Goal: Task Accomplishment & Management: Manage account settings

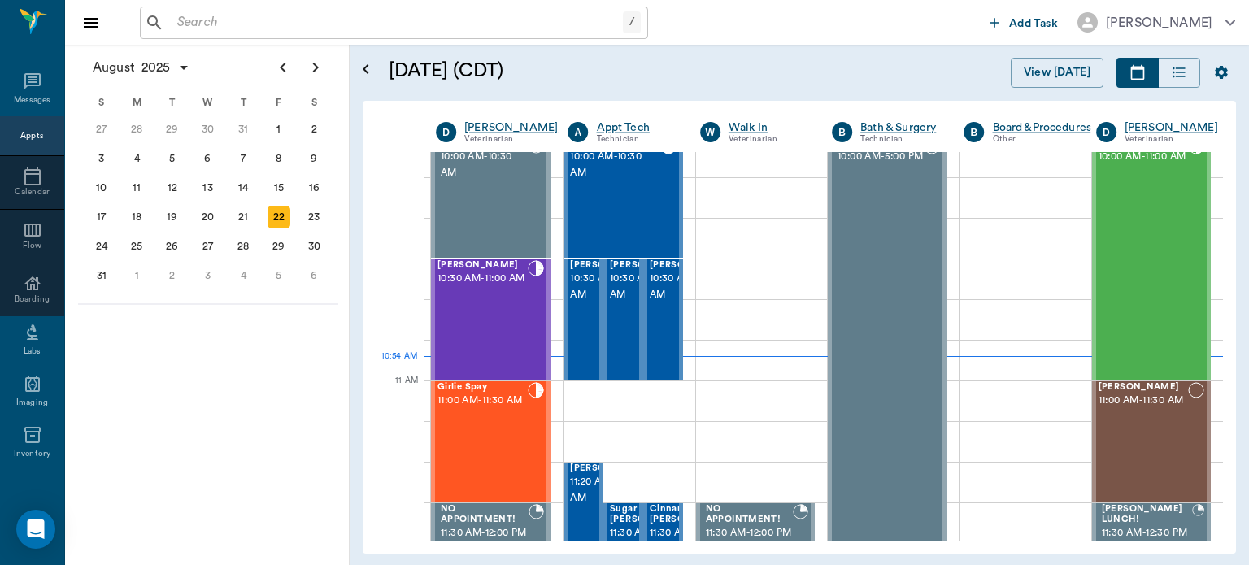
scroll to position [511, 0]
click at [508, 325] on div "Fiona Najera 10:30 AM - 11:00 AM" at bounding box center [483, 318] width 90 height 119
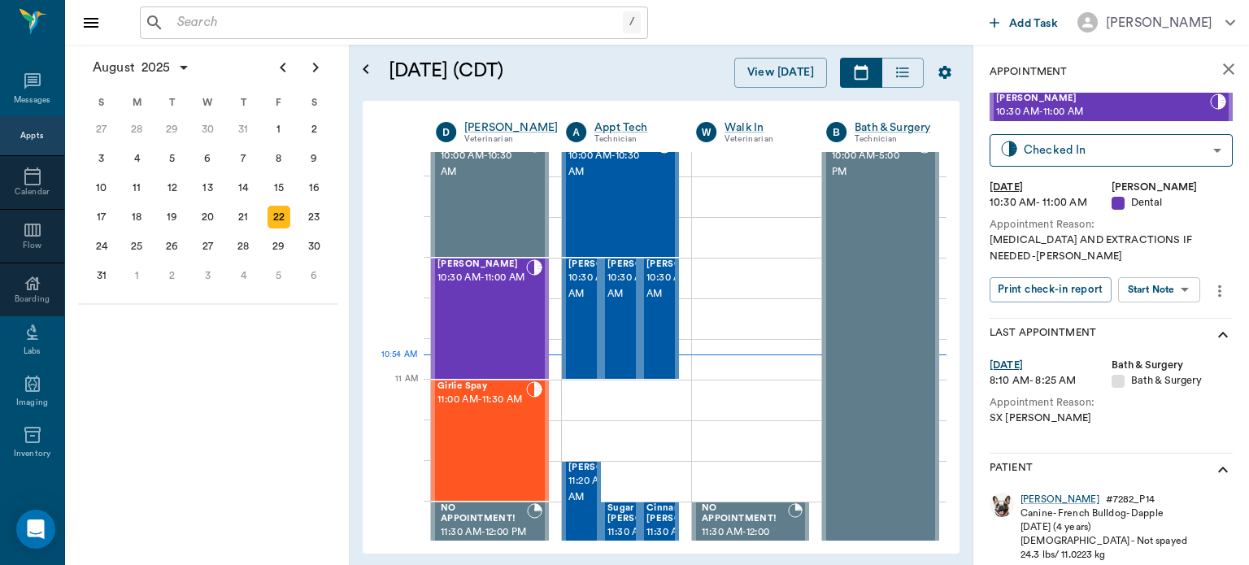
click at [1174, 290] on body "/ ​ Add Task Dr. Bert Ellsworth Nectar Messages Appts Calendar Flow Boarding La…" at bounding box center [624, 282] width 1249 height 565
click at [1166, 353] on button "Start Surgery" at bounding box center [1146, 349] width 67 height 19
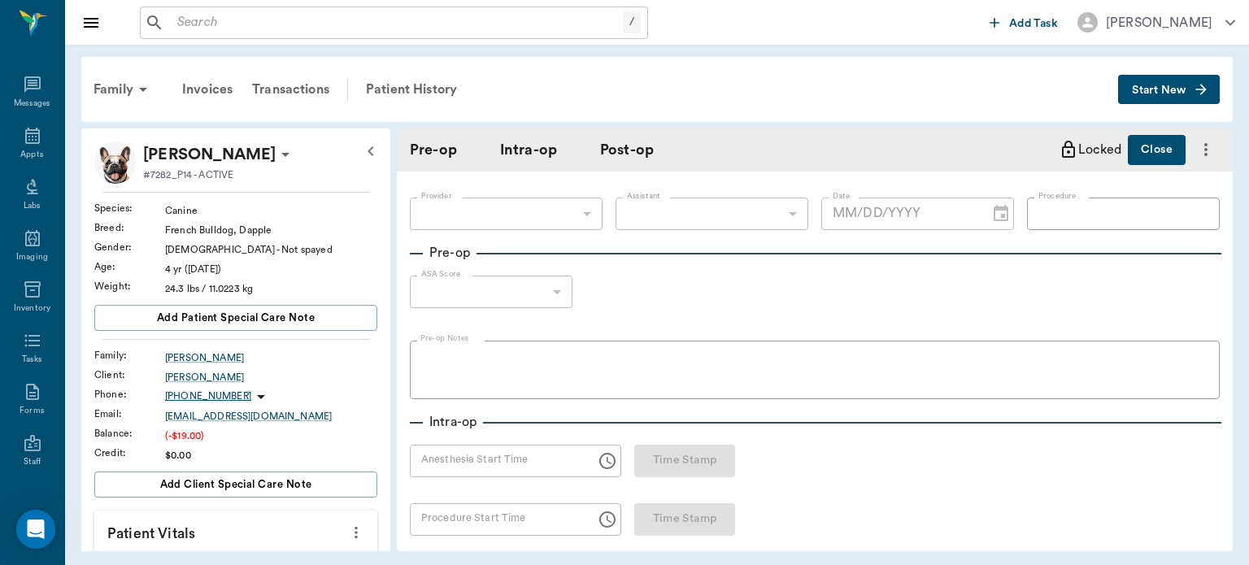
type input "63ec2f075fda476ae8351a4d"
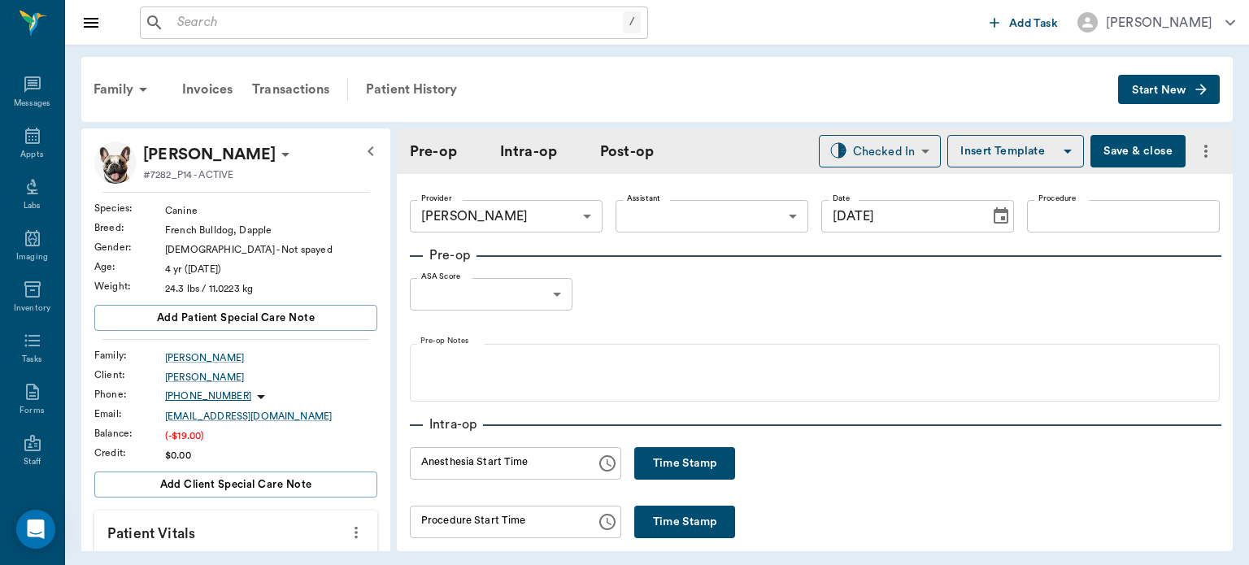
type input "[DATE]"
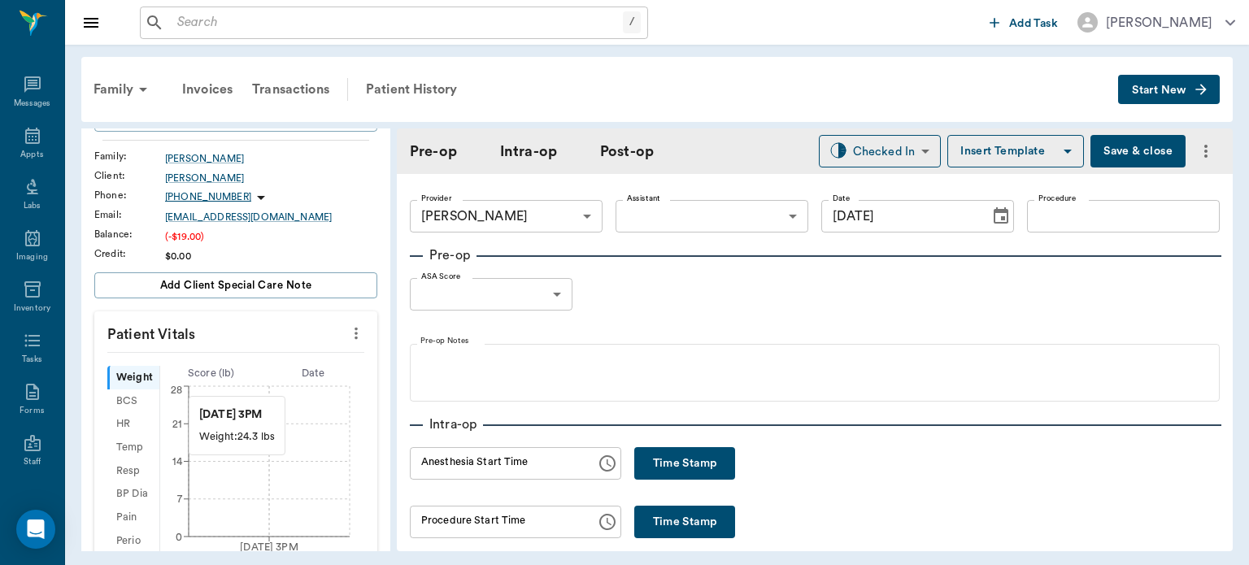
scroll to position [202, 0]
click at [351, 325] on icon "more" at bounding box center [356, 331] width 18 height 20
click at [259, 359] on span "Enter Vitals" at bounding box center [275, 358] width 137 height 17
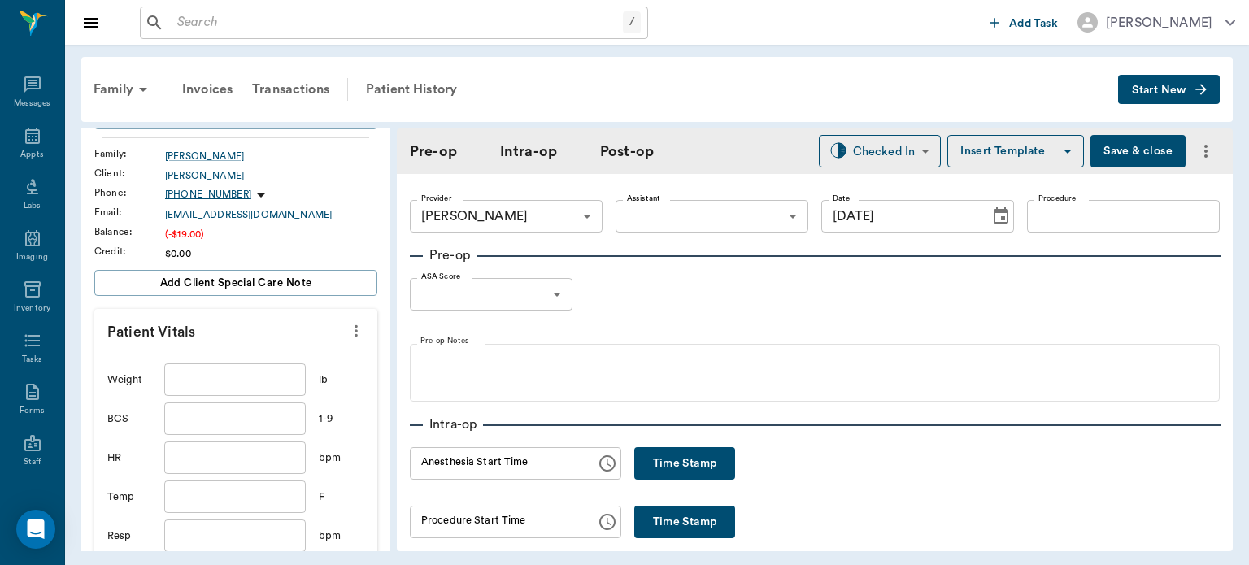
click at [229, 386] on input "text" at bounding box center [235, 380] width 142 height 33
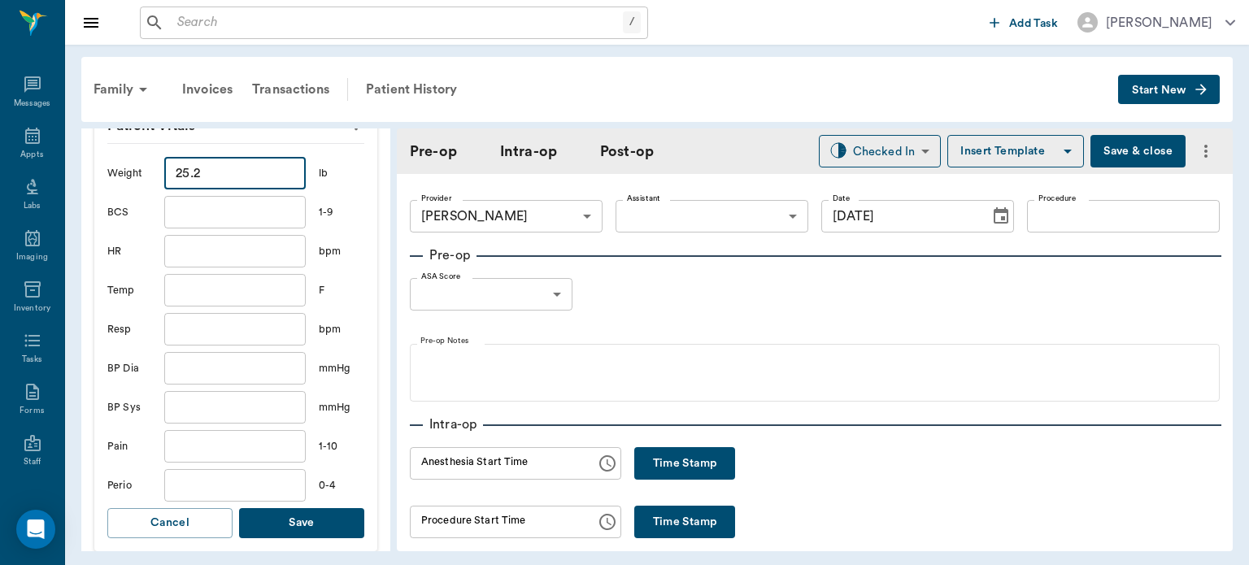
scroll to position [409, 0]
type input "25.2"
click at [322, 528] on button "Save" at bounding box center [301, 523] width 125 height 30
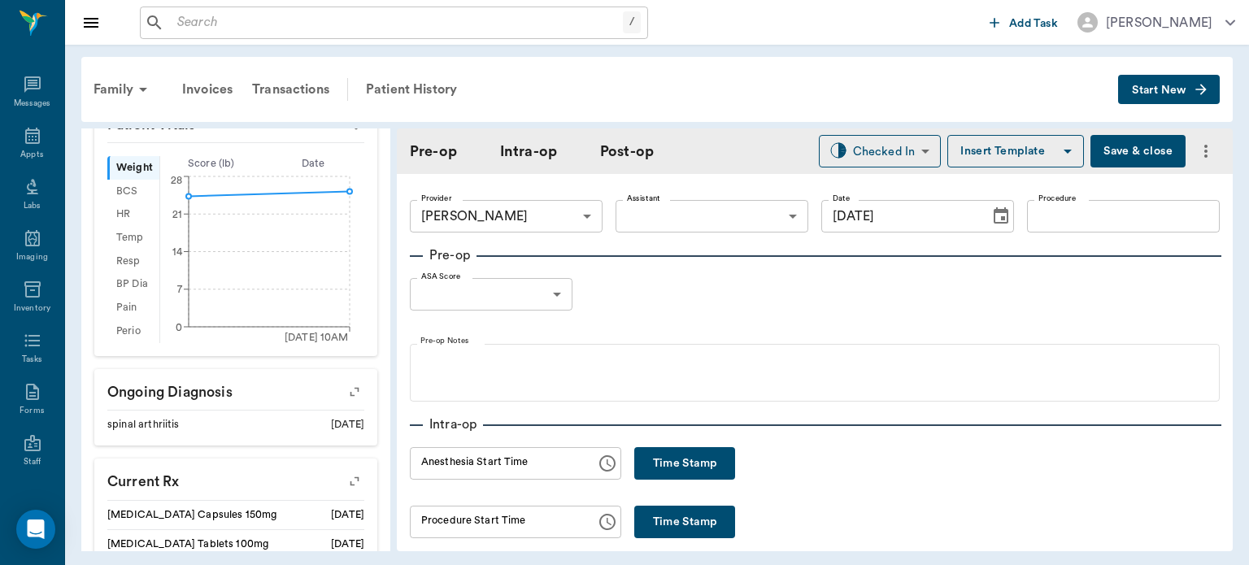
click at [699, 215] on body "/ ​ Add Task Dr. Bert Ellsworth Nectar Messages Appts Labs Imaging Inventory Ta…" at bounding box center [624, 282] width 1249 height 565
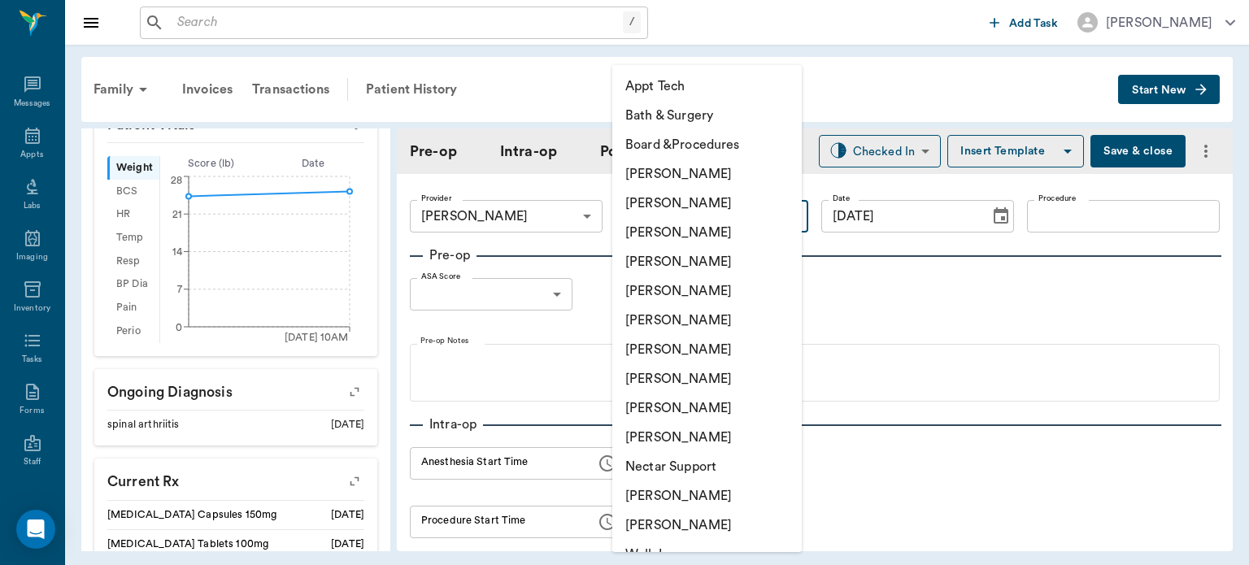
click at [699, 323] on li "[PERSON_NAME]" at bounding box center [707, 320] width 190 height 29
type input "682b670d8bdc6f7f8feef3db"
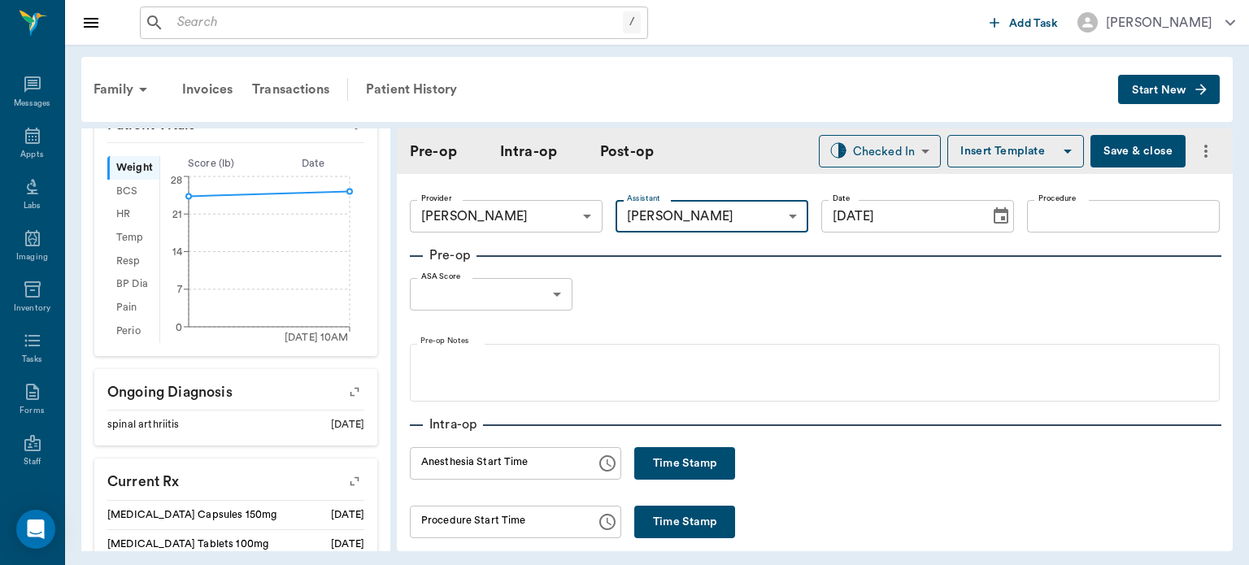
click at [1062, 222] on input "Procedure" at bounding box center [1123, 216] width 193 height 33
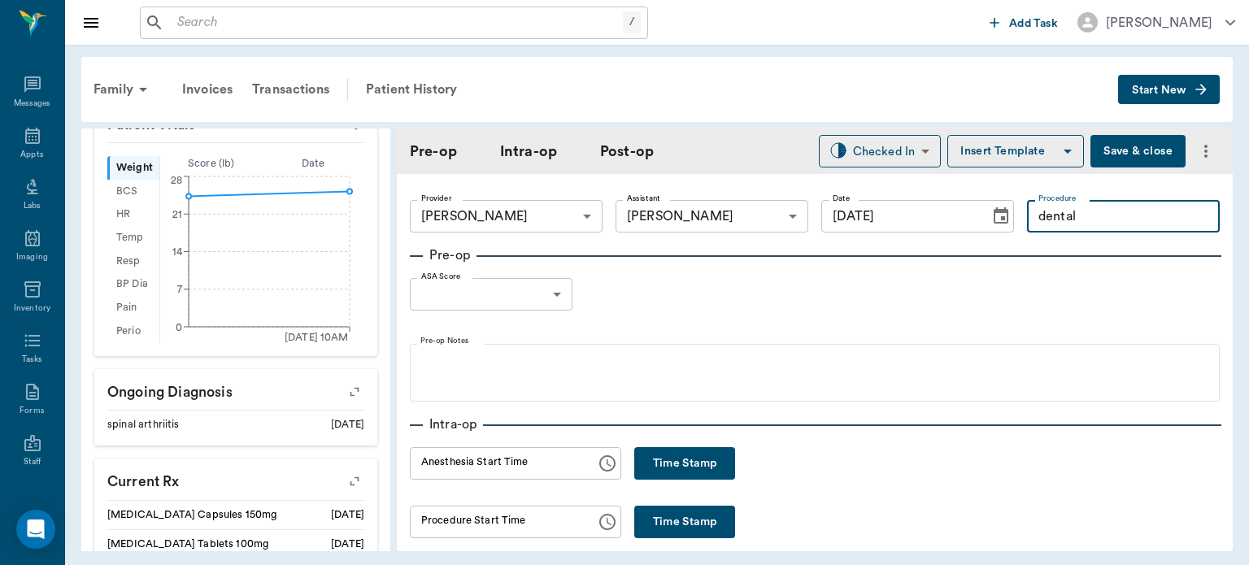
click at [1005, 153] on button "Insert Template" at bounding box center [1016, 151] width 137 height 33
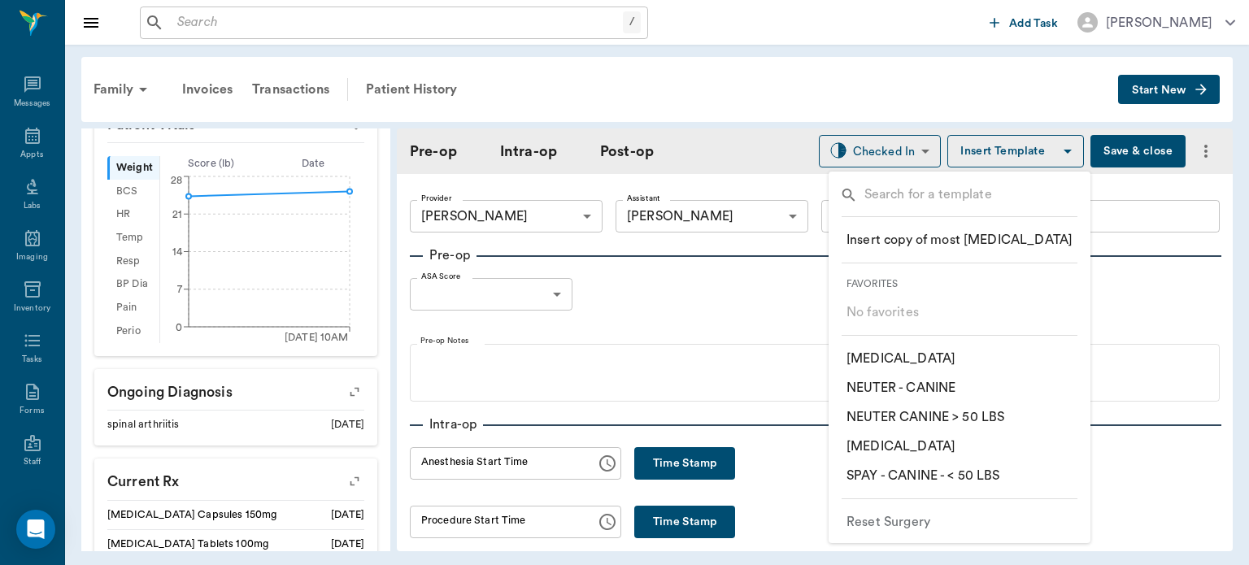
click at [911, 449] on p "​ ORAL SURGERY" at bounding box center [901, 447] width 109 height 20
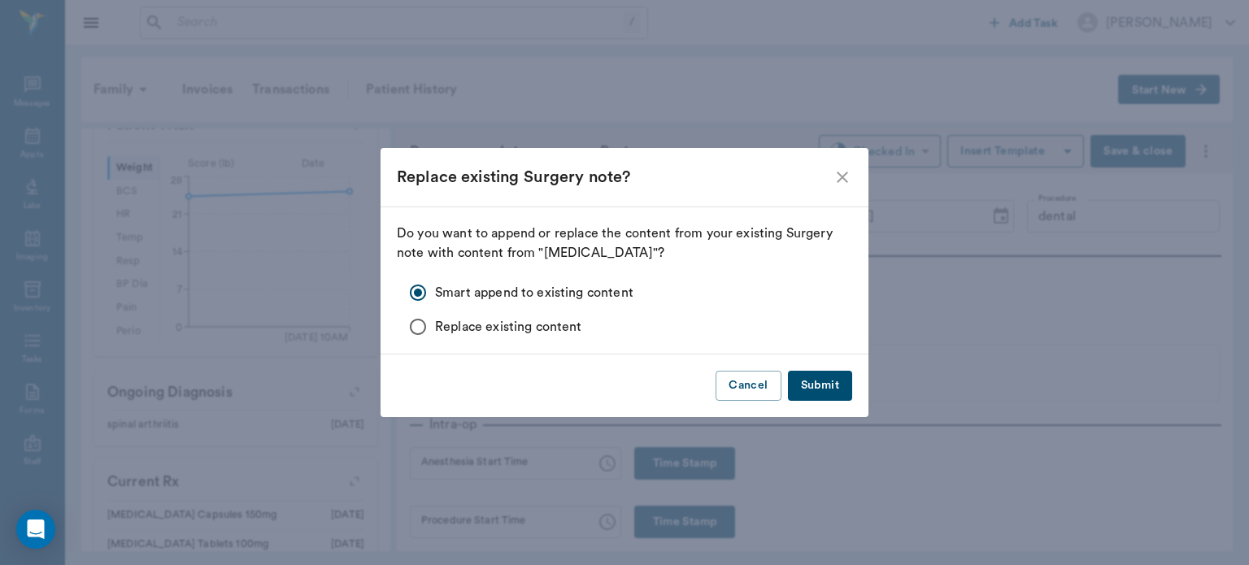
click at [821, 387] on button "Submit" at bounding box center [820, 386] width 64 height 30
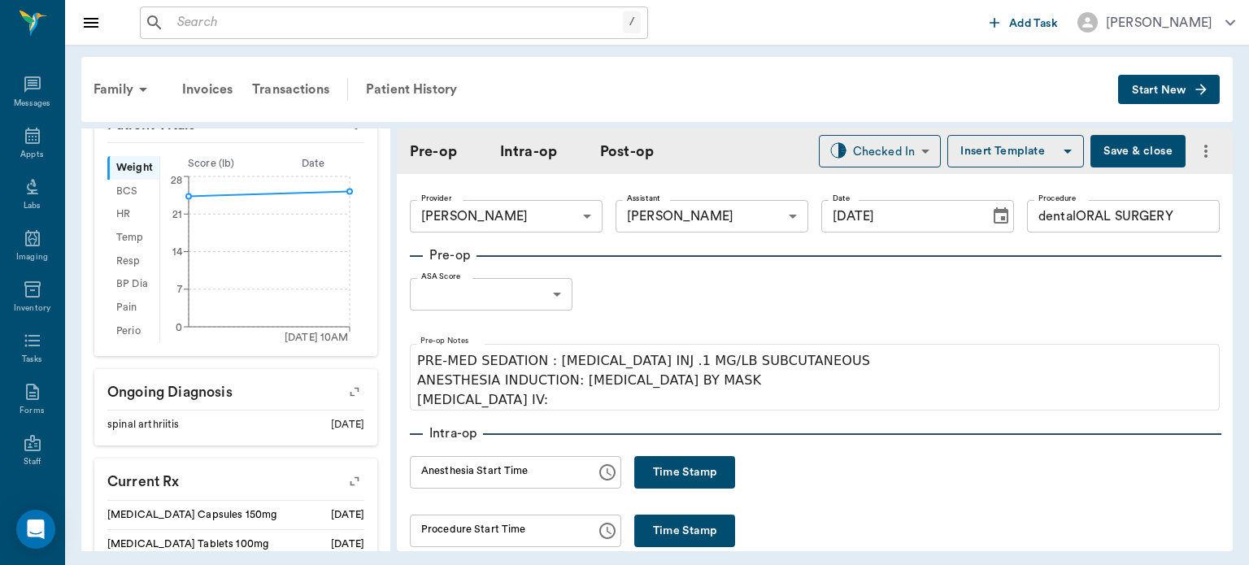
click at [527, 293] on body "/ ​ Add Task Dr. Bert Ellsworth Nectar Messages Appts Labs Imaging Inventory Ta…" at bounding box center [624, 282] width 1249 height 565
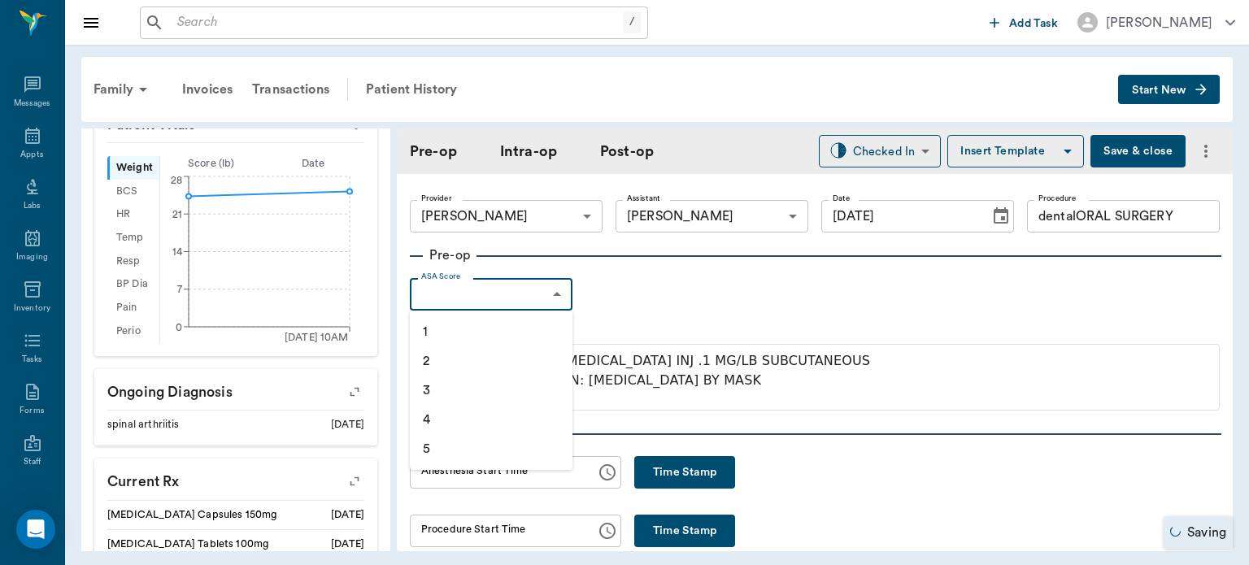
type input "dentalORAL SURGERY"
click at [473, 342] on li "1" at bounding box center [491, 331] width 163 height 29
type input "1"
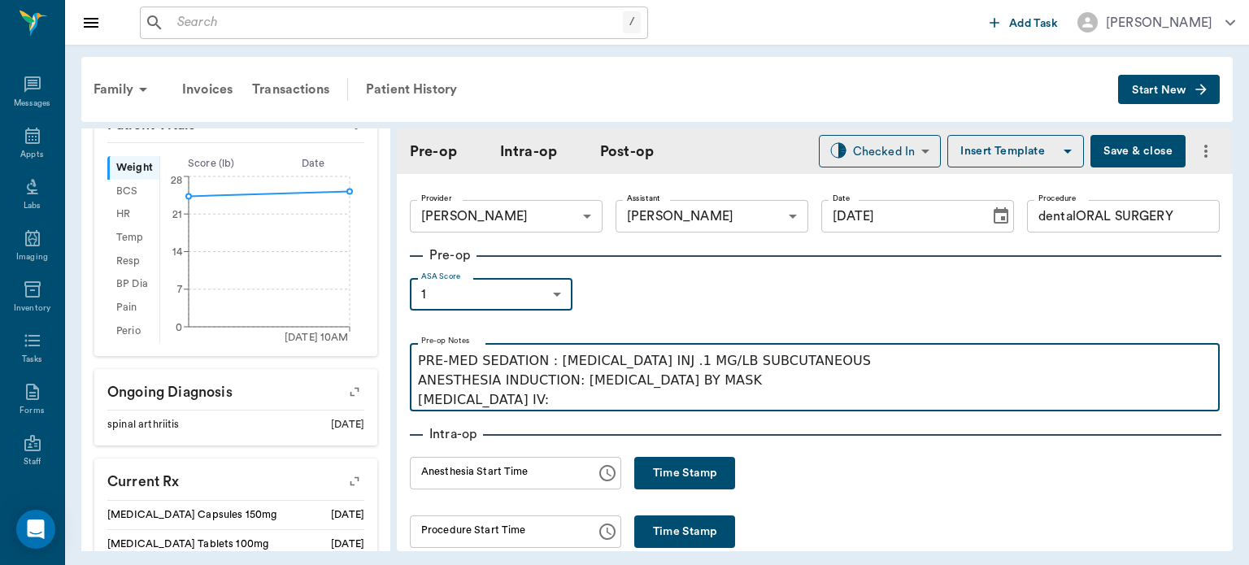
click at [527, 407] on p "PRE-MED SEDATION : [MEDICAL_DATA] INJ .1 MG/LB SUBCUTANEOUS ANESTHESIA INDUCTIO…" at bounding box center [815, 380] width 794 height 59
type input "dentalORAL SURGERY"
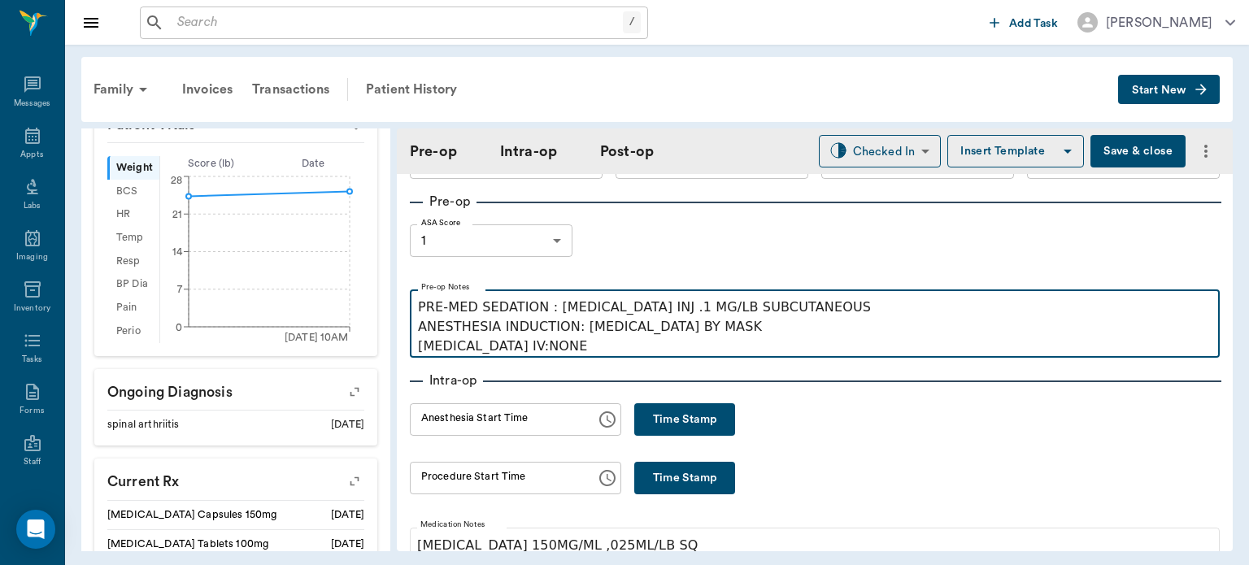
scroll to position [60, 0]
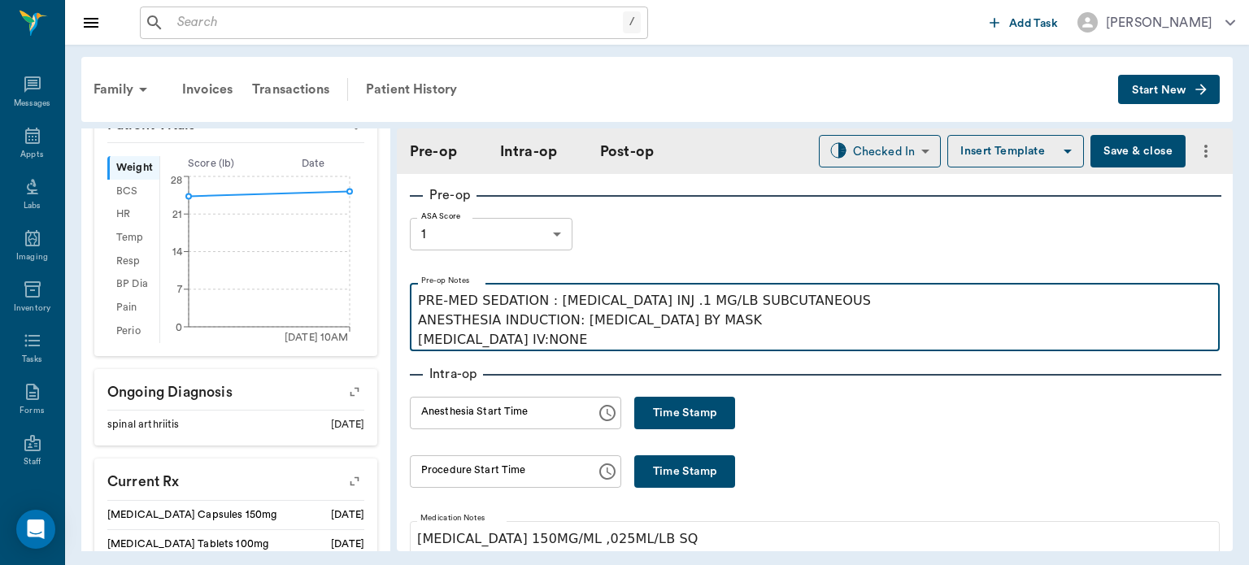
type input "dentalORAL SURGERY"
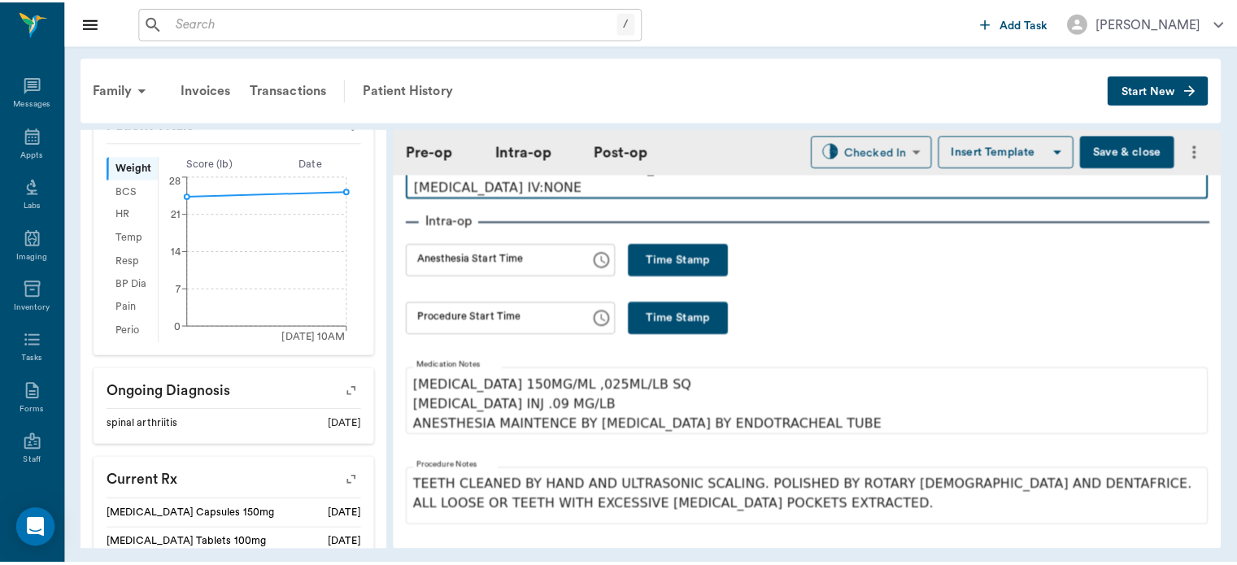
scroll to position [186, 0]
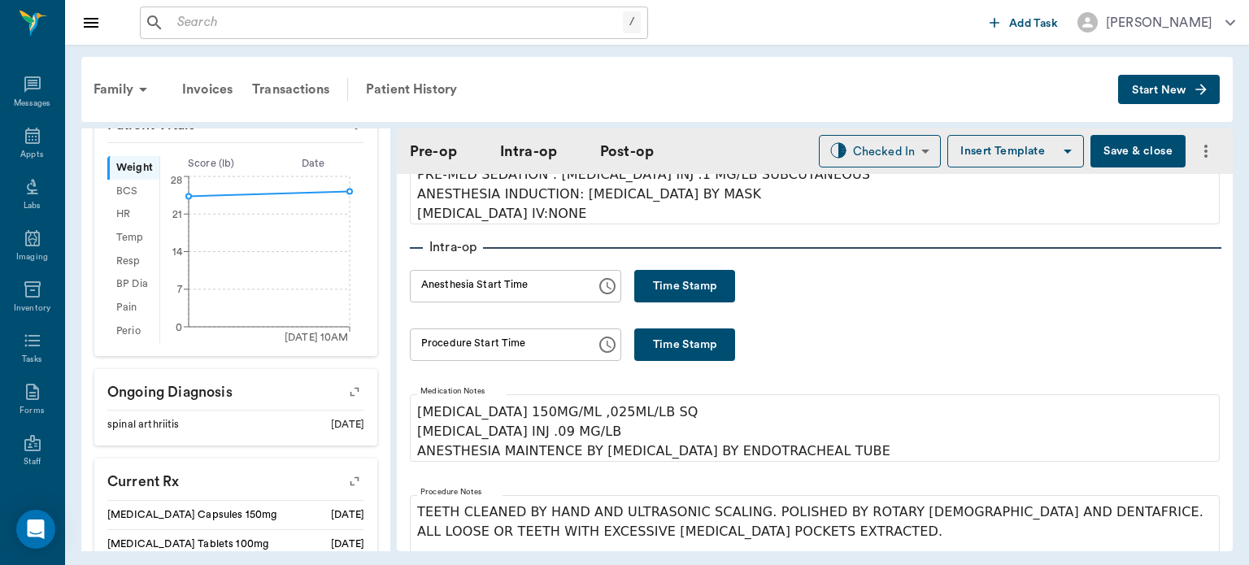
click at [1127, 155] on button "Save & close" at bounding box center [1138, 151] width 95 height 33
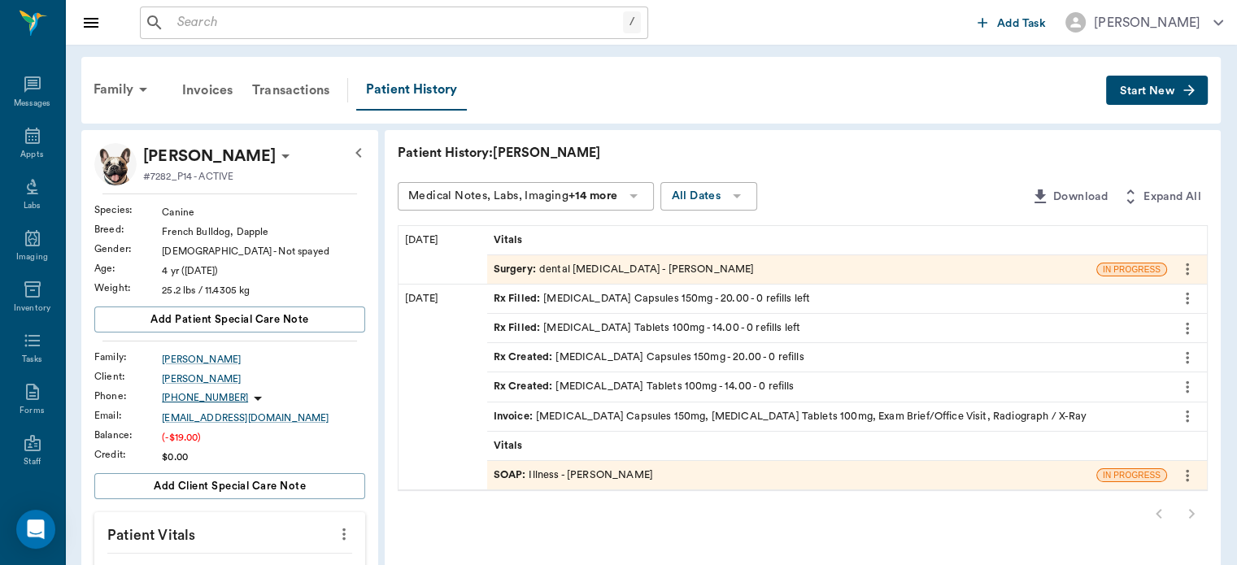
click at [505, 475] on span "SOAP :" at bounding box center [512, 475] width 36 height 15
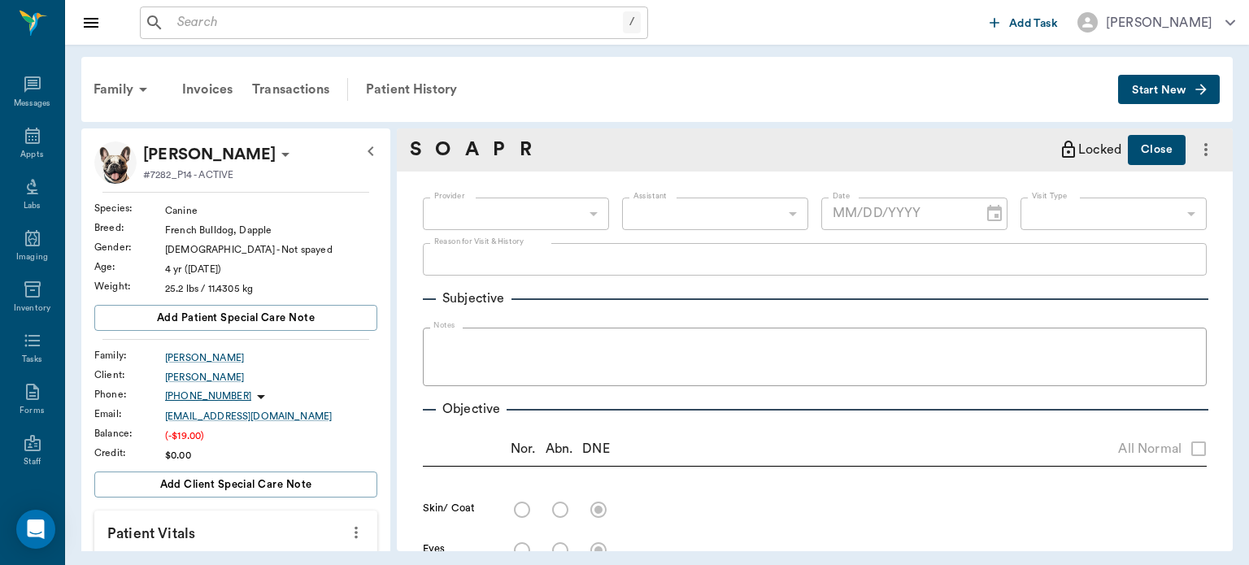
type input "63ec2f075fda476ae8351a4d"
type input "65d2be4f46e3a538d89b8c15"
type textarea "owner suspects being in pain- not squatting anymore to go potty, has happened b…"
radio input "true"
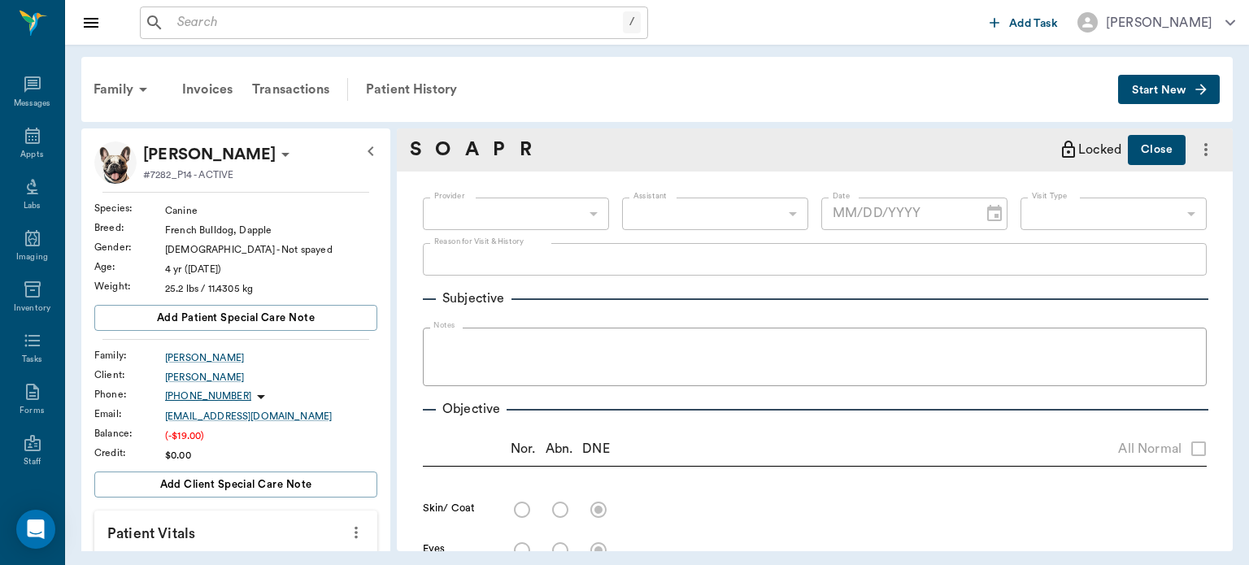
type textarea "RU premolars look abnormal with possible extractions, rest Grade 1"
radio input "true"
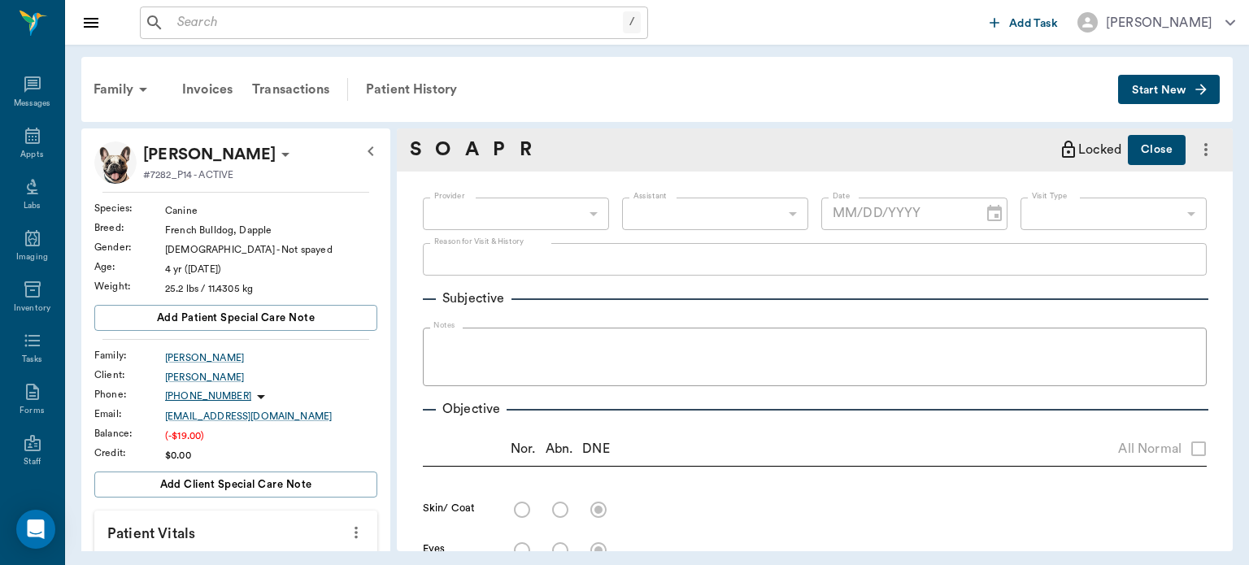
type textarea "Radiograph shows fractured Lumbar Sacral ventral arthritic bridging has separat…"
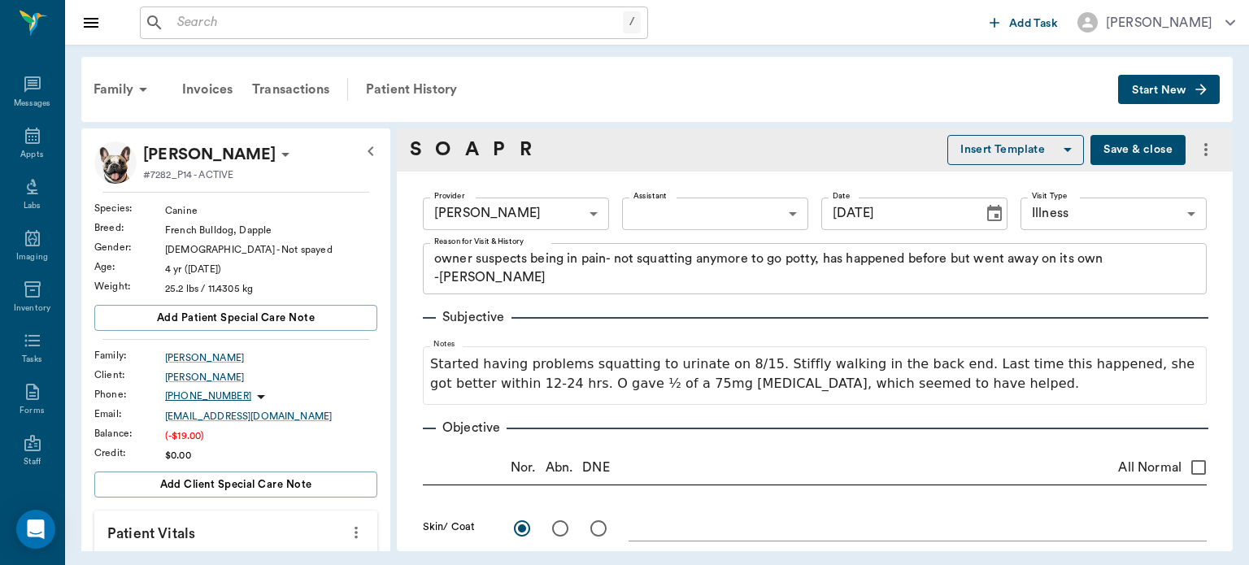
type input "08/19/2025"
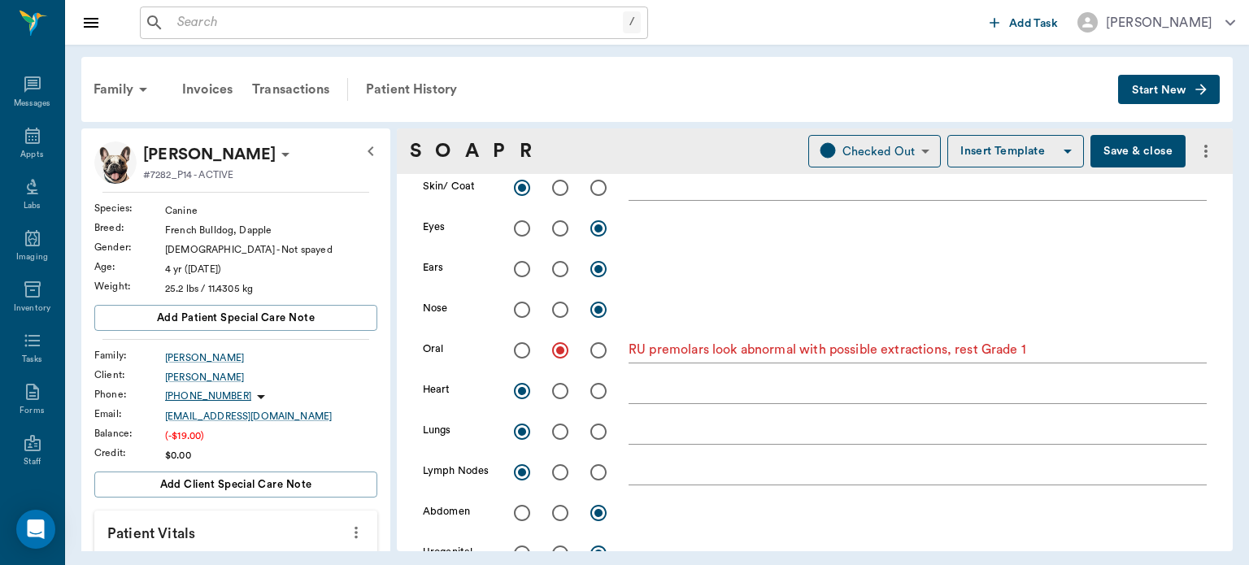
scroll to position [344, 0]
click at [1130, 150] on button "Save & close" at bounding box center [1138, 151] width 95 height 33
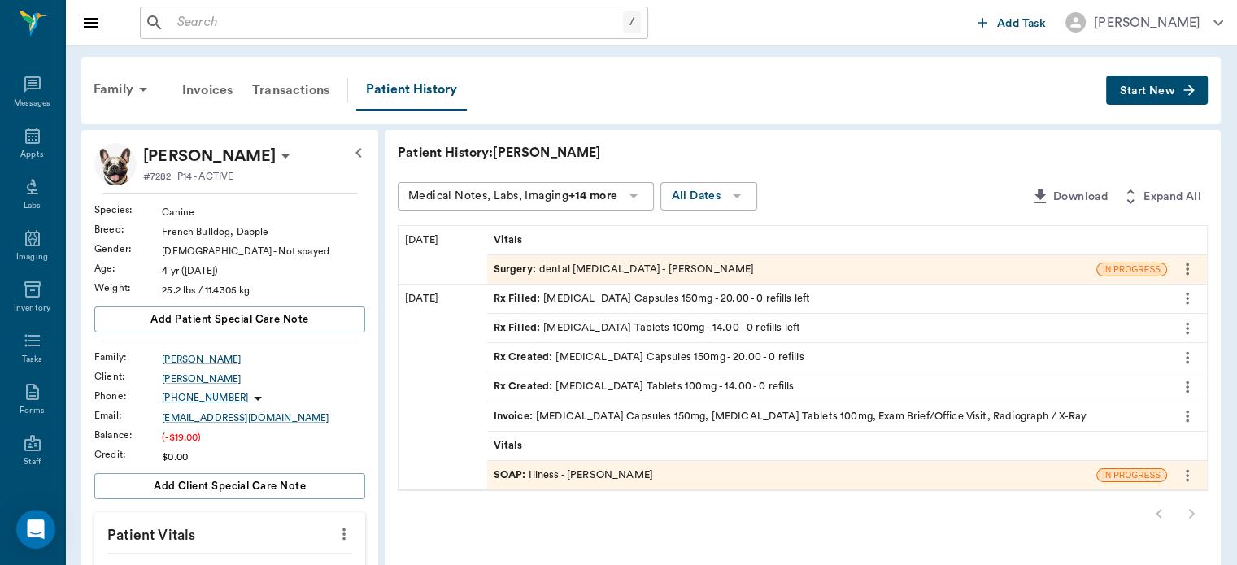
click at [516, 474] on span "SOAP :" at bounding box center [512, 475] width 36 height 15
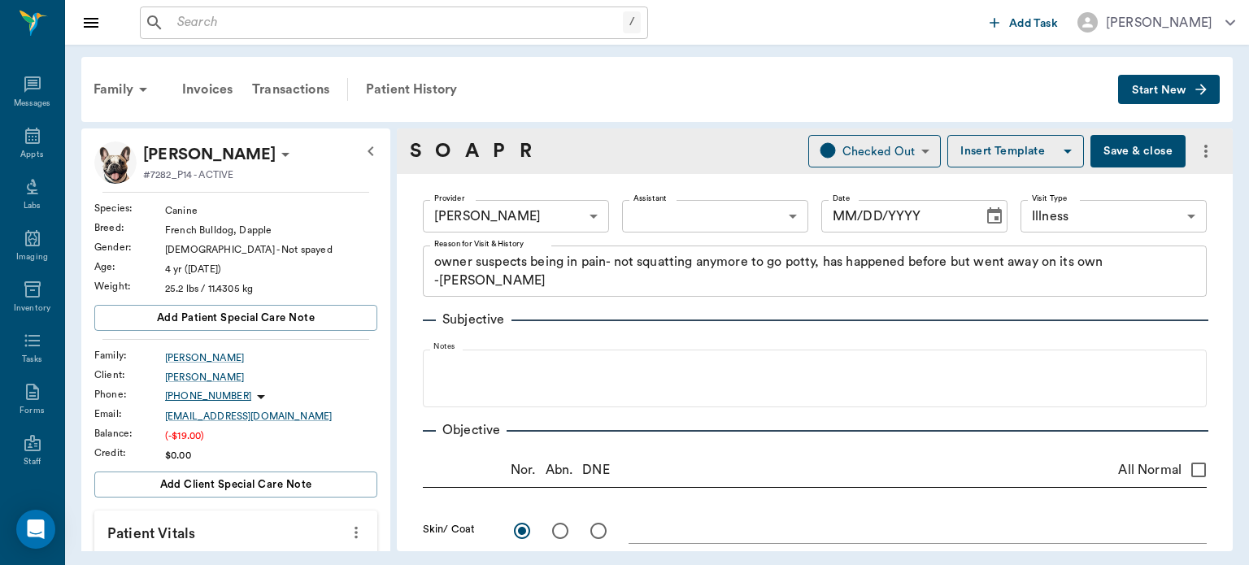
type input "63ec2f075fda476ae8351a4d"
type input "65d2be4f46e3a538d89b8c15"
type textarea "owner suspects being in pain- not squatting anymore to go potty, has happened b…"
radio input "true"
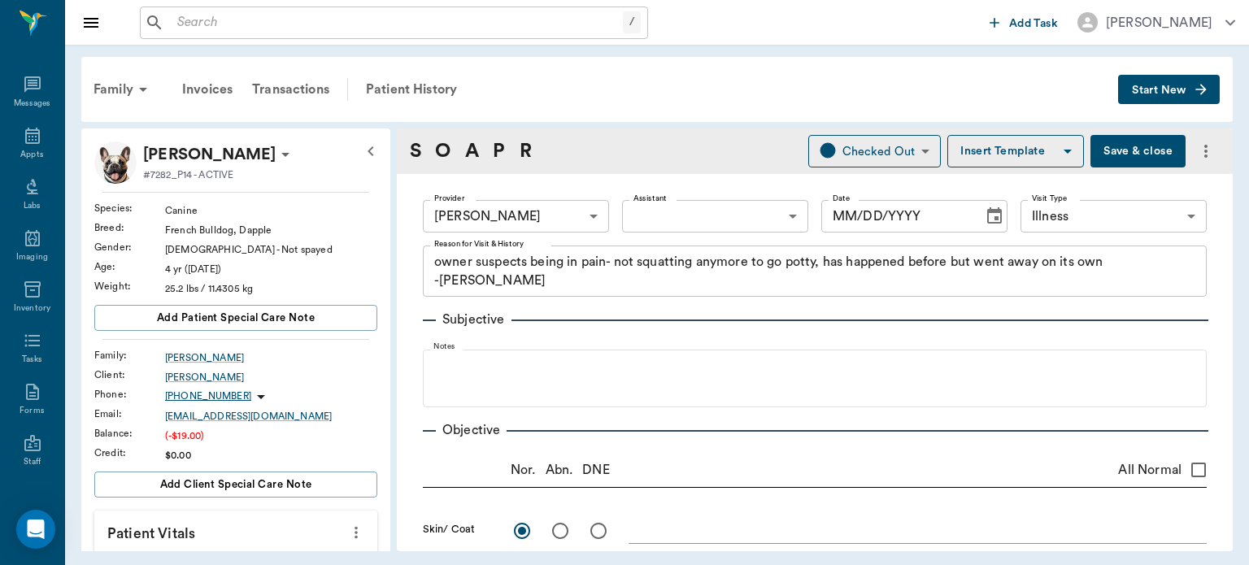
type textarea "RU premolars look abnormal with possible extractions, rest Grade 1"
radio input "true"
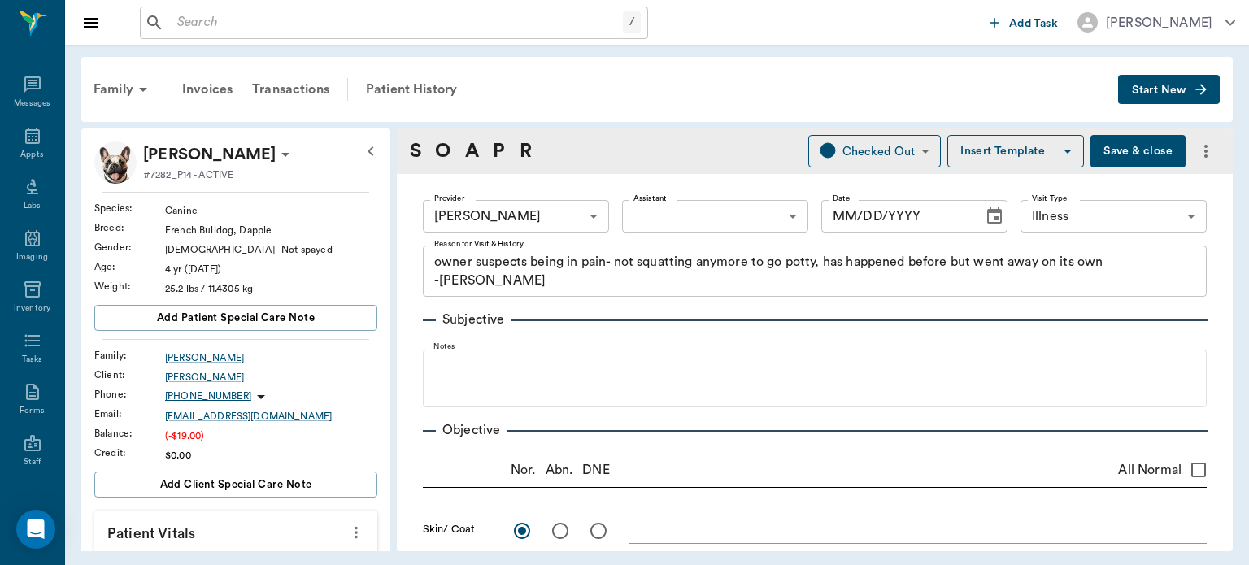
type textarea "Radiograph shows fractured Lumbar Sacral ventral arthritic bridging has separat…"
type input "08/19/2025"
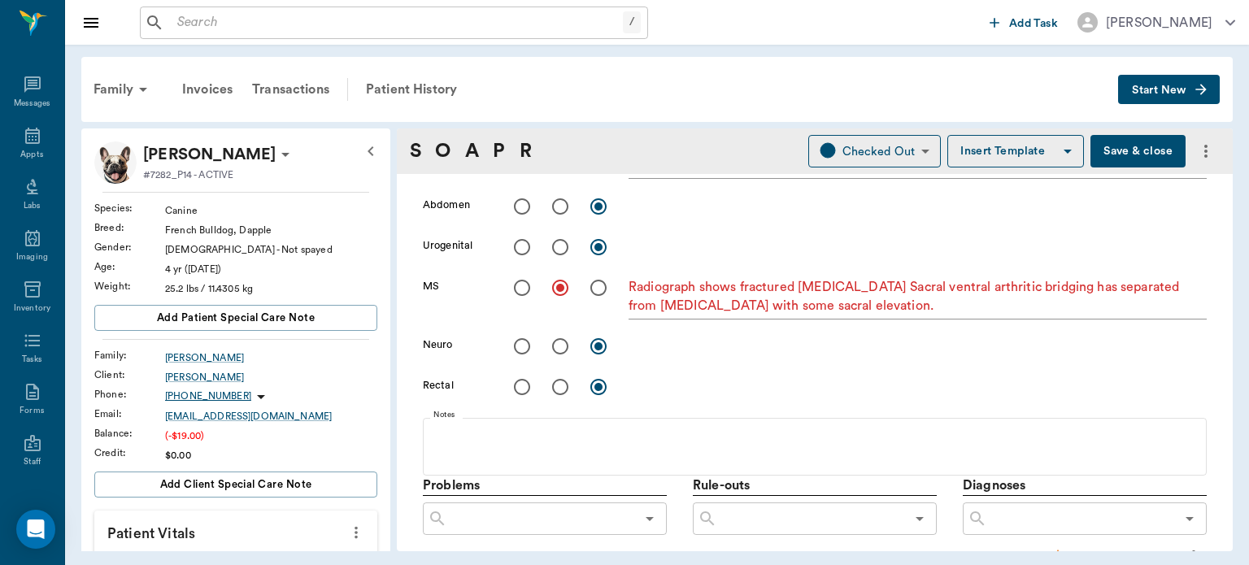
scroll to position [664, 0]
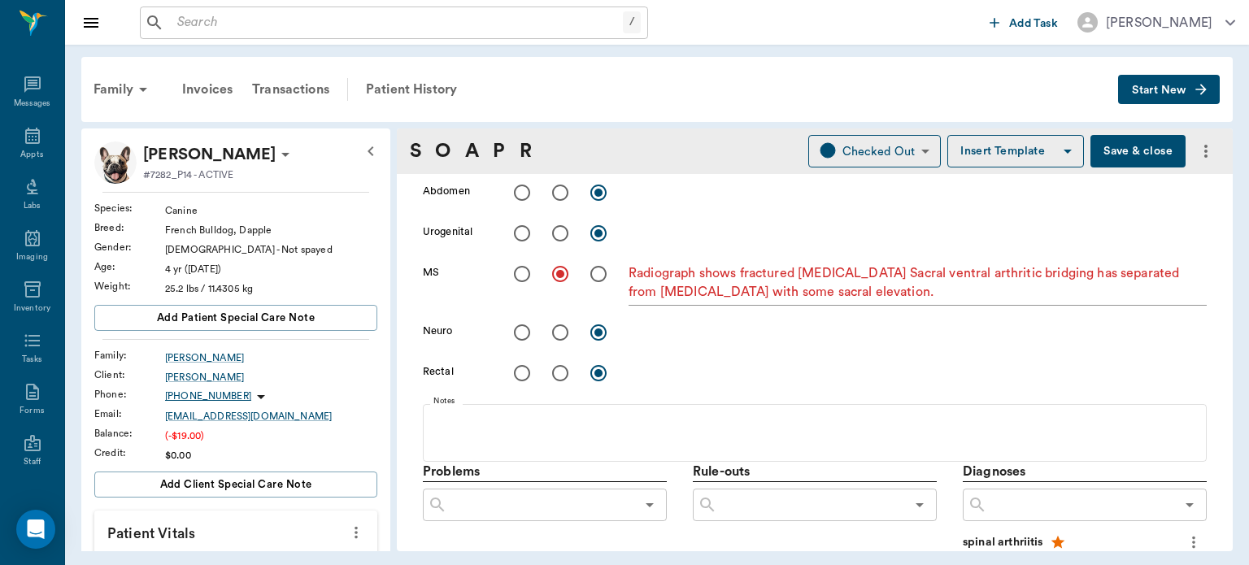
click at [1077, 464] on p "Diagnoses" at bounding box center [1085, 472] width 244 height 20
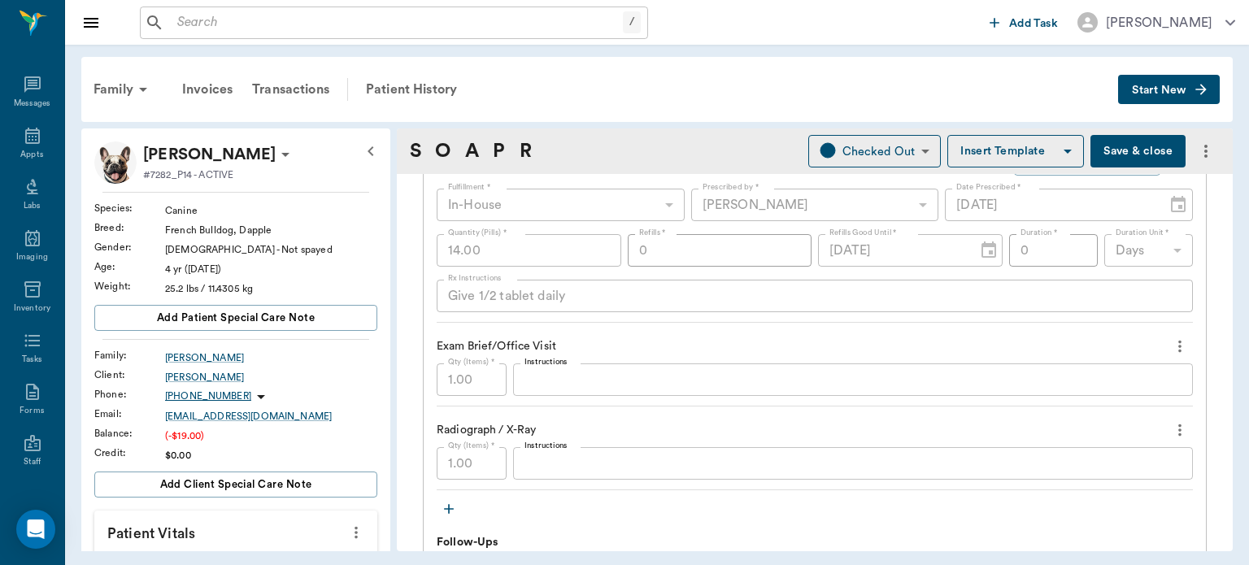
scroll to position [1434, 0]
click at [421, 75] on div "Patient History" at bounding box center [411, 89] width 111 height 39
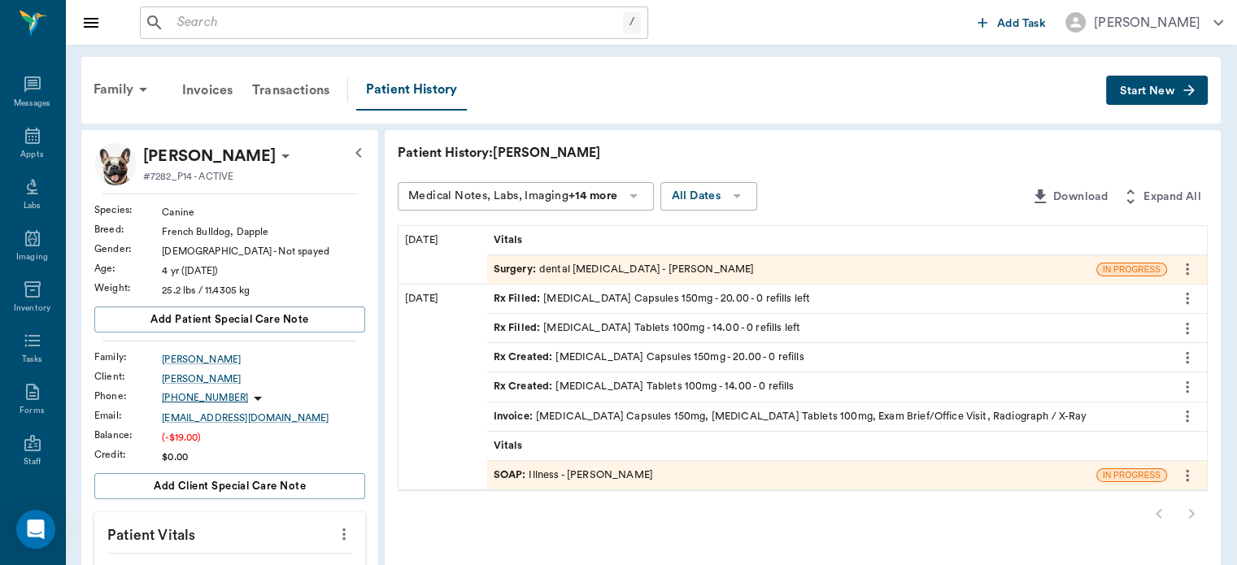
click at [517, 271] on span "Surgery :" at bounding box center [517, 269] width 46 height 15
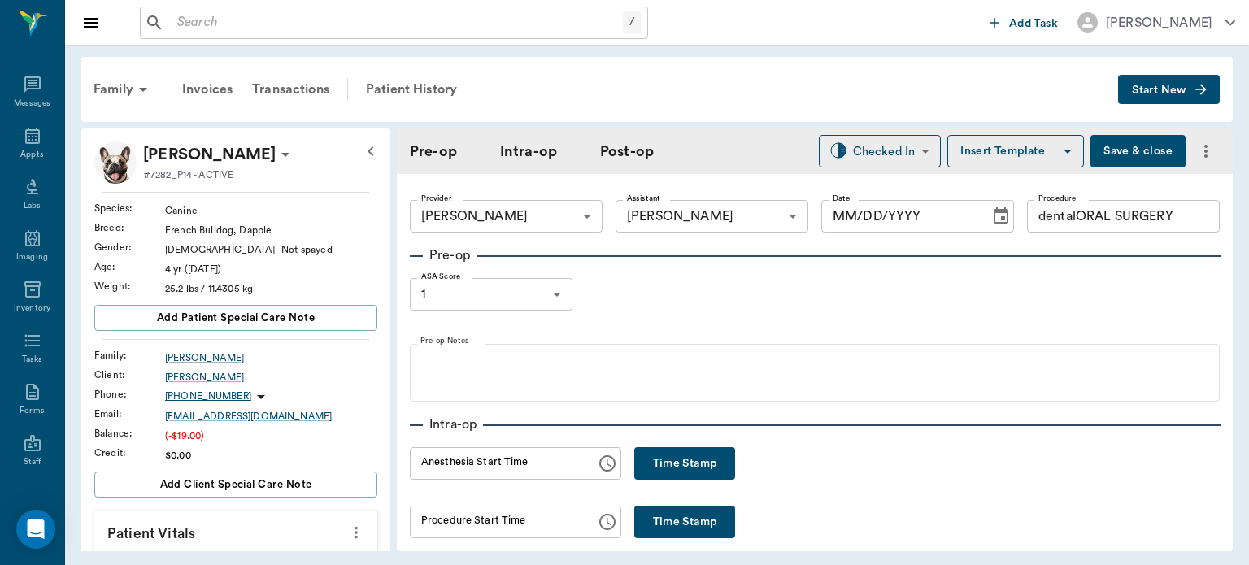
type input "63ec2f075fda476ae8351a4d"
type input "682b670d8bdc6f7f8feef3db"
type input "dentalORAL SURGERY"
type input "1"
type input "[DATE]"
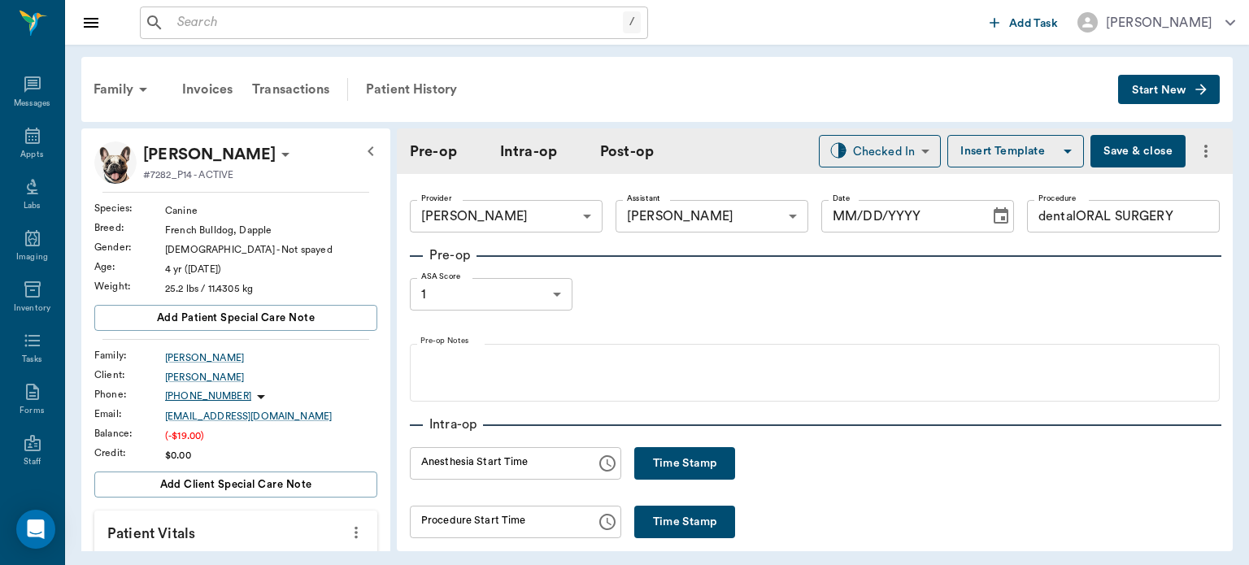
type input "dentalORAL SURGERY"
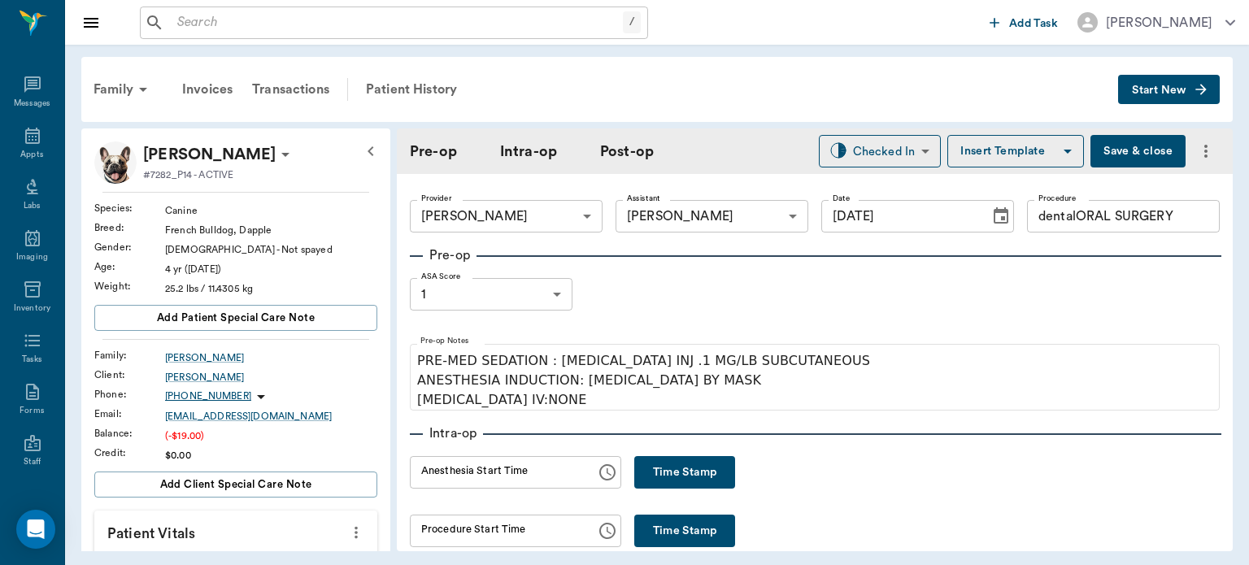
click at [1031, 434] on hr at bounding box center [816, 435] width 812 height 2
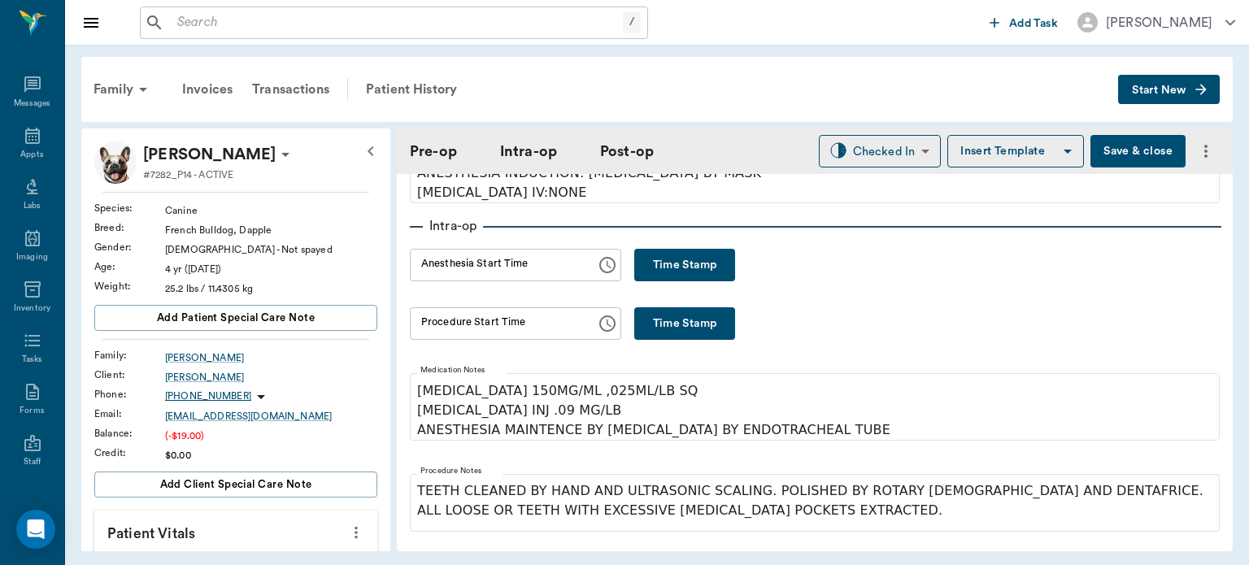
scroll to position [209, 0]
click at [681, 273] on button "Time Stamp" at bounding box center [684, 263] width 101 height 33
type input "10:57 AM"
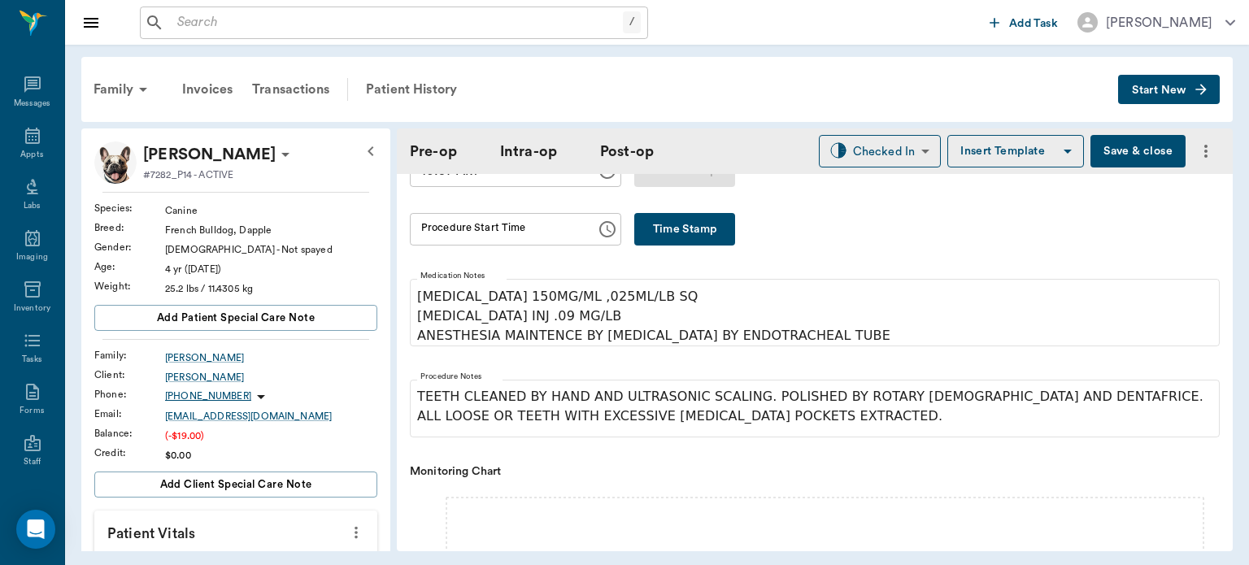
scroll to position [337, 0]
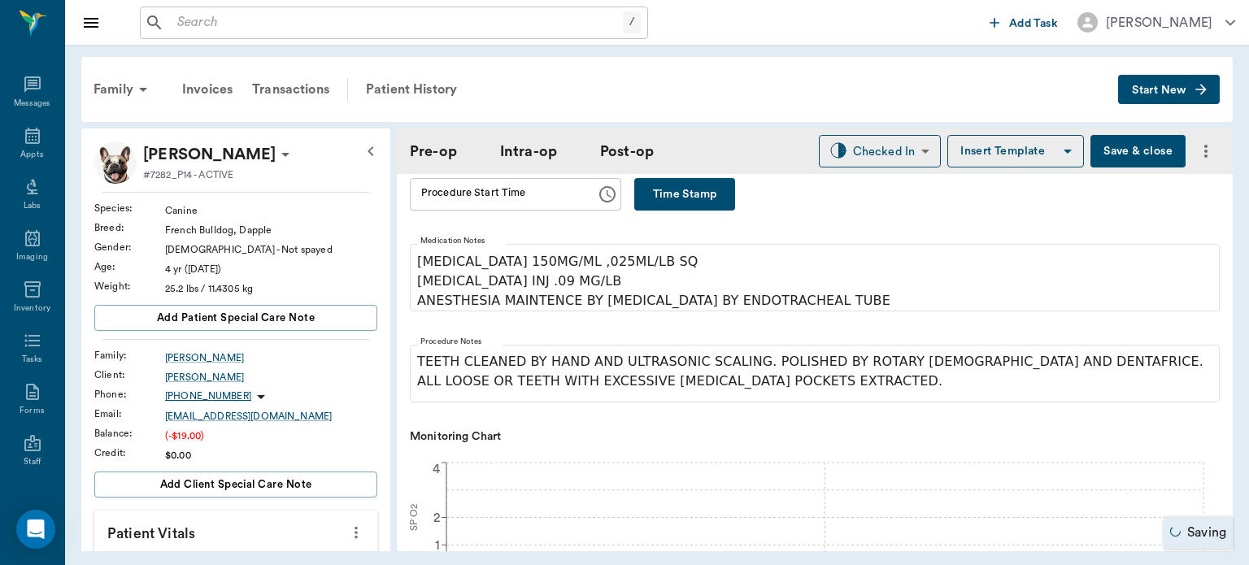
type input "dentalORAL SURGERY"
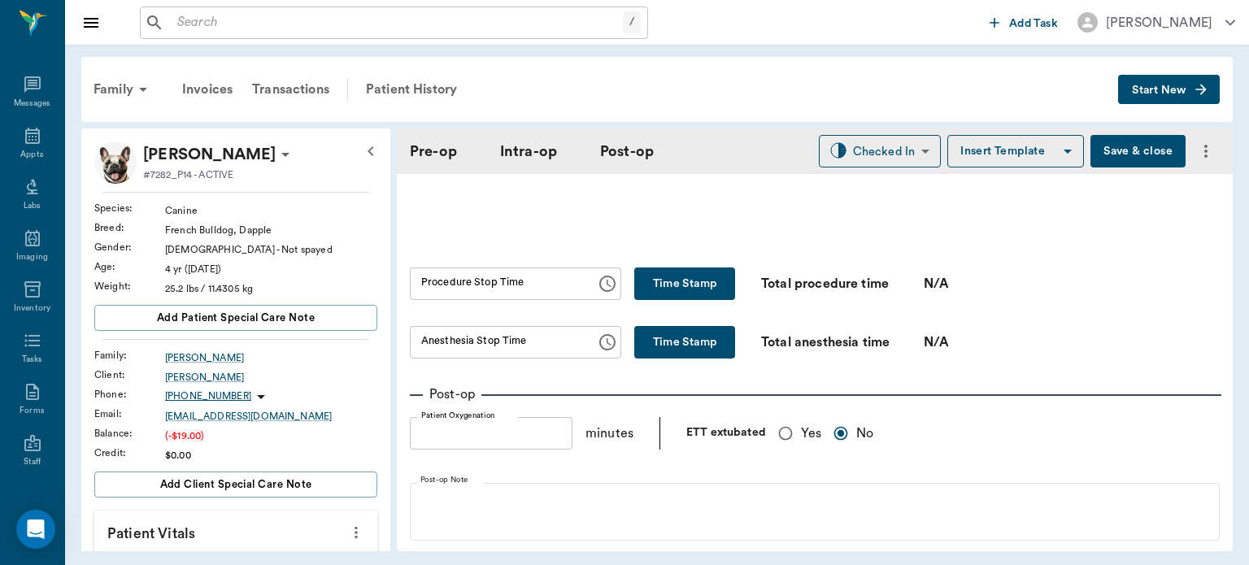
scroll to position [970, 0]
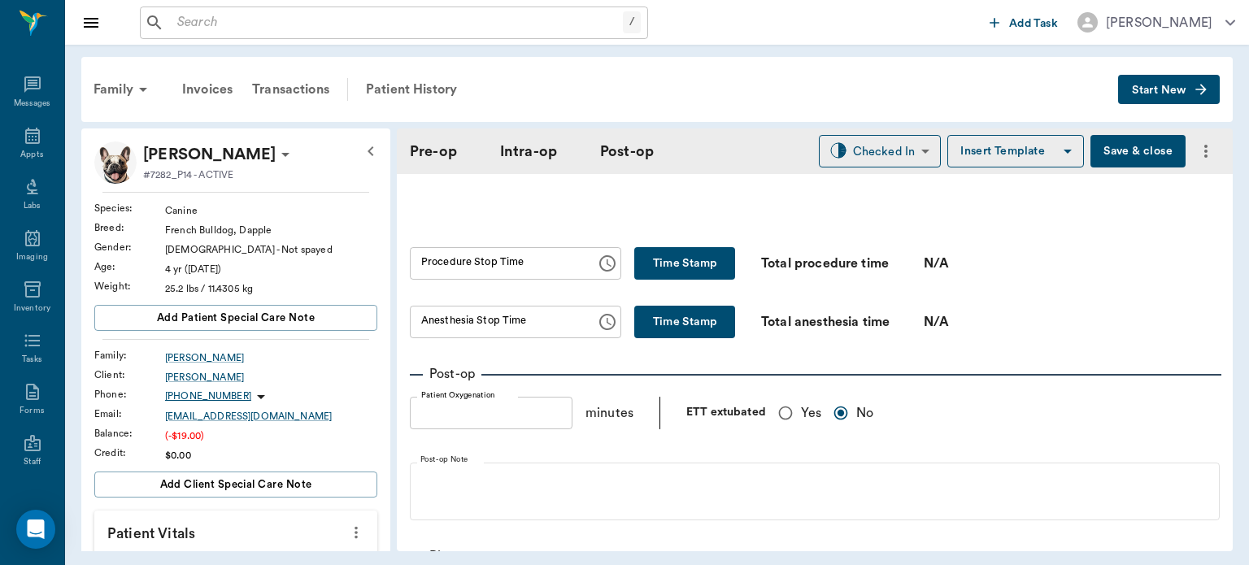
click at [791, 410] on input "Yes" at bounding box center [785, 413] width 31 height 31
radio input "true"
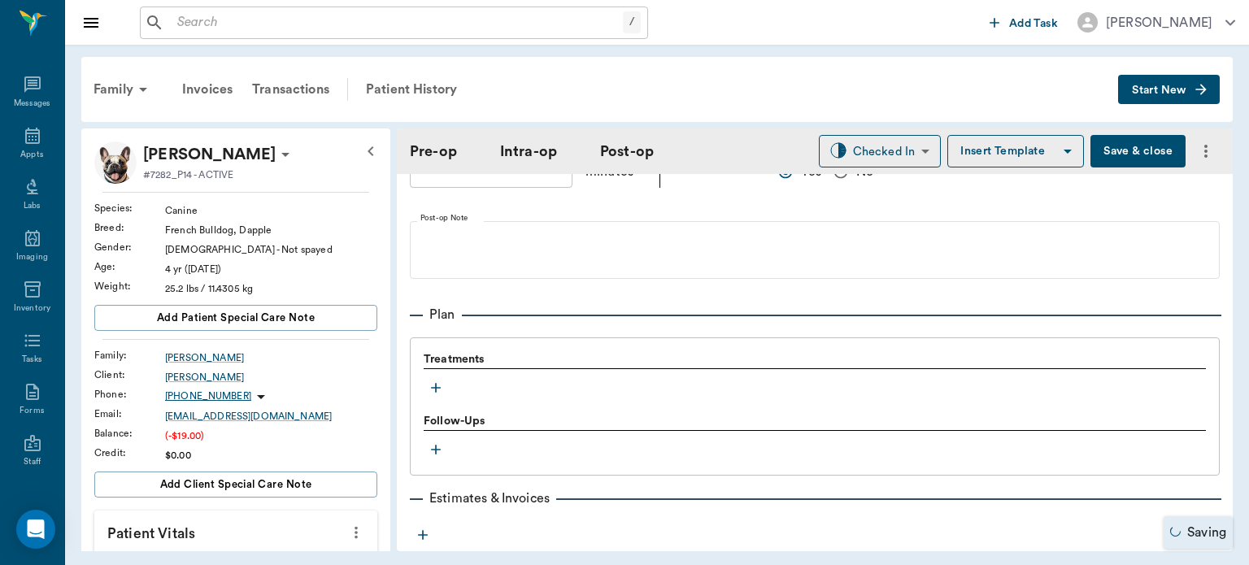
scroll to position [1214, 0]
type input "dentalORAL SURGERY"
click at [432, 386] on icon "button" at bounding box center [436, 385] width 16 height 16
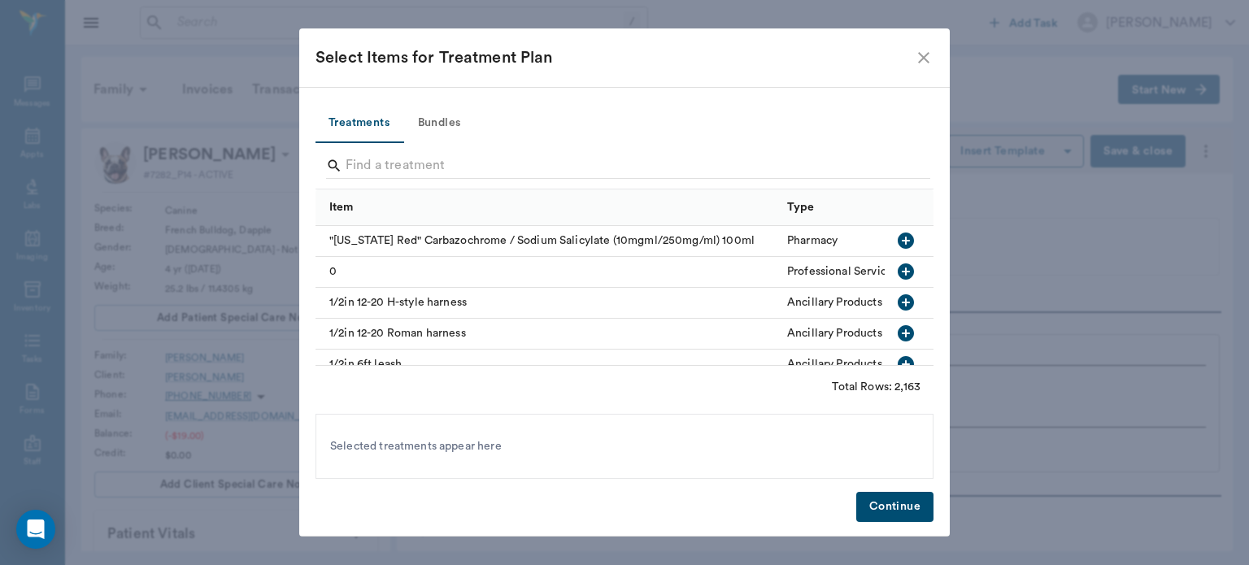
click at [444, 117] on button "Bundles" at bounding box center [439, 123] width 73 height 39
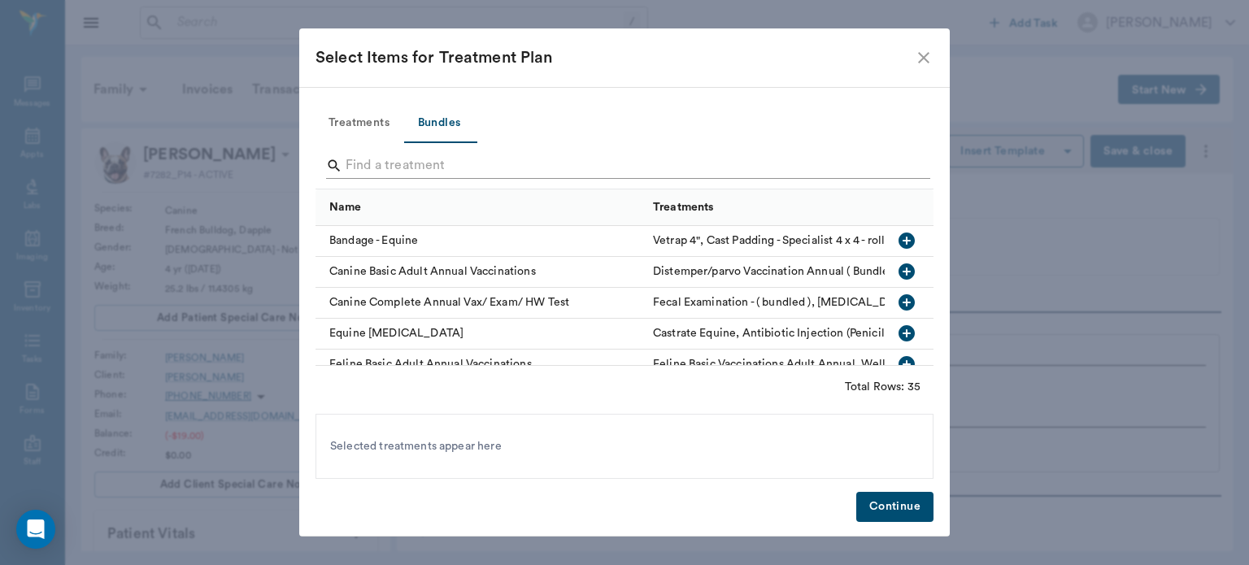
click at [402, 168] on input "Search" at bounding box center [626, 166] width 560 height 26
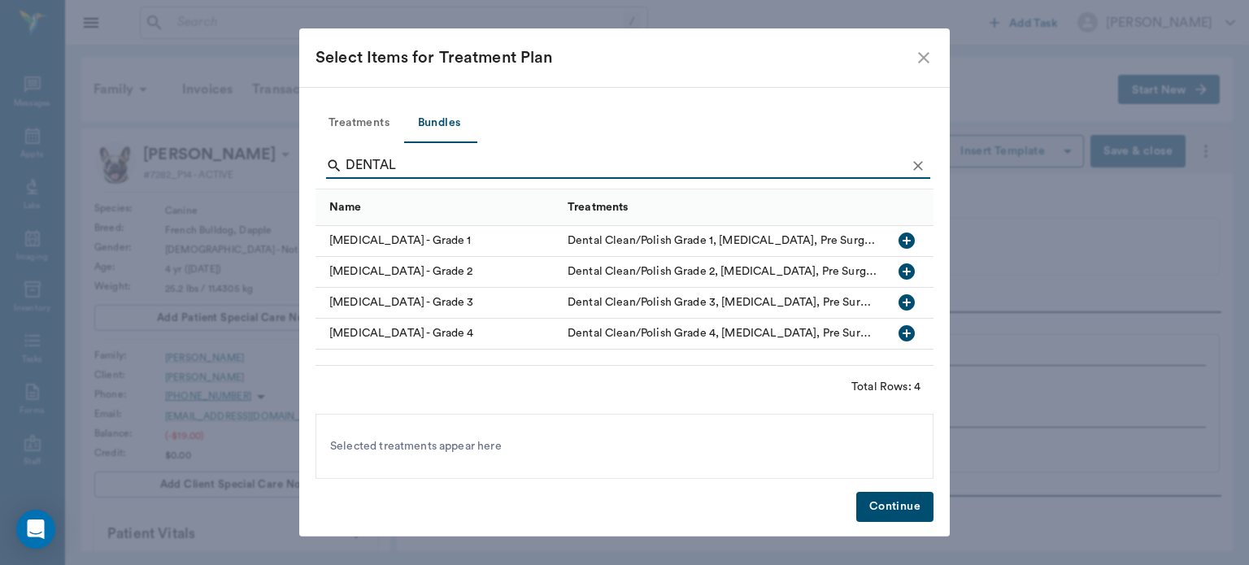
type input "DENTAL"
click at [911, 237] on icon "button" at bounding box center [907, 241] width 16 height 16
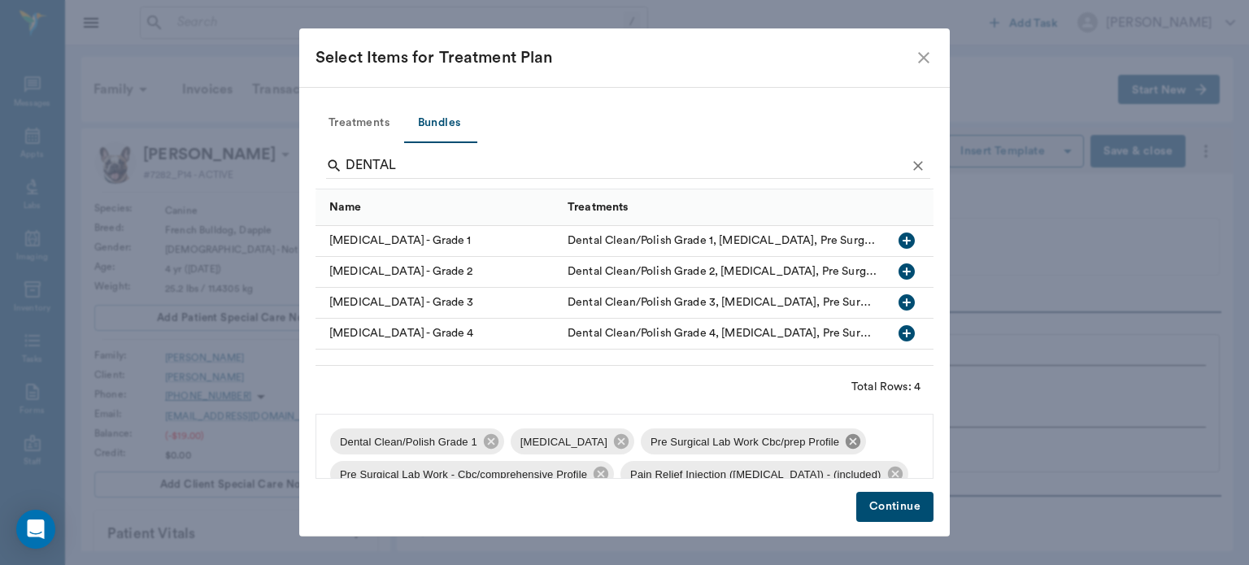
click at [848, 442] on icon at bounding box center [853, 441] width 15 height 15
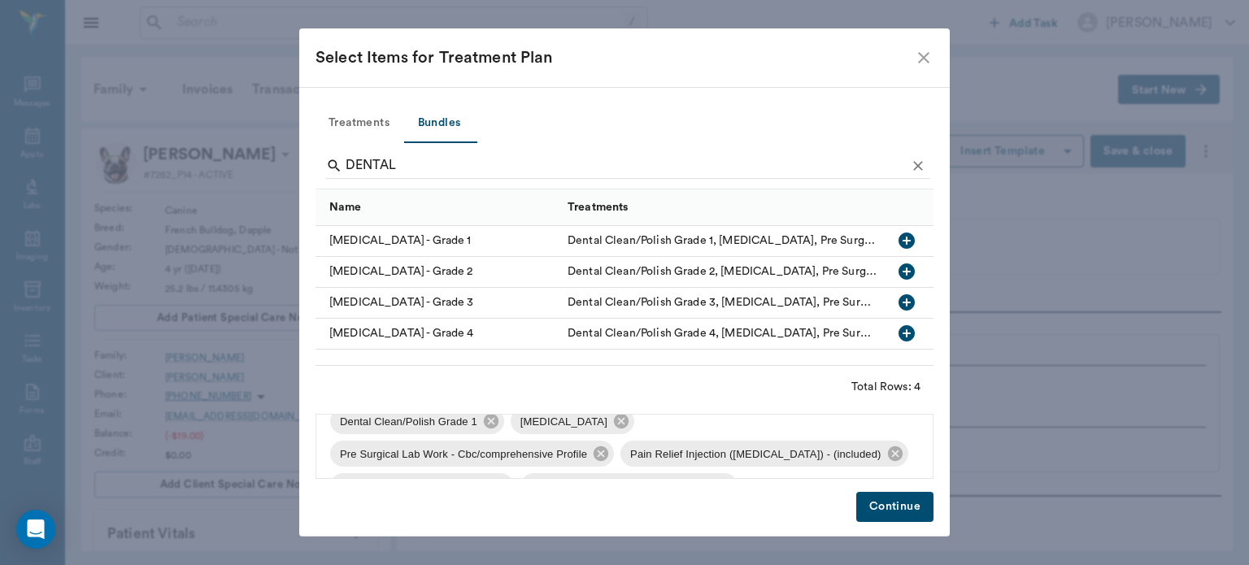
scroll to position [29, 0]
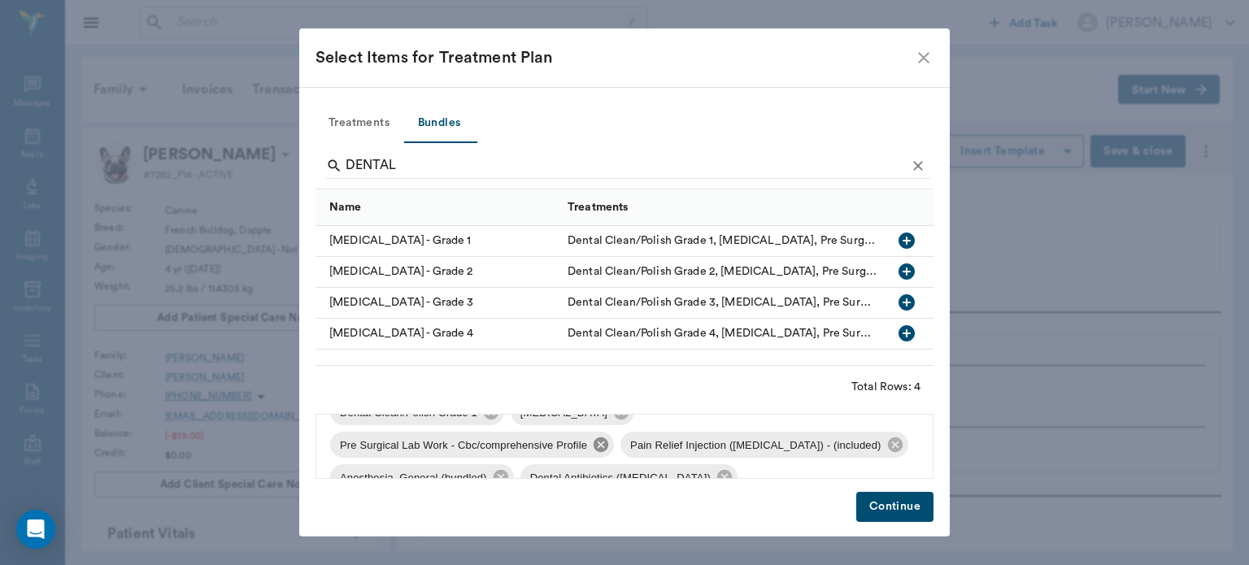
click at [599, 443] on icon at bounding box center [601, 445] width 18 height 18
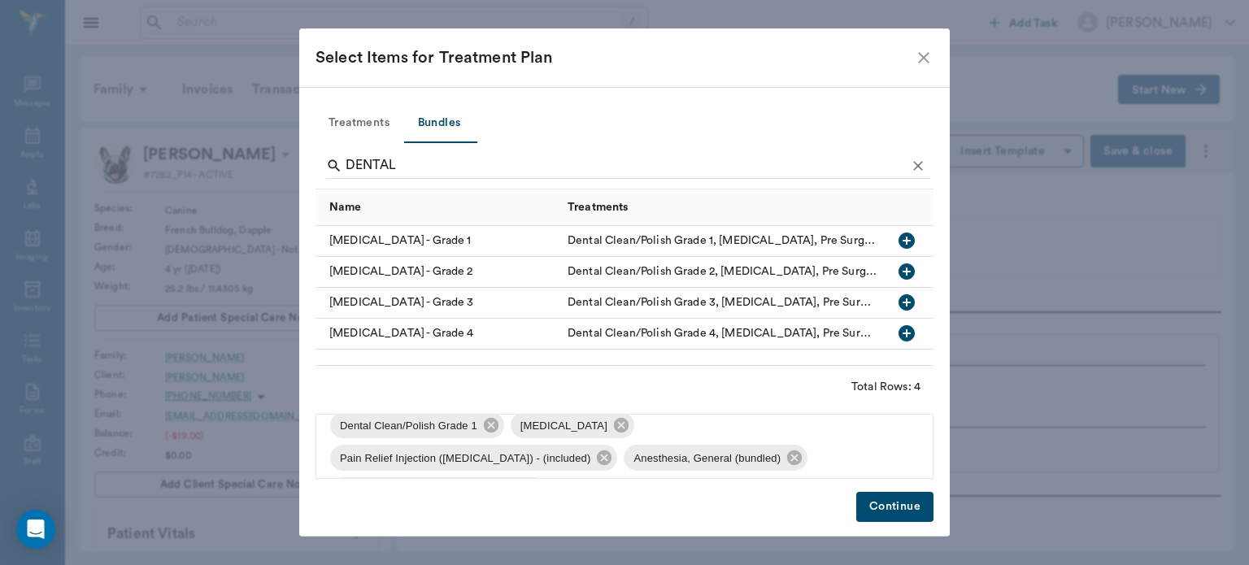
scroll to position [17, 0]
click at [617, 427] on icon at bounding box center [621, 424] width 15 height 15
click at [892, 504] on button "Continue" at bounding box center [894, 507] width 77 height 30
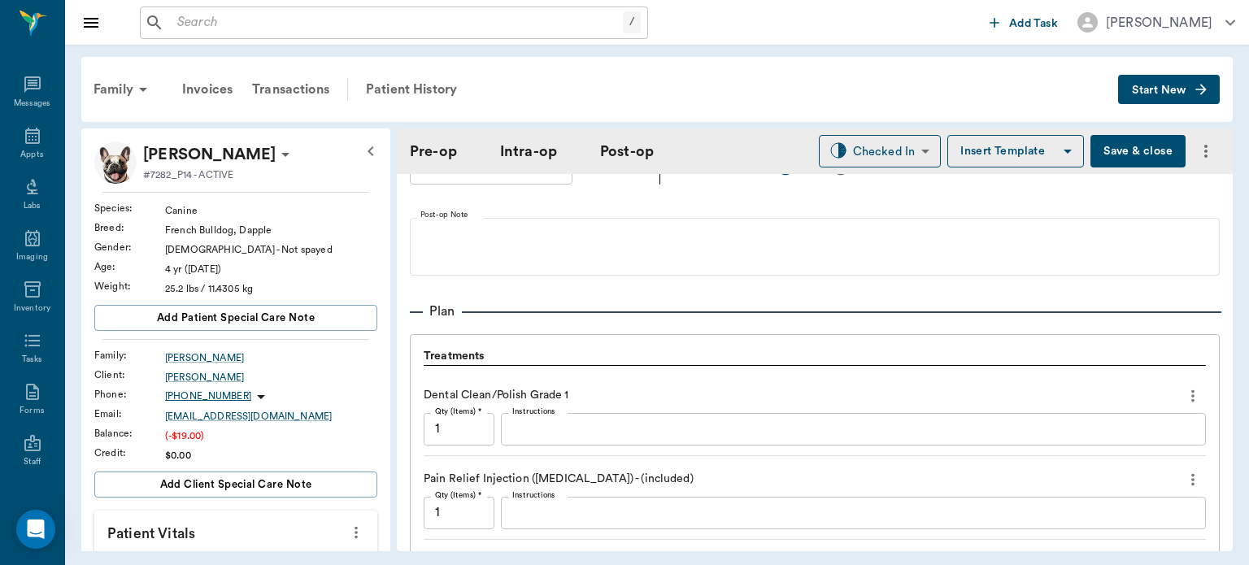
type input "dentalORAL SURGERY"
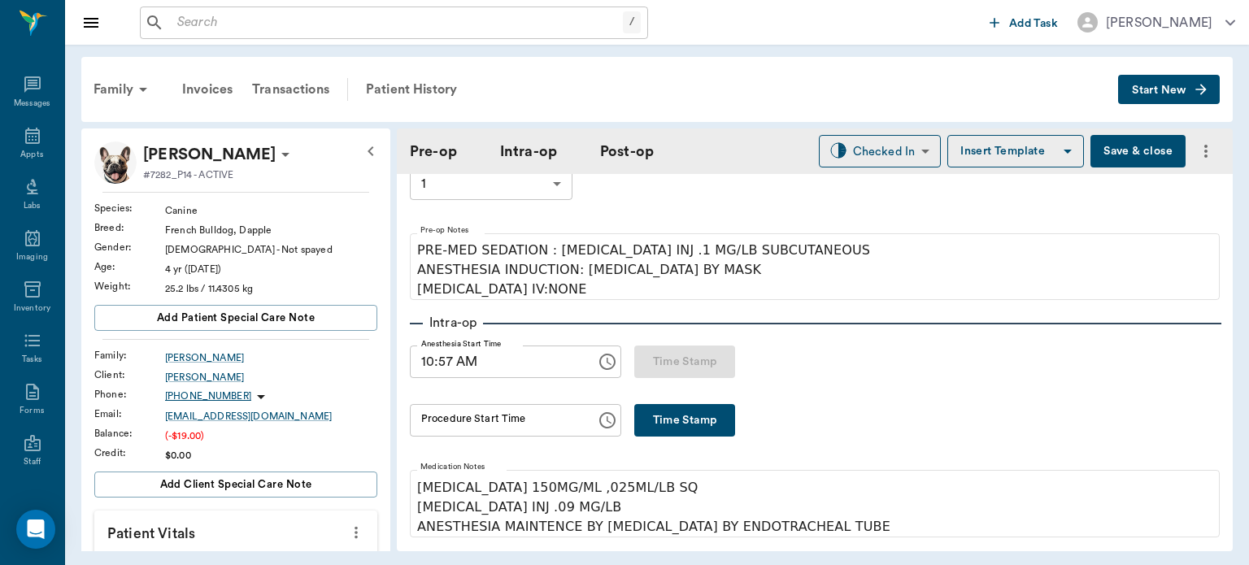
scroll to position [114, 0]
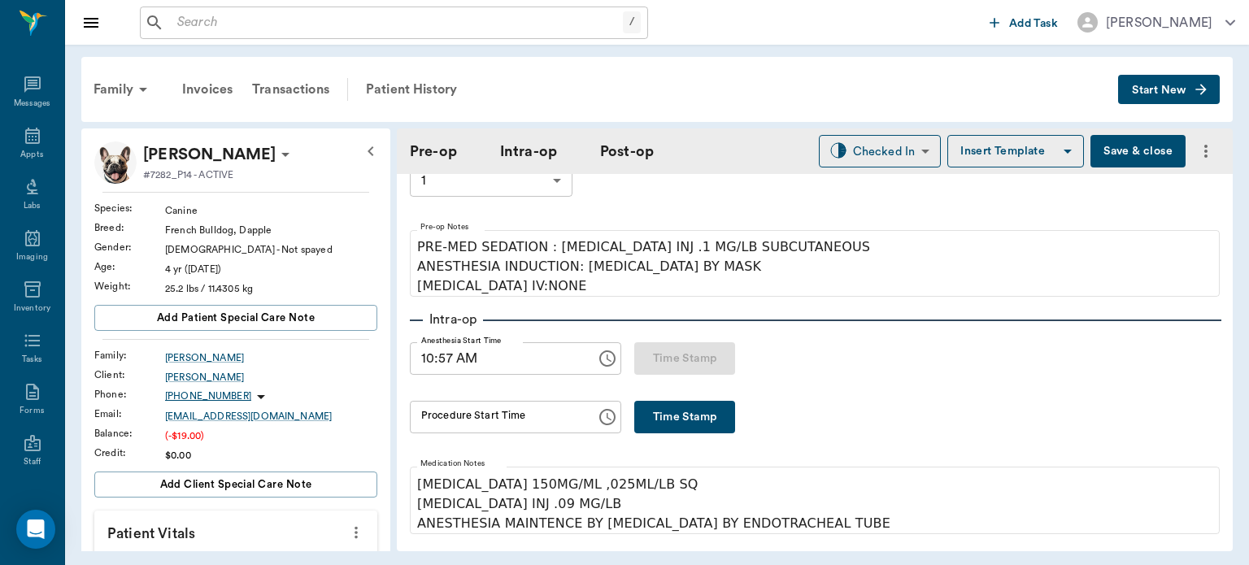
click at [691, 418] on button "Time Stamp" at bounding box center [684, 417] width 101 height 33
type input "11:07 AM"
click at [446, 421] on input "11:07 AM" at bounding box center [497, 417] width 175 height 33
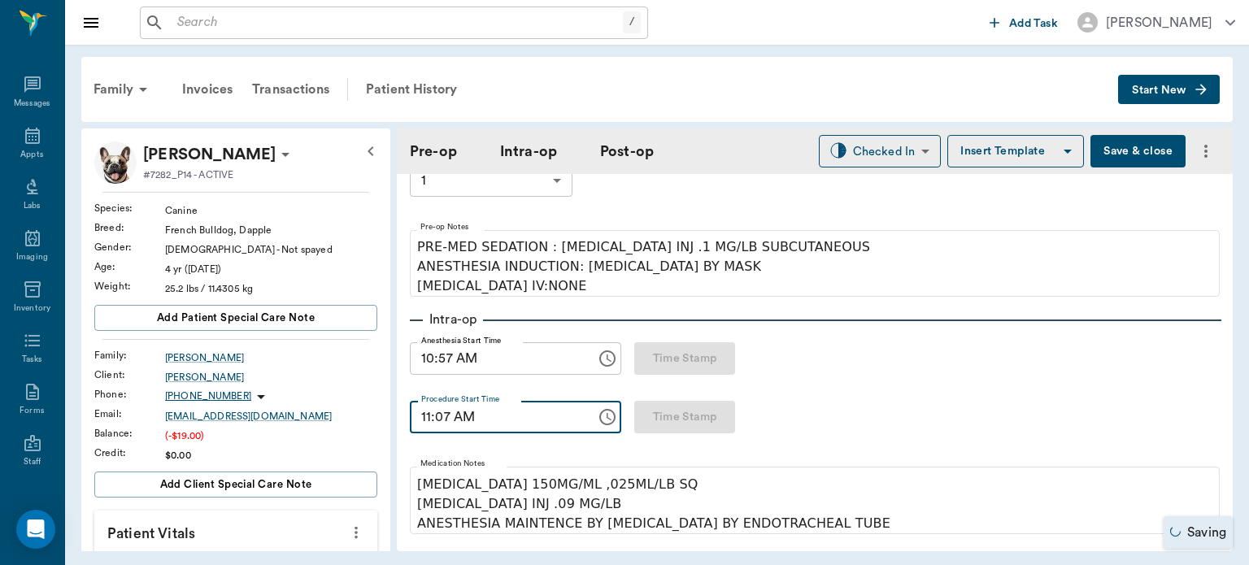
type input "dentalORAL SURGERY"
type input "11:06 AM"
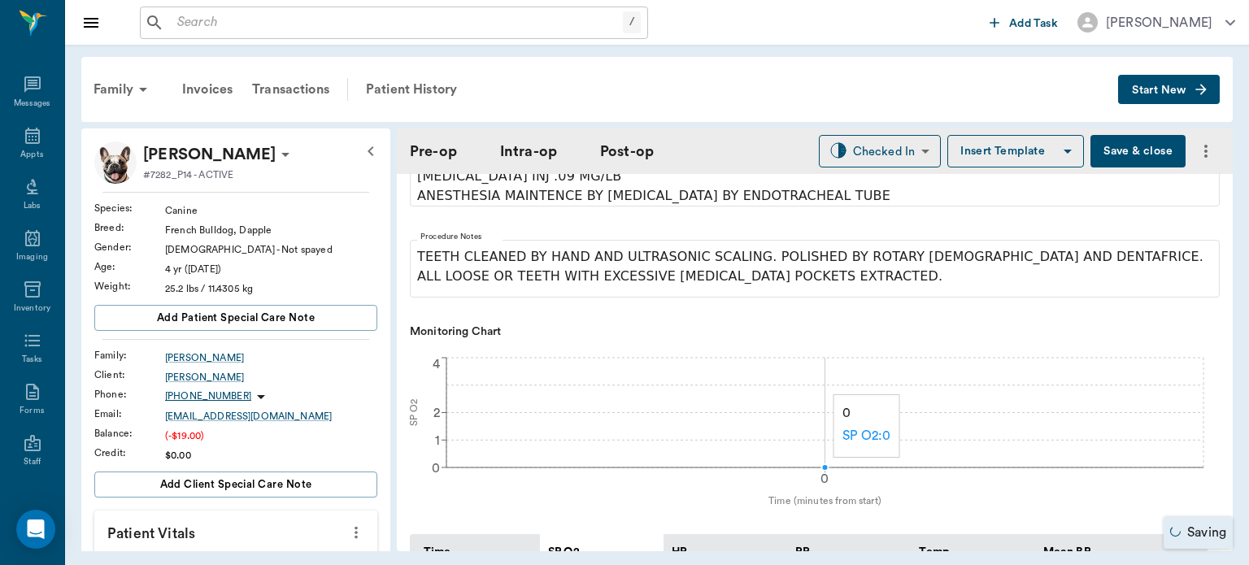
type input "dentalORAL SURGERY"
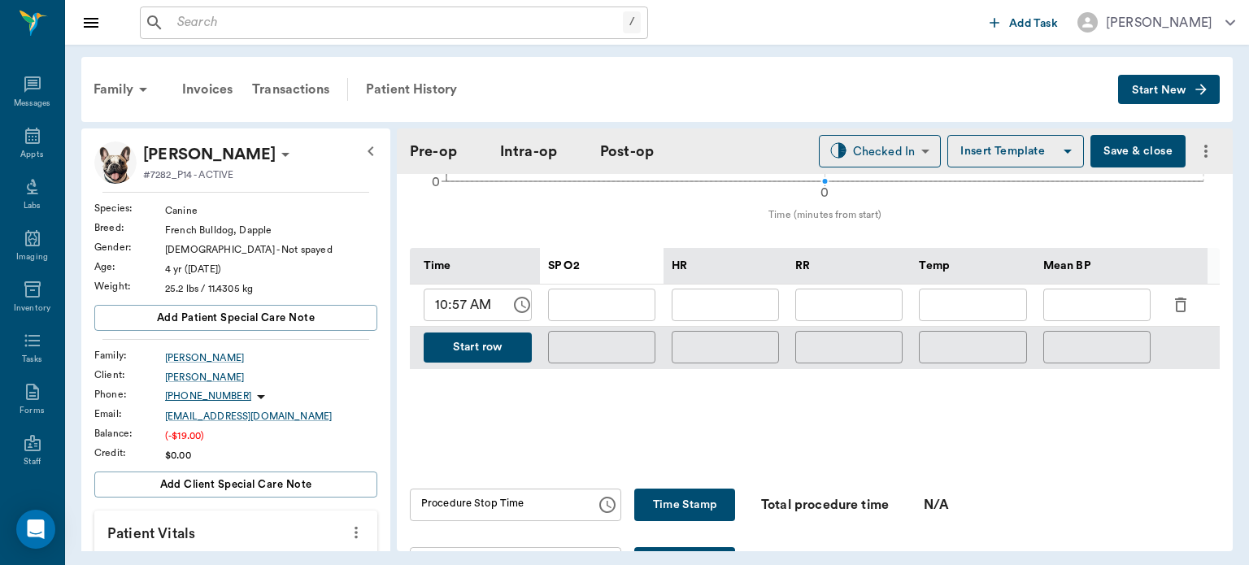
scroll to position [733, 0]
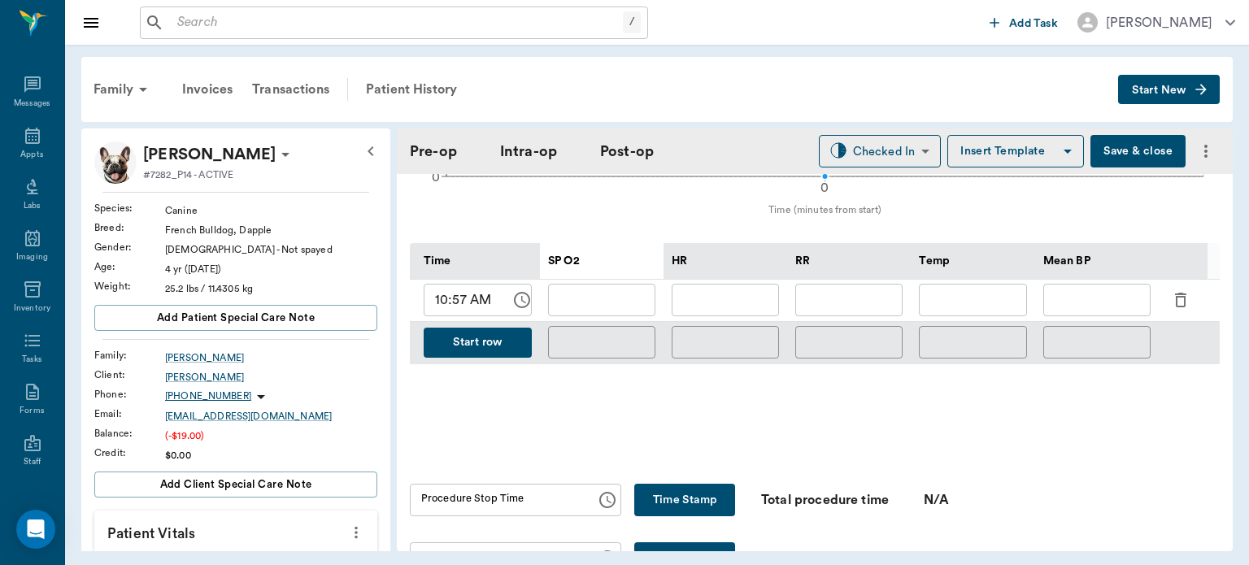
type input "11:06 AM"
click at [1179, 305] on icon "button" at bounding box center [1181, 300] width 20 height 20
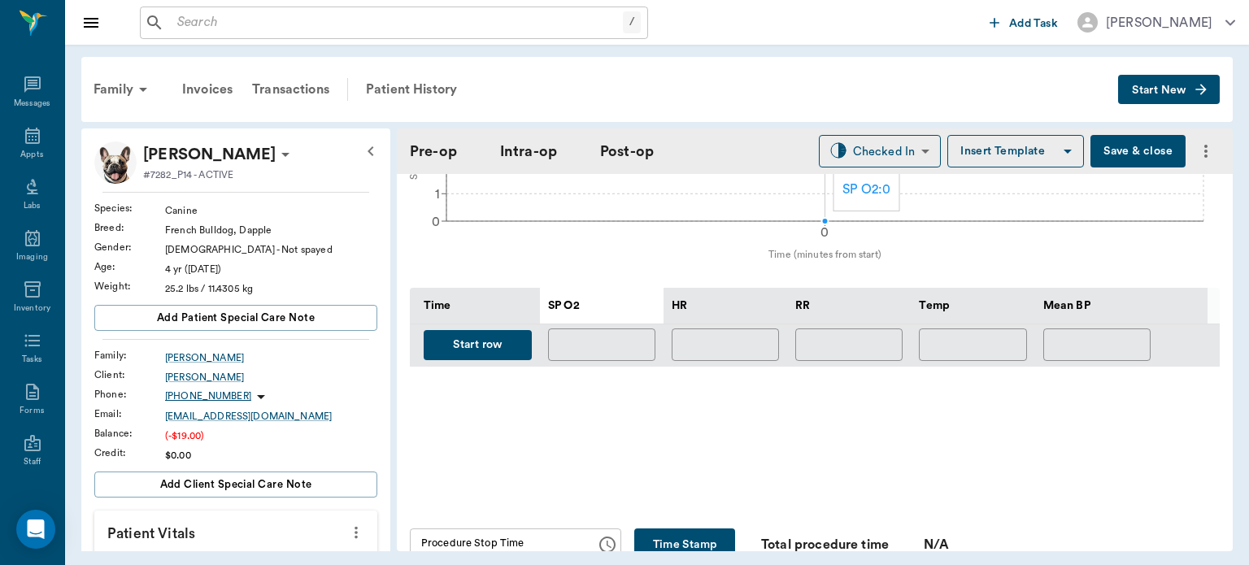
scroll to position [677, 0]
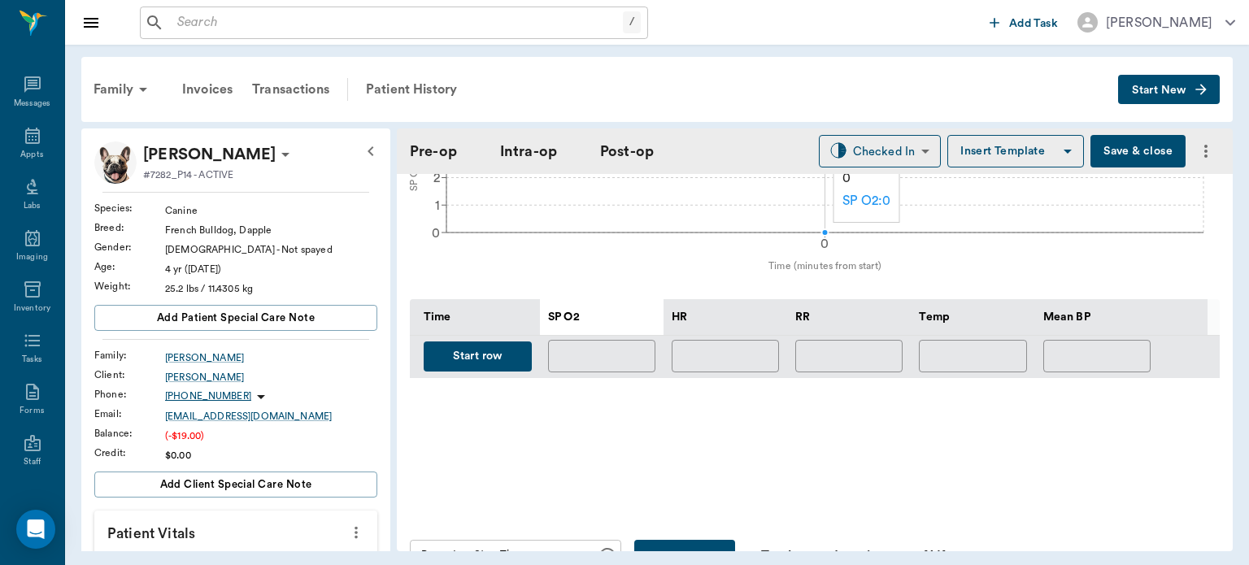
click at [488, 354] on button "Start row" at bounding box center [478, 357] width 108 height 30
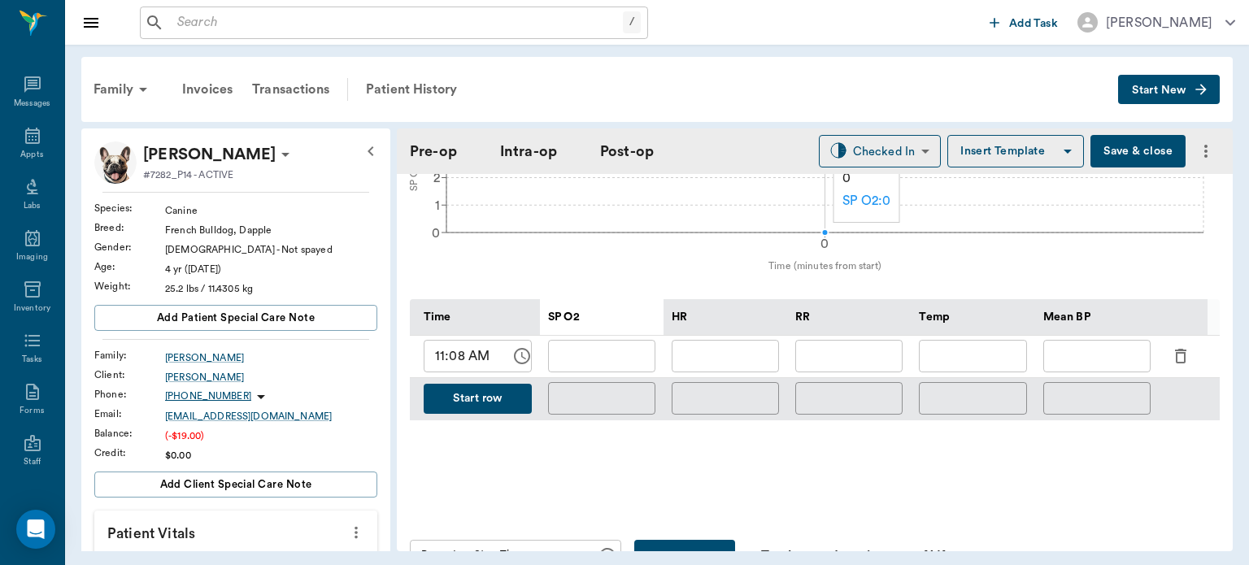
click at [845, 356] on input "text" at bounding box center [848, 356] width 107 height 33
type input "dentalORAL SURGERY"
type input "30"
type input "dentalORAL SURGERY"
type input "30"
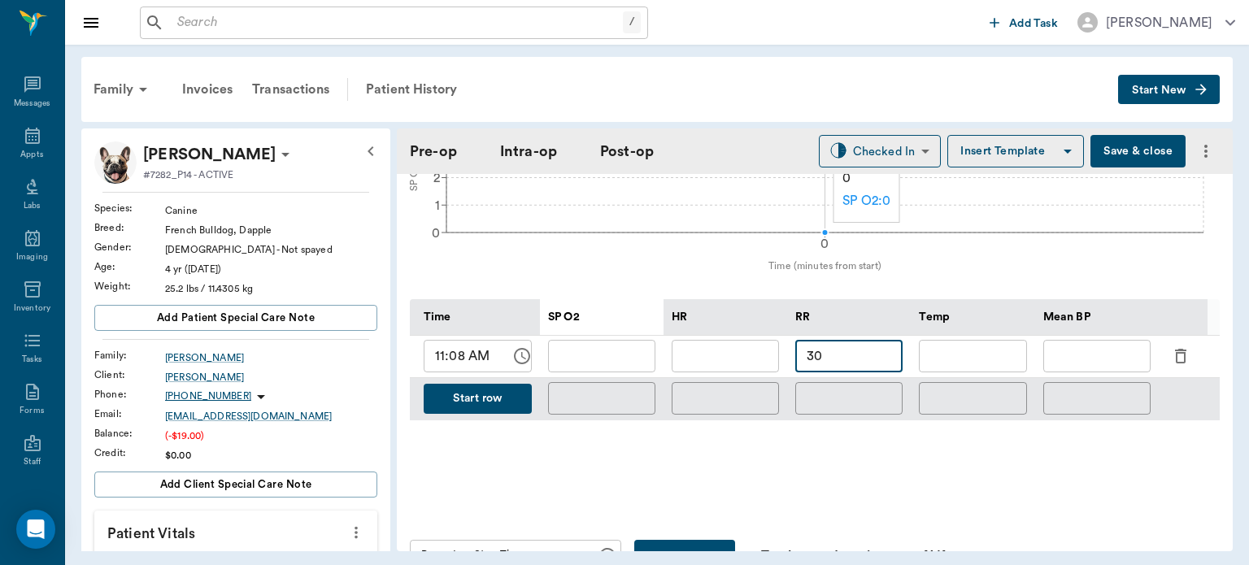
click at [739, 355] on input "text" at bounding box center [725, 356] width 107 height 33
type input "114"
click at [597, 357] on input "text" at bounding box center [601, 356] width 107 height 33
type input "dentalORAL SURGERY"
type input "100"
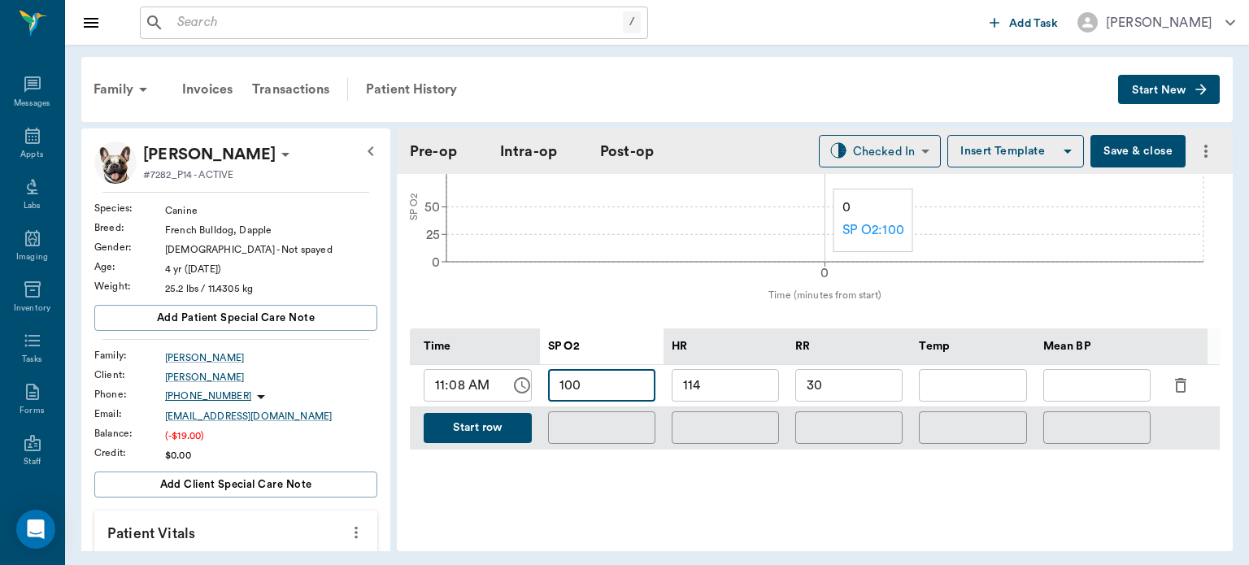
scroll to position [652, 0]
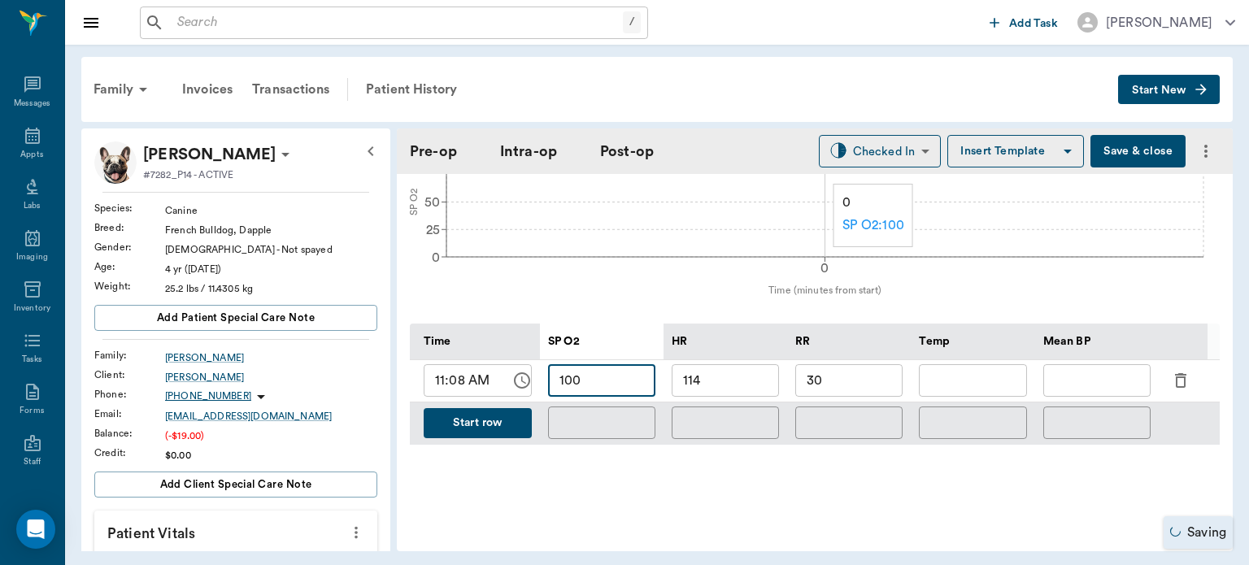
type input "dentalORAL SURGERY"
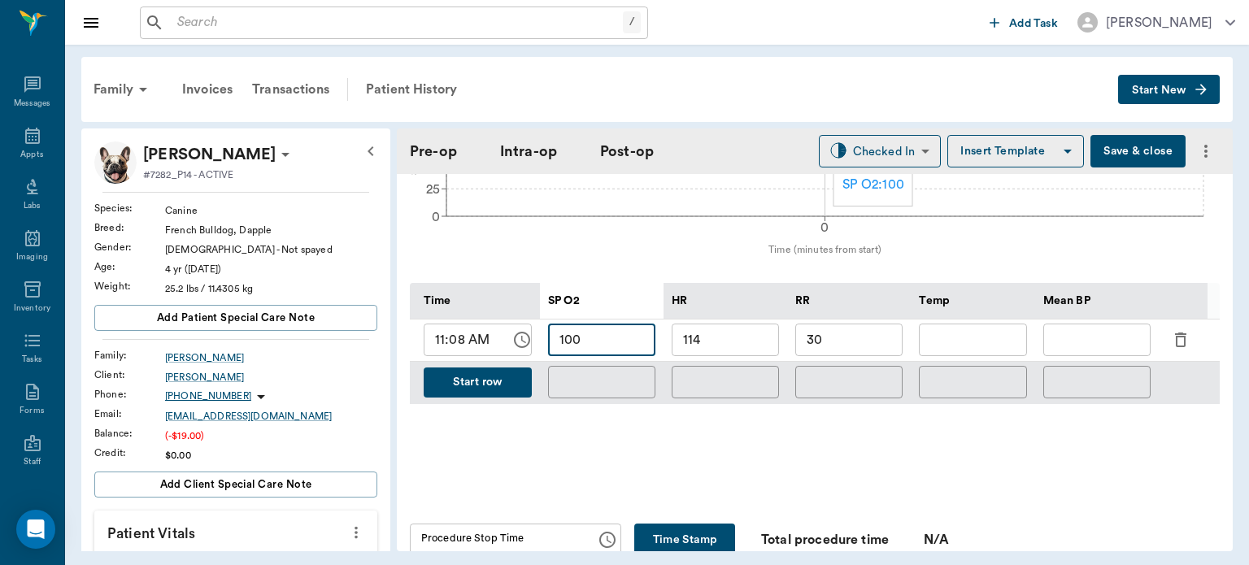
scroll to position [719, 0]
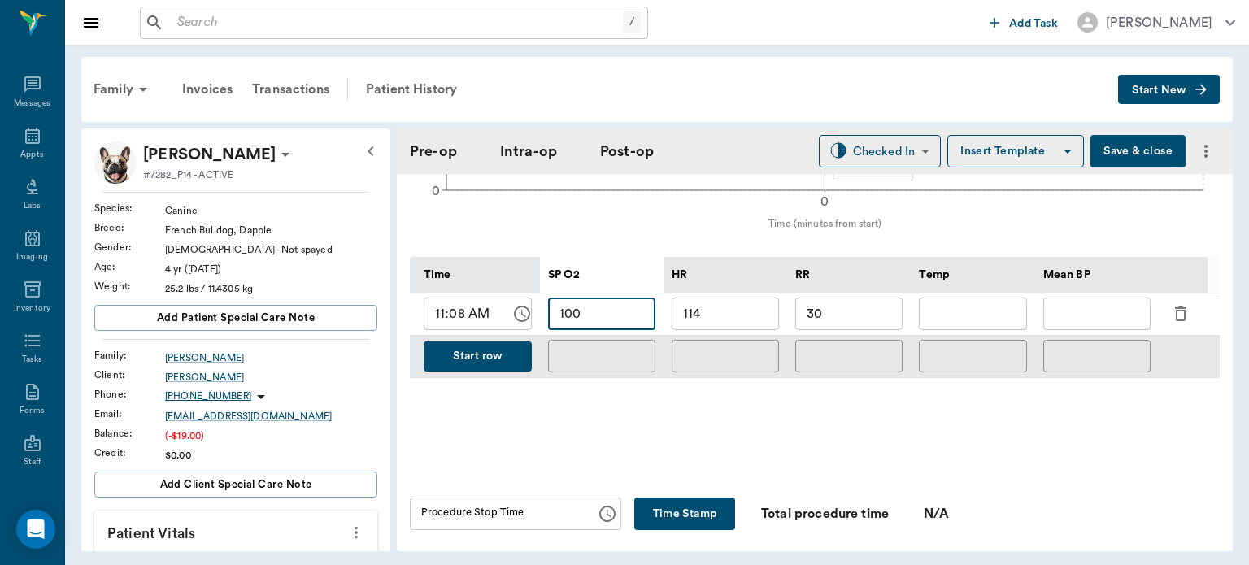
type input "100"
click at [481, 360] on button "Start row" at bounding box center [478, 357] width 108 height 30
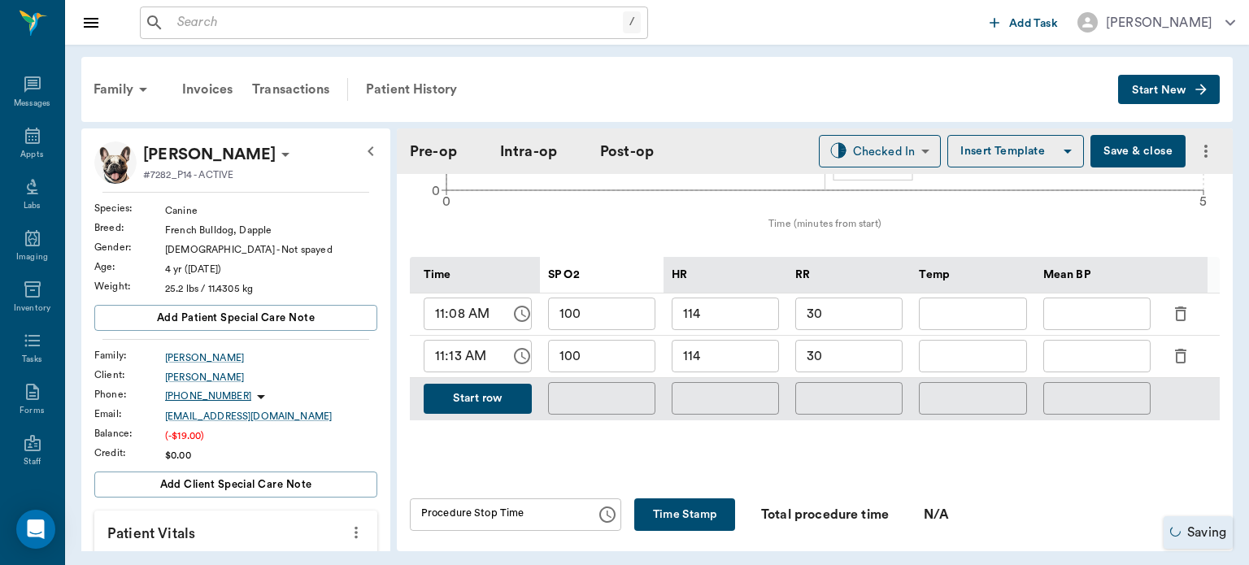
click at [611, 357] on input "100" at bounding box center [601, 356] width 107 height 33
type input "dentalORAL SURGERY"
type input "1"
type input "97"
type input "dentalORAL SURGERY"
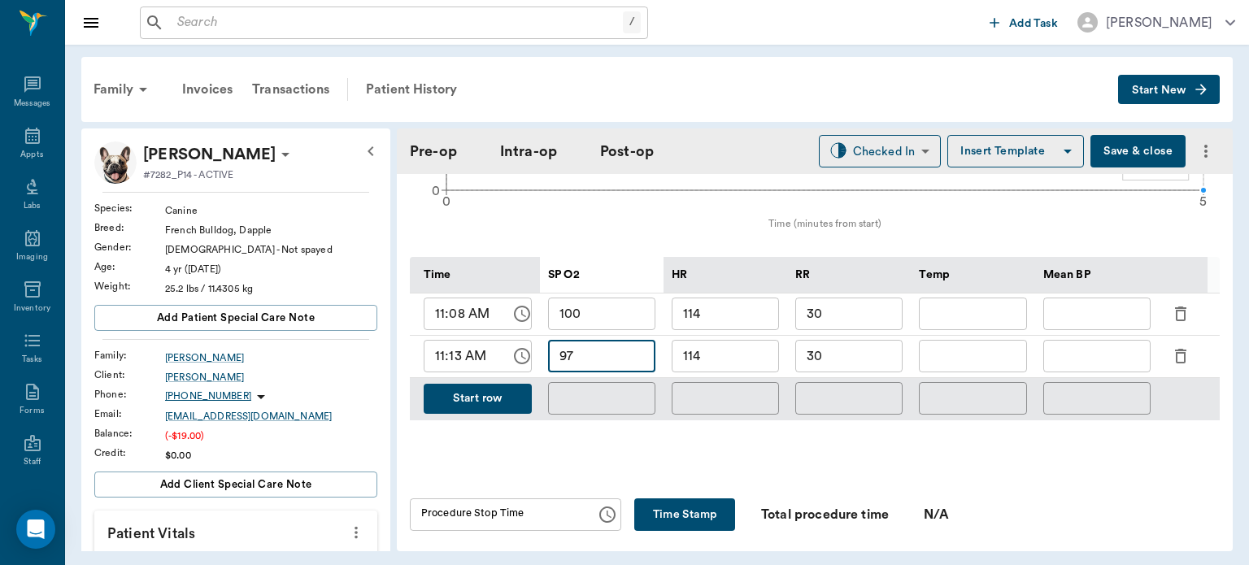
type input "97"
click at [735, 368] on input "114" at bounding box center [725, 356] width 107 height 33
type input "dentalORAL SURGERY"
type input "11"
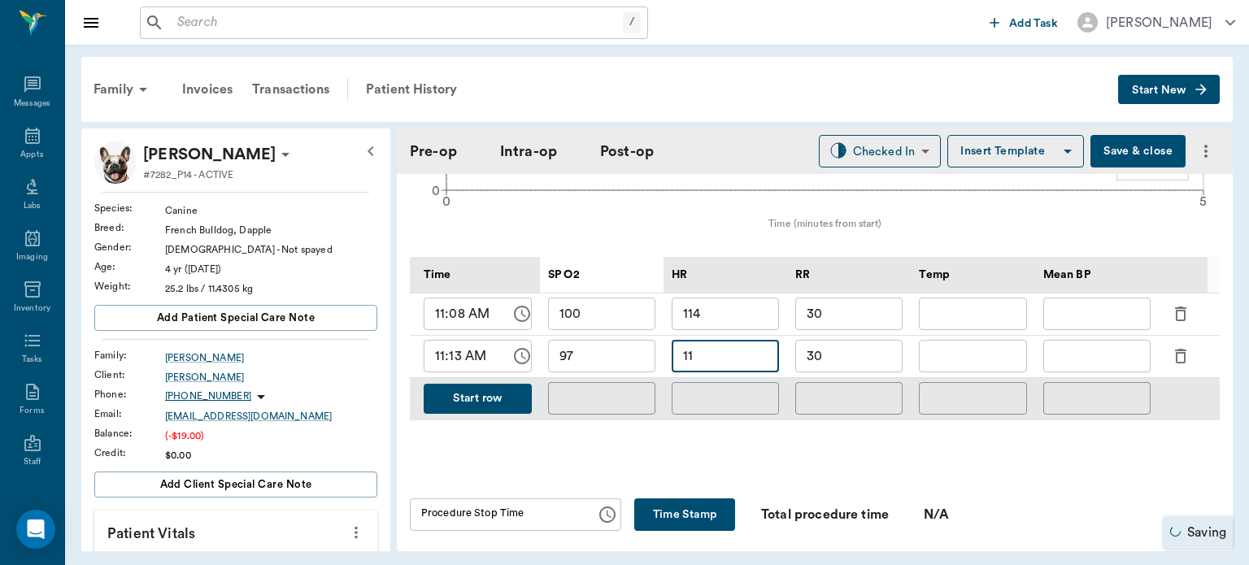
type input "dentalORAL SURGERY"
type input "112"
type input "dentalORAL SURGERY"
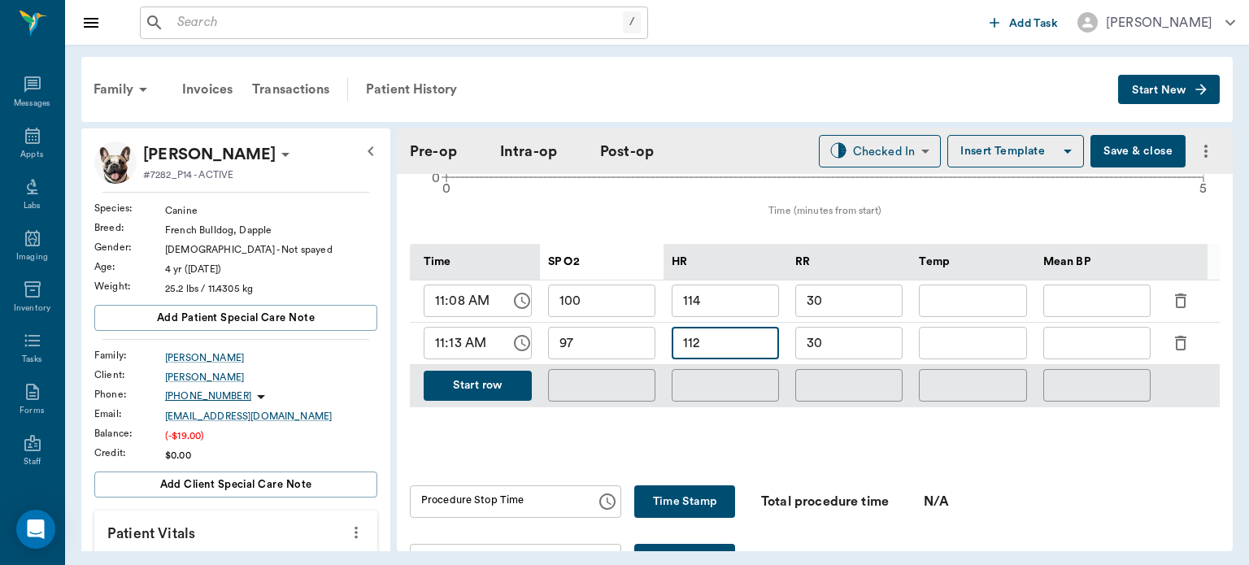
scroll to position [733, 0]
type input "112"
click at [477, 386] on button "Start row" at bounding box center [478, 385] width 108 height 30
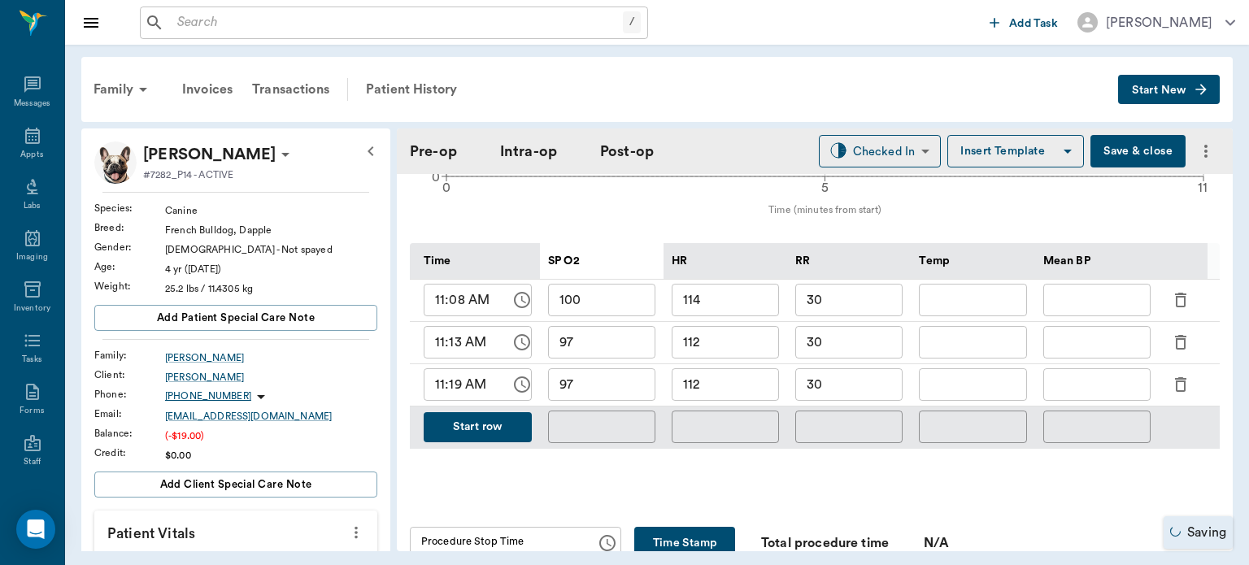
type input "dentalORAL SURGERY"
click at [628, 385] on input "97" at bounding box center [601, 384] width 107 height 33
type input "9"
type input "dentalORAL SURGERY"
type input "92"
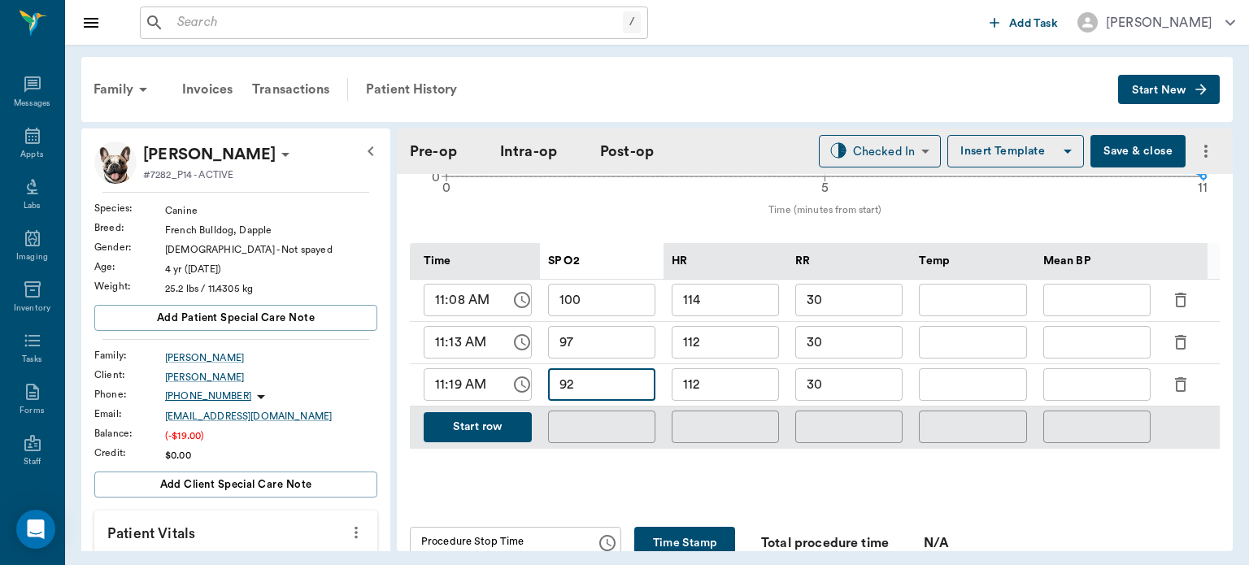
type input "dentalORAL SURGERY"
type input "92"
click at [743, 387] on input "112" at bounding box center [725, 384] width 107 height 33
type input "1"
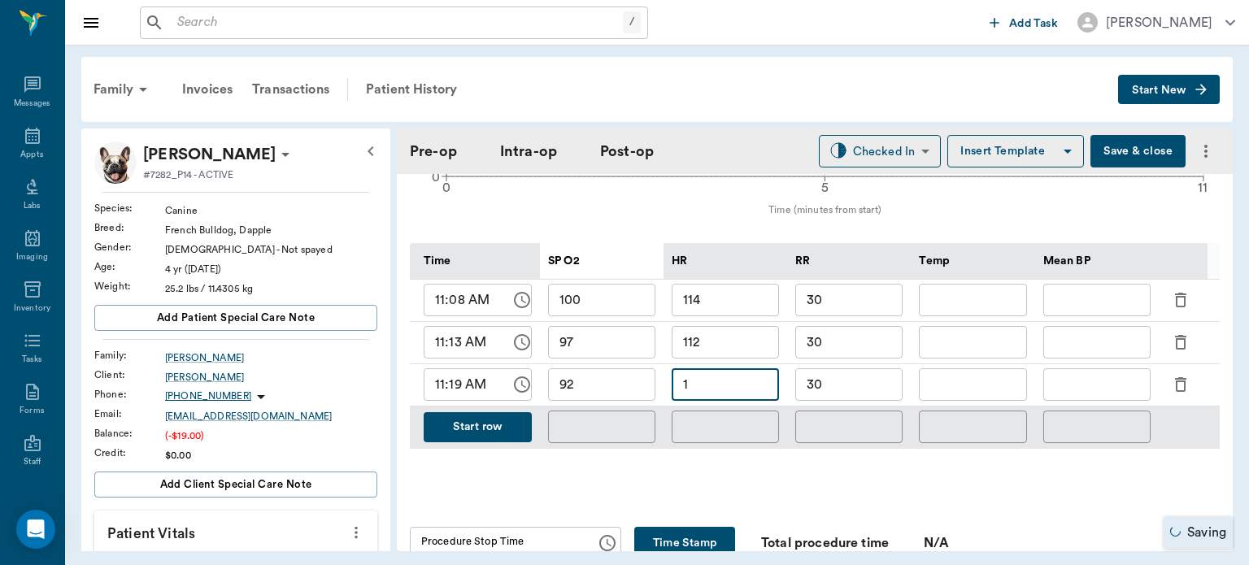
type input "dentalORAL SURGERY"
type input "108"
type input "dentalORAL SURGERY"
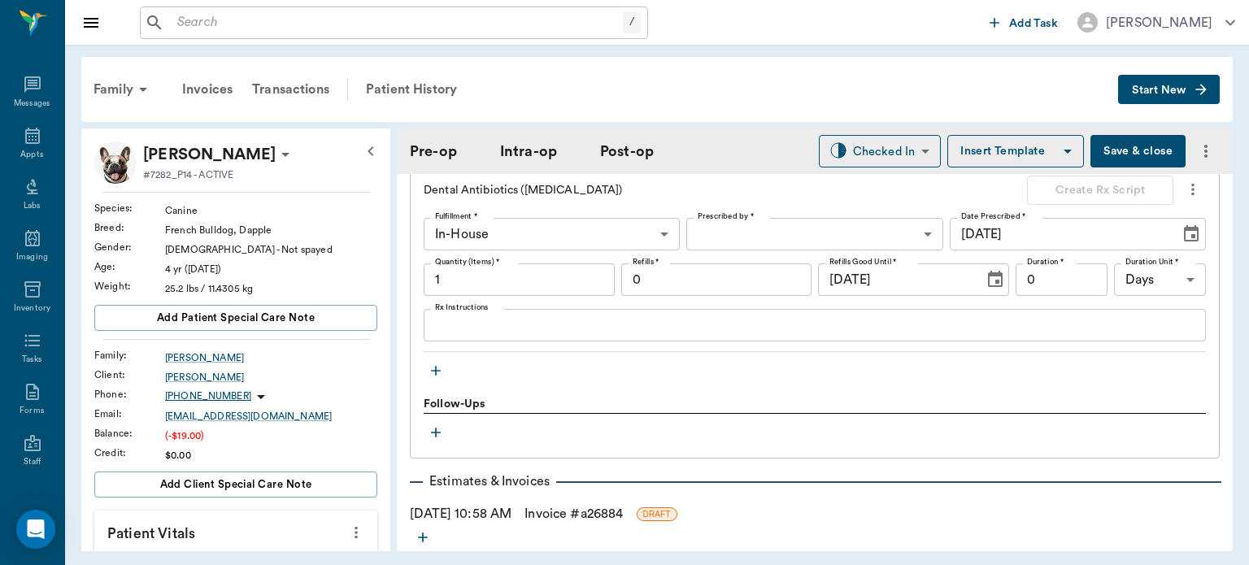
scroll to position [1729, 0]
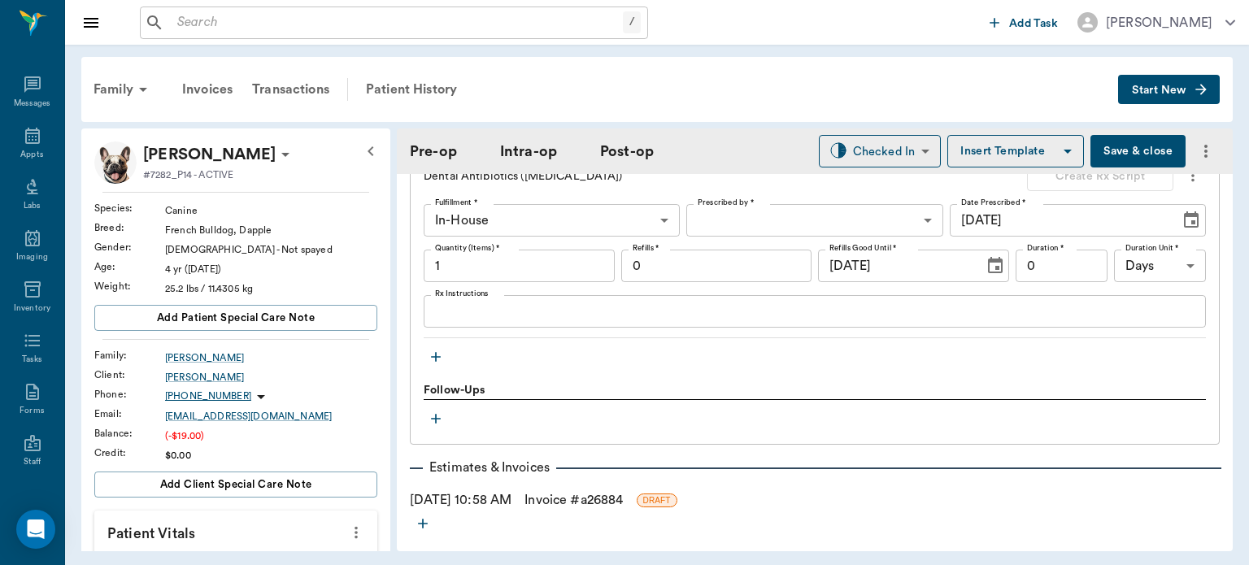
type input "108"
click at [437, 357] on icon "button" at bounding box center [436, 357] width 16 height 16
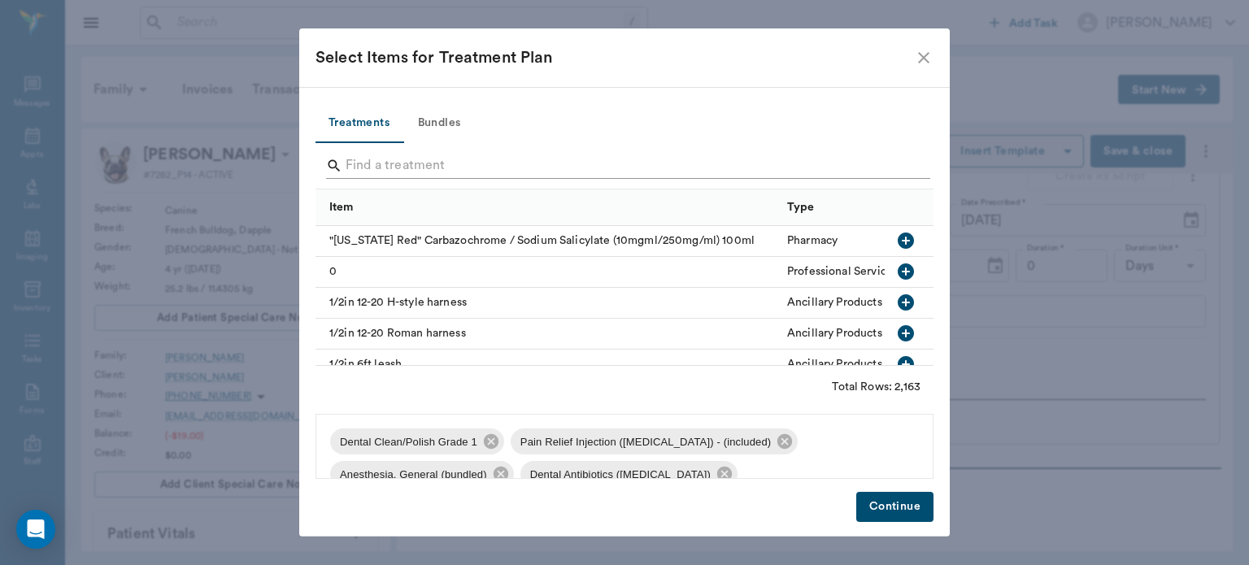
click at [384, 166] on input "Search" at bounding box center [626, 166] width 560 height 26
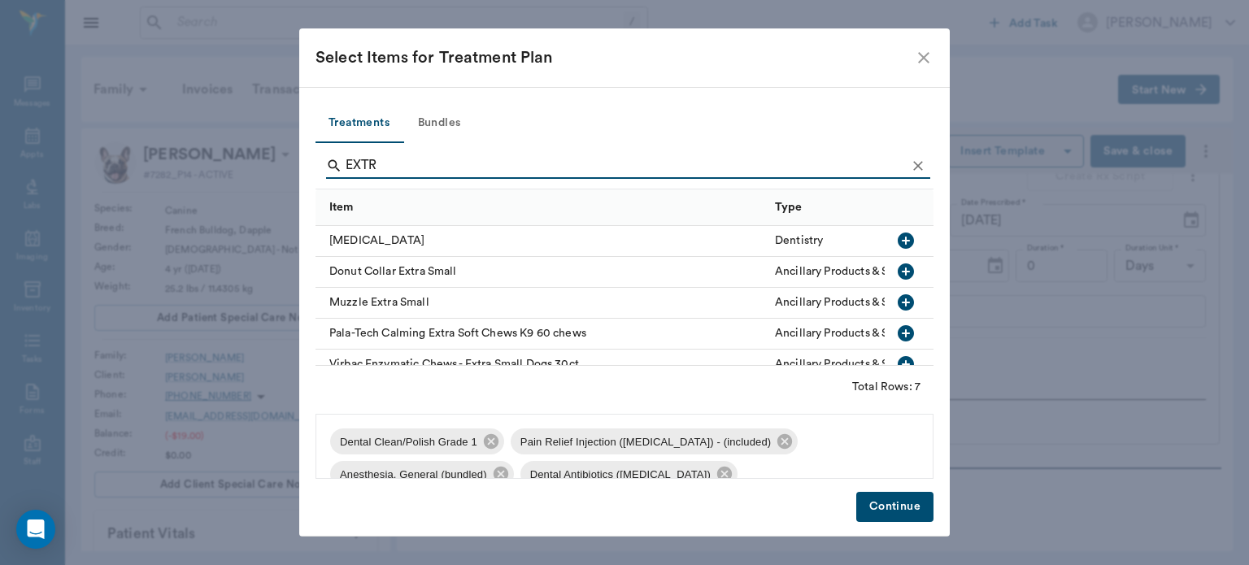
type input "EXTR"
click at [898, 242] on icon "button" at bounding box center [906, 241] width 16 height 16
click at [910, 514] on button "Continue" at bounding box center [894, 507] width 77 height 30
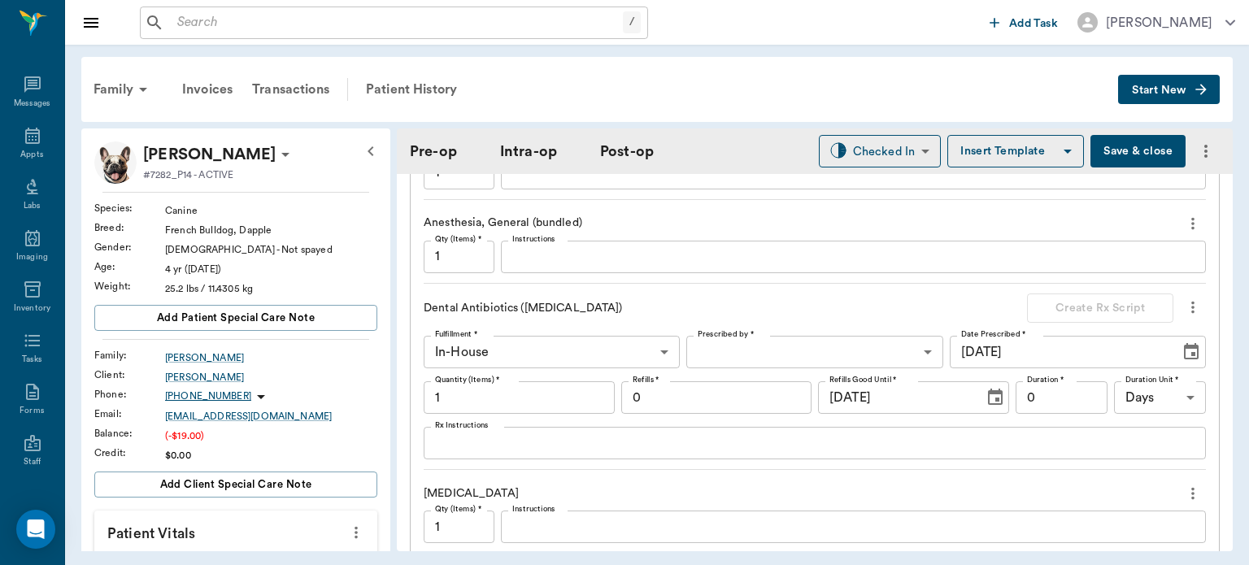
scroll to position [1578, 0]
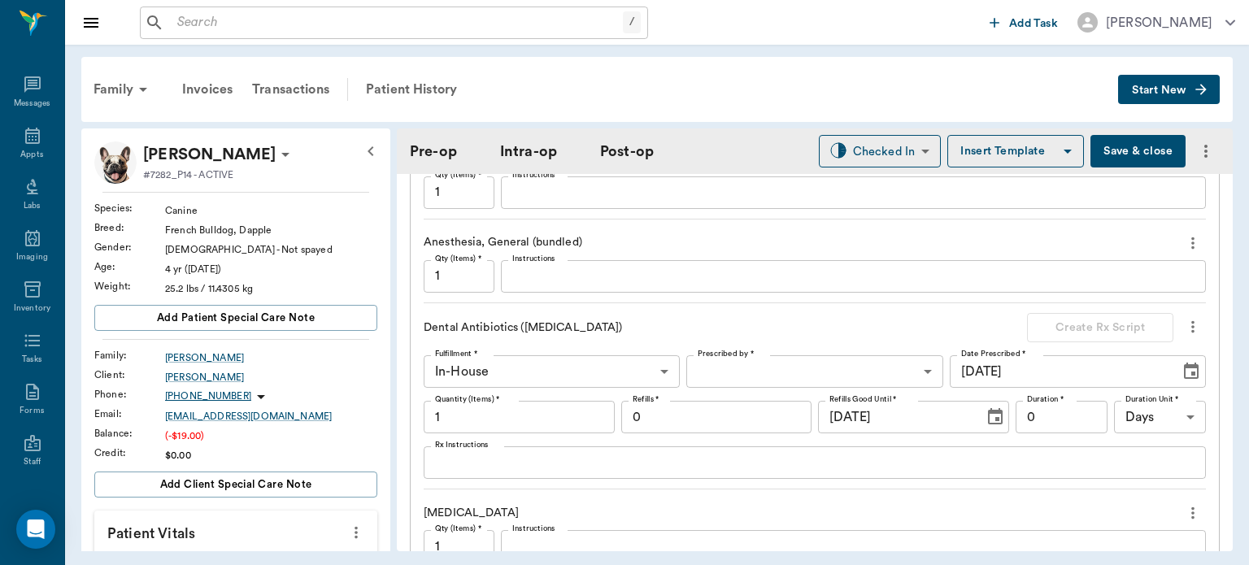
click at [1192, 325] on icon "more" at bounding box center [1193, 326] width 3 height 12
click at [1086, 384] on span "Delete" at bounding box center [1112, 383] width 137 height 17
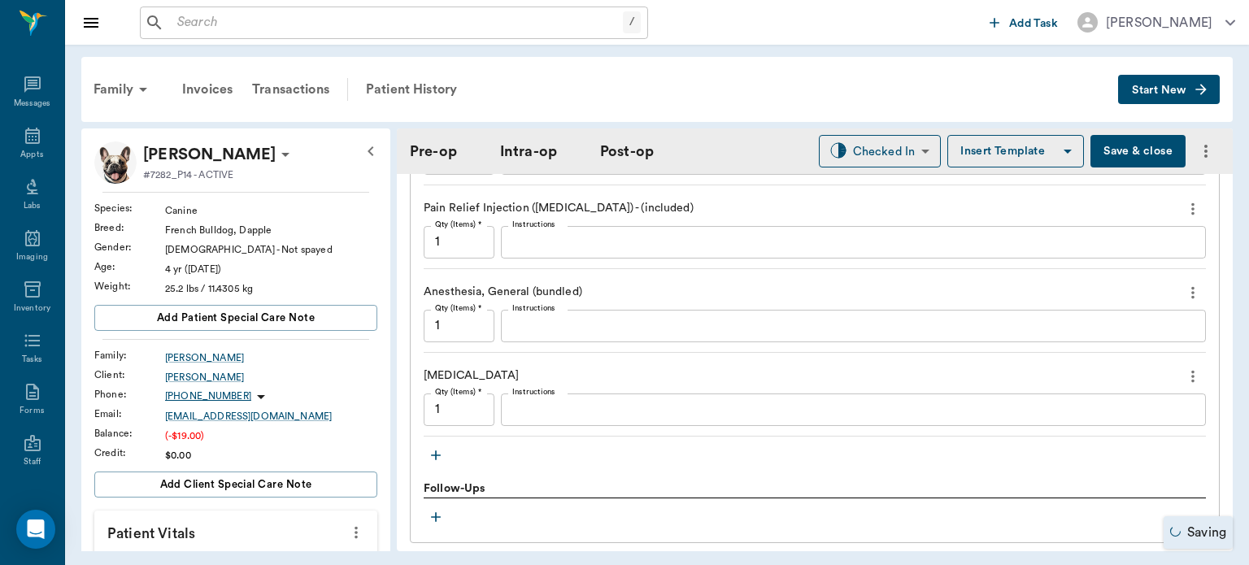
type input "dentalORAL SURGERY"
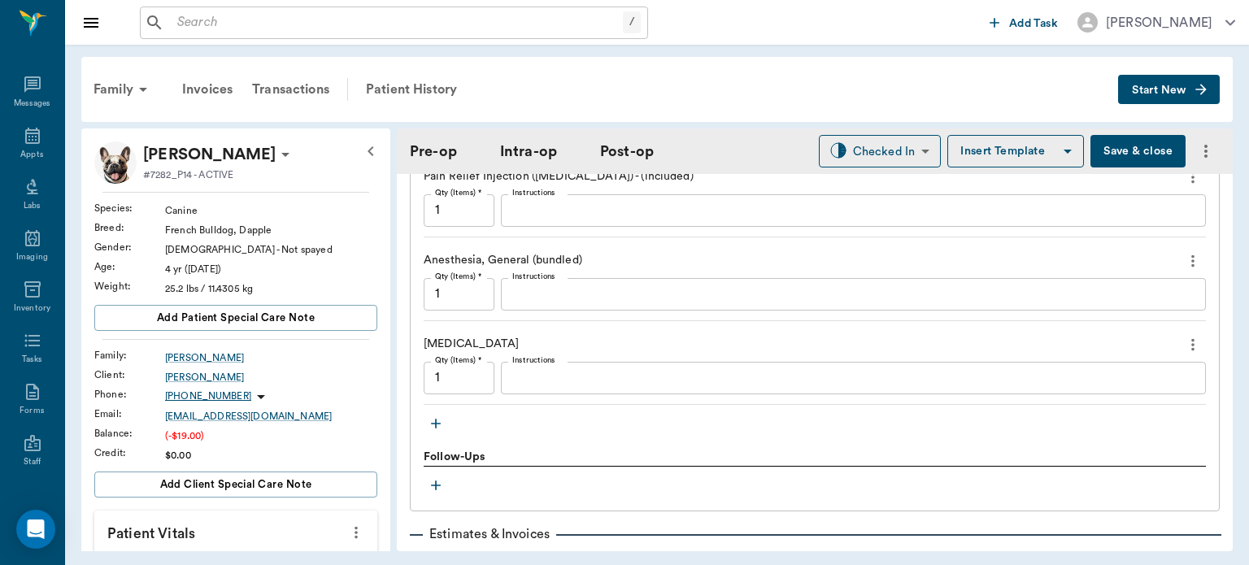
scroll to position [1561, 0]
click at [443, 382] on input "1" at bounding box center [459, 377] width 71 height 33
type input "2"
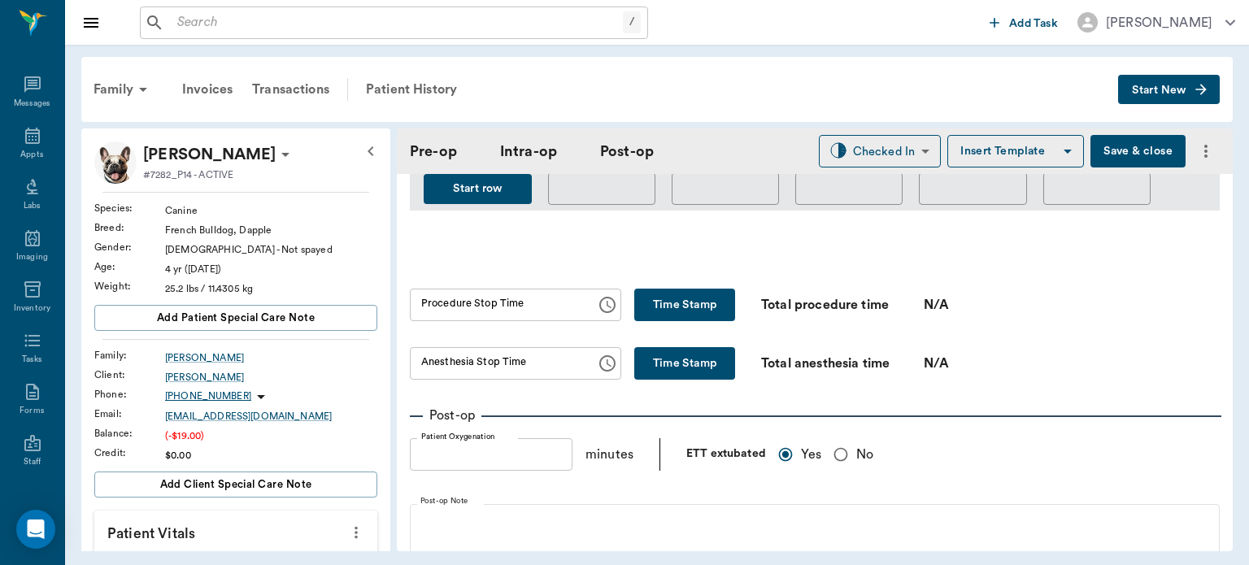
scroll to position [953, 0]
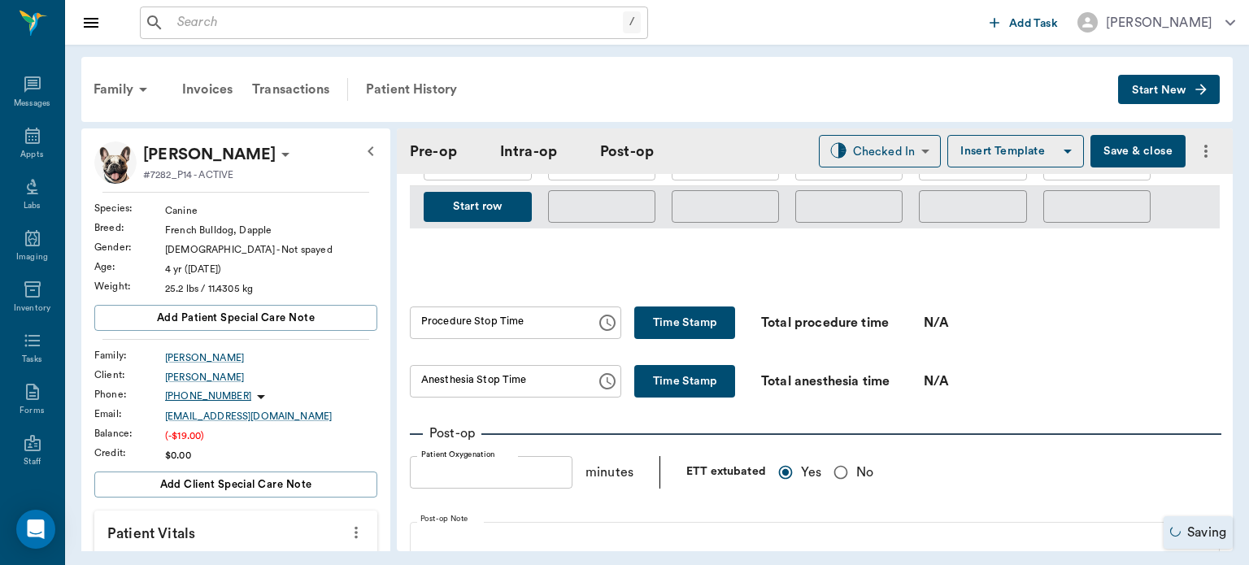
type input "dentalORAL SURGERY"
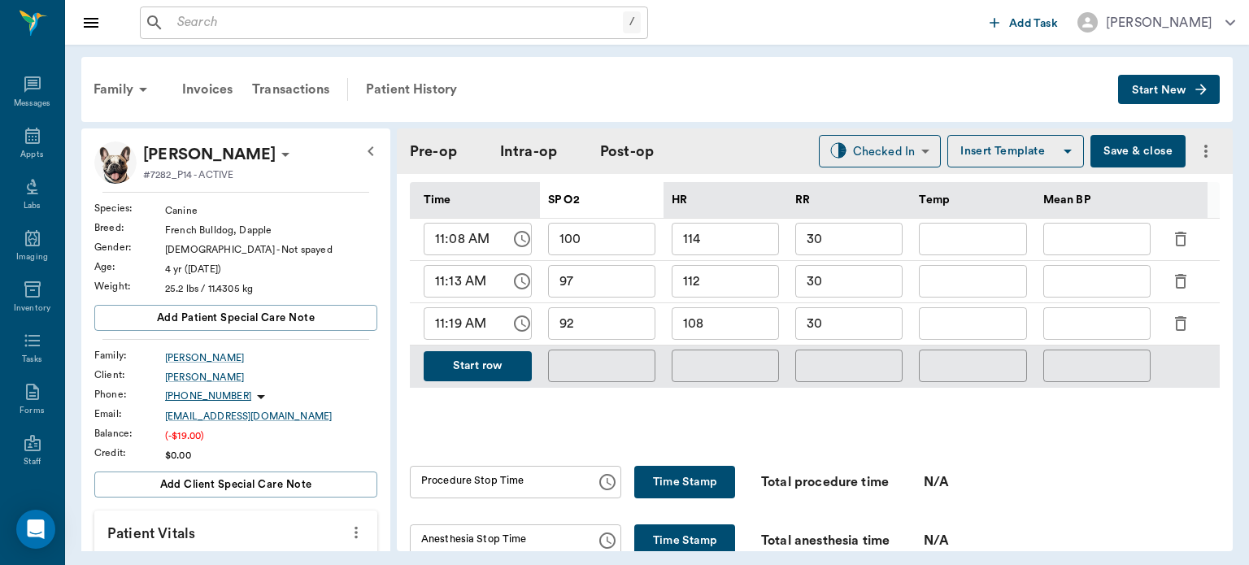
scroll to position [787, 0]
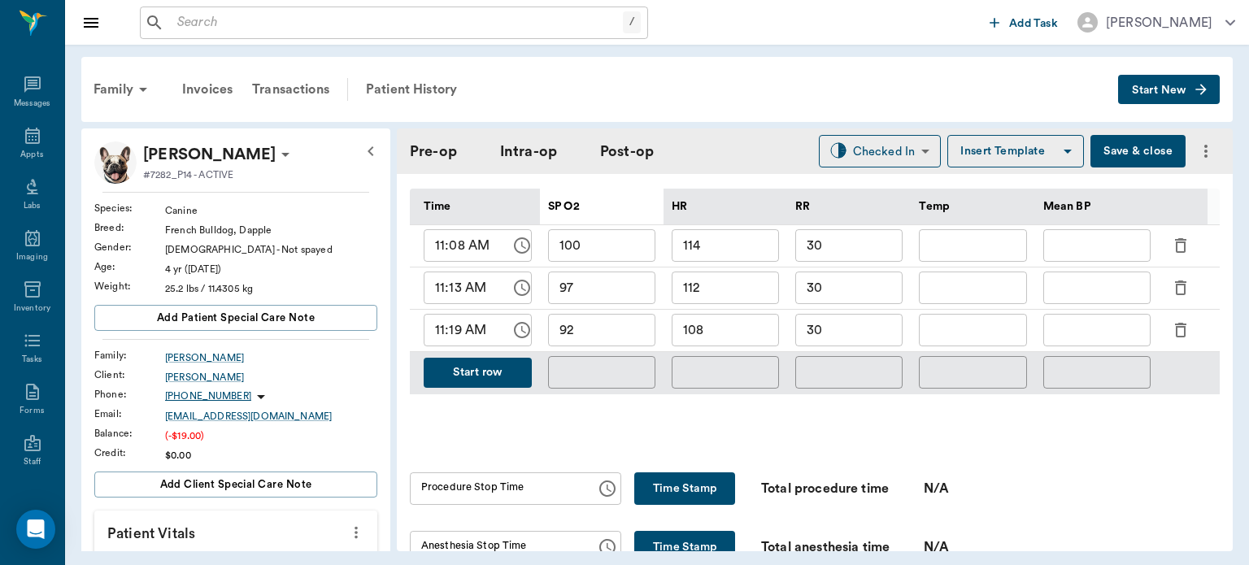
type input "2"
click at [491, 370] on button "Start row" at bounding box center [478, 373] width 108 height 30
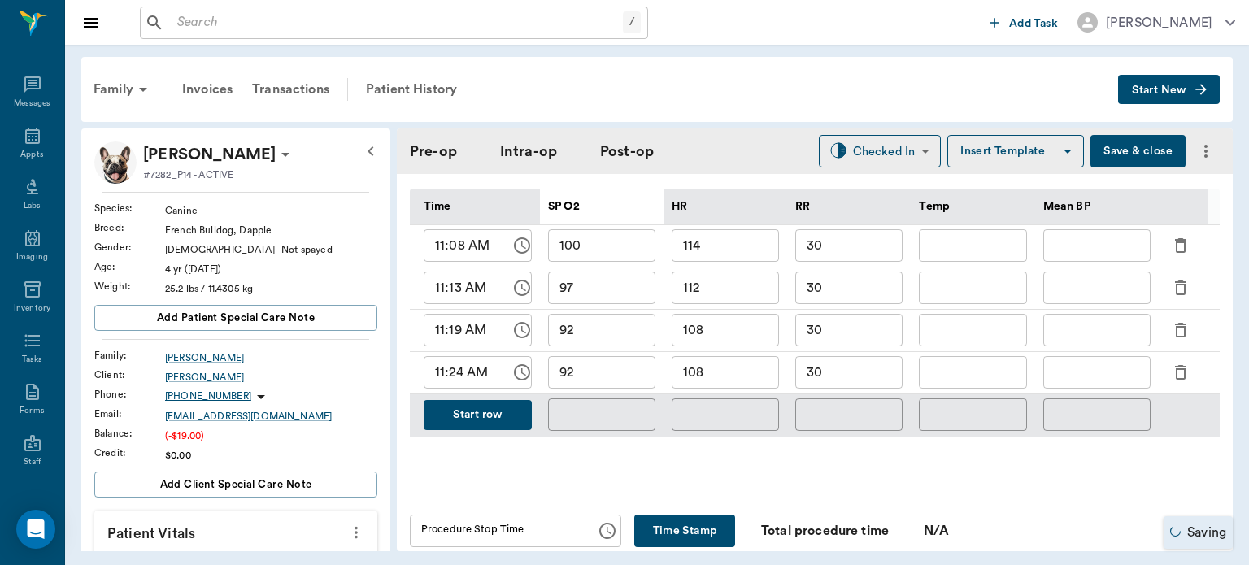
type input "dentalORAL SURGERY"
click at [625, 377] on input "92" at bounding box center [601, 372] width 107 height 33
type input "97"
click at [752, 368] on input "108" at bounding box center [725, 372] width 107 height 33
type input "dentalORAL SURGERY"
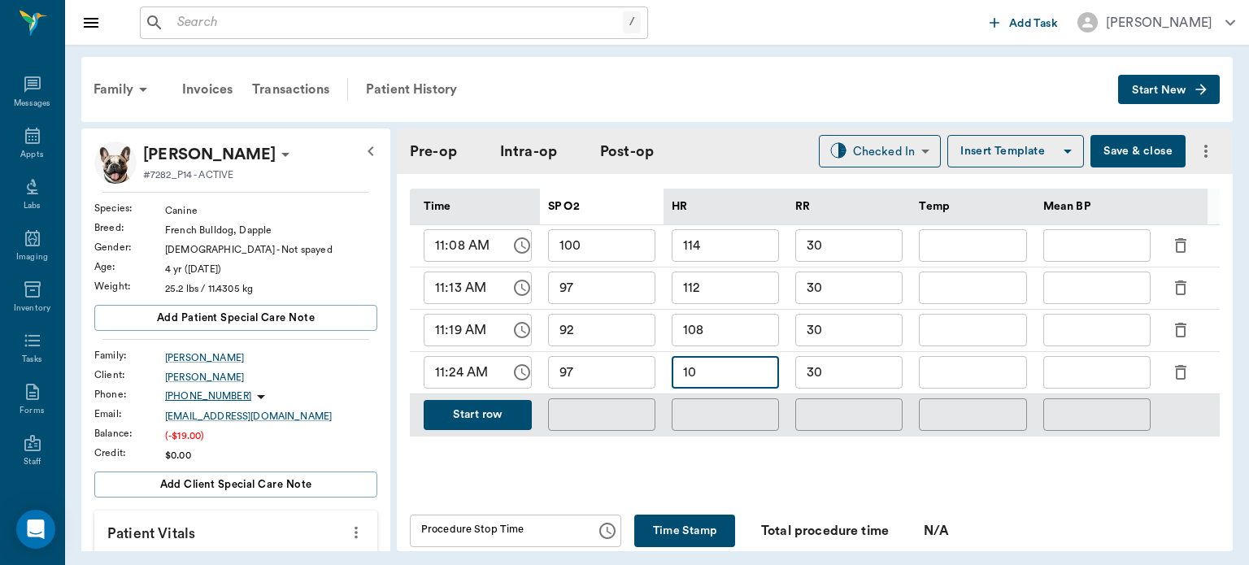
type input "100"
type input "dentalORAL SURGERY"
type input "101"
type input "dentalORAL SURGERY"
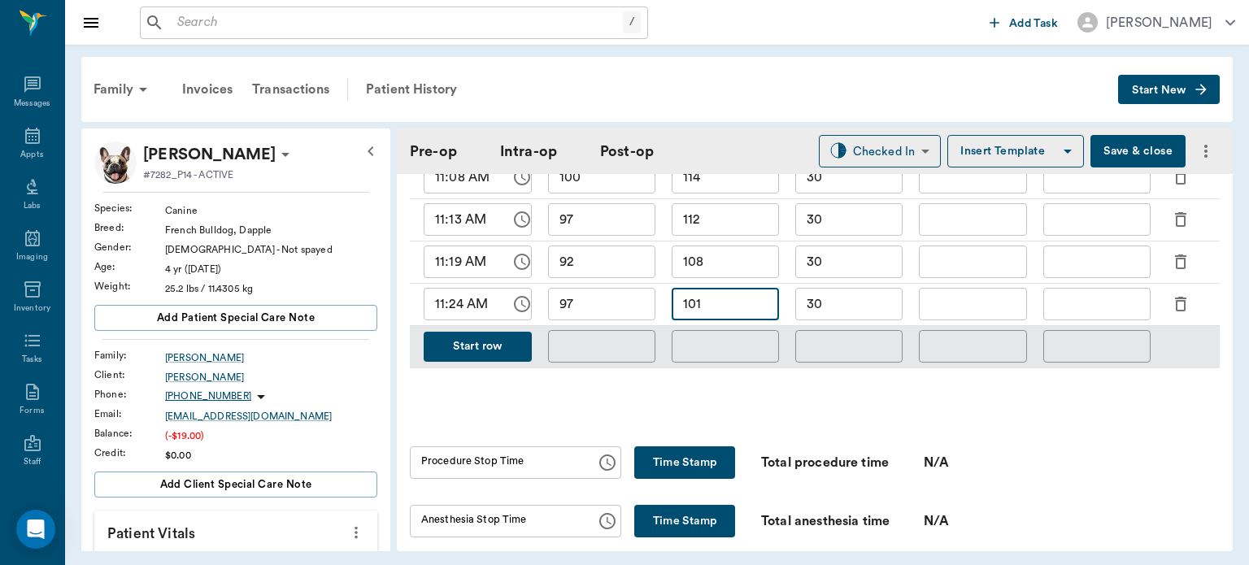
scroll to position [870, 0]
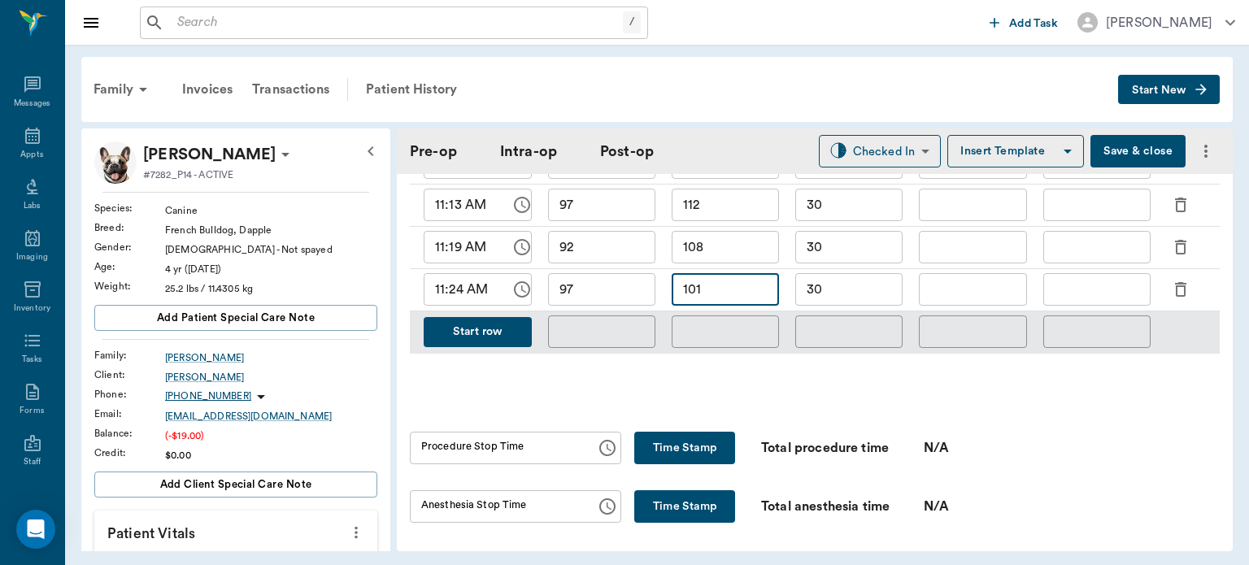
type input "101"
click at [675, 460] on button "Time Stamp" at bounding box center [684, 448] width 101 height 33
type input "11:26 AM"
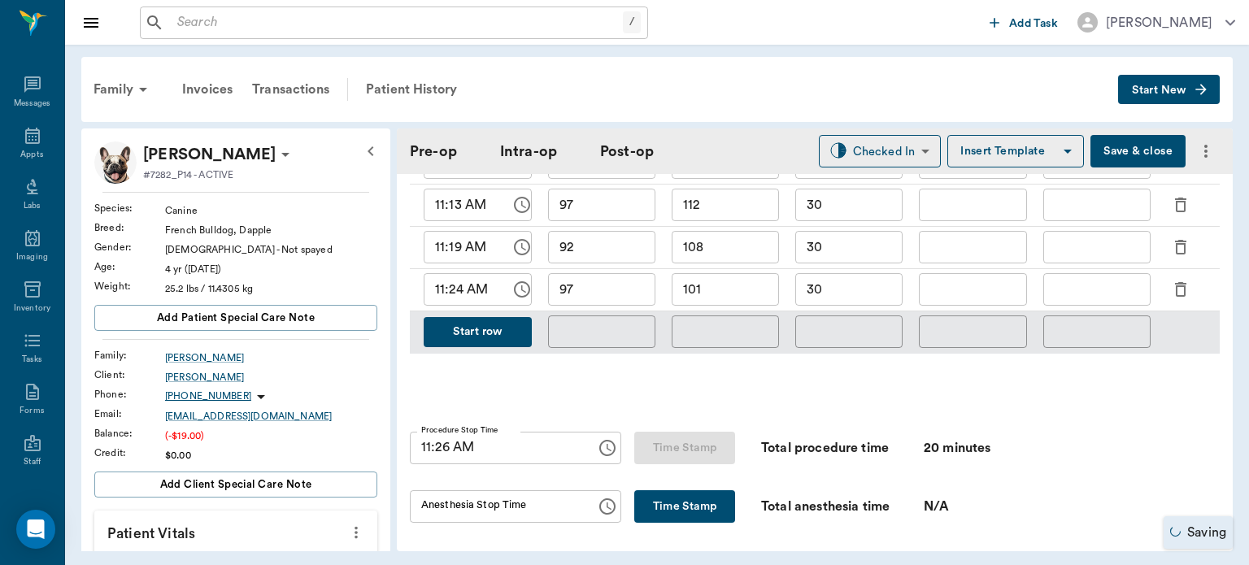
type input "dentalORAL SURGERY"
click at [676, 503] on button "Time Stamp" at bounding box center [684, 506] width 101 height 33
type input "11:26 AM"
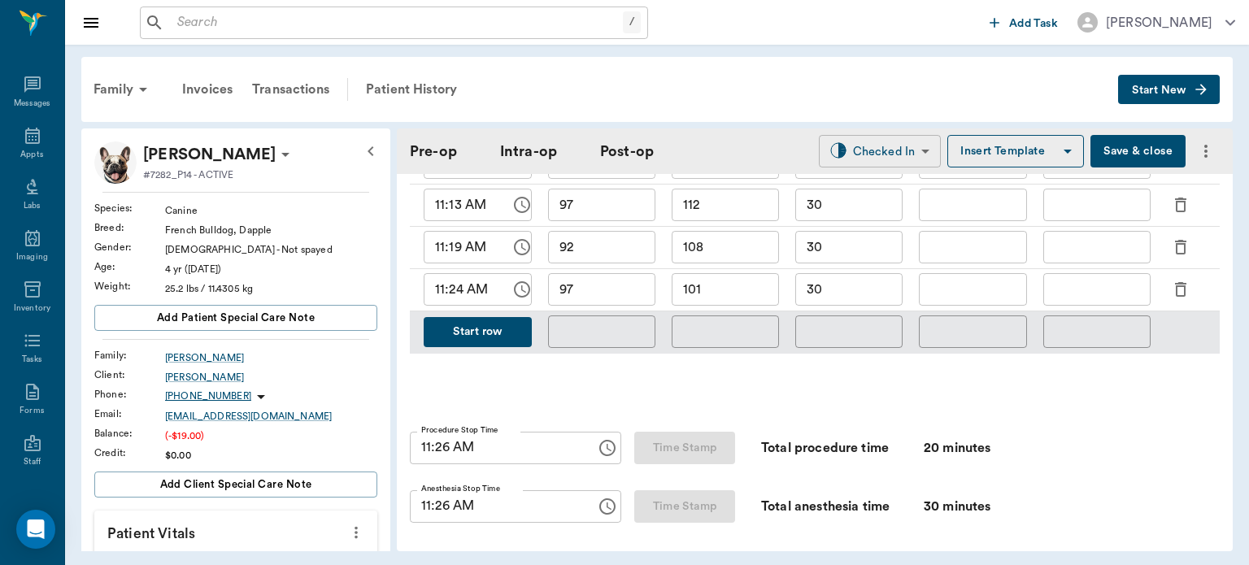
click at [882, 144] on body "/ ​ Add Task Dr. Bert Ellsworth Nectar Messages Appts Labs Imaging Inventory Ta…" at bounding box center [624, 282] width 1249 height 565
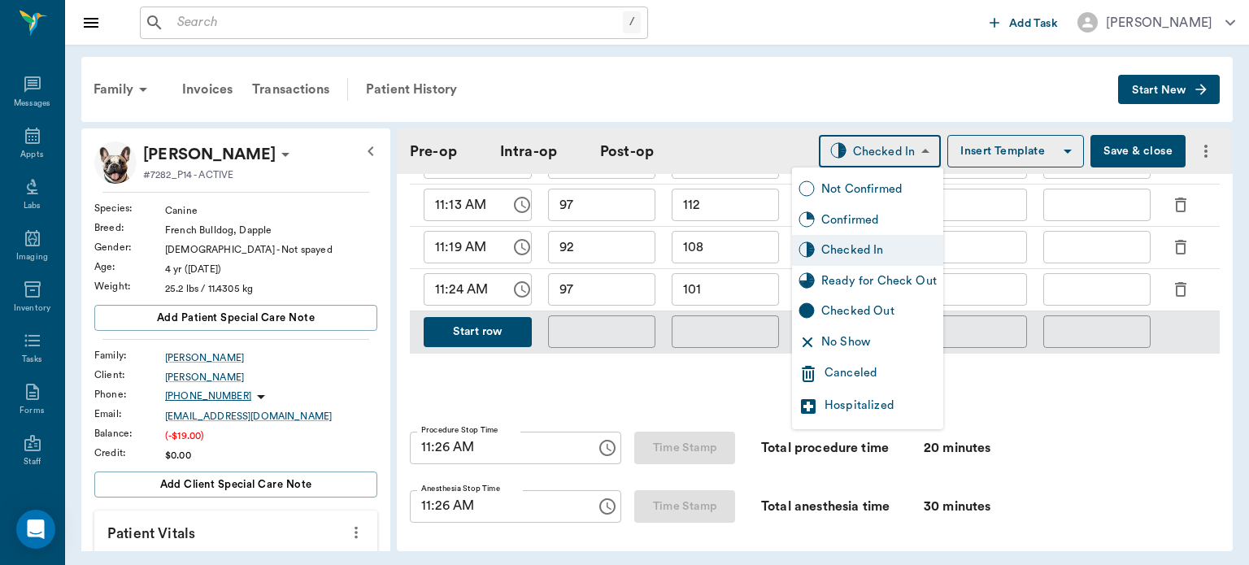
type input "dentalORAL SURGERY"
click at [893, 285] on div "Ready for Check Out" at bounding box center [878, 281] width 115 height 18
type input "READY_TO_CHECKOUT"
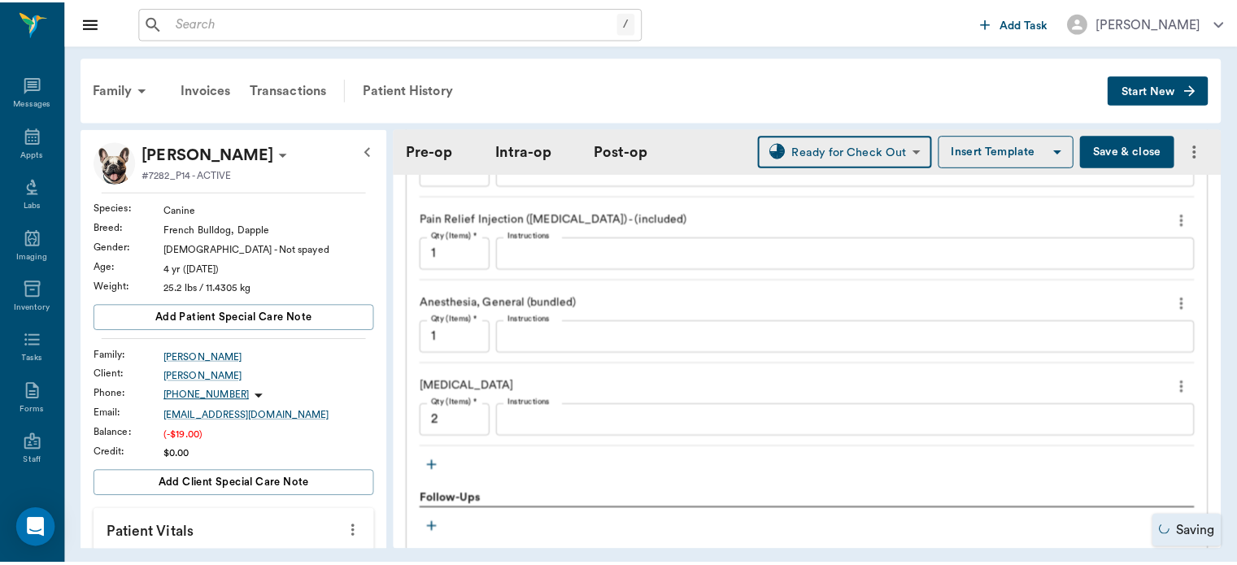
scroll to position [1768, 0]
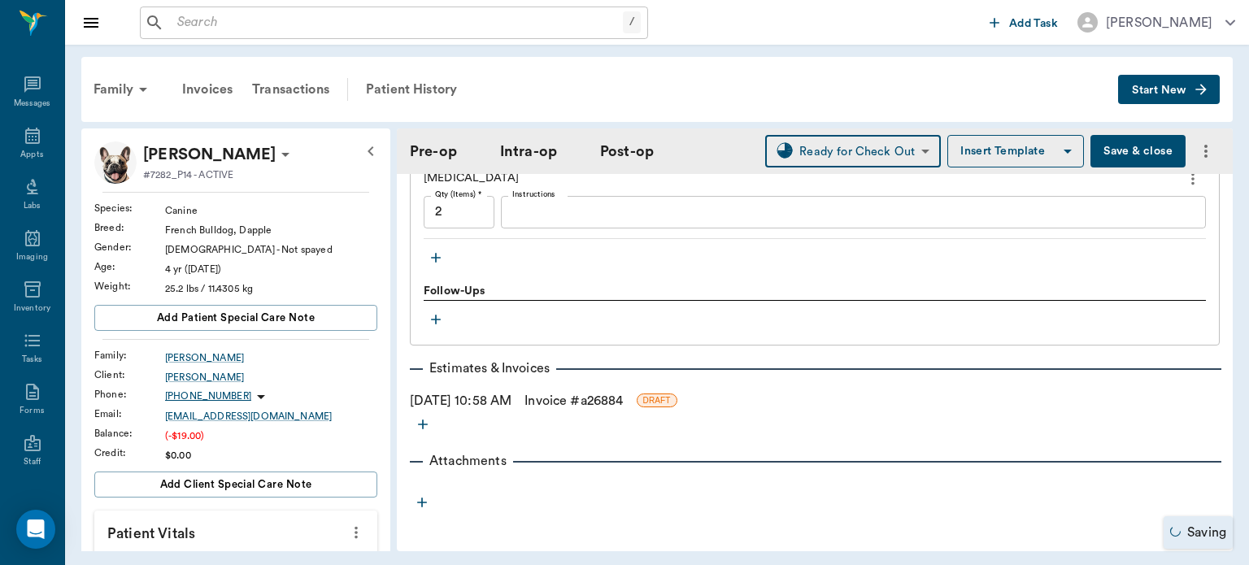
type input "dentalORAL SURGERY"
click at [612, 400] on link "Invoice # a26884" at bounding box center [574, 401] width 98 height 20
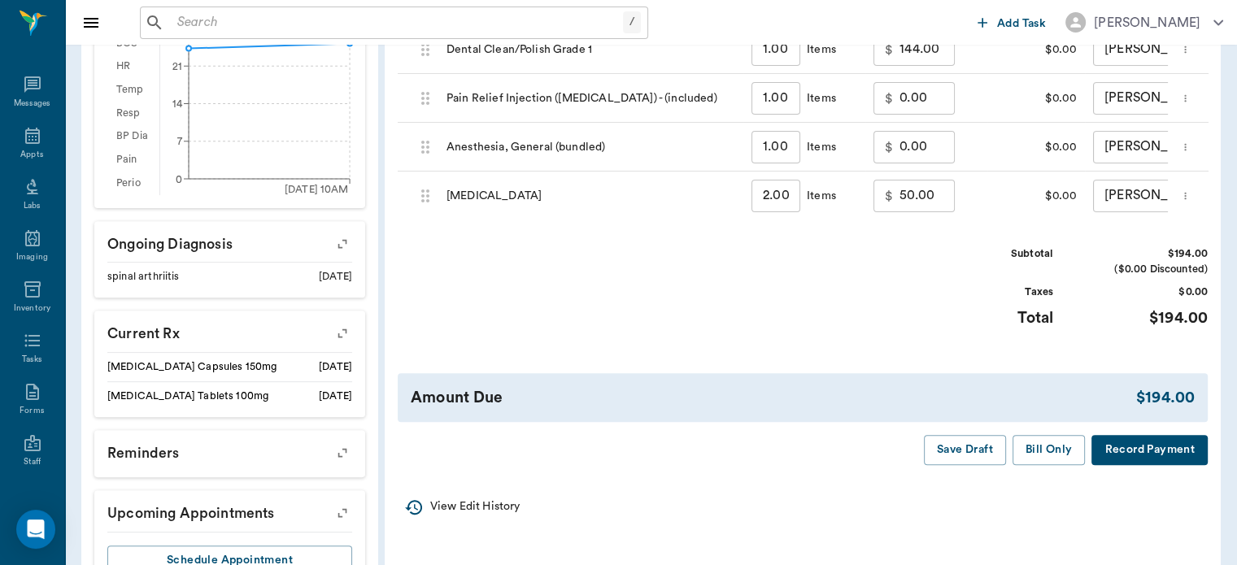
scroll to position [564, 0]
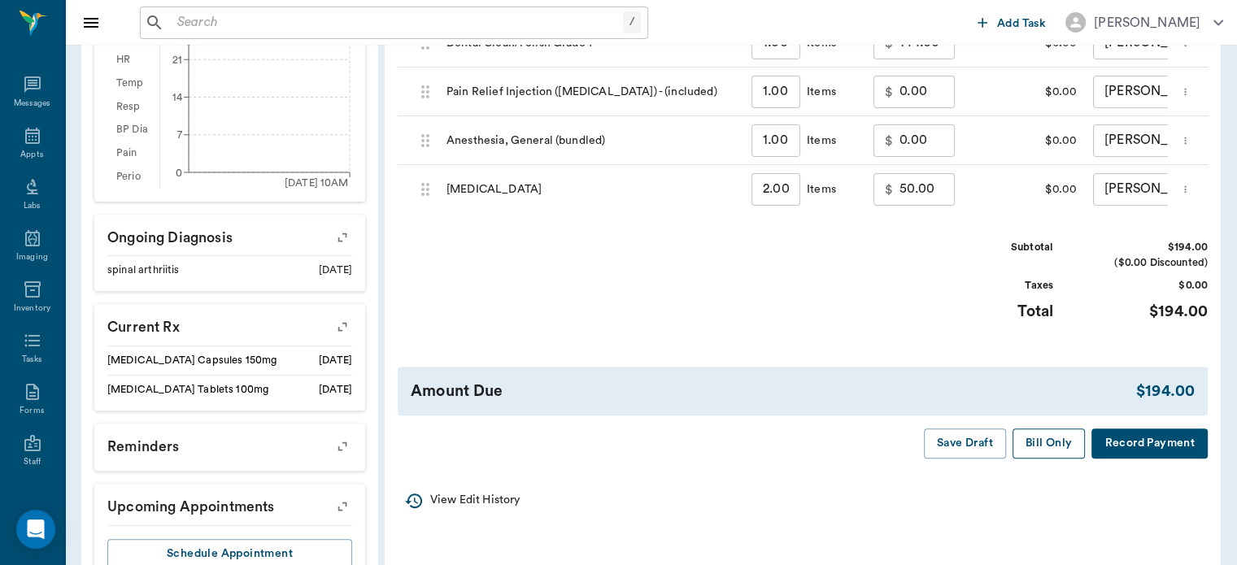
click at [1053, 459] on button "Bill Only" at bounding box center [1049, 444] width 73 height 30
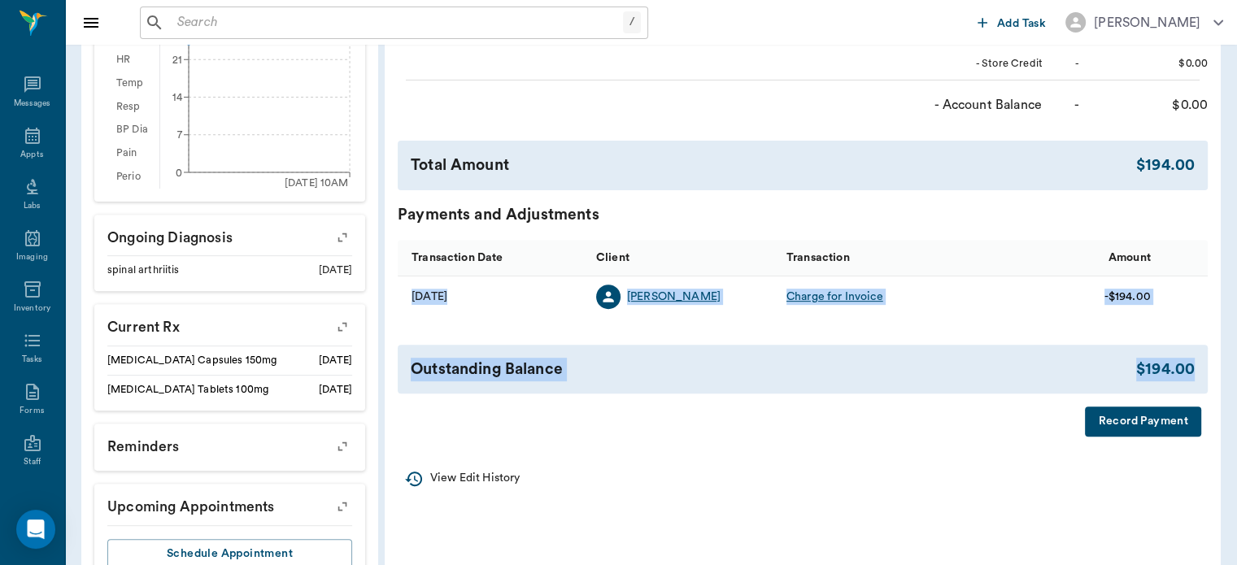
drag, startPoint x: 1213, startPoint y: 403, endPoint x: 1233, endPoint y: 313, distance: 91.7
click at [1233, 313] on div "Family Invoices Transactions Patient History Start New Fiona Najera #7282_P14 -…" at bounding box center [651, 47] width 1172 height 1132
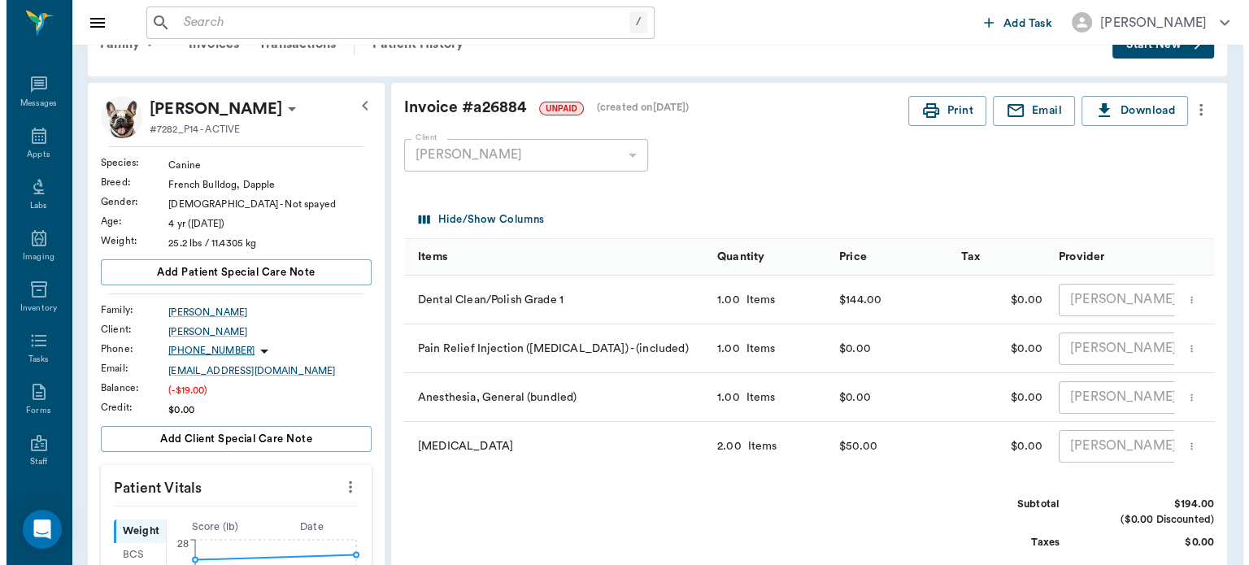
scroll to position [0, 0]
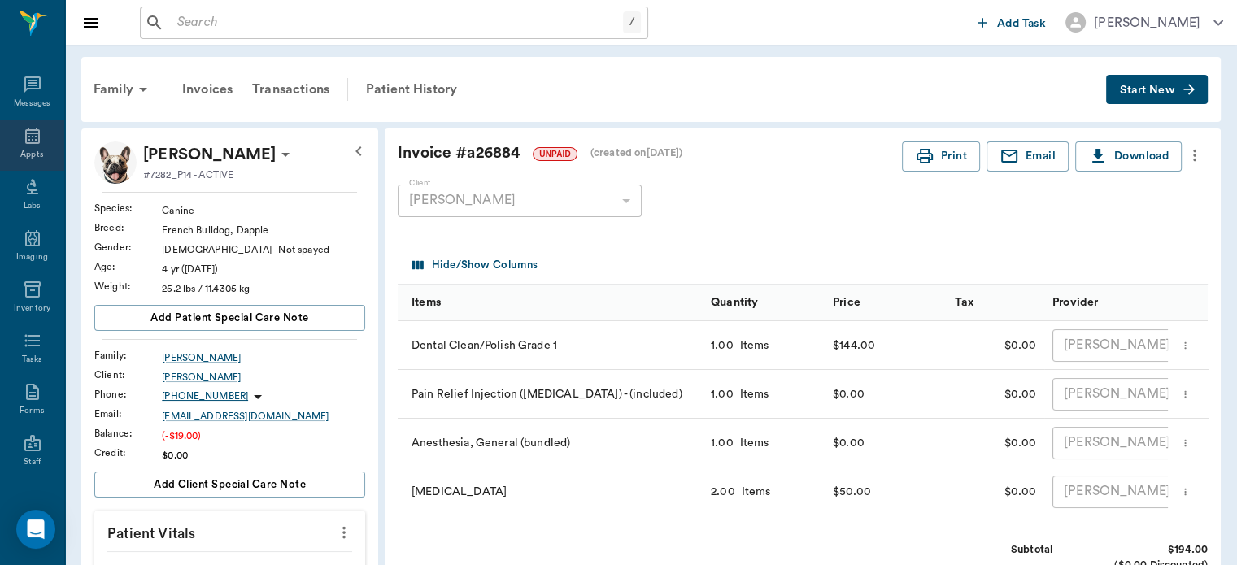
click at [23, 135] on icon at bounding box center [33, 136] width 20 height 20
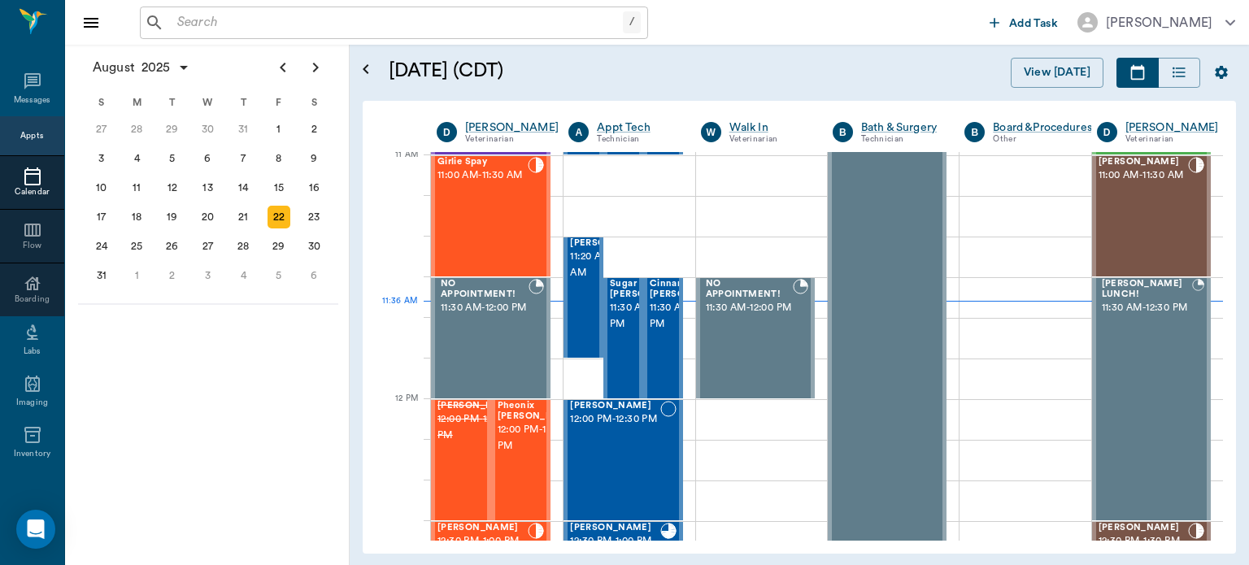
scroll to position [735, 0]
click at [503, 227] on div "Girlie Spay 11:00 AM - 11:30 AM" at bounding box center [483, 216] width 90 height 119
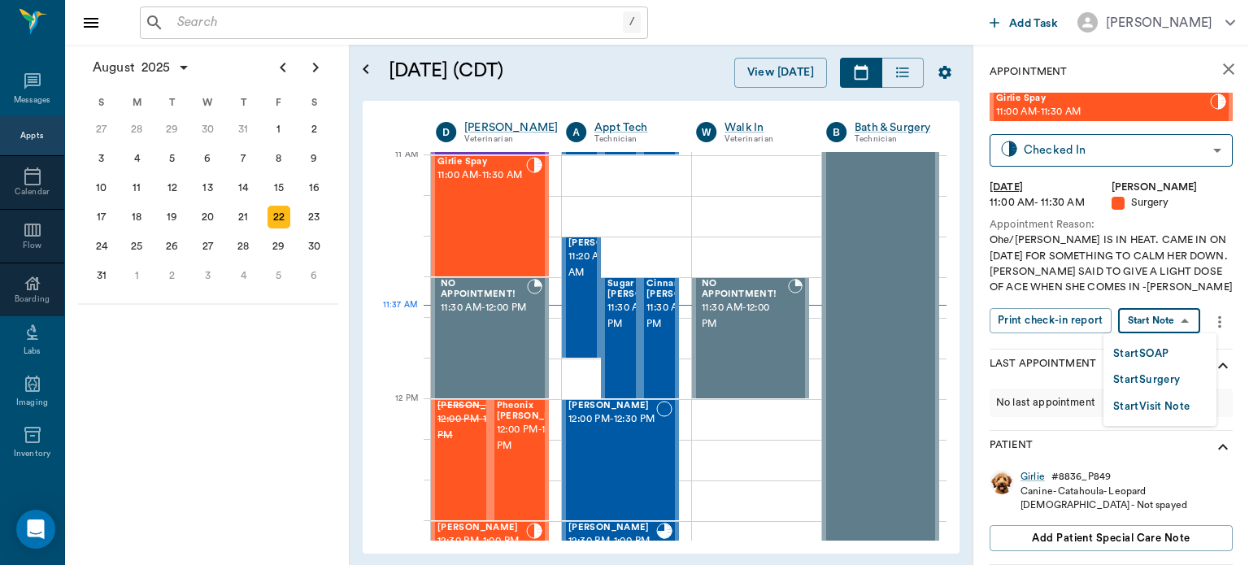
click at [1190, 314] on body "/ ​ Add Task Dr. Bert Ellsworth Nectar Messages Appts Calendar Flow Boarding La…" at bounding box center [624, 282] width 1249 height 565
click at [1152, 383] on button "Start Surgery" at bounding box center [1146, 380] width 67 height 19
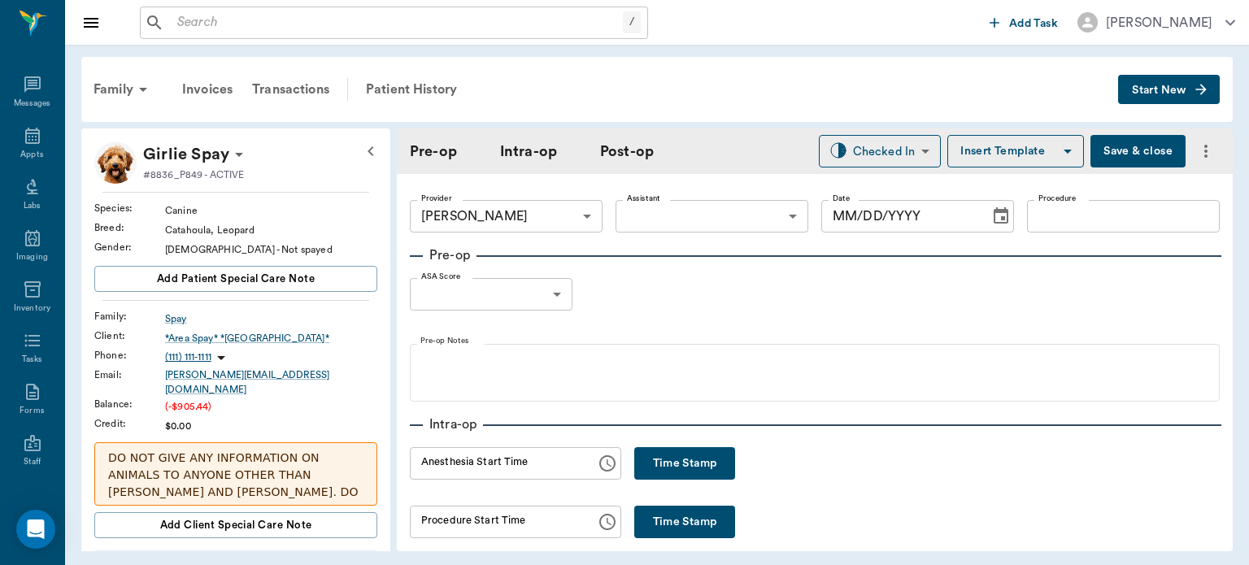
type input "63ec2f075fda476ae8351a4d"
type input "[DATE]"
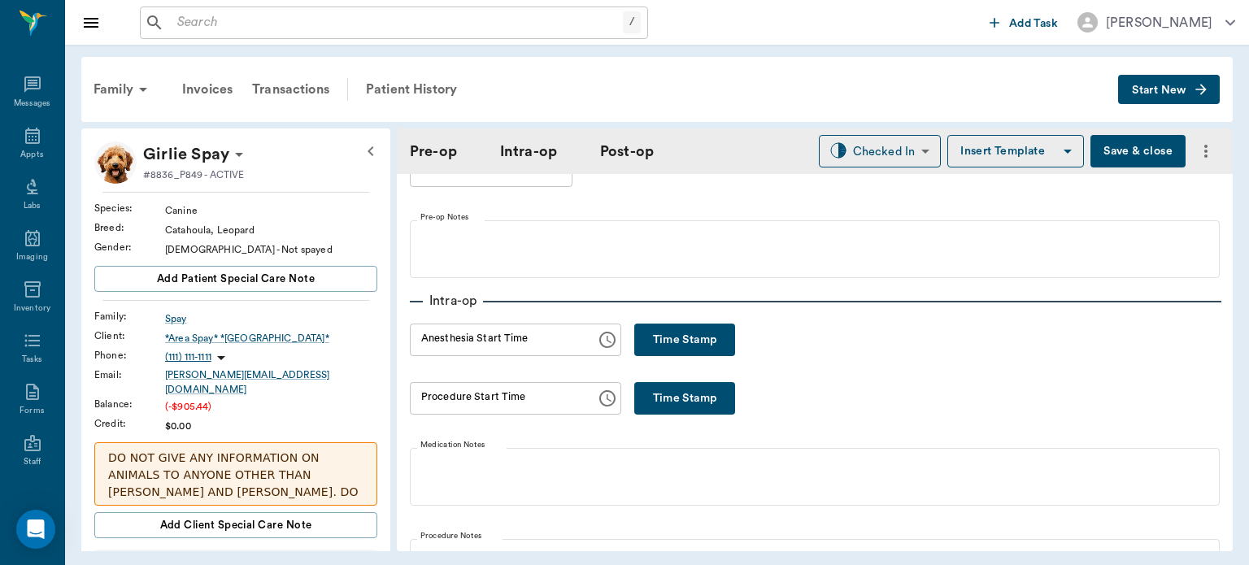
scroll to position [155, 0]
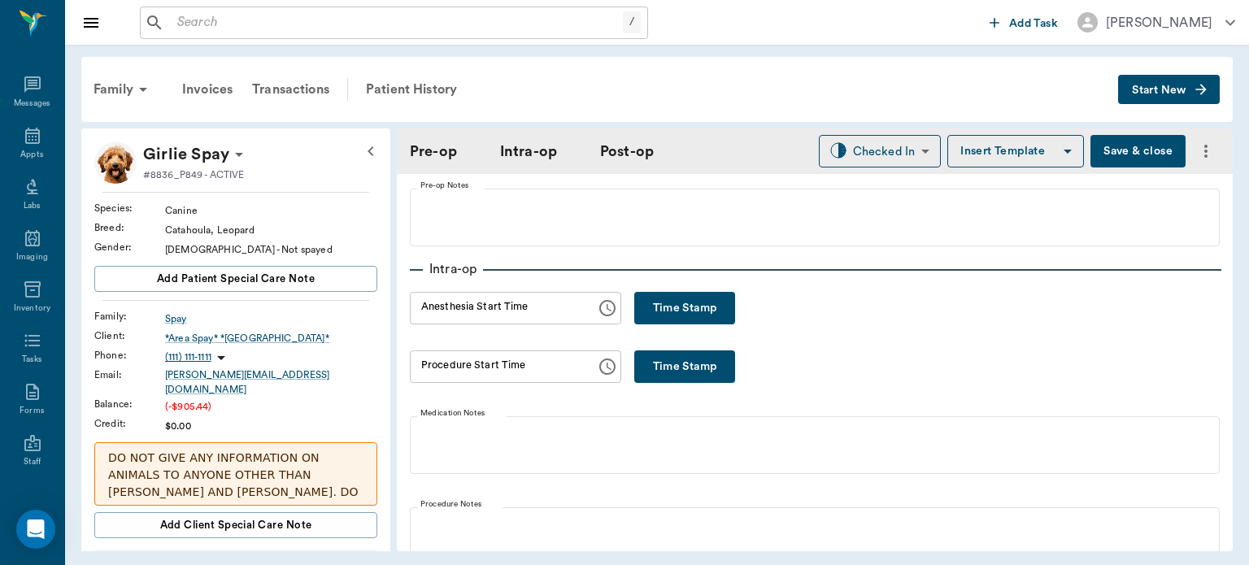
click at [705, 320] on button "Time Stamp" at bounding box center [684, 308] width 101 height 33
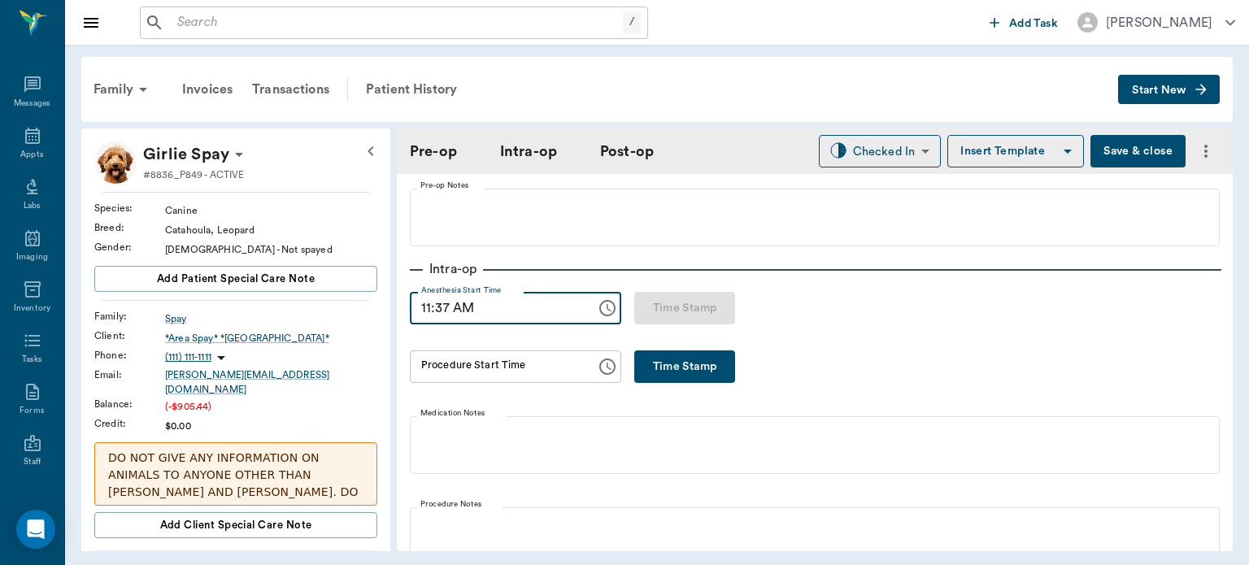
click at [446, 310] on input "11:37 AM" at bounding box center [497, 308] width 175 height 33
drag, startPoint x: 446, startPoint y: 310, endPoint x: 407, endPoint y: 259, distance: 63.9
click at [439, 305] on input "11:37 AM" at bounding box center [497, 308] width 175 height 33
type input "11:33 AM"
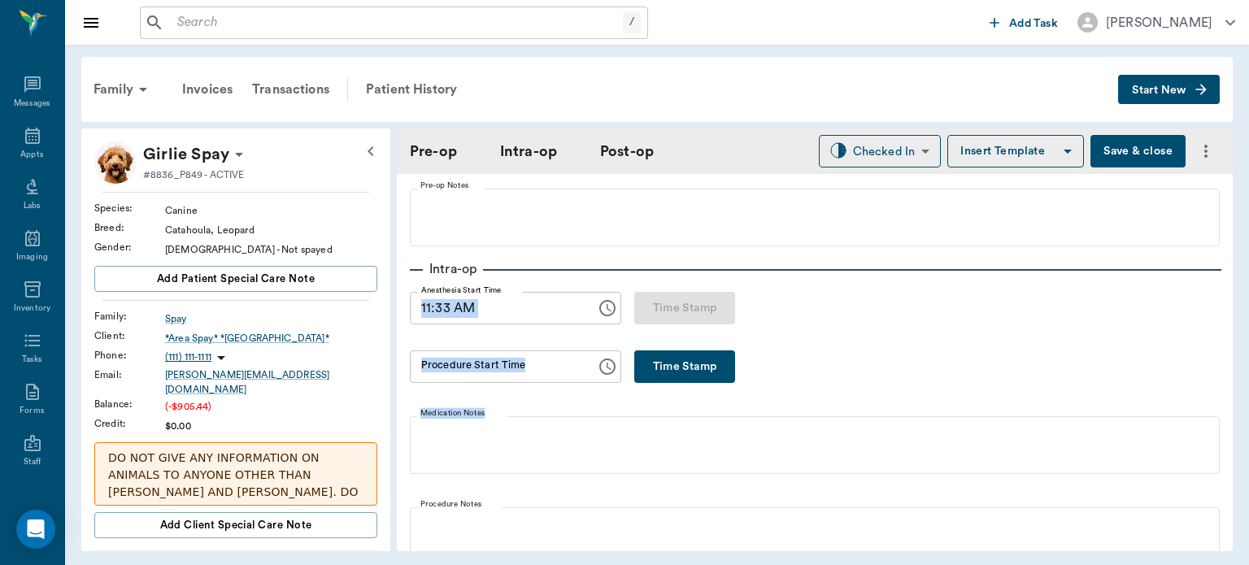
drag, startPoint x: 1152, startPoint y: 393, endPoint x: 1165, endPoint y: 270, distance: 123.5
click at [1058, 146] on icon "button" at bounding box center [1068, 152] width 20 height 20
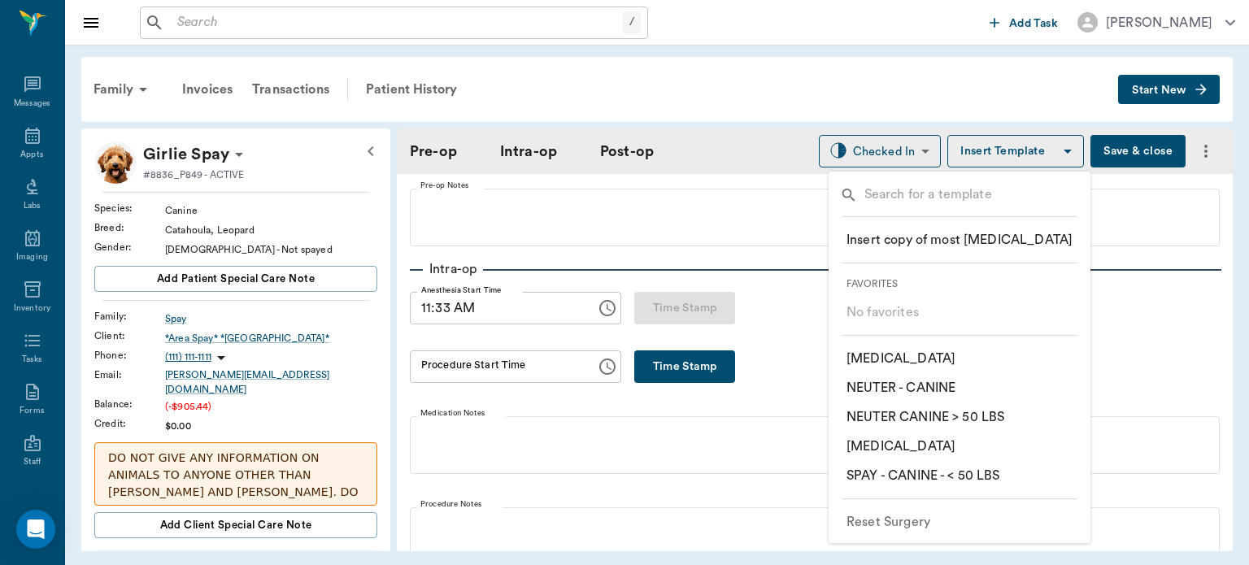
click at [930, 420] on p "​ NEUTER CANINE > 50 LBS" at bounding box center [926, 417] width 158 height 20
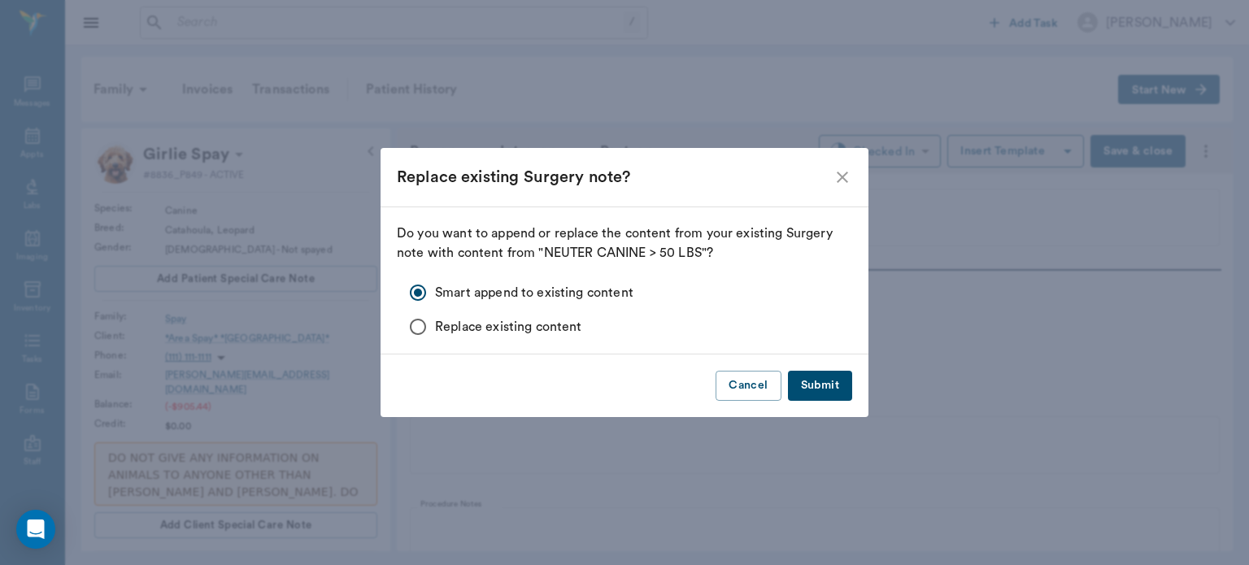
click at [809, 383] on button "Submit" at bounding box center [820, 386] width 64 height 30
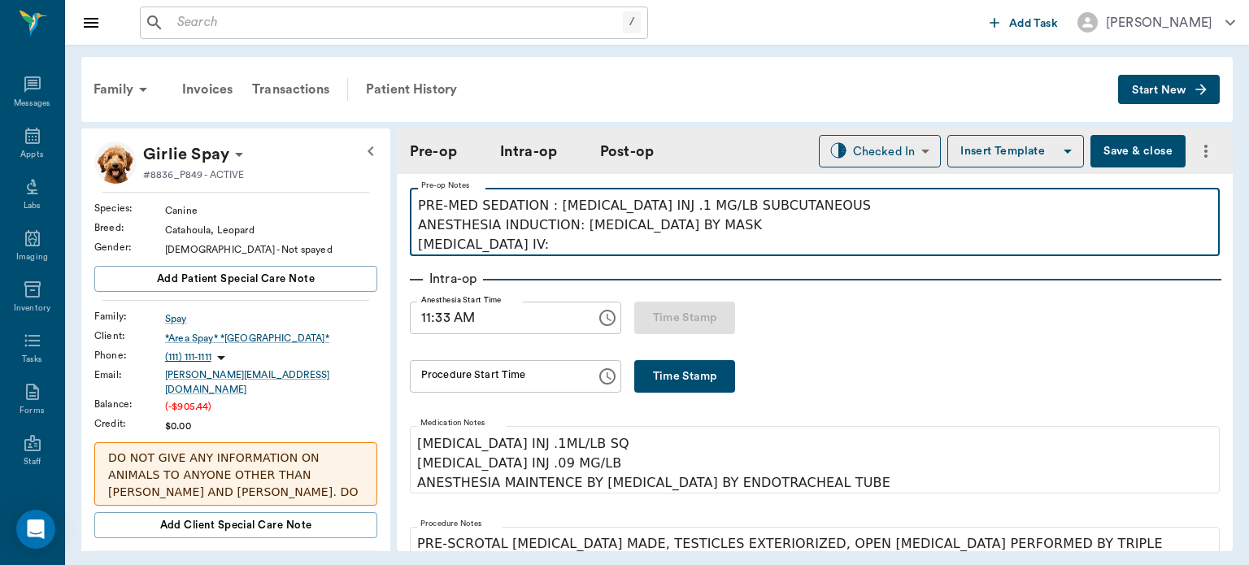
click at [525, 249] on p "PRE-MED SEDATION : [MEDICAL_DATA] INJ .1 MG/LB SUBCUTANEOUS ANESTHESIA INDUCTIO…" at bounding box center [815, 225] width 794 height 59
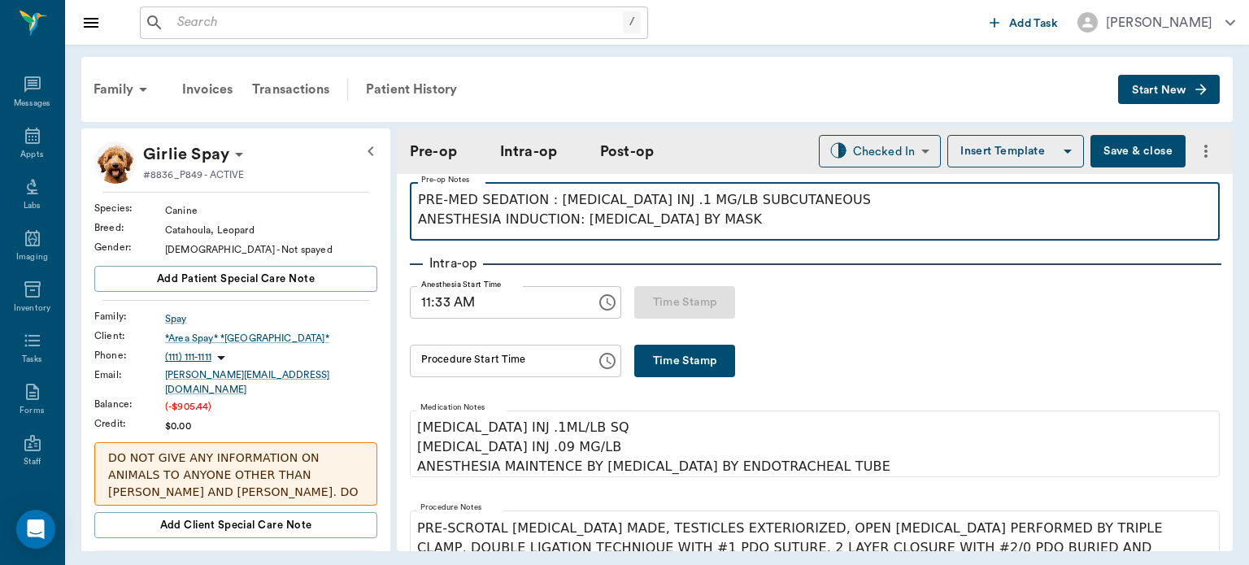
scroll to position [0, 0]
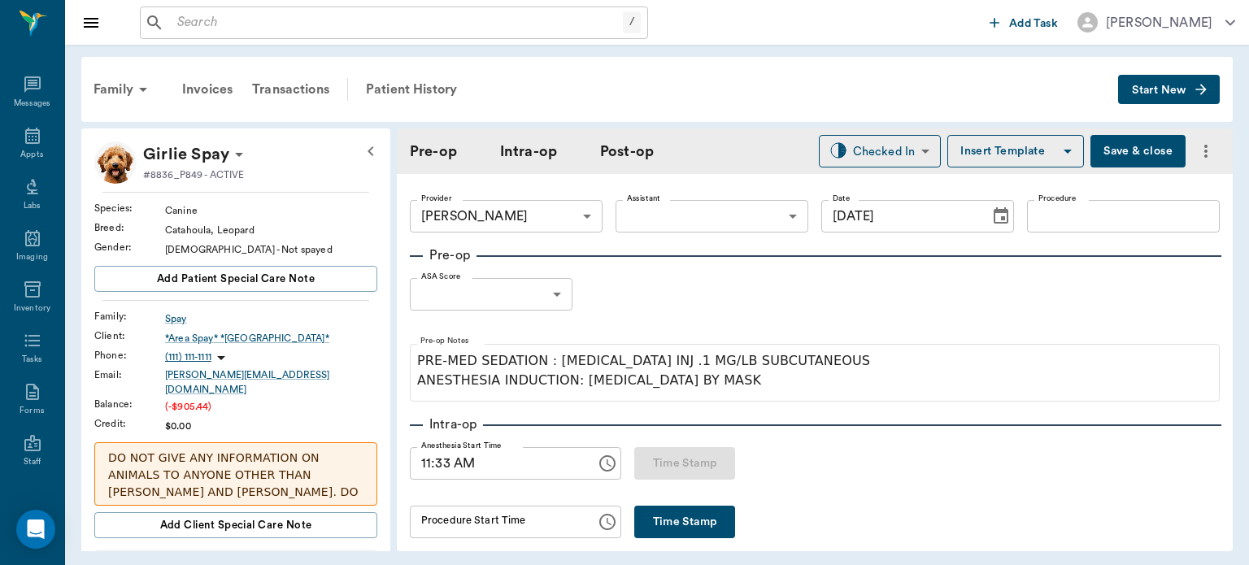
click at [1126, 150] on button "Save & close" at bounding box center [1138, 151] width 95 height 33
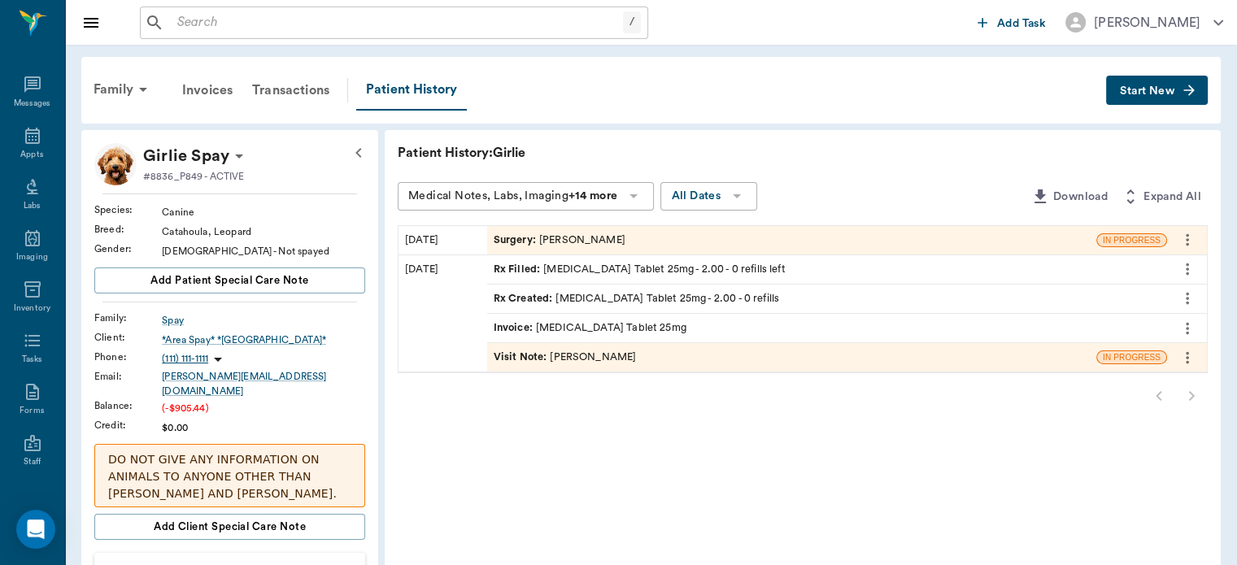
click at [503, 237] on span "Surgery :" at bounding box center [517, 240] width 46 height 15
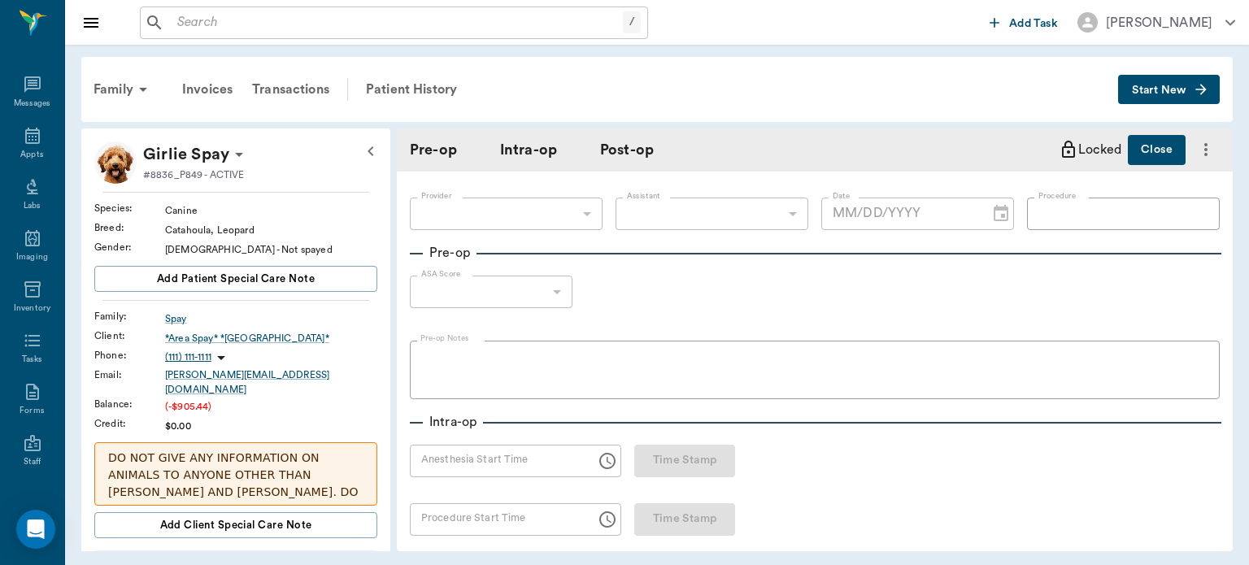
type input "63ec2f075fda476ae8351a4d"
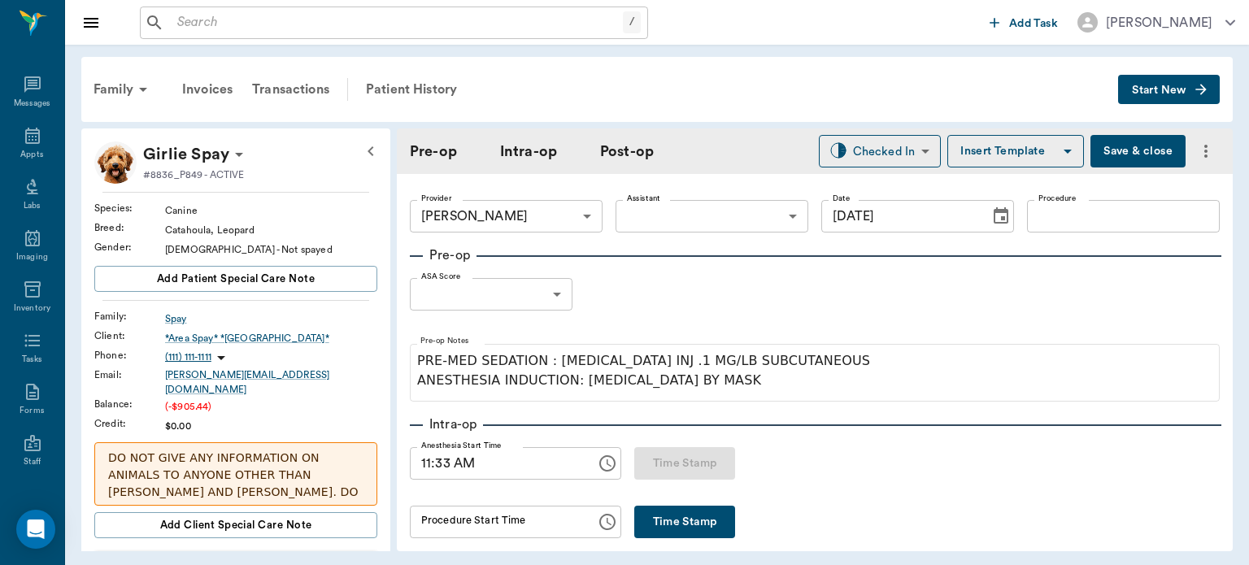
type input "[DATE]"
type input "11:33 AM"
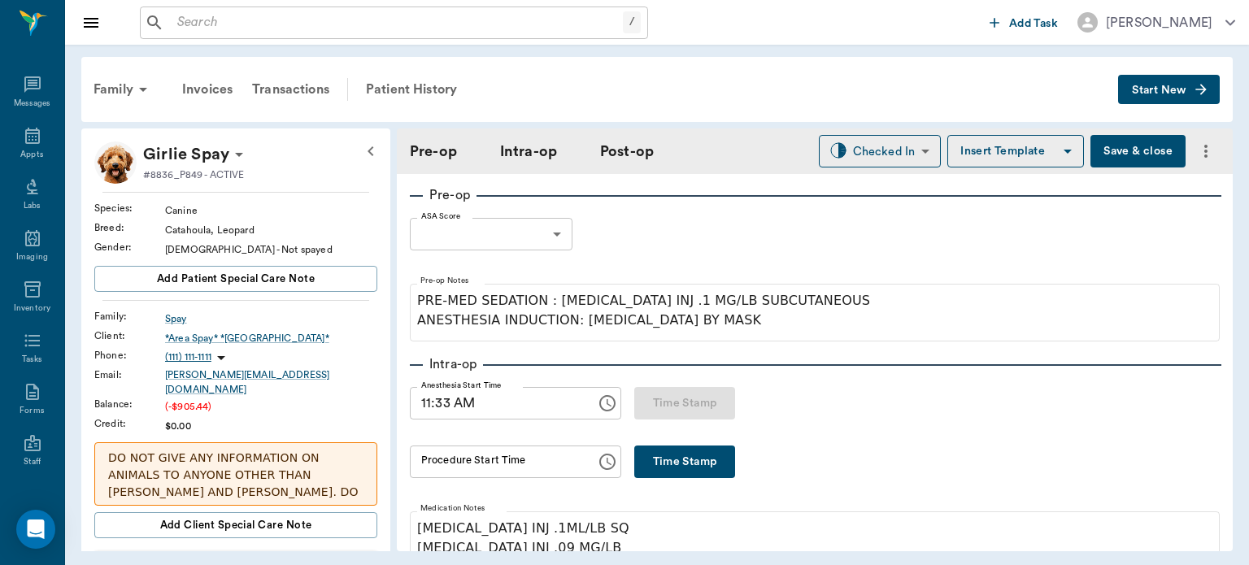
scroll to position [98, 0]
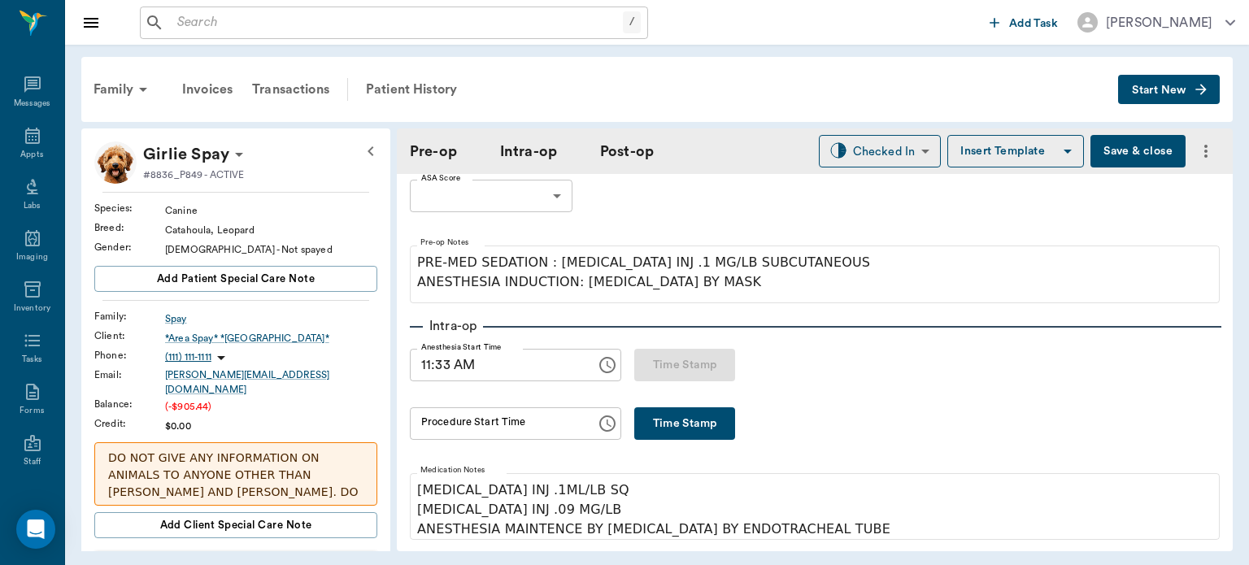
click at [706, 434] on button "Time Stamp" at bounding box center [684, 423] width 101 height 33
type input "11:44 AM"
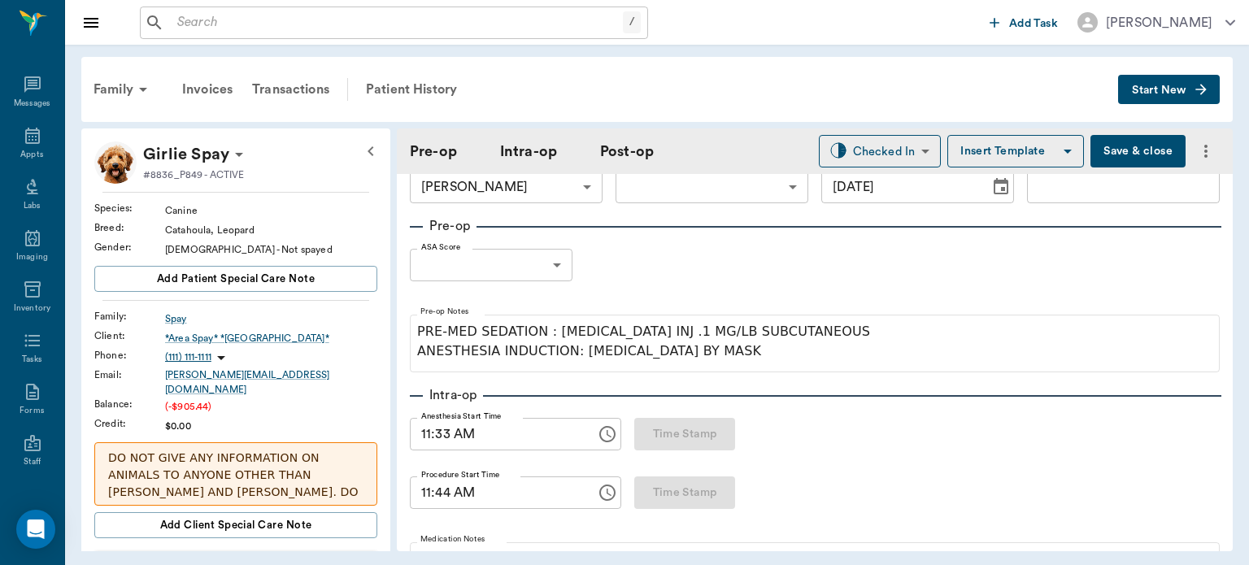
scroll to position [0, 0]
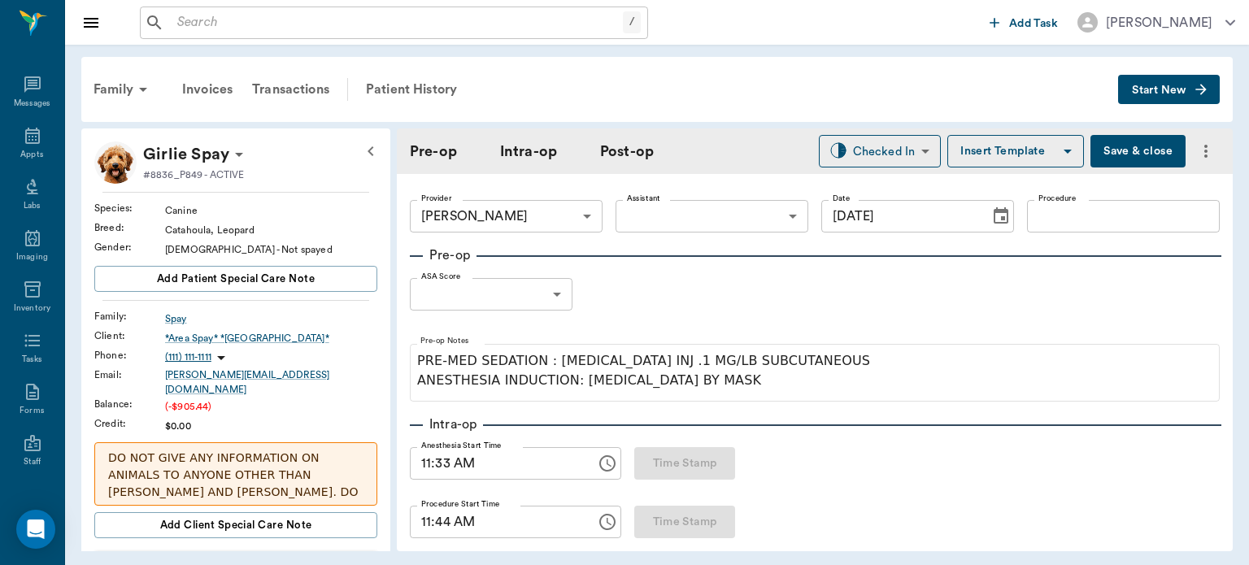
click at [534, 295] on body "/ ​ Add Task Dr. Bert Ellsworth Nectar Messages Appts Labs Imaging Inventory Ta…" at bounding box center [624, 282] width 1249 height 565
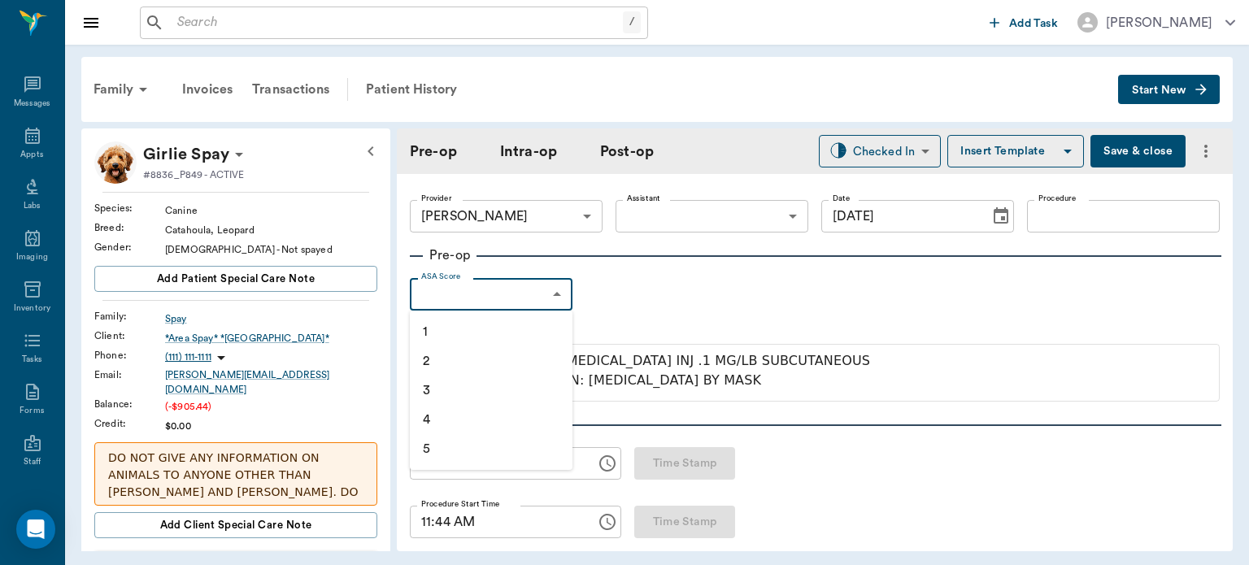
click at [486, 325] on li "1" at bounding box center [491, 331] width 163 height 29
type input "1"
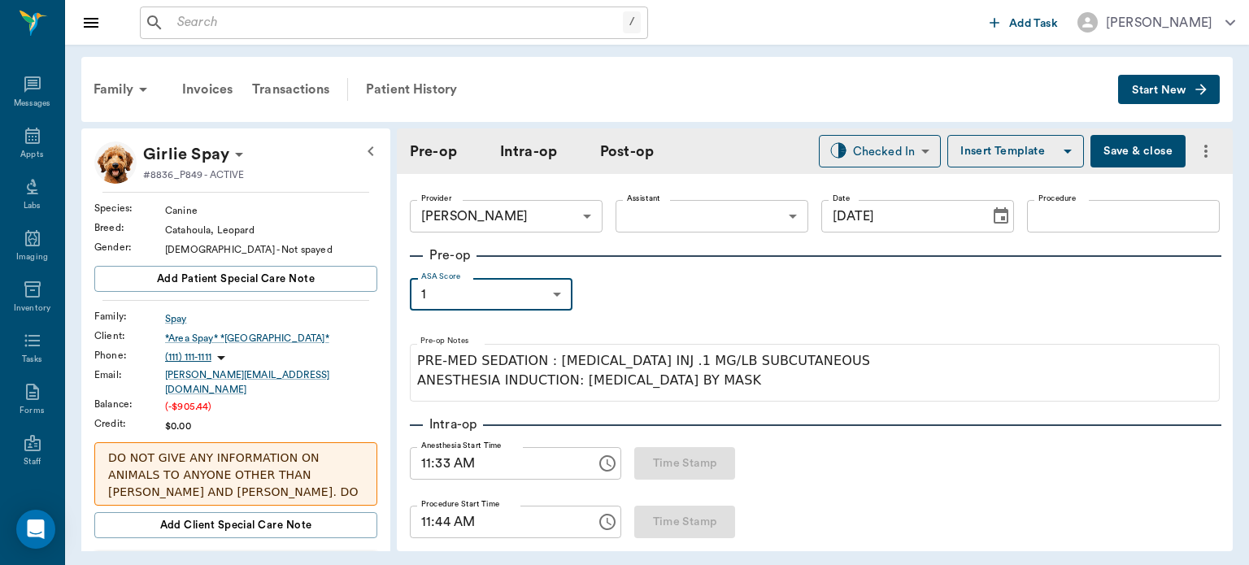
click at [692, 215] on body "/ ​ Add Task Dr. Bert Ellsworth Nectar Messages Appts Labs Imaging Inventory Ta…" at bounding box center [624, 282] width 1249 height 565
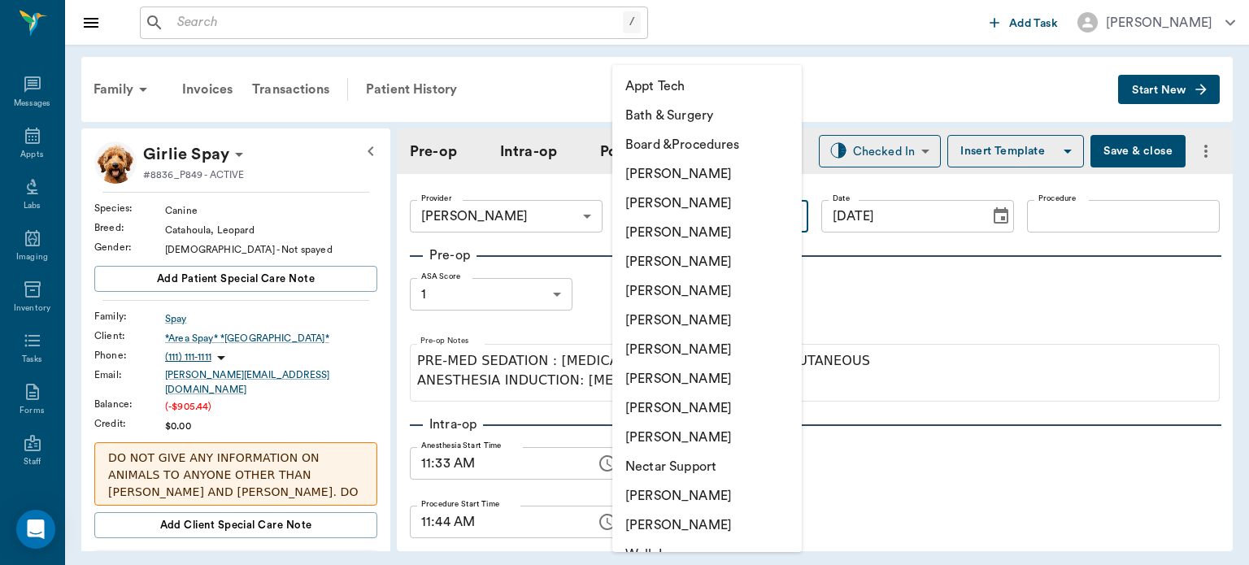
click at [686, 380] on li "[PERSON_NAME]" at bounding box center [707, 378] width 190 height 29
type input "63ec2e7e52e12b0ba117b124"
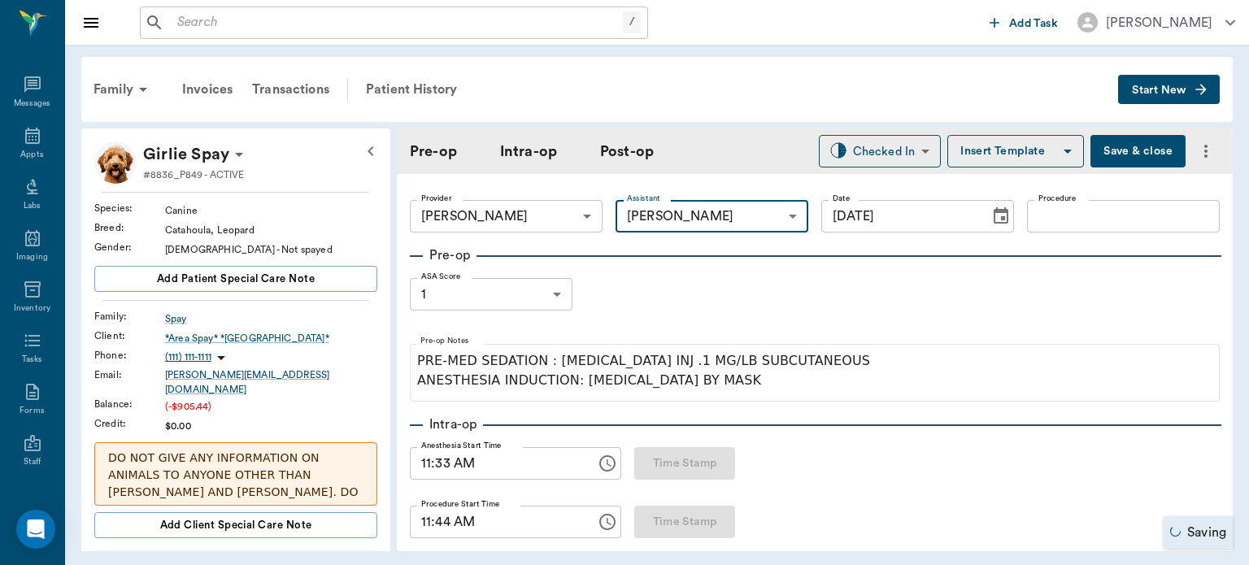
click at [1059, 215] on input "Procedure" at bounding box center [1123, 216] width 193 height 33
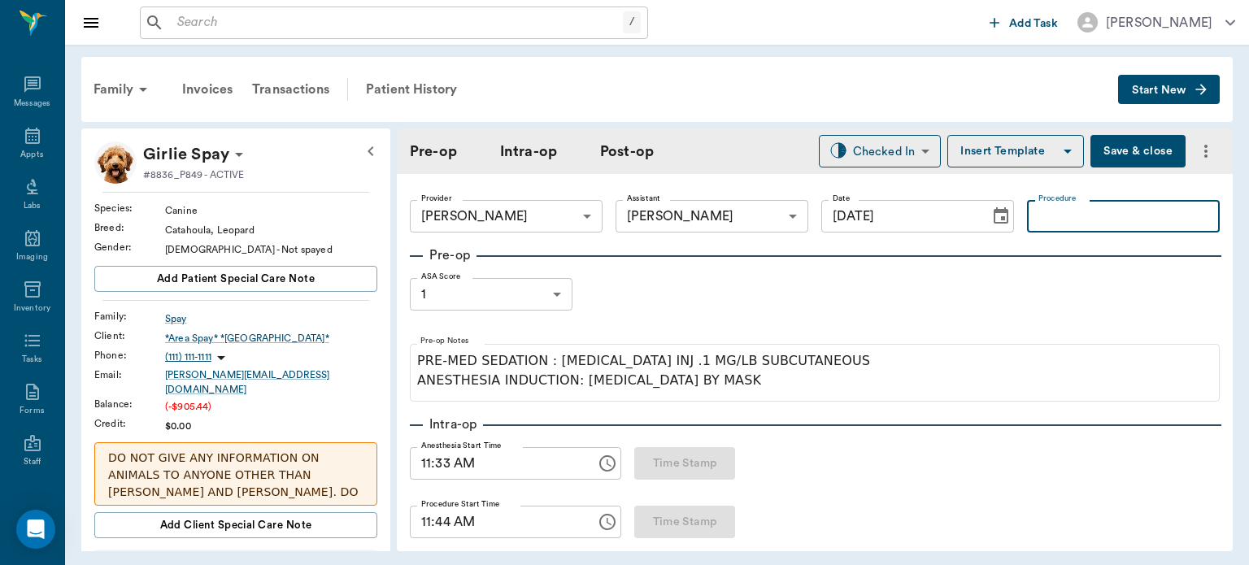
type input "D"
type input "SPAY"
click at [1016, 153] on button "Insert Template" at bounding box center [1016, 151] width 137 height 33
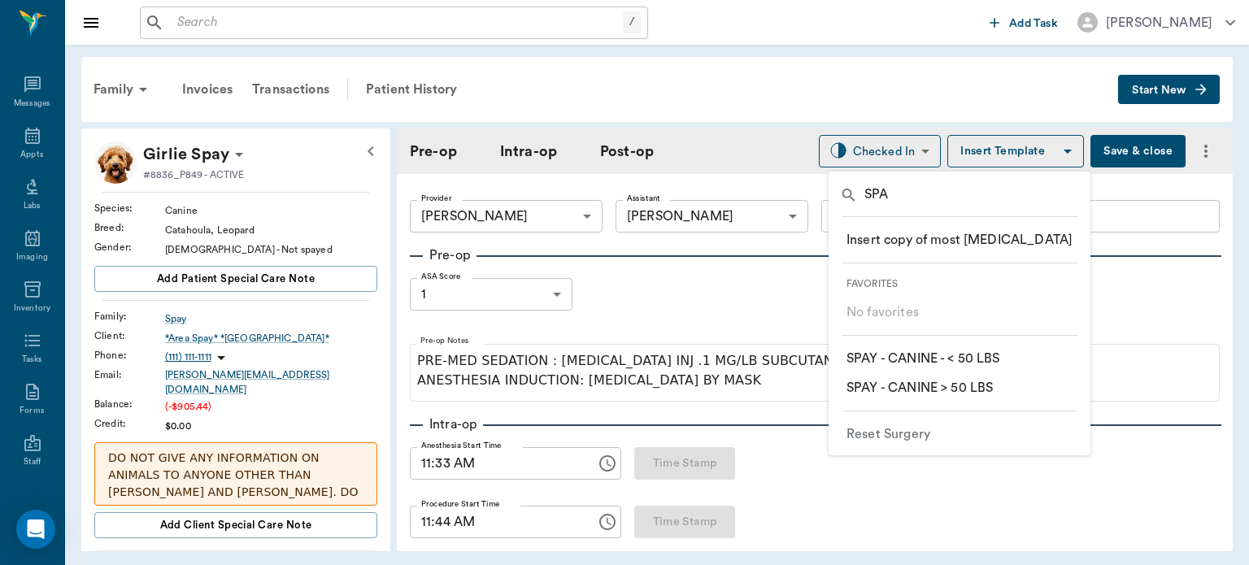
type input "SPA"
click at [978, 387] on p "​ SPAY - CANINE > 50 LBS" at bounding box center [920, 388] width 146 height 20
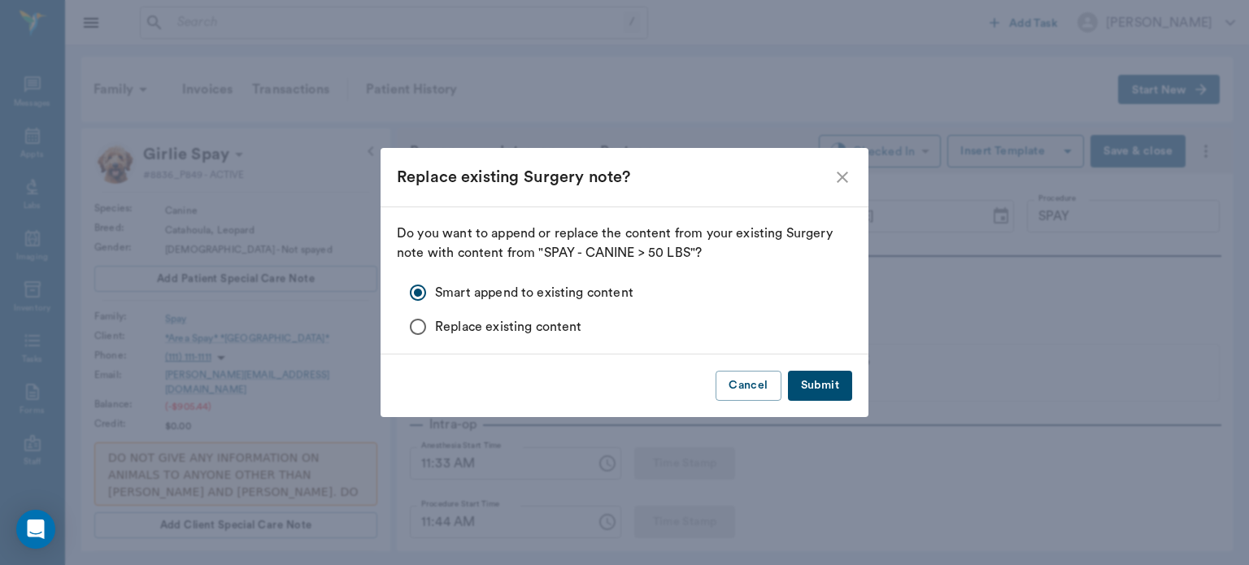
click at [835, 381] on button "Submit" at bounding box center [820, 386] width 64 height 30
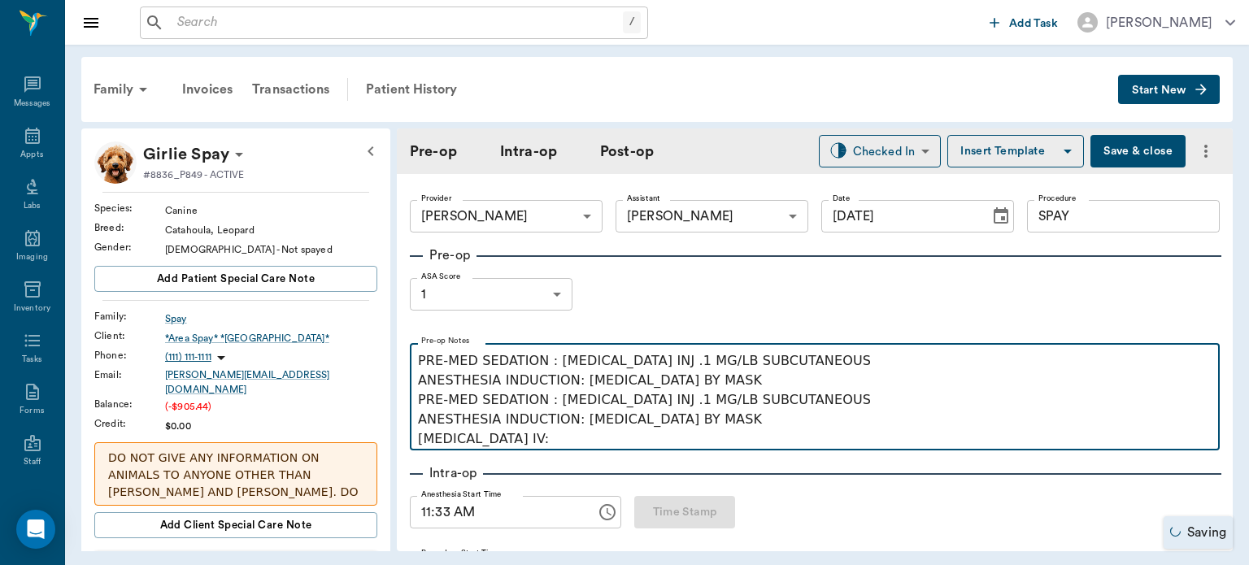
click at [547, 444] on p "PRE-MED SEDATION : ACEPROMAZINE INJ .1 MG/LB SUBCUTANEOUS ANESTHESIA INDUCTION:…" at bounding box center [815, 419] width 794 height 59
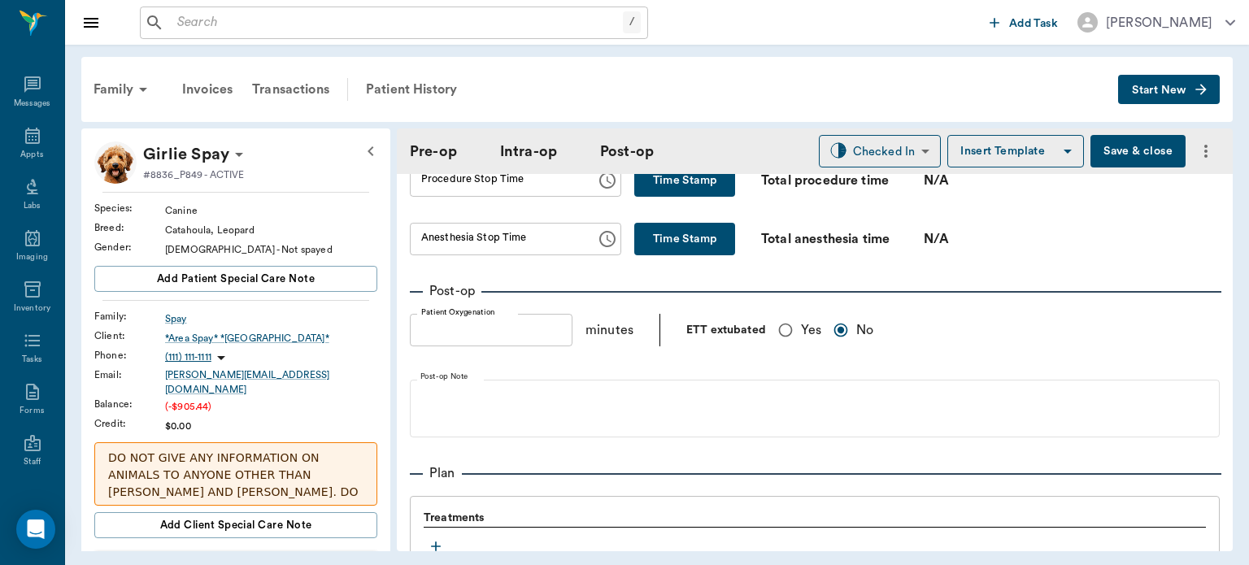
click at [778, 315] on input "Yes" at bounding box center [785, 330] width 31 height 31
radio input "true"
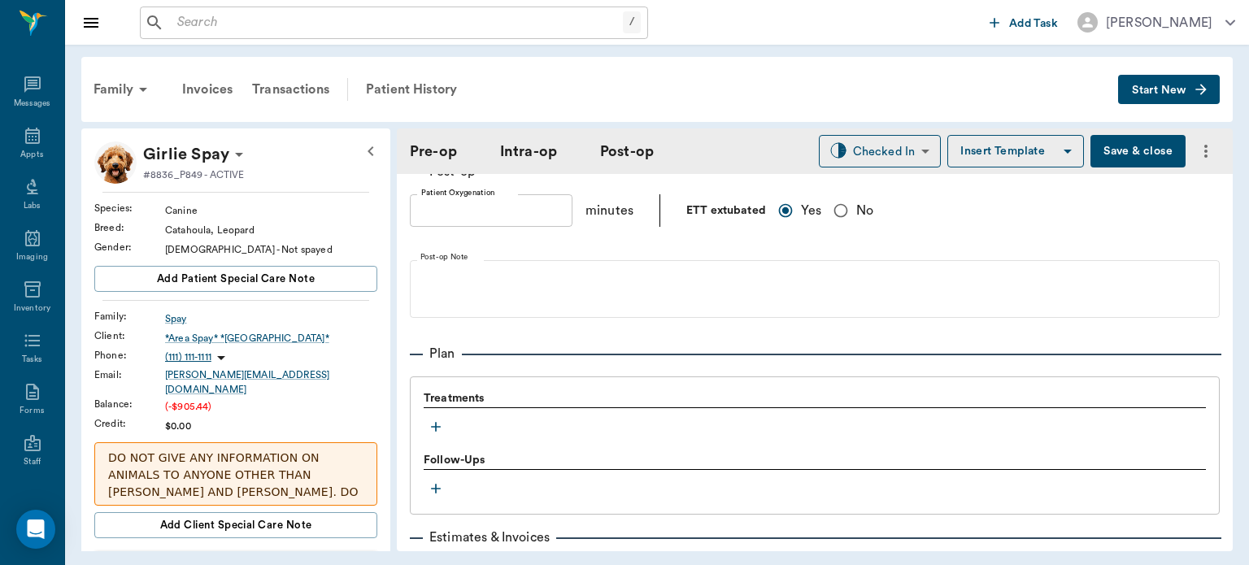
scroll to position [1362, 0]
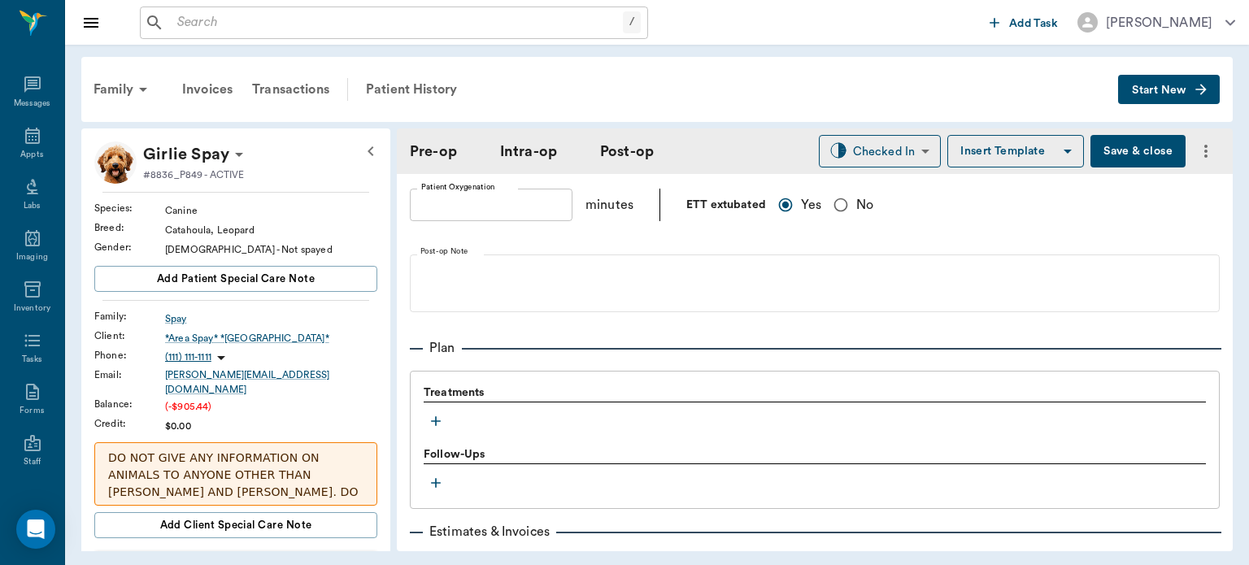
click at [438, 416] on icon "button" at bounding box center [436, 421] width 10 height 10
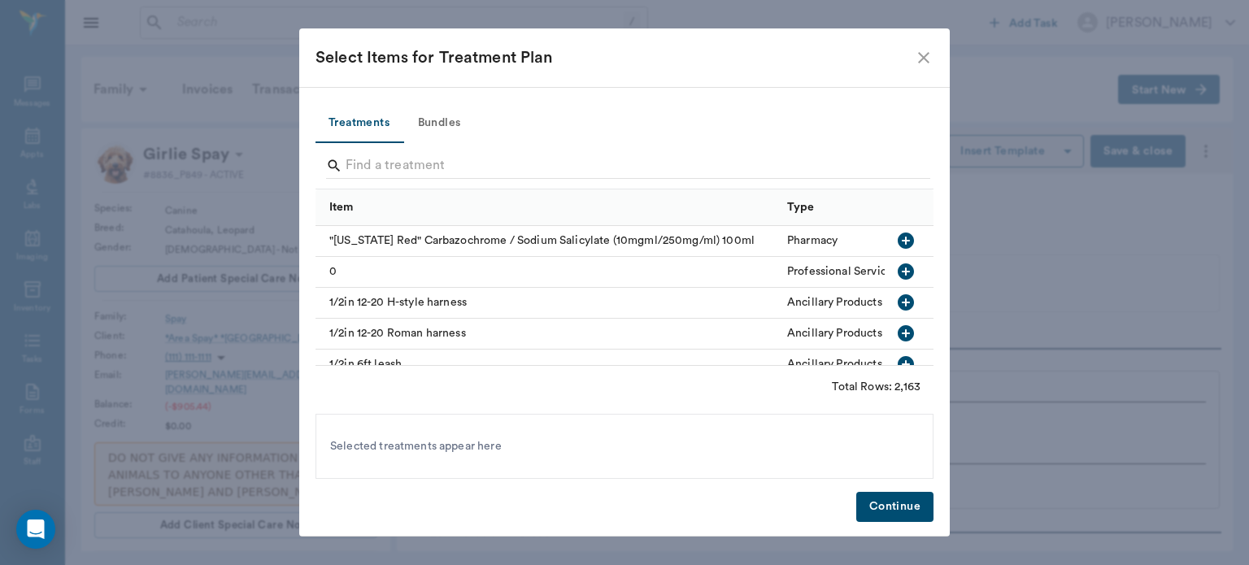
click at [439, 115] on button "Bundles" at bounding box center [439, 123] width 73 height 39
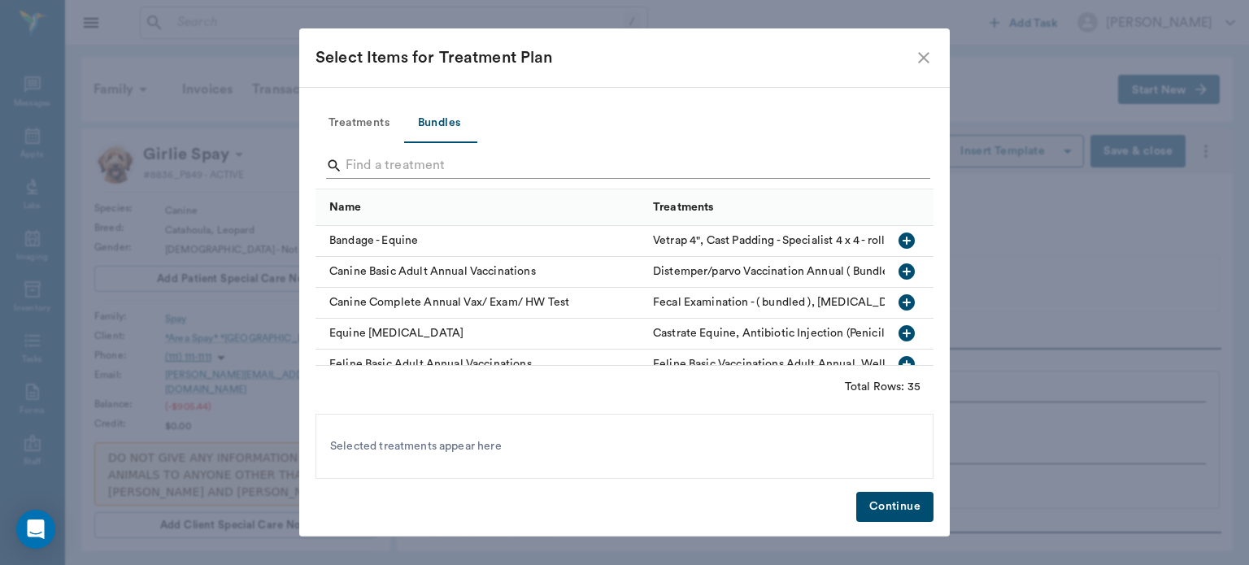
click at [367, 164] on input "Search" at bounding box center [626, 166] width 560 height 26
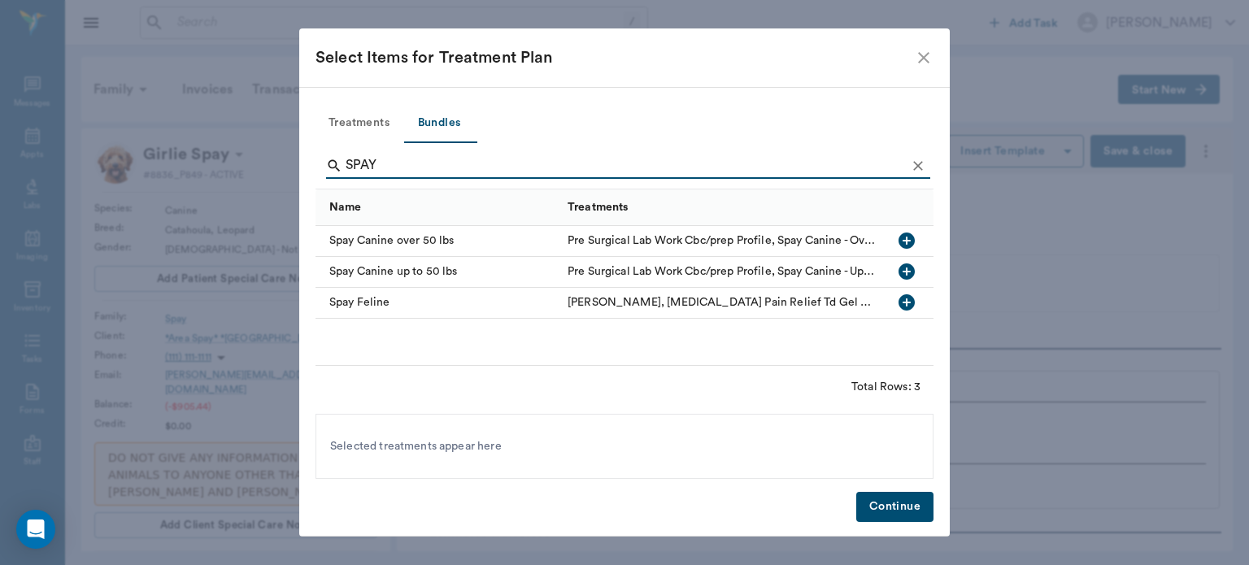
type input "SPAY"
click at [907, 237] on icon "button" at bounding box center [907, 241] width 20 height 20
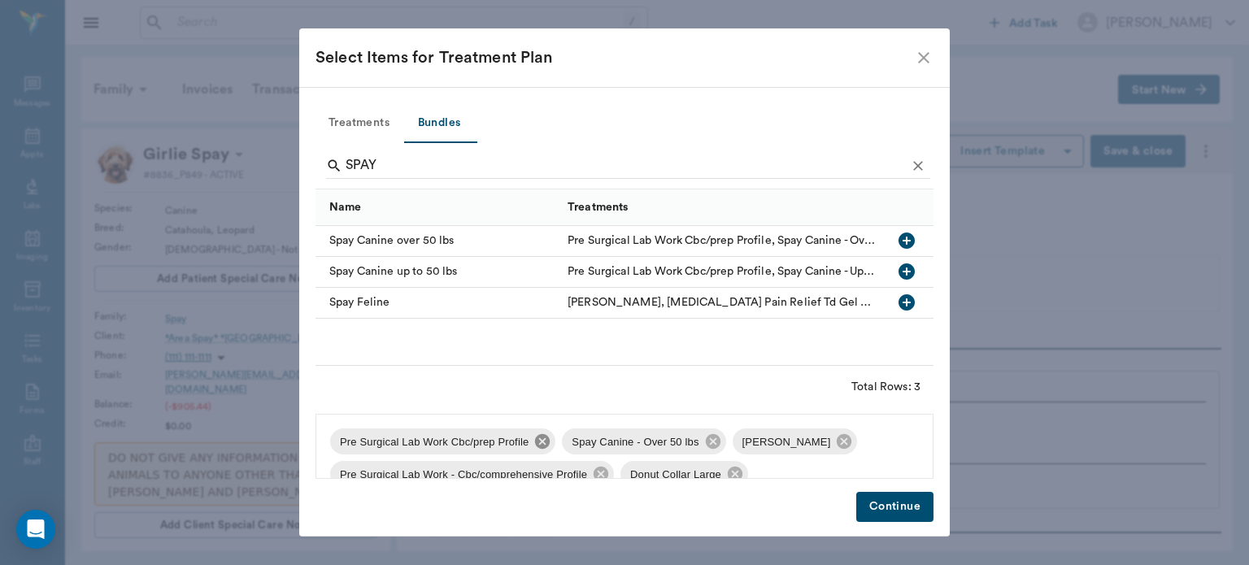
click at [534, 448] on icon at bounding box center [543, 442] width 18 height 18
click at [895, 436] on icon at bounding box center [902, 441] width 15 height 15
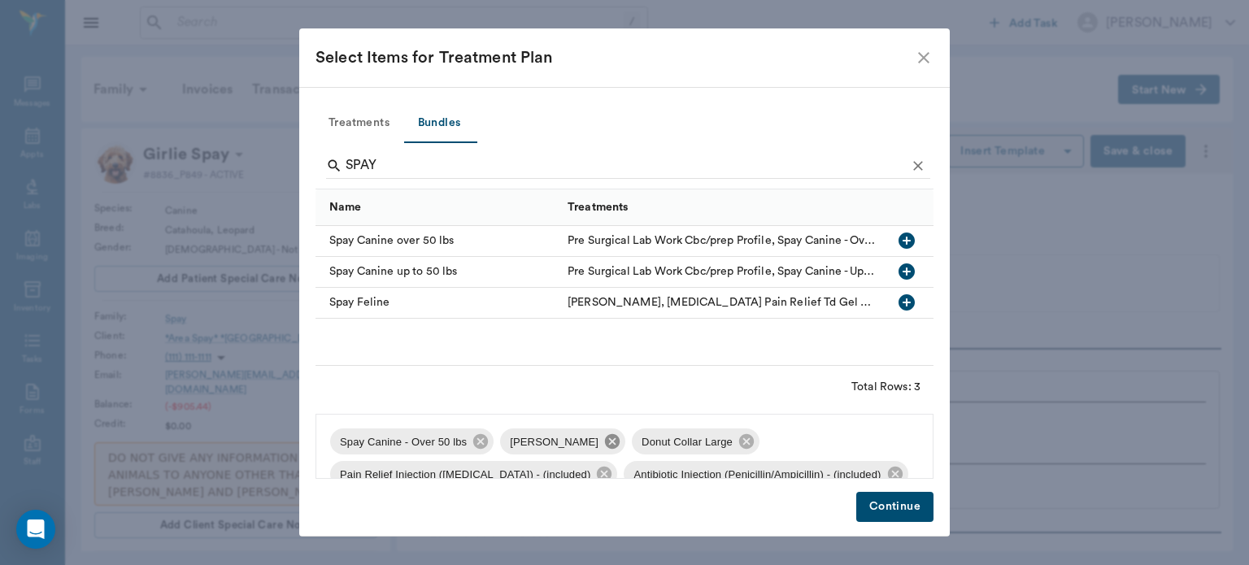
click at [603, 447] on icon at bounding box center [612, 442] width 18 height 18
click at [610, 444] on icon at bounding box center [615, 442] width 18 height 18
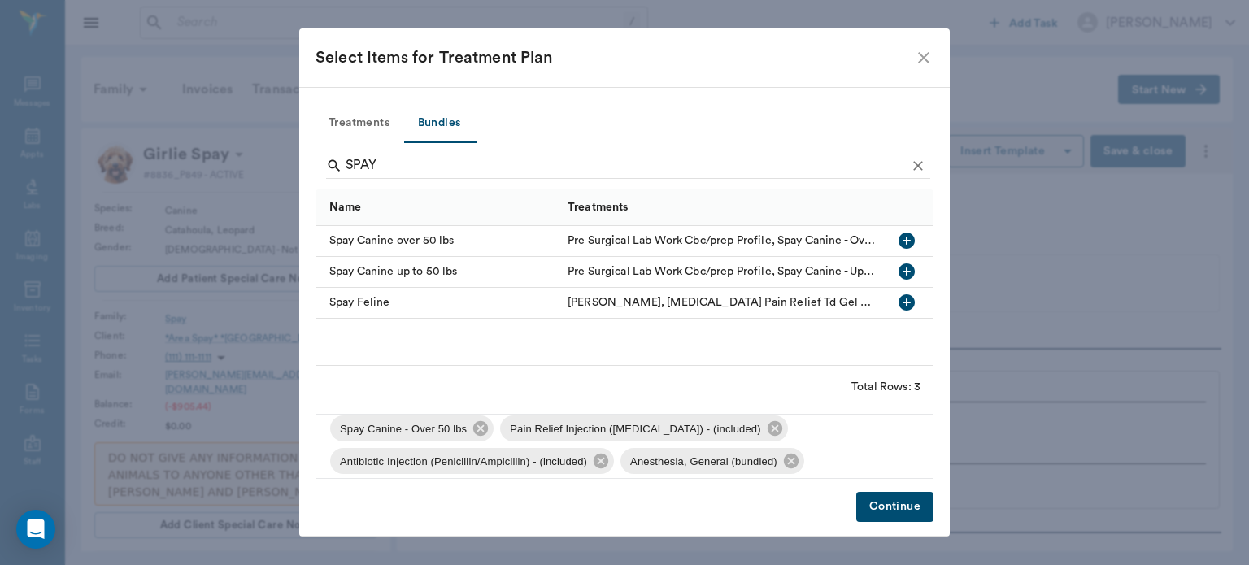
click at [910, 507] on button "Continue" at bounding box center [894, 507] width 77 height 30
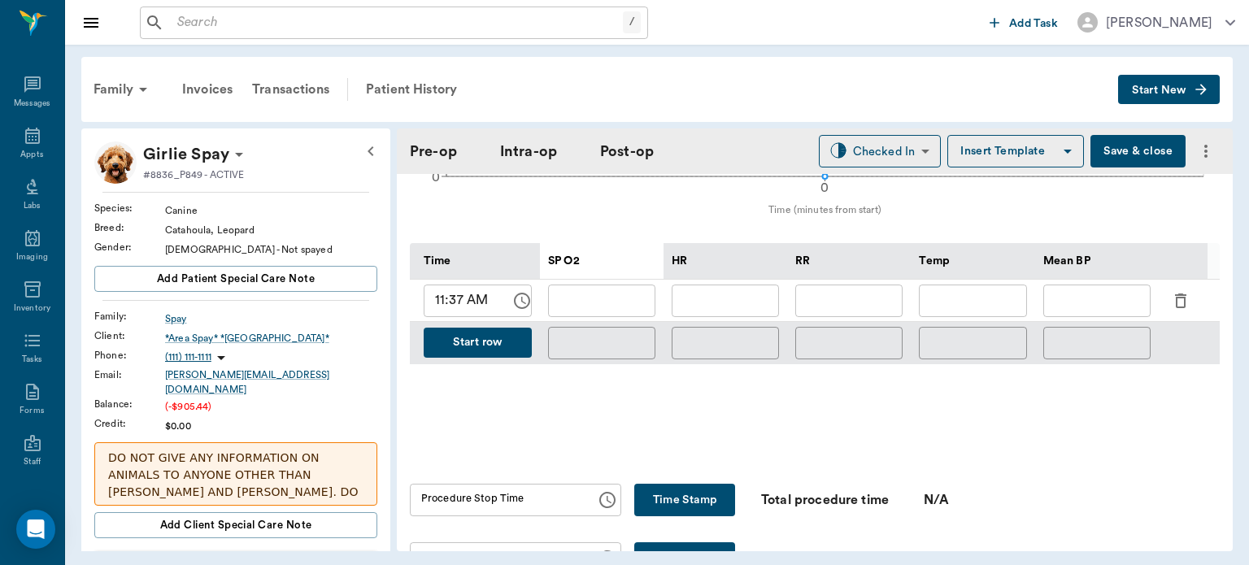
scroll to position [917, 0]
click at [1178, 294] on icon "button" at bounding box center [1180, 301] width 11 height 15
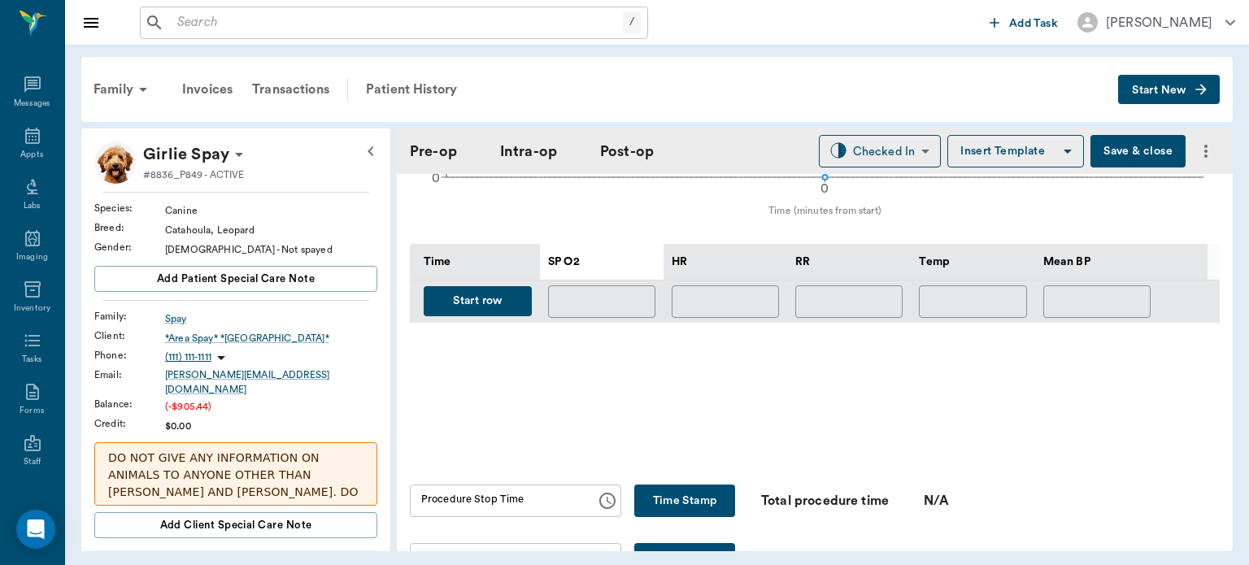
click at [479, 286] on button "Start row" at bounding box center [478, 301] width 108 height 30
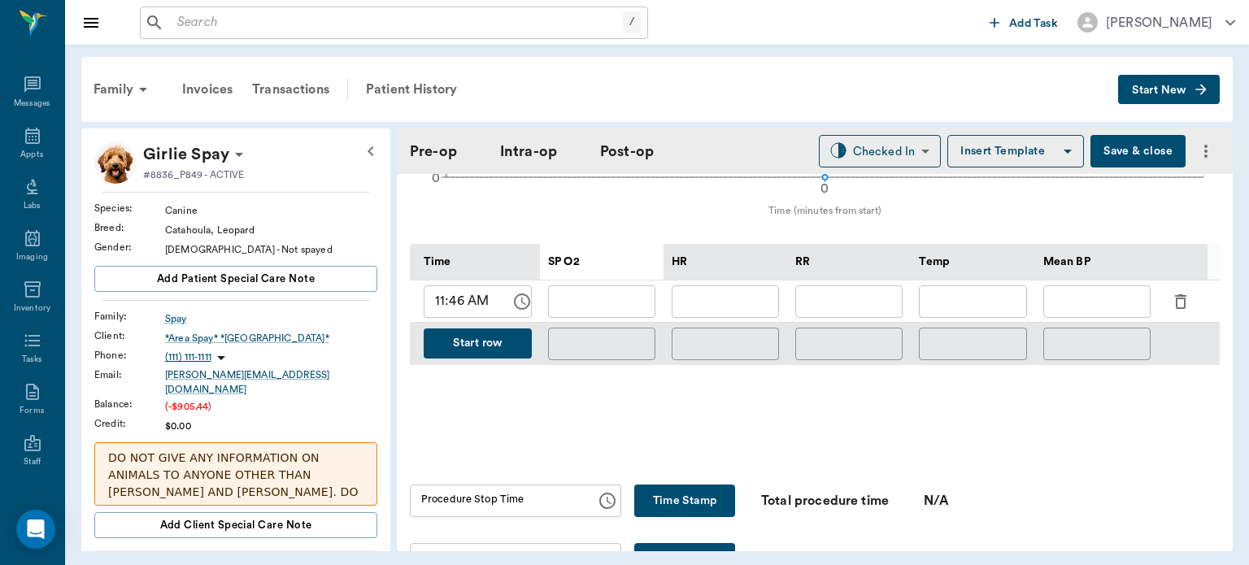
click at [849, 285] on input "text" at bounding box center [848, 301] width 107 height 33
type input "10"
click at [758, 285] on input "text" at bounding box center [725, 301] width 107 height 33
type input "96"
click at [593, 285] on input "text" at bounding box center [601, 301] width 107 height 33
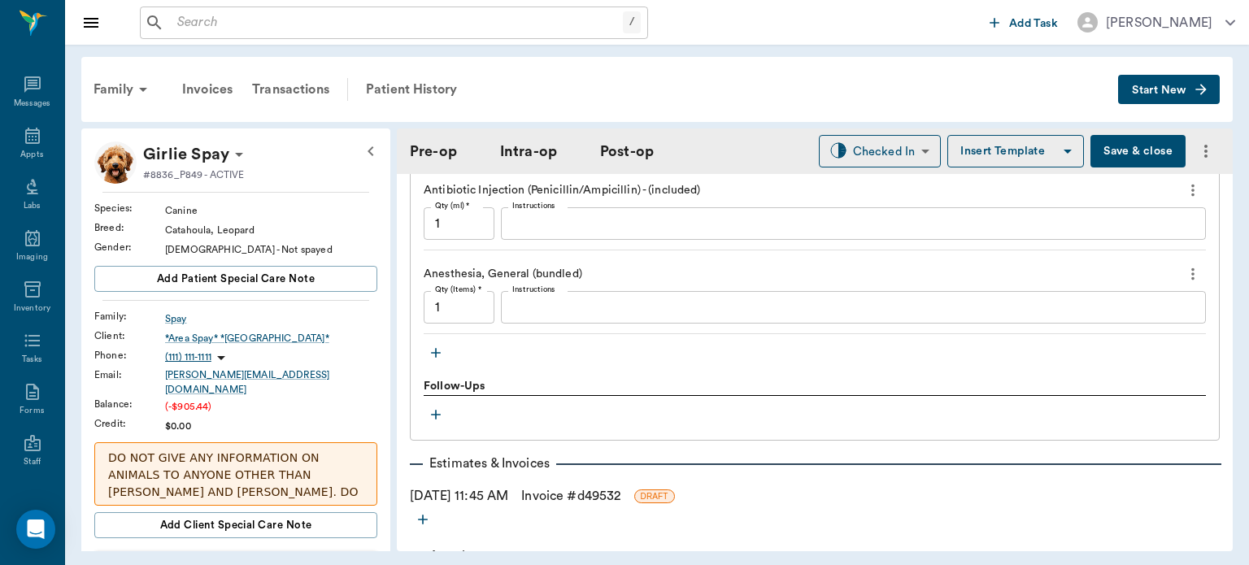
scroll to position [1778, 0]
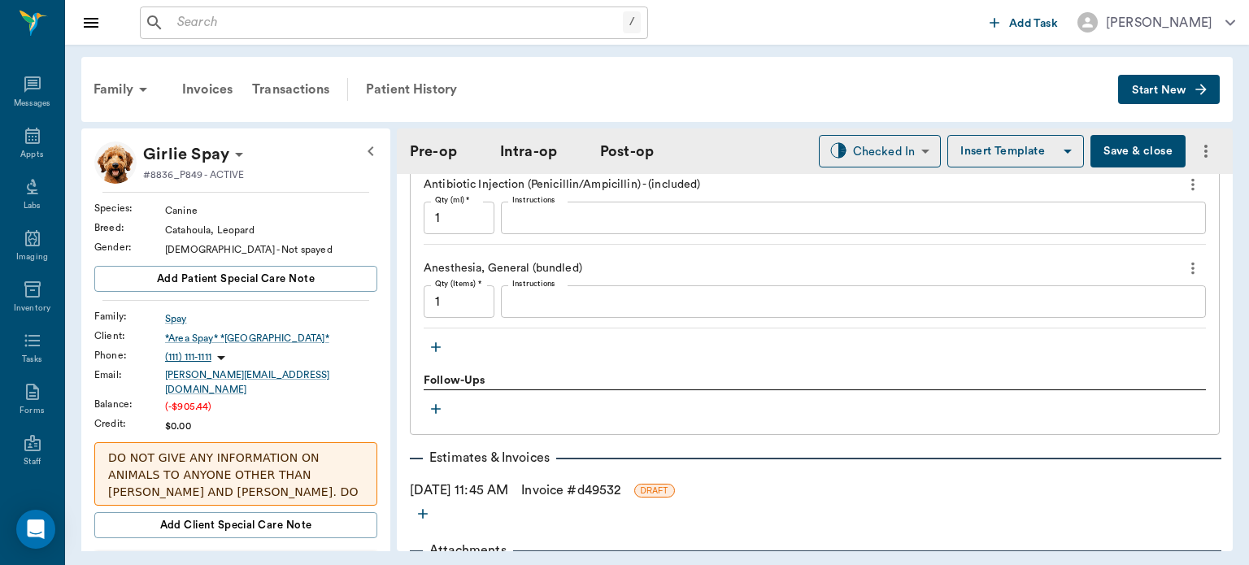
type input "94"
click at [437, 342] on icon "button" at bounding box center [436, 347] width 10 height 10
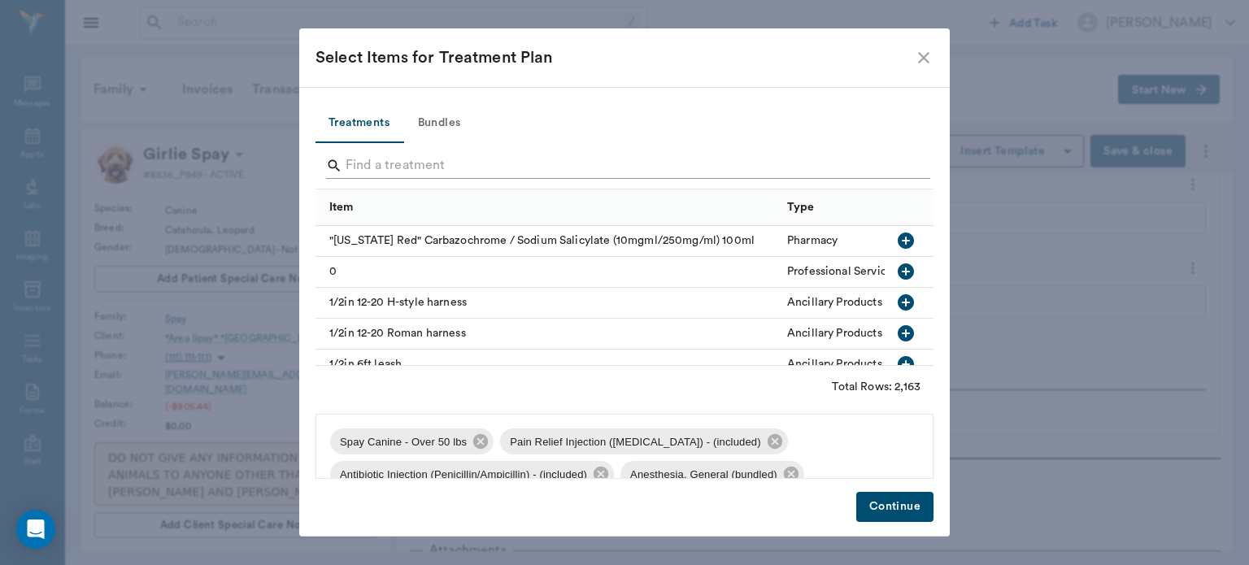
click at [409, 163] on input "Search" at bounding box center [626, 166] width 560 height 26
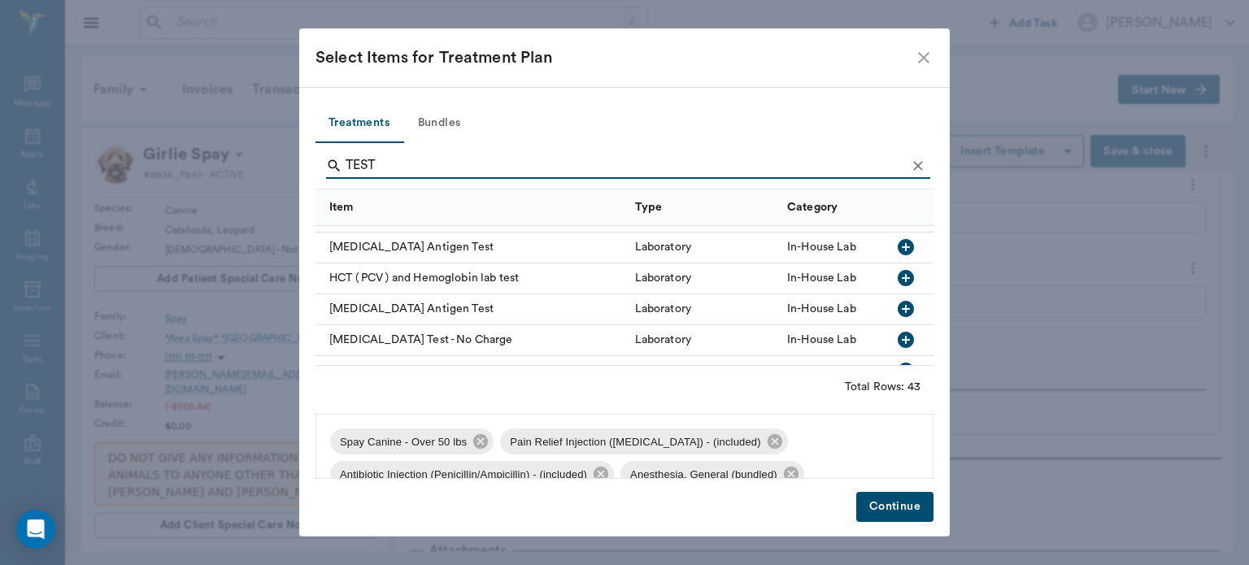
scroll to position [623, 0]
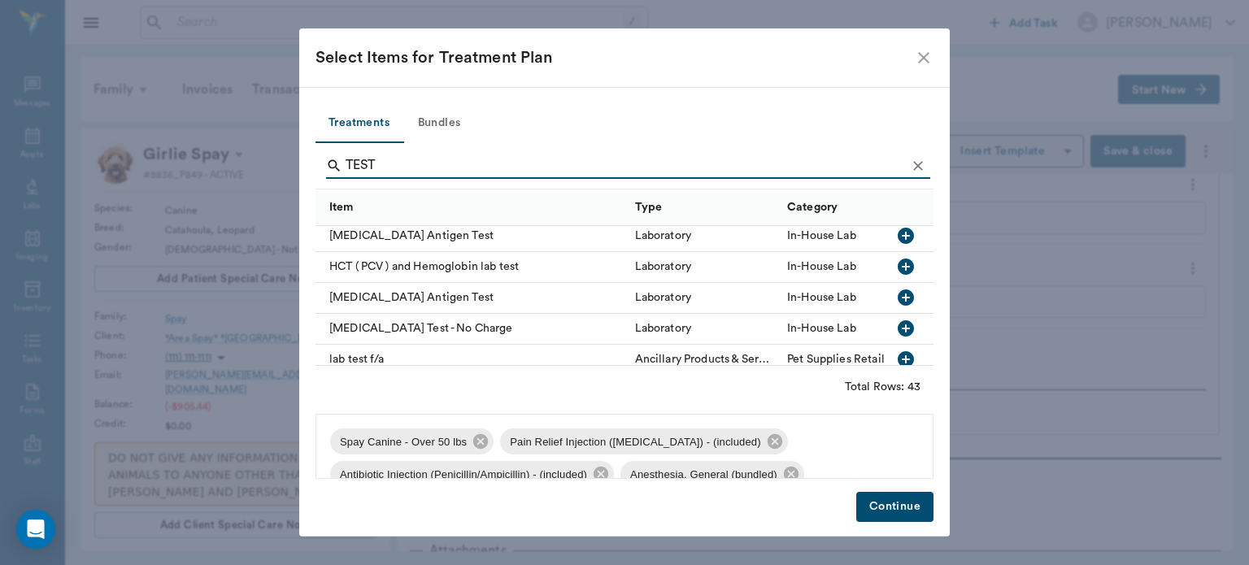
type input "TEST"
click at [898, 299] on icon "button" at bounding box center [906, 298] width 16 height 16
click at [905, 516] on button "Continue" at bounding box center [894, 507] width 77 height 30
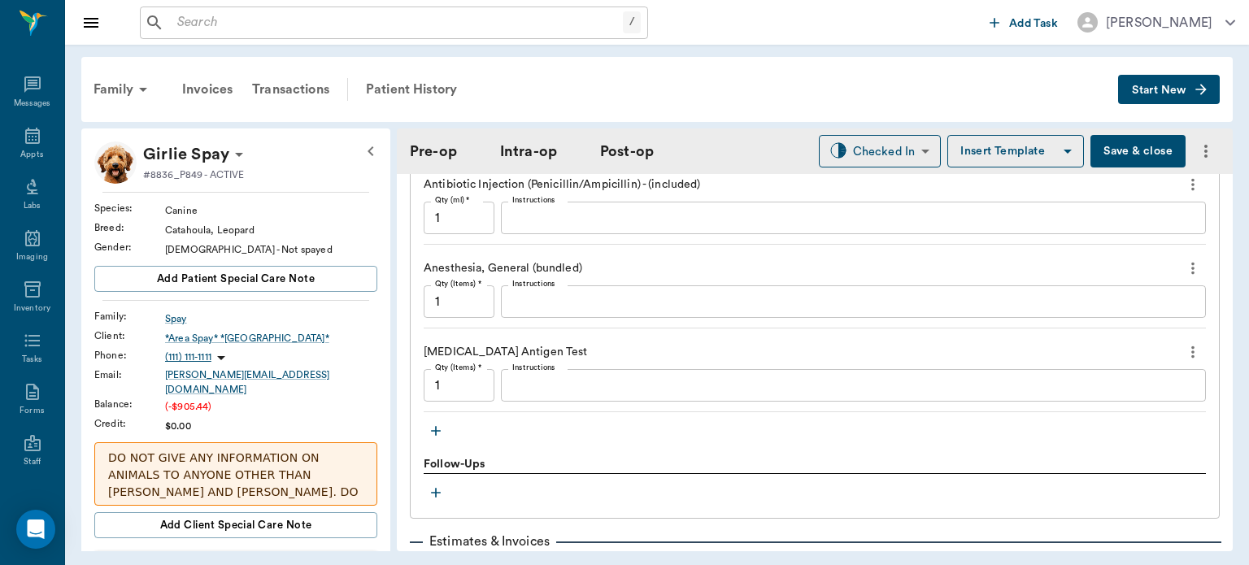
click at [436, 426] on icon "button" at bounding box center [436, 431] width 10 height 10
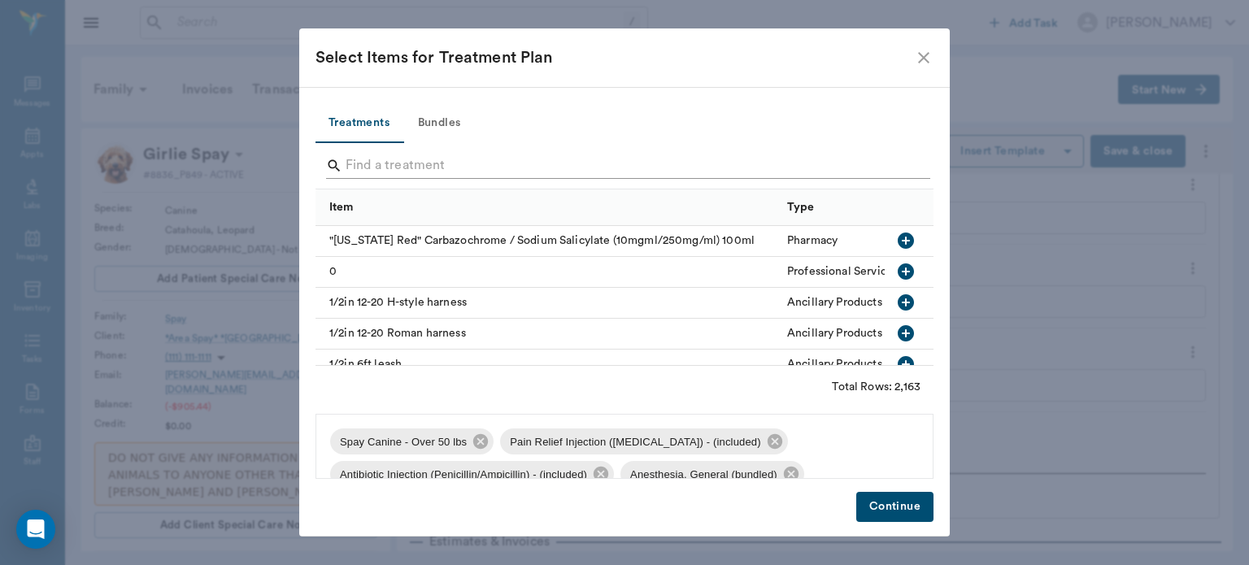
click at [384, 158] on input "Search" at bounding box center [626, 166] width 560 height 26
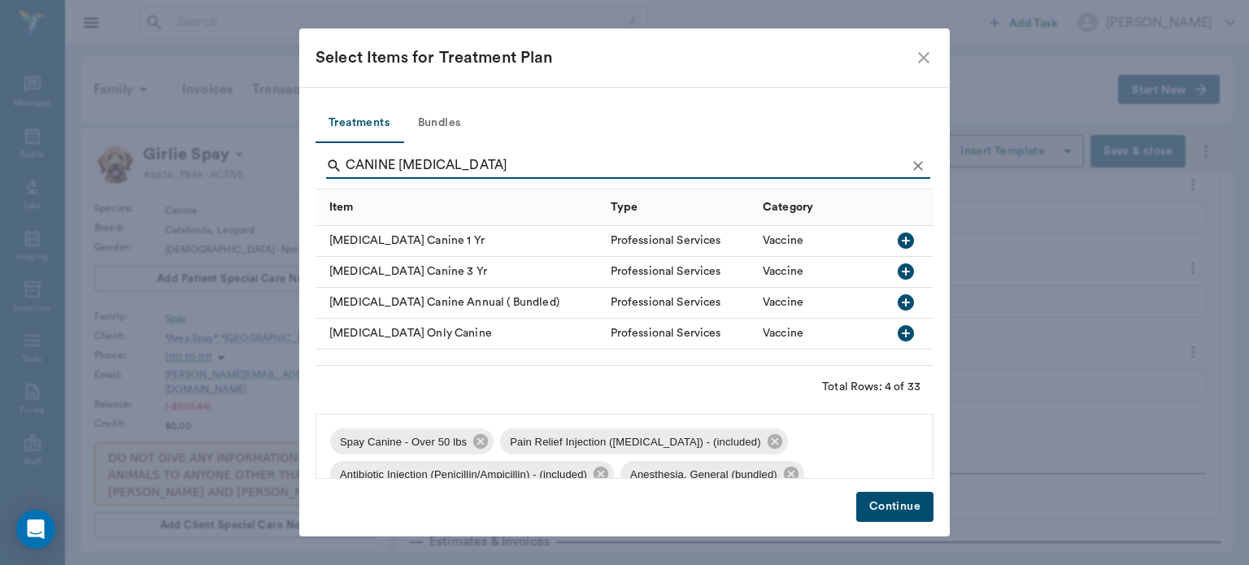
type input "CANINE RABIES"
click at [904, 242] on icon "button" at bounding box center [906, 241] width 16 height 16
click at [891, 512] on button "Continue" at bounding box center [894, 507] width 77 height 30
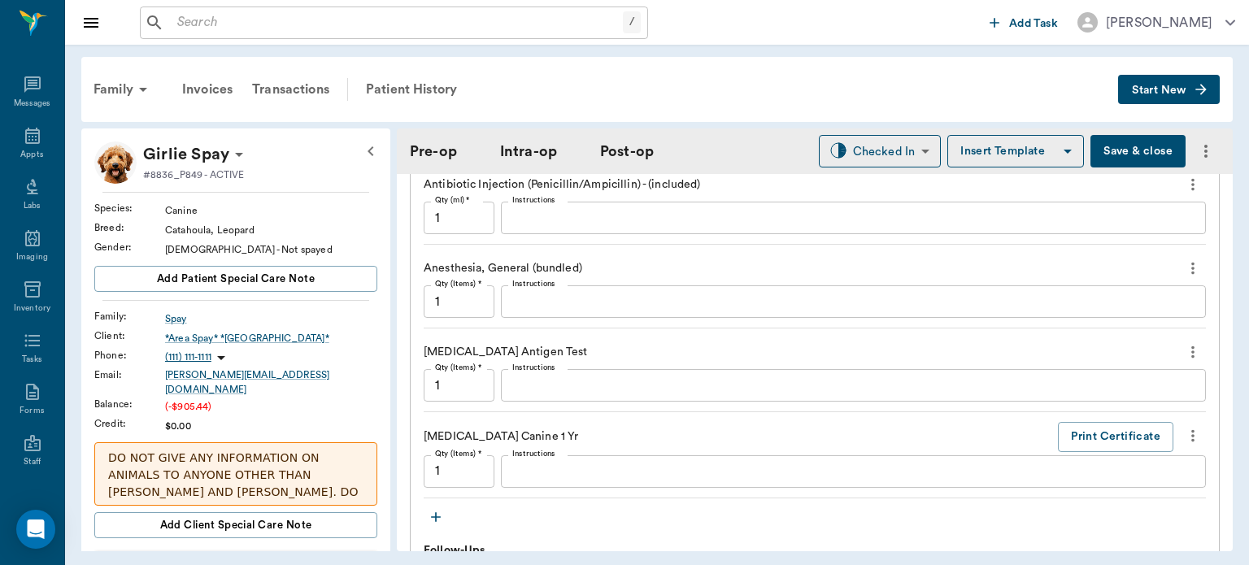
click at [437, 509] on icon "button" at bounding box center [436, 517] width 16 height 16
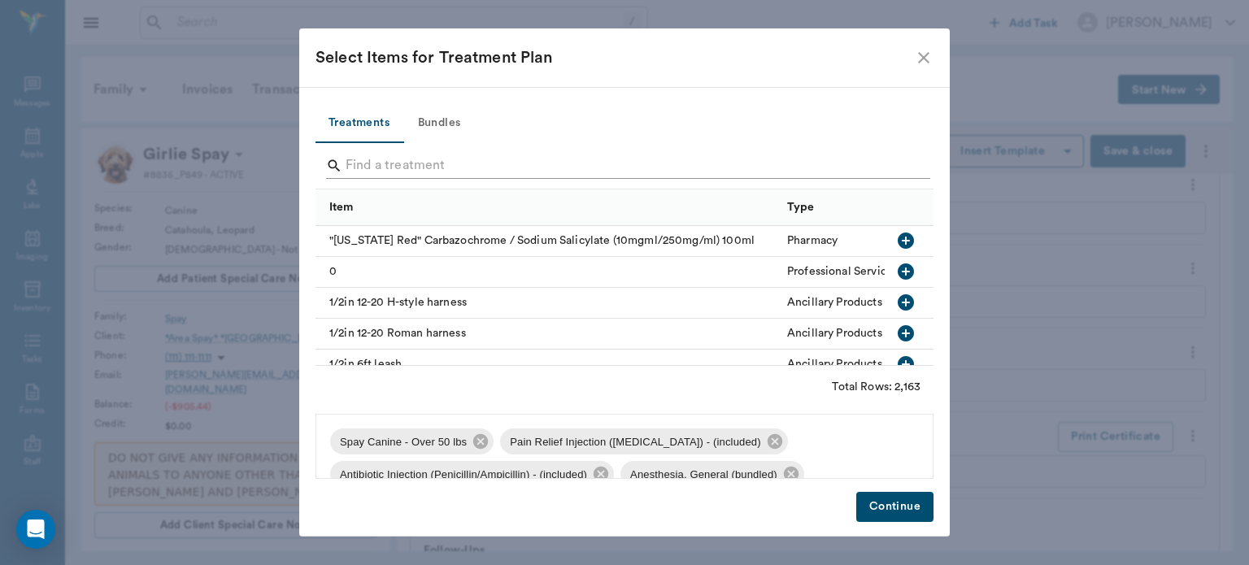
click at [387, 160] on input "Search" at bounding box center [626, 166] width 560 height 26
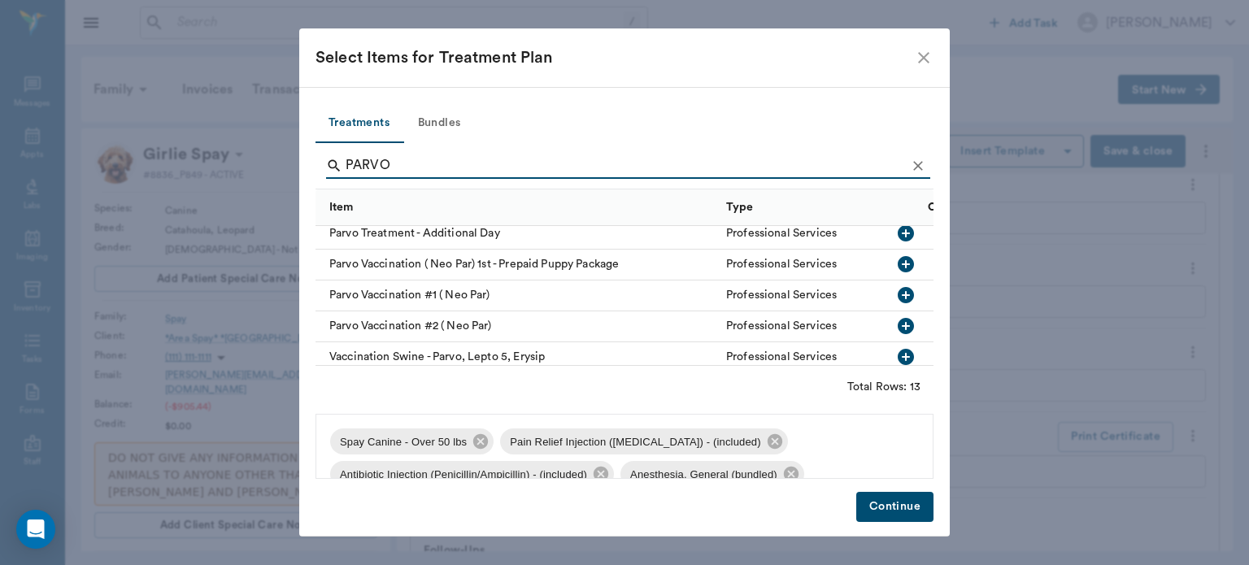
scroll to position [254, 0]
type input "PARVO"
click at [899, 289] on icon "button" at bounding box center [906, 296] width 20 height 20
click at [911, 514] on button "Continue" at bounding box center [894, 507] width 77 height 30
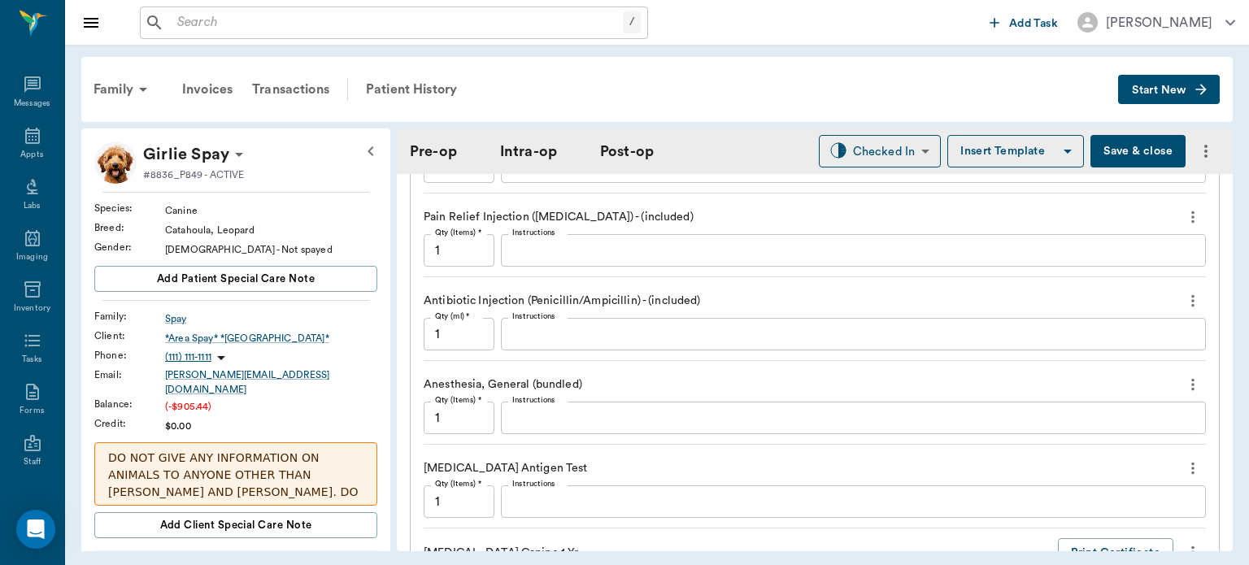
scroll to position [1615, 0]
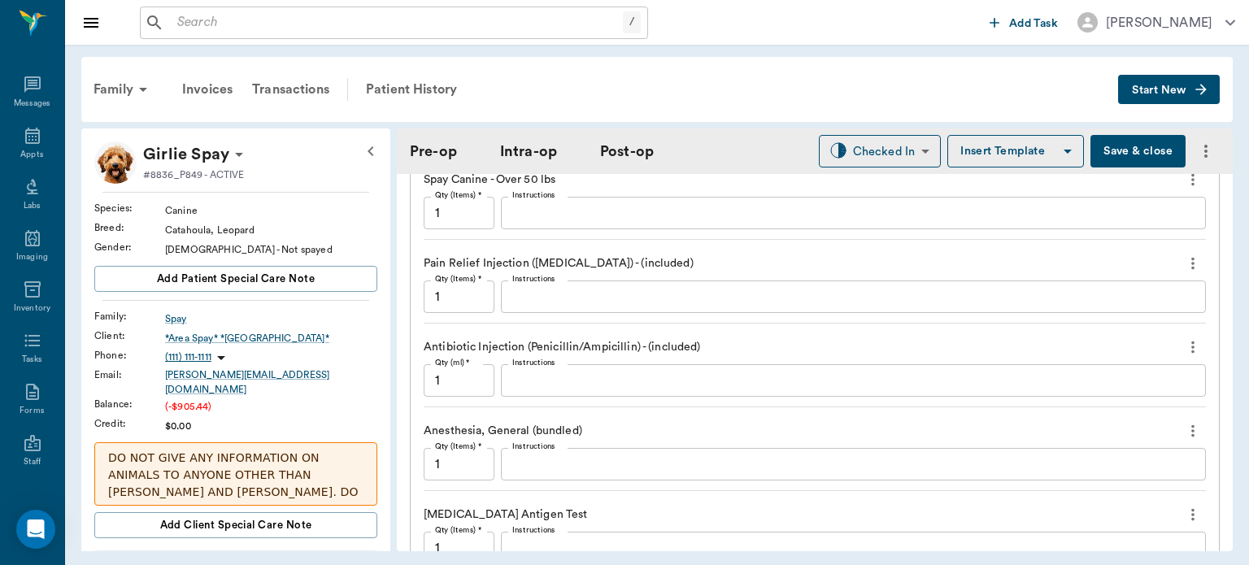
click at [555, 539] on textarea "Instructions" at bounding box center [853, 548] width 682 height 19
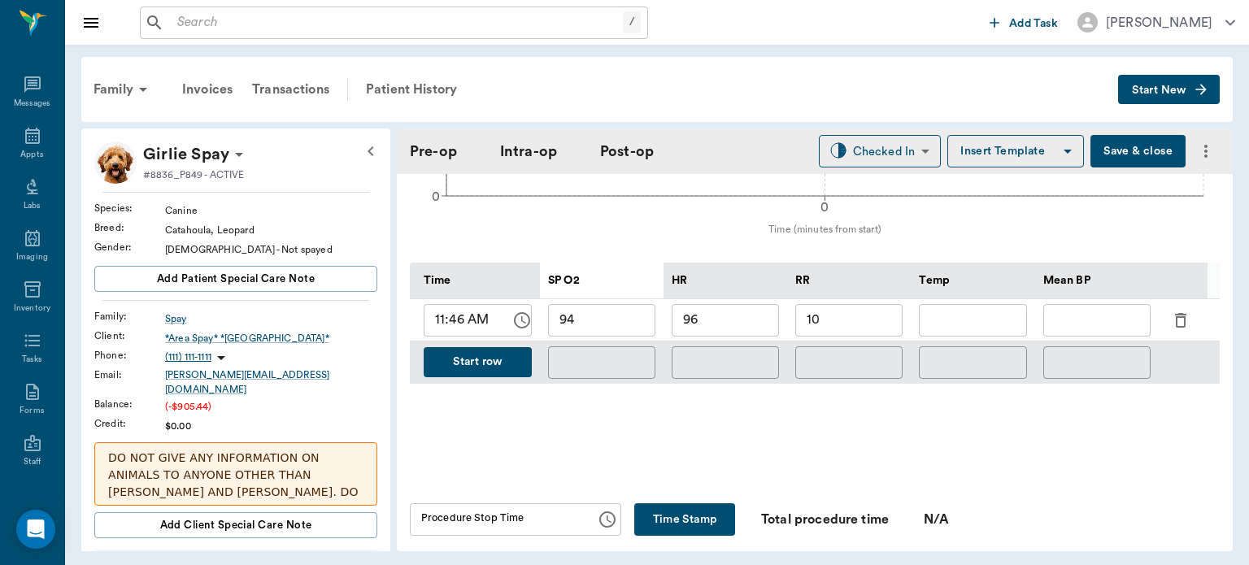
scroll to position [872, 0]
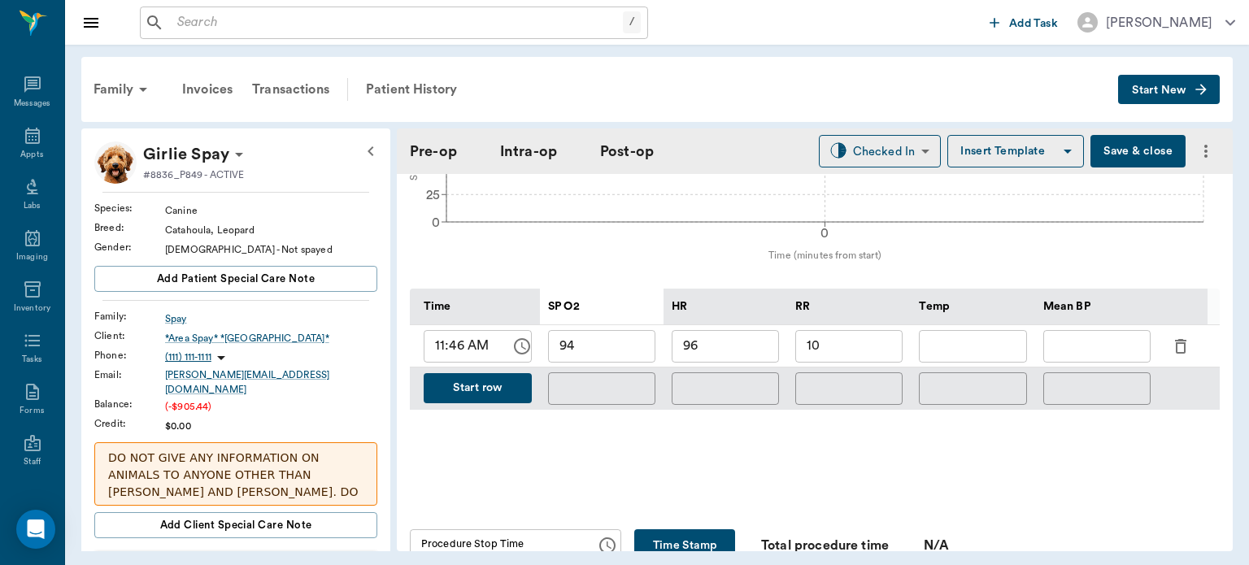
type textarea "NEGATIVE"
click at [491, 373] on button "Start row" at bounding box center [478, 388] width 108 height 30
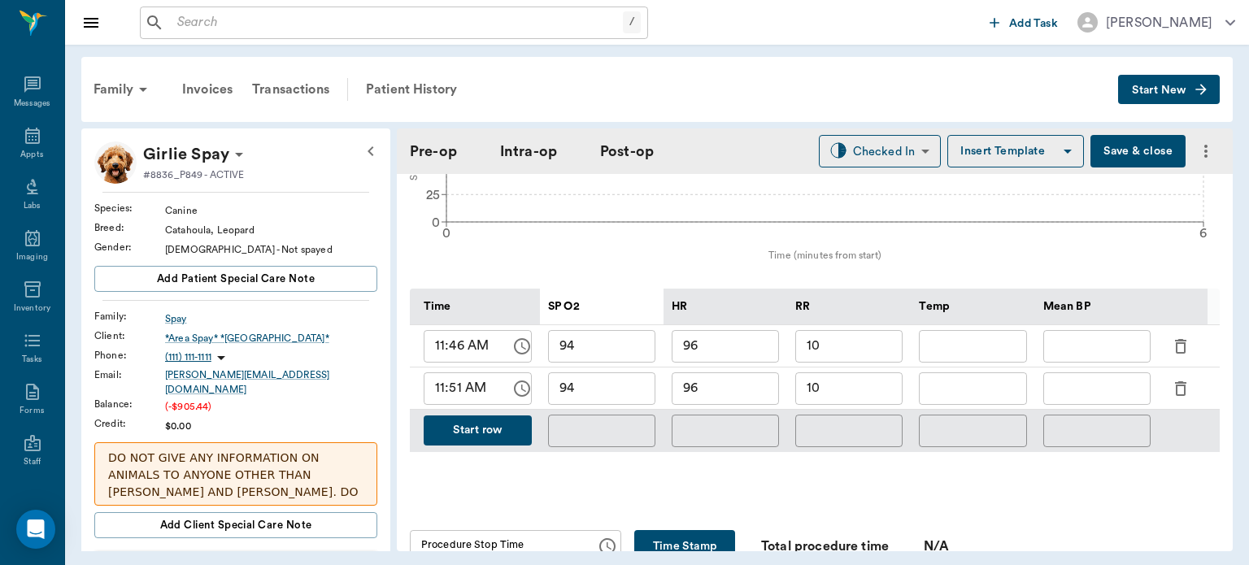
click at [850, 373] on input "10" at bounding box center [848, 389] width 107 height 33
type input "1"
type input "6"
click at [616, 373] on input "94" at bounding box center [601, 389] width 107 height 33
type input "96"
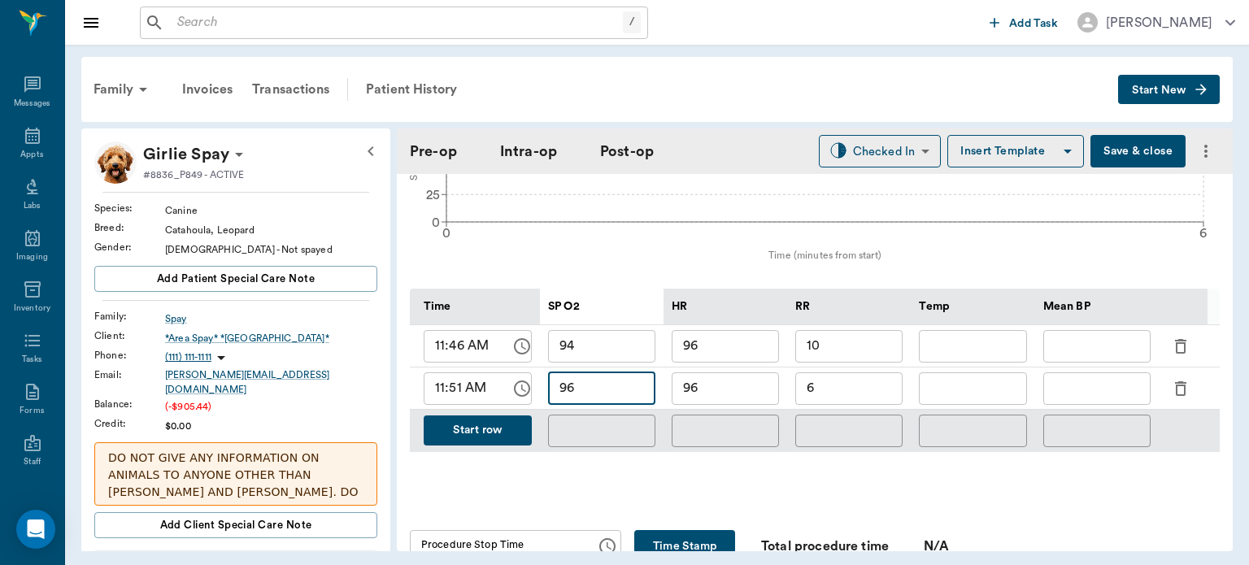
click at [740, 373] on input "96" at bounding box center [725, 389] width 107 height 33
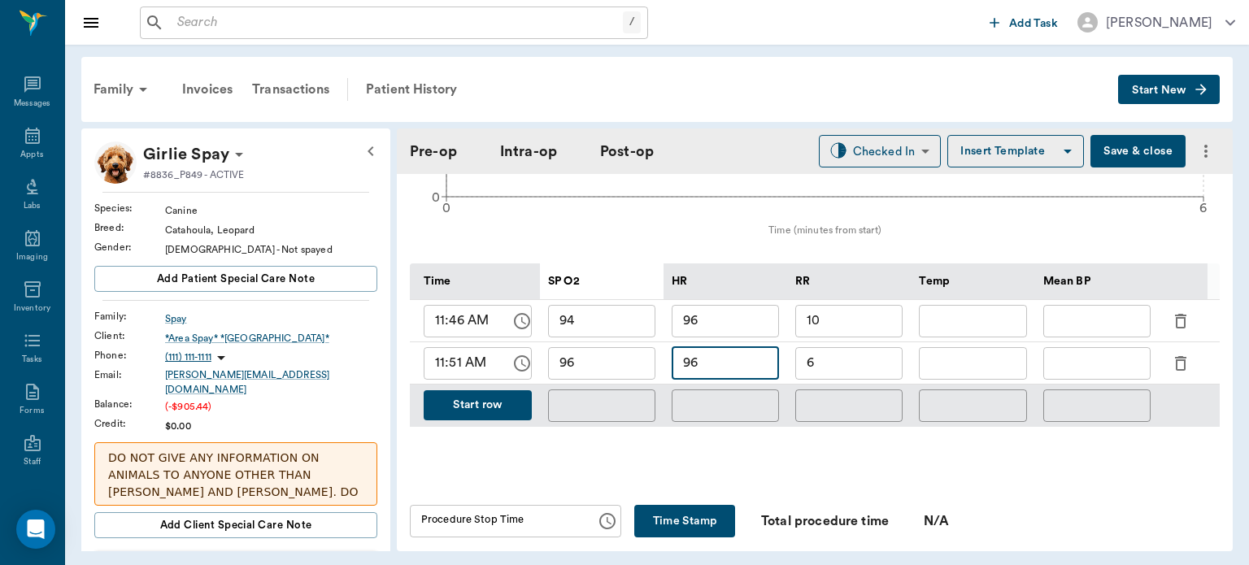
scroll to position [904, 0]
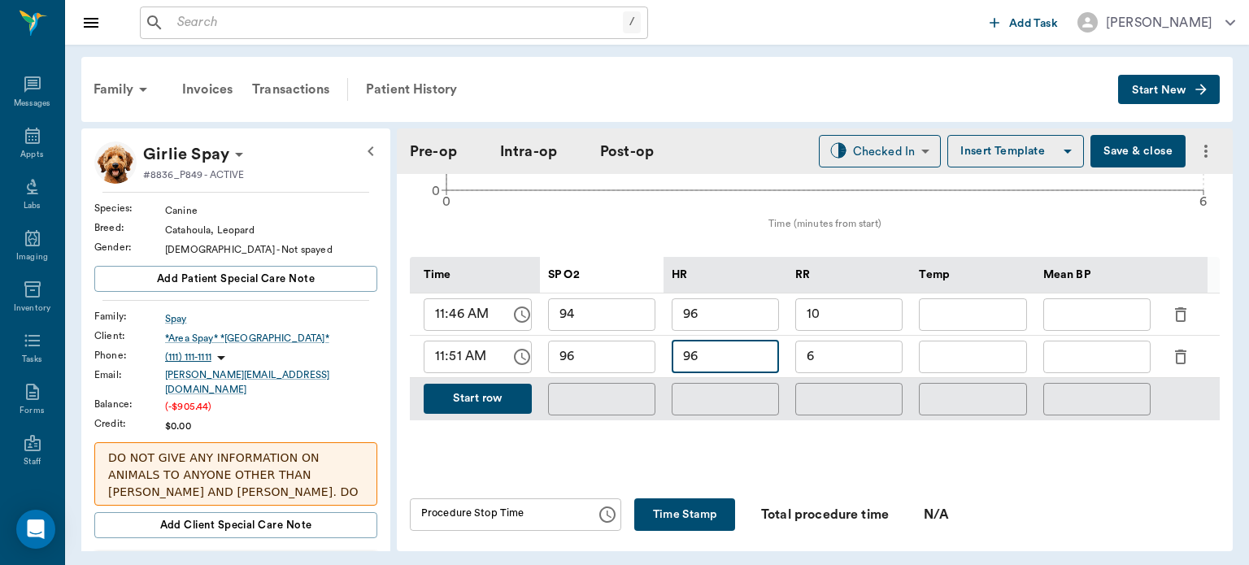
click at [1090, 341] on input "text" at bounding box center [1097, 357] width 107 height 33
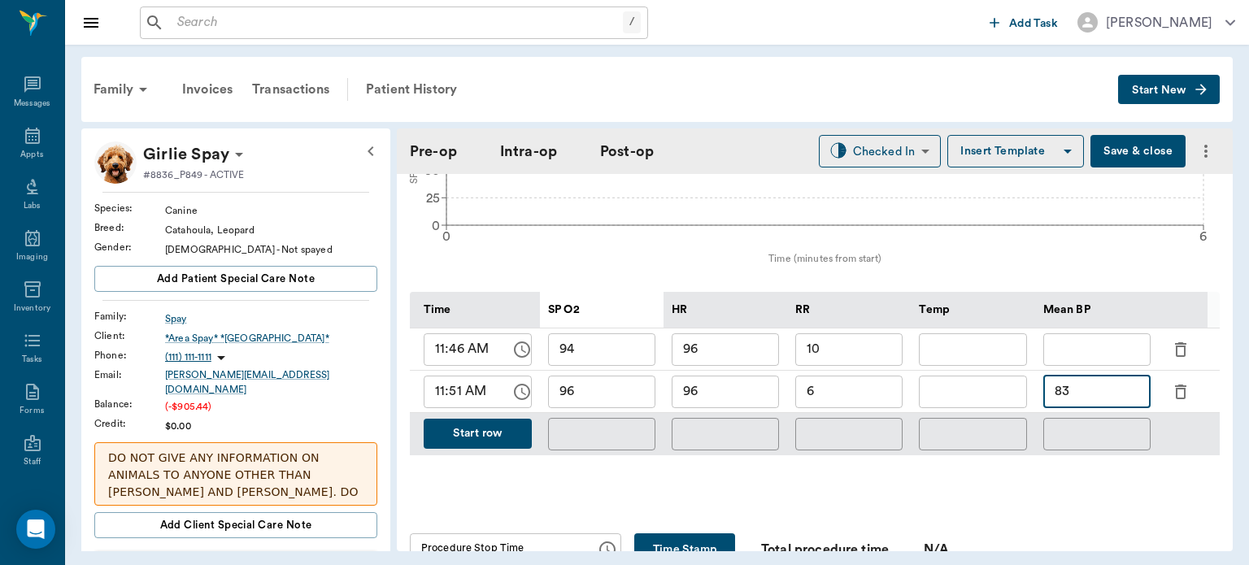
scroll to position [867, 0]
type input "83"
click at [476, 420] on button "Start row" at bounding box center [478, 435] width 108 height 30
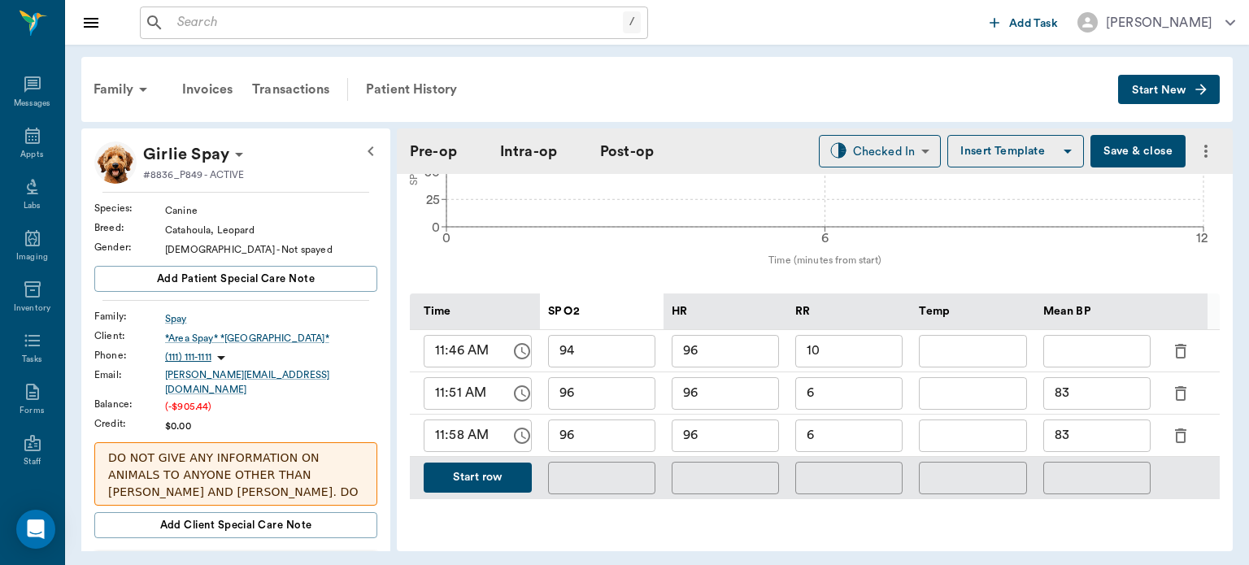
click at [843, 420] on input "6" at bounding box center [848, 436] width 107 height 33
type input "7"
click at [736, 420] on input "96" at bounding box center [725, 436] width 107 height 33
type input "9"
type input "100"
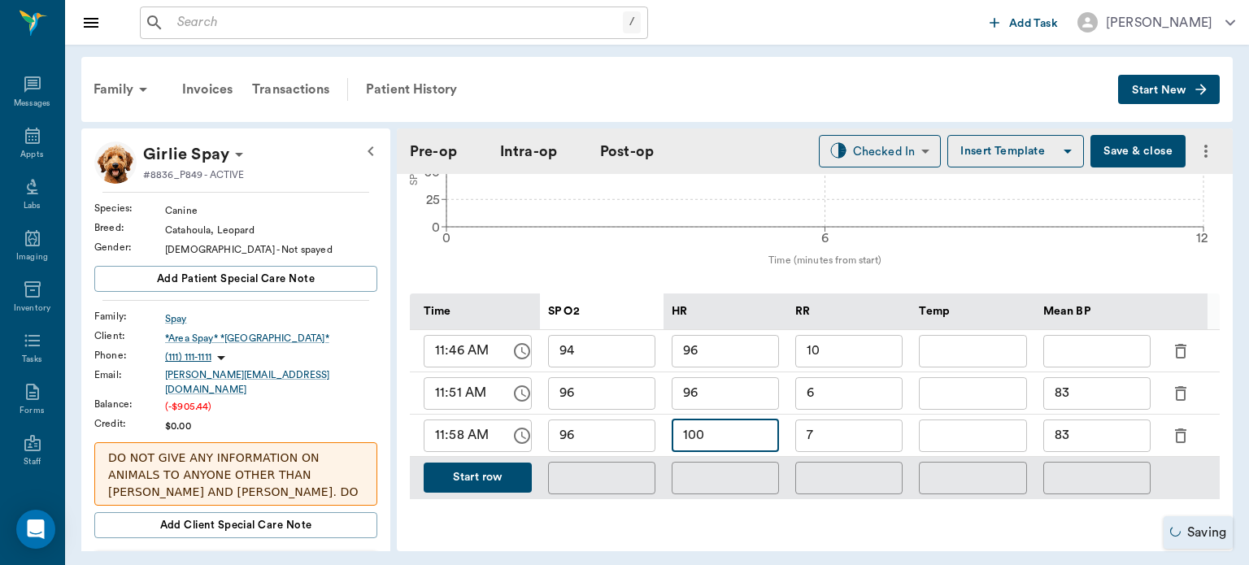
click at [618, 420] on input "96" at bounding box center [601, 436] width 107 height 33
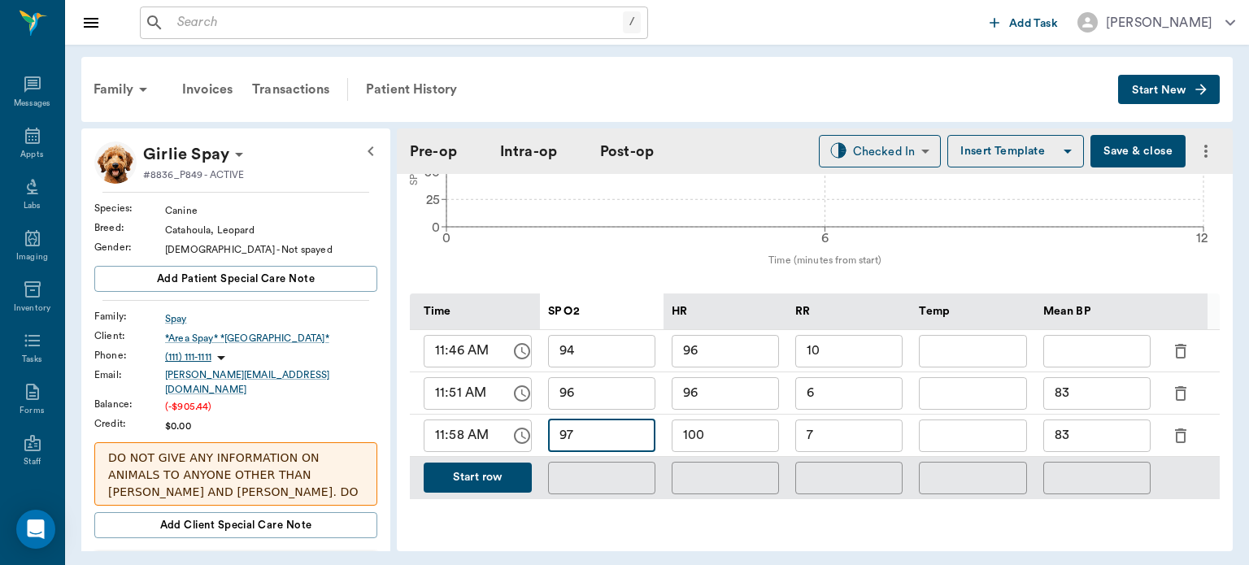
type input "97"
click at [481, 463] on button "Start row" at bounding box center [478, 478] width 108 height 30
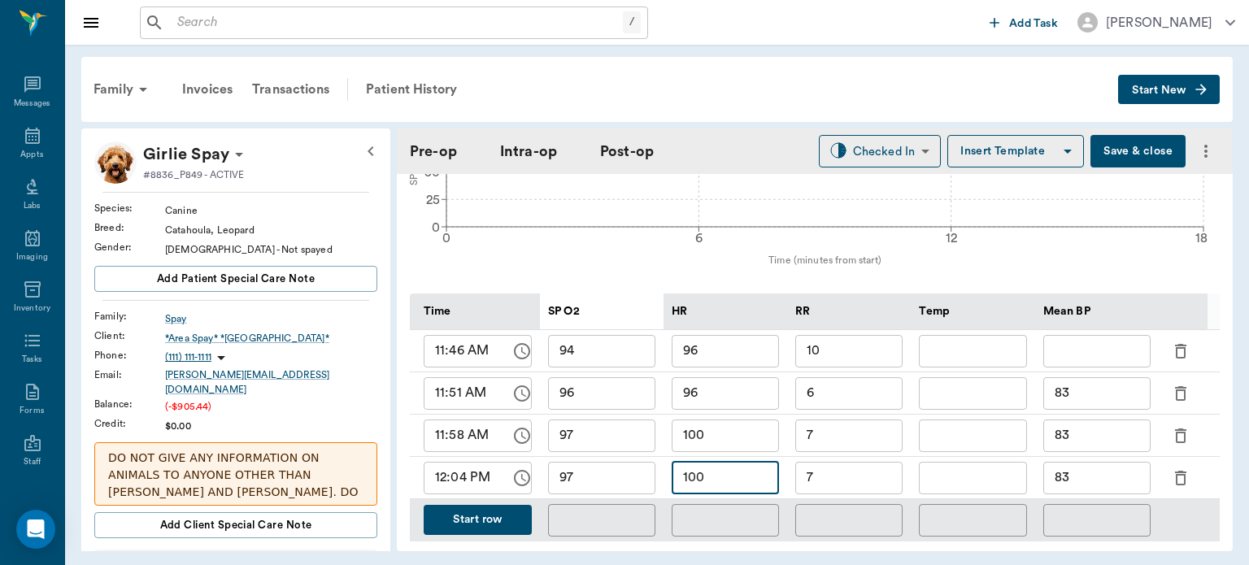
click at [712, 462] on input "100" at bounding box center [725, 478] width 107 height 33
type input "1"
type input "97"
click at [828, 462] on input "7" at bounding box center [848, 478] width 107 height 33
type input "8"
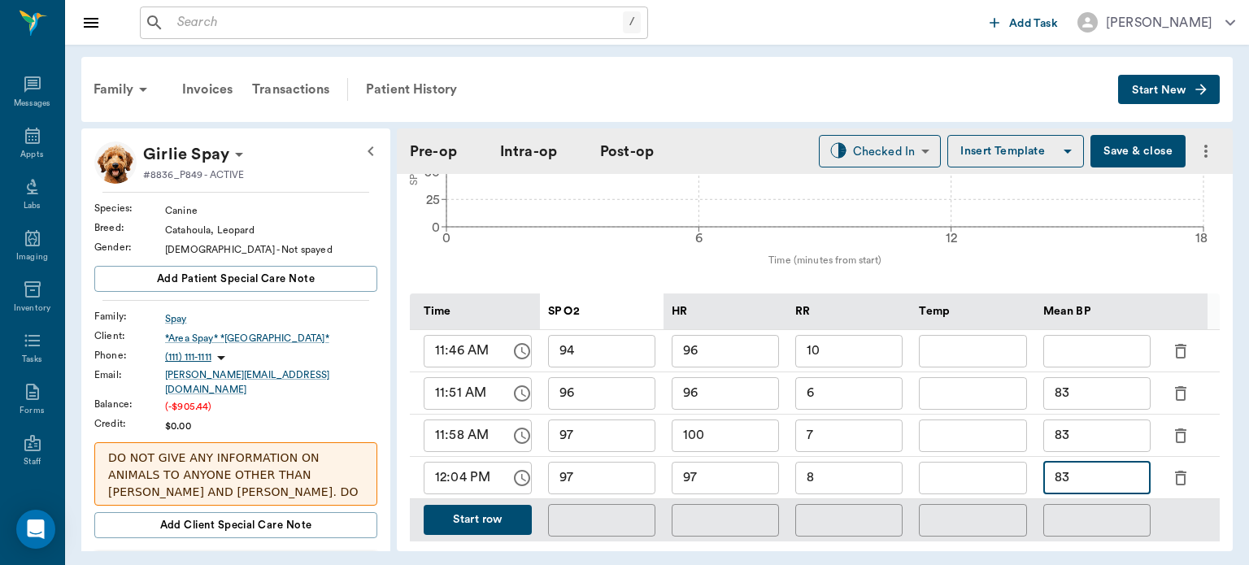
click at [1083, 462] on input "83" at bounding box center [1097, 478] width 107 height 33
click at [499, 505] on button "Start row" at bounding box center [478, 520] width 108 height 30
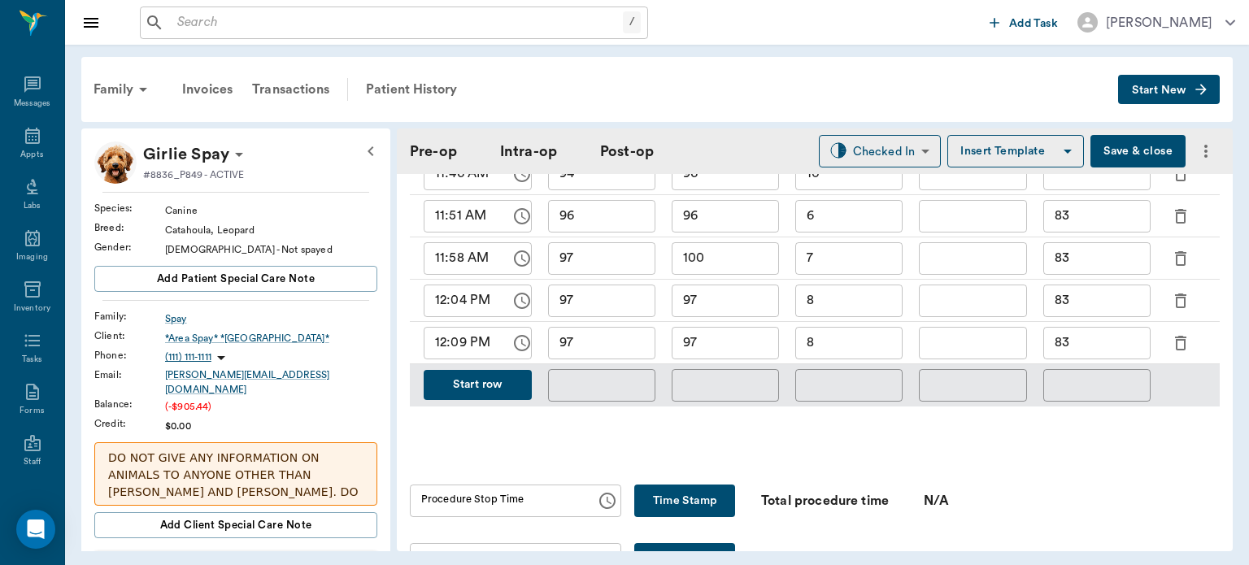
scroll to position [1050, 0]
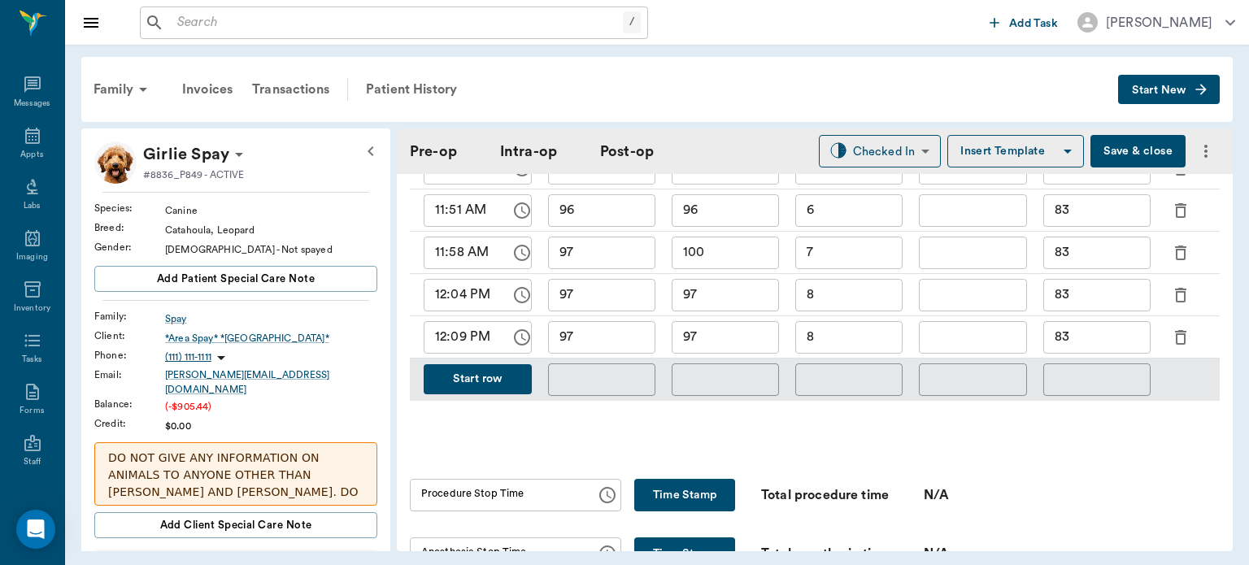
click at [493, 364] on button "Start row" at bounding box center [478, 379] width 108 height 30
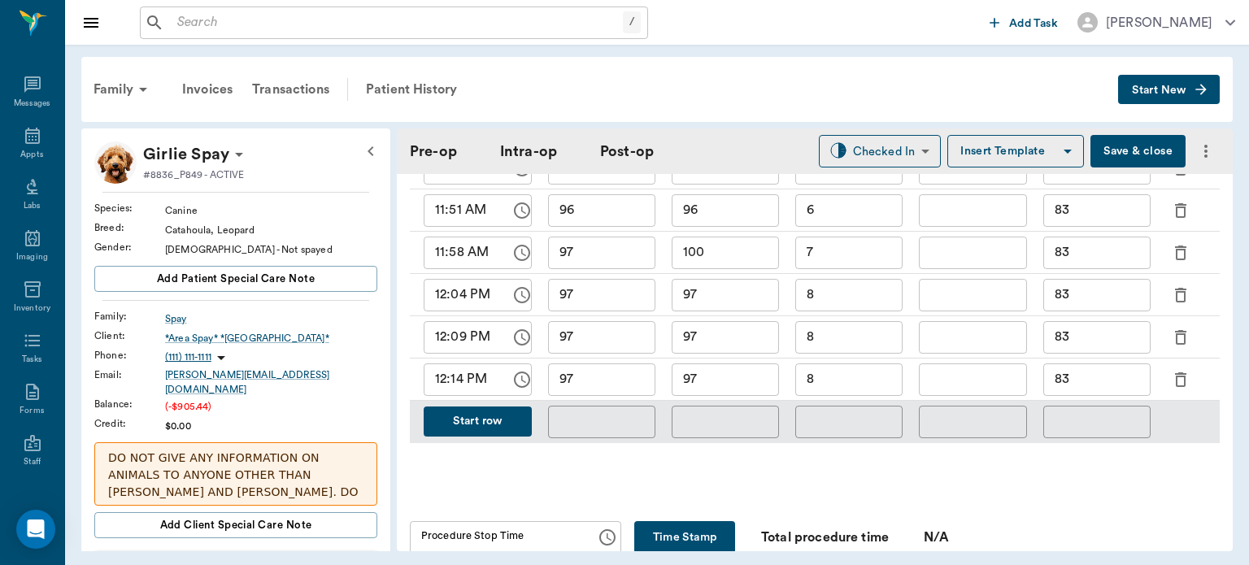
click at [600, 364] on input "97" at bounding box center [601, 380] width 107 height 33
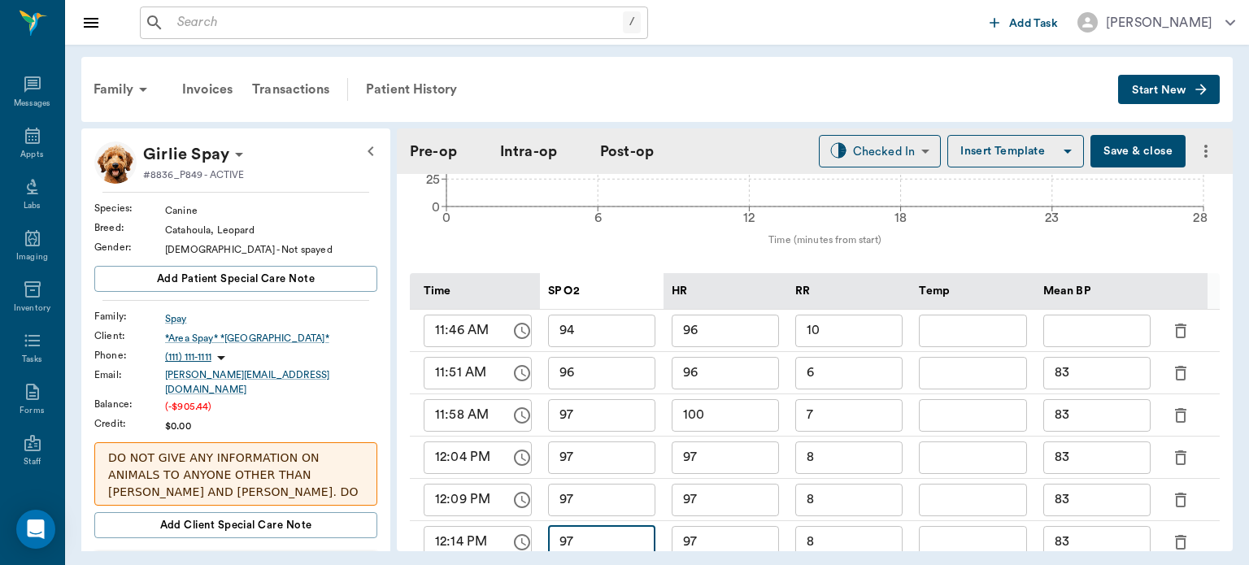
scroll to position [888, 0]
drag, startPoint x: 599, startPoint y: 498, endPoint x: 522, endPoint y: 509, distance: 77.3
click at [522, 521] on div "12:14 PM ​ 97 ​ 97 ​ 8 ​ ​ 83 ​" at bounding box center [820, 542] width 820 height 42
drag, startPoint x: 708, startPoint y: 500, endPoint x: 684, endPoint y: 498, distance: 24.5
click at [684, 525] on input "97" at bounding box center [725, 541] width 107 height 33
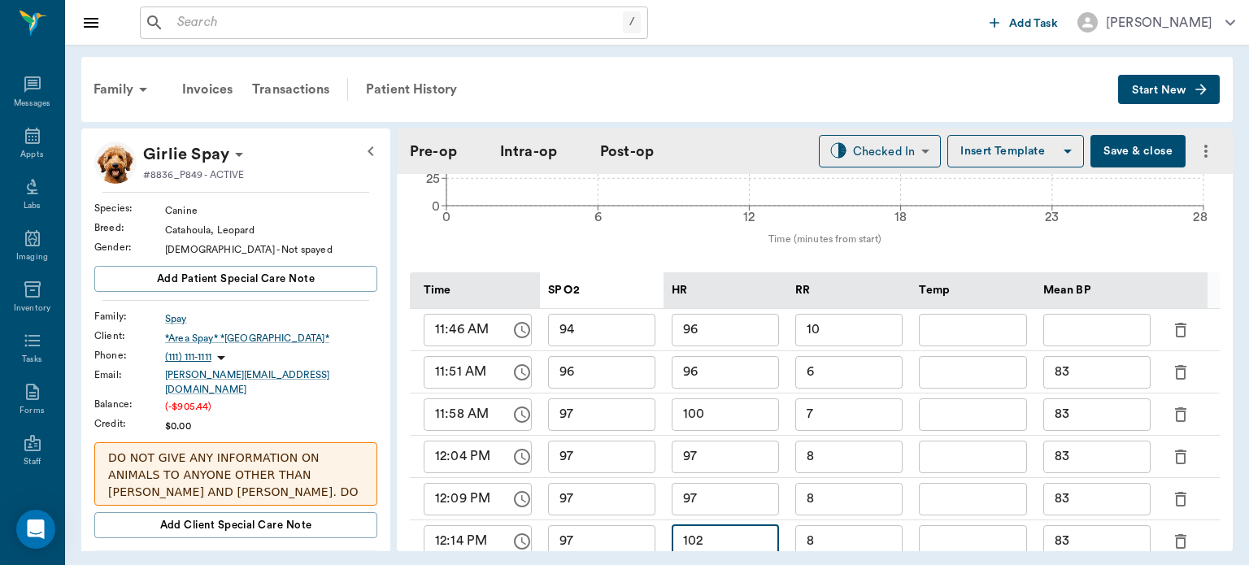
type input "102"
click at [813, 525] on input "8" at bounding box center [848, 541] width 107 height 33
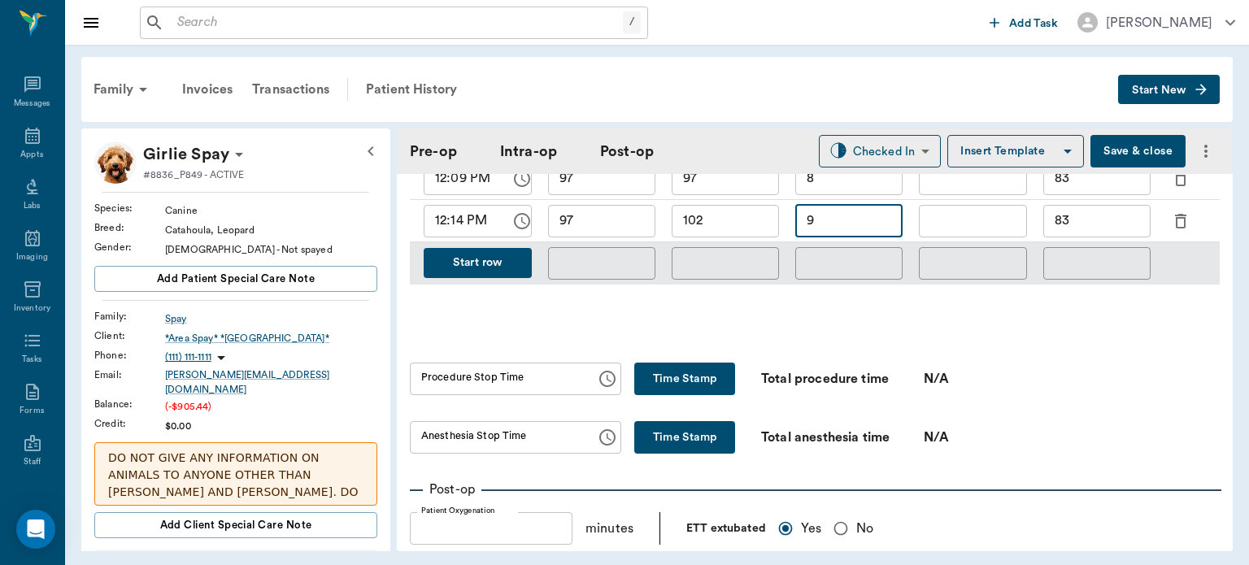
scroll to position [1230, 0]
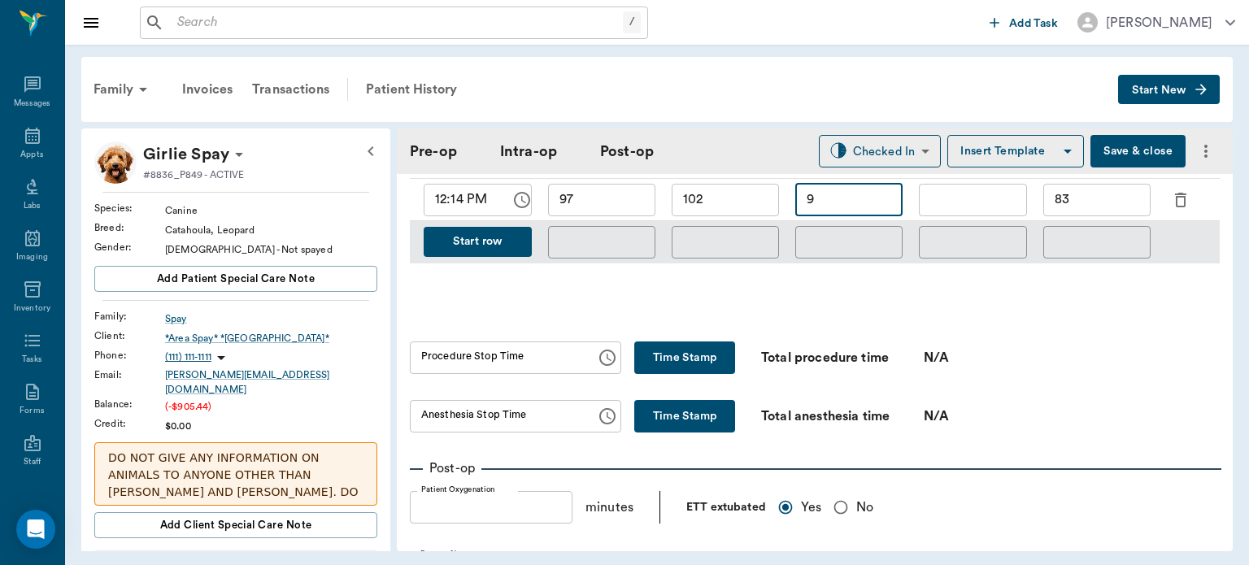
type input "9"
click at [667, 342] on button "Time Stamp" at bounding box center [684, 358] width 101 height 33
type input "12:18 PM"
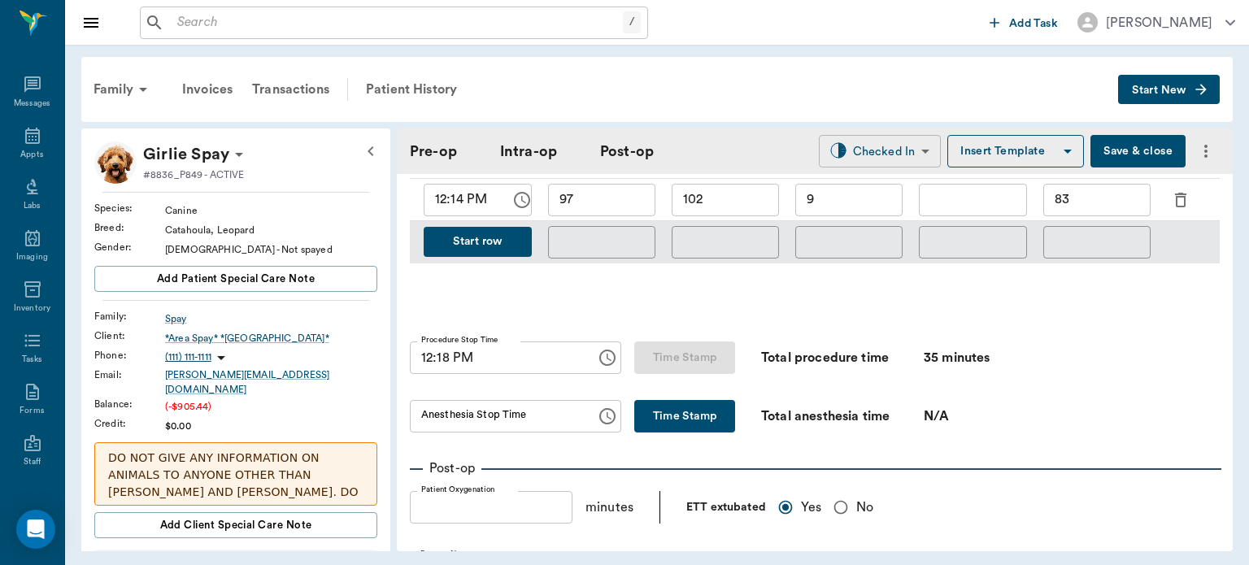
click at [886, 155] on body "/ ​ Add Task Dr. Bert Ellsworth Nectar Messages Appts Labs Imaging Inventory Ta…" at bounding box center [624, 282] width 1249 height 565
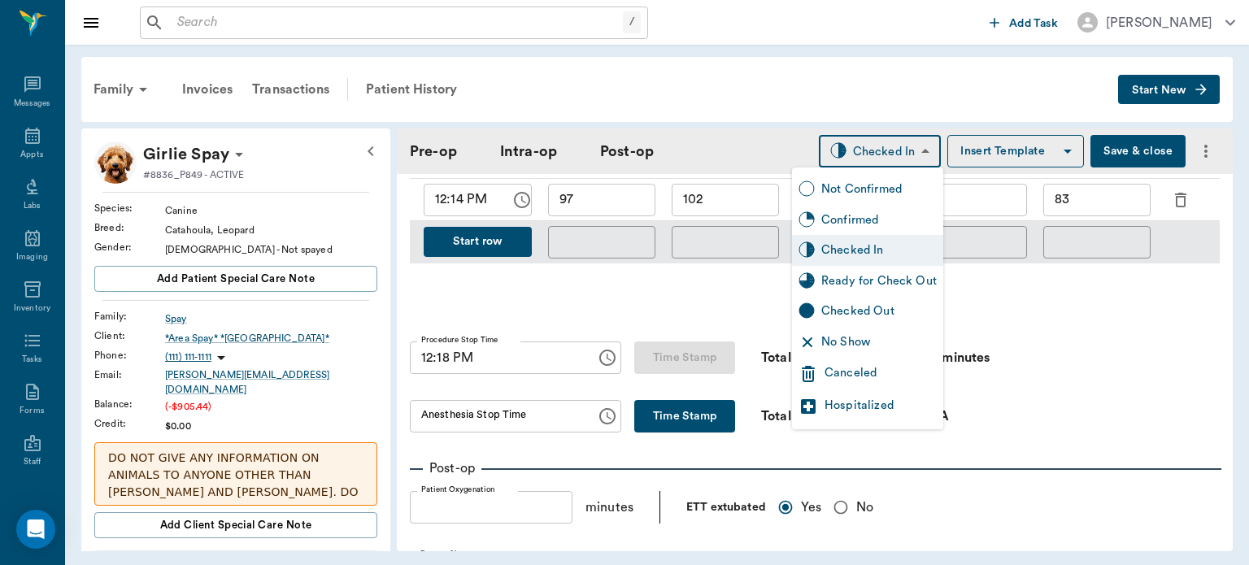
click at [884, 283] on div "Ready for Check Out" at bounding box center [878, 281] width 115 height 18
type input "READY_TO_CHECKOUT"
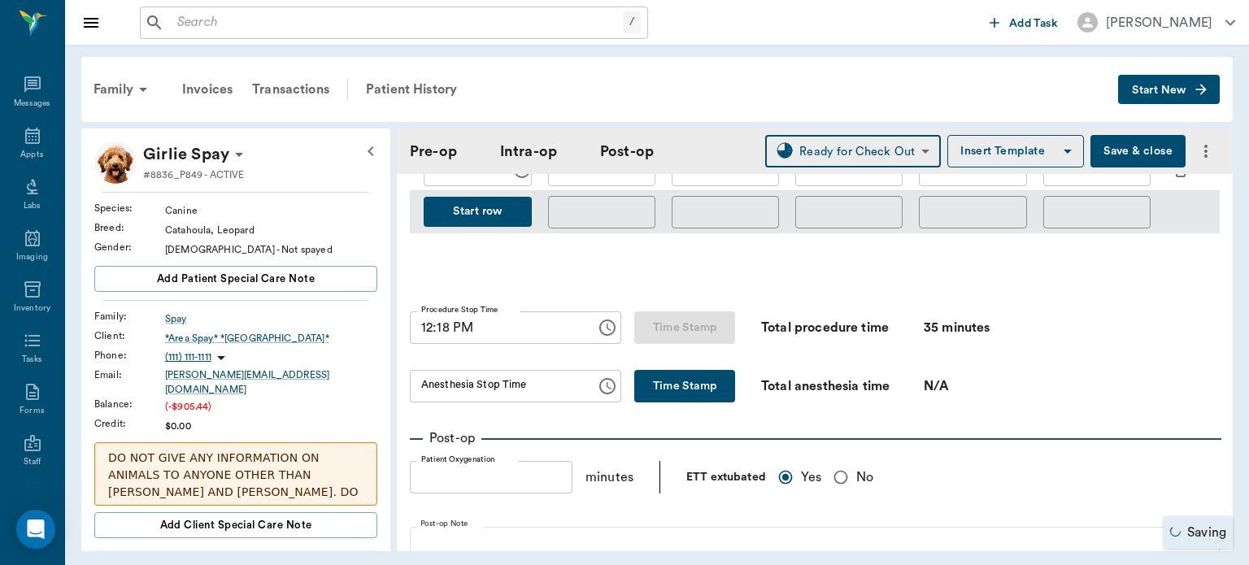
scroll to position [1263, 0]
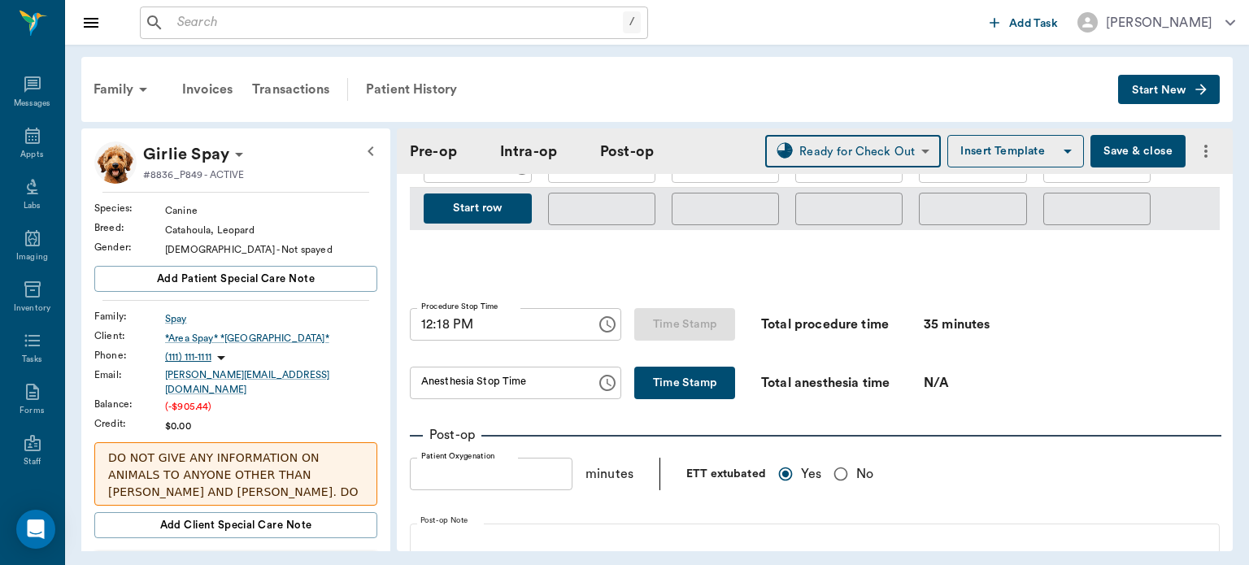
click at [654, 367] on button "Time Stamp" at bounding box center [684, 383] width 101 height 33
type input "12:19 PM"
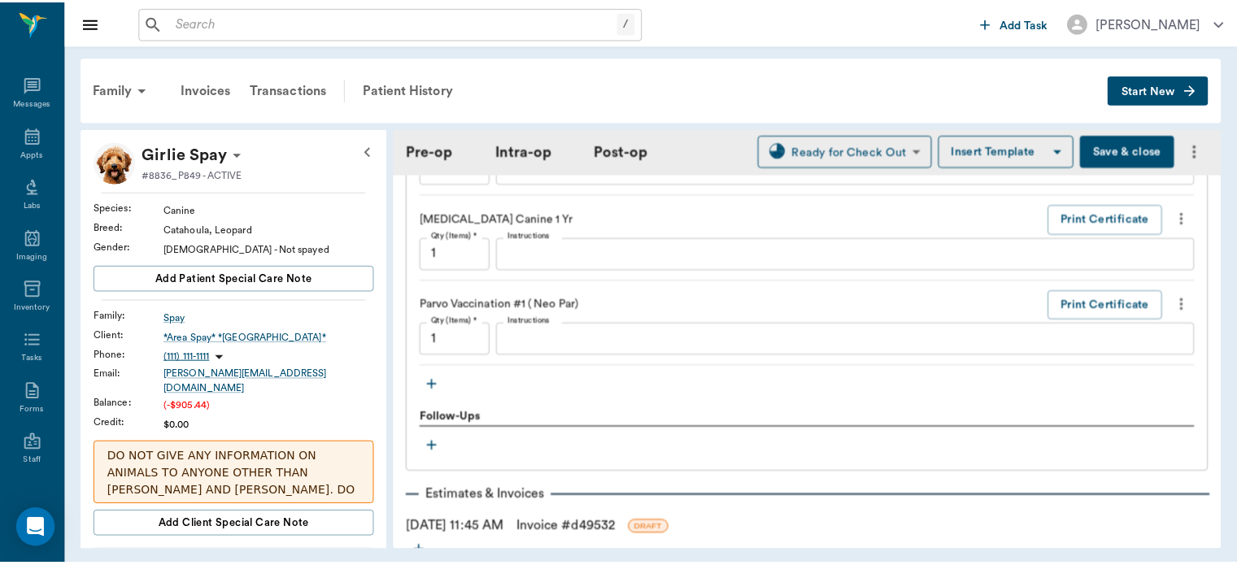
scroll to position [2253, 0]
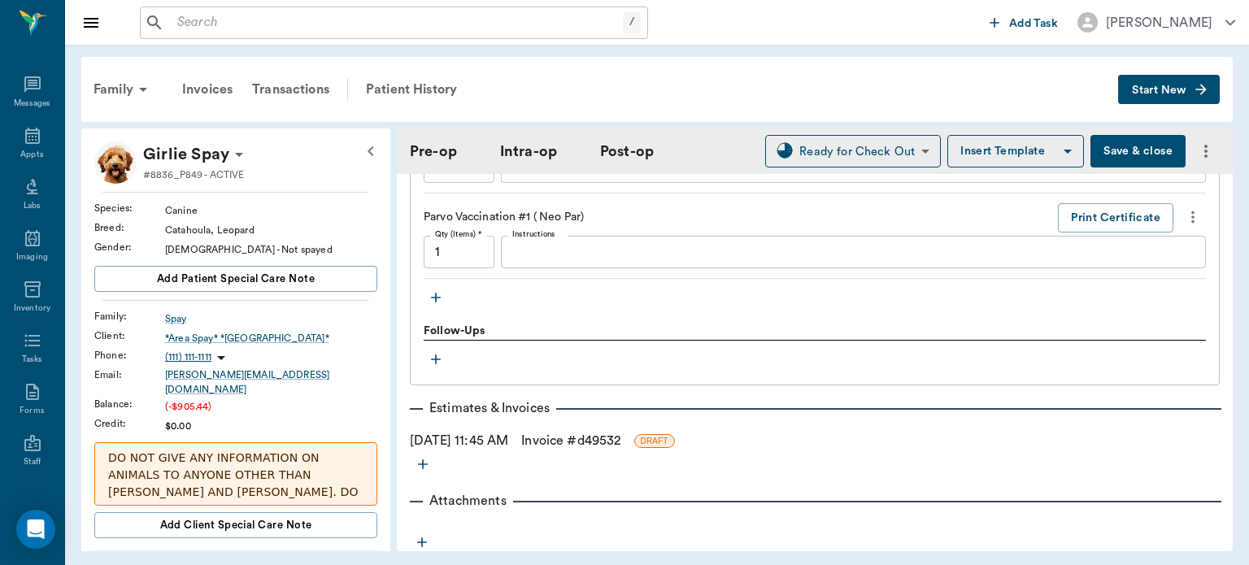
click at [588, 431] on link "Invoice # d49532" at bounding box center [570, 441] width 99 height 20
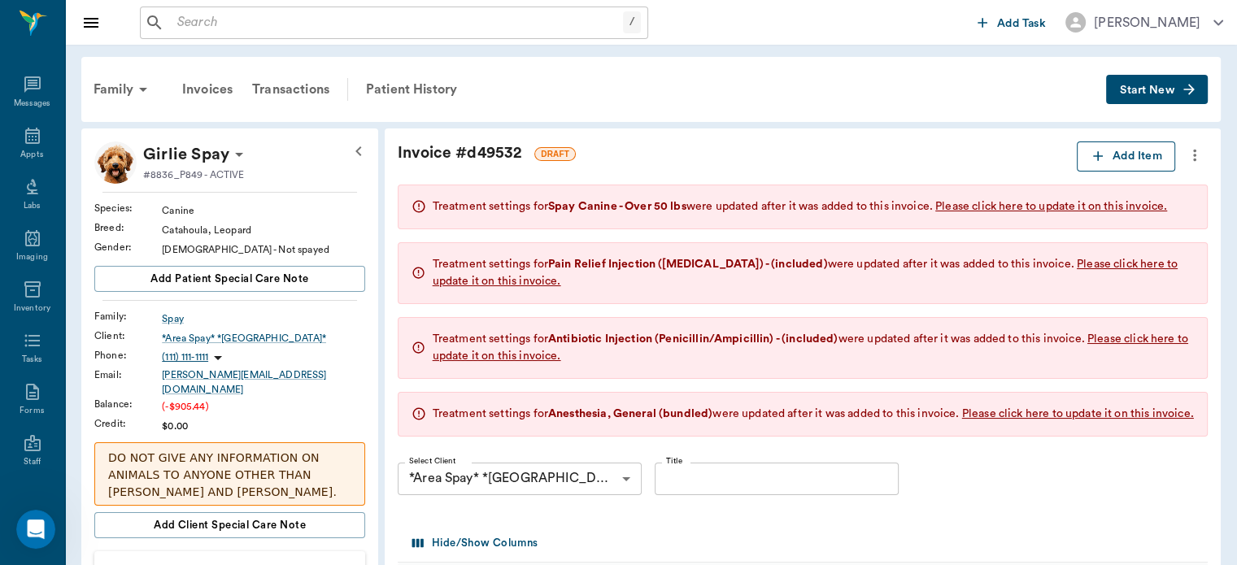
click at [1135, 157] on button "Add Item" at bounding box center [1126, 157] width 98 height 30
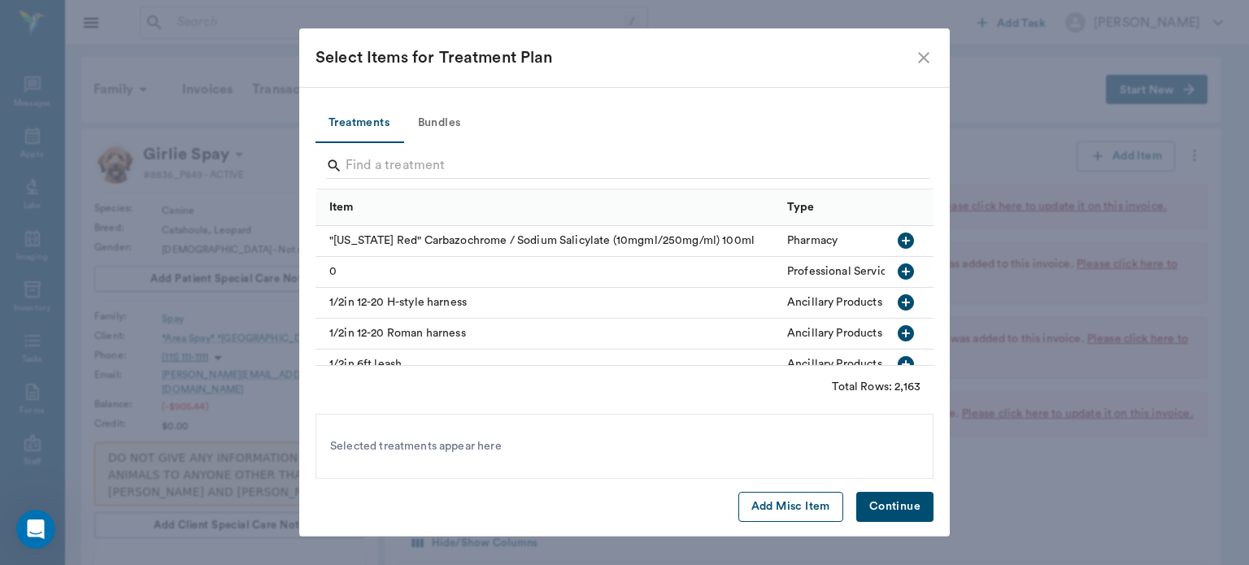
click at [782, 507] on button "Add Misc Item" at bounding box center [791, 507] width 105 height 30
click at [891, 508] on button "Continue" at bounding box center [894, 507] width 77 height 30
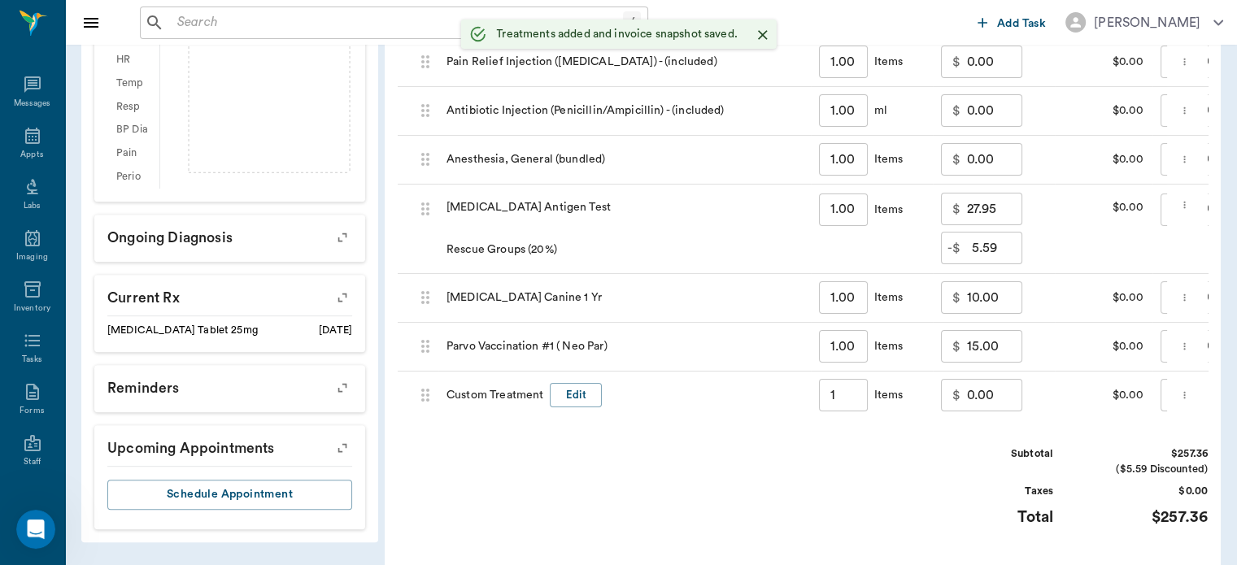
type input "1.00"
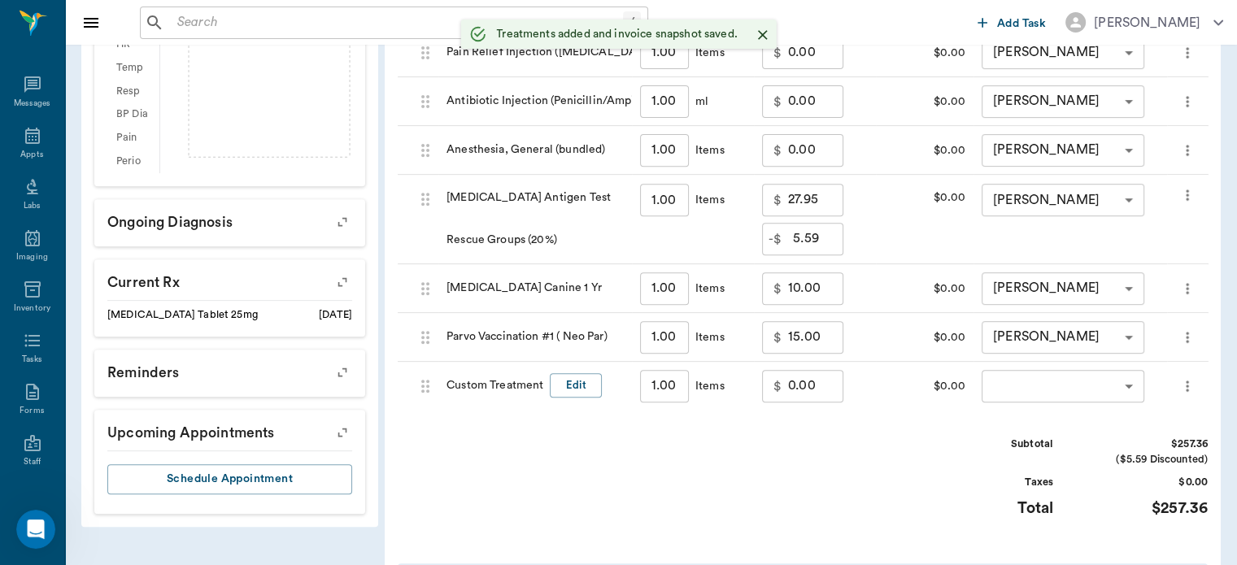
scroll to position [660, 0]
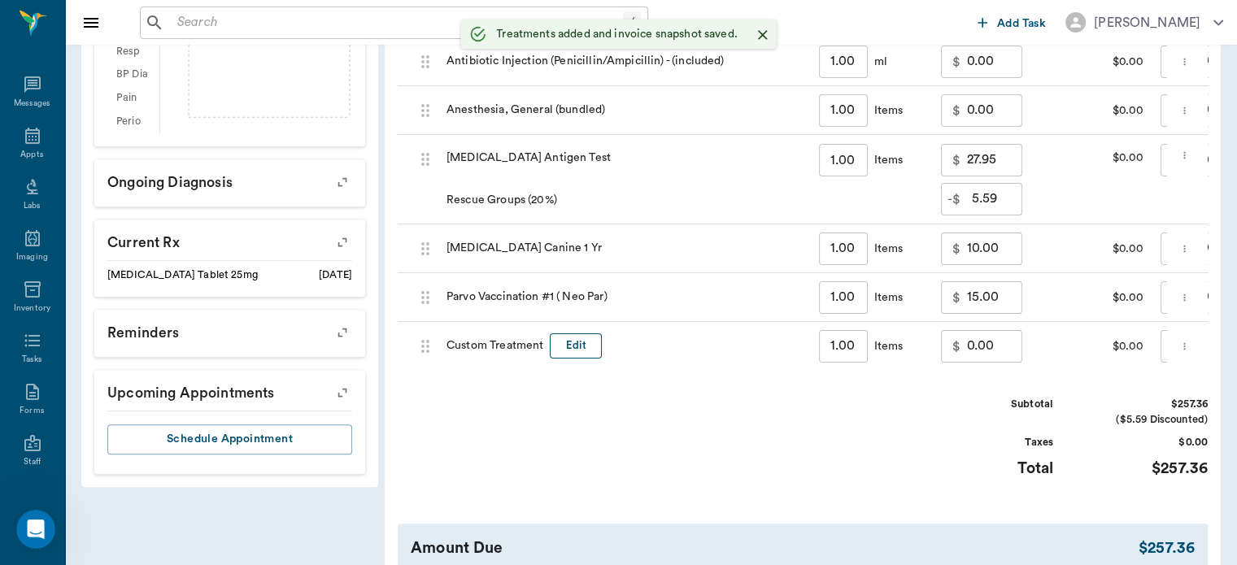
click at [582, 359] on button "Edit" at bounding box center [576, 345] width 52 height 25
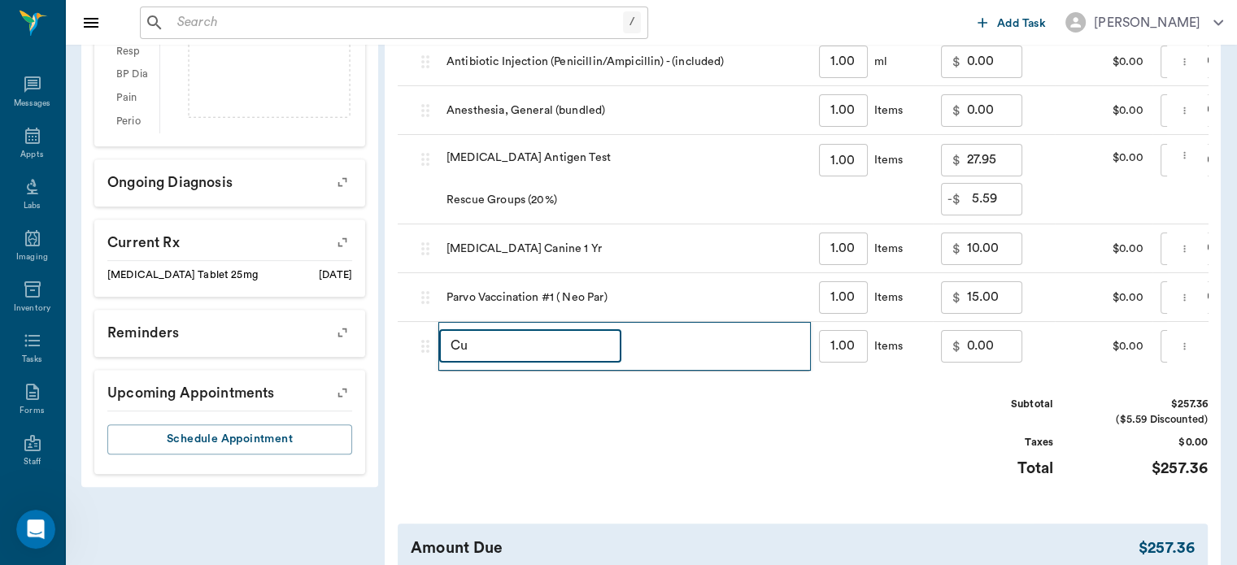
type input "C"
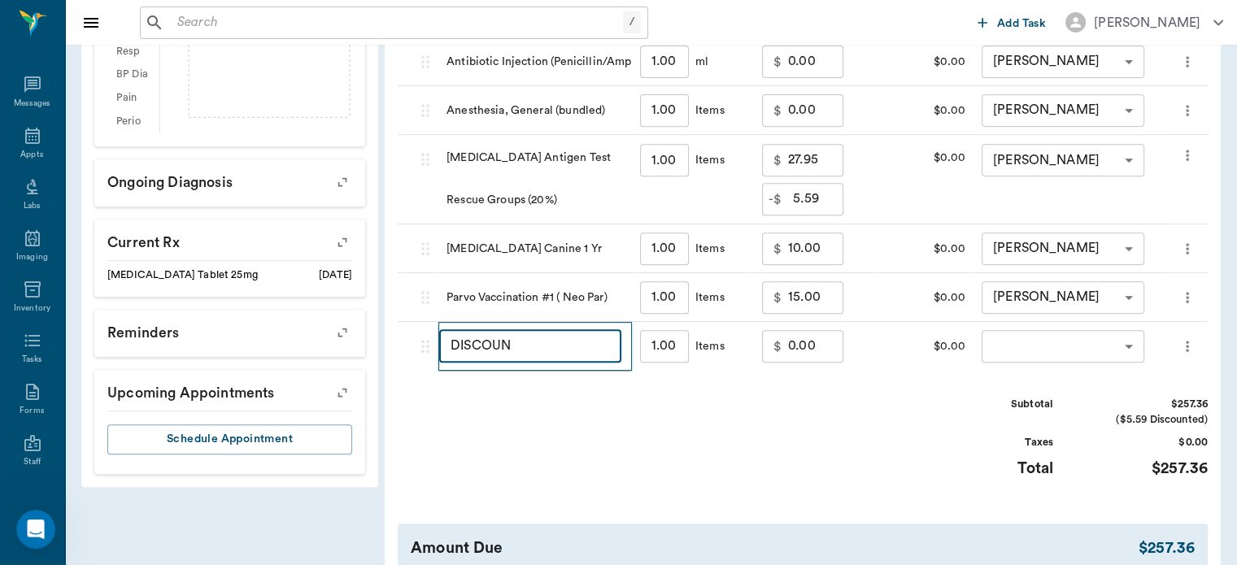
type input "DISCOUNT"
click at [802, 363] on input "0.00" at bounding box center [815, 346] width 55 height 33
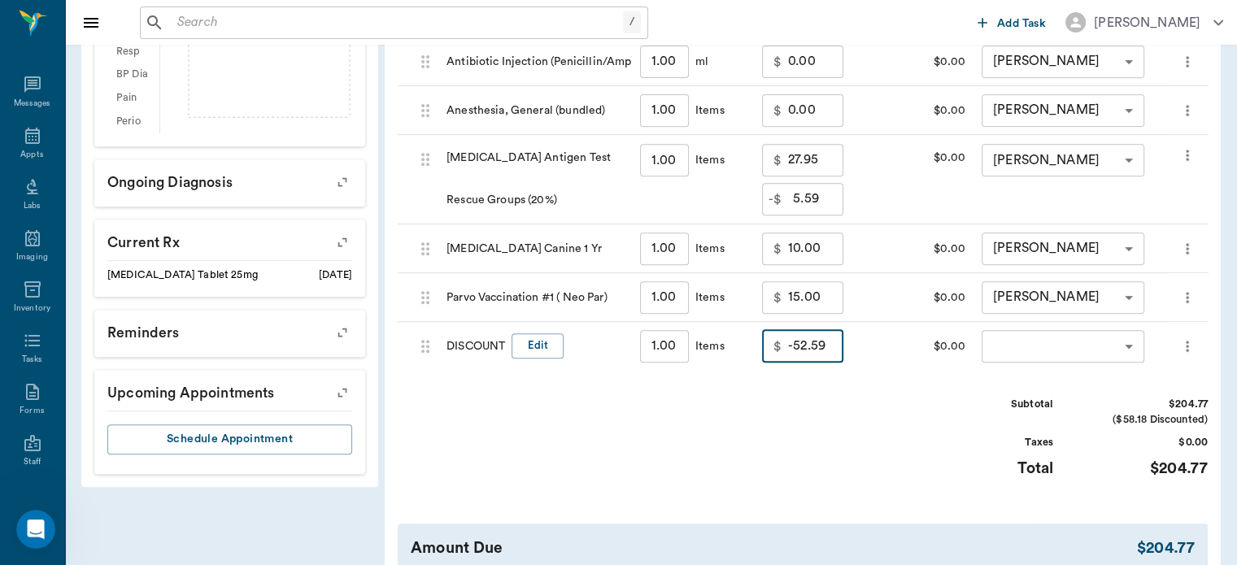
type input "-52.59"
click at [1106, 371] on body "/ ​ Add Task Dr. Bert Ellsworth Nectar Messages Appts Labs Imaging Inventory Ta…" at bounding box center [618, 23] width 1237 height 1366
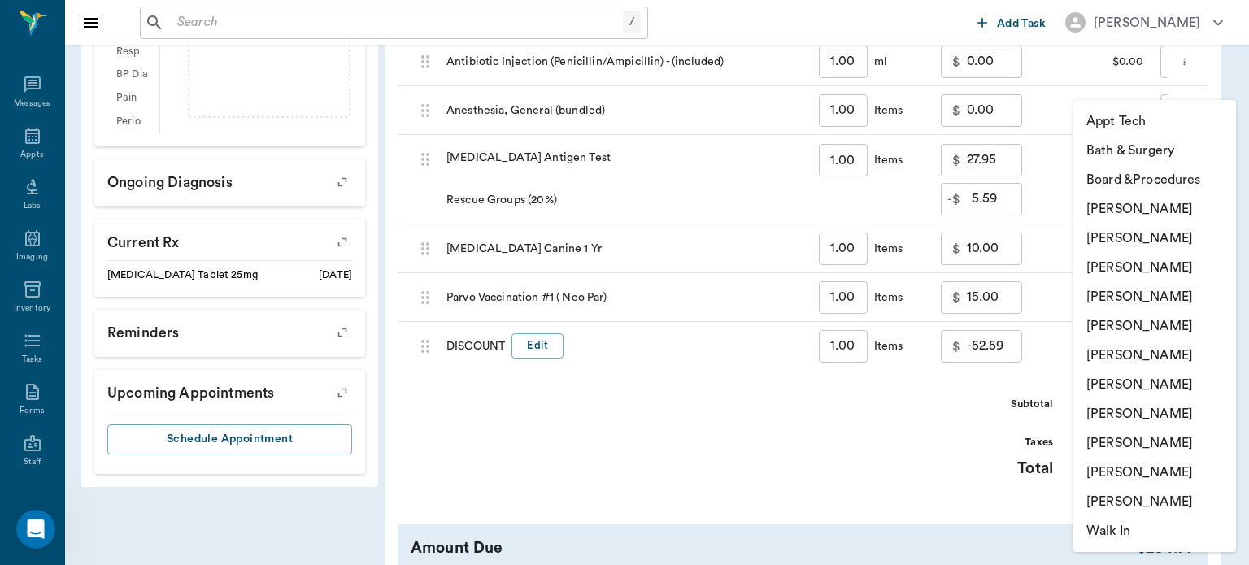
click at [1176, 268] on li "[PERSON_NAME]" at bounding box center [1155, 267] width 163 height 29
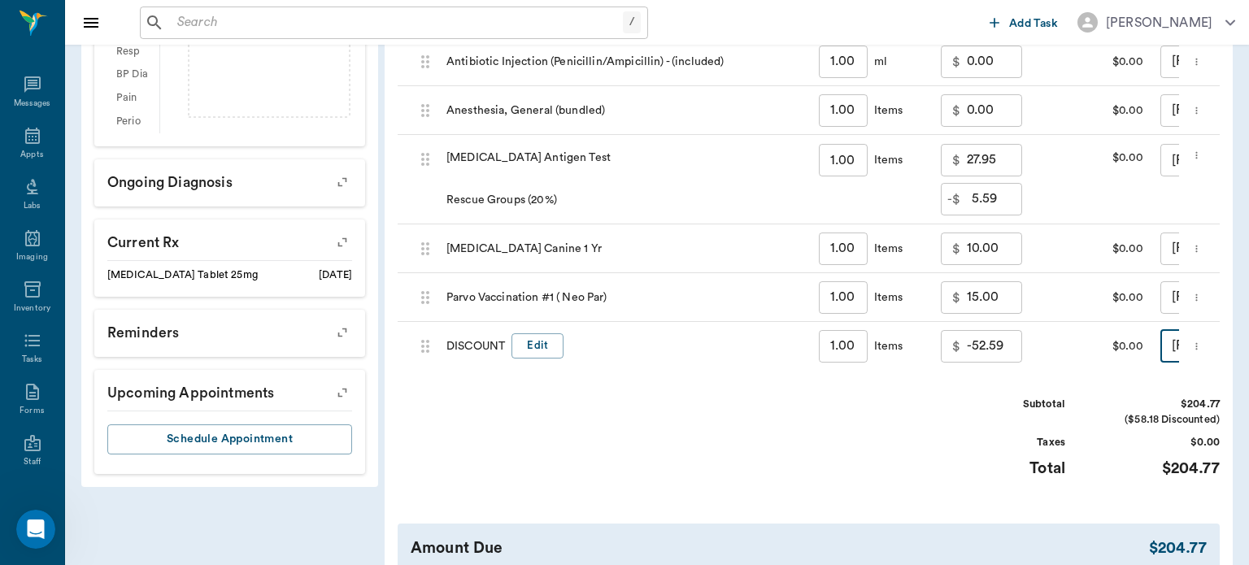
type input "none-63ec2f075fda476ae8351a4d"
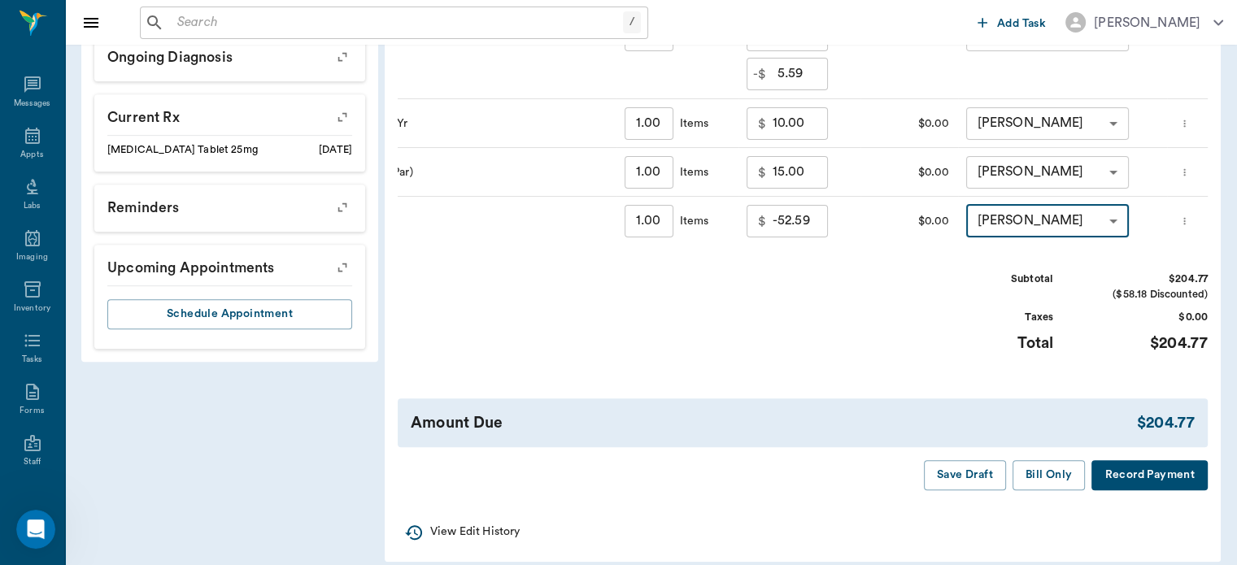
scroll to position [786, 0]
click at [1057, 490] on button "Bill Only" at bounding box center [1049, 475] width 73 height 30
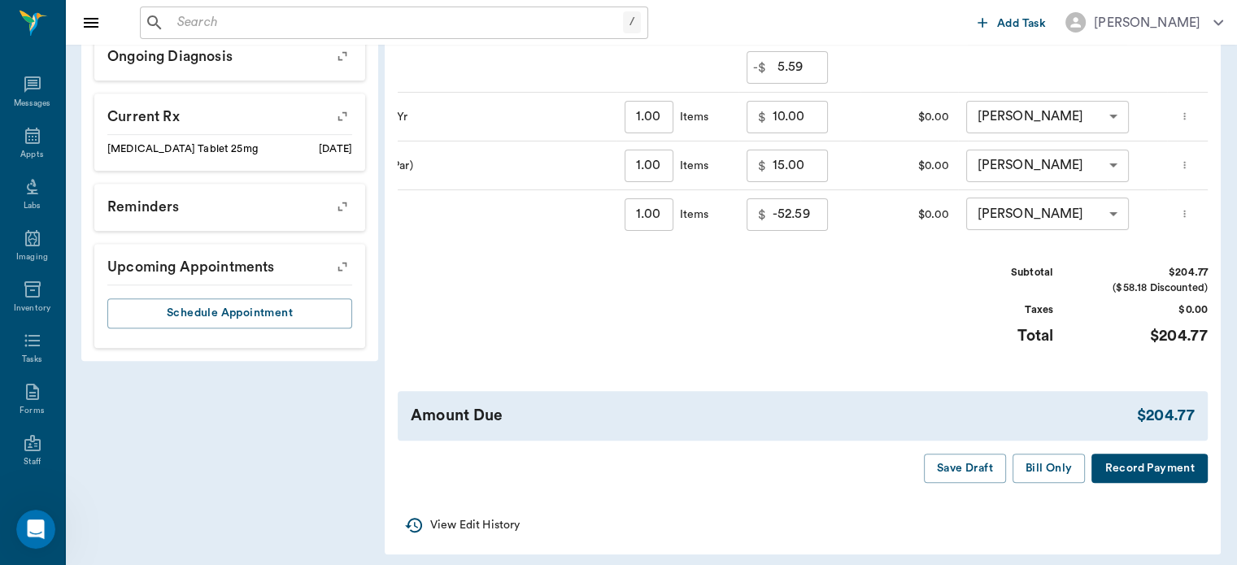
scroll to position [0, 22]
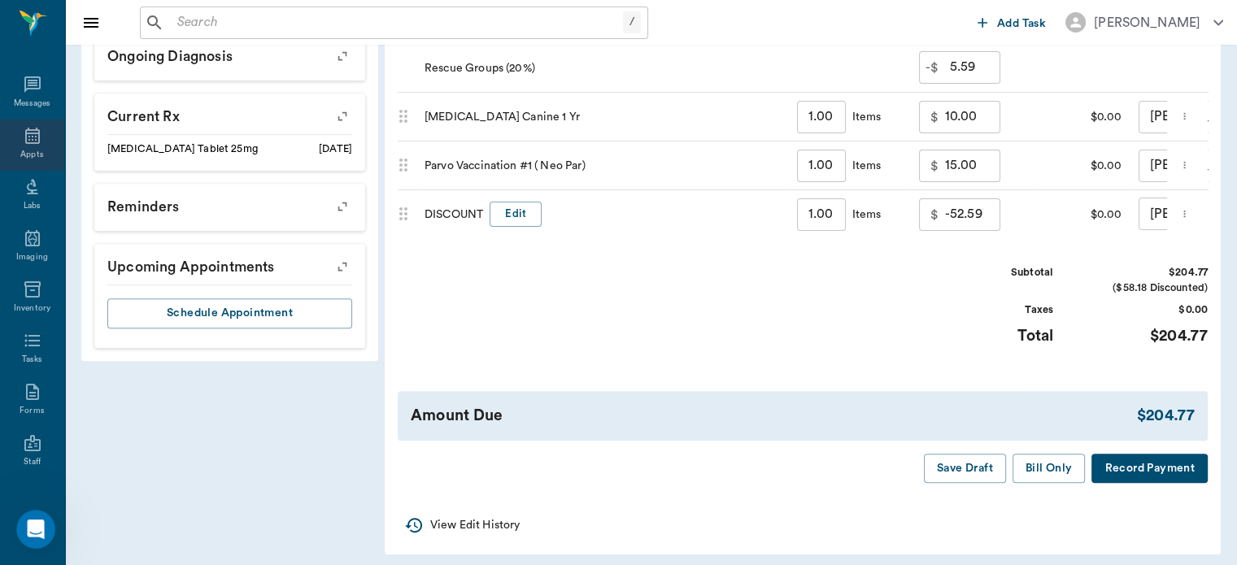
click at [28, 140] on icon at bounding box center [33, 136] width 20 height 20
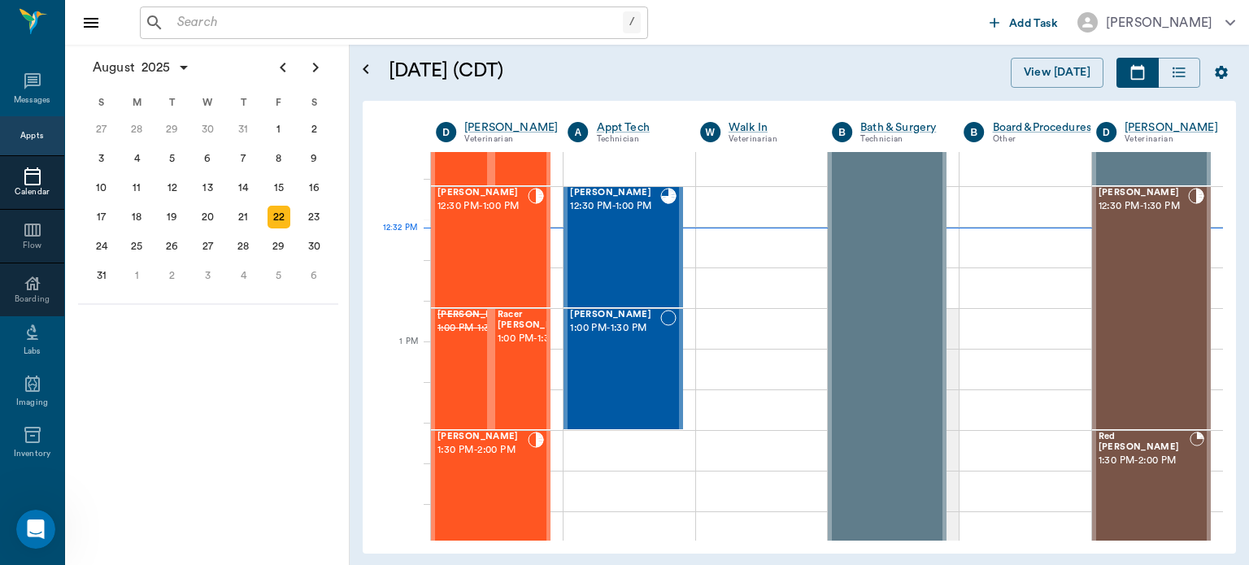
scroll to position [1018, 0]
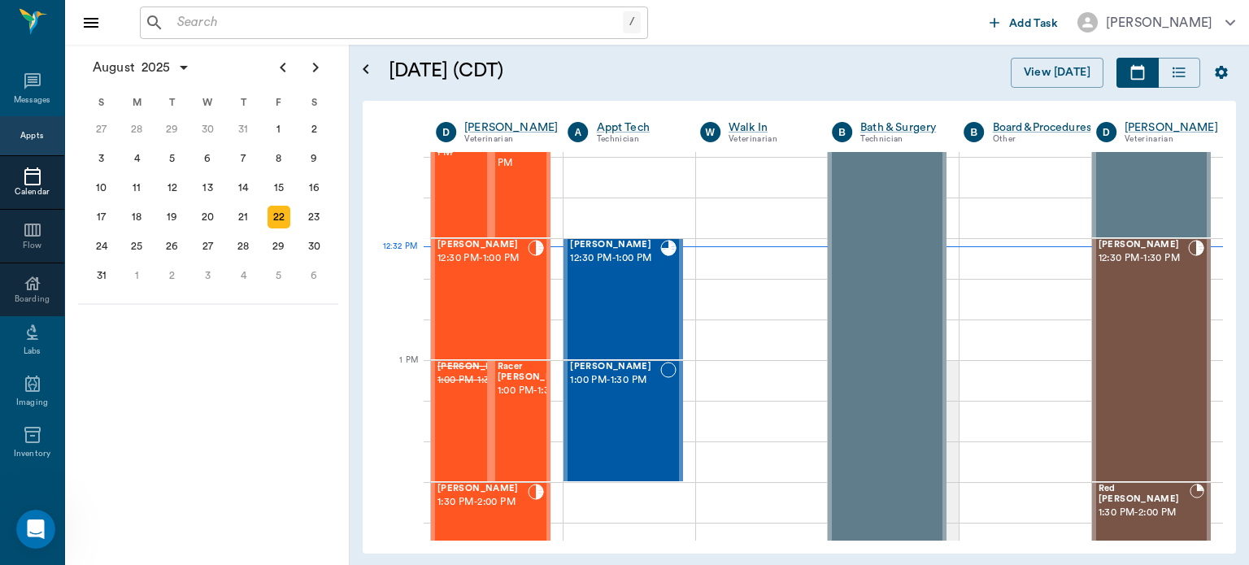
click at [501, 319] on div "Tess Whatley 12:30 PM - 1:00 PM" at bounding box center [483, 299] width 90 height 119
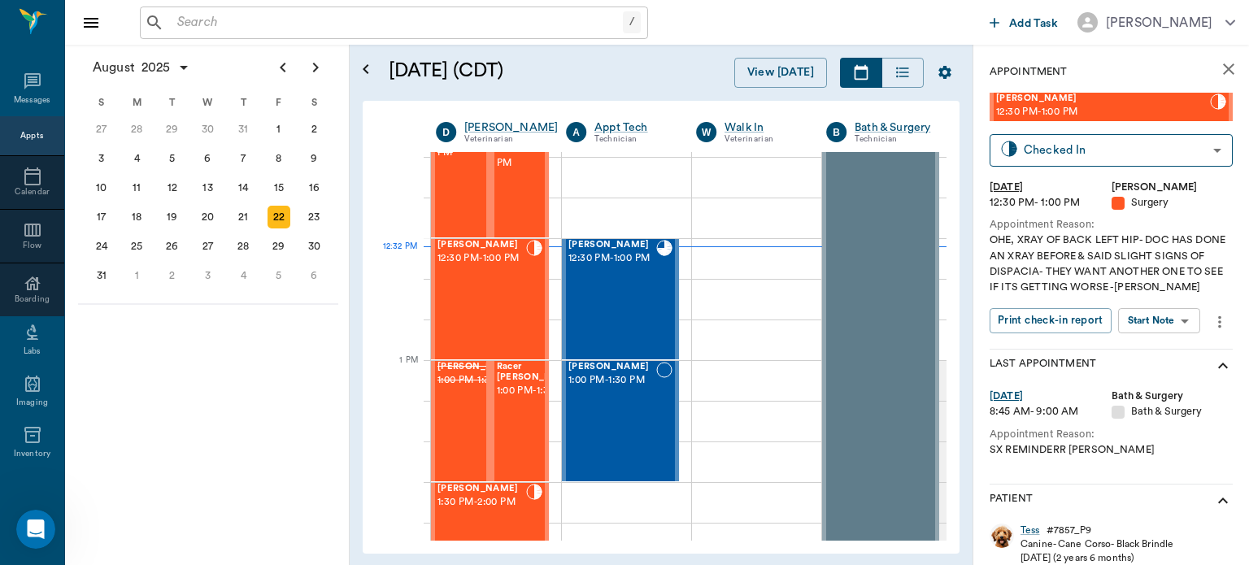
click at [1170, 329] on body "/ ​ Add Task Dr. Bert Ellsworth Nectar Messages Appts Calendar Flow Boarding La…" at bounding box center [624, 282] width 1249 height 565
click at [1153, 383] on button "Start Surgery" at bounding box center [1146, 380] width 67 height 19
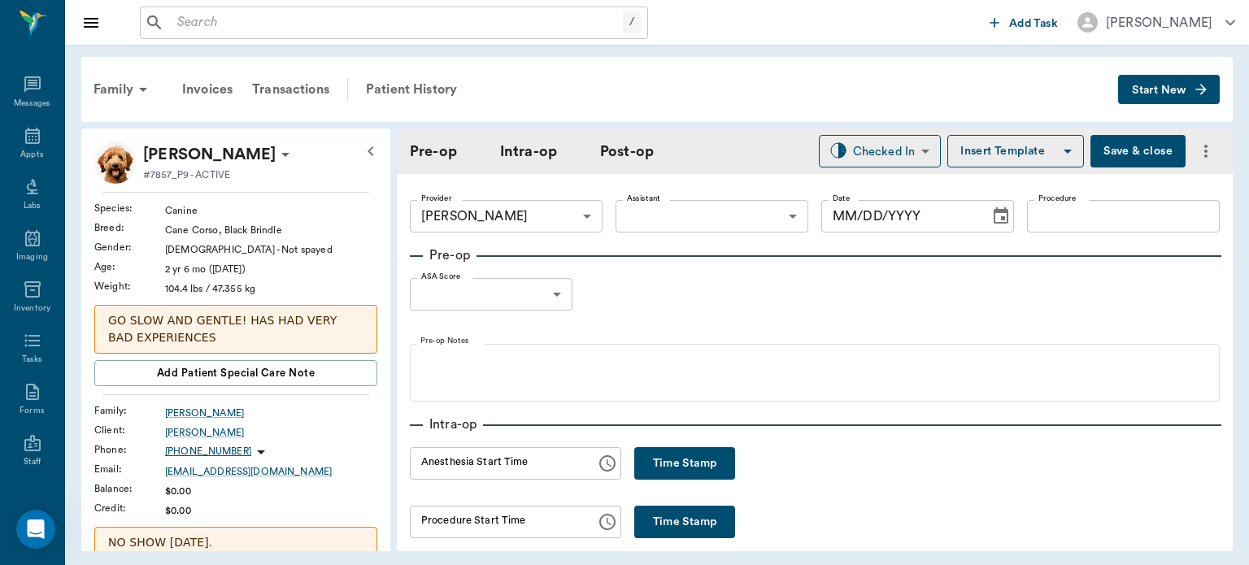
type input "63ec2f075fda476ae8351a4d"
type input "[DATE]"
click at [667, 207] on body "/ ​ Add Task Dr. Bert Ellsworth Nectar Messages Appts Labs Imaging Inventory Ta…" at bounding box center [624, 282] width 1249 height 565
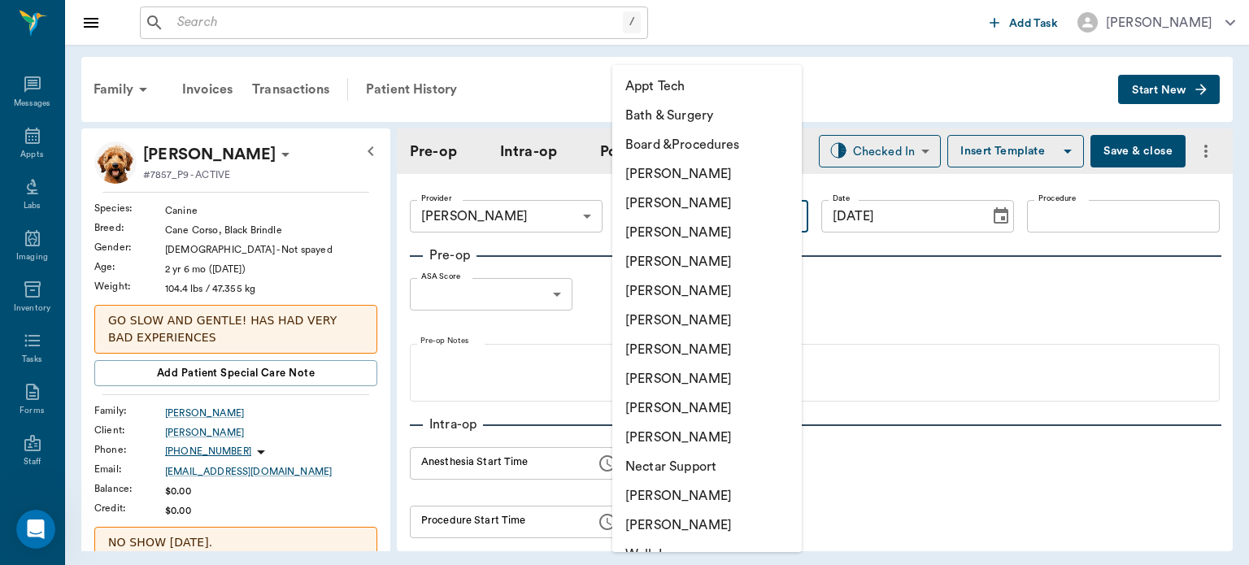
click at [700, 387] on li "[PERSON_NAME]" at bounding box center [707, 378] width 190 height 29
type input "63ec2e7e52e12b0ba117b124"
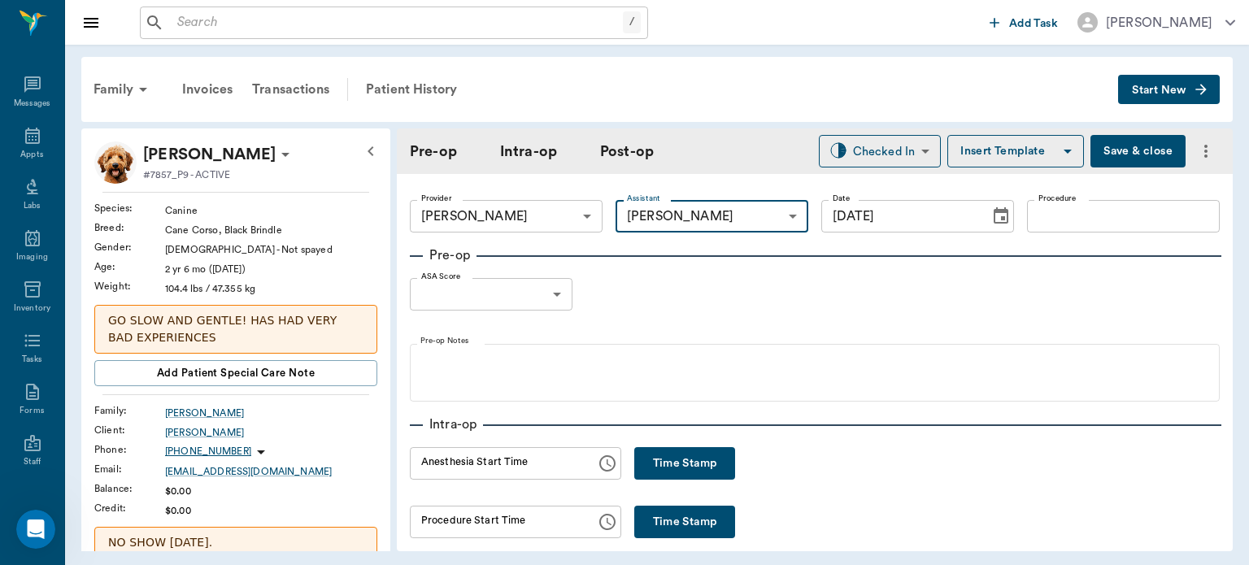
click at [526, 296] on body "/ ​ Add Task Dr. Bert Ellsworth Nectar Messages Appts Labs Imaging Inventory Ta…" at bounding box center [624, 282] width 1249 height 565
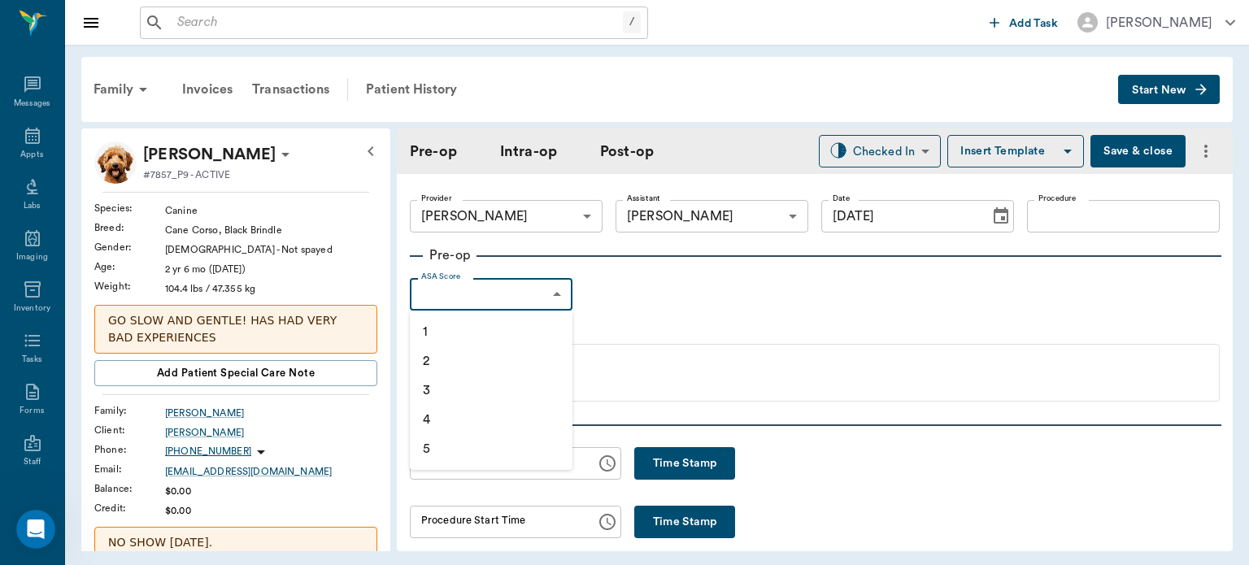
click at [453, 338] on li "1" at bounding box center [491, 331] width 163 height 29
type input "1"
click at [1087, 211] on input "Procedure" at bounding box center [1123, 216] width 193 height 33
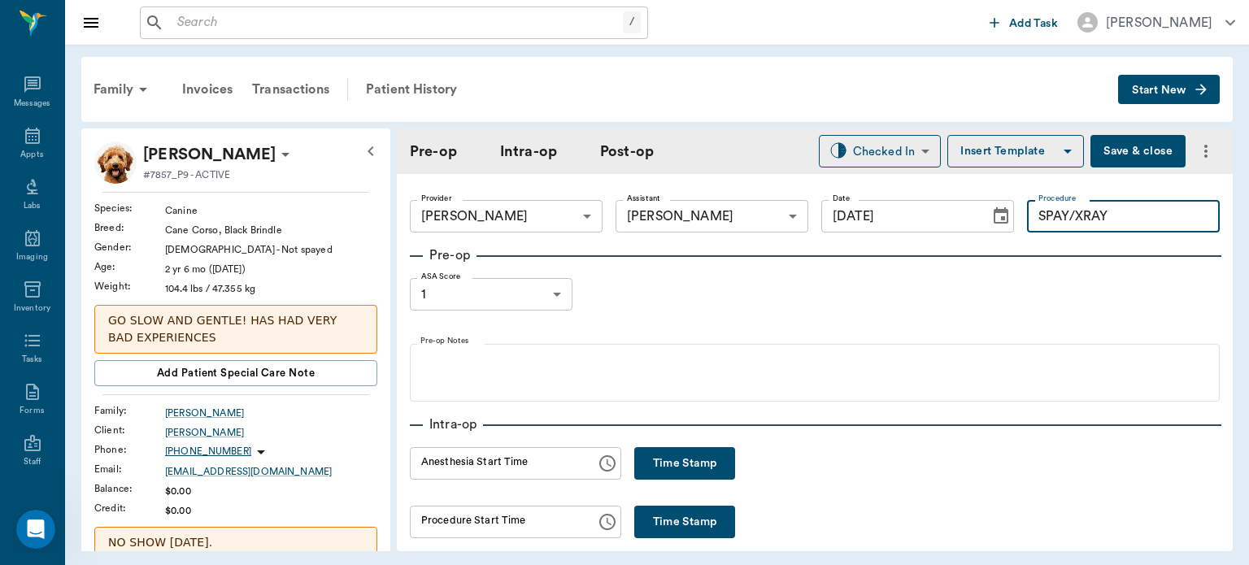
type input "SPAY/XRAY"
click at [1009, 154] on button "Insert Template" at bounding box center [1016, 151] width 137 height 33
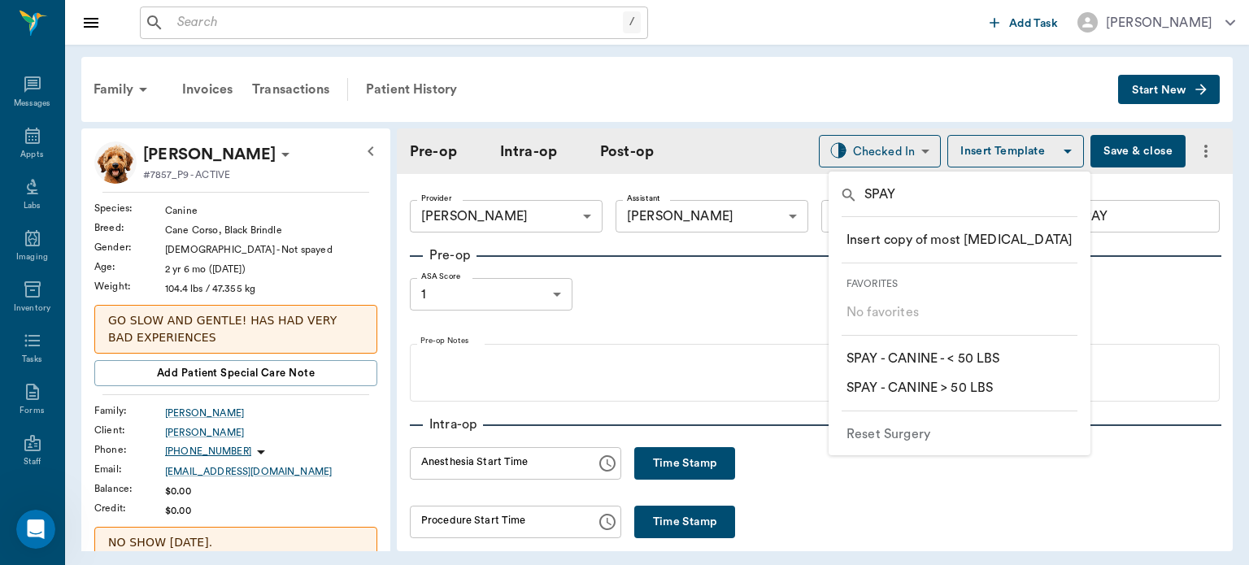
type input "SPAY"
click at [985, 390] on p "​ SPAY - CANINE > 50 LBS" at bounding box center [920, 388] width 146 height 20
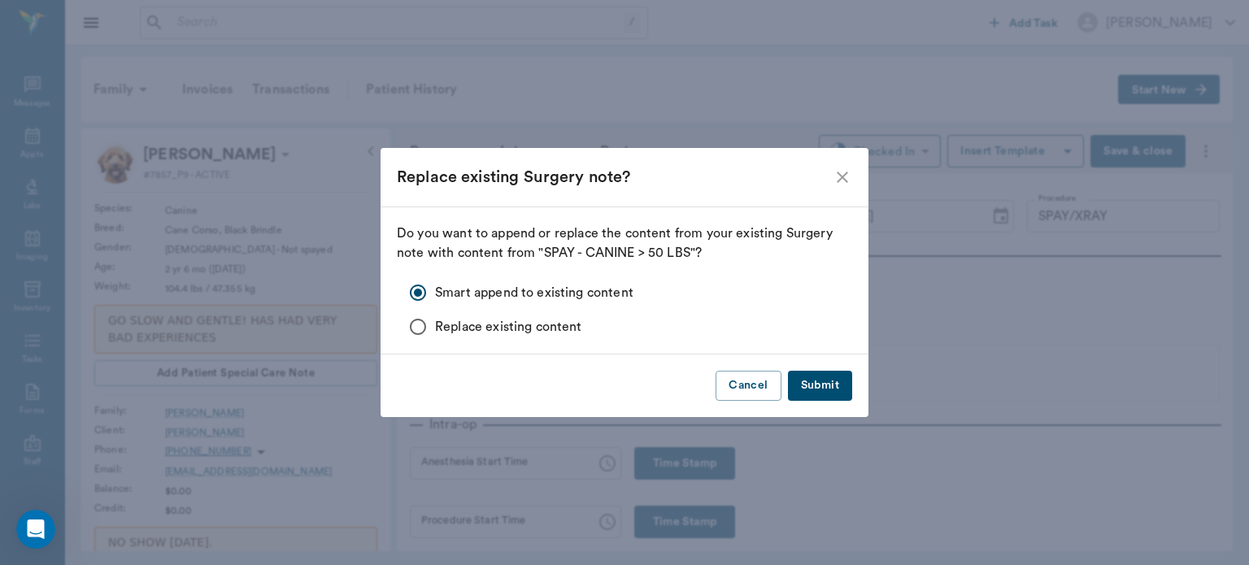
click at [819, 394] on button "Submit" at bounding box center [820, 386] width 64 height 30
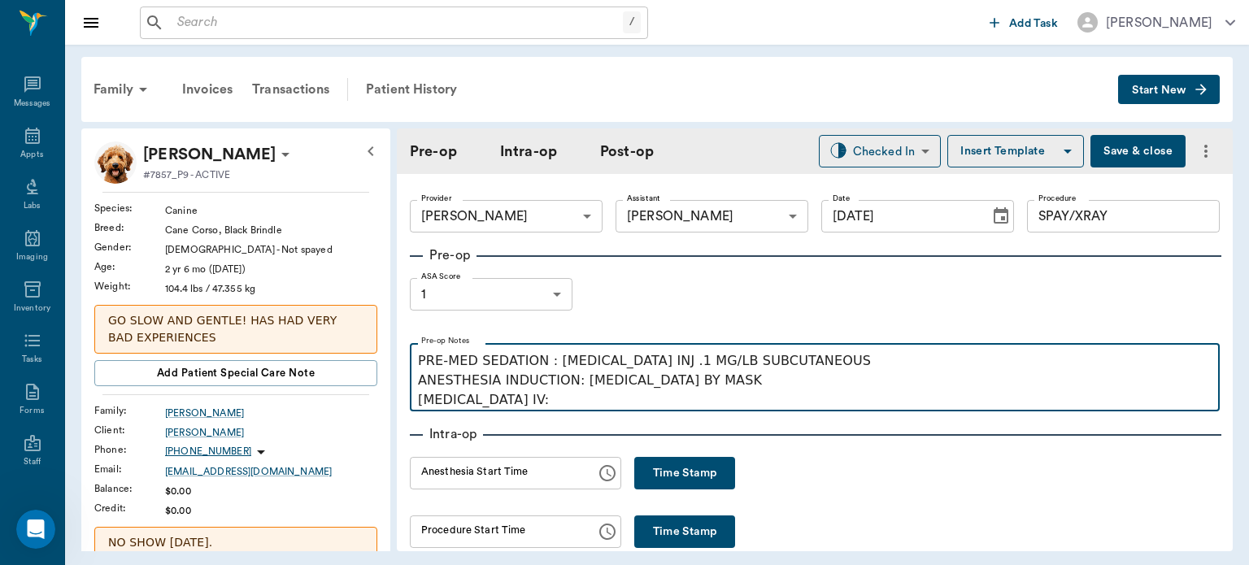
click at [547, 397] on p "PRE-MED SEDATION : [MEDICAL_DATA] INJ .1 MG/LB SUBCUTANEOUS ANESTHESIA INDUCTIO…" at bounding box center [815, 380] width 794 height 59
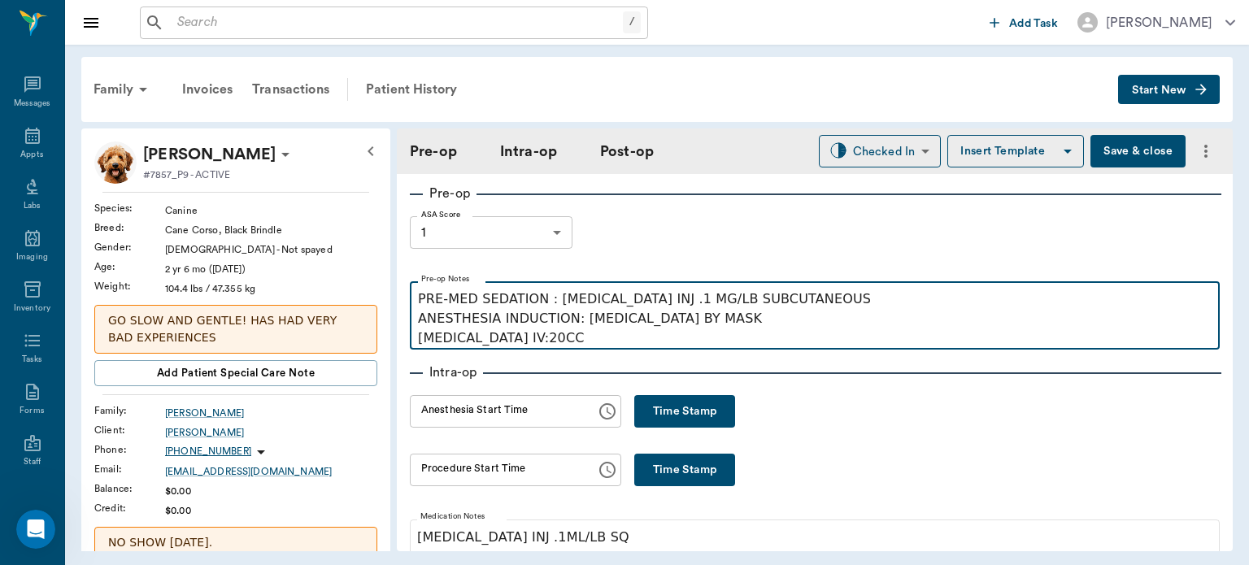
scroll to position [63, 0]
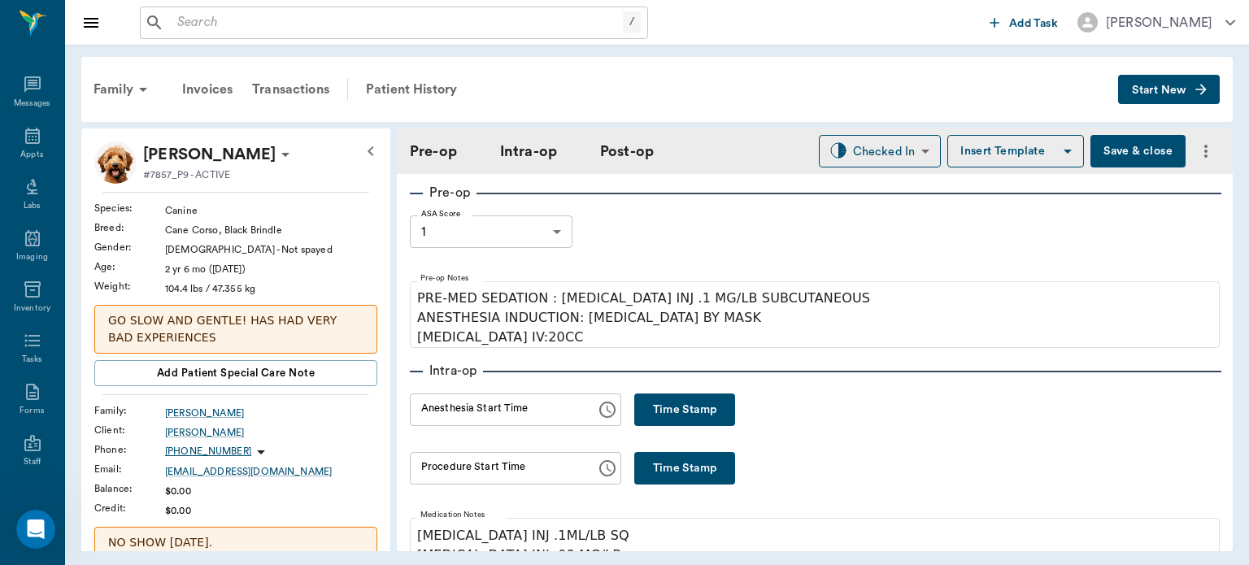
click at [706, 416] on button "Time Stamp" at bounding box center [684, 410] width 101 height 33
type input "12:34 PM"
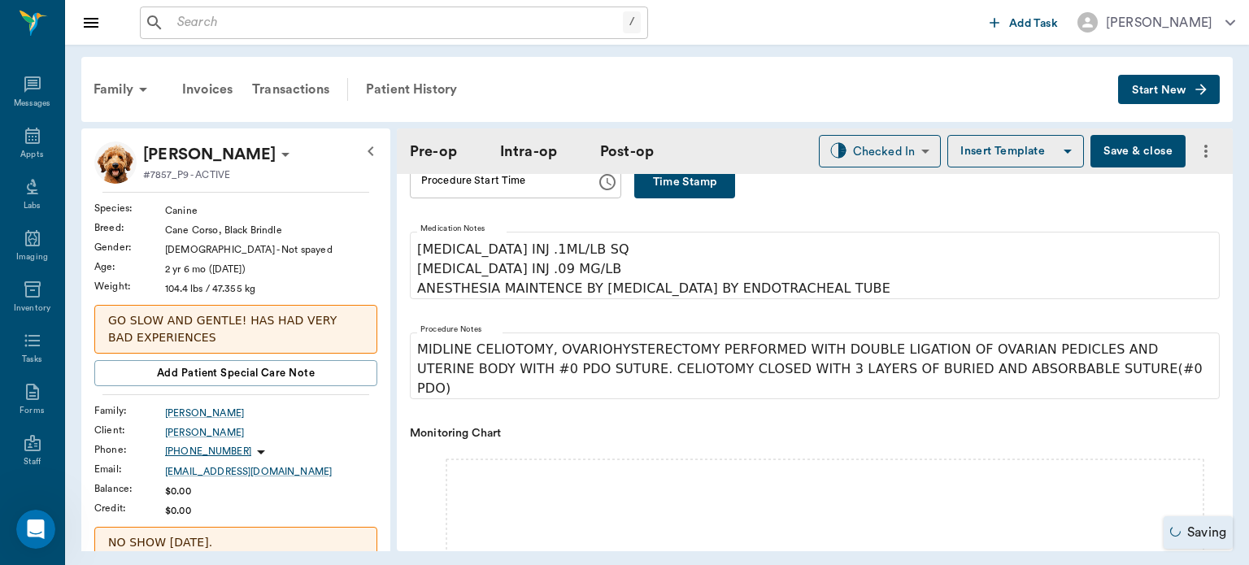
scroll to position [411, 0]
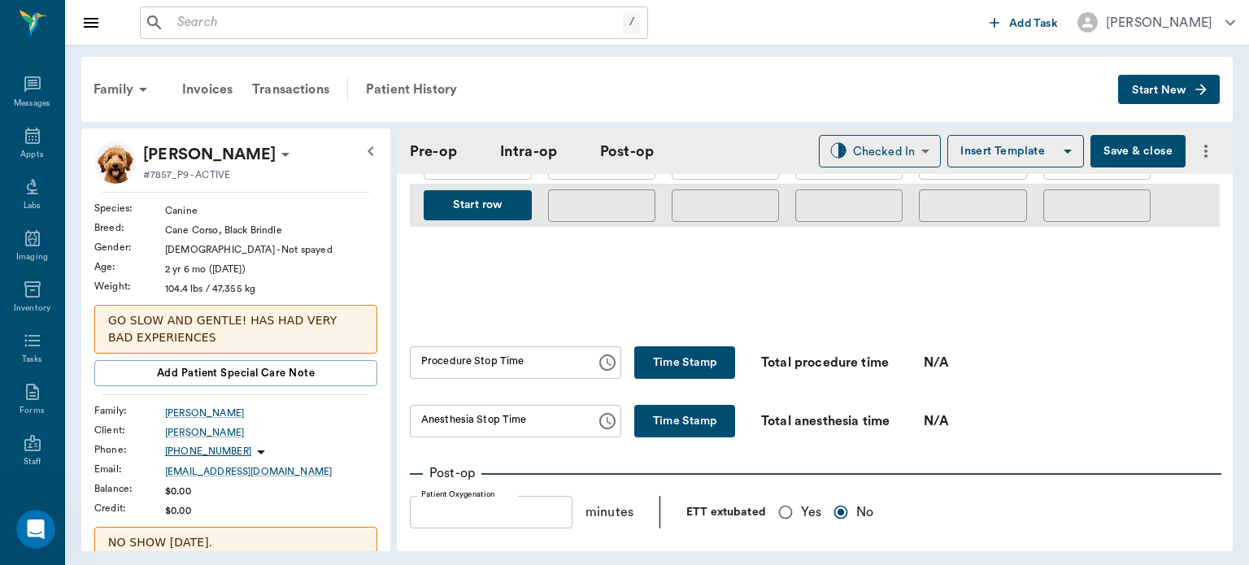
click at [786, 508] on input "Yes" at bounding box center [785, 512] width 31 height 31
radio input "true"
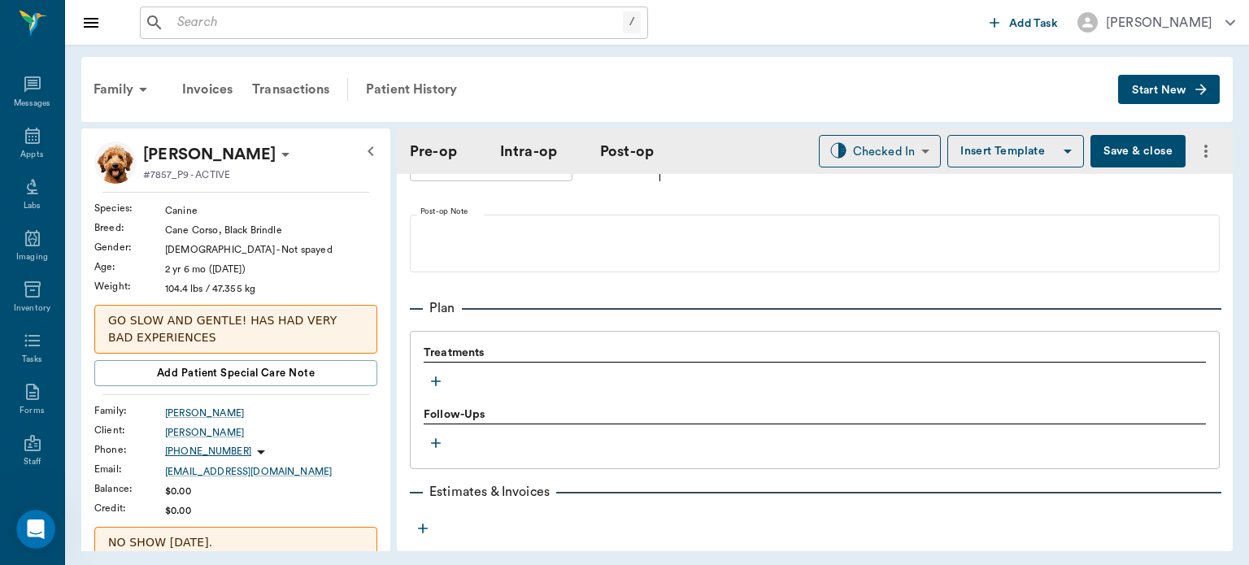
scroll to position [1231, 0]
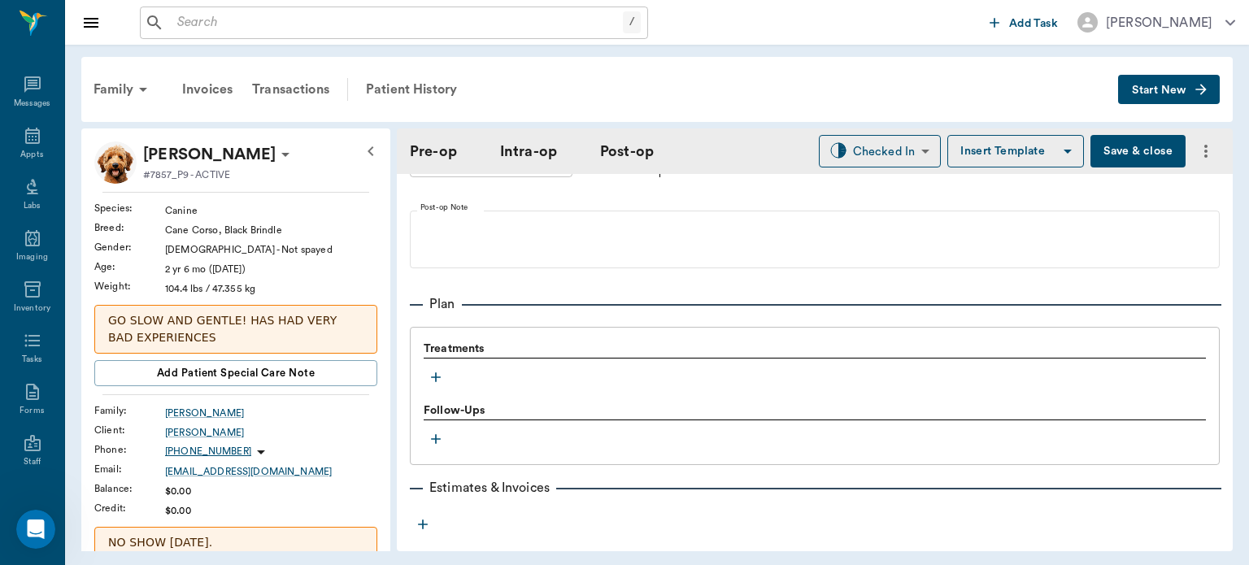
click at [439, 373] on icon "button" at bounding box center [436, 378] width 10 height 10
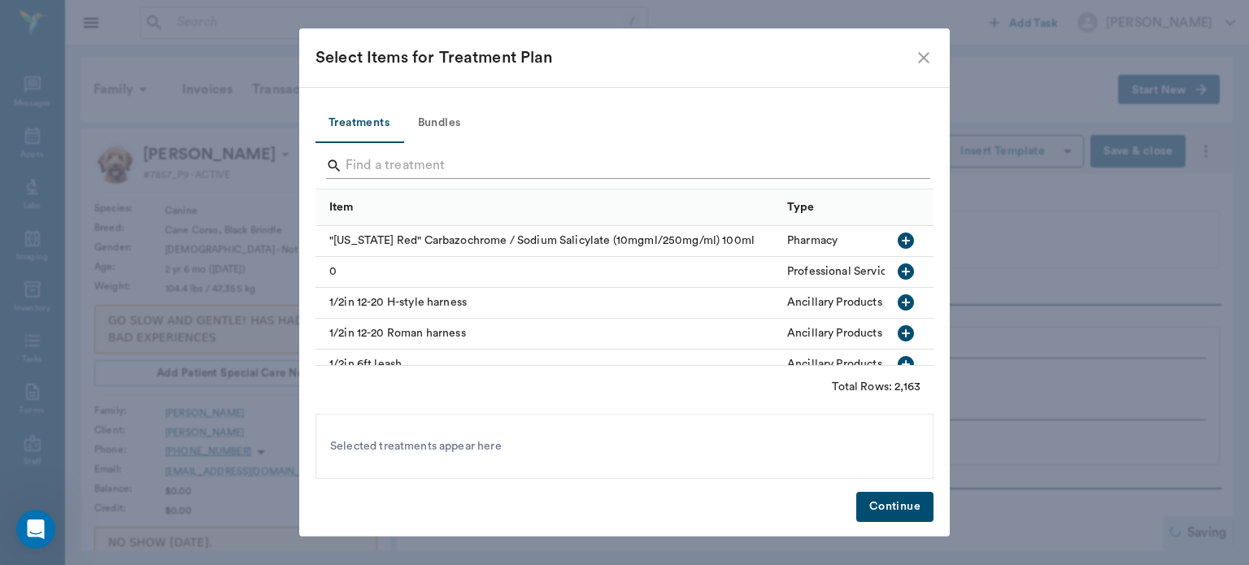
click at [401, 161] on input "Search" at bounding box center [626, 166] width 560 height 26
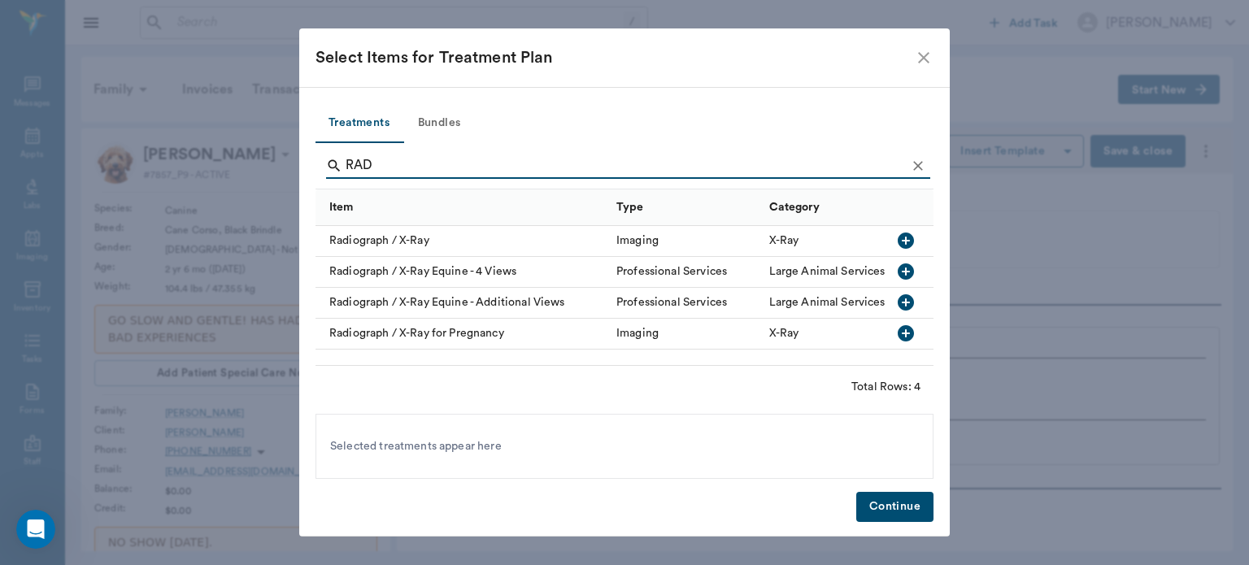
type input "RAD"
click at [901, 242] on icon "button" at bounding box center [906, 241] width 16 height 16
click at [898, 514] on button "Continue" at bounding box center [894, 507] width 77 height 30
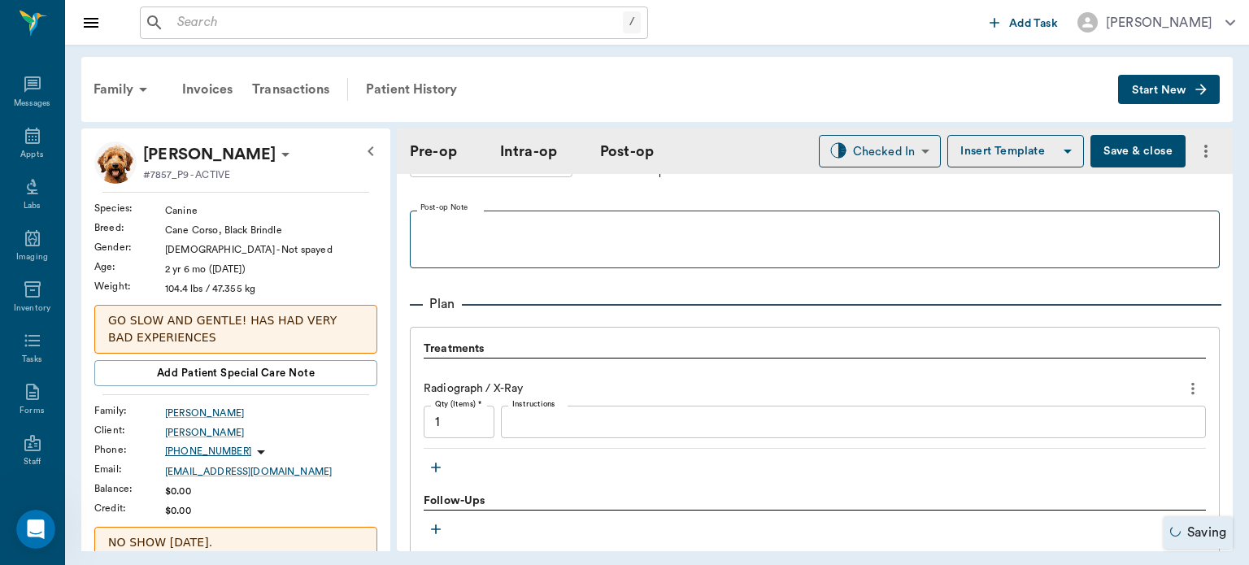
click at [996, 203] on fieldset "Post-op Note" at bounding box center [815, 235] width 810 height 65
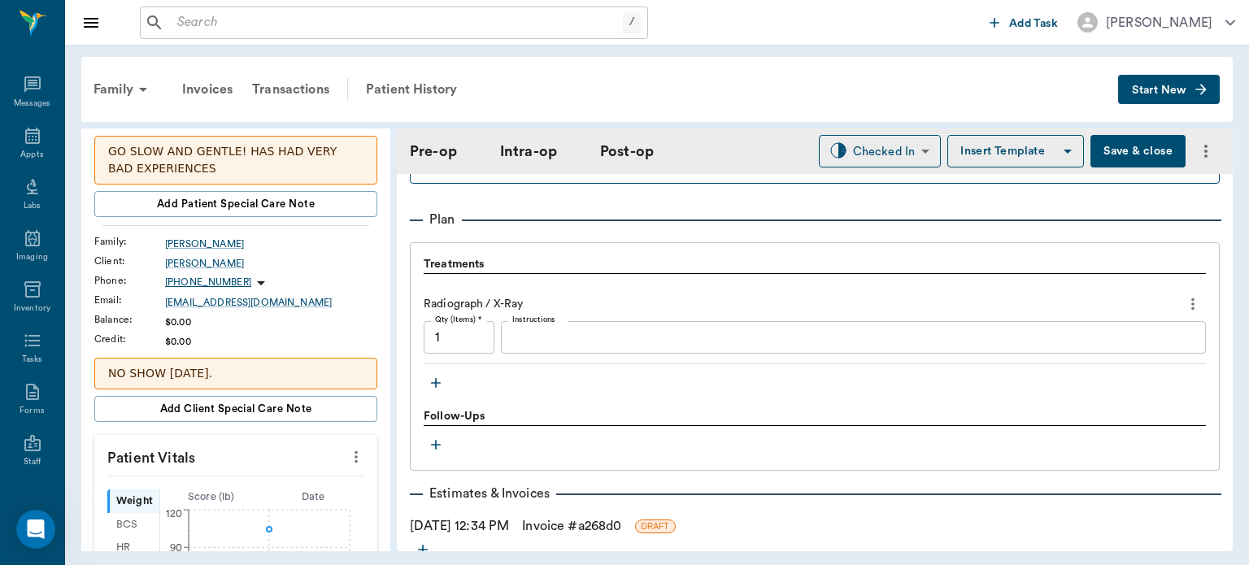
scroll to position [163, 0]
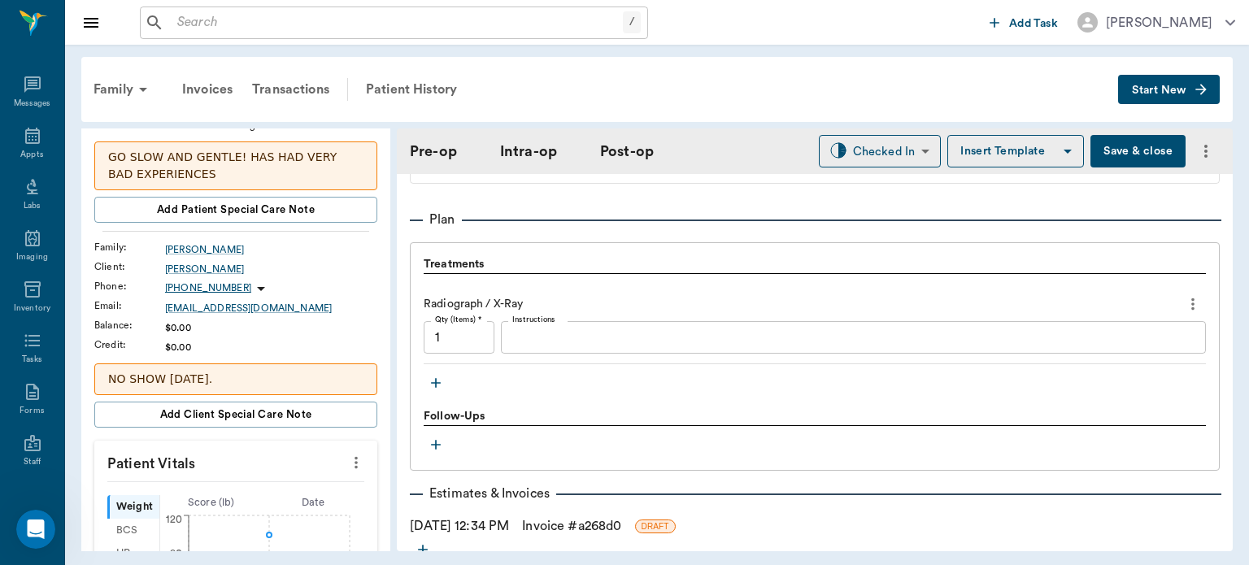
click at [441, 375] on icon "button" at bounding box center [436, 383] width 16 height 16
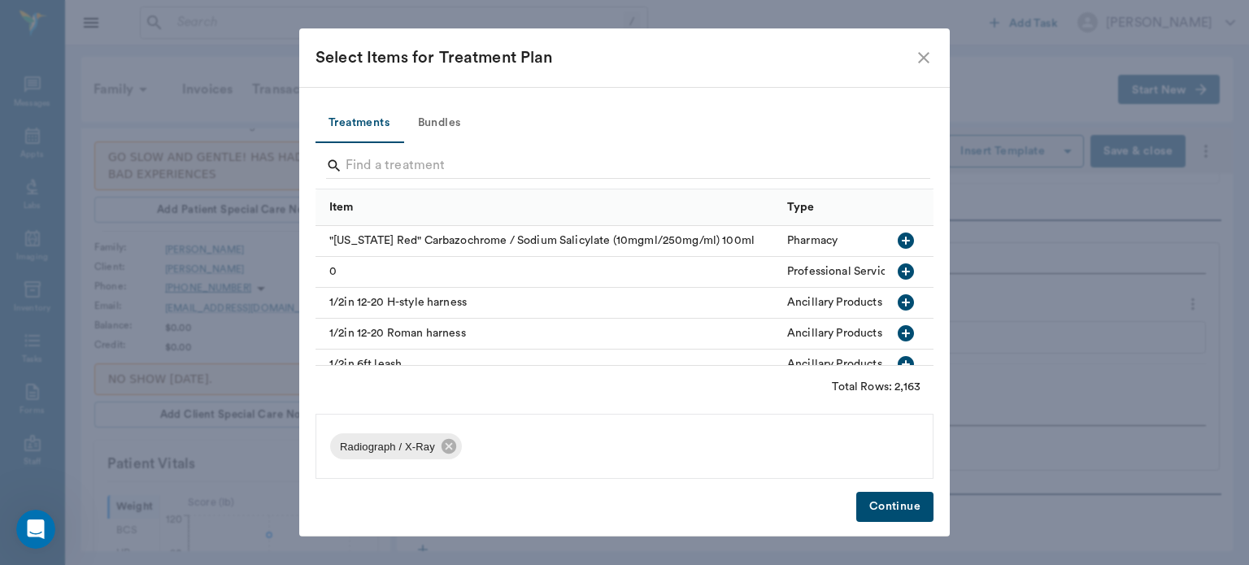
click at [438, 115] on button "Bundles" at bounding box center [439, 123] width 73 height 39
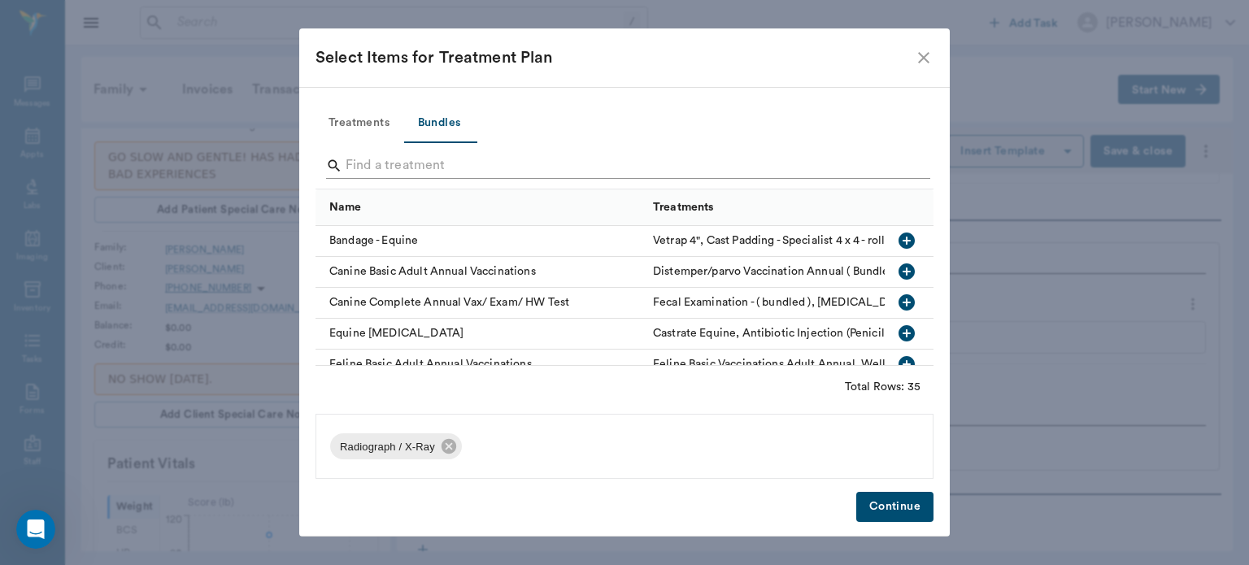
click at [382, 169] on input "Search" at bounding box center [626, 166] width 560 height 26
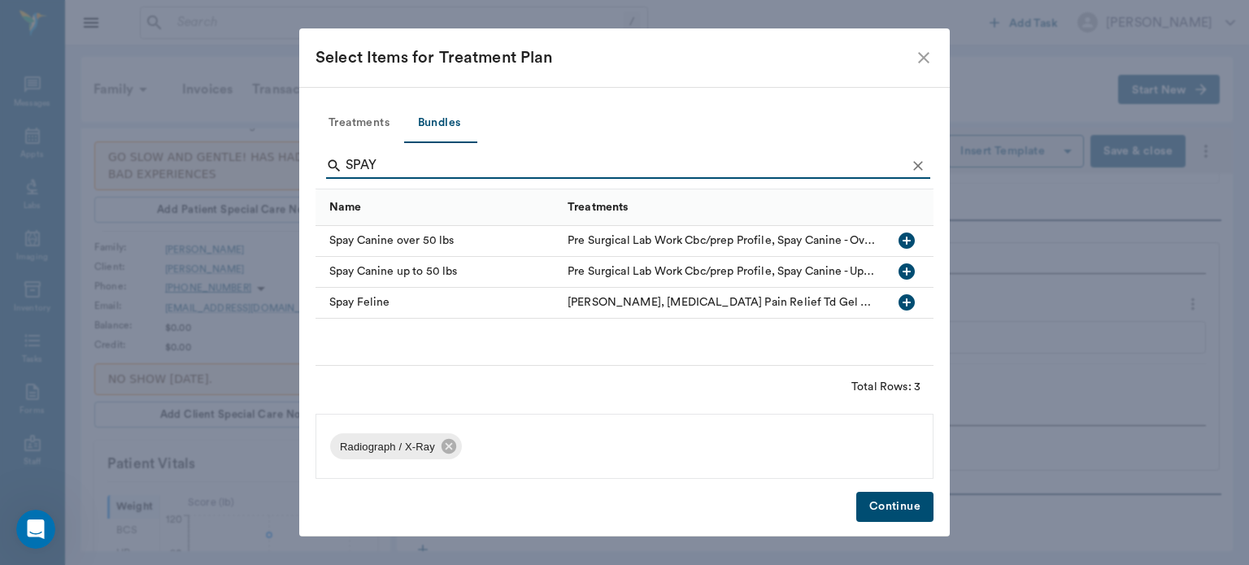
type input "SPAY"
click at [834, 334] on div "Spay Canine over 50 lbs Pre Surgical Lab Work Cbc/prep Profile, Spay Canine - O…" at bounding box center [625, 296] width 618 height 140
click at [911, 271] on icon "button" at bounding box center [907, 272] width 16 height 16
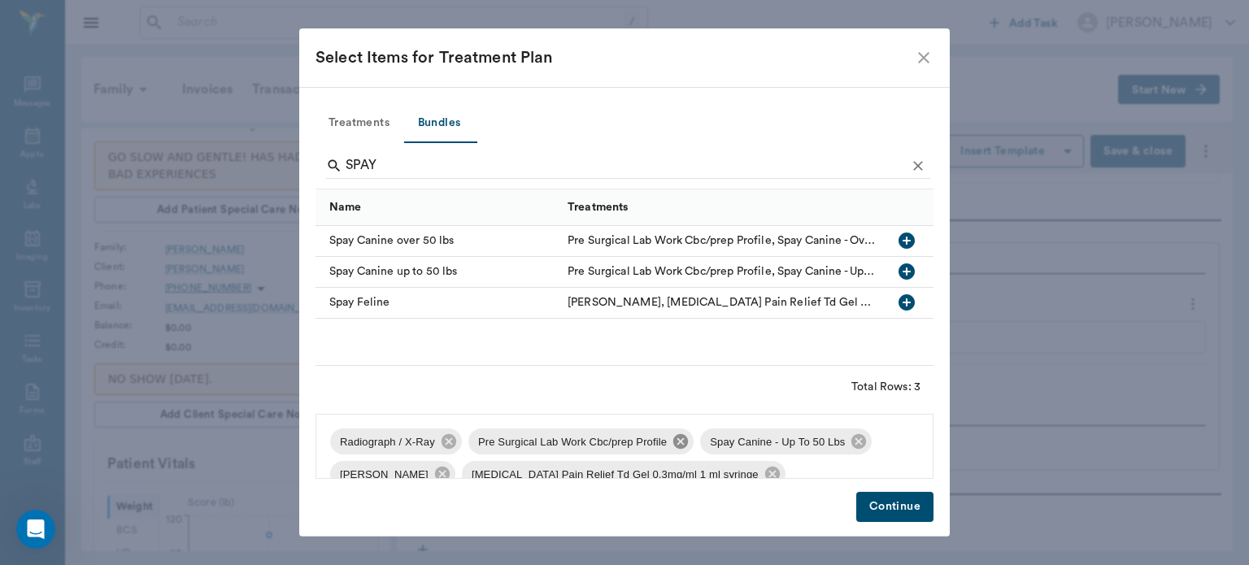
click at [673, 442] on icon at bounding box center [680, 441] width 15 height 15
click at [752, 438] on icon at bounding box center [759, 441] width 15 height 15
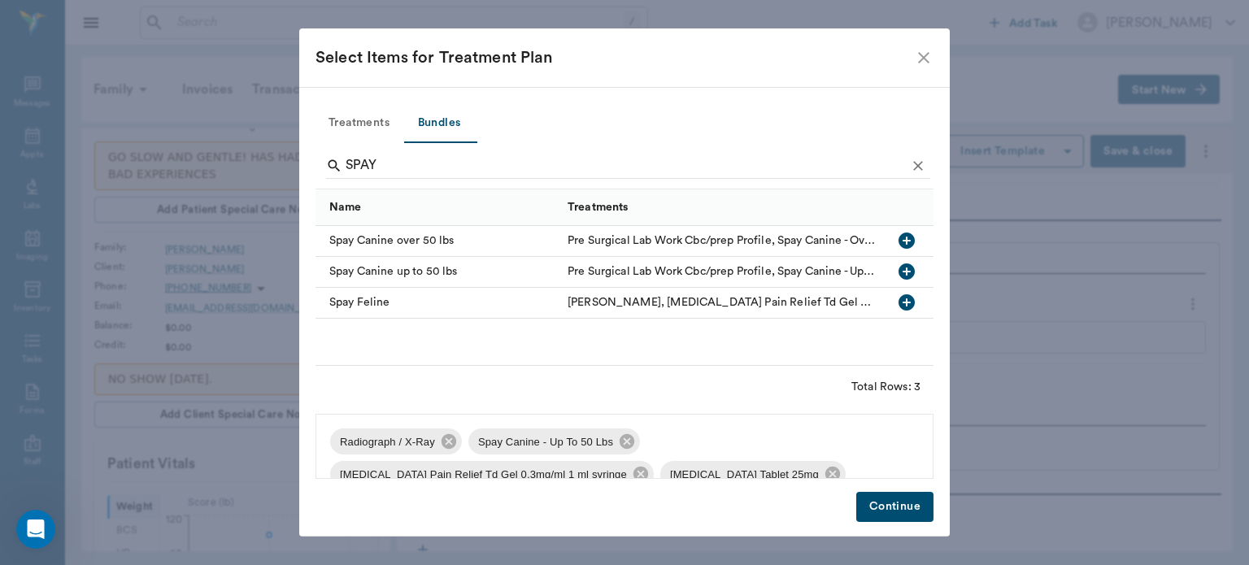
scroll to position [18, 0]
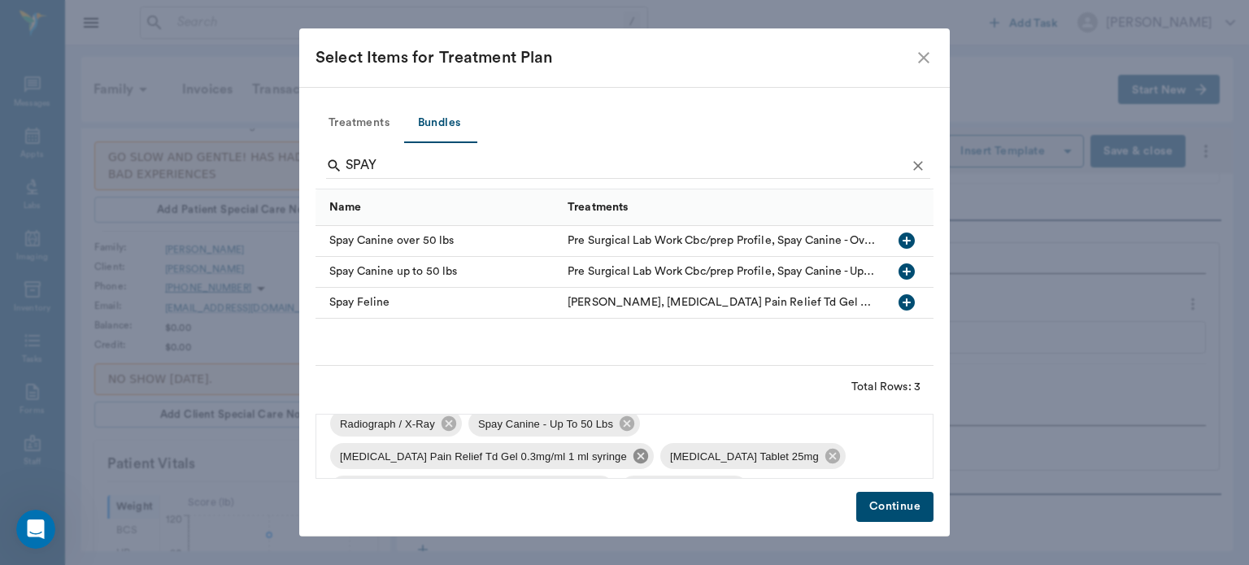
click at [634, 455] on icon at bounding box center [641, 456] width 15 height 15
click at [812, 427] on icon at bounding box center [819, 423] width 15 height 15
click at [601, 455] on icon at bounding box center [601, 456] width 15 height 15
click at [752, 423] on icon at bounding box center [761, 424] width 18 height 18
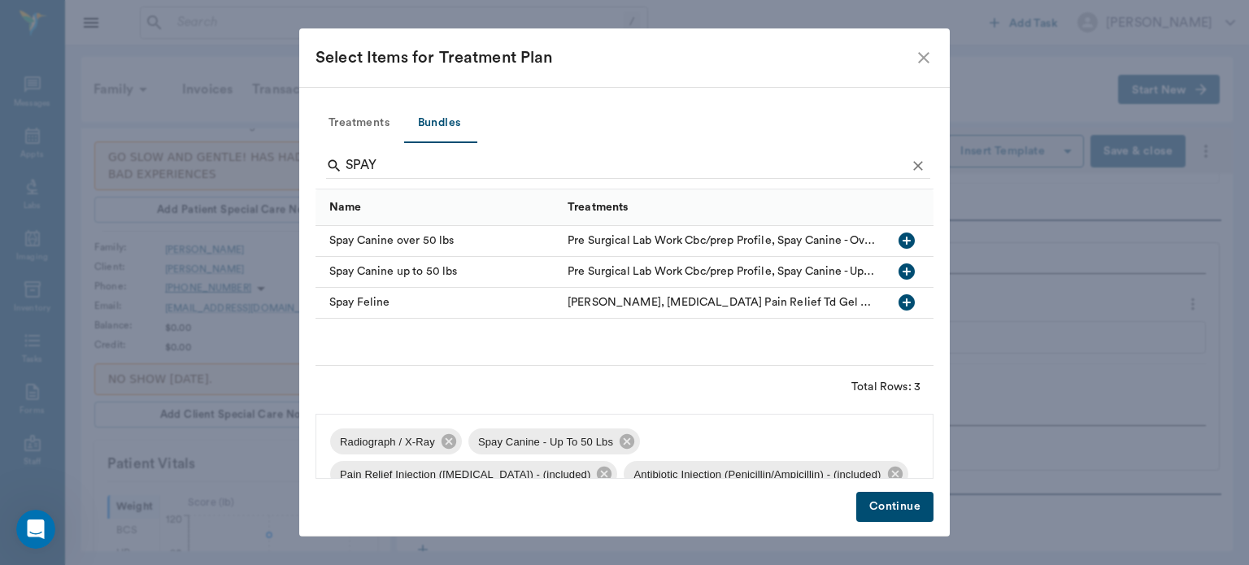
scroll to position [23, 0]
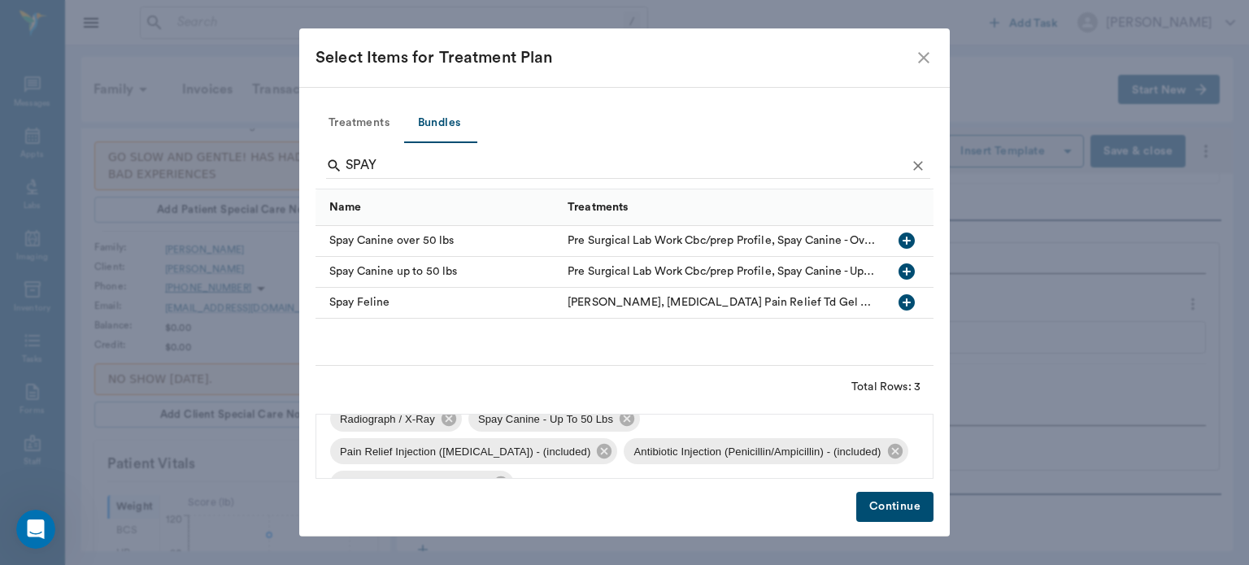
click at [895, 513] on button "Continue" at bounding box center [894, 507] width 77 height 30
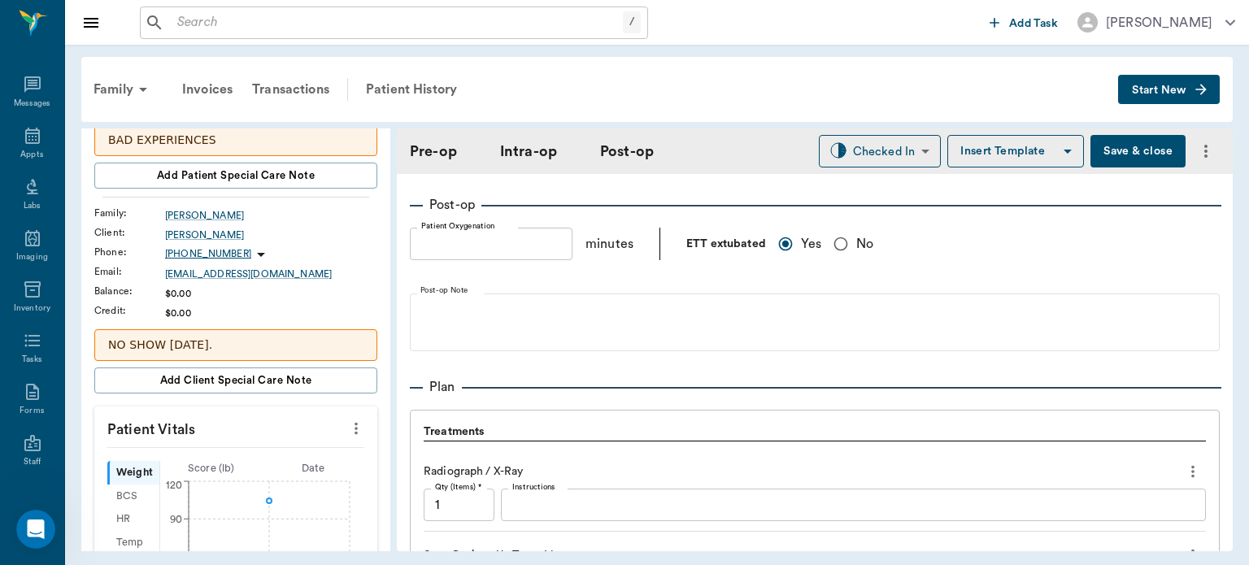
scroll to position [212, 0]
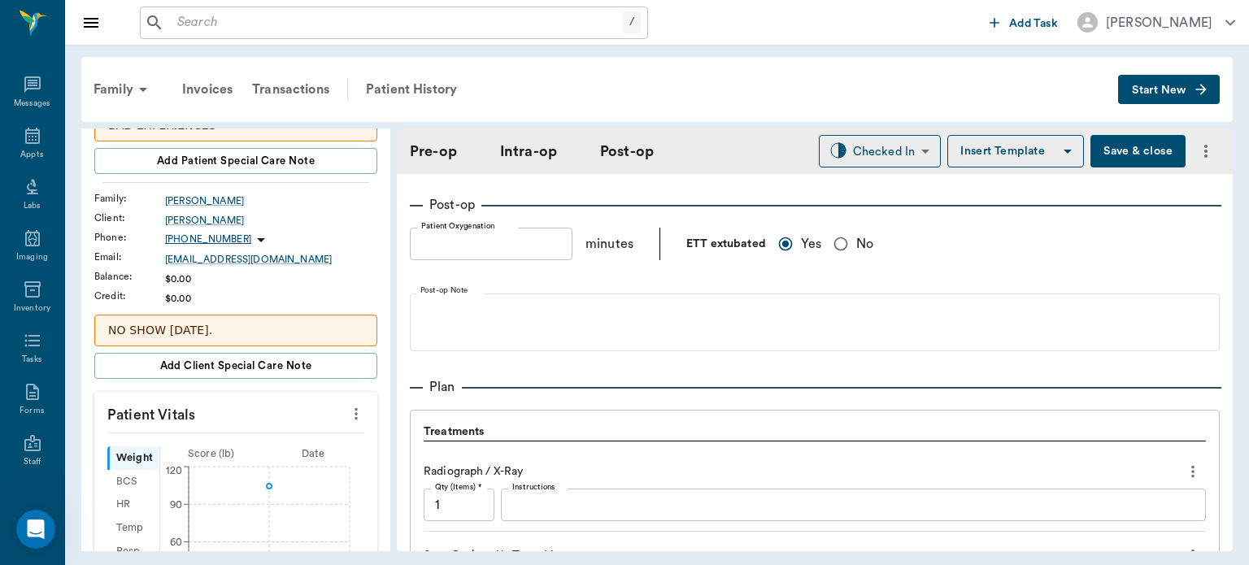
click at [269, 484] on circle at bounding box center [269, 486] width 5 height 5
click at [351, 412] on icon "more" at bounding box center [356, 414] width 18 height 20
click at [299, 446] on span "Enter Vitals" at bounding box center [275, 439] width 137 height 17
click at [265, 465] on input "text" at bounding box center [235, 463] width 142 height 33
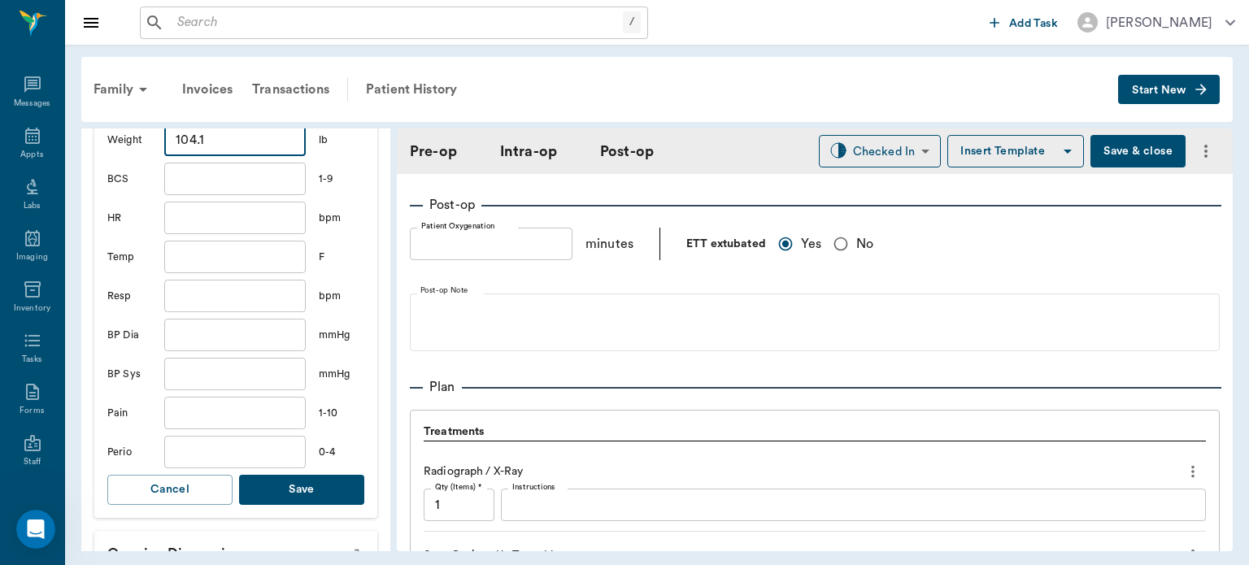
scroll to position [540, 0]
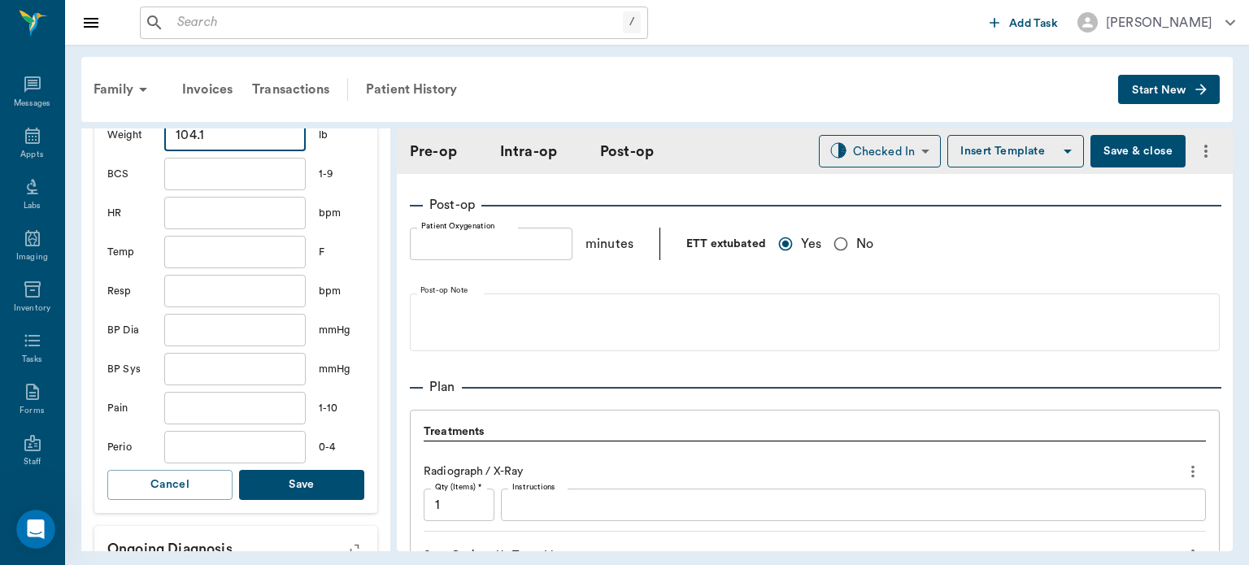
type input "104.1"
click at [315, 485] on button "Save" at bounding box center [301, 485] width 125 height 30
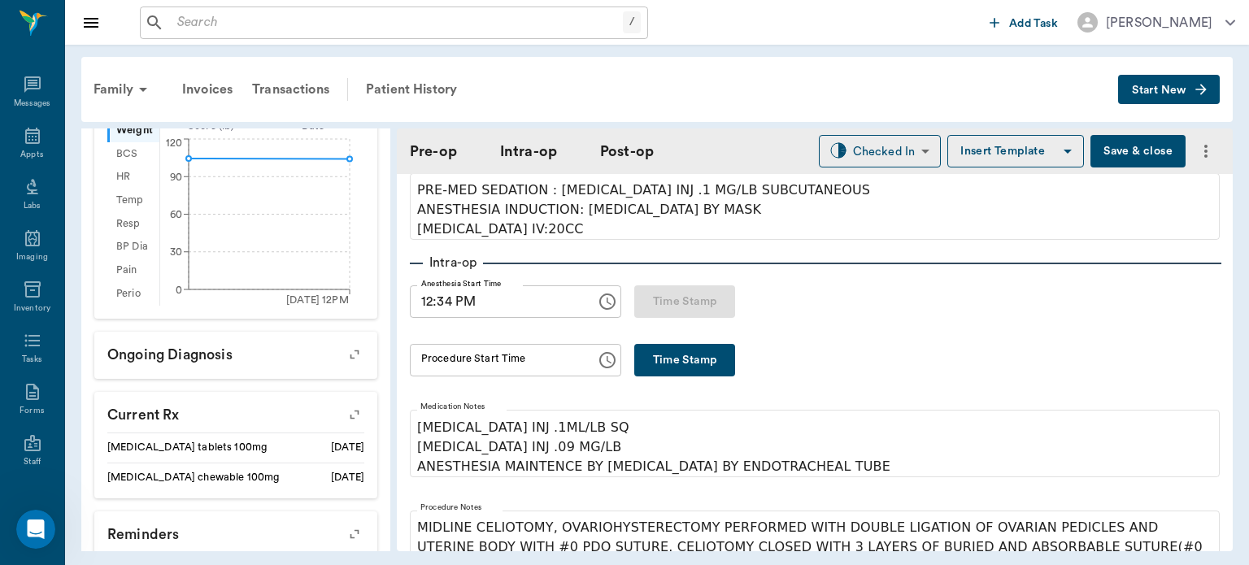
scroll to position [172, 0]
click at [712, 364] on button "Time Stamp" at bounding box center [684, 358] width 101 height 33
type input "12:48 PM"
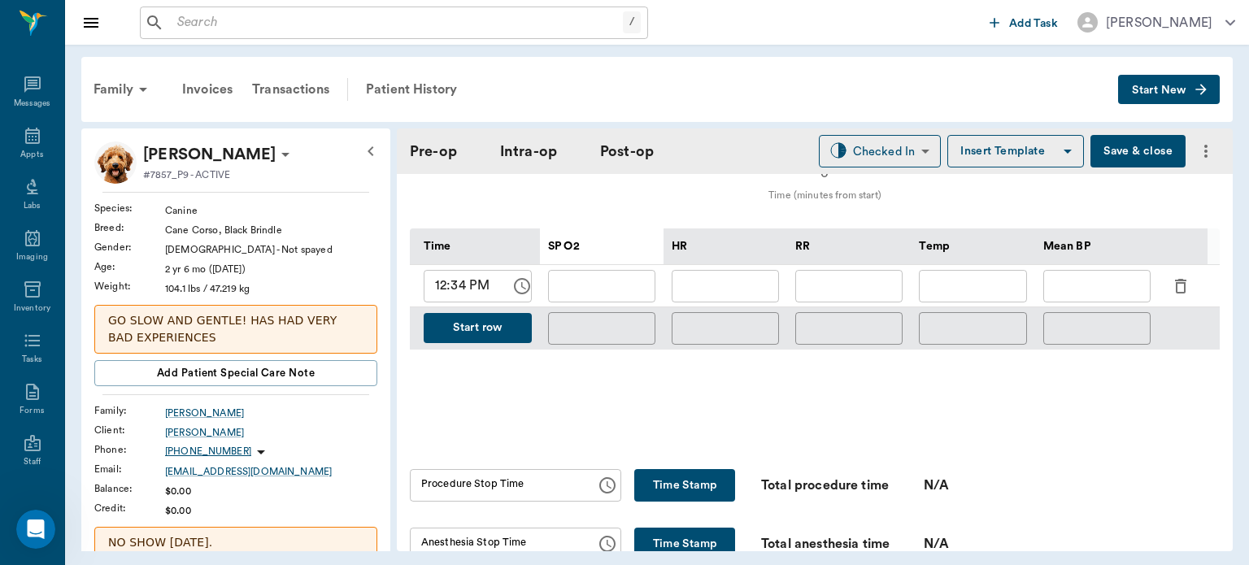
scroll to position [765, 0]
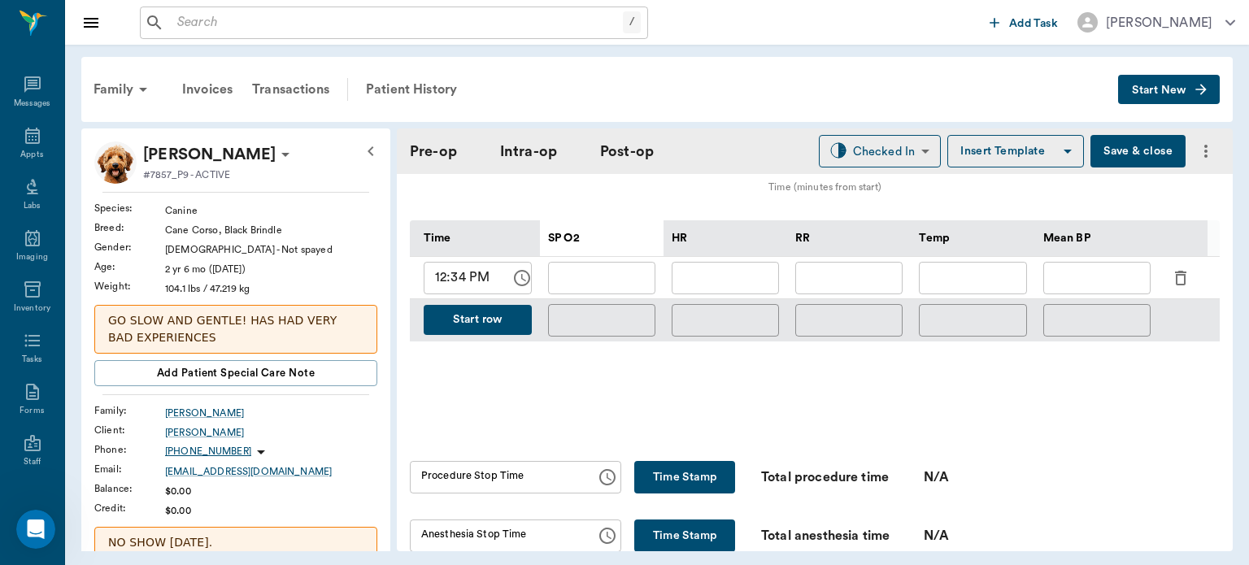
click at [582, 273] on input "text" at bounding box center [601, 278] width 107 height 33
type input "98"
click at [708, 272] on input "text" at bounding box center [725, 278] width 107 height 33
type input "73"
click at [839, 271] on input "text" at bounding box center [848, 278] width 107 height 33
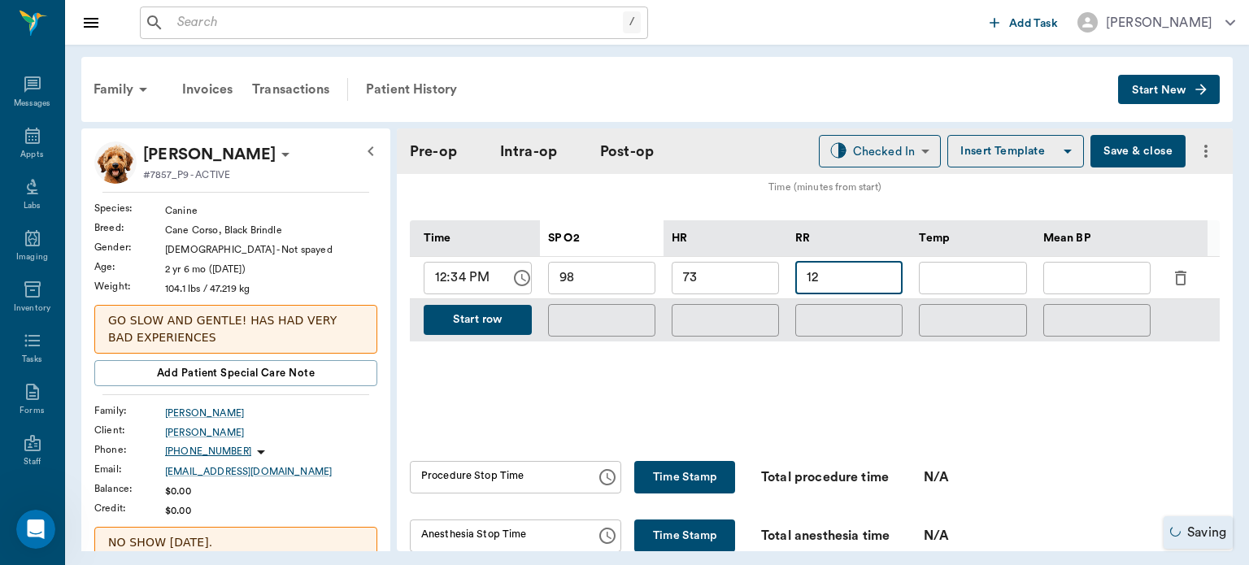
type input "12"
click at [1104, 268] on input "text" at bounding box center [1097, 278] width 107 height 33
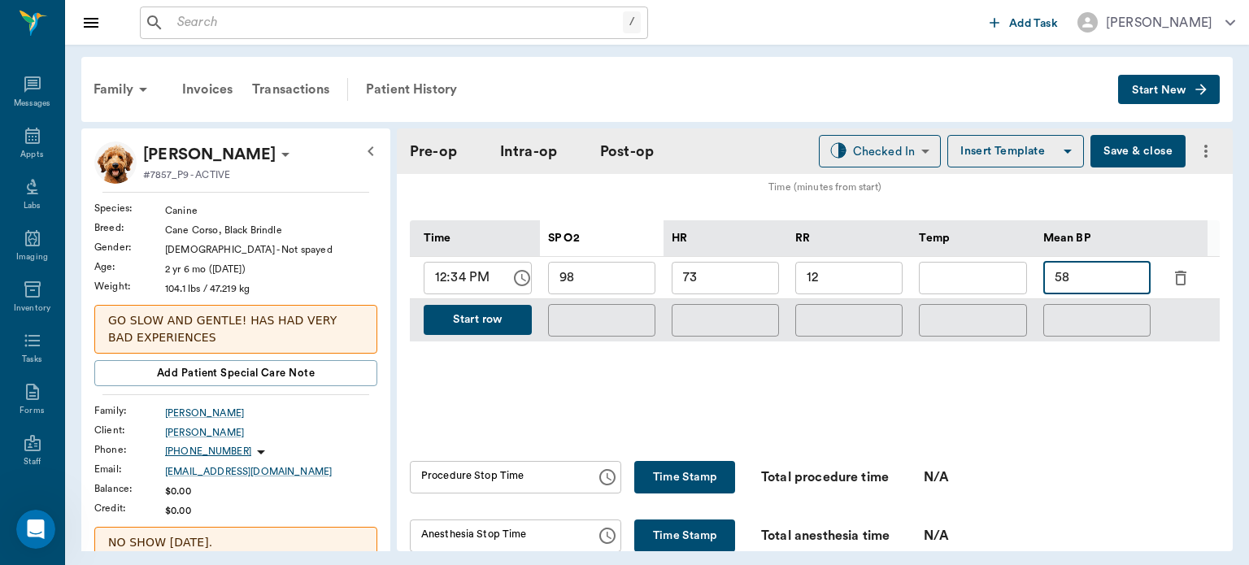
type input "58"
click at [501, 316] on button "Start row" at bounding box center [478, 320] width 108 height 30
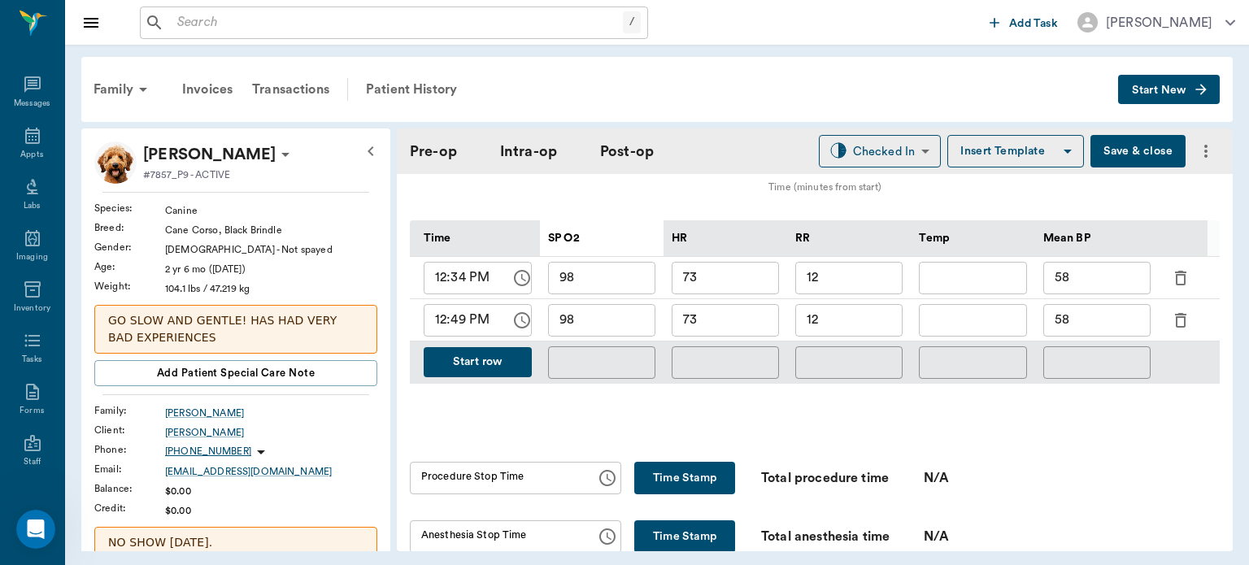
click at [625, 308] on input "98" at bounding box center [601, 320] width 107 height 33
click at [26, 156] on div "Appts" at bounding box center [31, 155] width 23 height 12
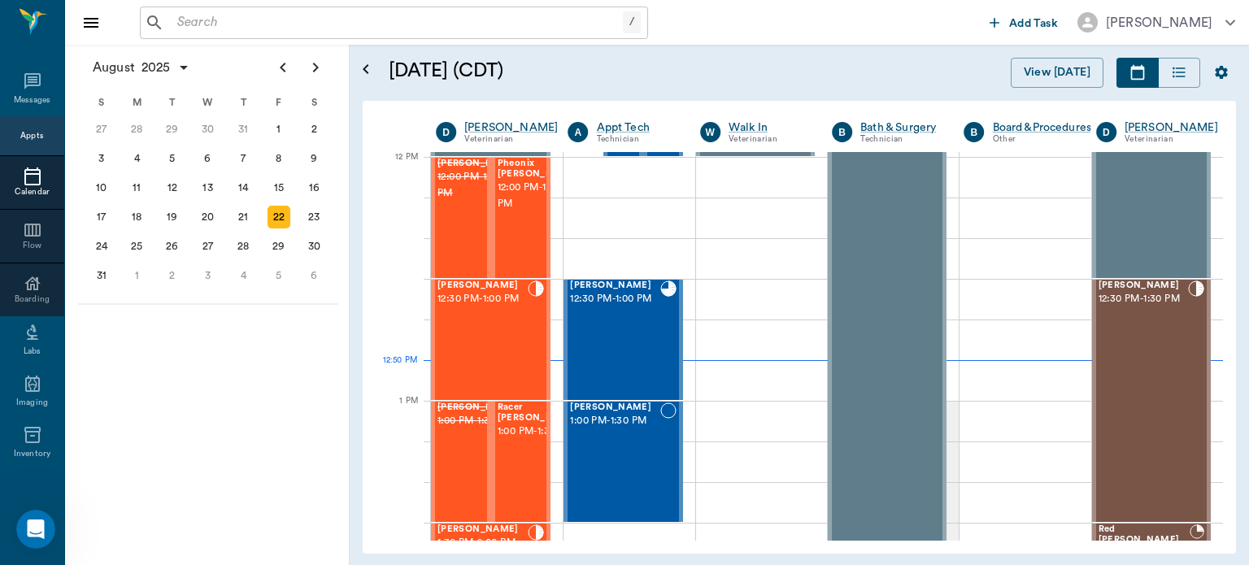
scroll to position [978, 0]
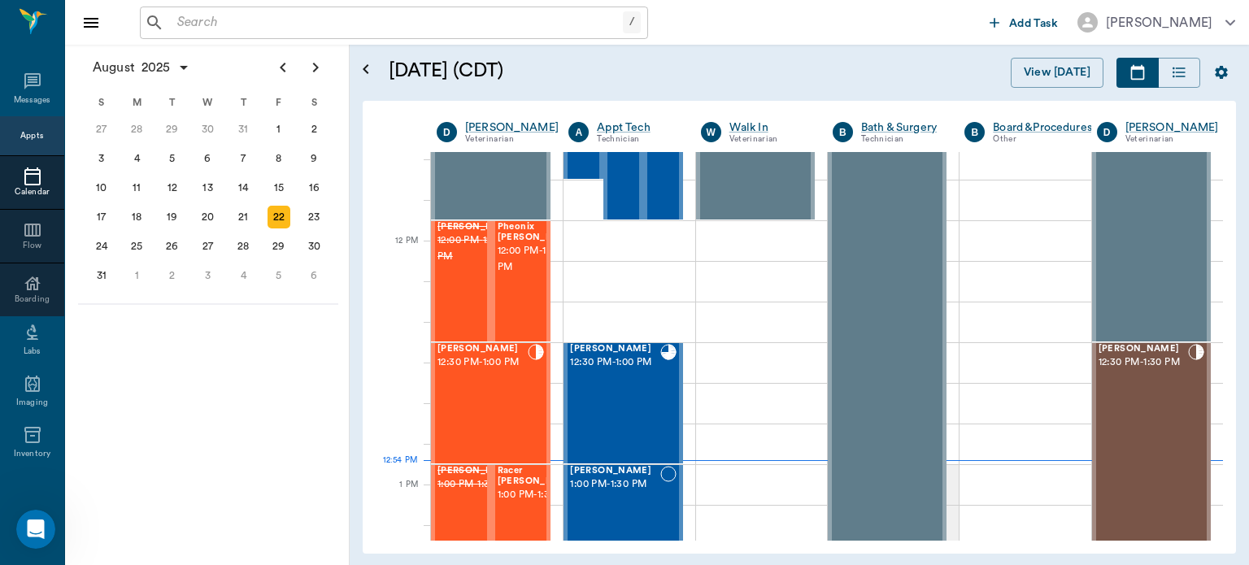
scroll to position [891, 0]
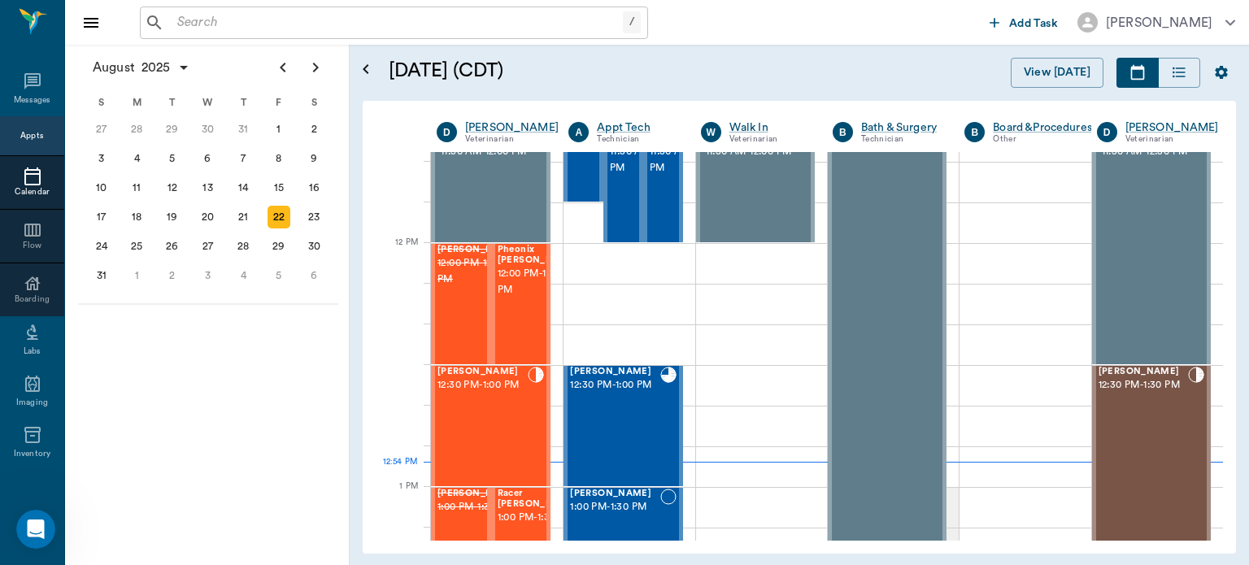
click at [512, 298] on span "12:00 PM - 12:30 PM" at bounding box center [538, 282] width 81 height 33
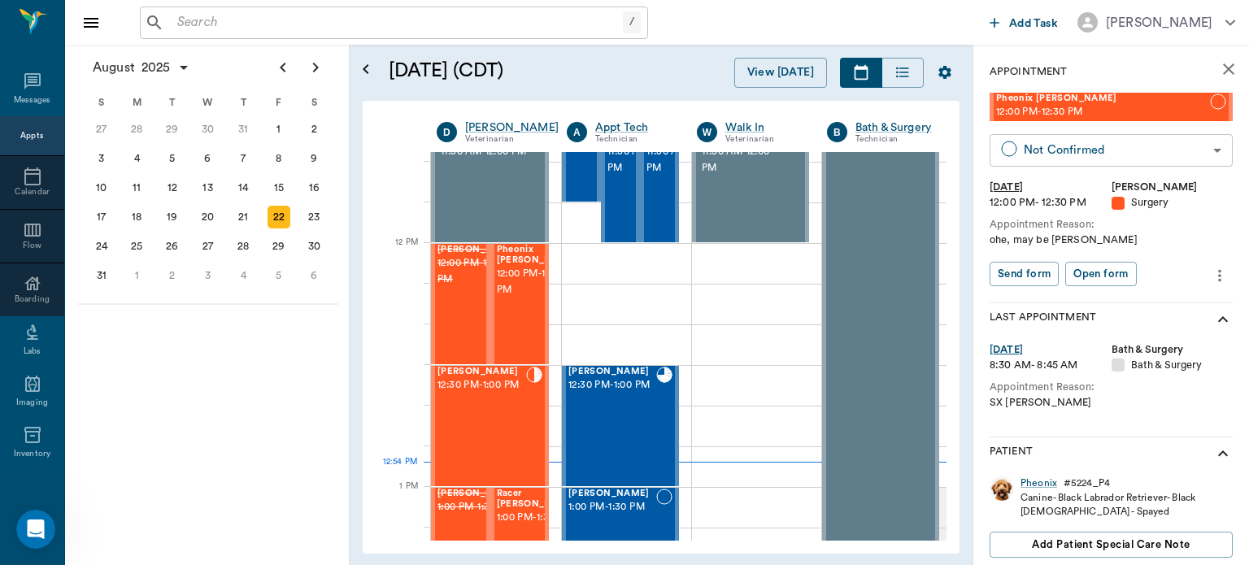
click at [1148, 153] on body "/ ​ Add Task [PERSON_NAME] Nectar Messages Appts Calendar Flow Boarding Labs Im…" at bounding box center [624, 282] width 1249 height 565
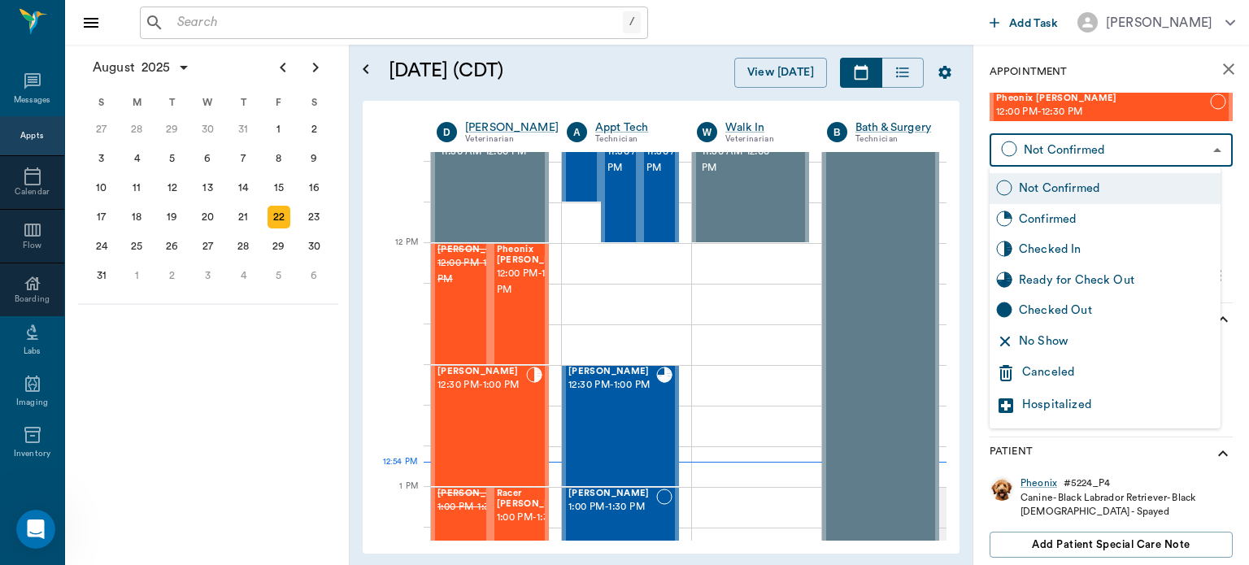
click at [1131, 251] on div "Checked In" at bounding box center [1116, 250] width 195 height 18
type input "CHECKED_IN"
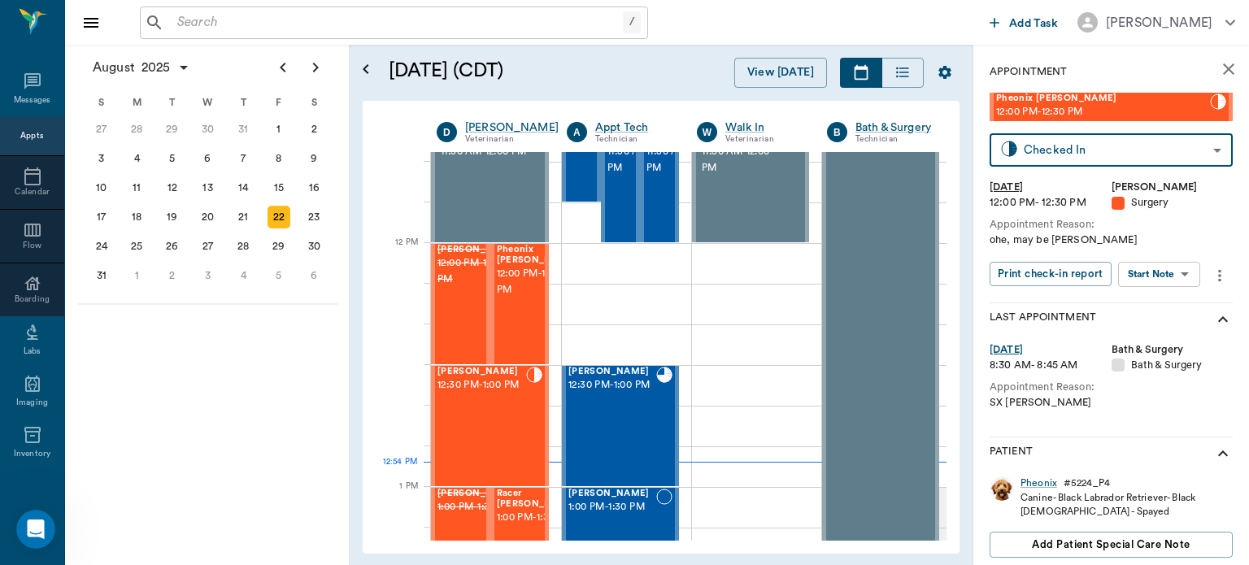
click at [1165, 274] on body "/ ​ Add Task [PERSON_NAME] Nectar Messages Appts Calendar Flow Boarding Labs Im…" at bounding box center [624, 282] width 1249 height 565
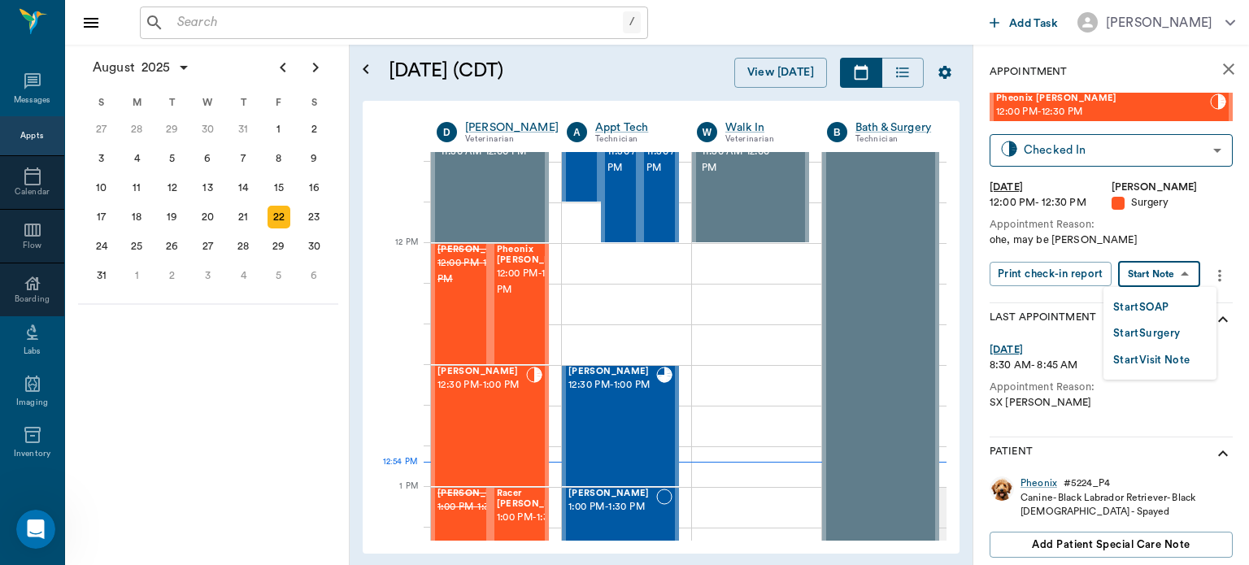
click at [1157, 337] on button "Start Surgery" at bounding box center [1146, 334] width 67 height 19
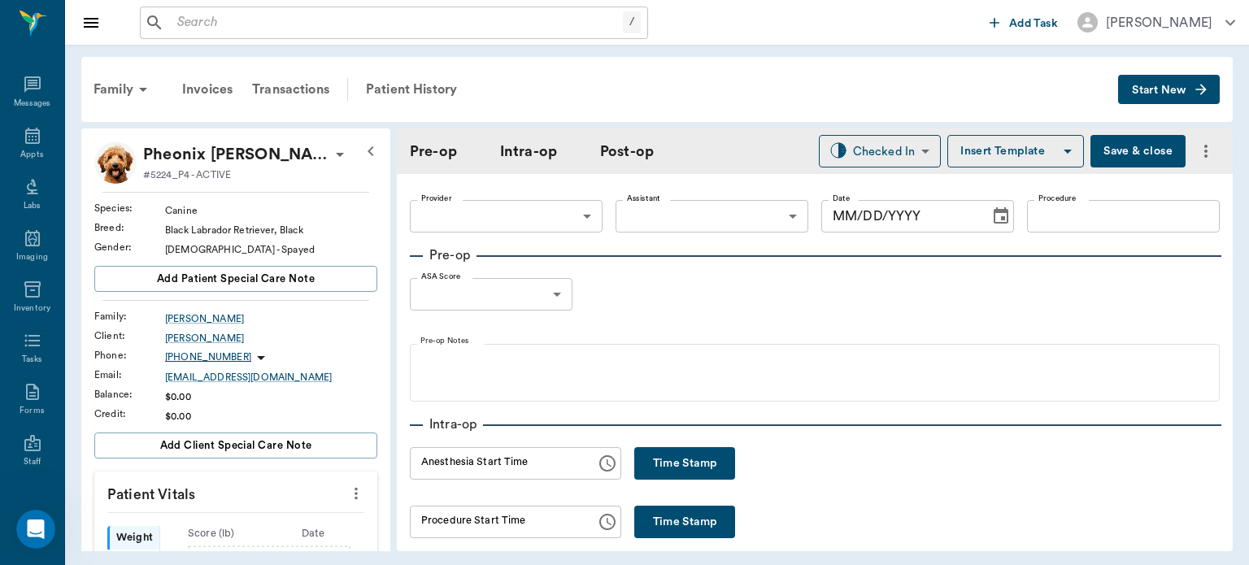
type input "63ec2f075fda476ae8351a4d"
type input "[DATE]"
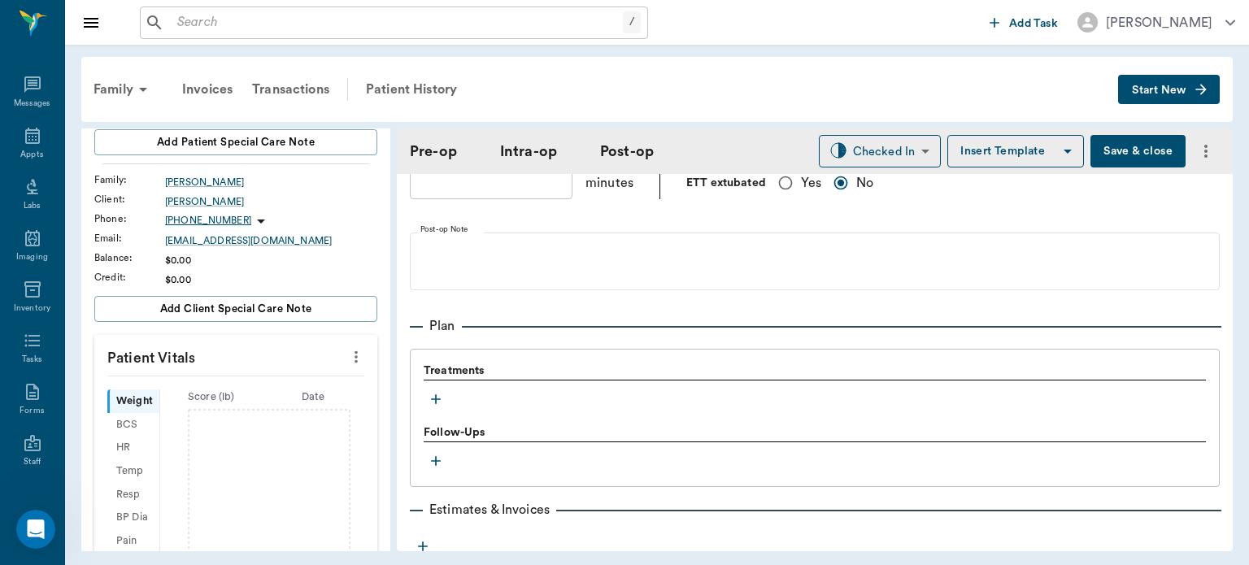
scroll to position [1158, 0]
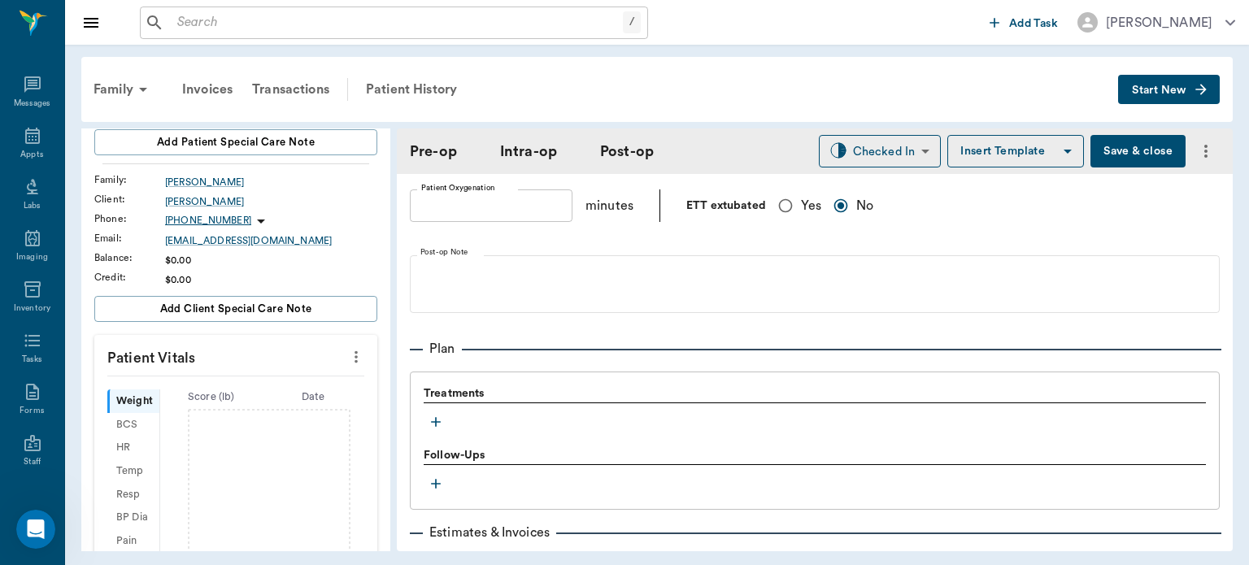
click at [436, 424] on icon "button" at bounding box center [436, 422] width 16 height 16
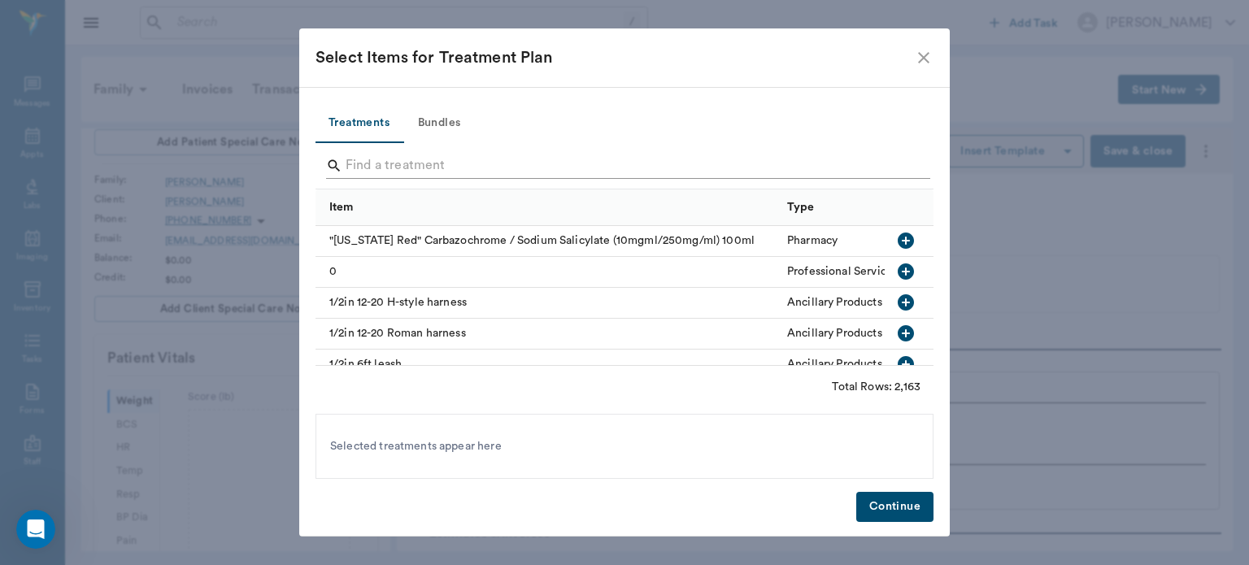
click at [511, 167] on input "Search" at bounding box center [626, 166] width 560 height 26
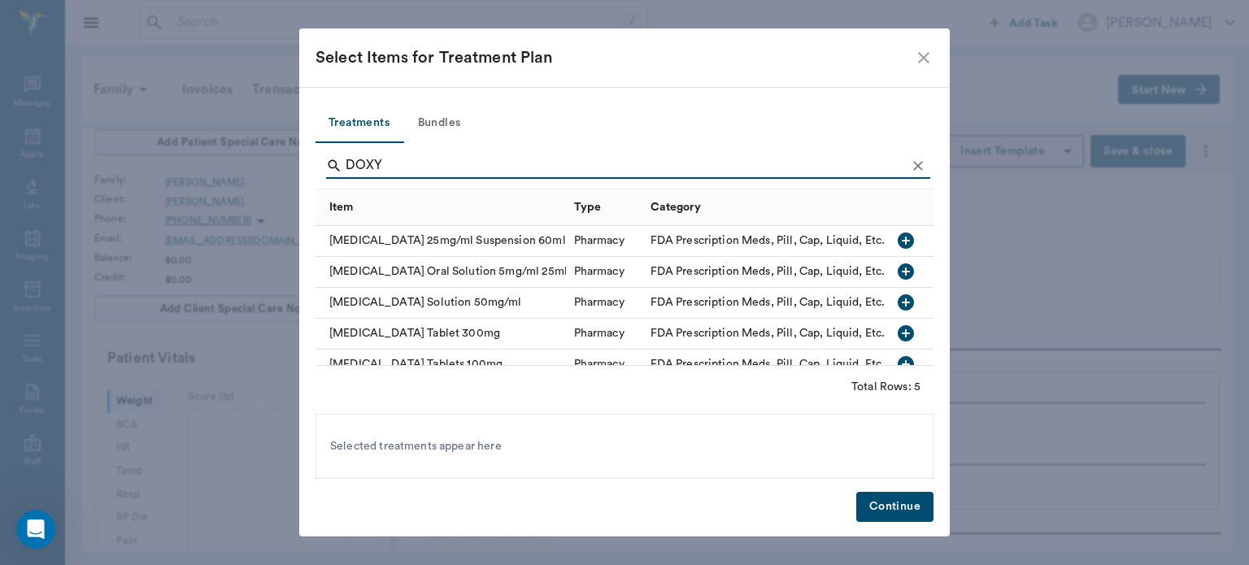
type input "DOXY"
click at [898, 331] on icon "button" at bounding box center [906, 333] width 16 height 16
click at [917, 510] on button "Continue" at bounding box center [894, 507] width 77 height 30
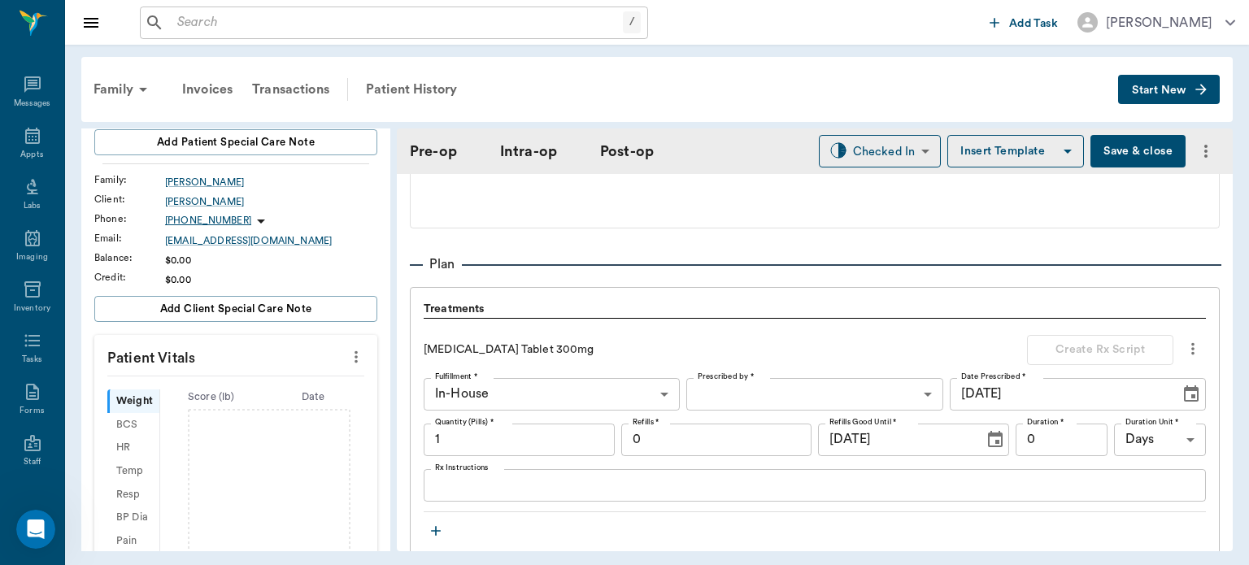
scroll to position [1336, 0]
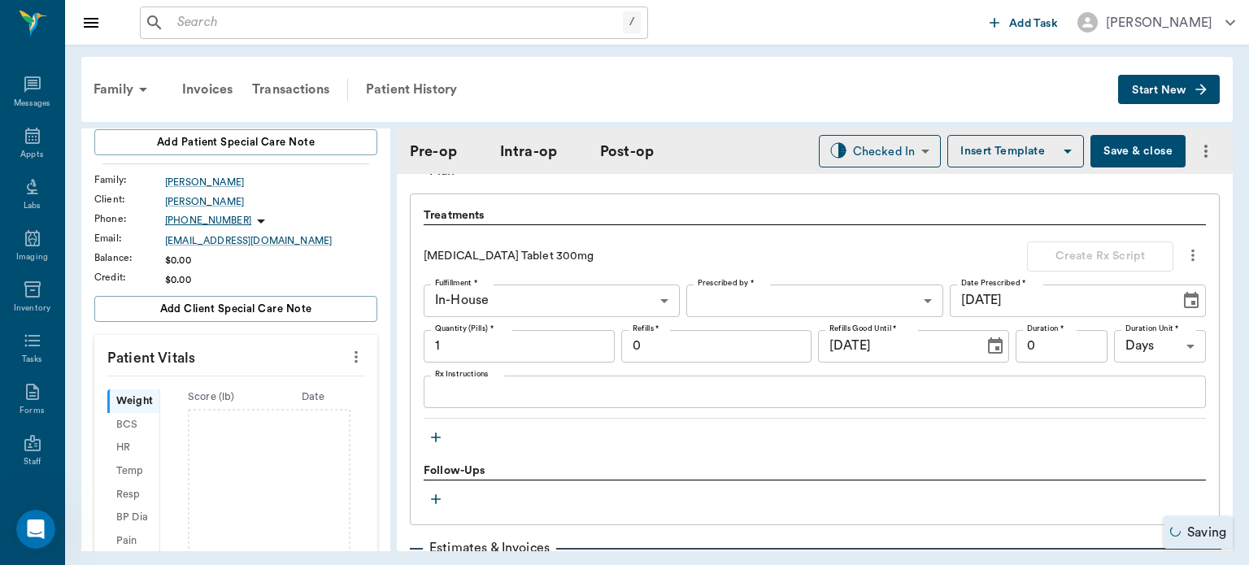
click at [548, 351] on input "1" at bounding box center [519, 346] width 191 height 33
type input "40"
click at [732, 351] on input "0" at bounding box center [716, 346] width 191 height 33
type input "1"
click at [803, 300] on body "/ ​ Add Task Dr. Bert Ellsworth Nectar Messages Appts Labs Imaging Inventory Ta…" at bounding box center [624, 282] width 1249 height 565
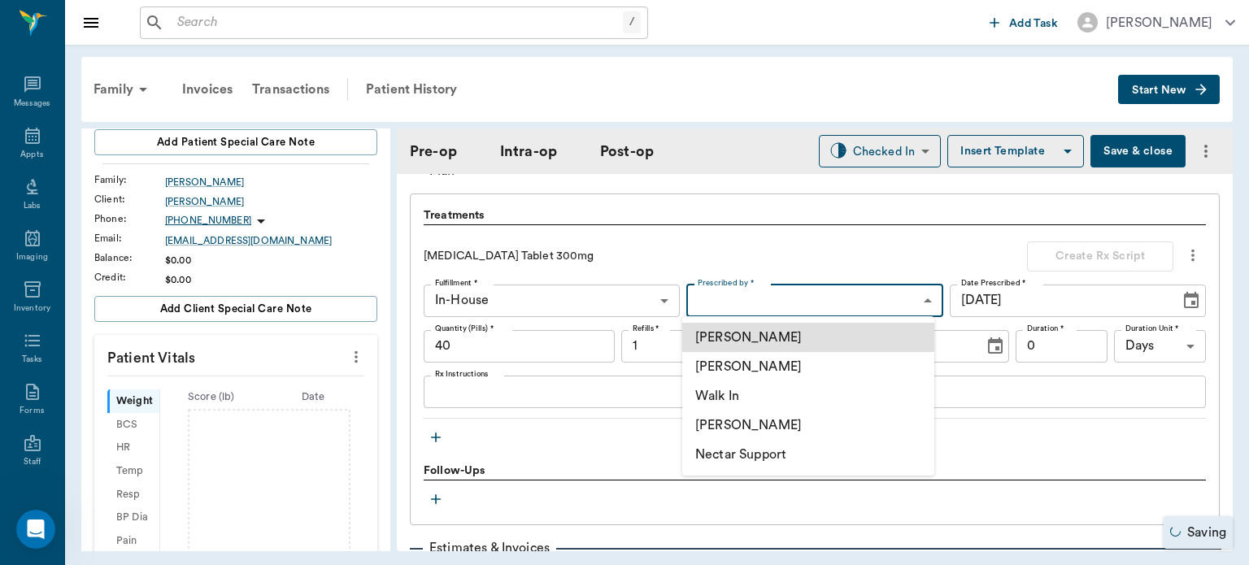
click at [817, 373] on li "[PERSON_NAME]" at bounding box center [808, 366] width 252 height 29
type input "63ec2f075fda476ae8351a4d"
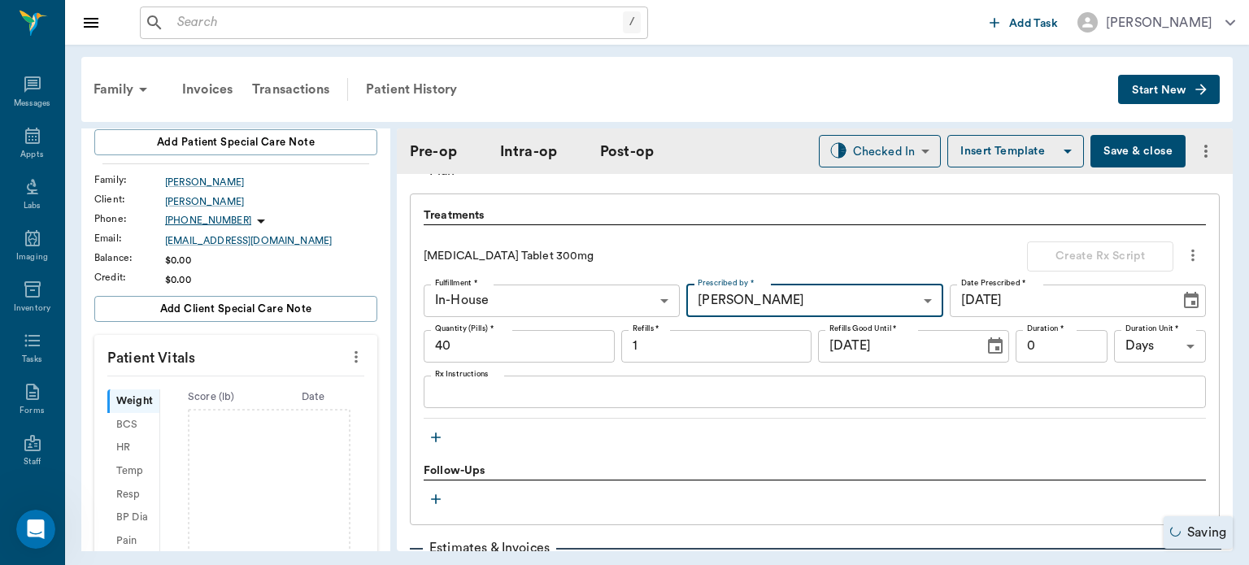
click at [896, 397] on textarea "Rx Instructions" at bounding box center [815, 391] width 760 height 19
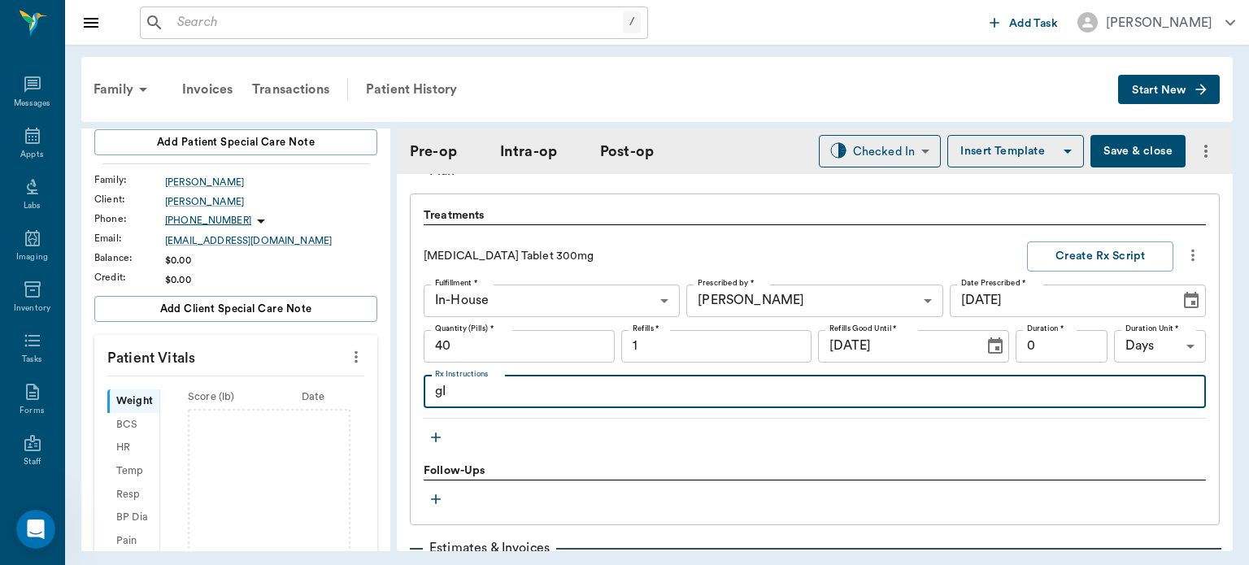
type textarea "g"
type textarea "GIVE 1 1/3 TABLET BY MOUTH 1X DAILY"
click at [1074, 444] on div "Treatments Doxycycline Tablet 300mg Create Rx Script Fulfillment * In-House In-…" at bounding box center [815, 328] width 782 height 242
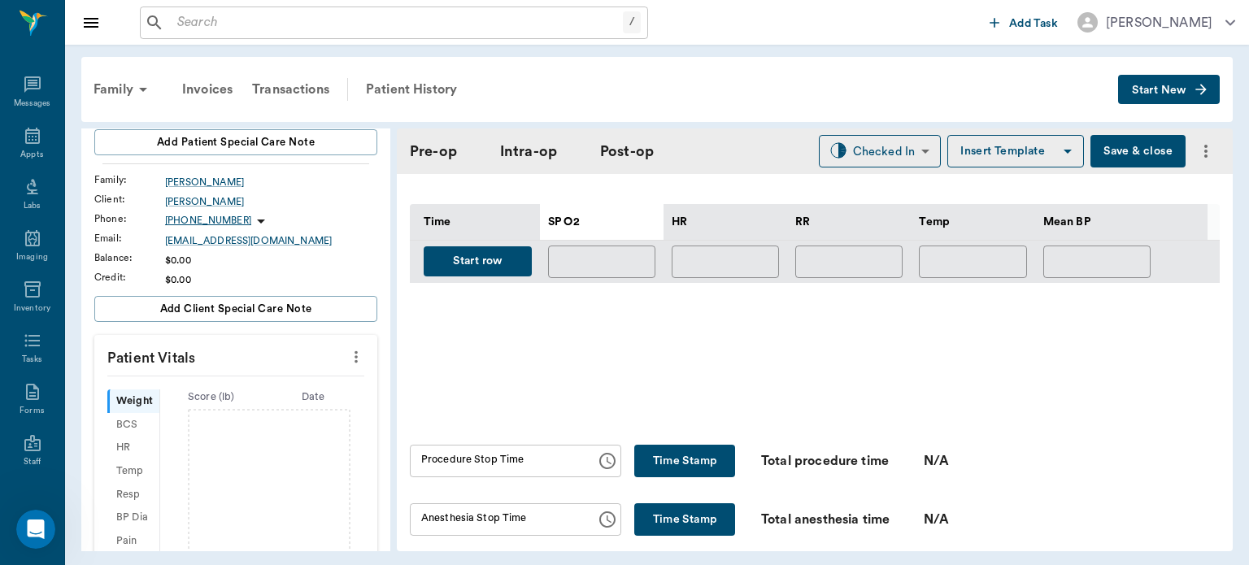
scroll to position [747, 0]
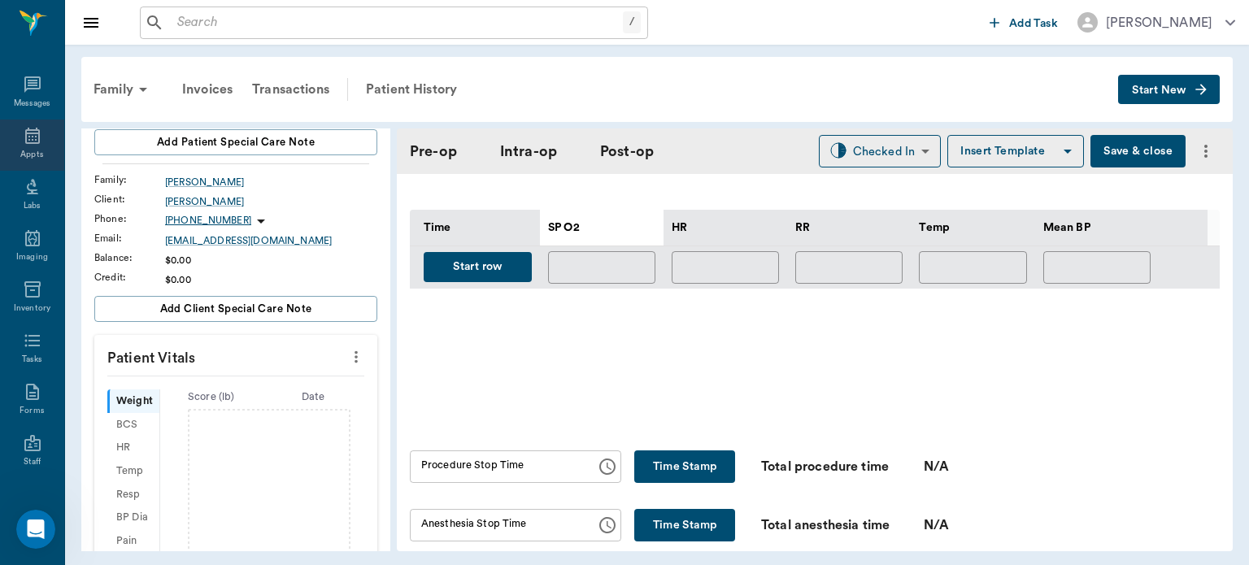
click at [23, 142] on icon at bounding box center [33, 136] width 20 height 20
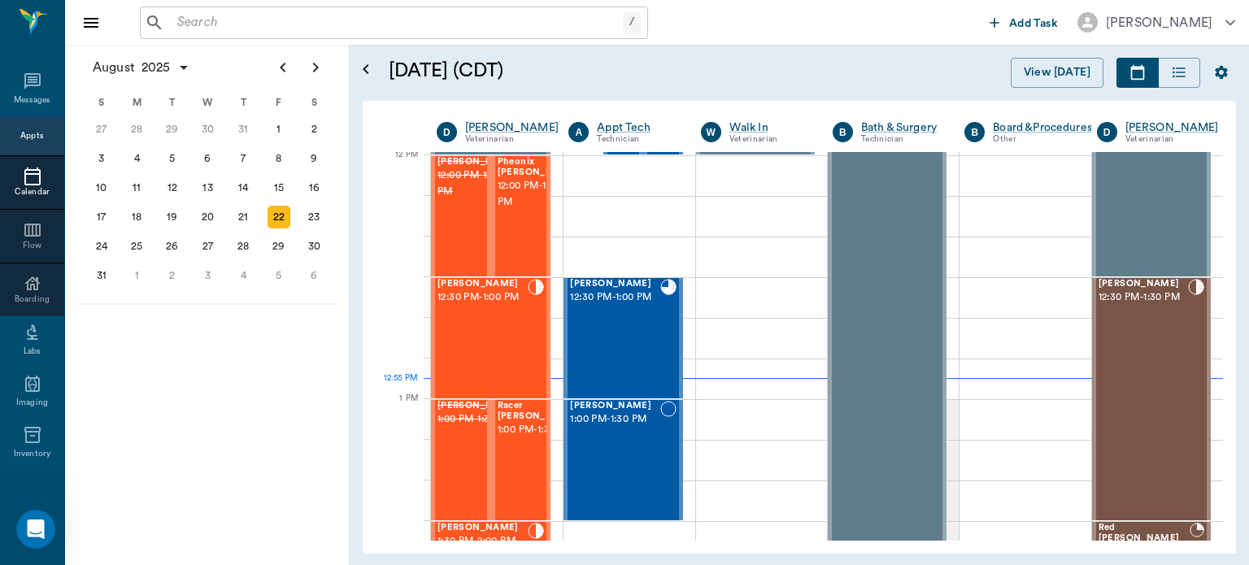
scroll to position [979, 0]
click at [503, 306] on span "12:30 PM - 1:00 PM" at bounding box center [483, 298] width 90 height 16
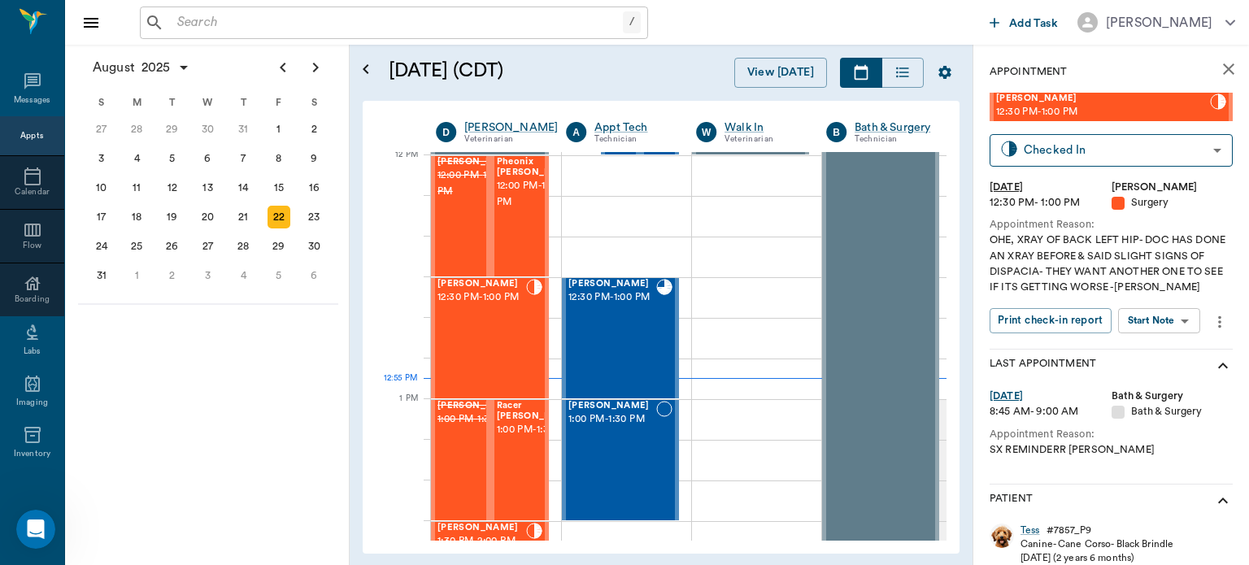
click at [1168, 321] on body "/ ​ Add Task Dr. Bert Ellsworth Nectar Messages Appts Calendar Flow Boarding La…" at bounding box center [624, 282] width 1249 height 565
click at [1167, 387] on button "View Surgery" at bounding box center [1146, 380] width 67 height 19
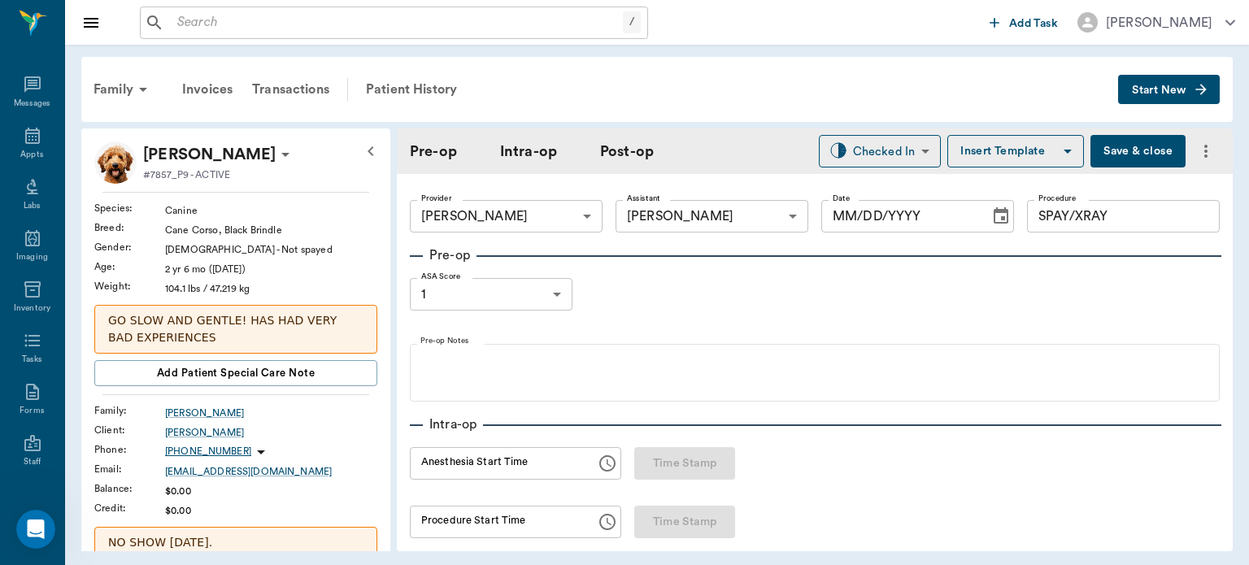
type input "63ec2f075fda476ae8351a4d"
type input "63ec2e7e52e12b0ba117b124"
type input "SPAY/XRAY"
type input "1"
radio input "true"
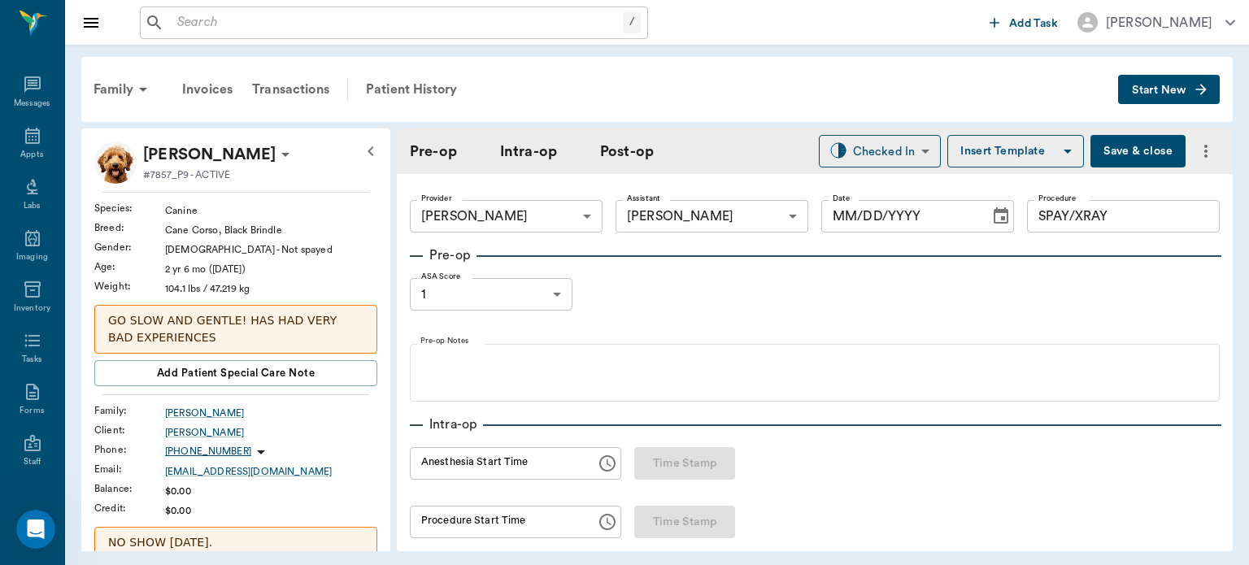
type input "[DATE]"
type input "12:34 PM"
type input "12:48 PM"
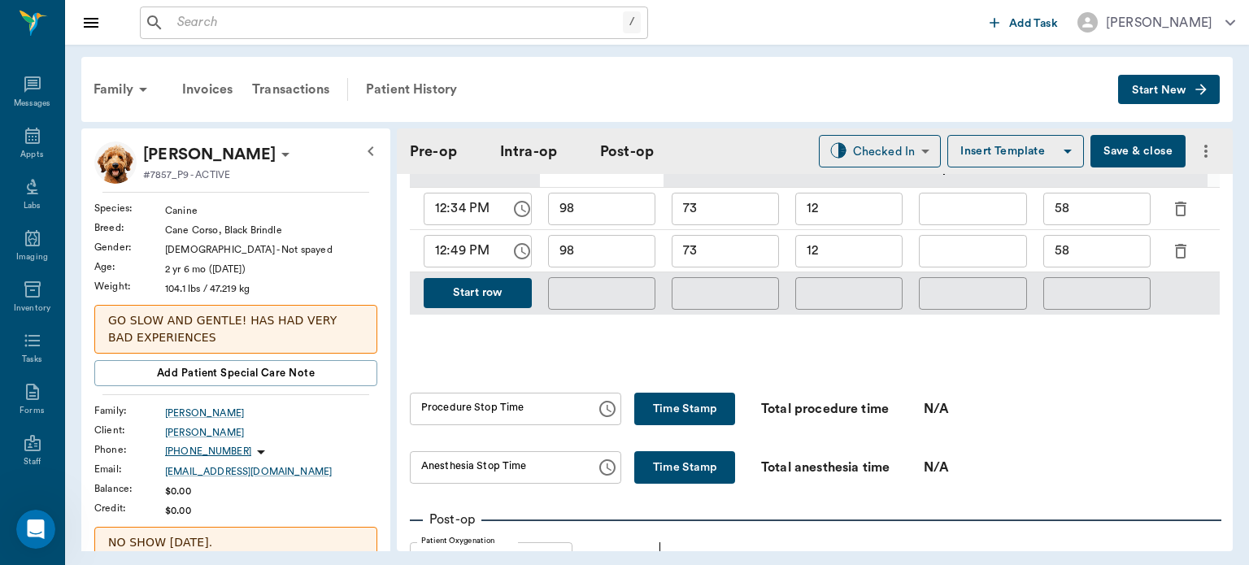
scroll to position [838, 0]
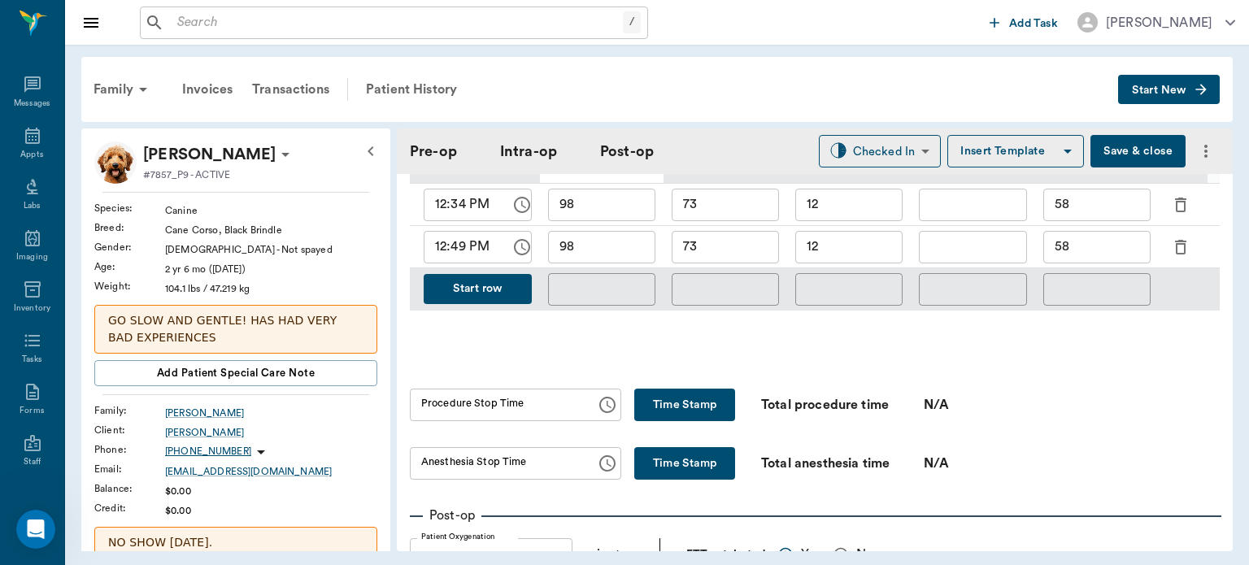
click at [510, 290] on button "Start row" at bounding box center [478, 289] width 108 height 30
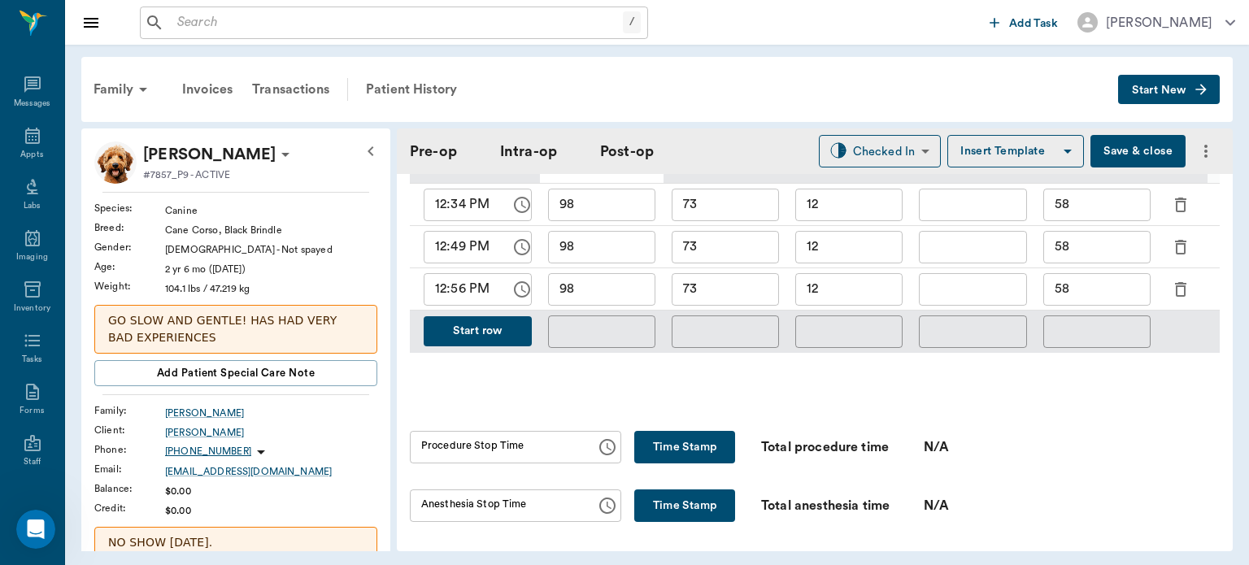
click at [630, 285] on input "98" at bounding box center [601, 289] width 107 height 33
type input "97"
click at [737, 283] on input "73" at bounding box center [725, 289] width 107 height 33
type input "7"
type input "88"
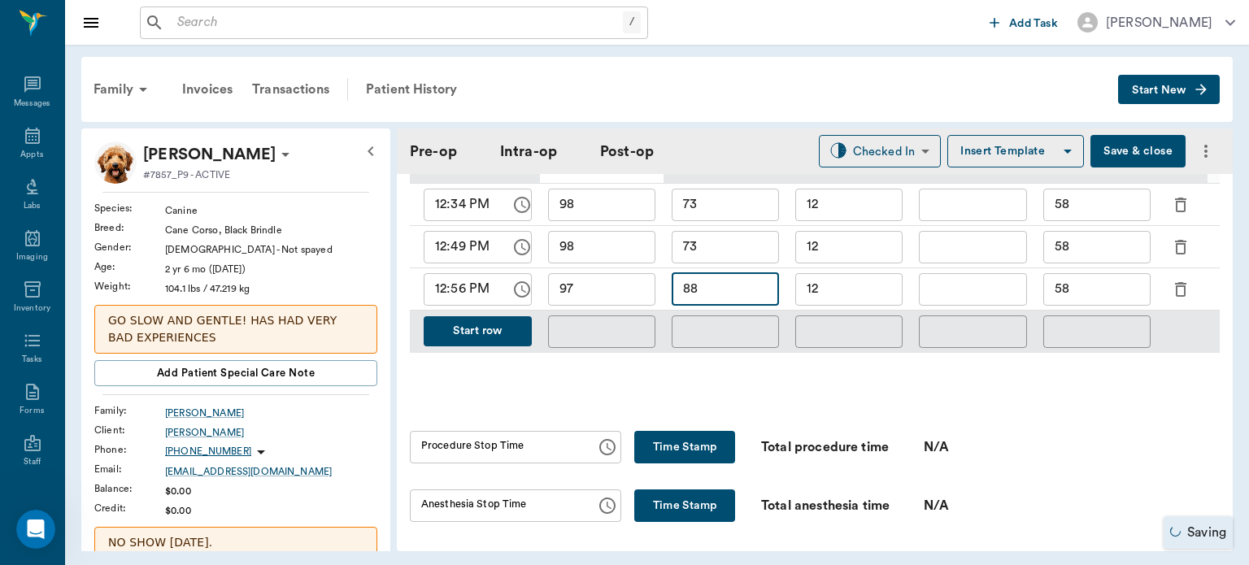
click at [865, 283] on input "12" at bounding box center [848, 289] width 107 height 33
click at [1100, 280] on input "58" at bounding box center [1097, 289] width 107 height 33
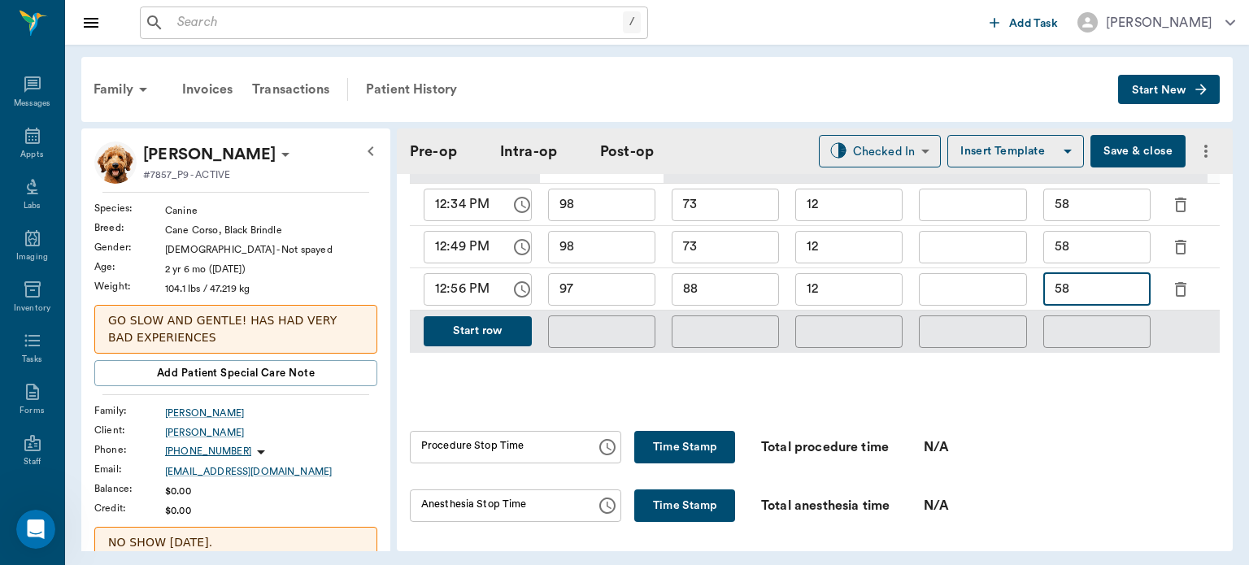
click at [856, 357] on div "Time SP O2 HR RR Temp Mean BP 12:34 PM ​ 98 ​ 73 ​ 12 ​ ​ 58 ​ 12:49 PM ​ 98 ​ …" at bounding box center [815, 250] width 810 height 258
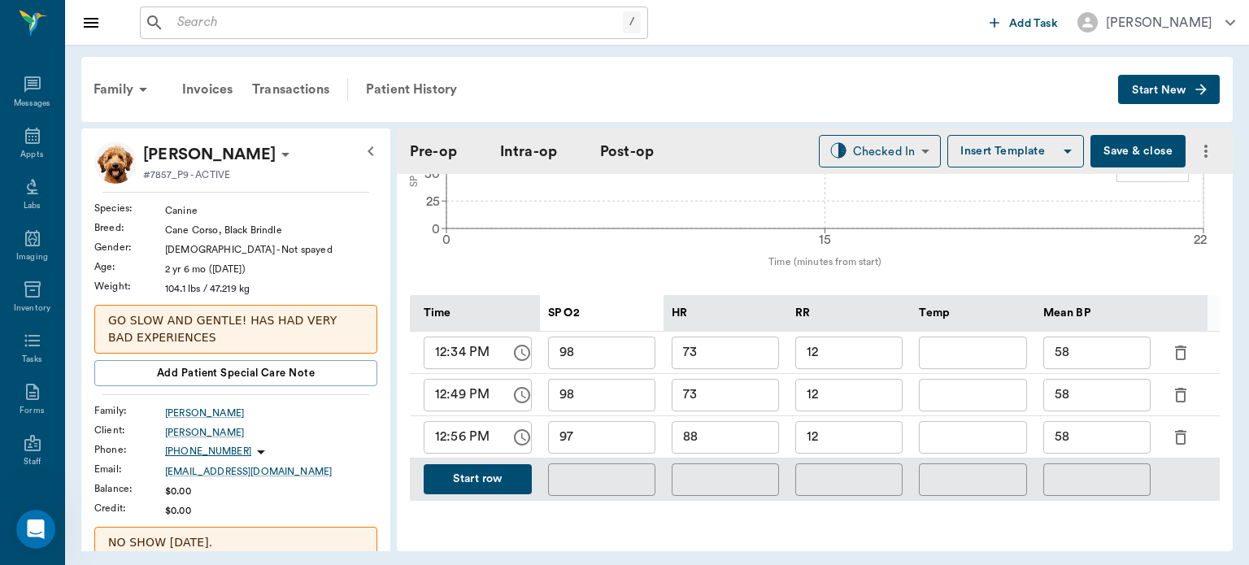
scroll to position [694, 0]
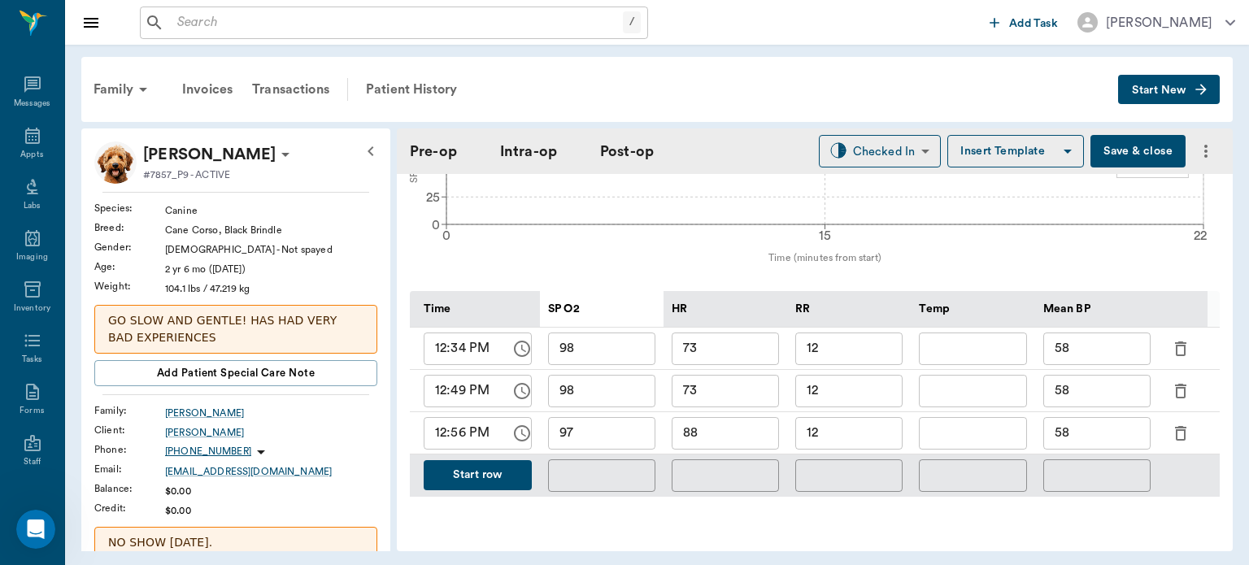
click at [478, 477] on button "Start row" at bounding box center [478, 475] width 108 height 30
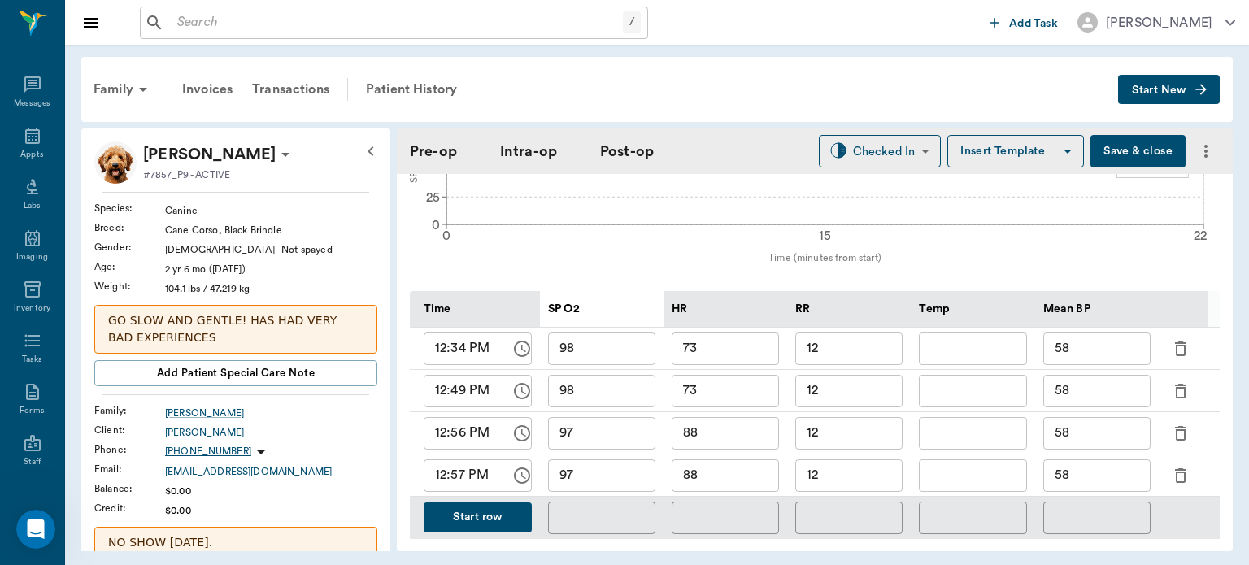
click at [459, 472] on input "12:57 PM" at bounding box center [462, 476] width 76 height 33
click at [459, 463] on input "12:09 PM" at bounding box center [462, 476] width 76 height 33
type input "12:59 PM"
click at [602, 471] on input "97" at bounding box center [601, 476] width 107 height 33
click at [747, 471] on input "88" at bounding box center [725, 476] width 107 height 33
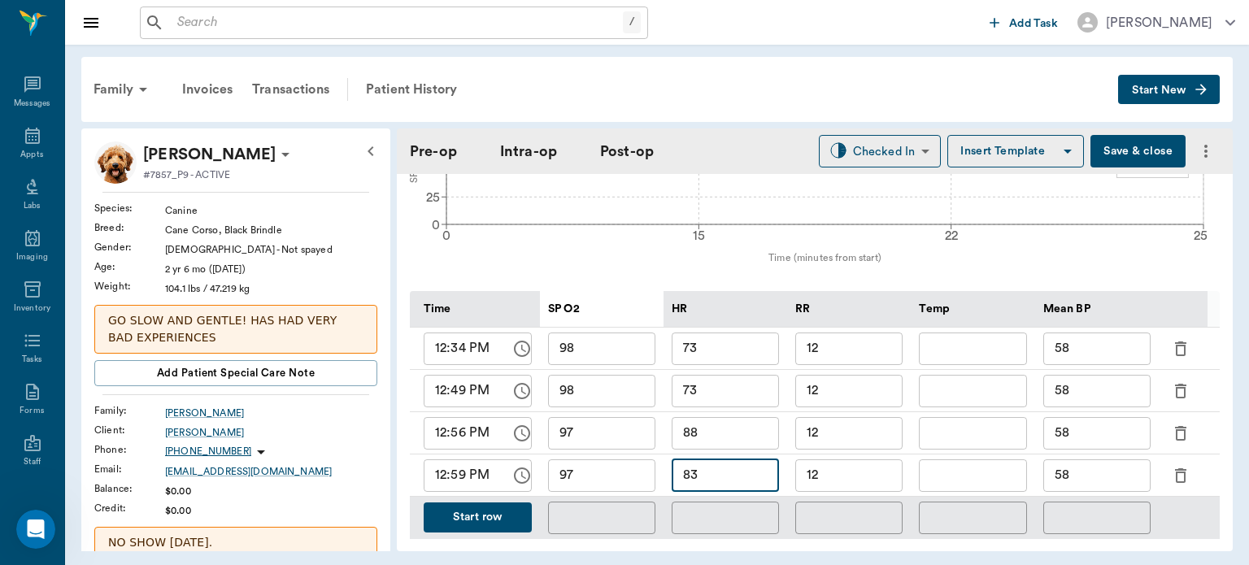
type input "83"
click at [1105, 469] on input "58" at bounding box center [1097, 476] width 107 height 33
type input "5"
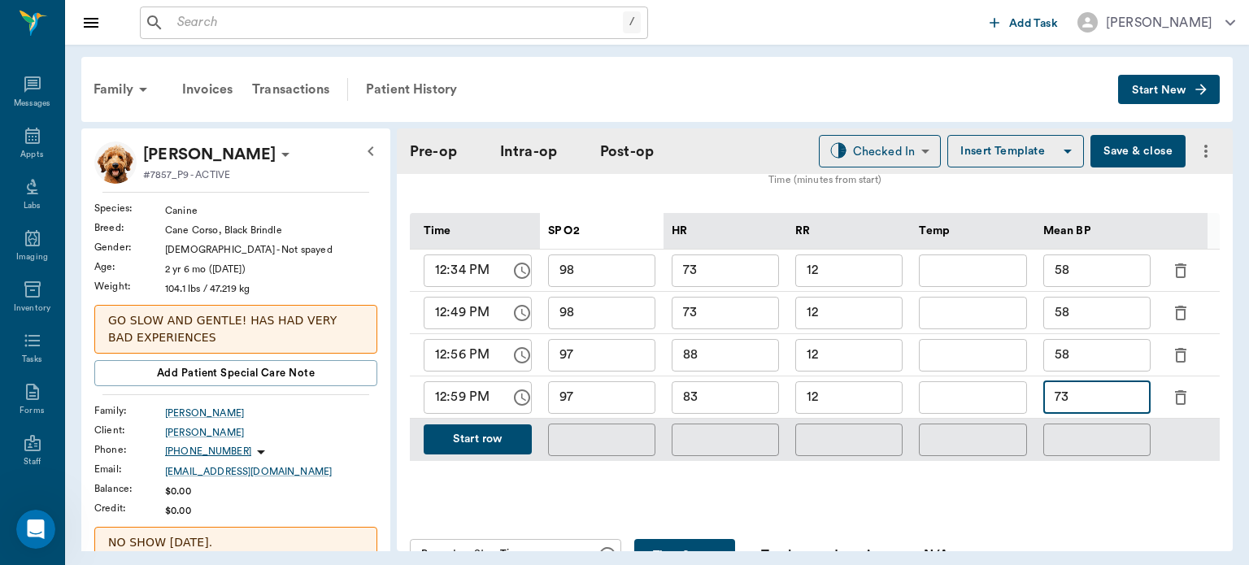
scroll to position [870, 0]
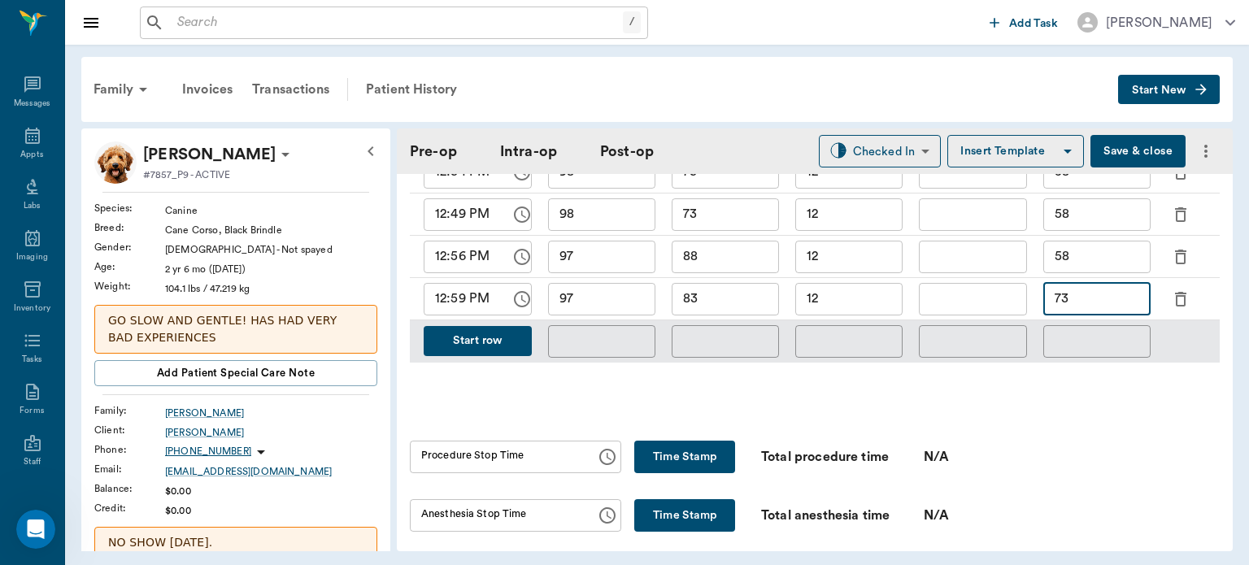
type input "73"
click at [491, 334] on button "Start row" at bounding box center [478, 341] width 108 height 30
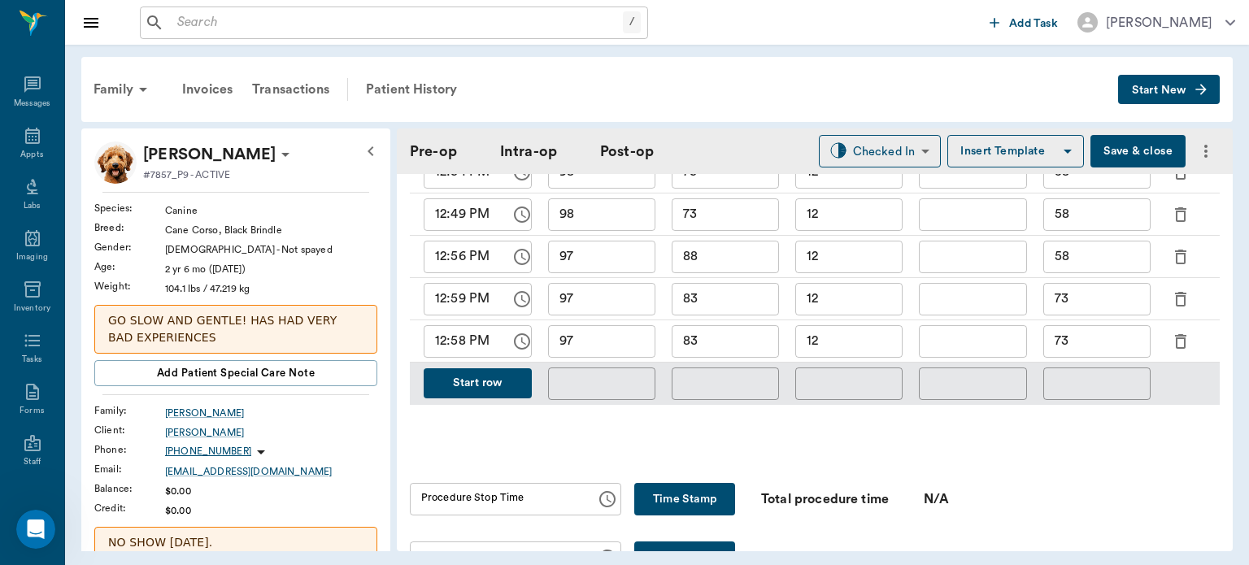
click at [460, 329] on input "12:58 PM" at bounding box center [462, 341] width 76 height 33
click at [441, 325] on input "12:58 PM" at bounding box center [462, 341] width 76 height 33
type input "01:00 PM"
click at [617, 335] on input "97" at bounding box center [601, 341] width 107 height 33
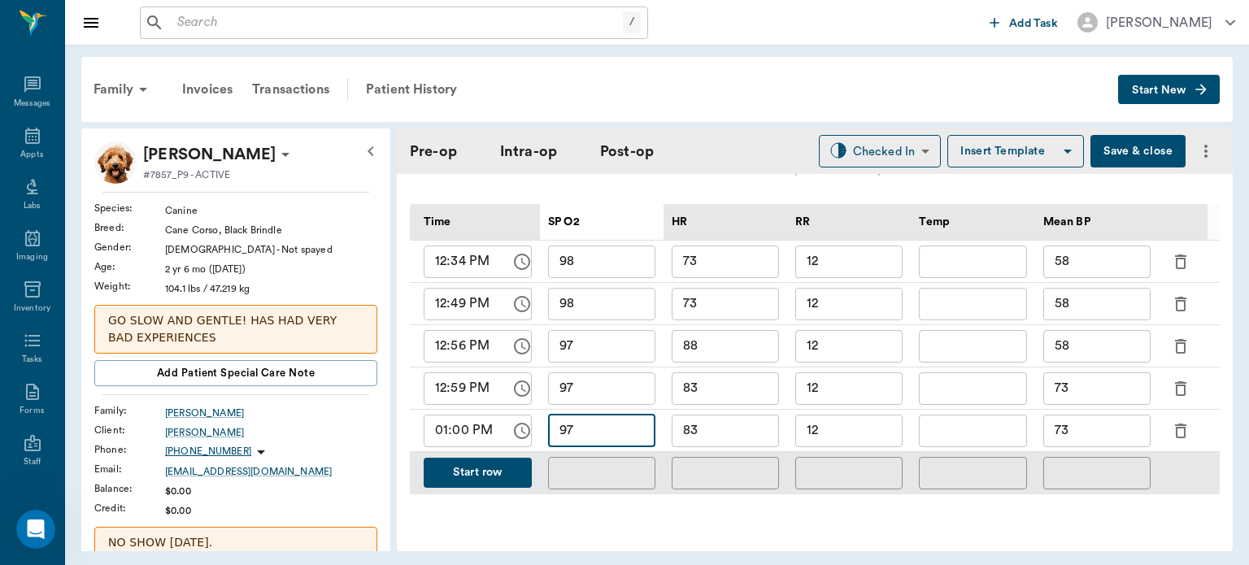
scroll to position [771, 0]
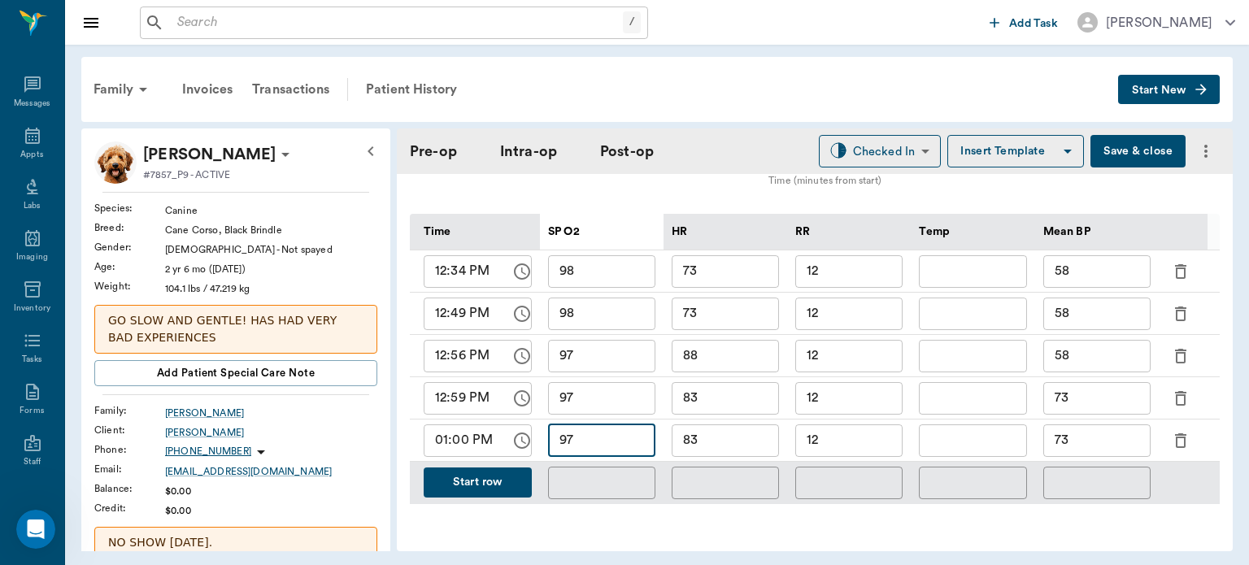
click at [462, 266] on input "12:34 PM" at bounding box center [462, 271] width 76 height 33
click at [458, 307] on input "12:49 PM" at bounding box center [462, 314] width 76 height 33
click at [469, 264] on input "12:45 PM" at bounding box center [462, 271] width 76 height 33
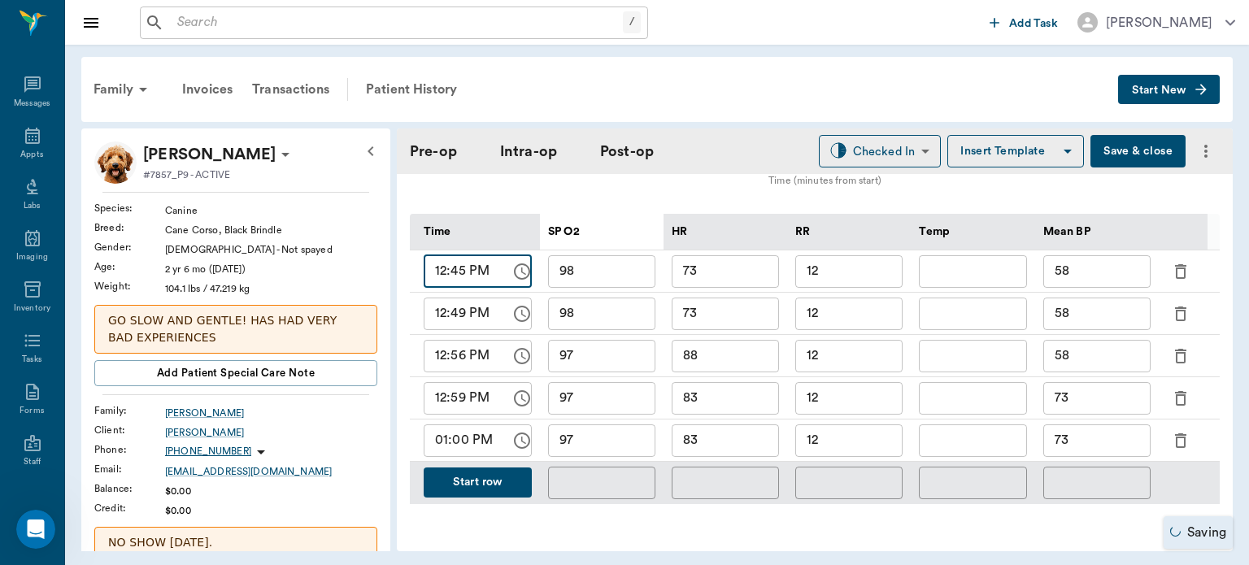
click at [460, 258] on input "12:45 PM" at bounding box center [462, 271] width 76 height 33
type input "12:40 PM"
click at [460, 305] on input "12:49 PM" at bounding box center [462, 314] width 76 height 33
type input "12:45 PM"
click at [465, 353] on input "12:56 PM" at bounding box center [462, 356] width 76 height 33
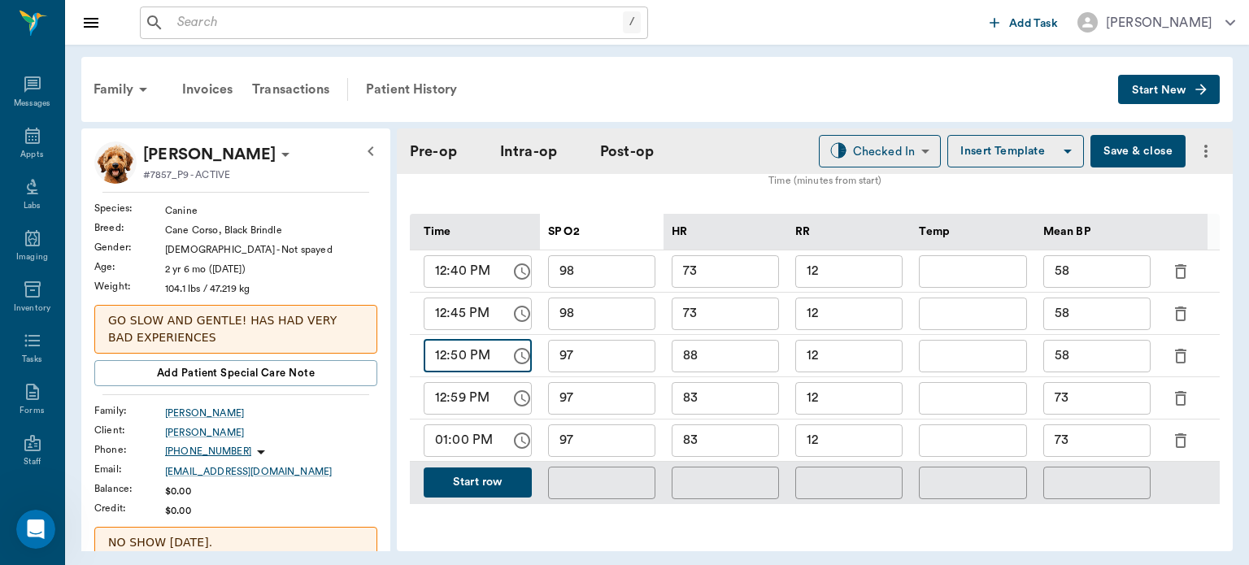
type input "12:50 PM"
click at [464, 393] on input "12:59 PM" at bounding box center [462, 398] width 76 height 33
type input "12:55 PM"
click at [616, 428] on input "97" at bounding box center [601, 441] width 107 height 33
type input "9"
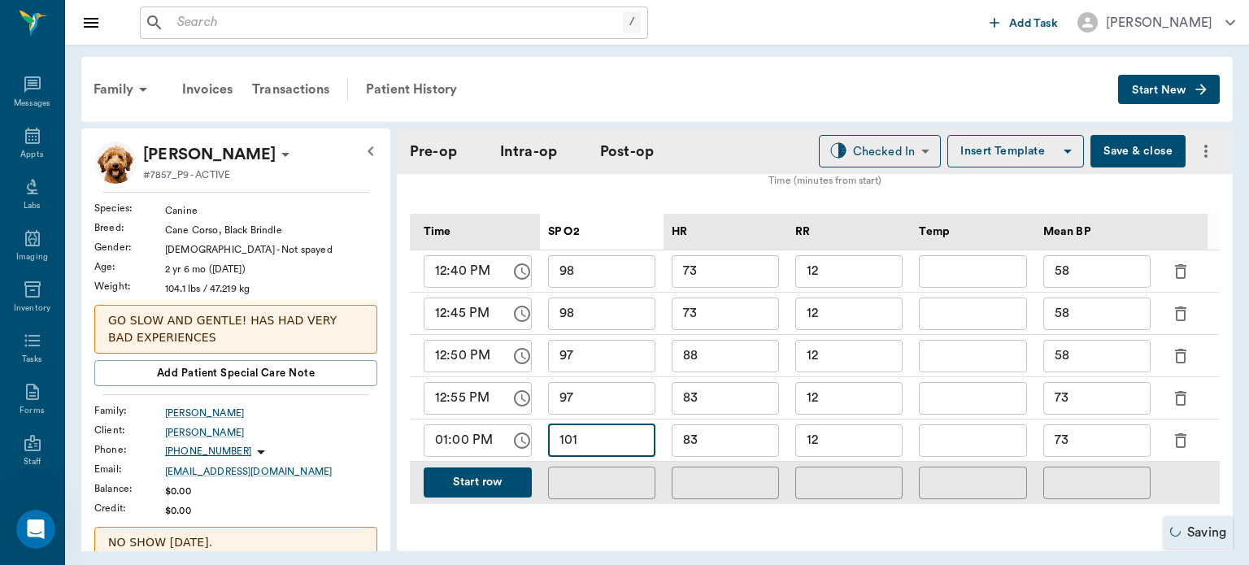
type input "101"
click at [755, 425] on input "83" at bounding box center [725, 441] width 107 height 33
type input "8"
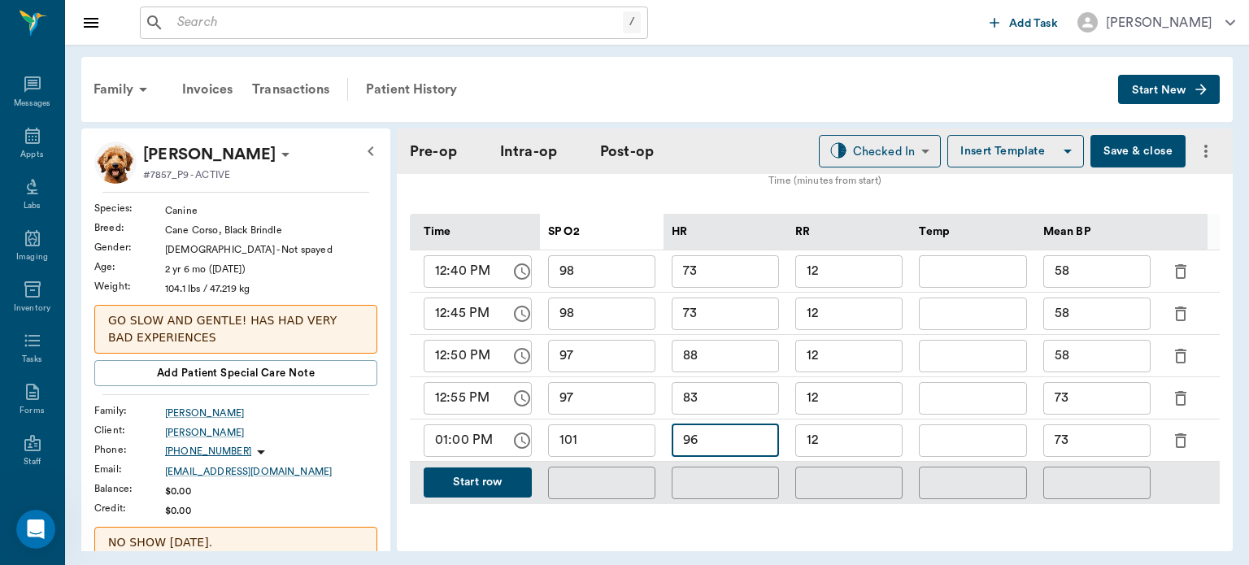
type input "96"
click at [830, 426] on input "12" at bounding box center [848, 441] width 107 height 33
click at [1097, 429] on input "73" at bounding box center [1097, 441] width 107 height 33
type input "7"
type input "85"
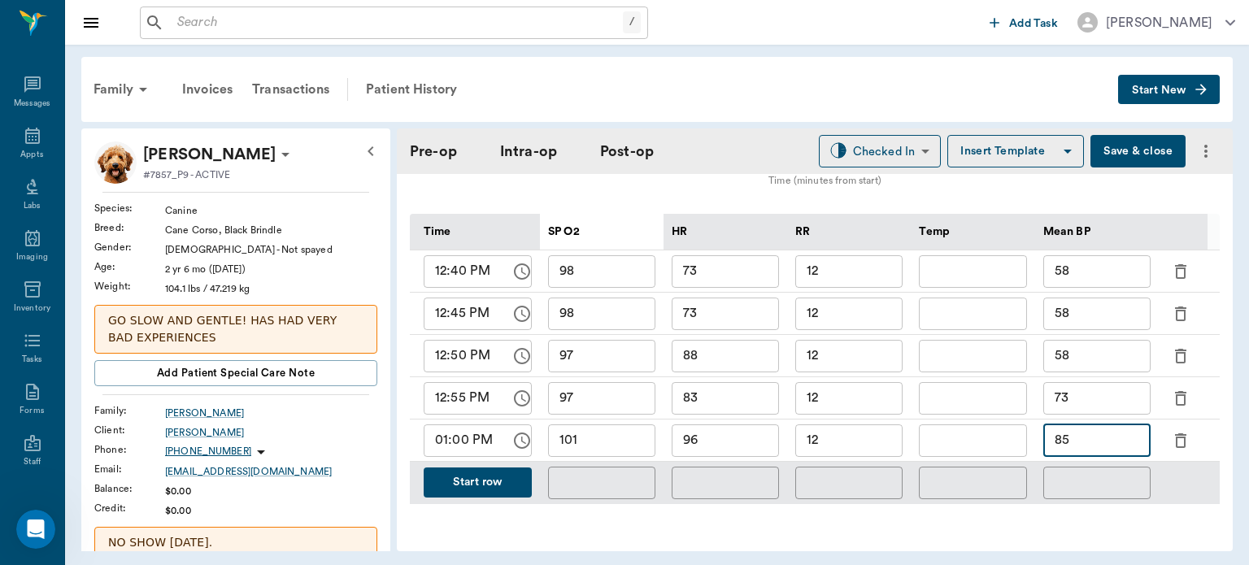
click at [903, 508] on div "Time SP O2 HR RR Temp Mean BP 12:40 PM ​ 98 ​ 73 ​ 12 ​ ​ 58 ​ 12:45 PM ​ 98 ​ …" at bounding box center [815, 359] width 810 height 342
click at [514, 481] on button "Start row" at bounding box center [478, 483] width 108 height 30
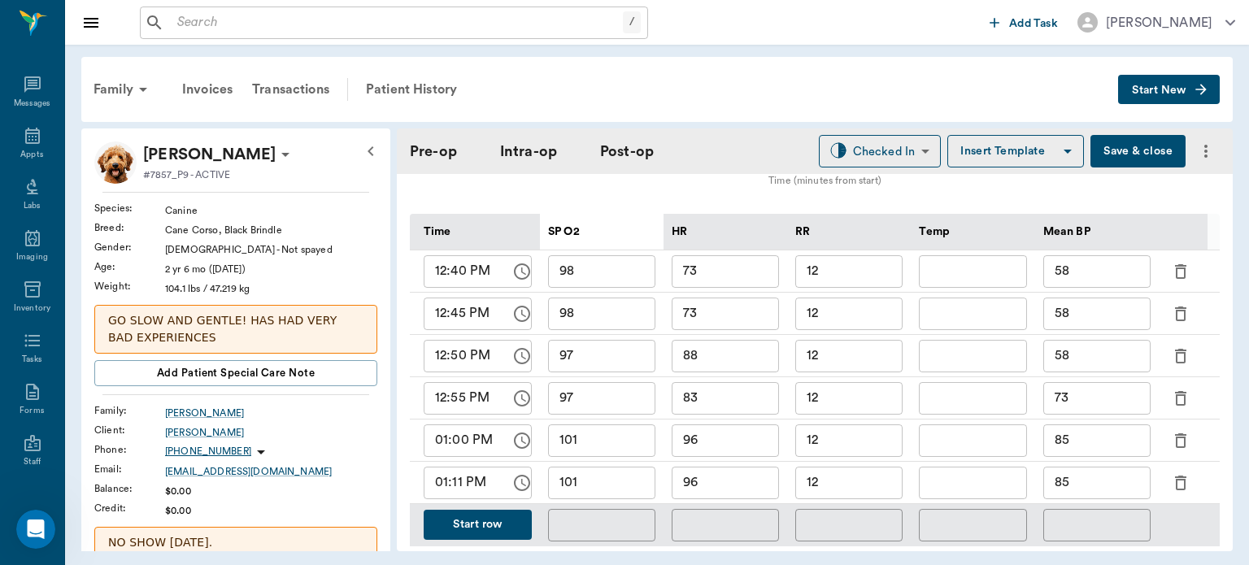
click at [590, 477] on input "101" at bounding box center [601, 483] width 107 height 33
type input "1"
type input "86"
click at [742, 478] on input "96" at bounding box center [725, 483] width 107 height 33
type input "98"
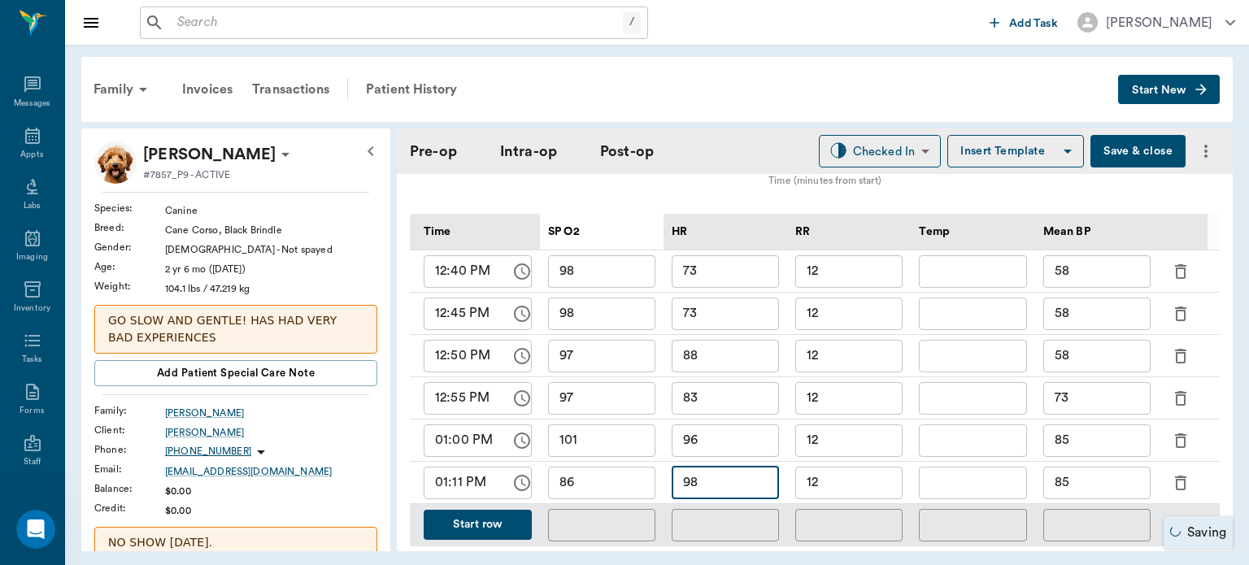
click at [875, 479] on input "12" at bounding box center [848, 483] width 107 height 33
type input "10"
click at [1090, 467] on input "85" at bounding box center [1097, 483] width 107 height 33
type input "8"
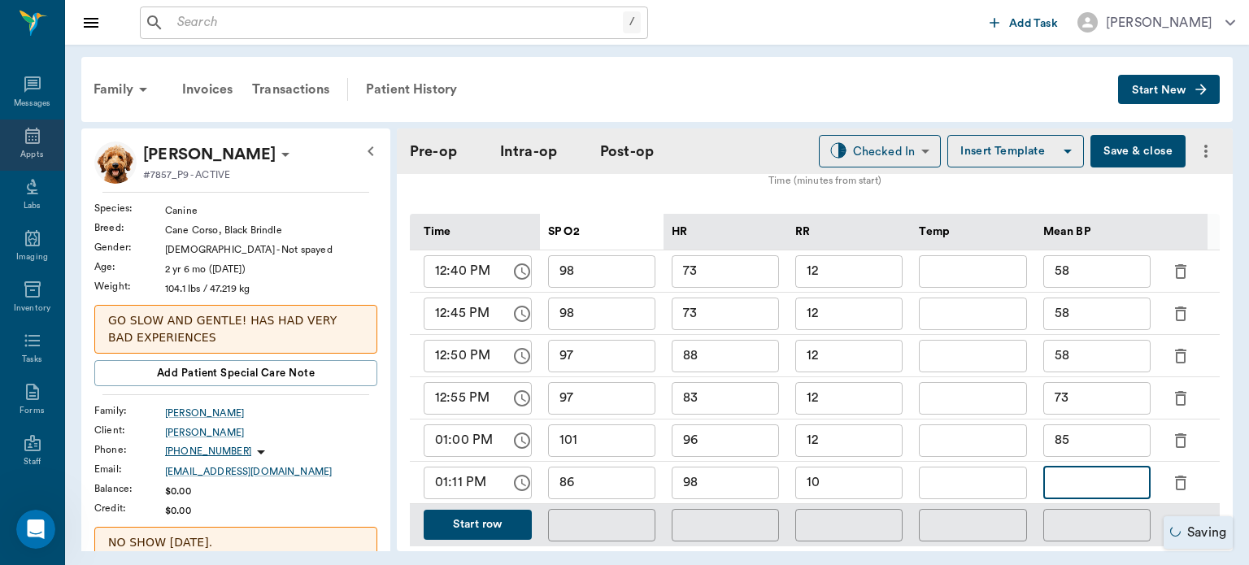
click at [30, 133] on icon at bounding box center [32, 136] width 15 height 16
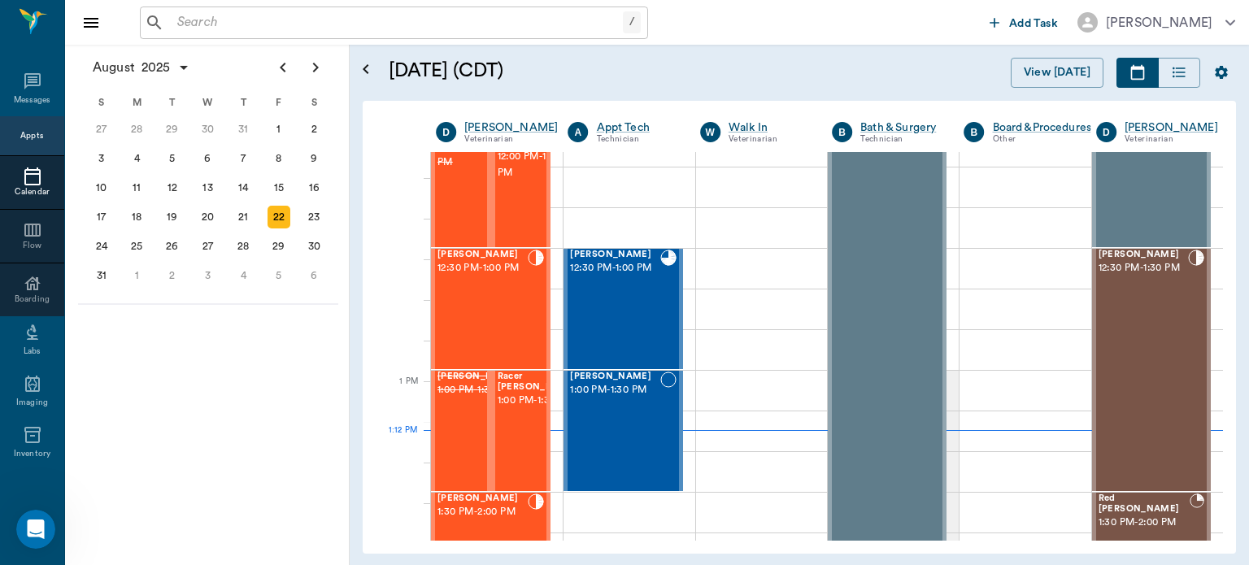
scroll to position [994, 0]
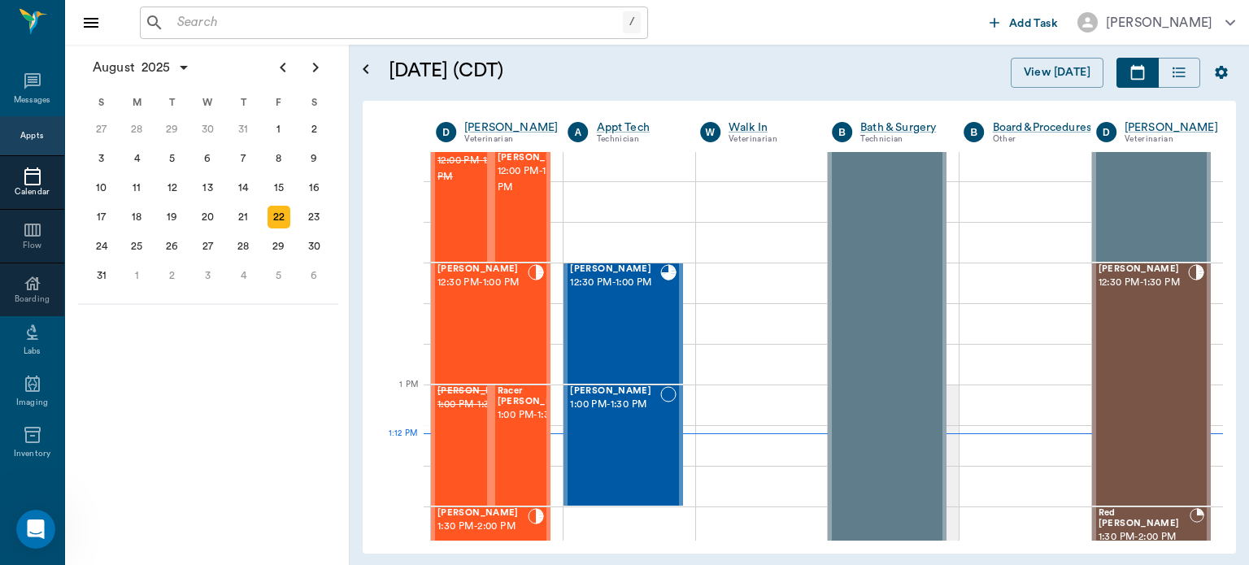
click at [507, 324] on div "Tess Whatley 12:30 PM - 1:00 PM" at bounding box center [483, 323] width 90 height 119
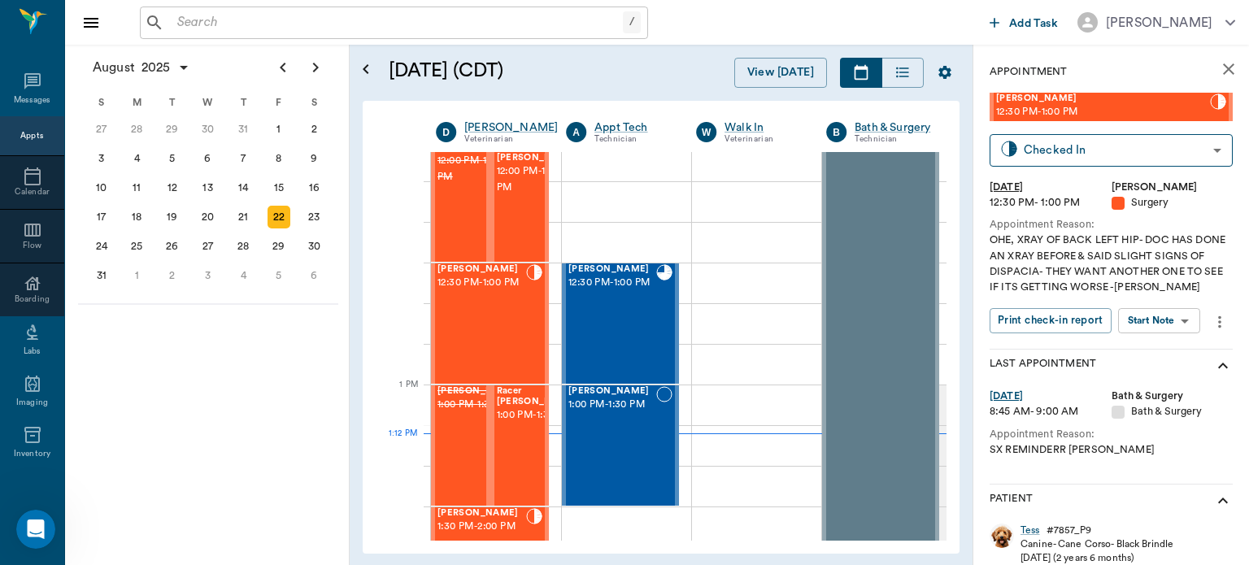
click at [1188, 329] on body "/ ​ Add Task Dr. Bert Ellsworth Nectar Messages Appts Calendar Flow Boarding La…" at bounding box center [624, 282] width 1249 height 565
click at [1180, 381] on button "View Surgery" at bounding box center [1146, 380] width 67 height 19
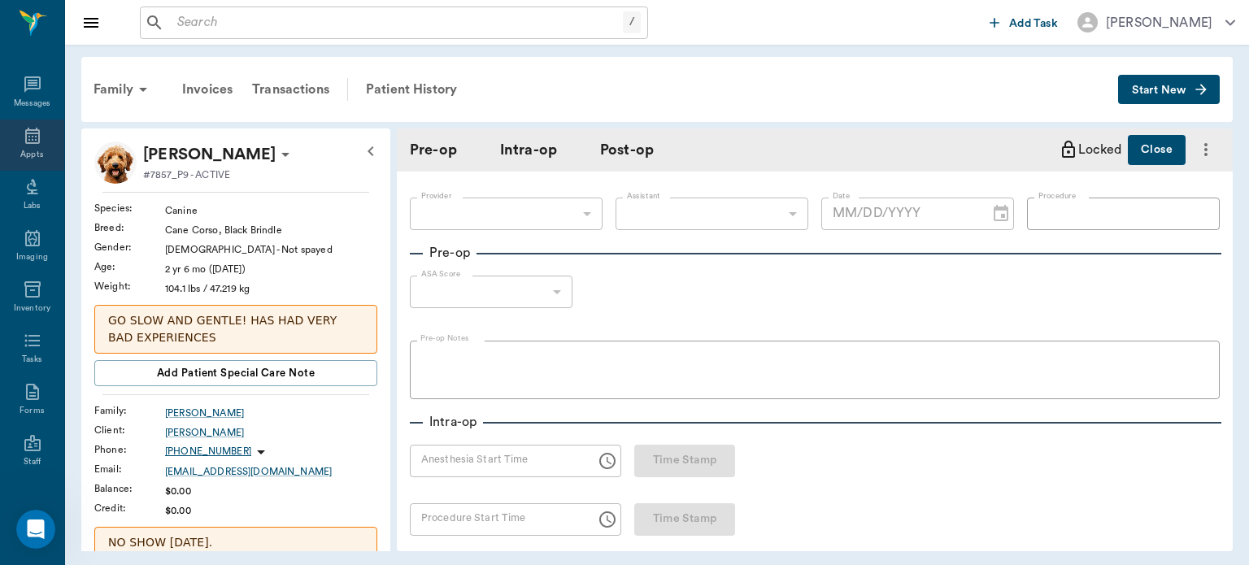
click at [25, 133] on icon at bounding box center [32, 136] width 15 height 16
type input "63ec2f075fda476ae8351a4d"
type input "63ec2e7e52e12b0ba117b124"
type input "SPAY/XRAY"
type input "1"
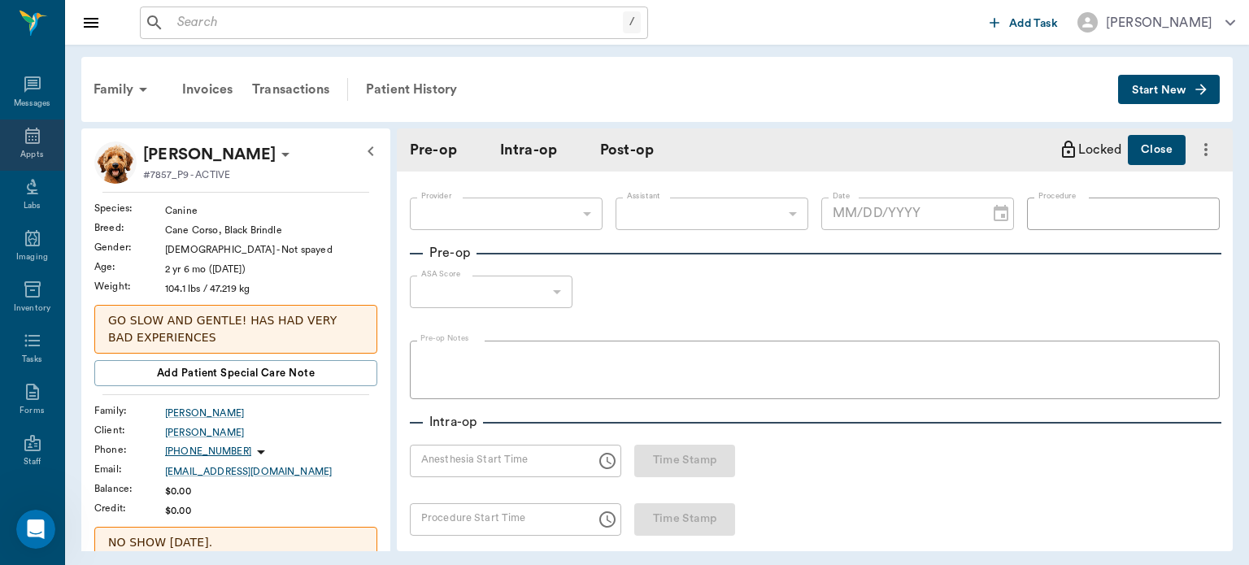
radio input "true"
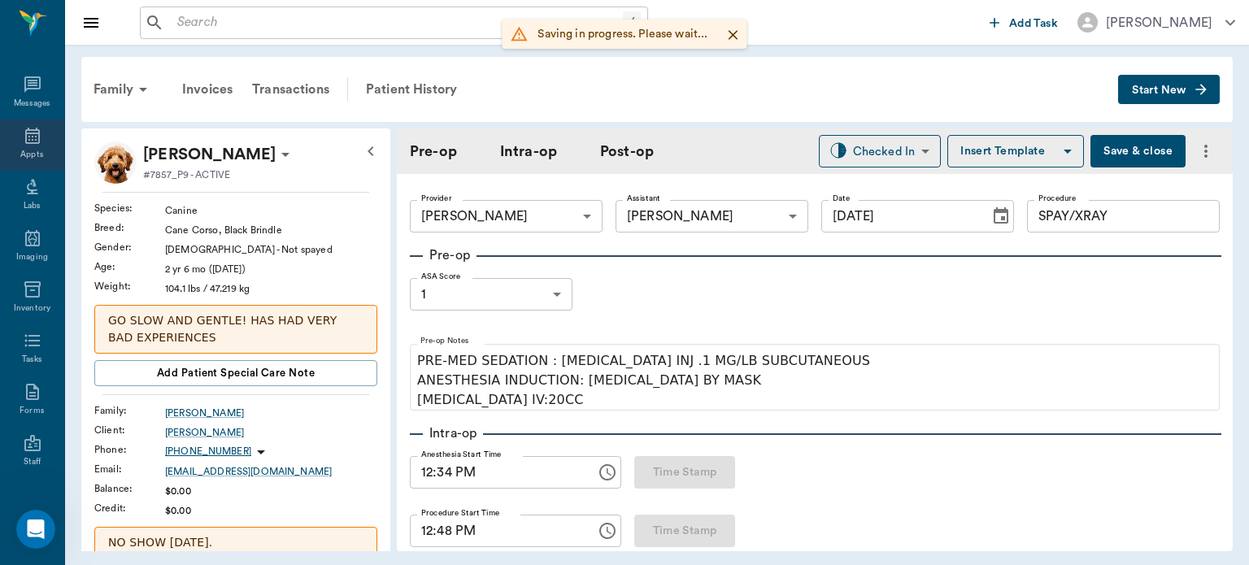
type input "[DATE]"
type input "12:34 PM"
type input "12:48 PM"
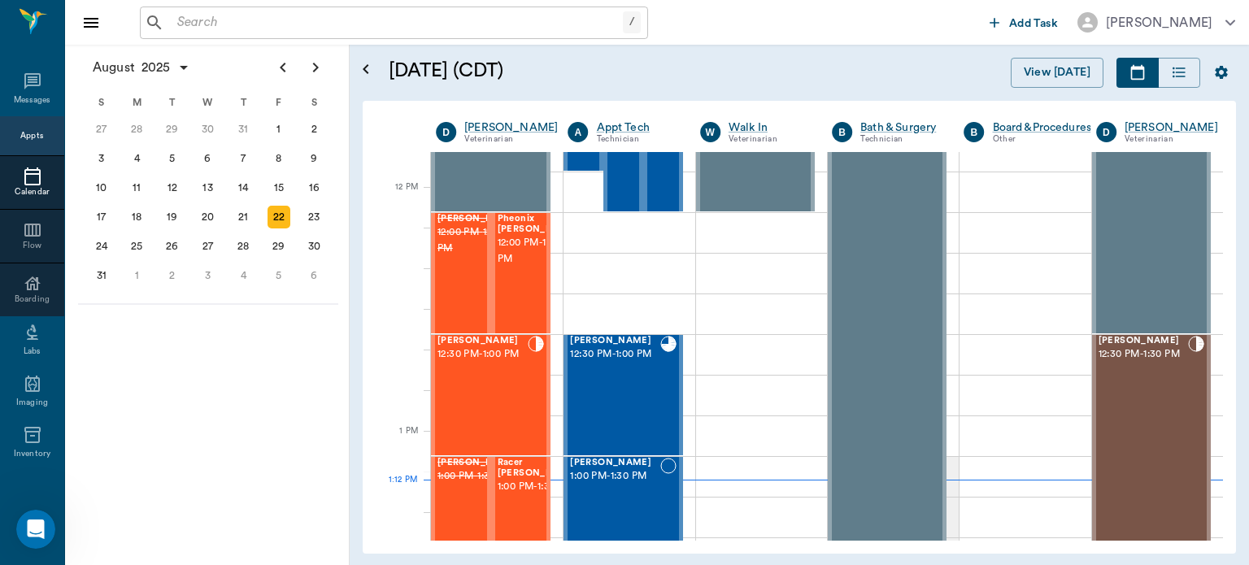
scroll to position [916, 0]
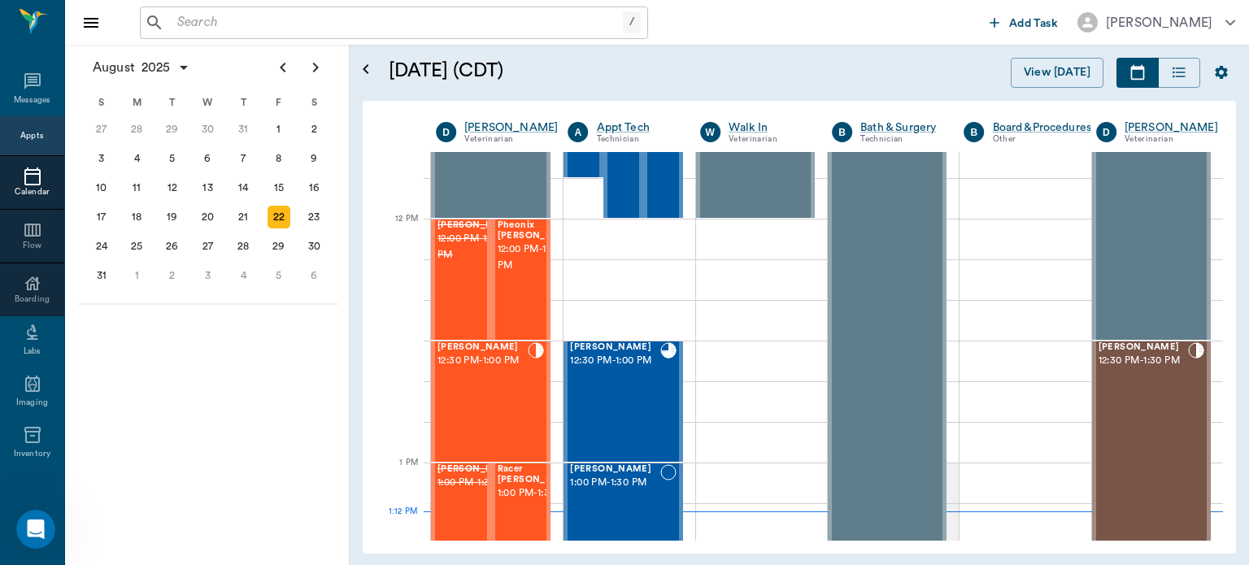
click at [579, 305] on div at bounding box center [579, 279] width 0 height 119
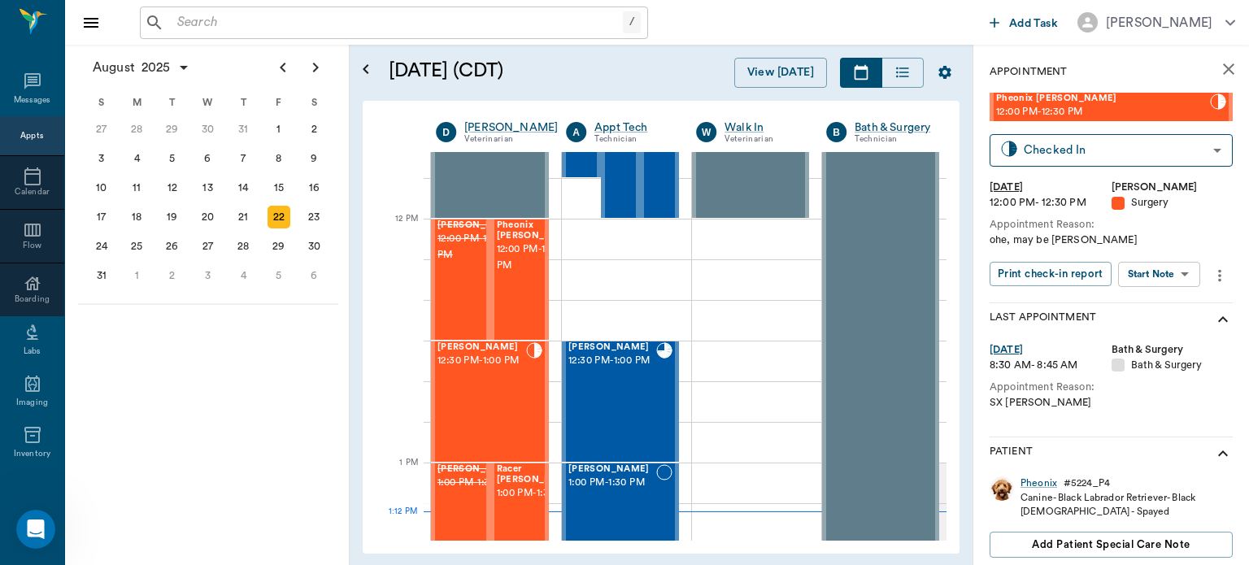
click at [1153, 281] on body "/ ​ Add Task Dr. Bert Ellsworth Nectar Messages Appts Calendar Flow Boarding La…" at bounding box center [624, 282] width 1249 height 565
click at [1170, 340] on button "View Surgery" at bounding box center [1146, 334] width 67 height 19
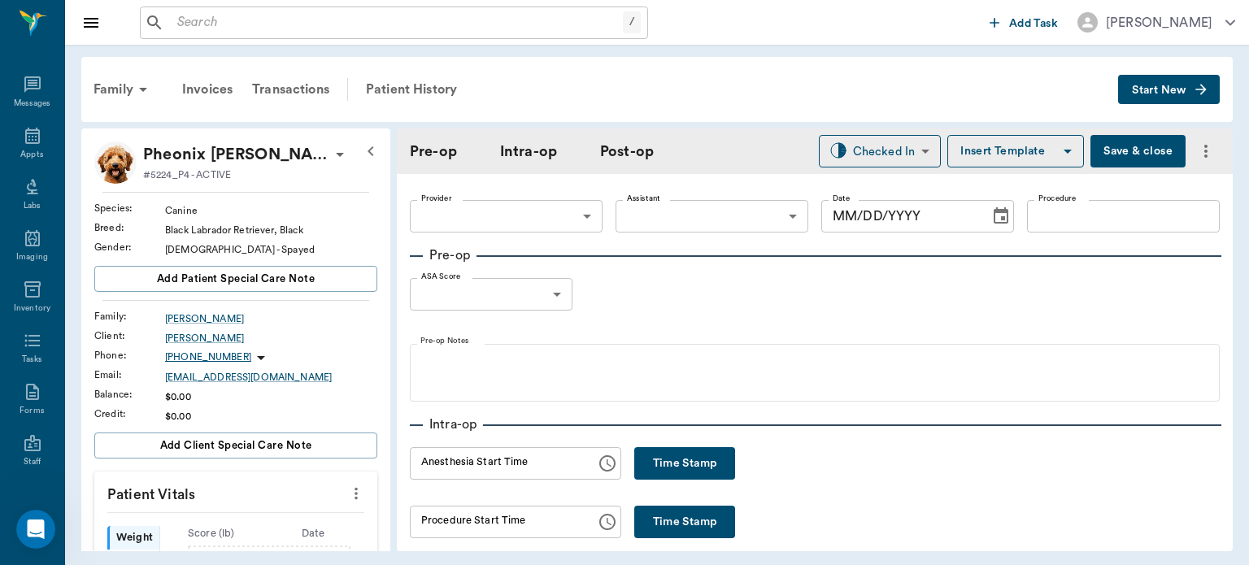
type input "63ec2f075fda476ae8351a4d"
type input "[DATE]"
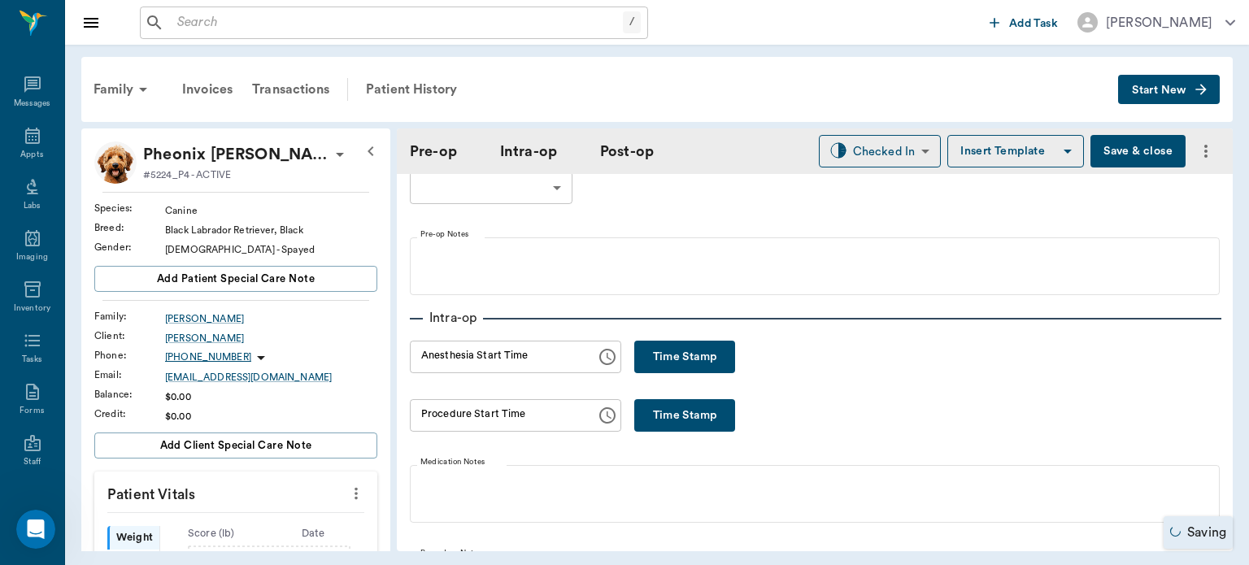
scroll to position [156, 0]
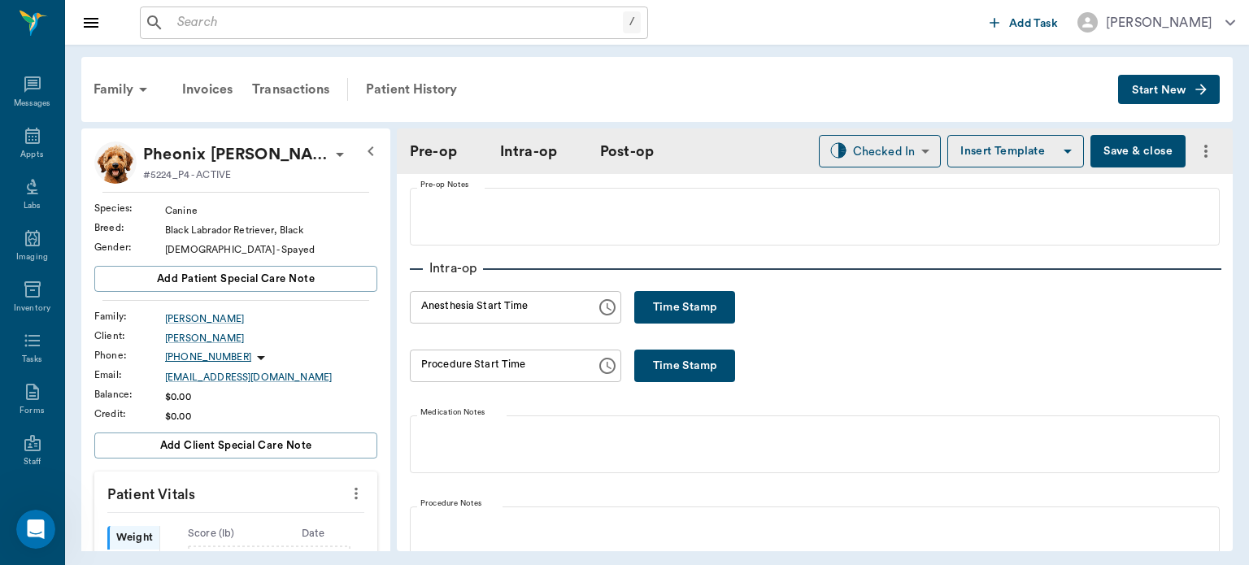
click at [708, 320] on button "Time Stamp" at bounding box center [684, 307] width 101 height 33
type input "01:12 PM"
click at [36, 152] on div "Appts" at bounding box center [31, 155] width 23 height 12
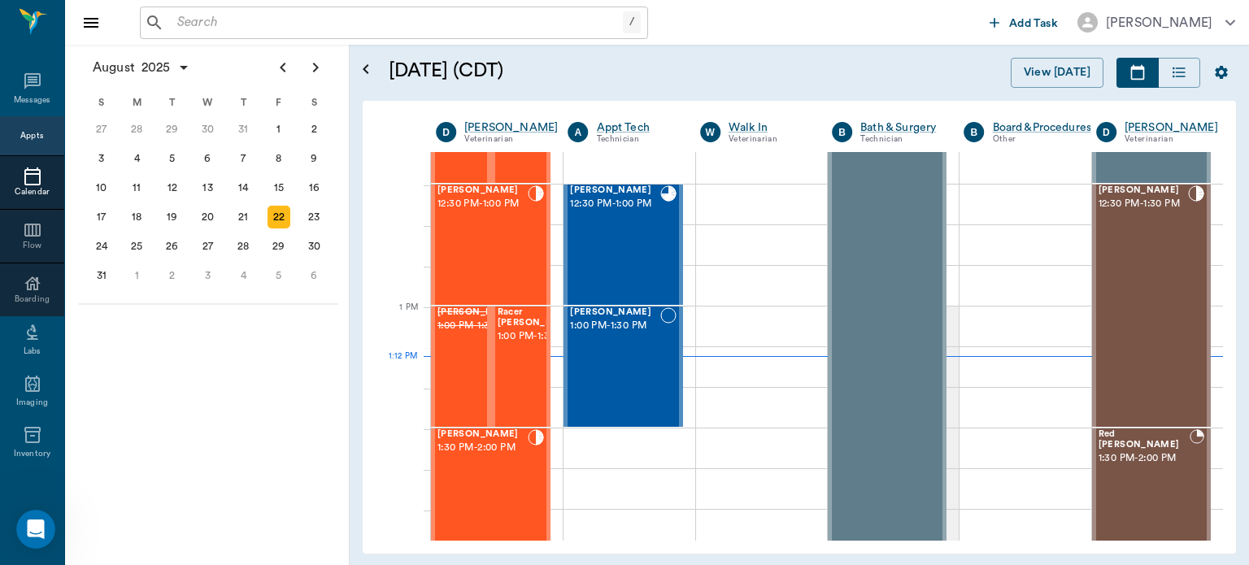
scroll to position [1069, 0]
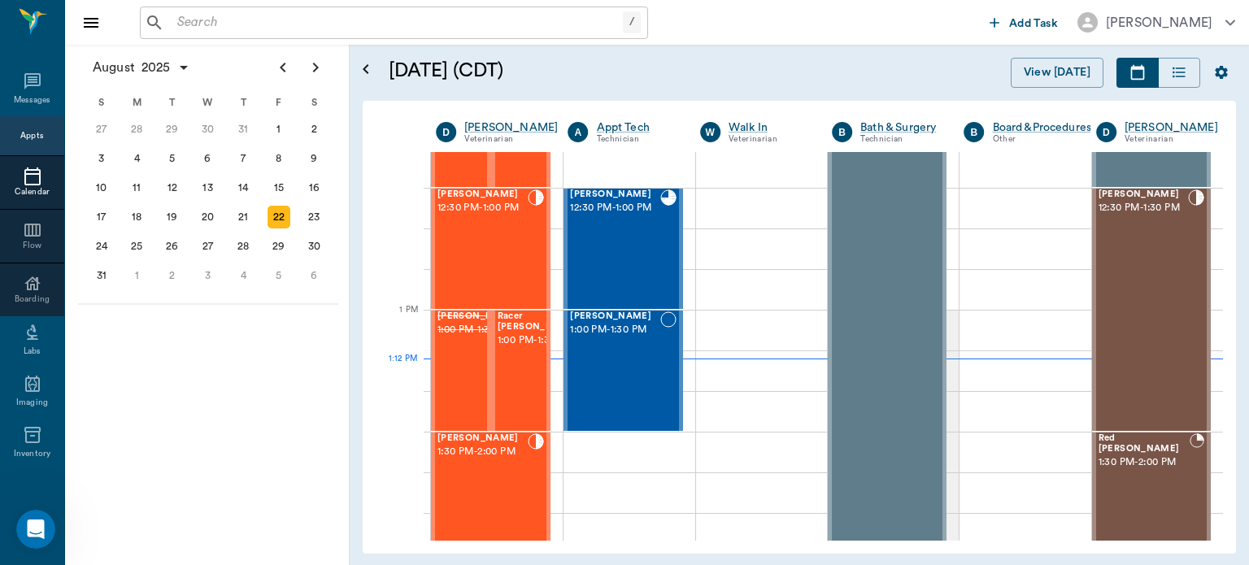
click at [502, 250] on div "Tess Whatley 12:30 PM - 1:00 PM" at bounding box center [483, 249] width 90 height 119
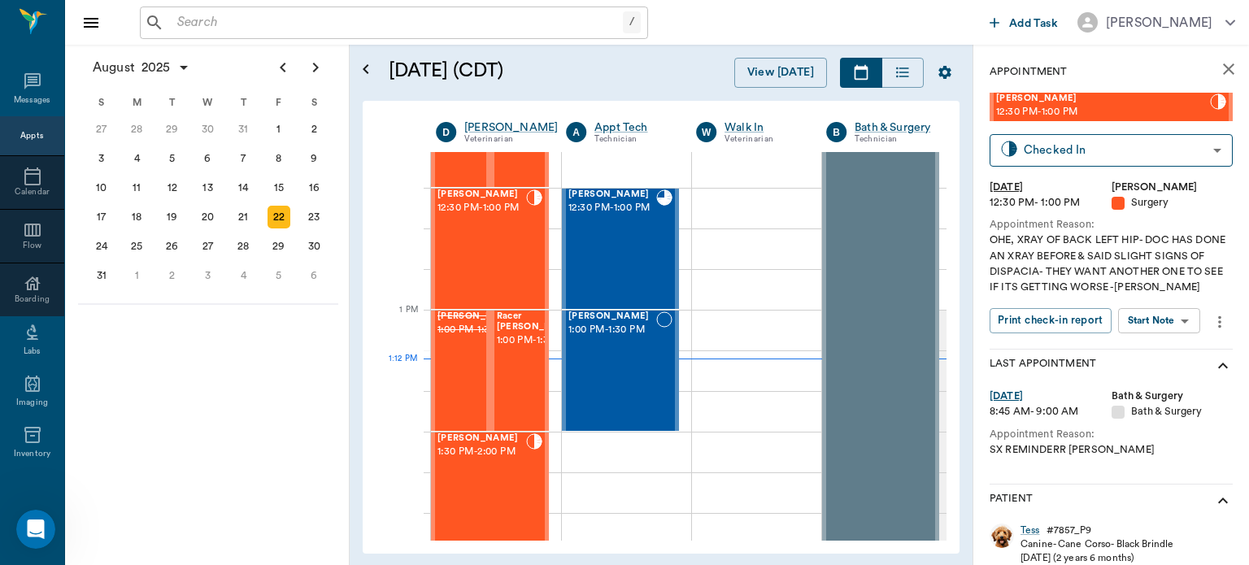
click at [1169, 321] on body "/ ​ Add Task Dr. Bert Ellsworth Nectar Messages Appts Calendar Flow Boarding La…" at bounding box center [624, 282] width 1249 height 565
click at [1174, 386] on button "View Surgery" at bounding box center [1146, 380] width 67 height 19
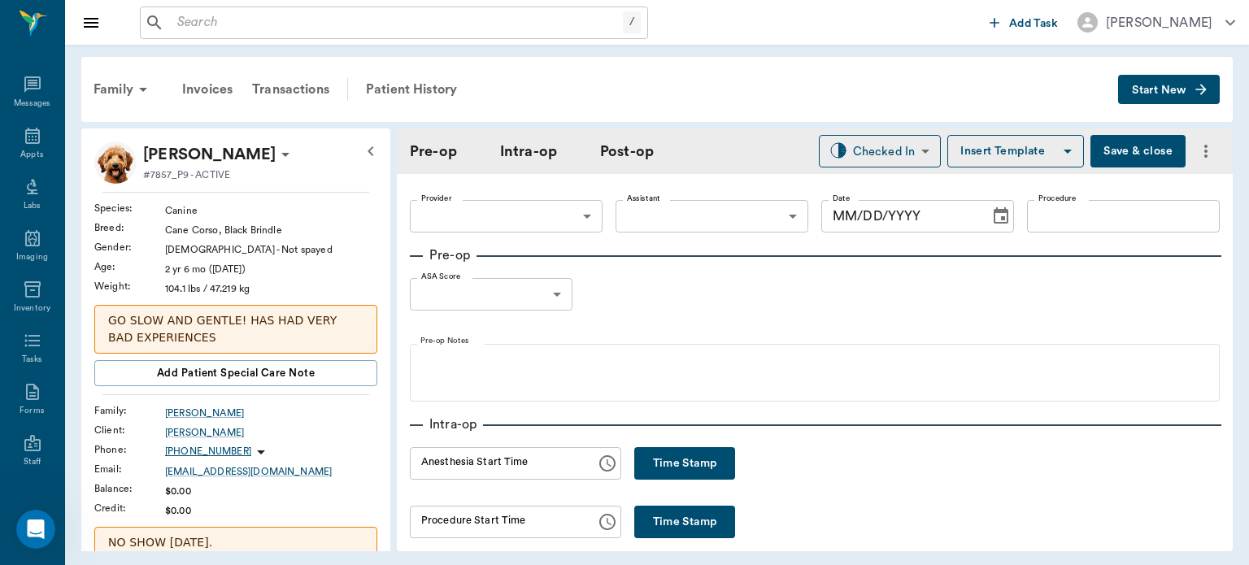
type input "63ec2f075fda476ae8351a4d"
type input "63ec2e7e52e12b0ba117b124"
type input "SPAY/XRAY"
type input "1"
radio input "true"
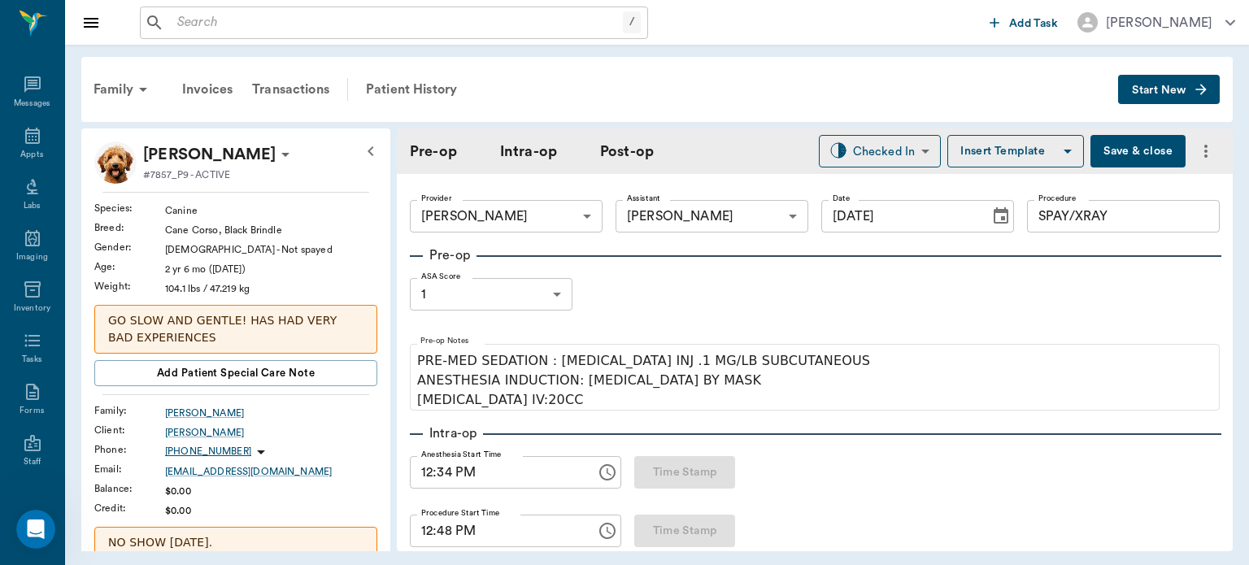
type input "[DATE]"
type input "12:34 PM"
type input "12:48 PM"
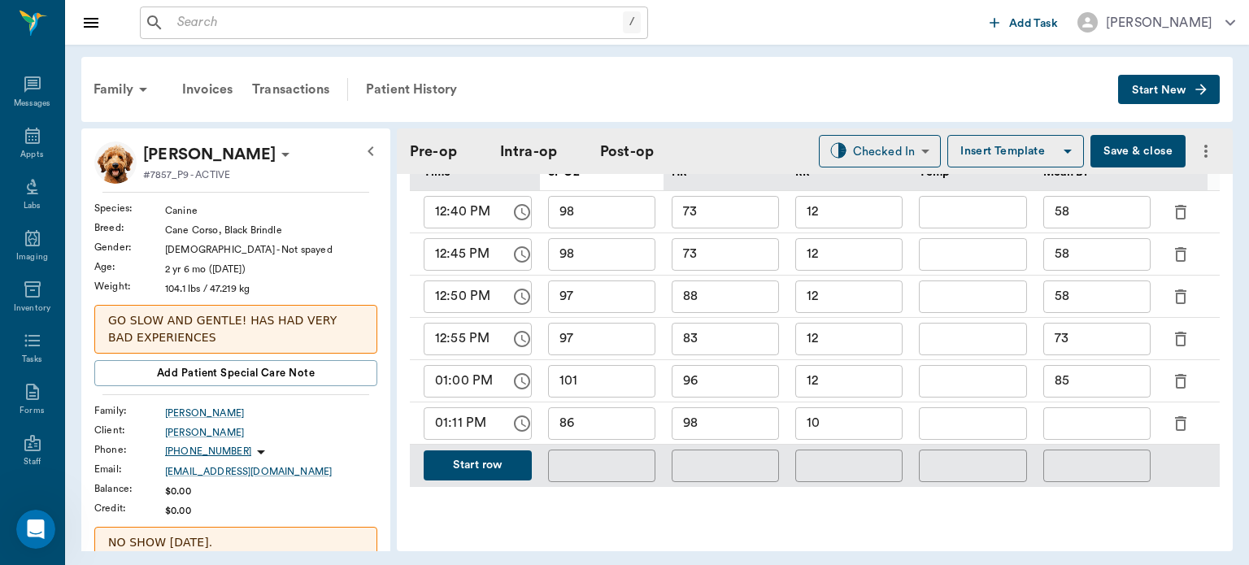
scroll to position [834, 0]
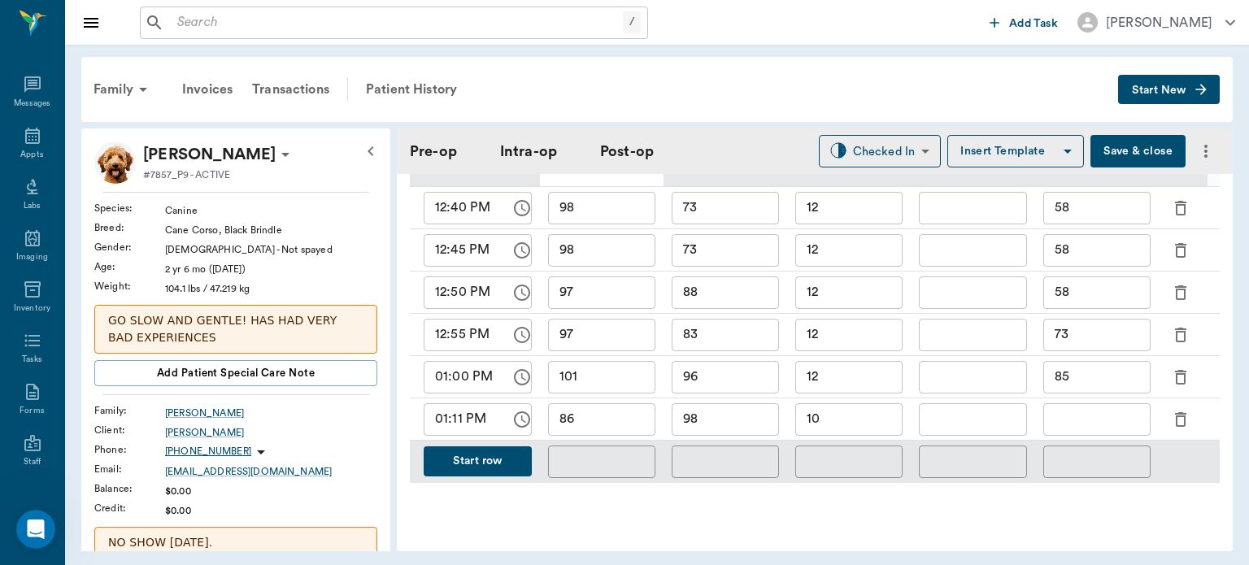
click at [1099, 409] on input "text" at bounding box center [1097, 419] width 107 height 33
click at [466, 449] on button "Start row" at bounding box center [478, 462] width 108 height 30
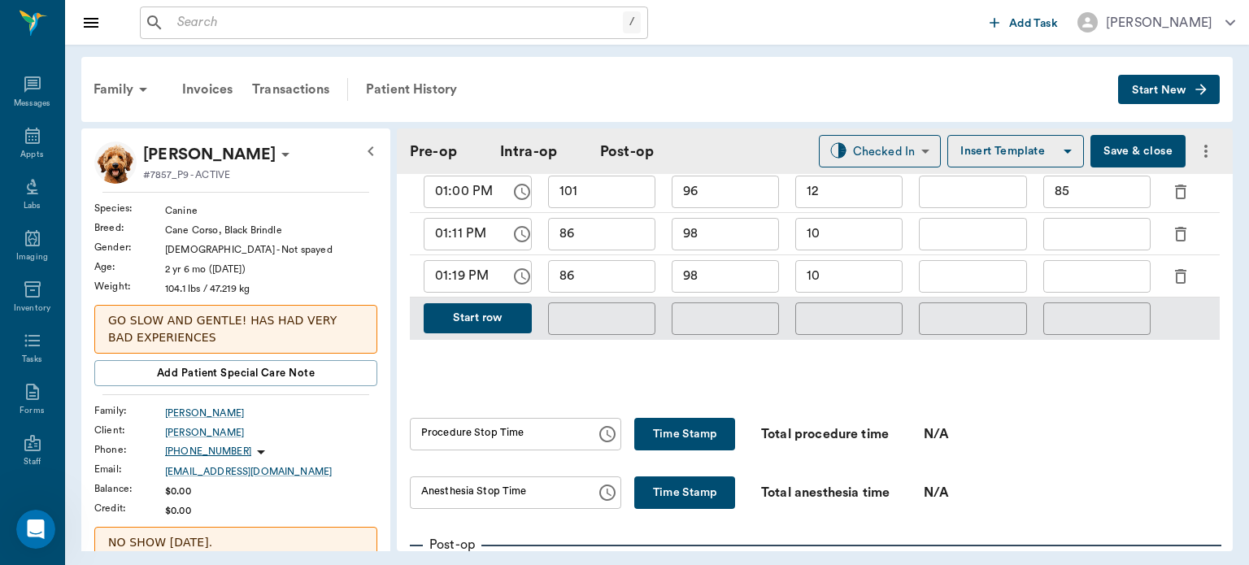
scroll to position [1005, 0]
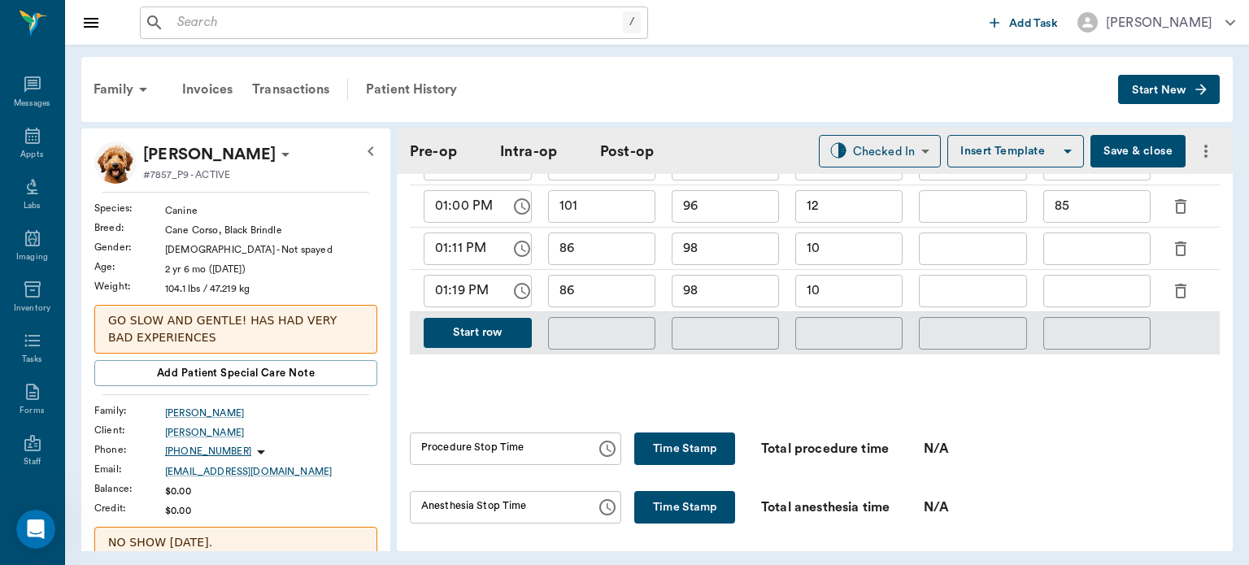
click at [728, 288] on input "98" at bounding box center [725, 291] width 107 height 33
type input "9"
type input "101"
click at [613, 279] on input "86" at bounding box center [601, 291] width 107 height 33
type input "8"
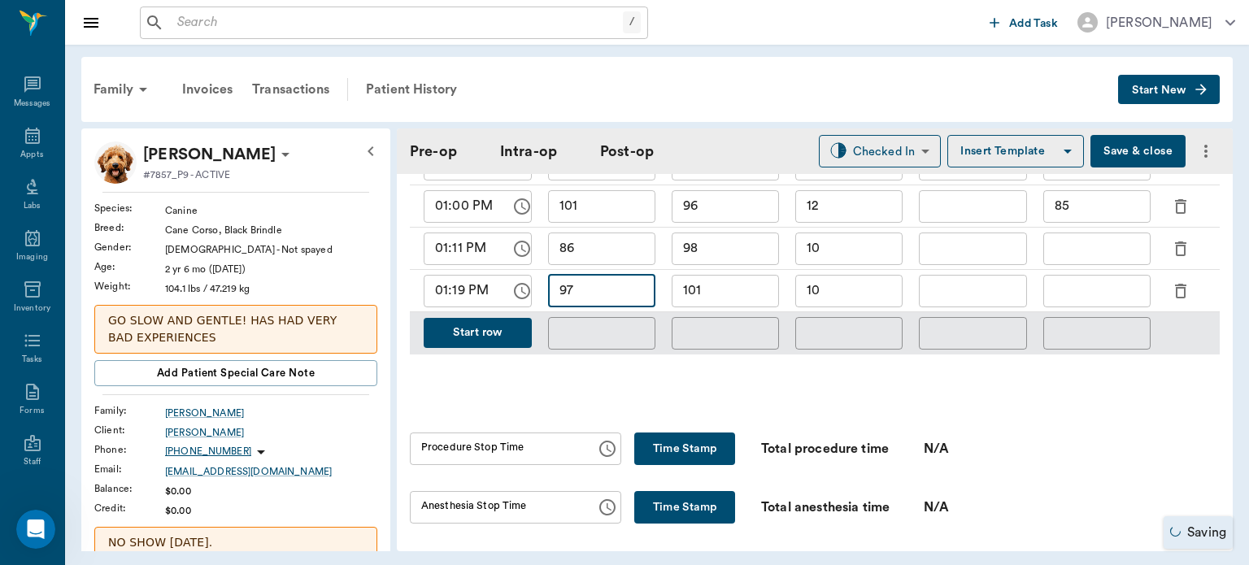
type input "97"
click at [859, 288] on input "10" at bounding box center [848, 291] width 107 height 33
type input "1"
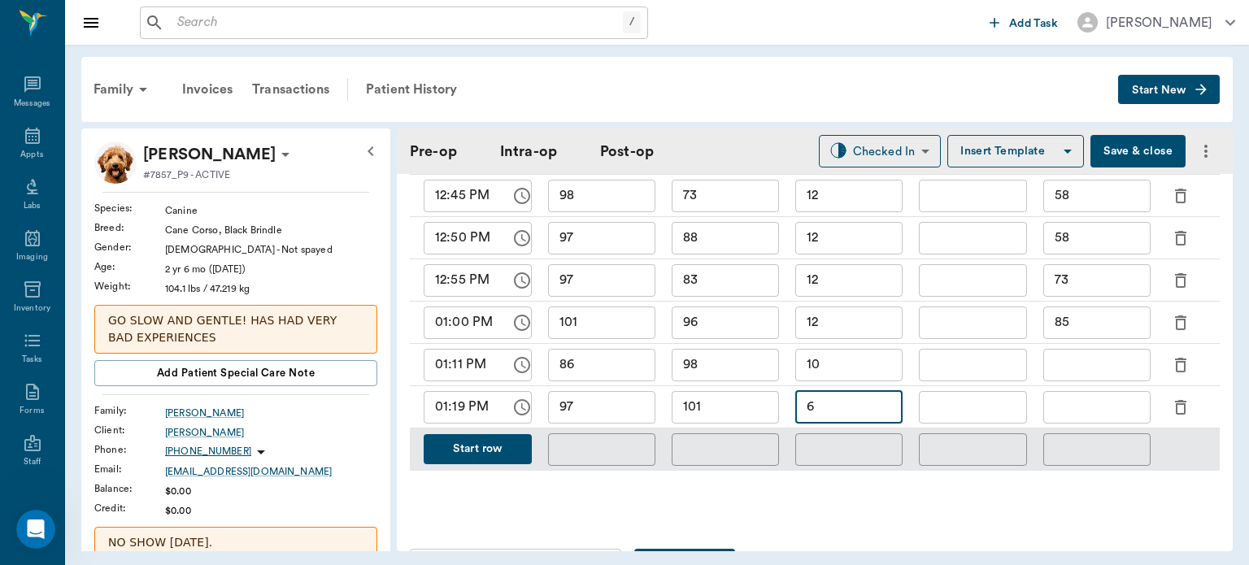
scroll to position [882, 0]
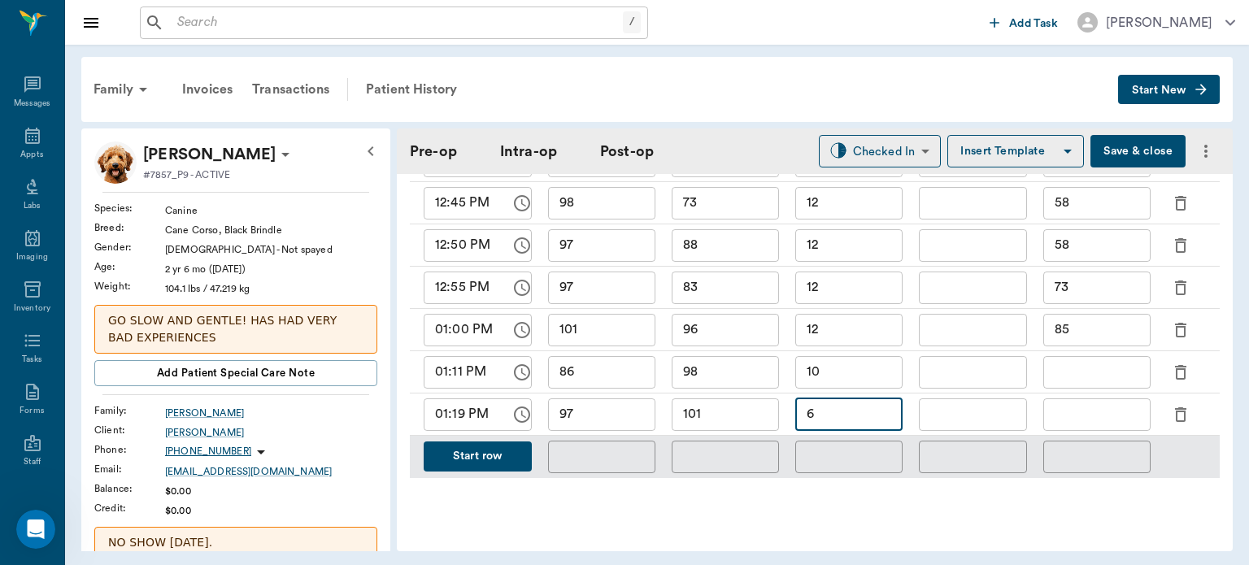
type input "6"
click at [1083, 408] on input "text" at bounding box center [1097, 415] width 107 height 33
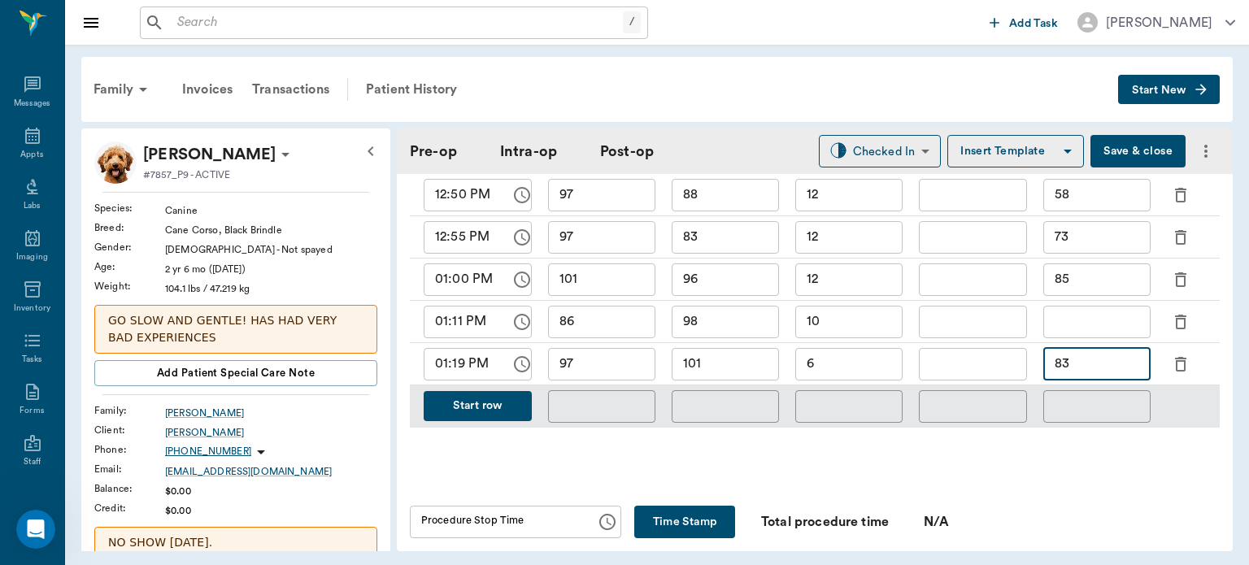
scroll to position [948, 0]
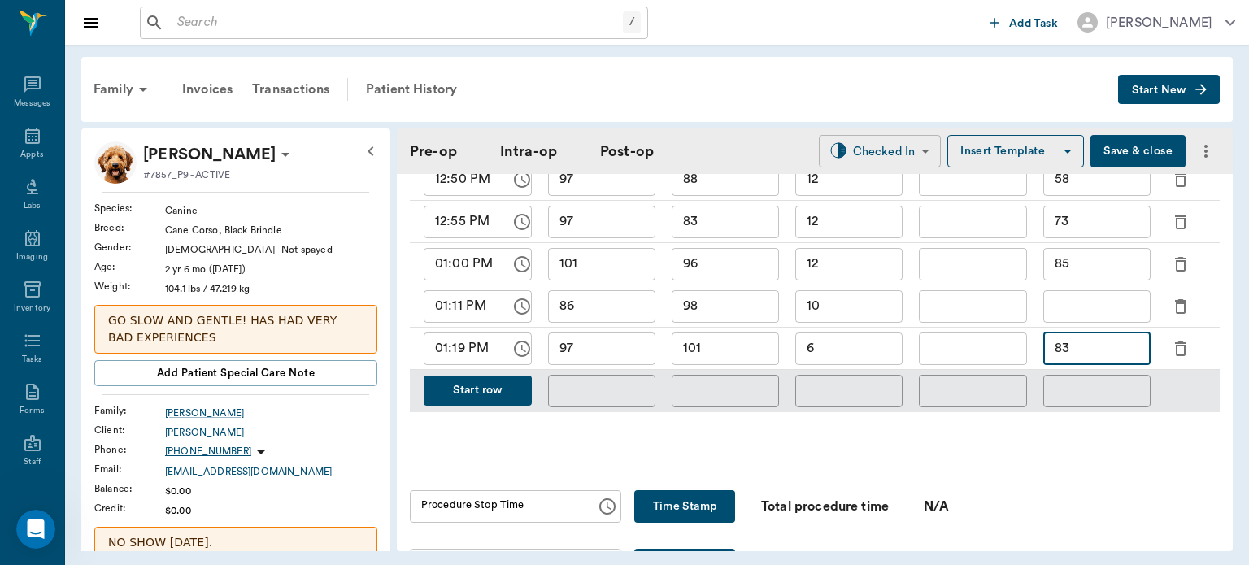
type input "83"
click at [872, 146] on body "/ ​ Add Task Dr. Bert Ellsworth Nectar Messages Appts Labs Imaging Inventory Ta…" at bounding box center [624, 282] width 1249 height 565
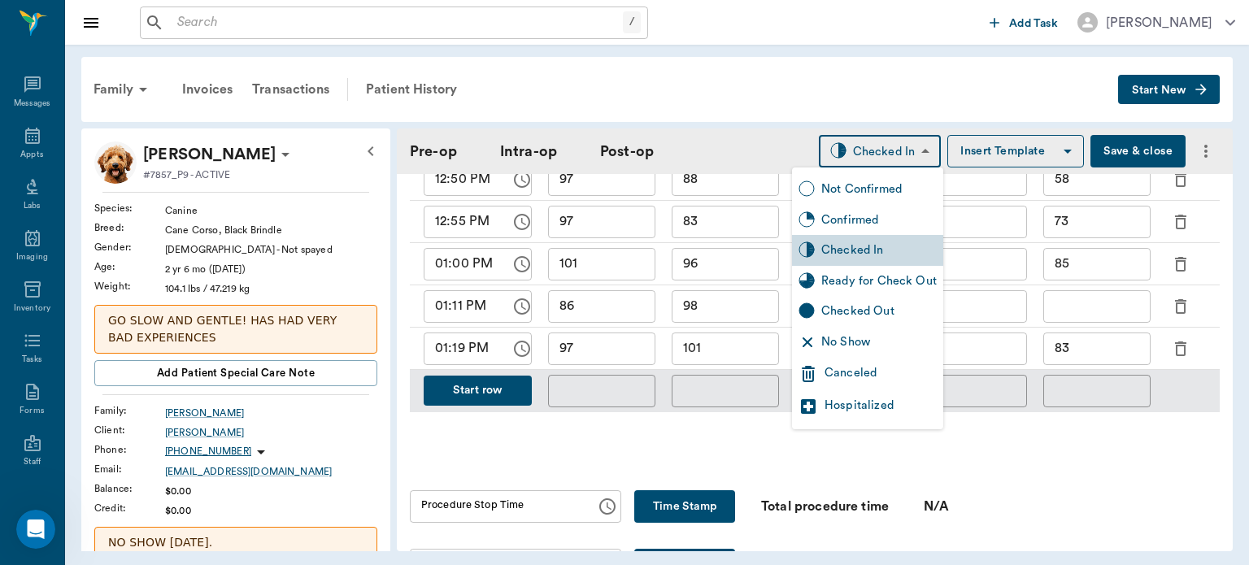
click at [887, 280] on div "Ready for Check Out" at bounding box center [878, 281] width 115 height 18
type input "READY_TO_CHECKOUT"
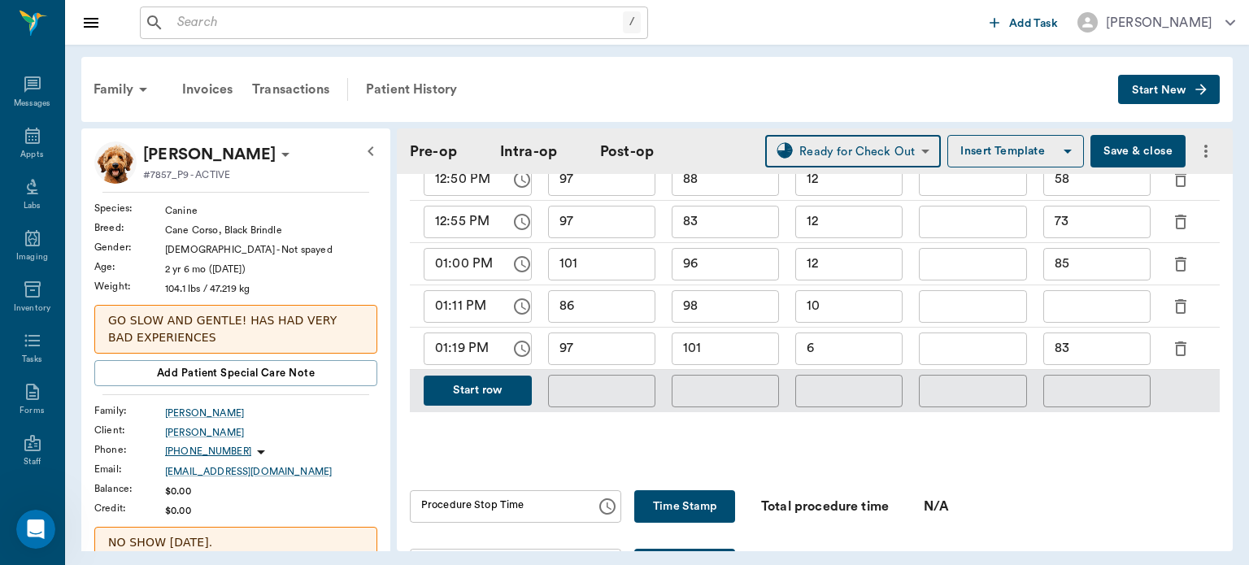
click at [716, 495] on button "Time Stamp" at bounding box center [684, 506] width 101 height 33
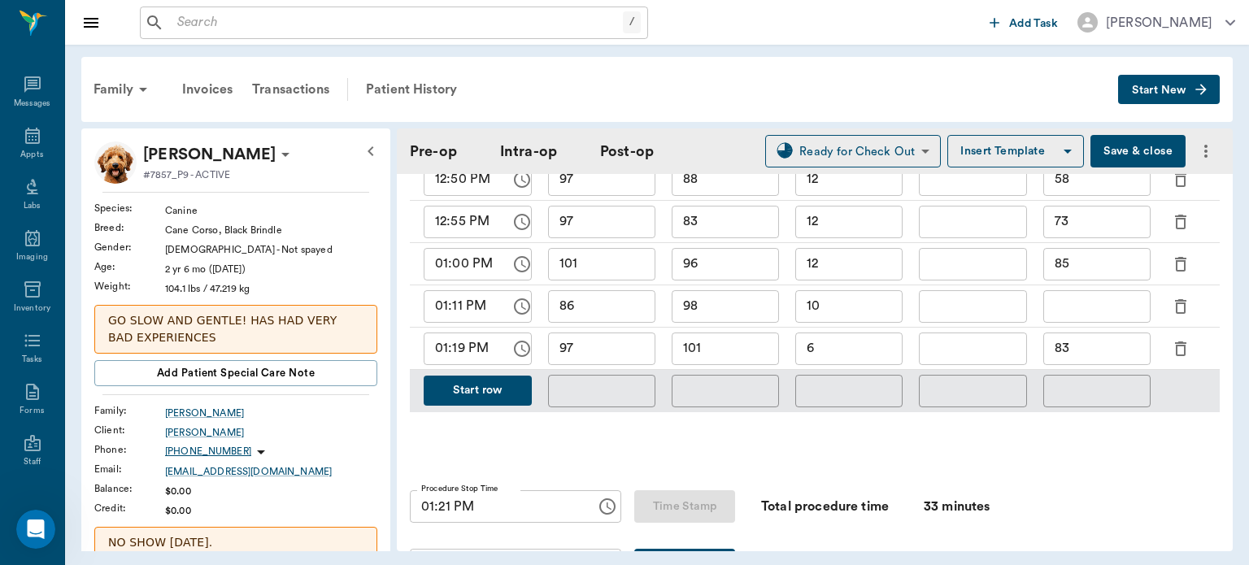
type input "01:21 PM"
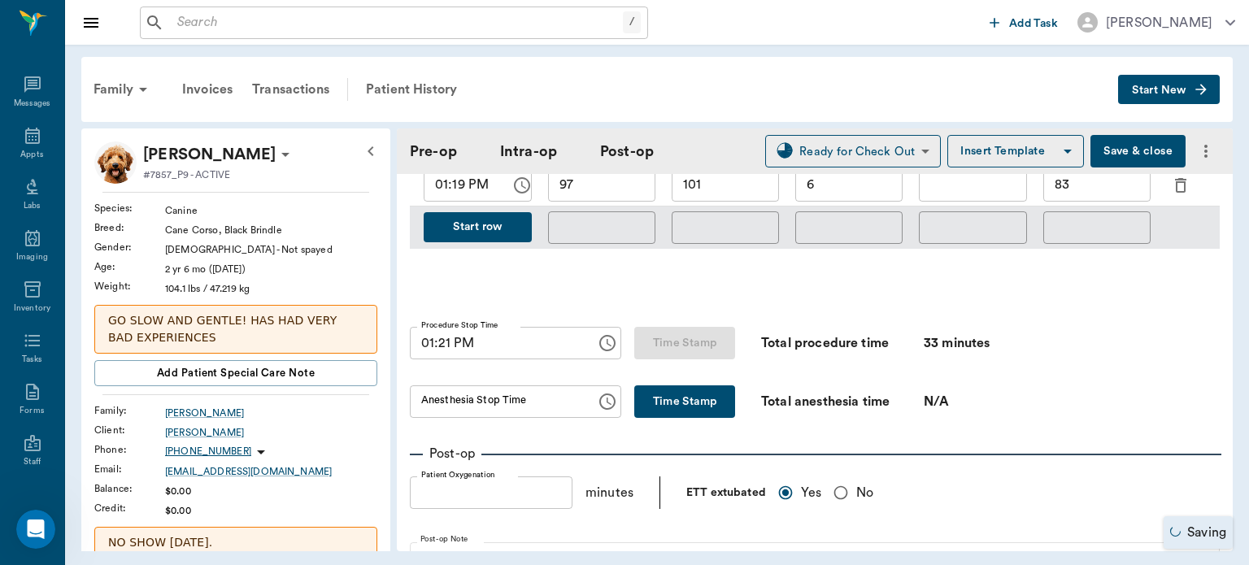
click at [686, 386] on button "Time Stamp" at bounding box center [684, 402] width 101 height 33
type input "01:21 PM"
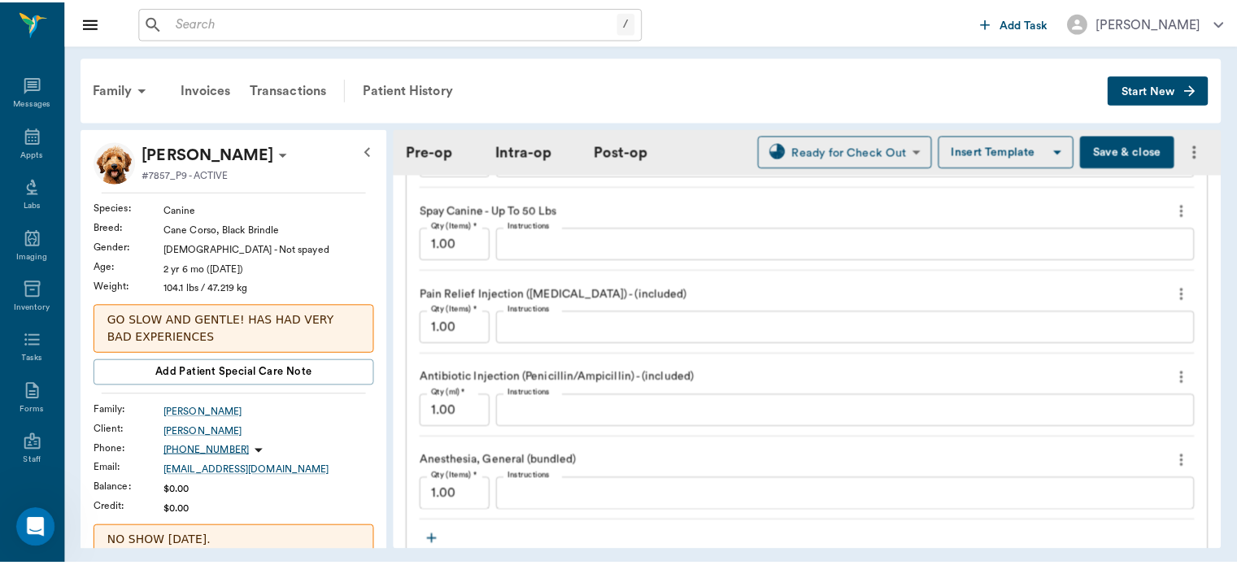
scroll to position [1671, 0]
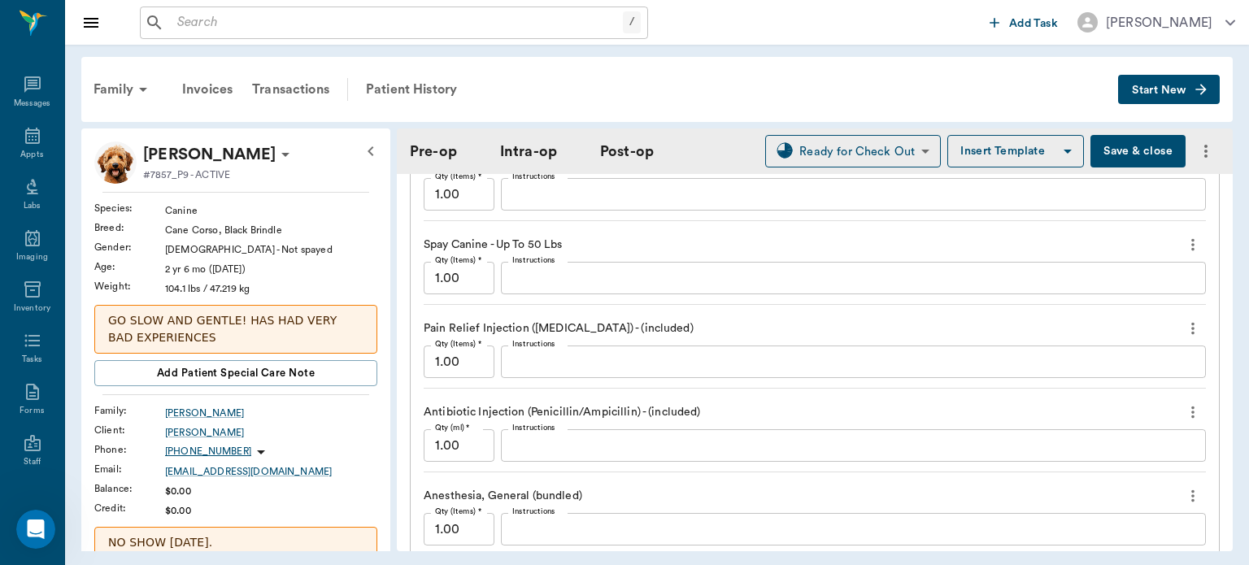
click at [1135, 154] on button "Save & close" at bounding box center [1138, 151] width 95 height 33
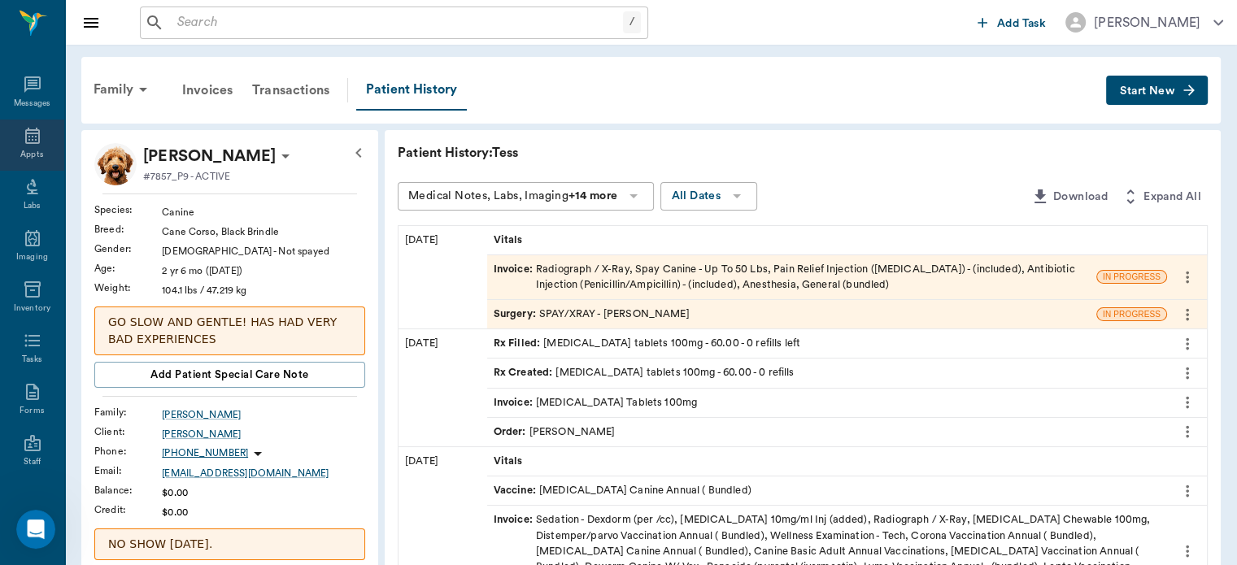
click at [26, 131] on icon at bounding box center [33, 136] width 20 height 20
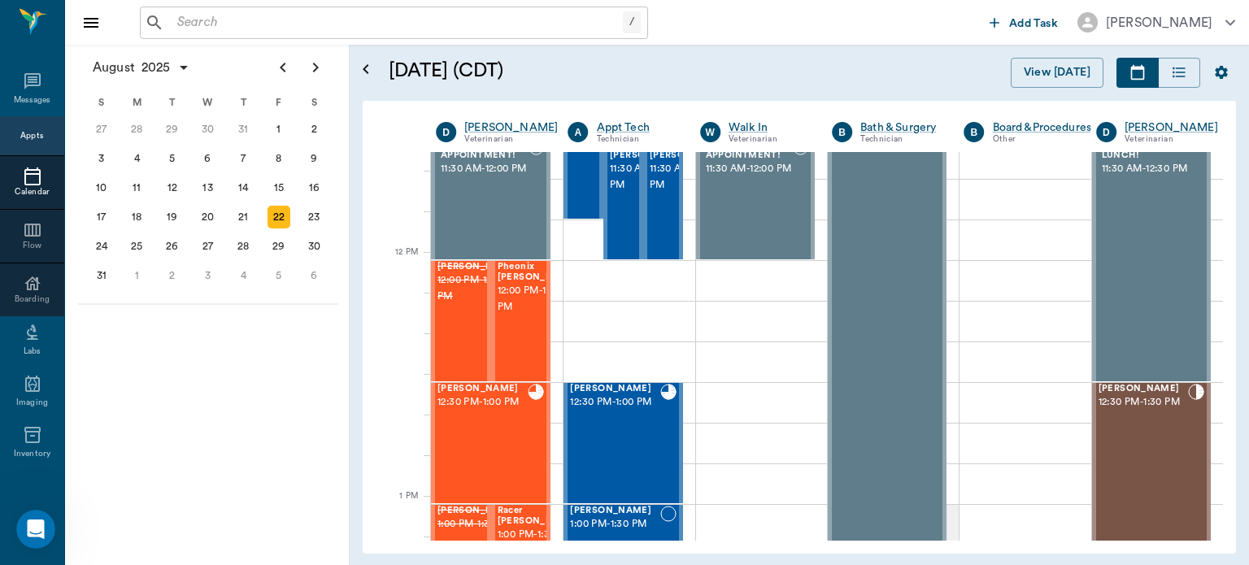
scroll to position [870, 0]
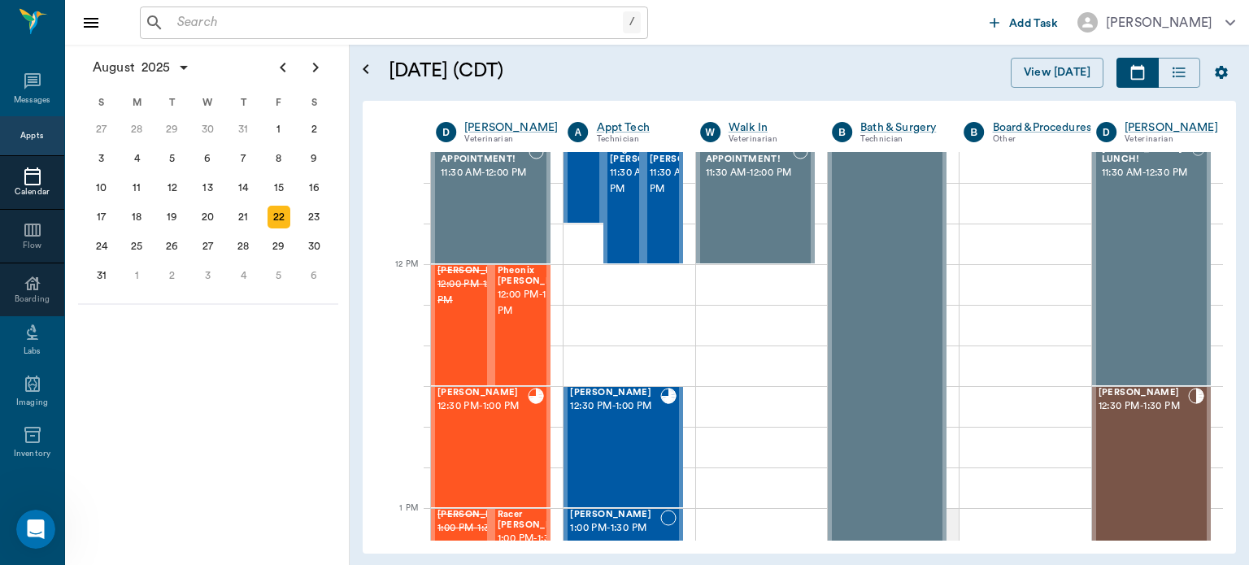
click at [515, 320] on span "12:00 PM - 12:30 PM" at bounding box center [538, 303] width 81 height 33
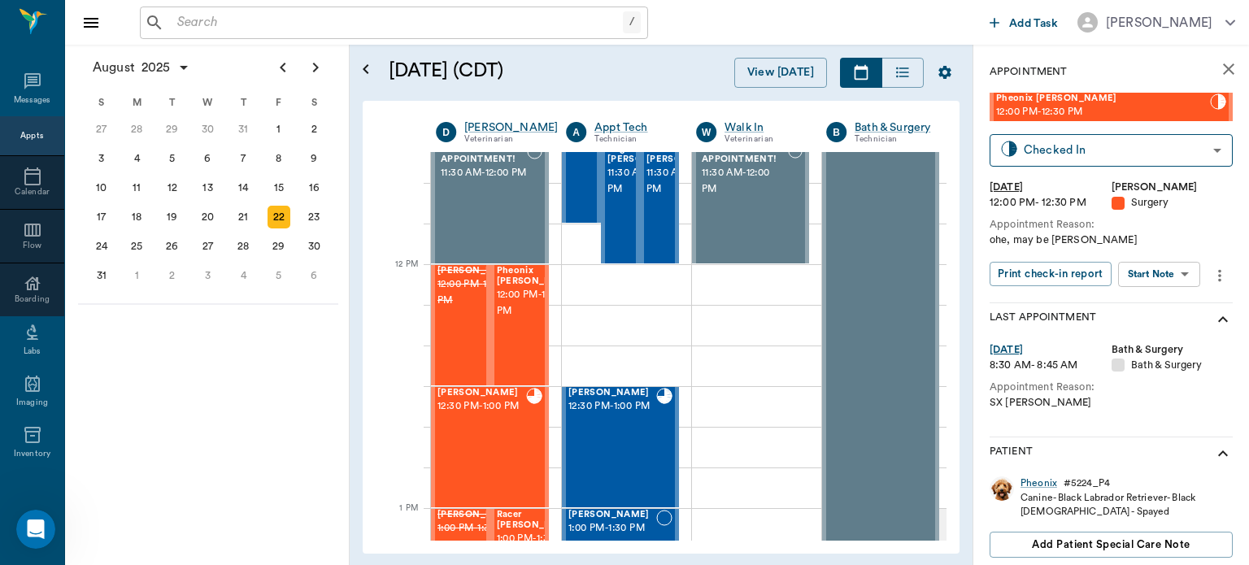
click at [1171, 280] on body "/ ​ Add Task Dr. Bert Ellsworth Nectar Messages Appts Calendar Flow Boarding La…" at bounding box center [624, 282] width 1249 height 565
click at [1160, 342] on button "View Surgery" at bounding box center [1146, 334] width 67 height 19
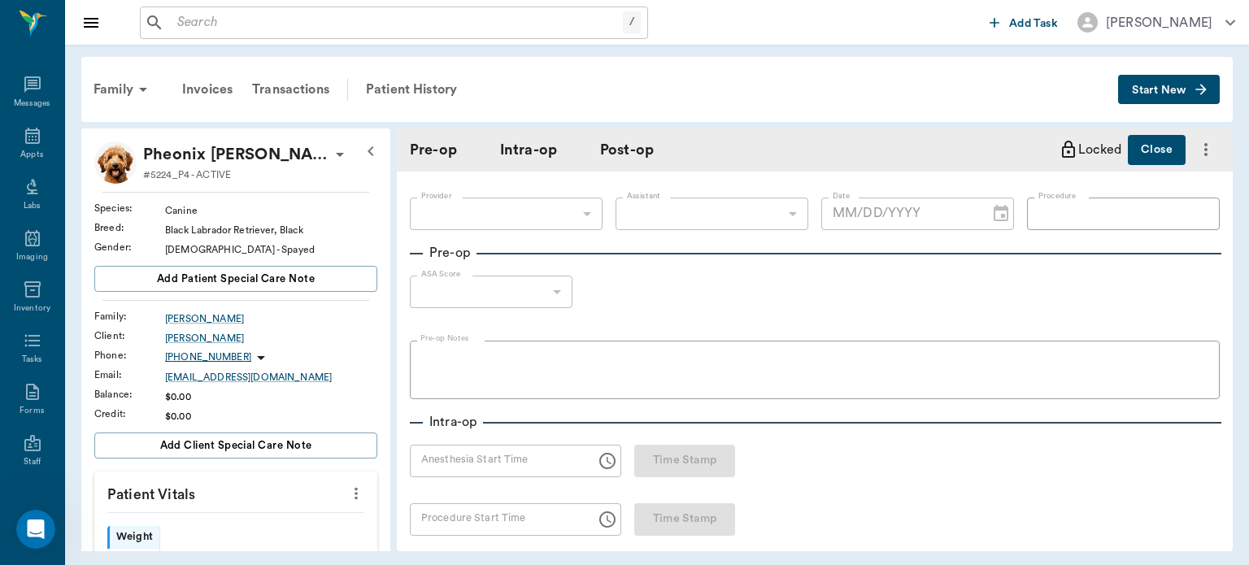
type input "63ec2f075fda476ae8351a4d"
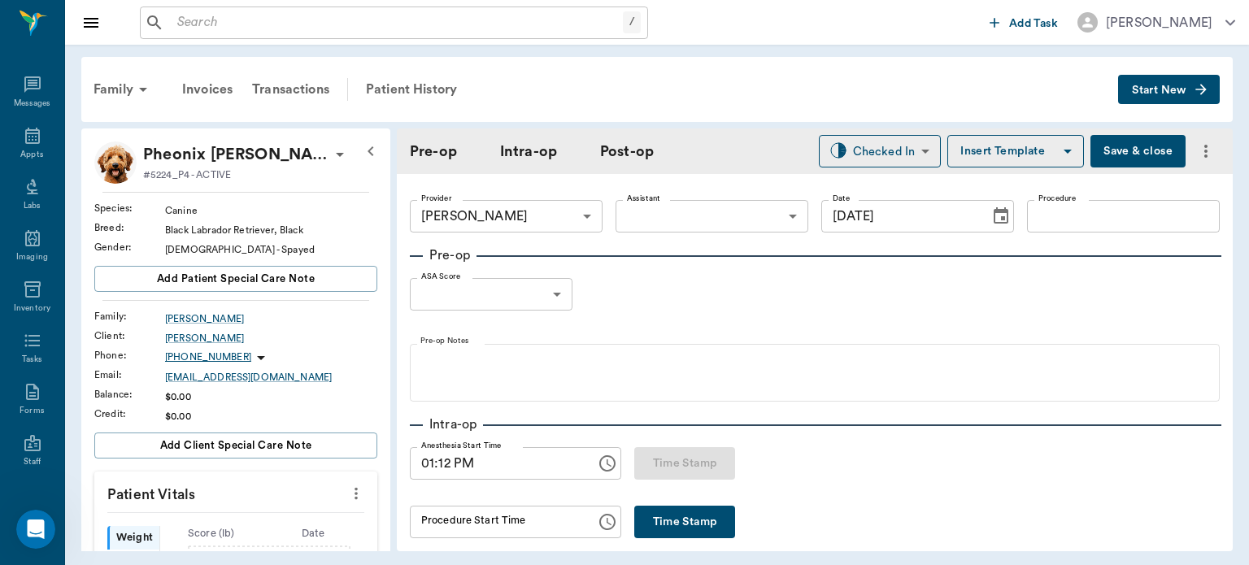
type input "[DATE]"
type input "01:12 PM"
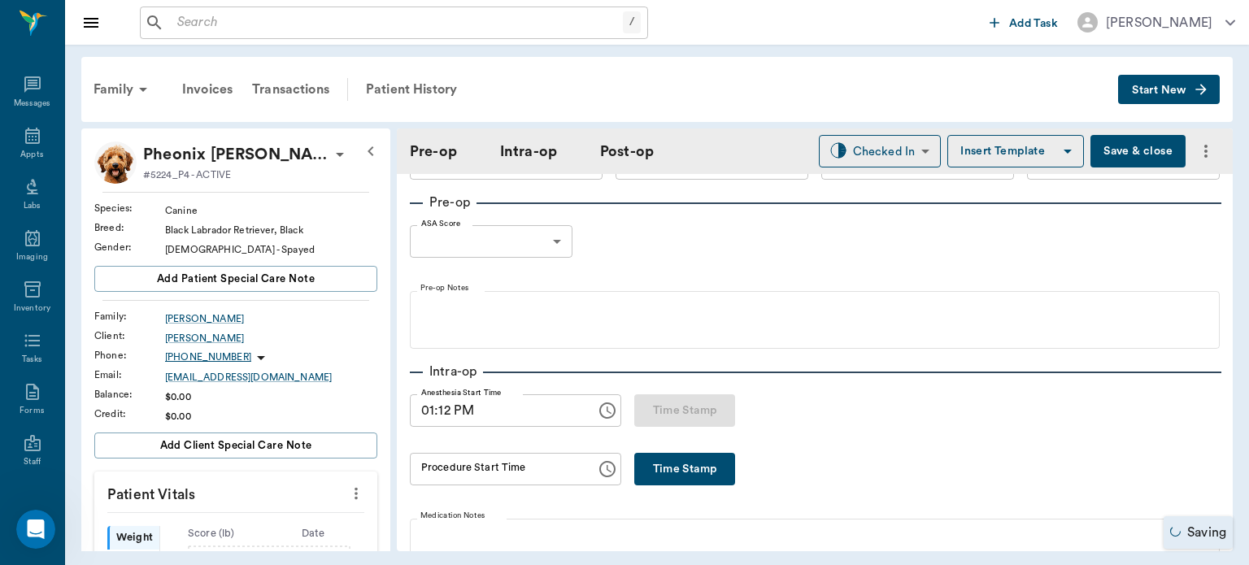
scroll to position [2, 0]
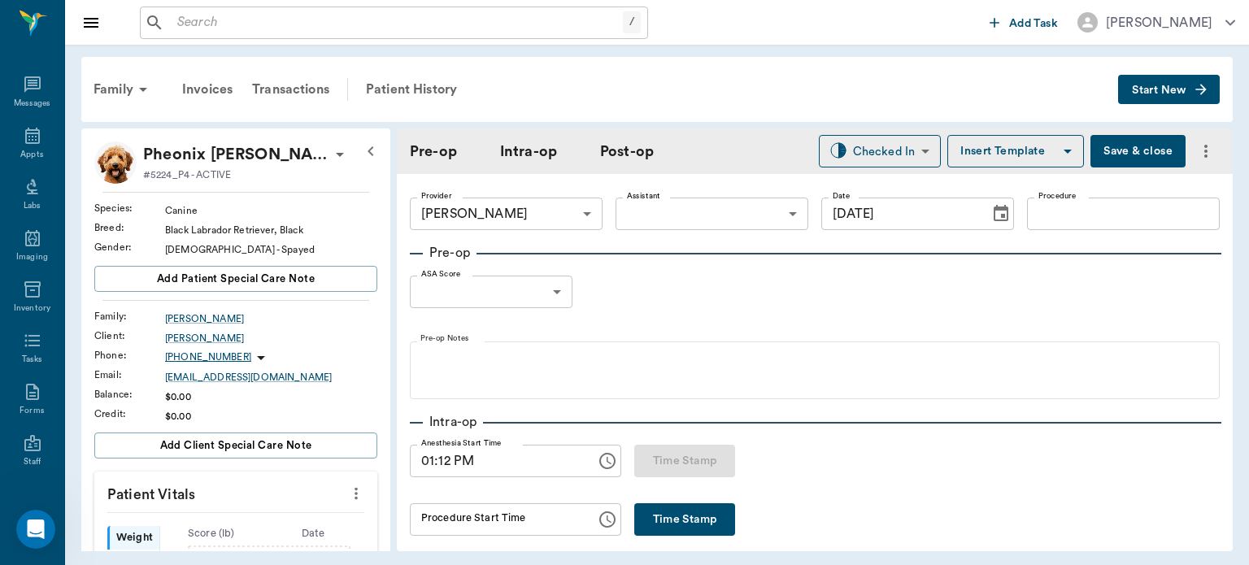
click at [708, 213] on body "/ ​ Add Task Dr. Bert Ellsworth Nectar Messages Appts Labs Imaging Inventory Ta…" at bounding box center [624, 282] width 1249 height 565
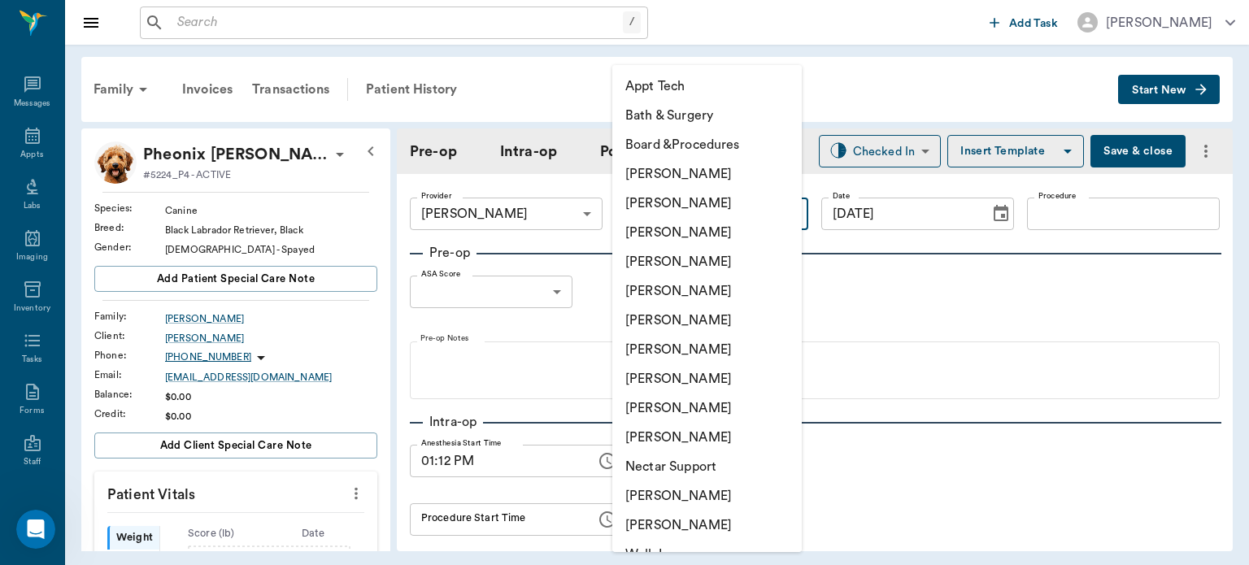
click at [686, 379] on li "[PERSON_NAME]" at bounding box center [707, 378] width 190 height 29
type input "63ec2e7e52e12b0ba117b124"
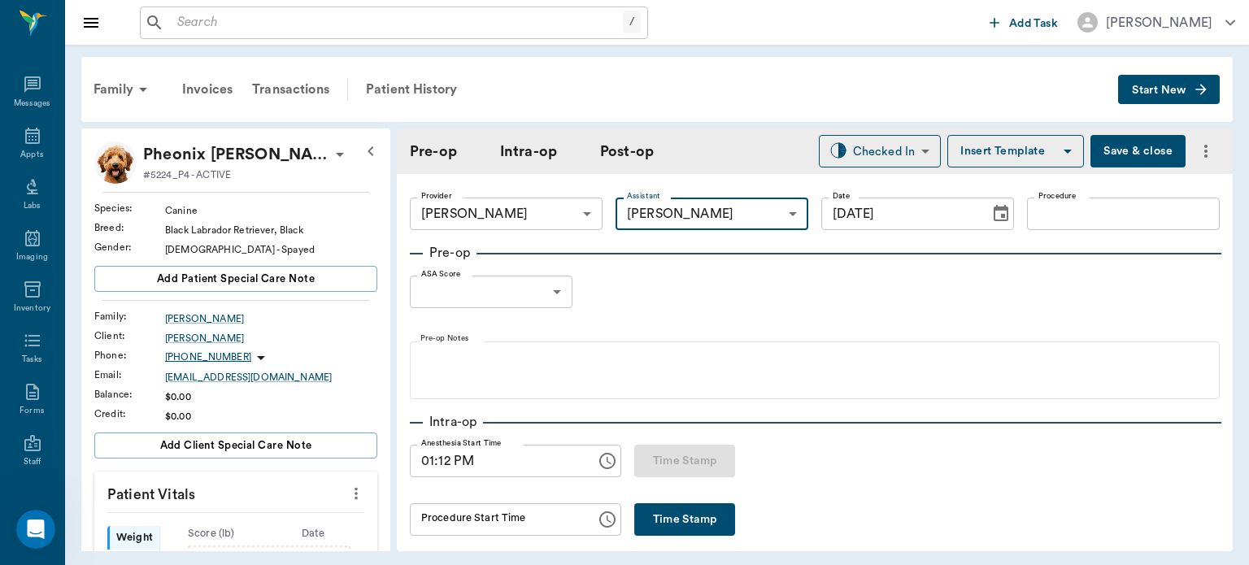
click at [1078, 216] on input "Procedure" at bounding box center [1123, 214] width 193 height 33
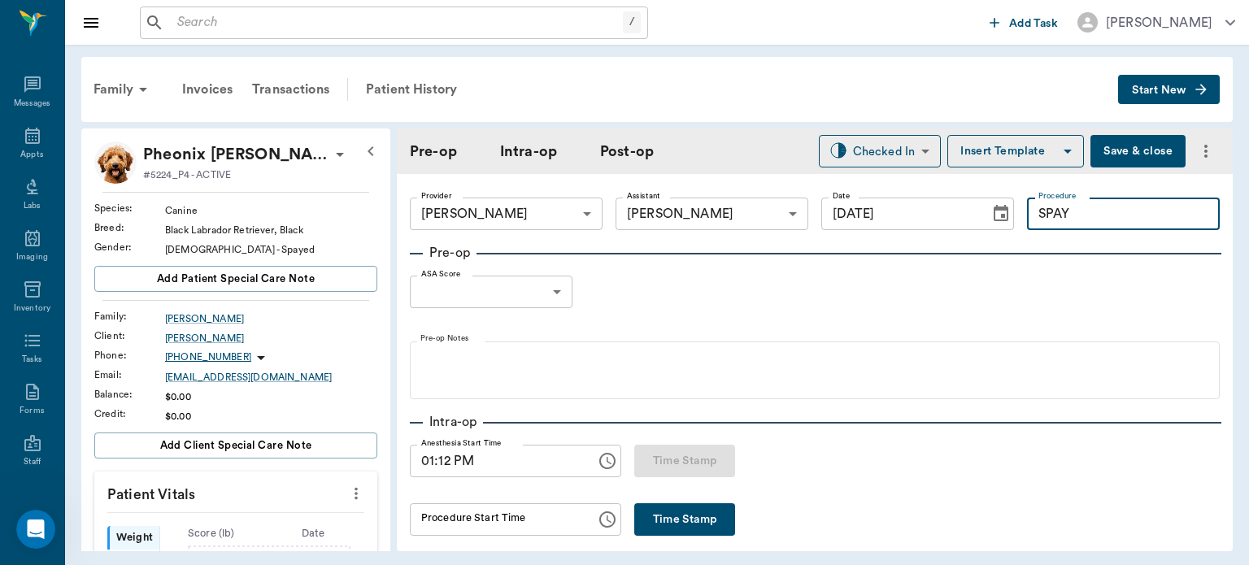
type input "SPAY"
click at [987, 137] on button "Insert Template" at bounding box center [1016, 151] width 137 height 33
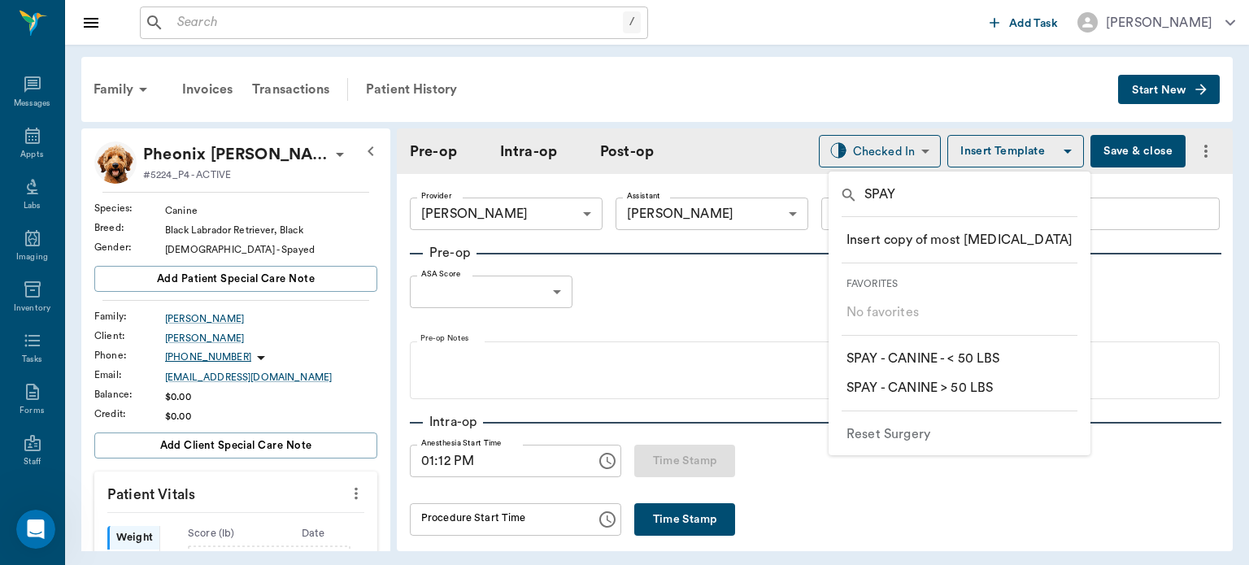
type input "SPAY"
click at [981, 393] on p "​ SPAY - CANINE > 50 LBS" at bounding box center [920, 388] width 146 height 20
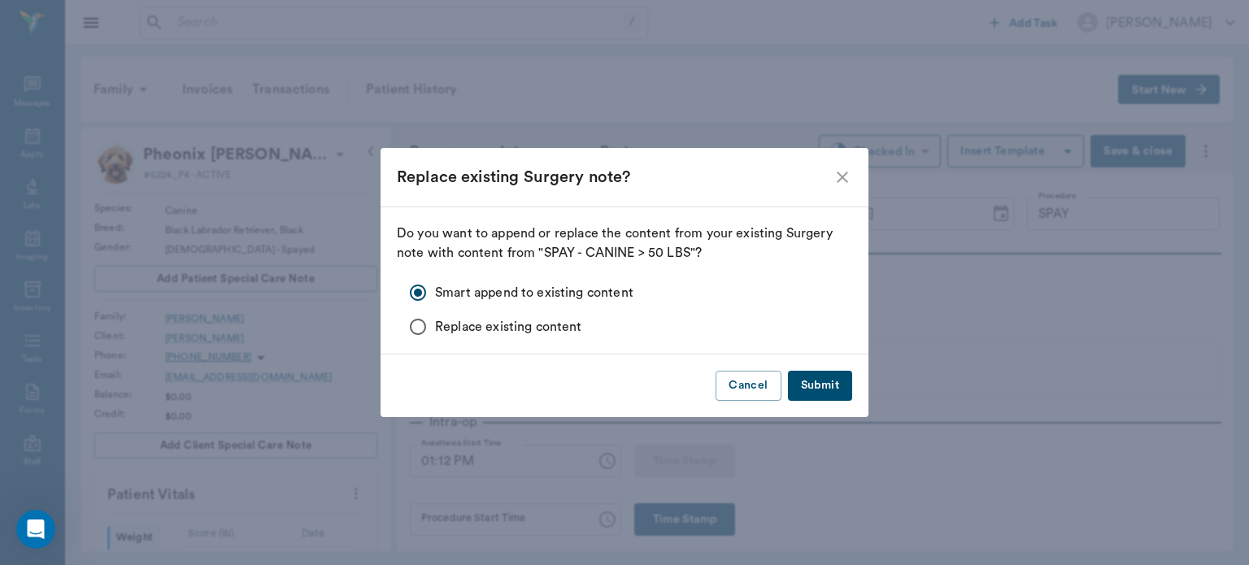
click at [829, 386] on button "Submit" at bounding box center [820, 386] width 64 height 30
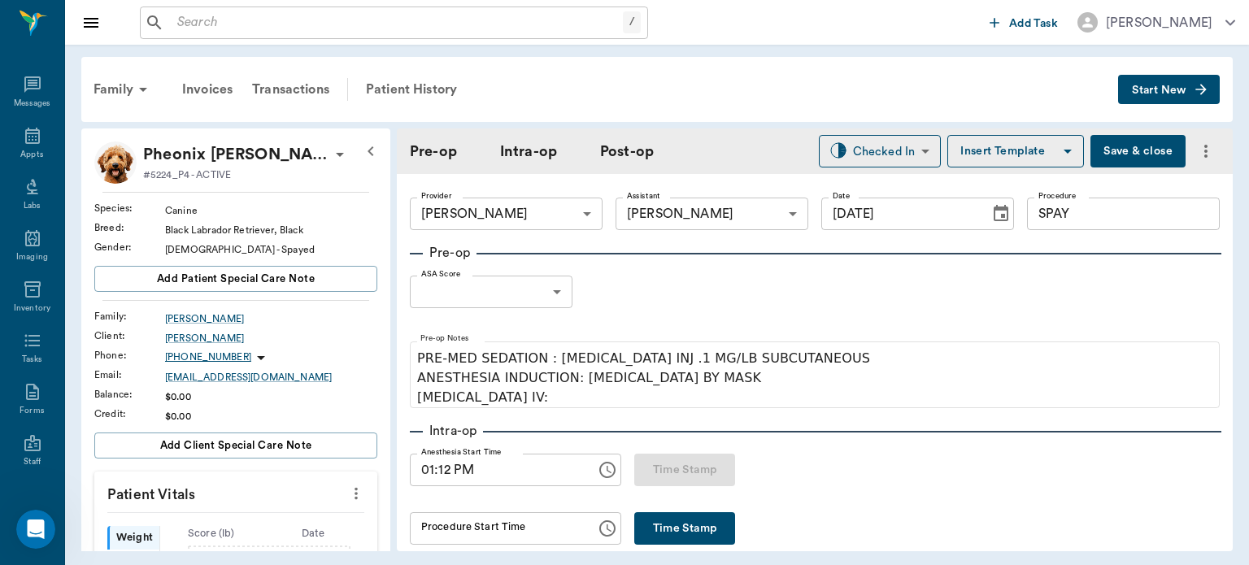
click at [521, 293] on body "/ ​ Add Task Dr. Bert Ellsworth Nectar Messages Appts Labs Imaging Inventory Ta…" at bounding box center [624, 282] width 1249 height 565
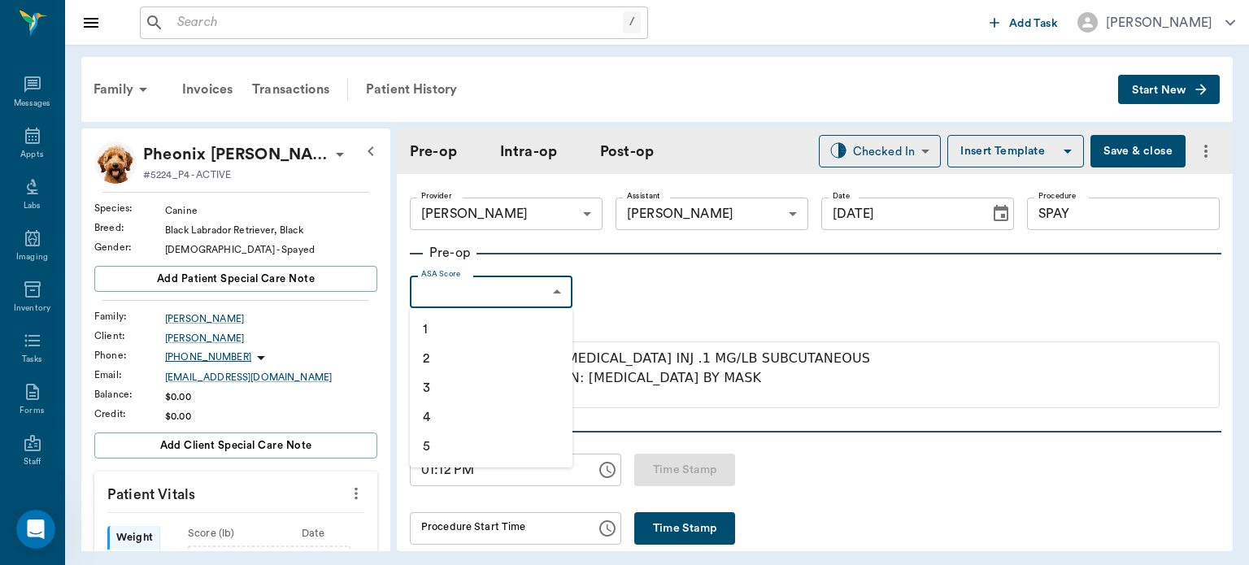
click at [477, 337] on li "1" at bounding box center [491, 329] width 163 height 29
type input "1"
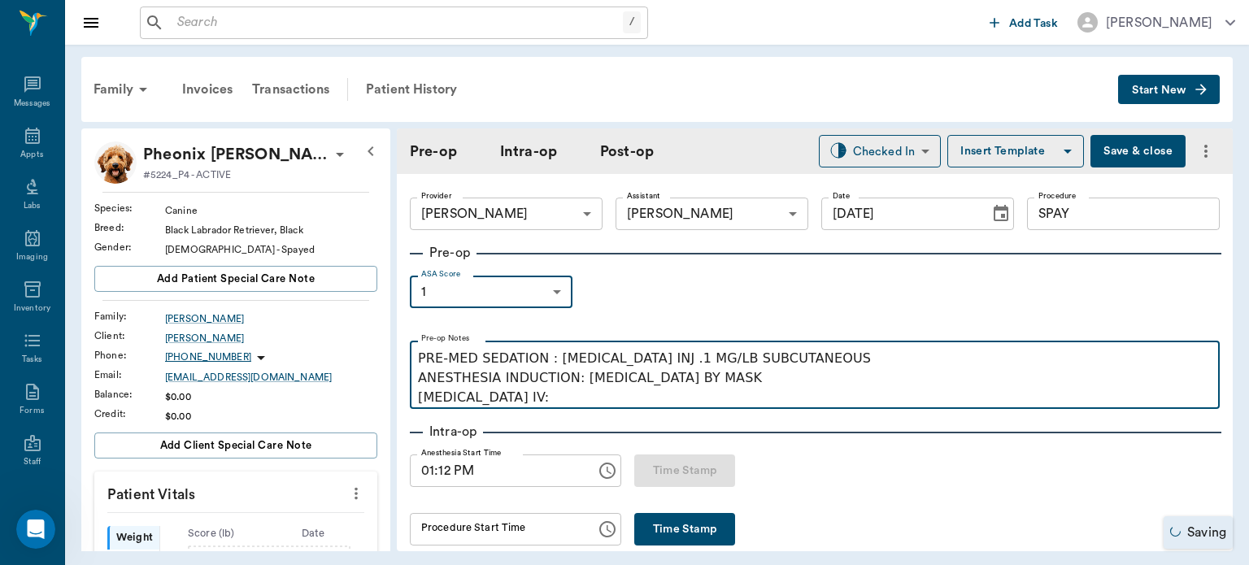
click at [531, 403] on p "PRE-MED SEDATION : [MEDICAL_DATA] INJ .1 MG/LB SUBCUTANEOUS ANESTHESIA INDUCTIO…" at bounding box center [815, 378] width 794 height 59
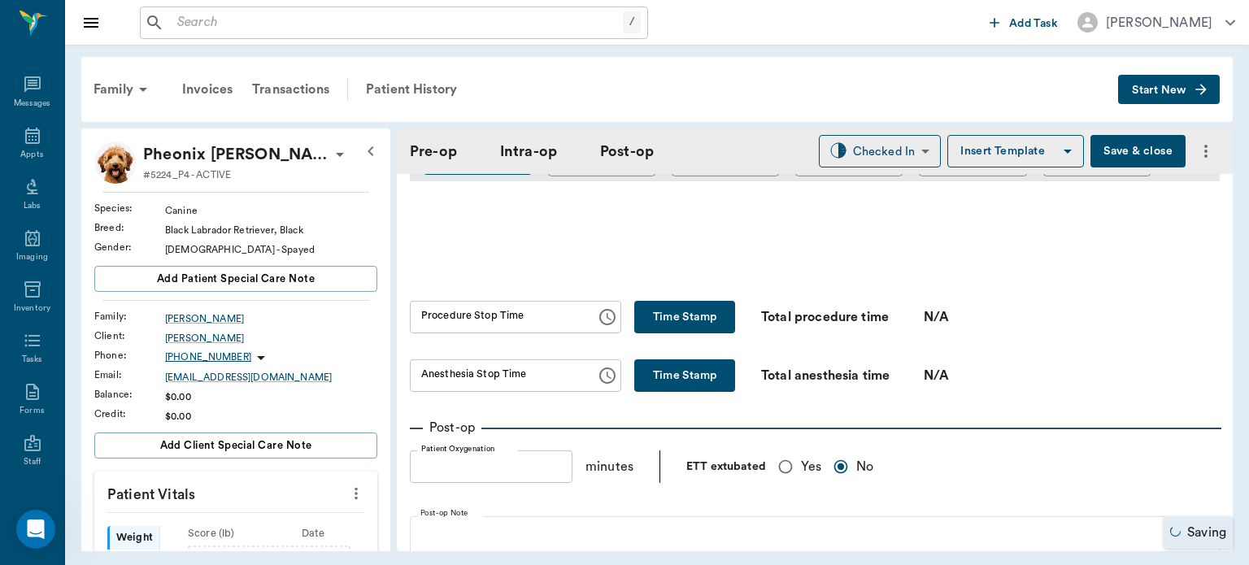
click at [787, 451] on input "Yes" at bounding box center [785, 466] width 31 height 31
radio input "true"
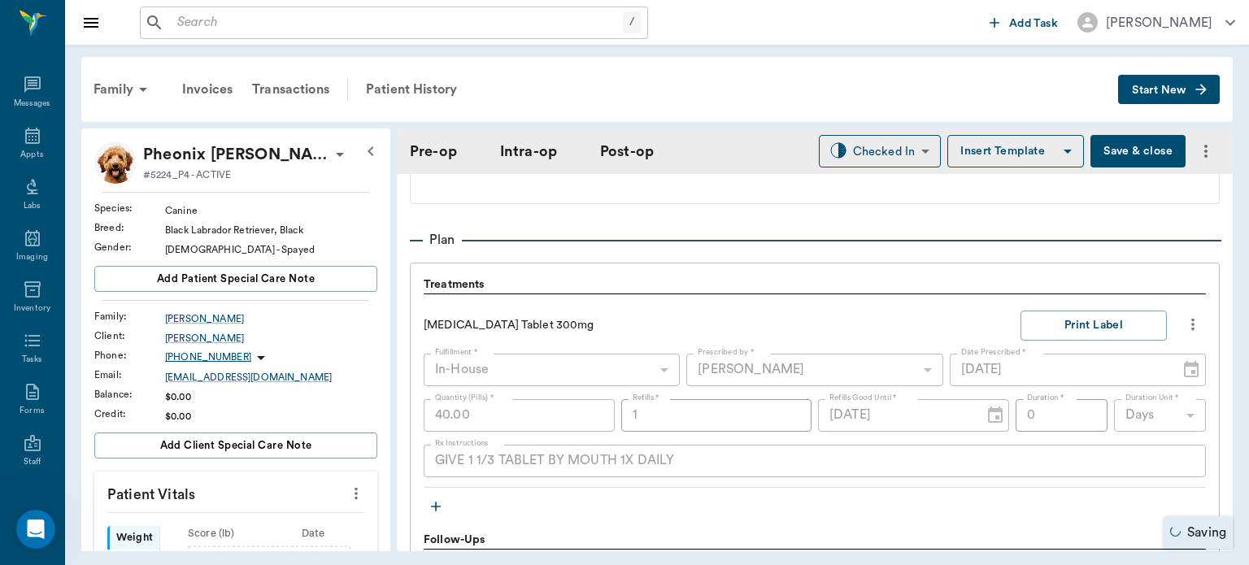
scroll to position [1349, 0]
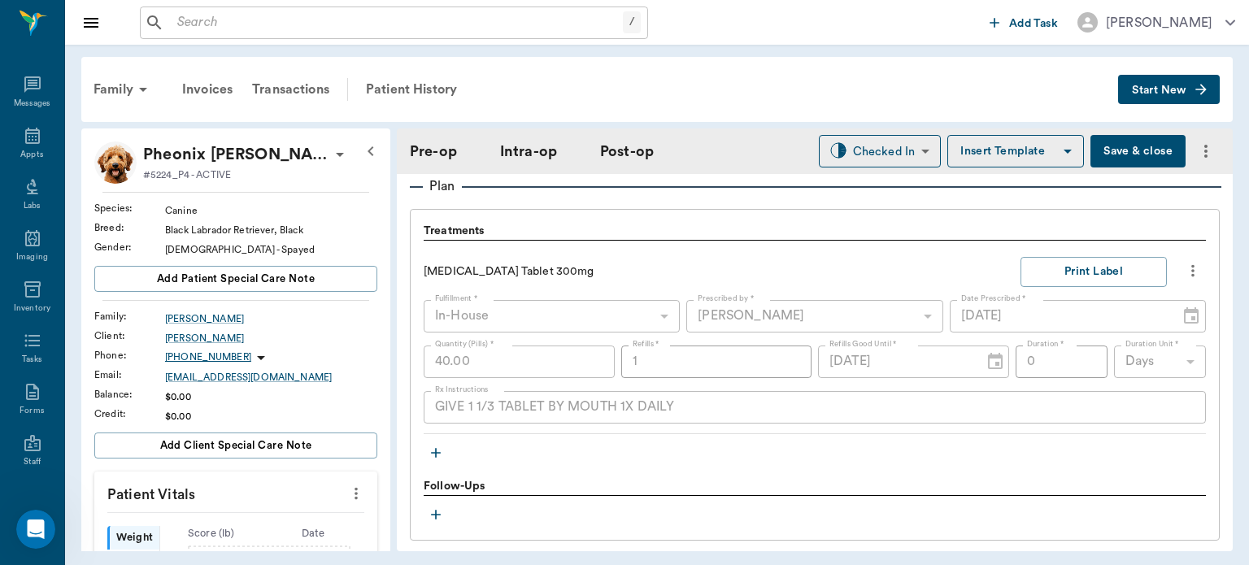
click at [434, 445] on icon "button" at bounding box center [436, 453] width 16 height 16
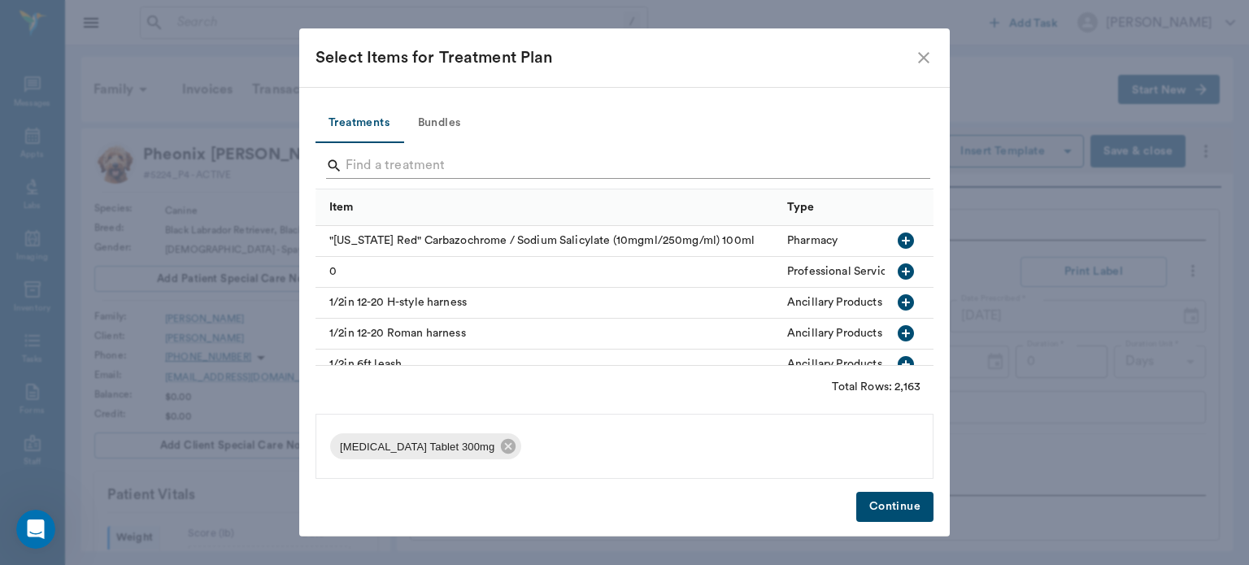
click at [379, 159] on input "Search" at bounding box center [626, 166] width 560 height 26
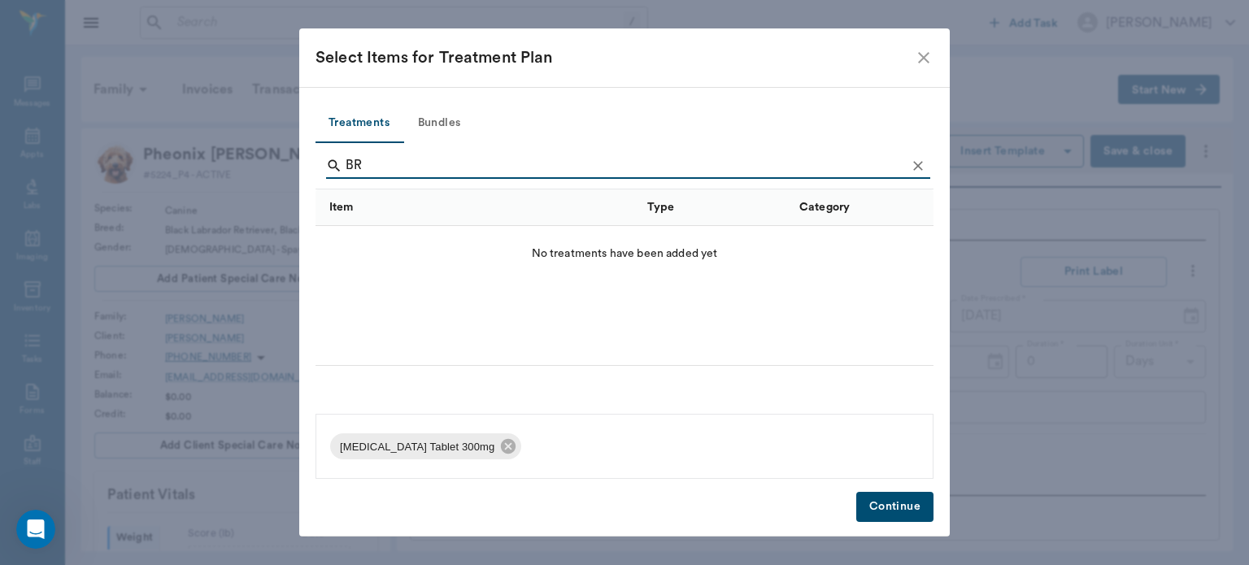
type input "B"
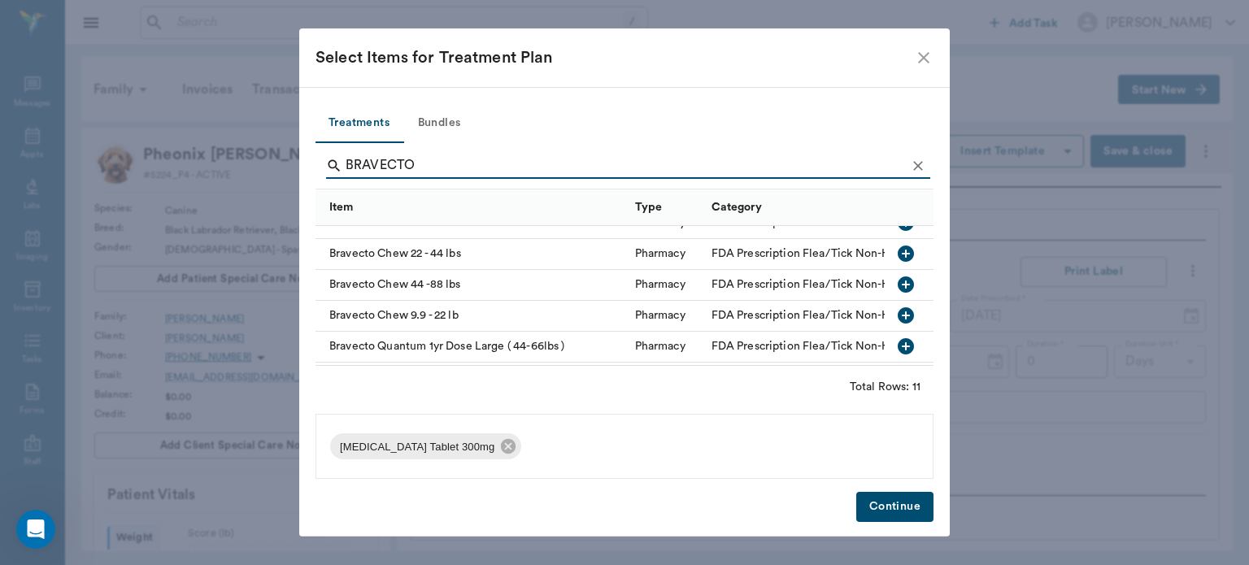
scroll to position [33, 0]
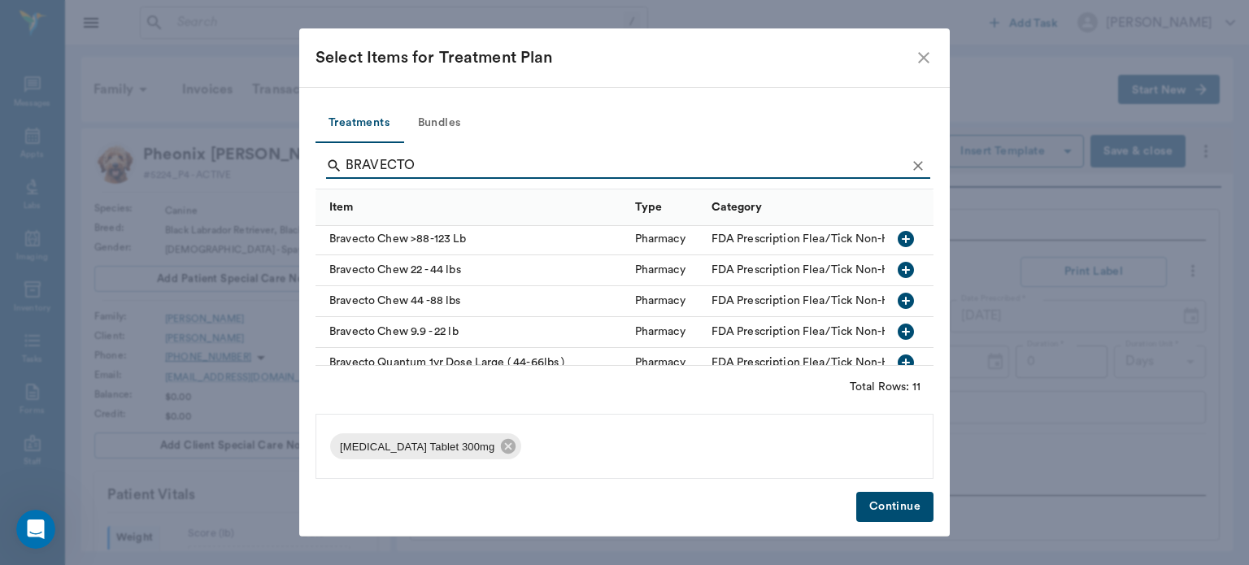
type input "BRAVECTO"
click at [904, 304] on button "button" at bounding box center [906, 301] width 28 height 28
click at [898, 296] on icon "button" at bounding box center [906, 301] width 16 height 16
click at [834, 445] on icon at bounding box center [843, 447] width 18 height 18
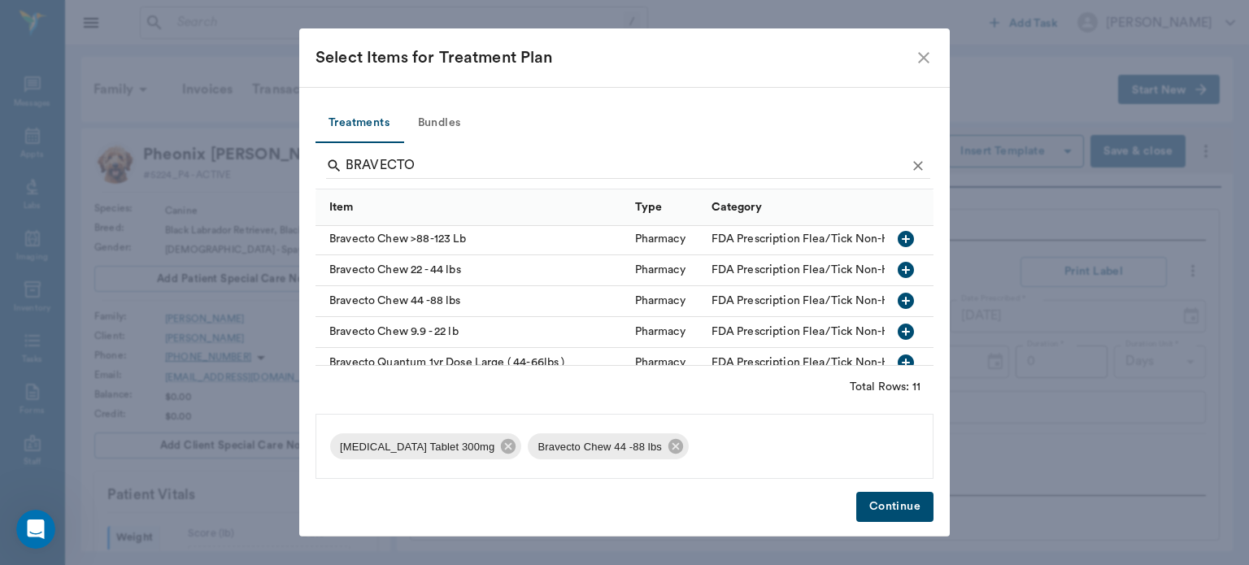
click at [909, 516] on button "Continue" at bounding box center [894, 507] width 77 height 30
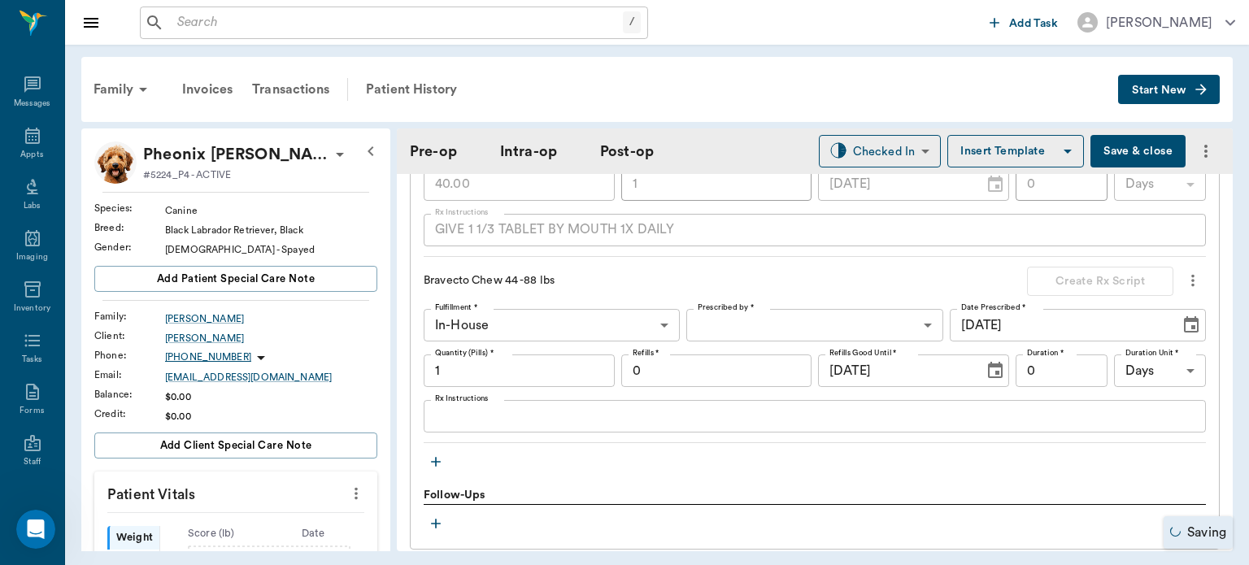
scroll to position [1546, 0]
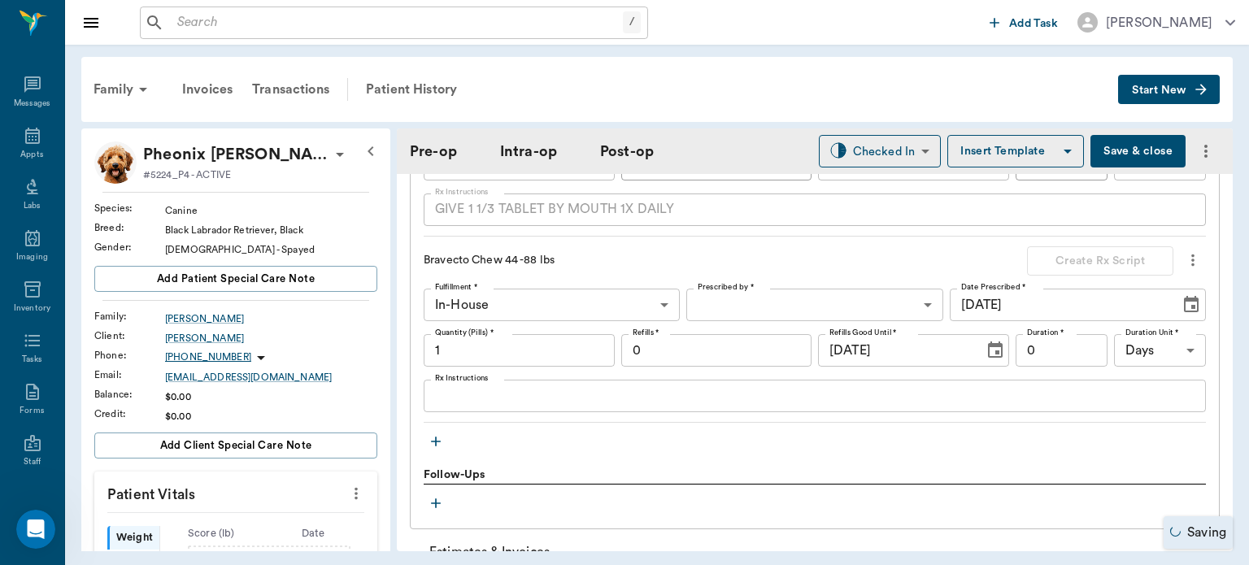
click at [438, 434] on icon "button" at bounding box center [436, 442] width 16 height 16
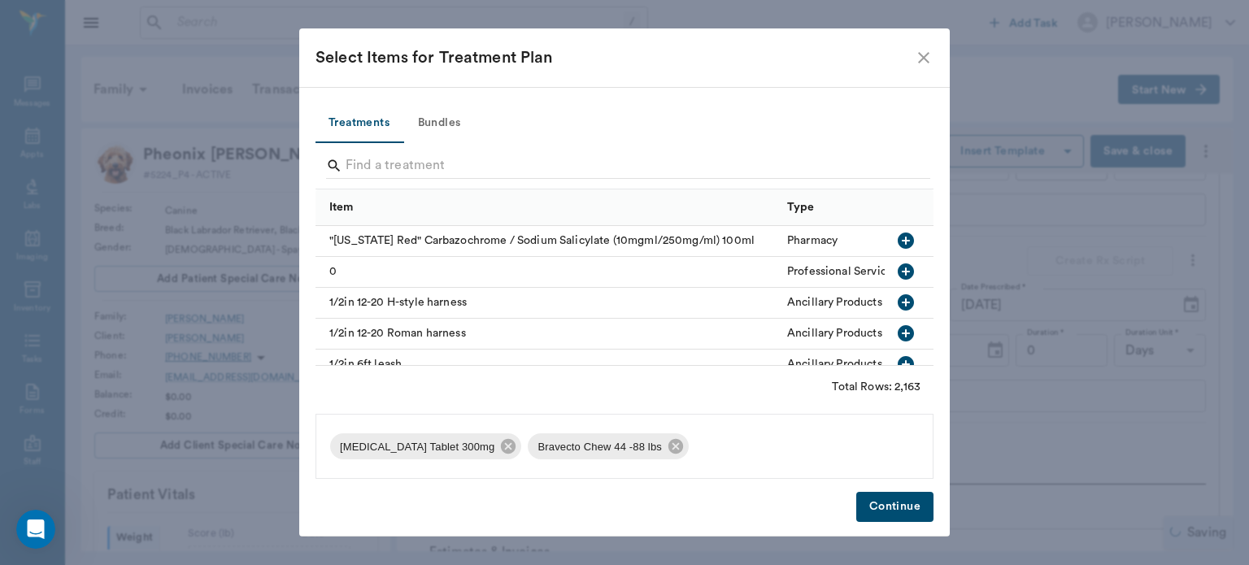
click at [464, 117] on button "Bundles" at bounding box center [439, 123] width 73 height 39
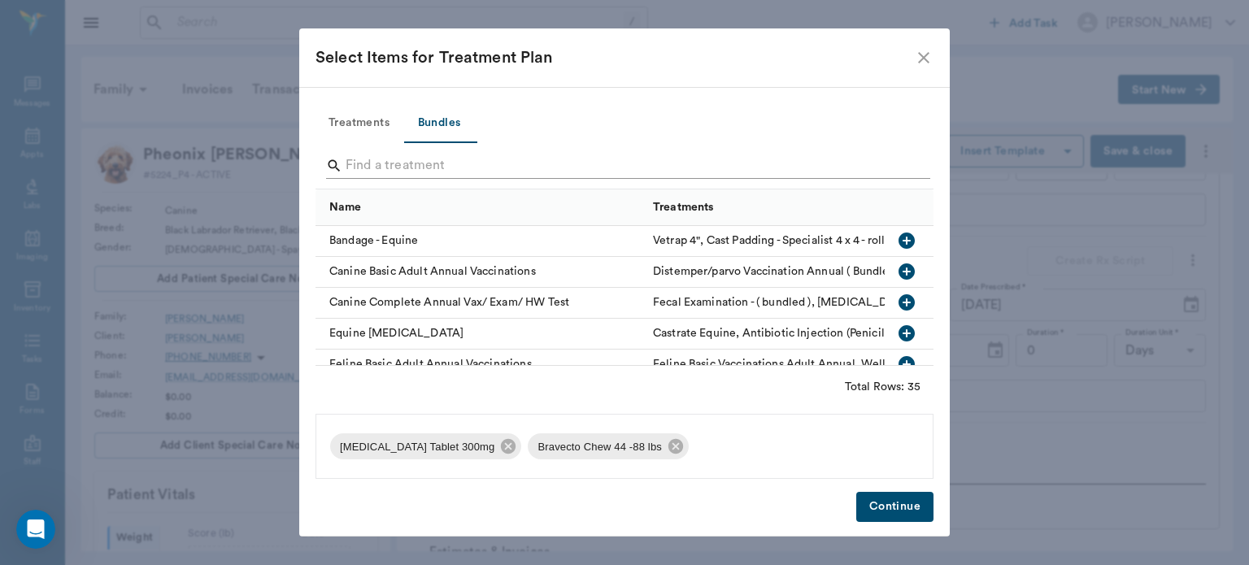
click at [366, 163] on input "Search" at bounding box center [626, 166] width 560 height 26
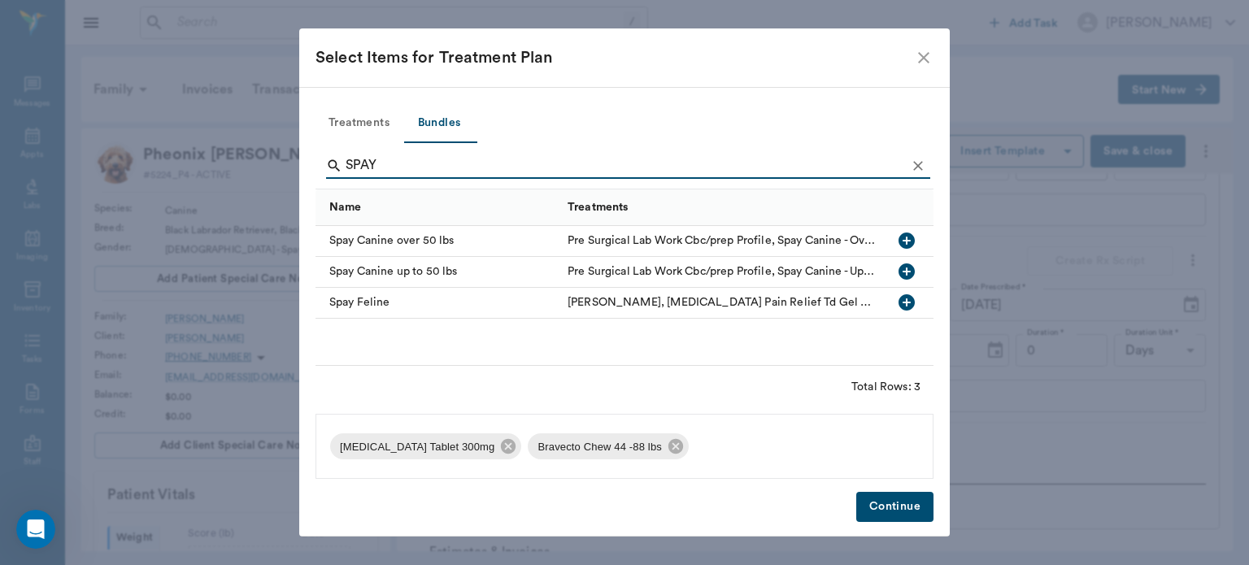
click at [908, 239] on icon "button" at bounding box center [907, 241] width 16 height 16
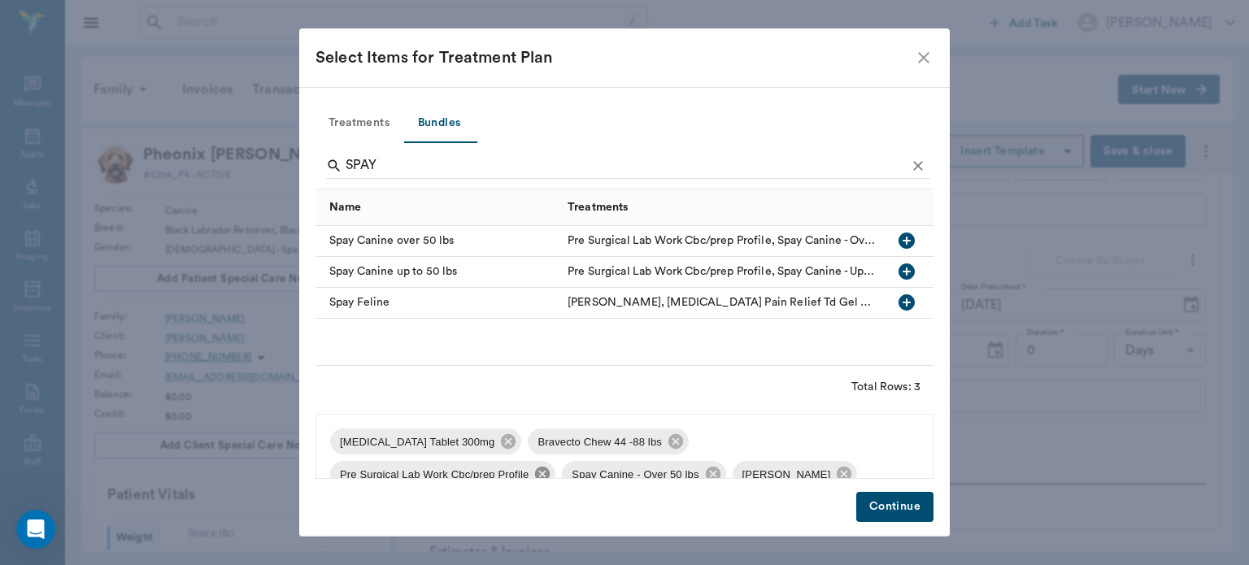
click at [550, 467] on icon at bounding box center [542, 474] width 15 height 15
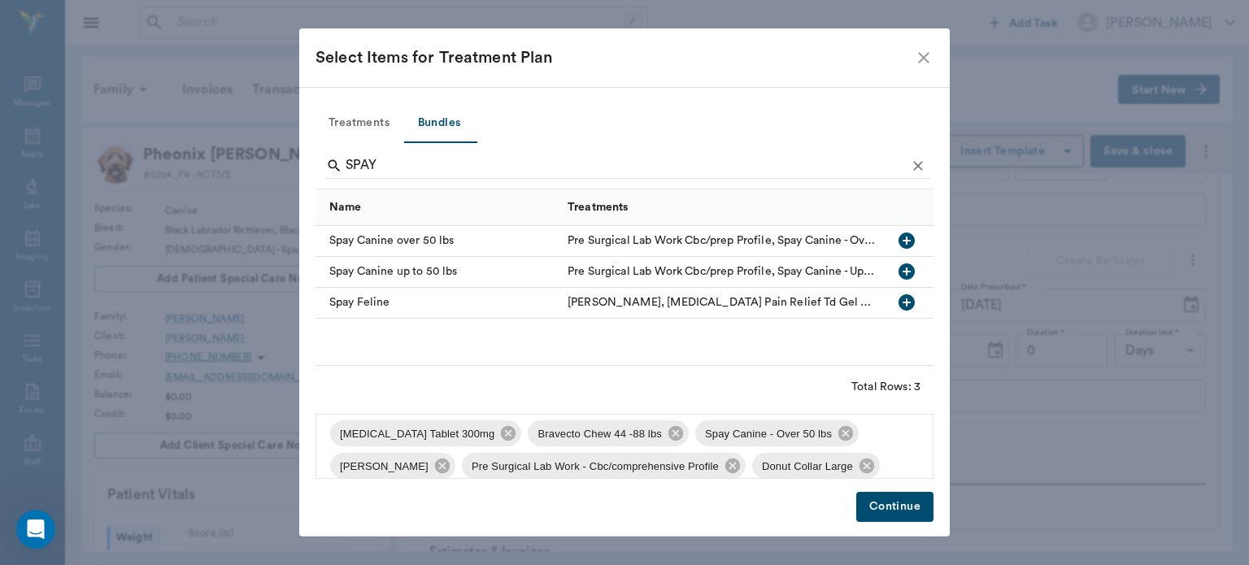
scroll to position [23, 0]
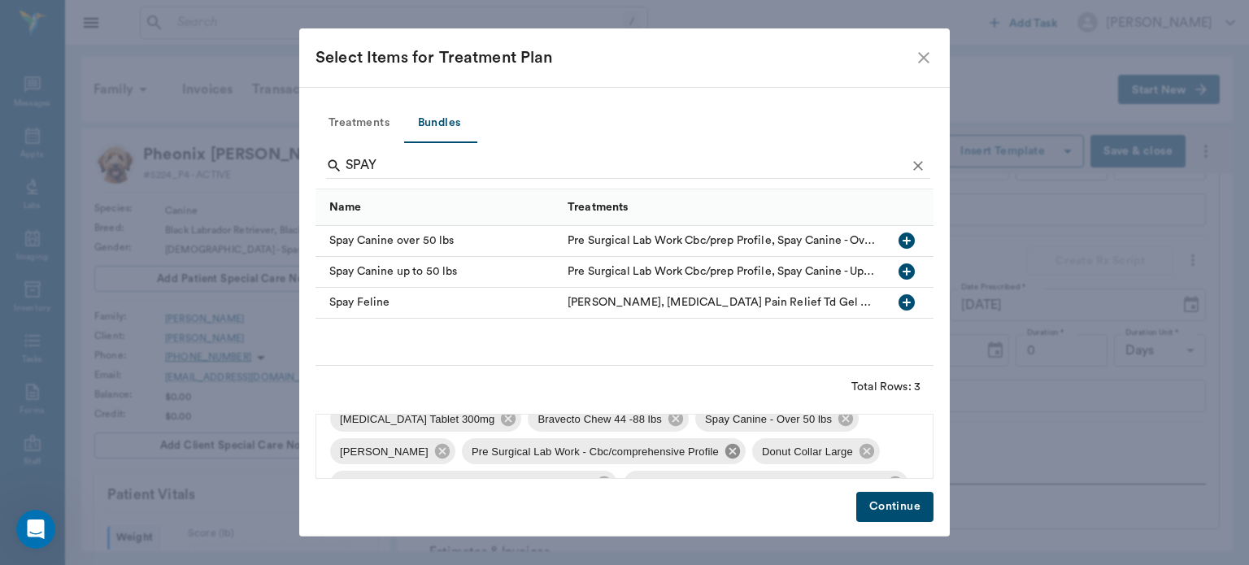
click at [728, 455] on icon at bounding box center [732, 451] width 15 height 15
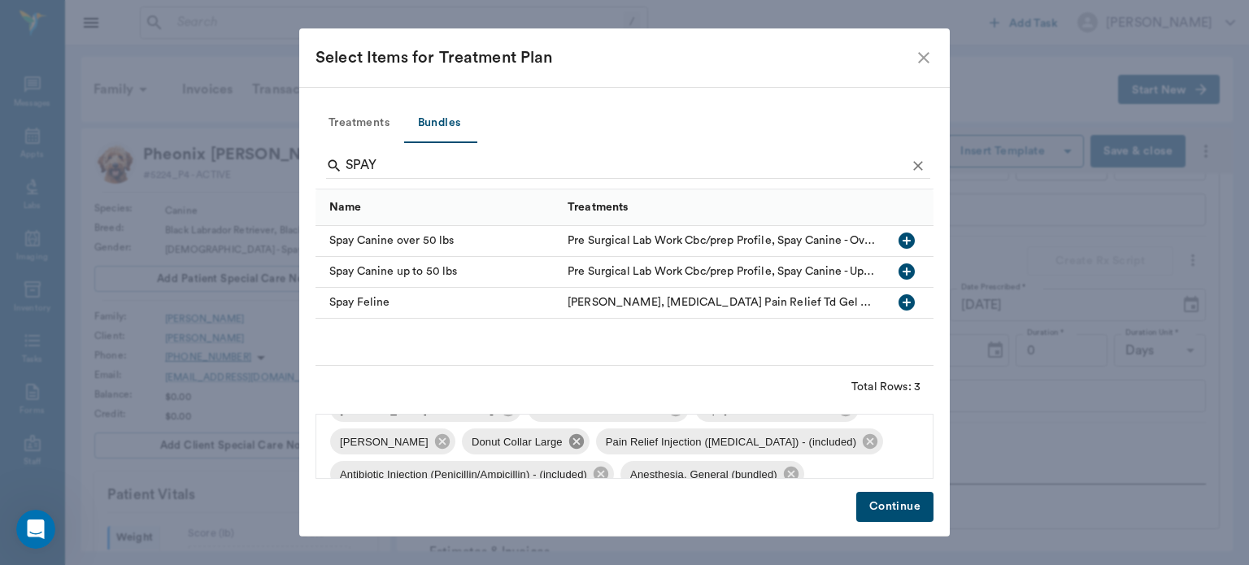
click at [573, 447] on icon at bounding box center [576, 441] width 15 height 15
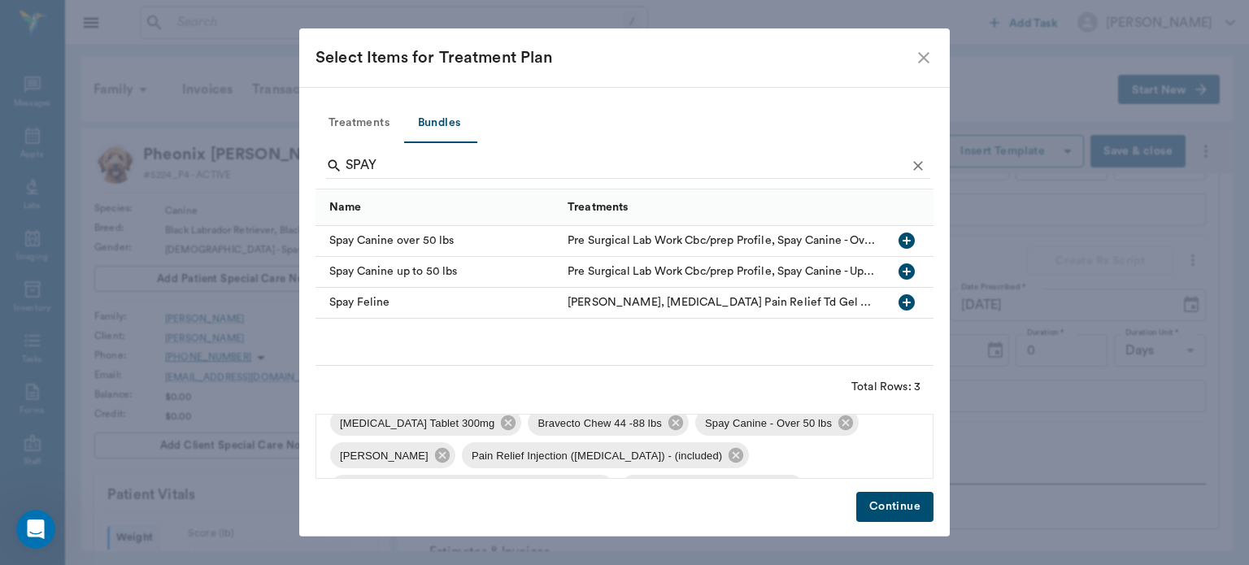
scroll to position [0, 0]
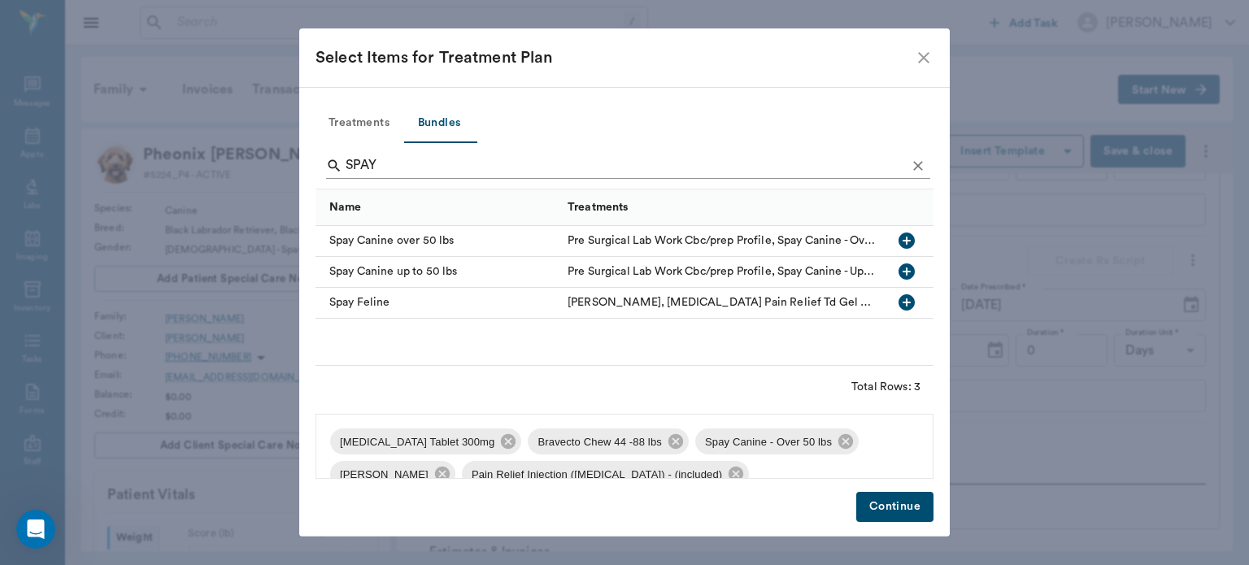
click at [465, 163] on input "SPAY" at bounding box center [626, 166] width 560 height 26
type input "S"
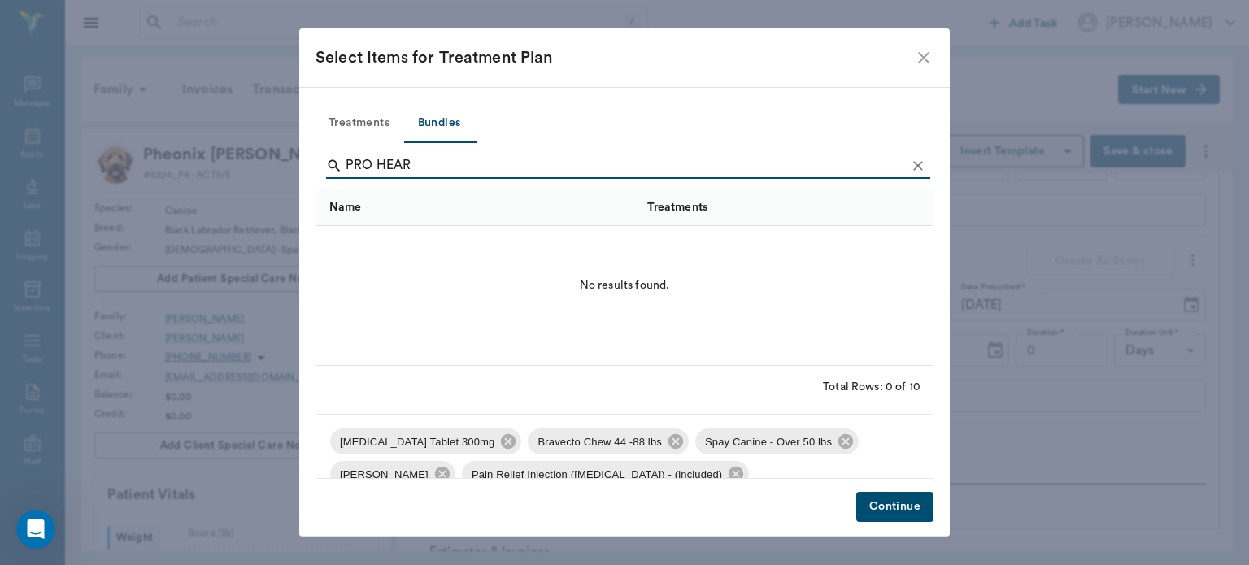
type input "PRO HEART"
click at [376, 111] on button "Treatments" at bounding box center [359, 123] width 87 height 39
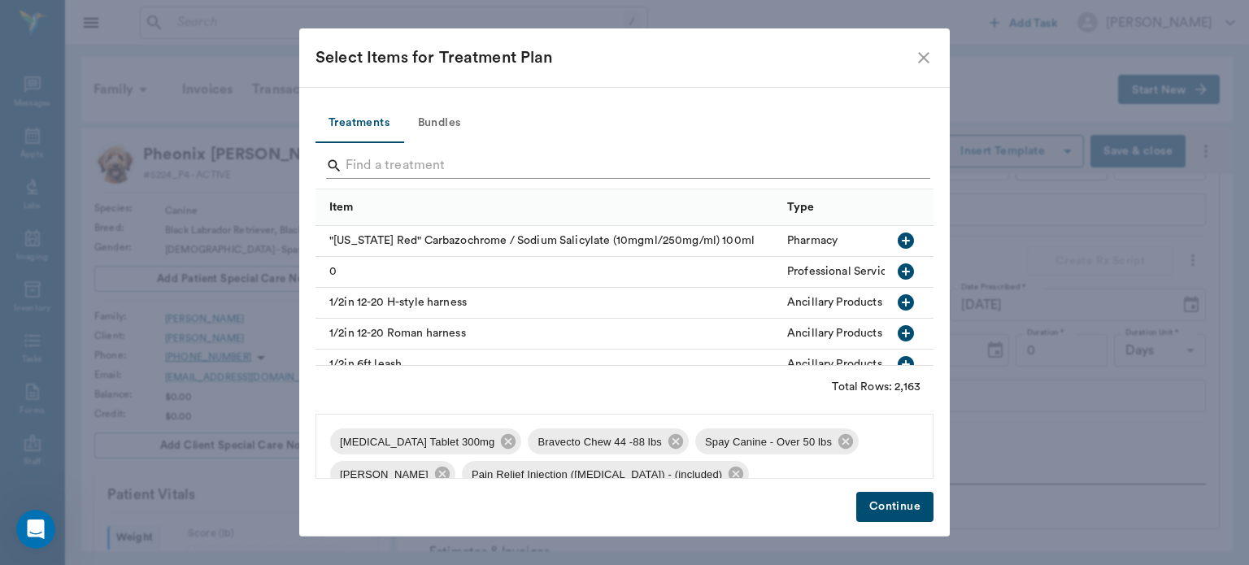
click at [368, 157] on input "Search" at bounding box center [626, 166] width 560 height 26
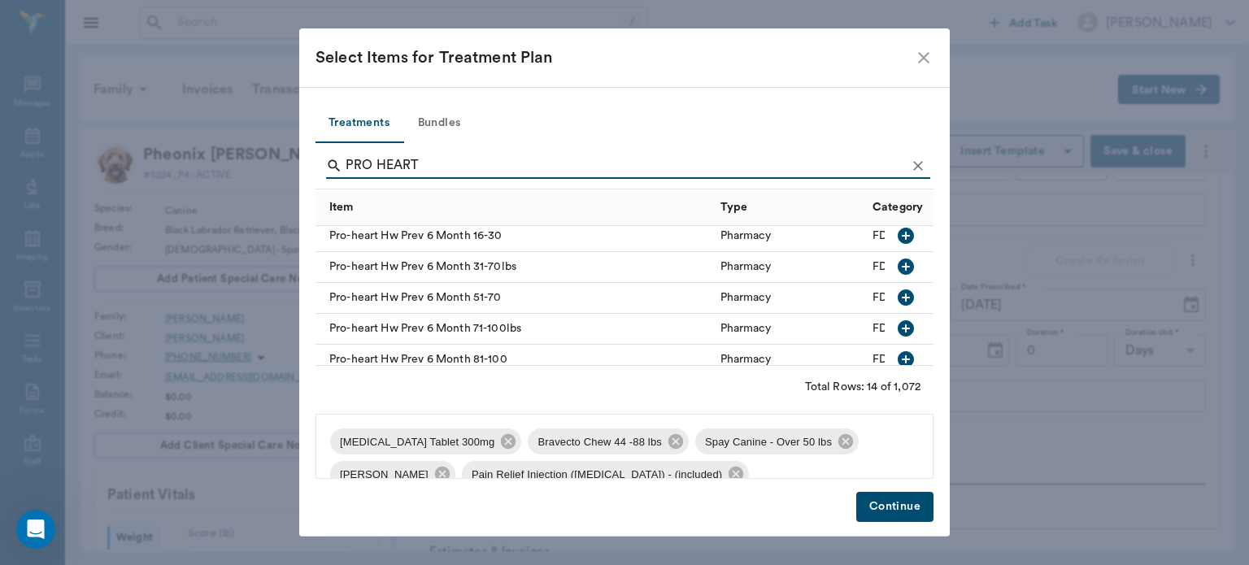
scroll to position [283, 0]
type input "PRO HEART"
click at [898, 335] on icon "button" at bounding box center [906, 329] width 20 height 20
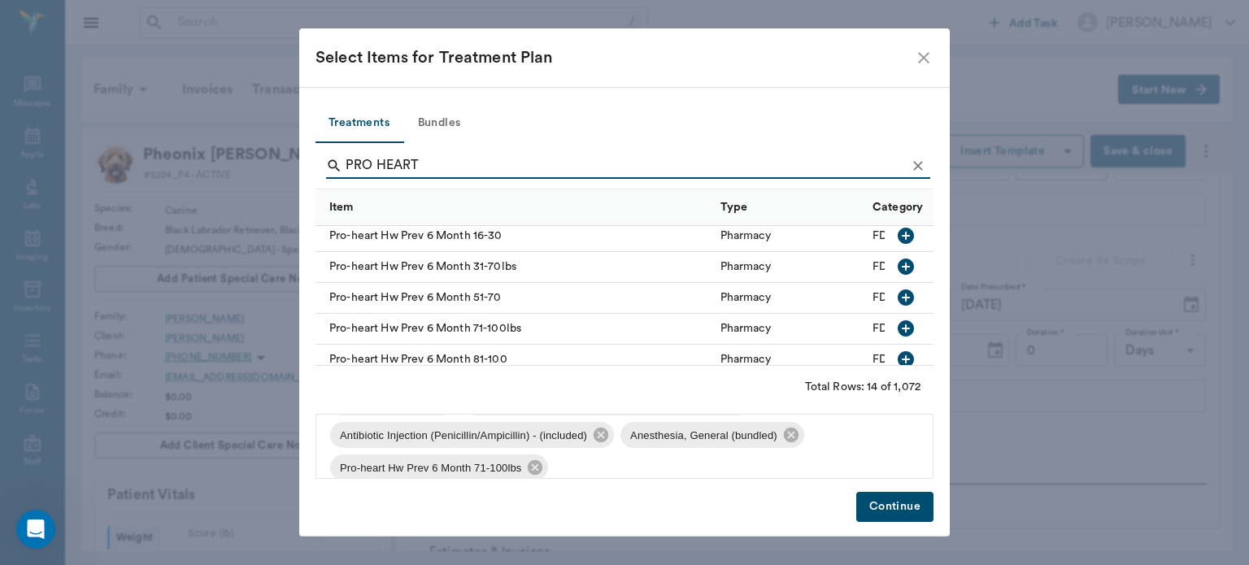
scroll to position [72, 0]
click at [880, 508] on button "Continue" at bounding box center [894, 507] width 77 height 30
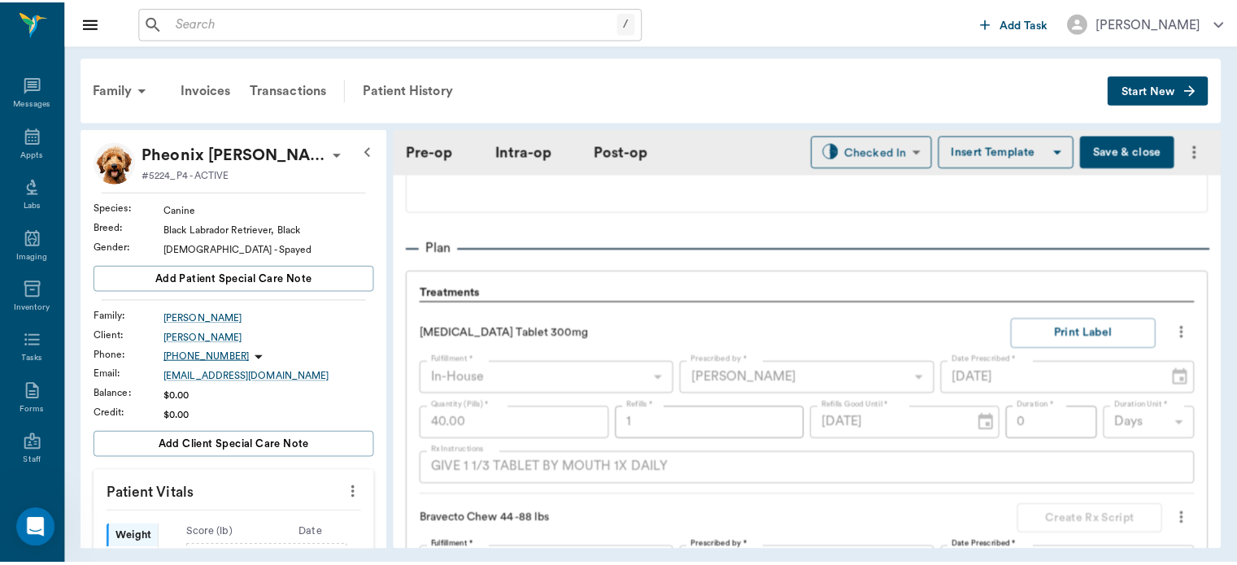
scroll to position [1277, 0]
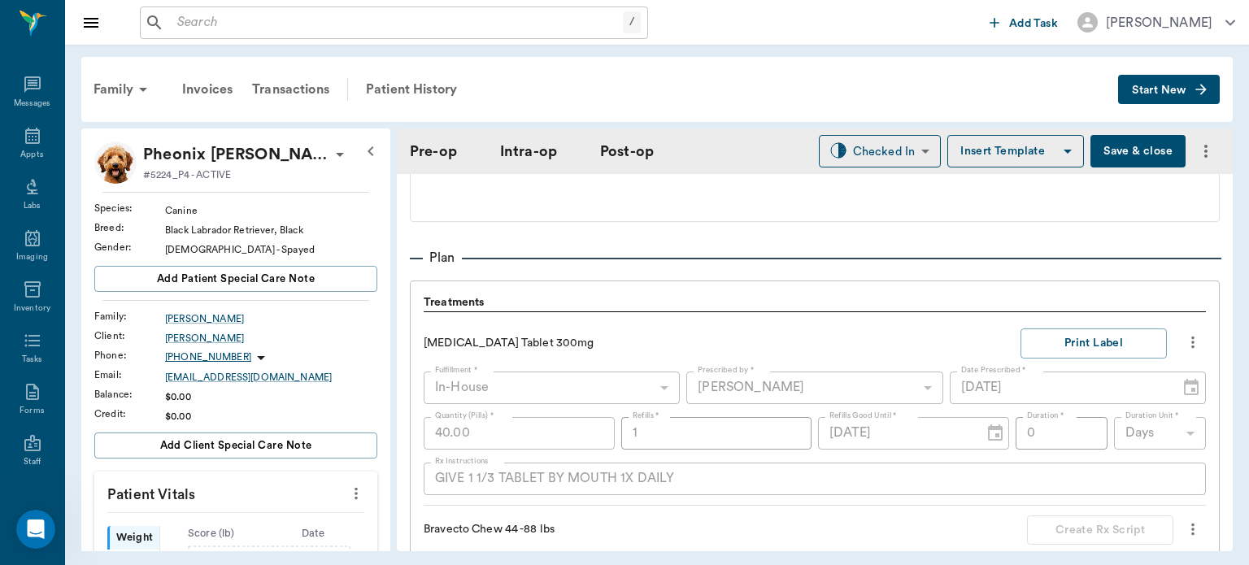
click at [1113, 154] on button "Save & close" at bounding box center [1138, 151] width 95 height 33
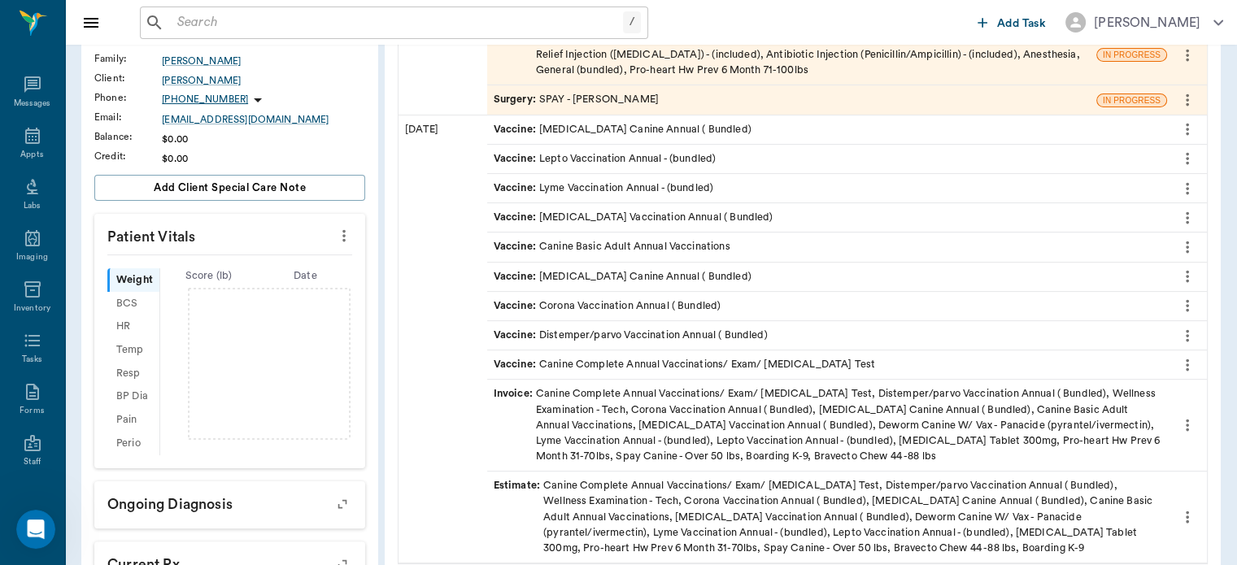
scroll to position [277, 0]
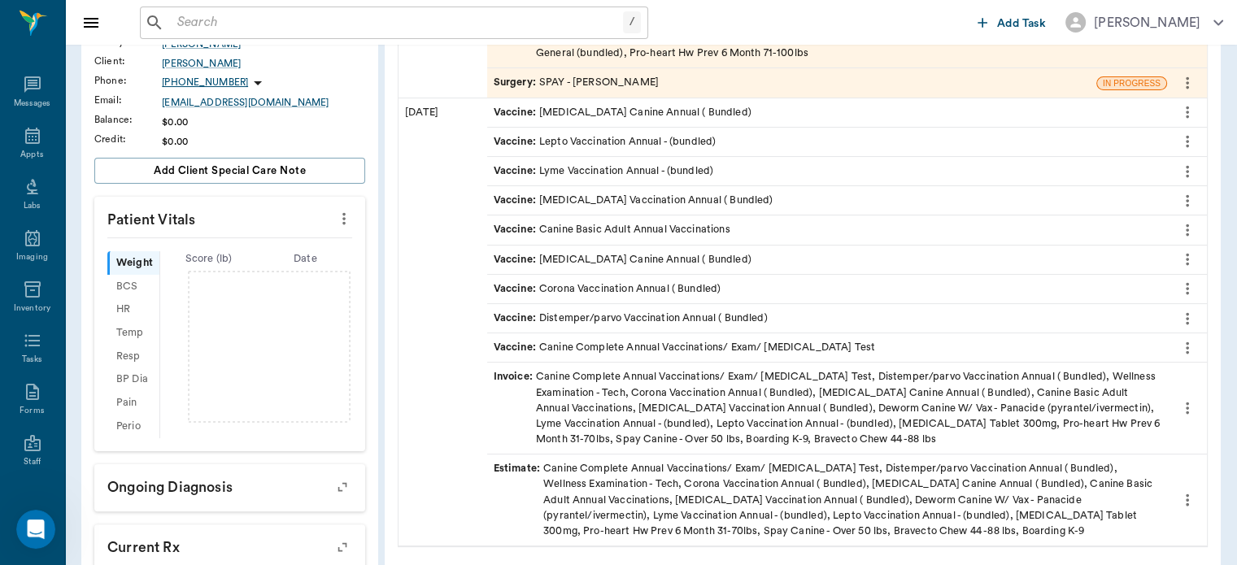
click at [511, 472] on span "Estimate :" at bounding box center [519, 500] width 50 height 78
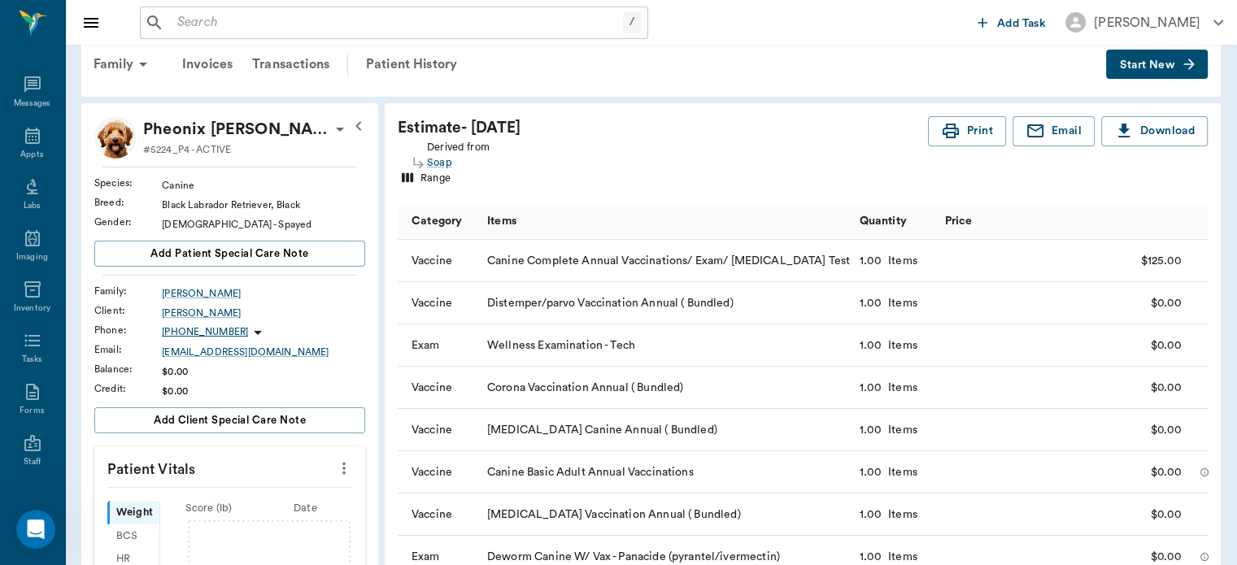
scroll to position [21, 0]
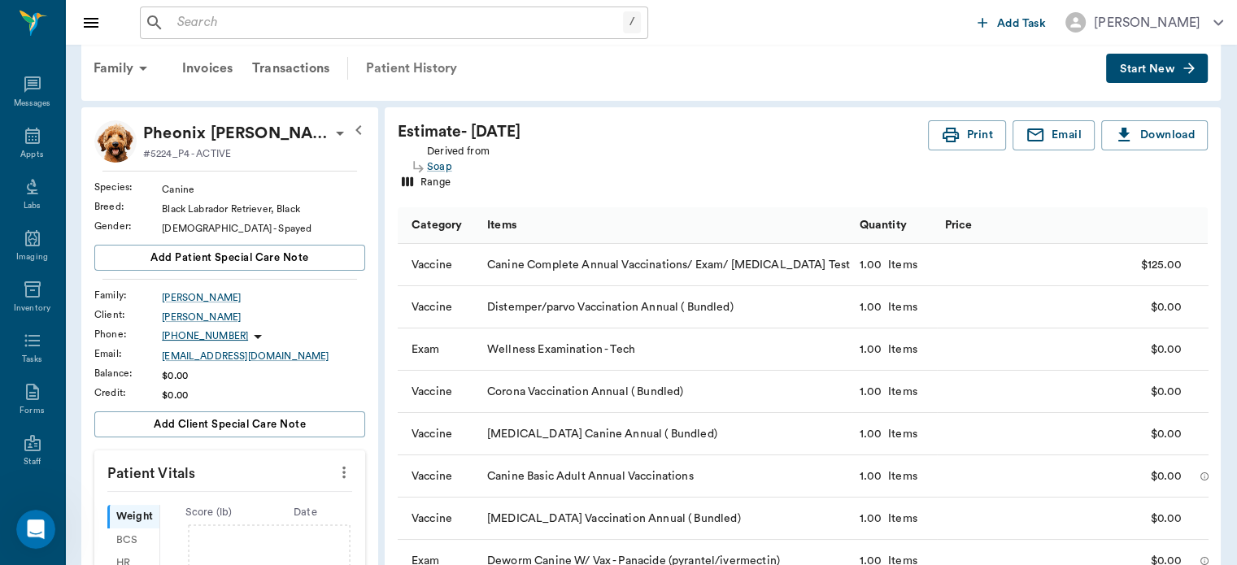
click at [429, 65] on div "Patient History" at bounding box center [411, 68] width 111 height 39
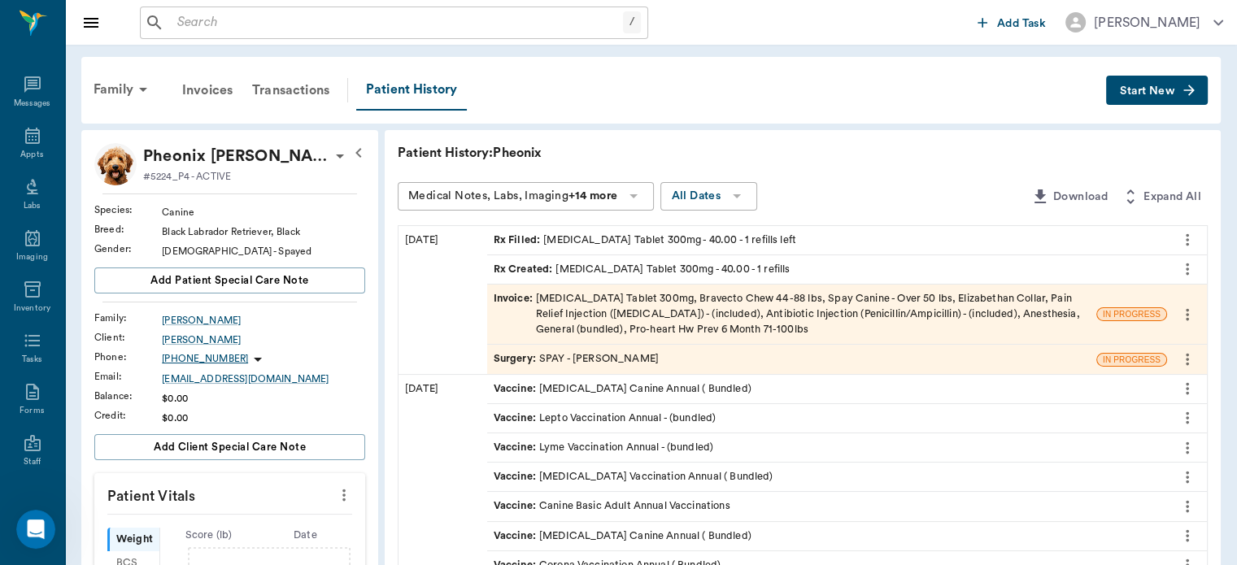
click at [521, 363] on span "Surgery :" at bounding box center [517, 358] width 46 height 15
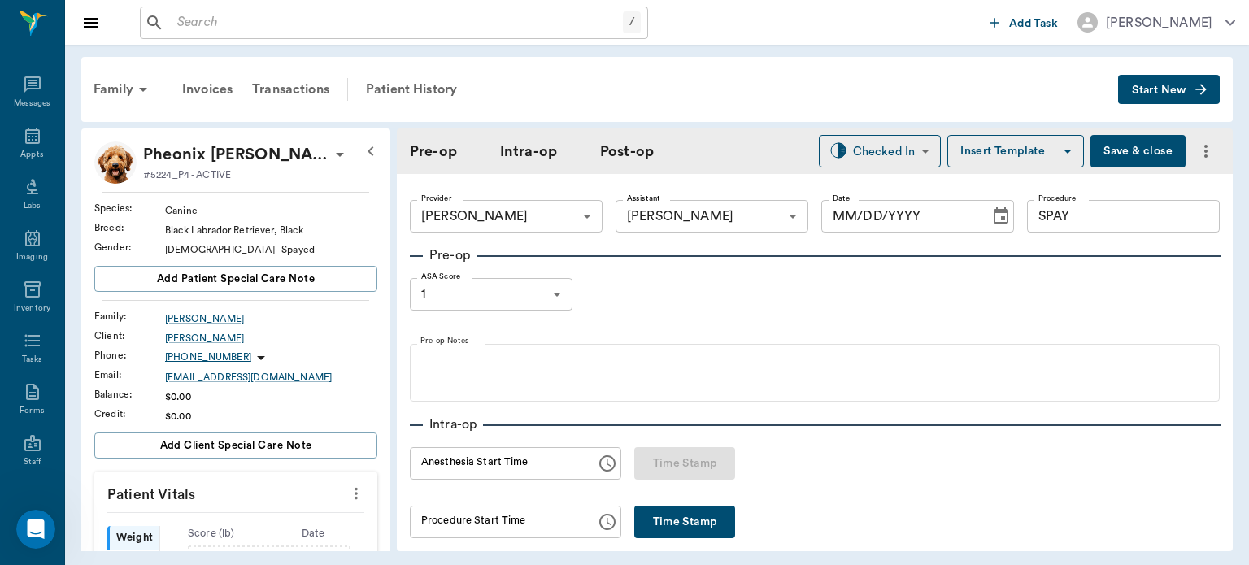
type input "63ec2f075fda476ae8351a4d"
type input "63ec2e7e52e12b0ba117b124"
type input "SPAY"
type input "1"
radio input "true"
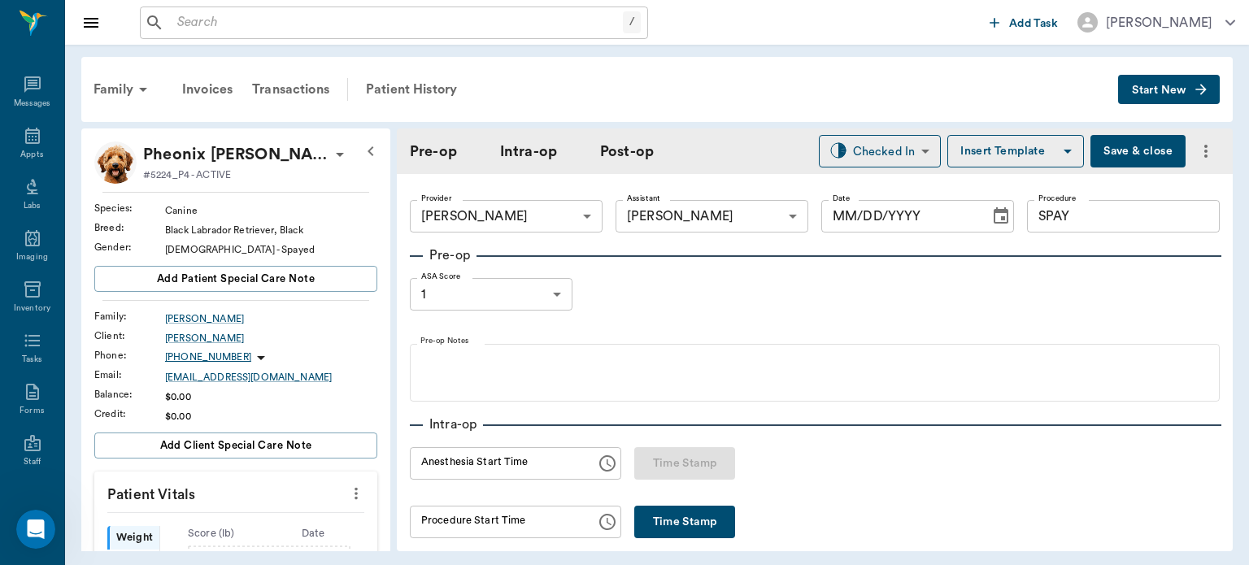
type input "[DATE]"
type input "01:12 PM"
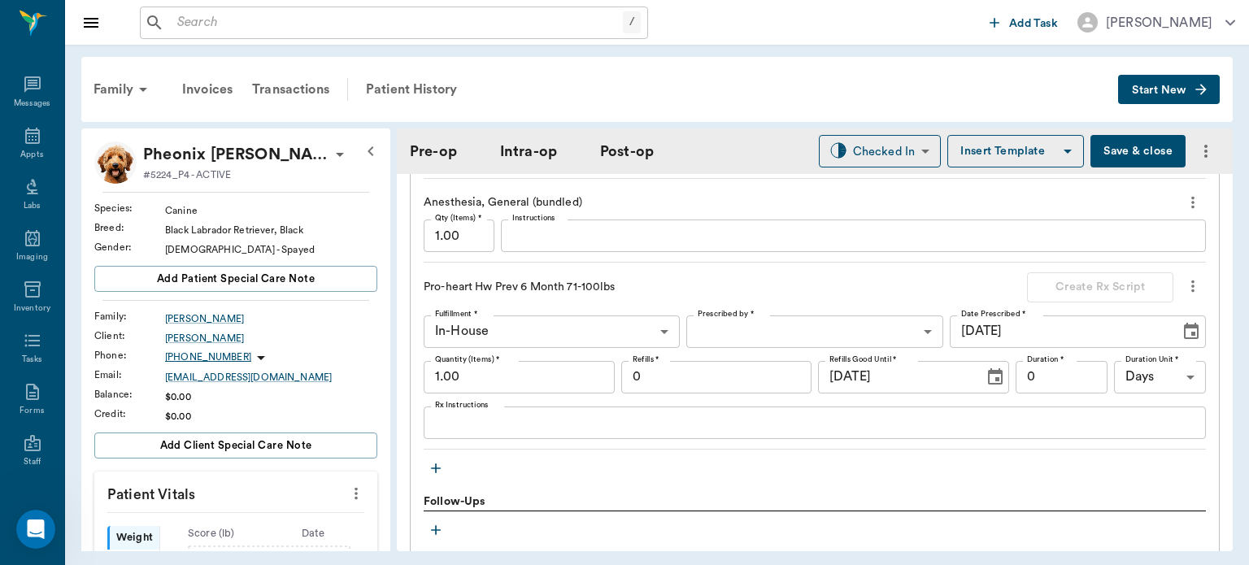
scroll to position [2126, 0]
click at [1192, 280] on icon "more" at bounding box center [1193, 286] width 3 height 12
click at [1078, 334] on span "Delete" at bounding box center [1112, 331] width 137 height 17
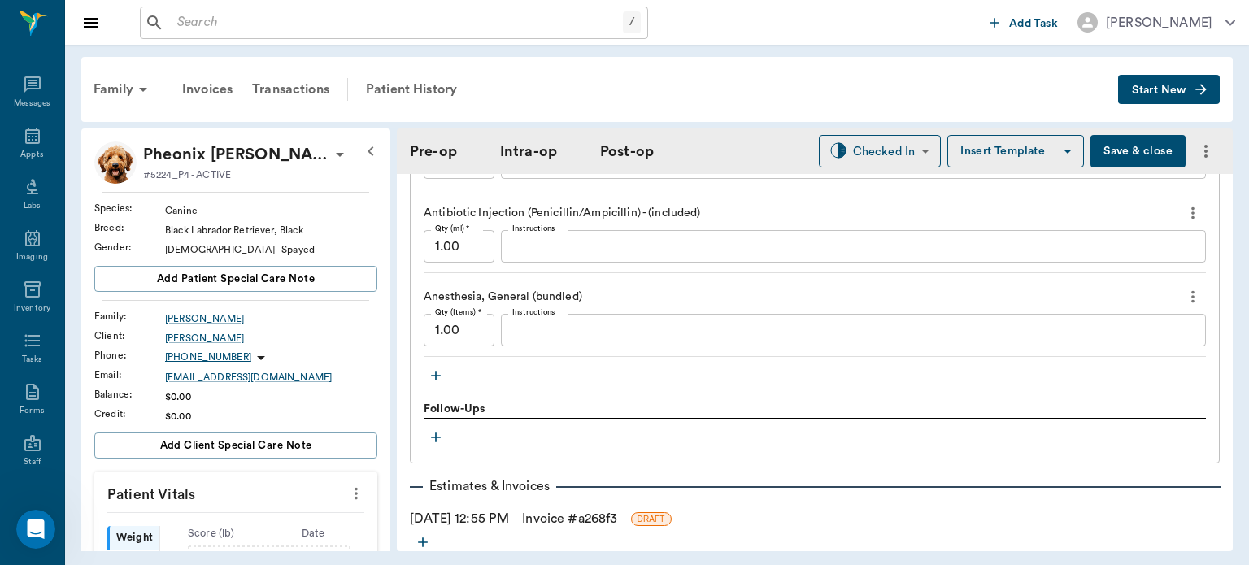
scroll to position [2028, 0]
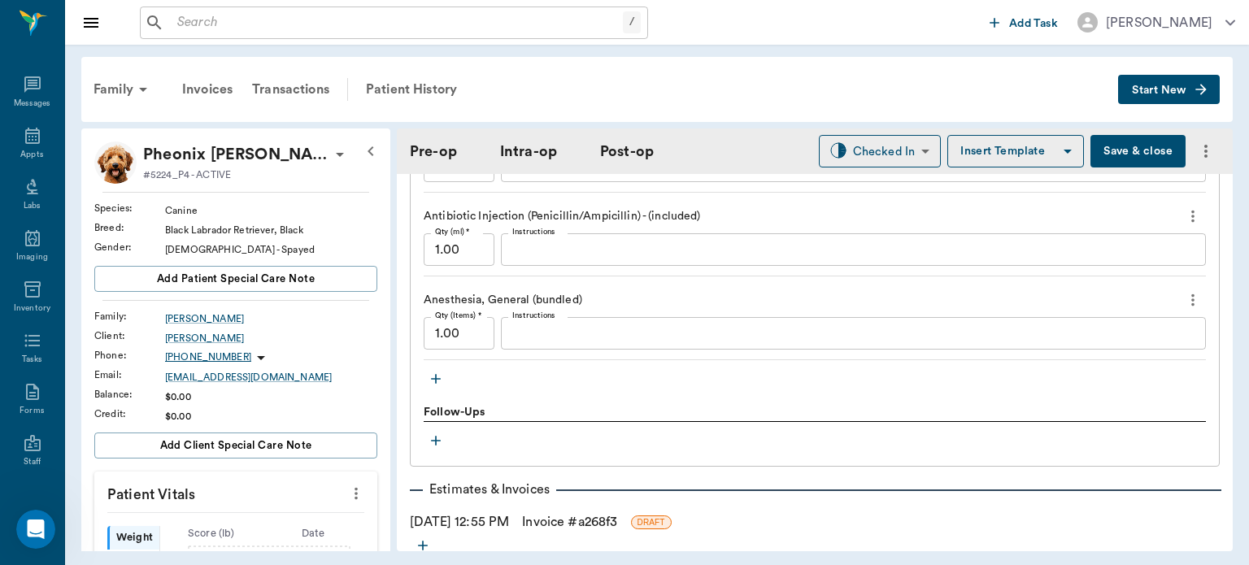
click at [436, 374] on icon "button" at bounding box center [436, 379] width 10 height 10
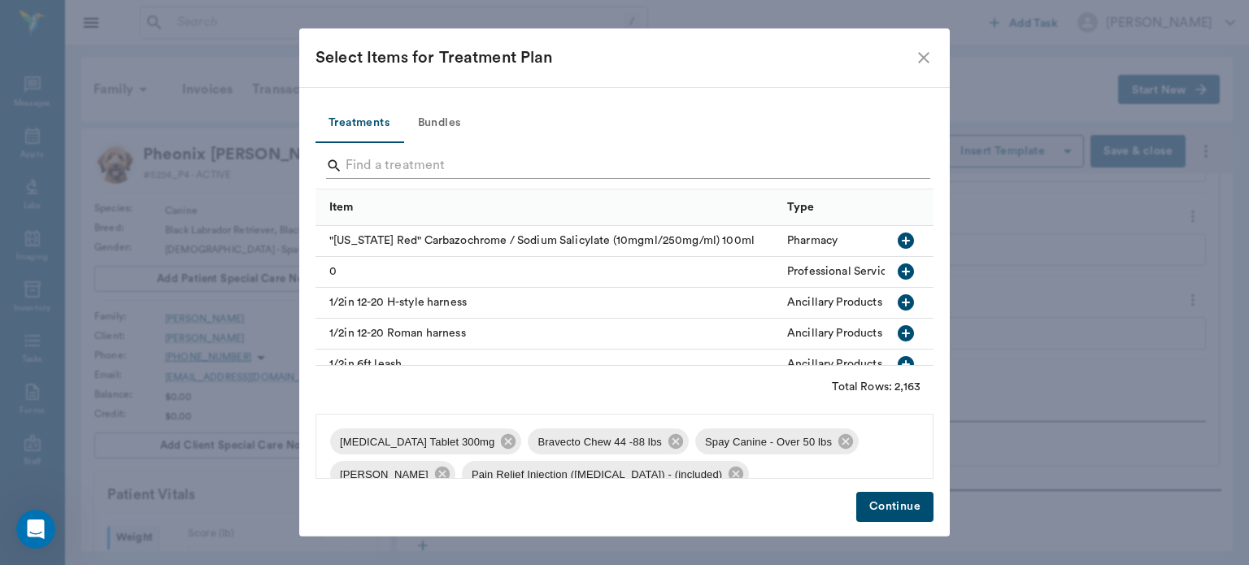
click at [403, 163] on input "Search" at bounding box center [626, 166] width 560 height 26
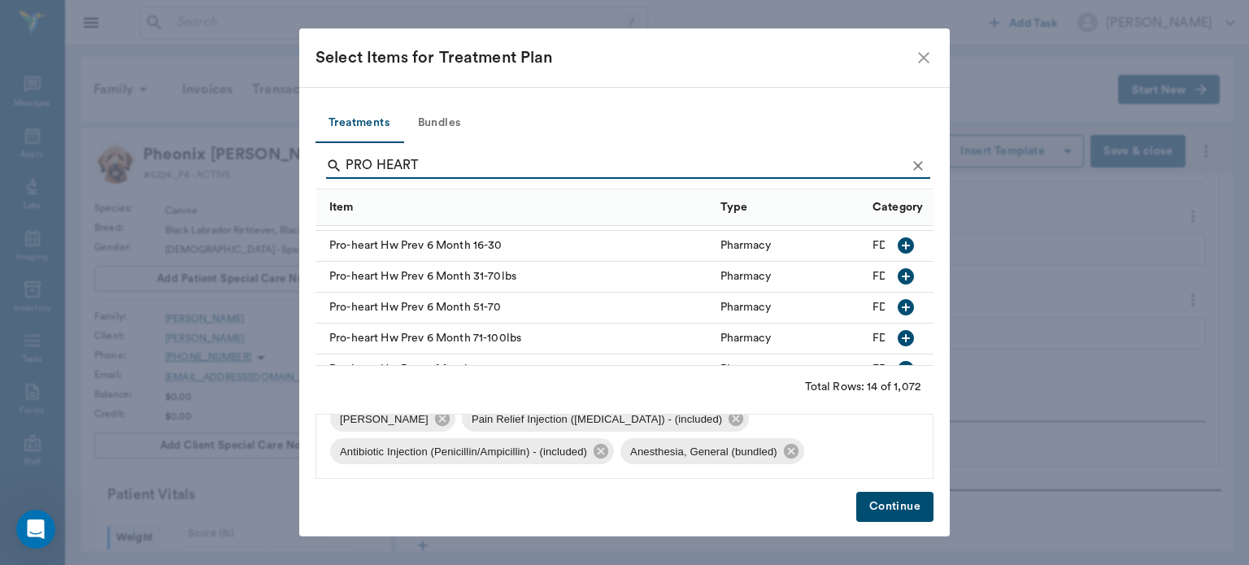
scroll to position [273, 0]
type input "PRO HEART"
click at [898, 281] on icon "button" at bounding box center [906, 276] width 16 height 16
click at [902, 500] on button "Continue" at bounding box center [894, 507] width 77 height 30
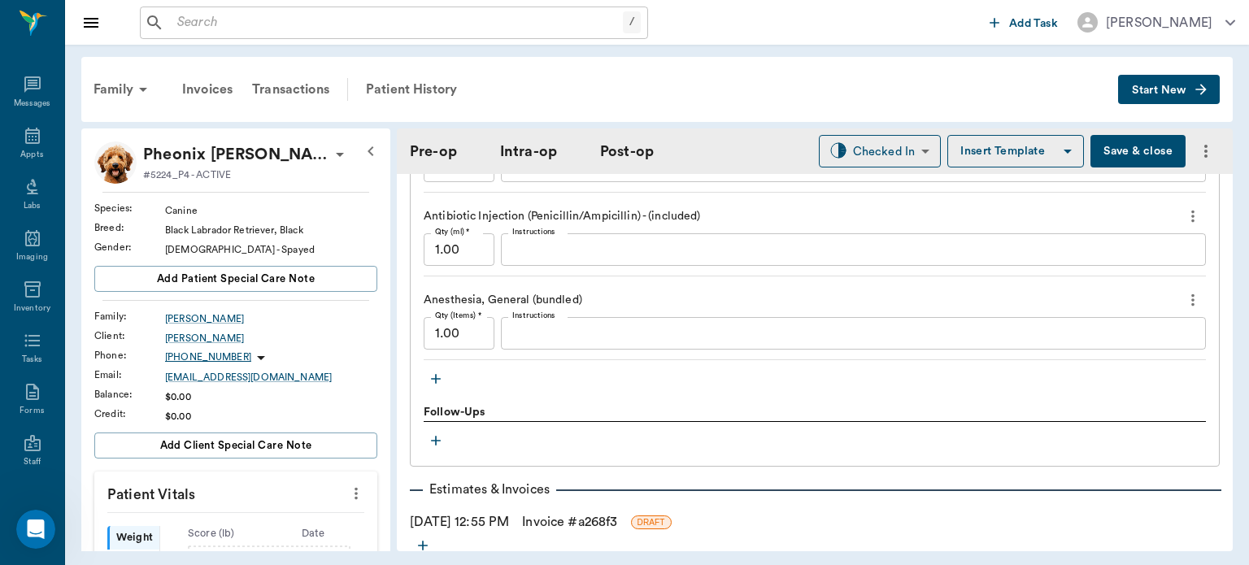
click at [804, 329] on textarea "Instructions" at bounding box center [853, 334] width 682 height 19
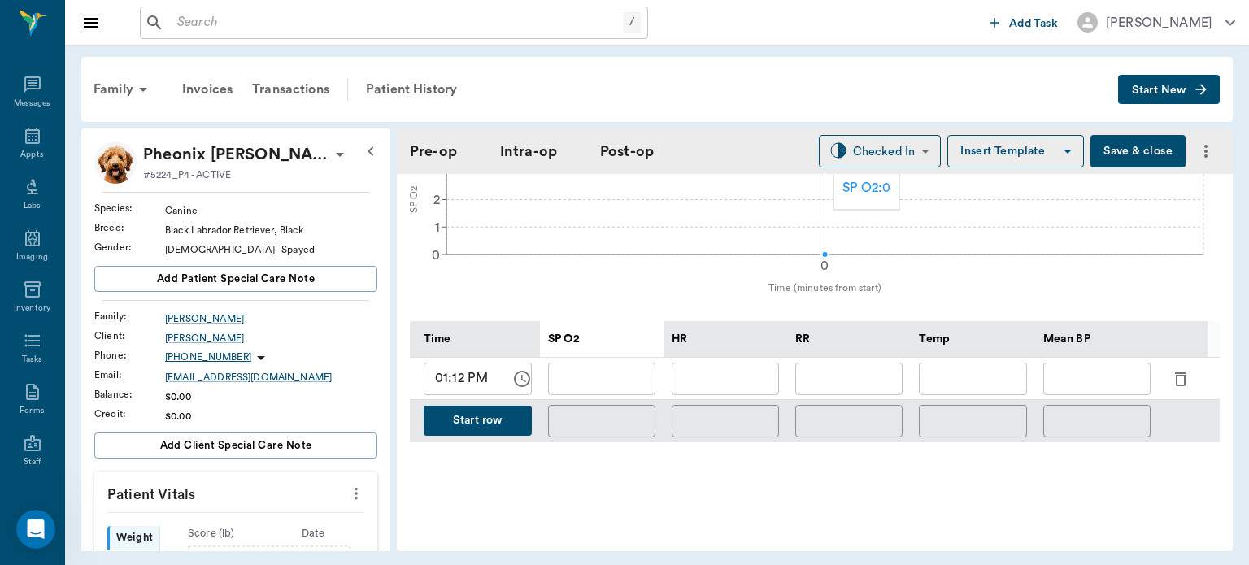
scroll to position [641, 0]
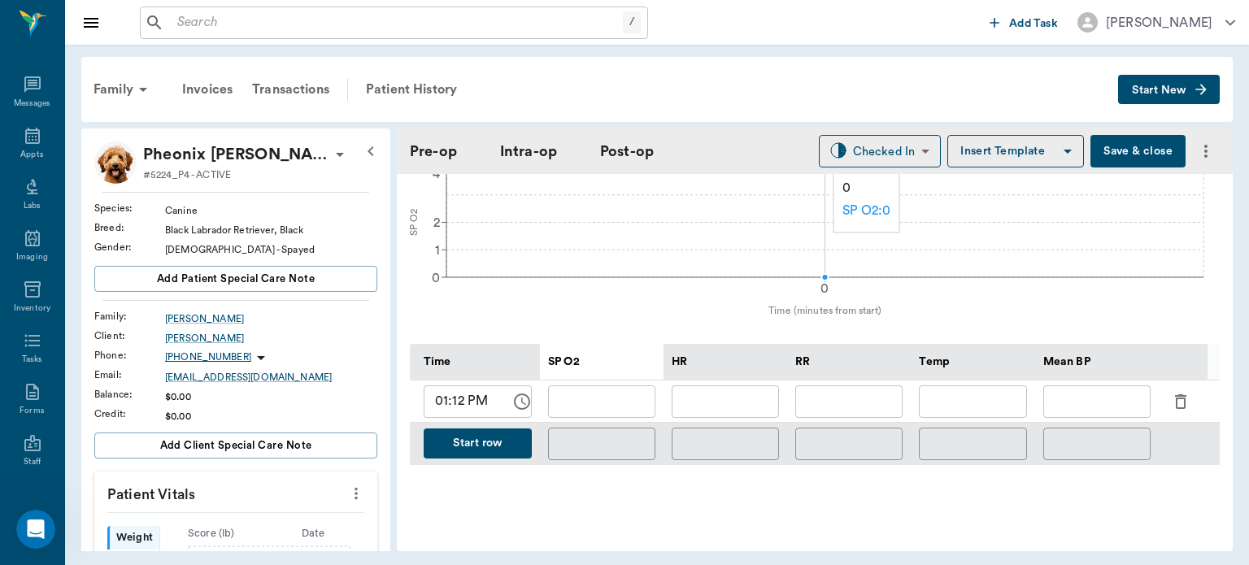
click at [1183, 394] on icon "button" at bounding box center [1181, 402] width 20 height 20
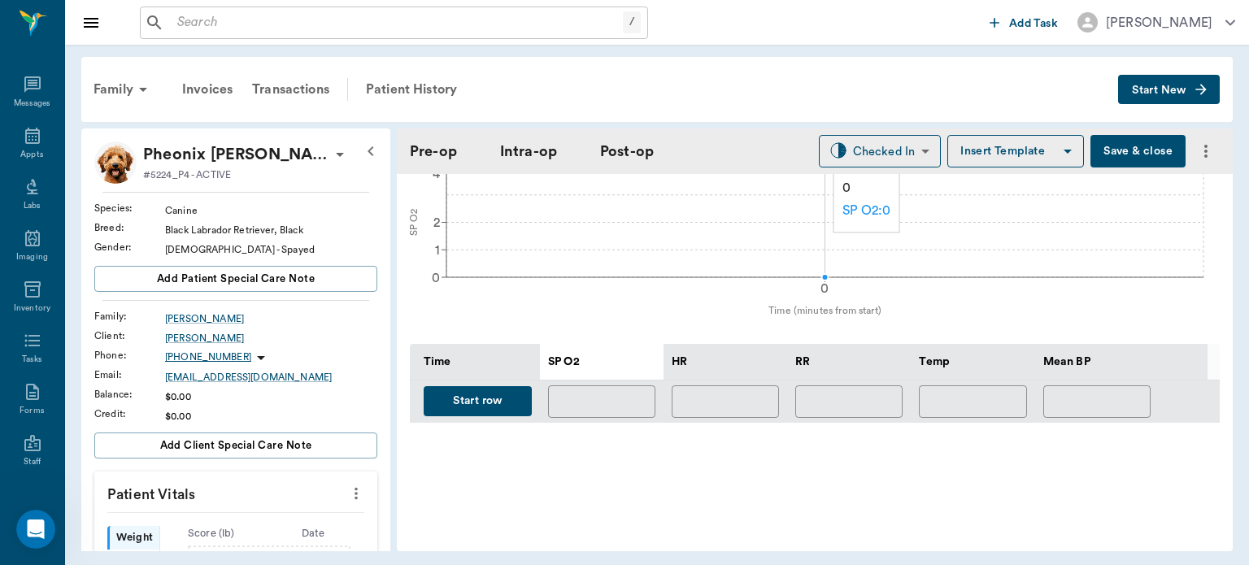
click at [471, 386] on button "Start row" at bounding box center [478, 401] width 108 height 30
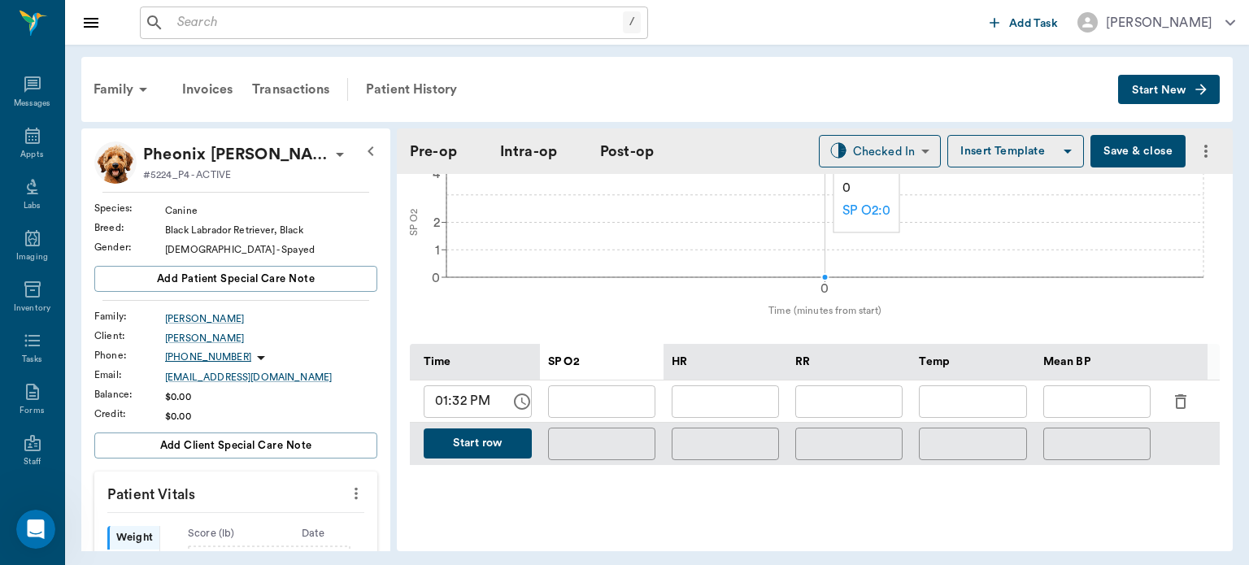
click at [756, 394] on input "text" at bounding box center [725, 402] width 107 height 33
type input "122"
click at [625, 396] on input "text" at bounding box center [601, 402] width 107 height 33
type input "98"
click at [862, 386] on input "text" at bounding box center [848, 402] width 107 height 33
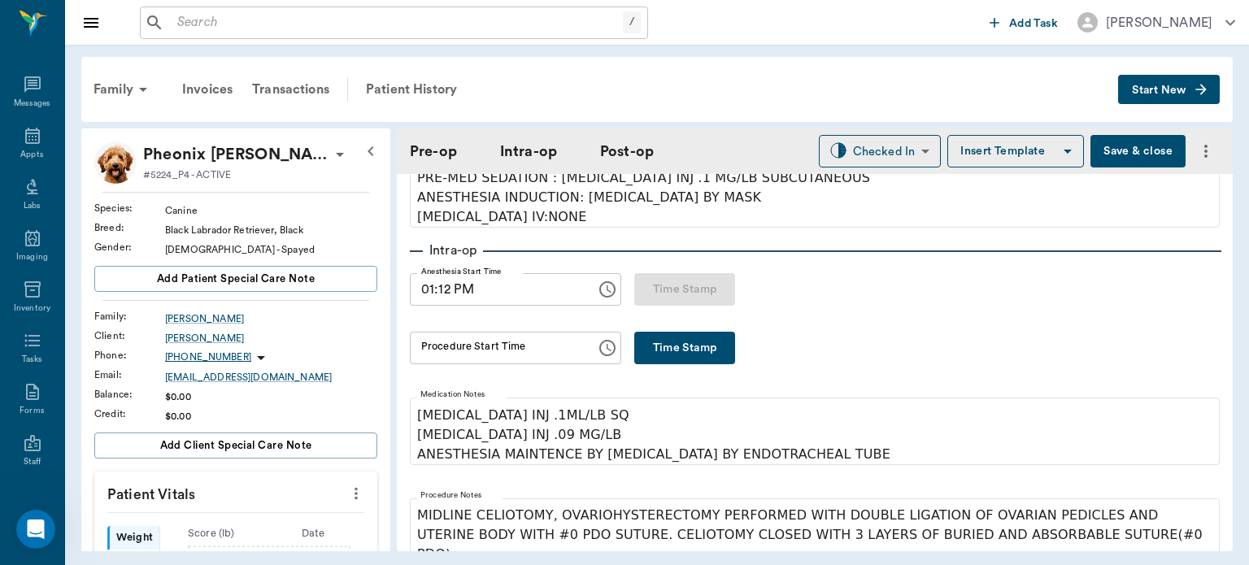
scroll to position [182, 0]
type input "12"
click at [696, 354] on button "Time Stamp" at bounding box center [684, 349] width 101 height 33
type input "01:34 PM"
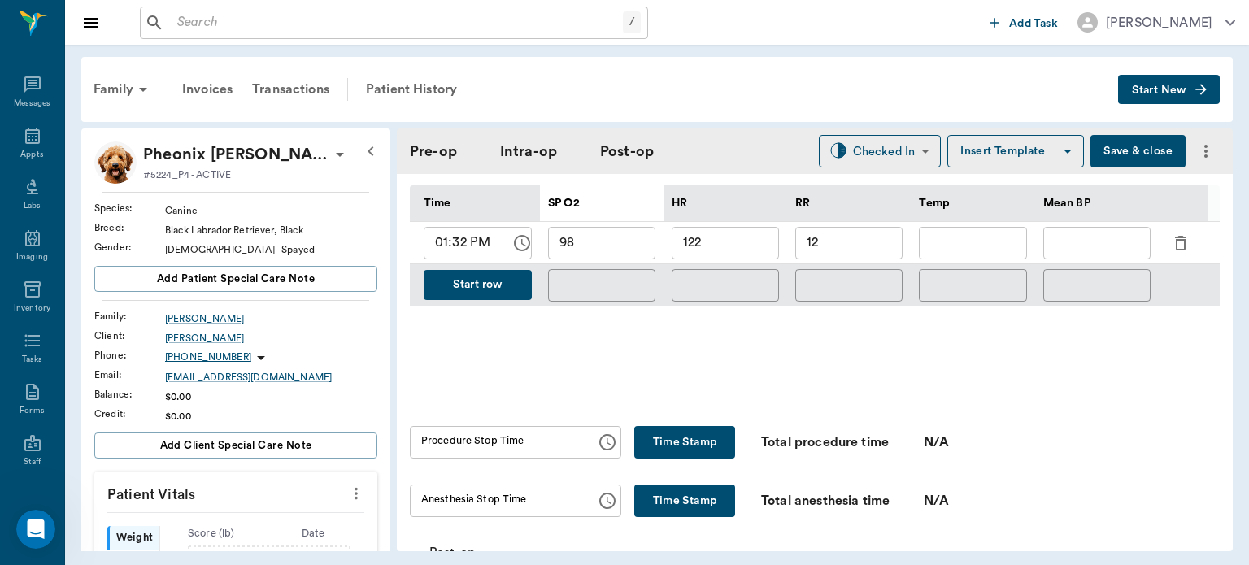
scroll to position [757, 0]
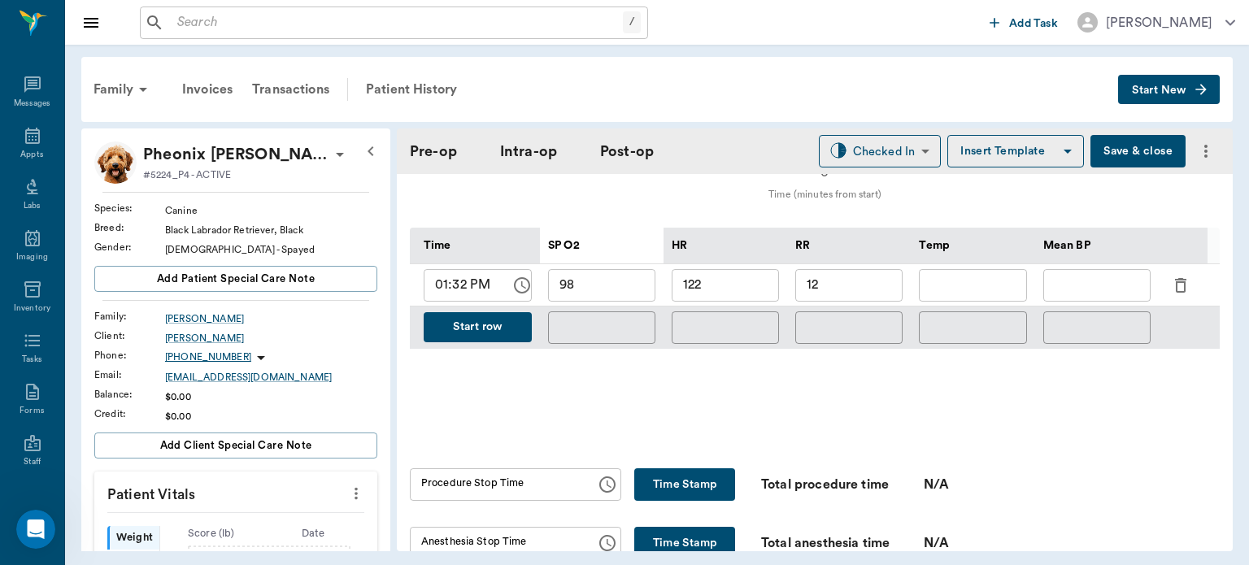
click at [491, 328] on button "Start row" at bounding box center [478, 327] width 108 height 30
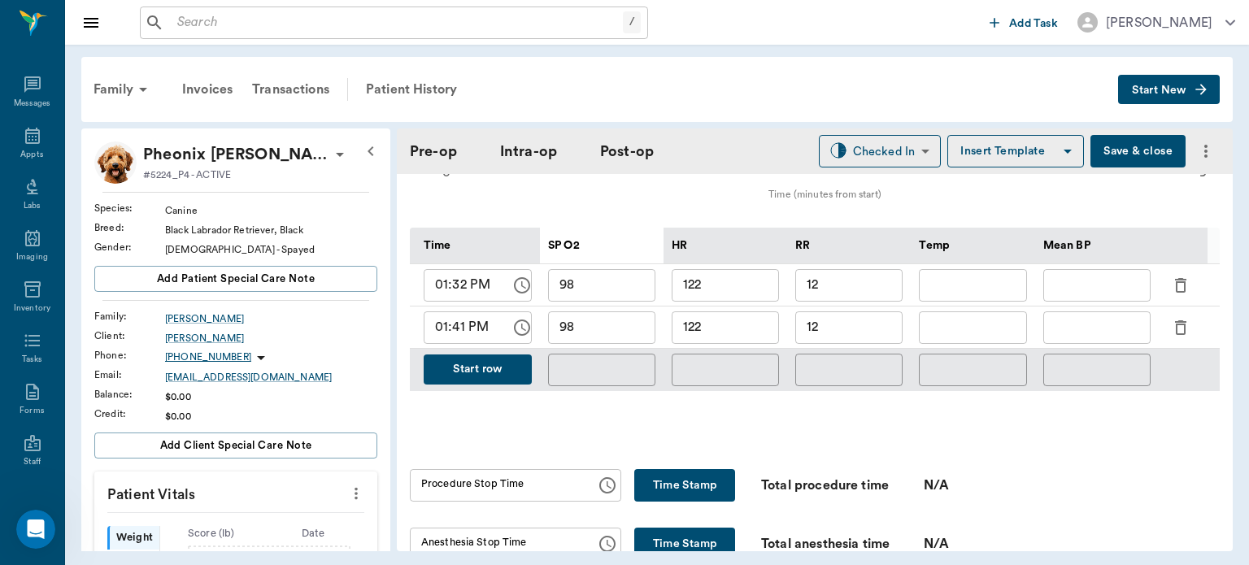
click at [1074, 324] on input "text" at bounding box center [1097, 328] width 107 height 33
type input "70"
click at [740, 316] on input "122" at bounding box center [725, 328] width 107 height 33
type input "120"
click at [856, 312] on input "12" at bounding box center [848, 328] width 107 height 33
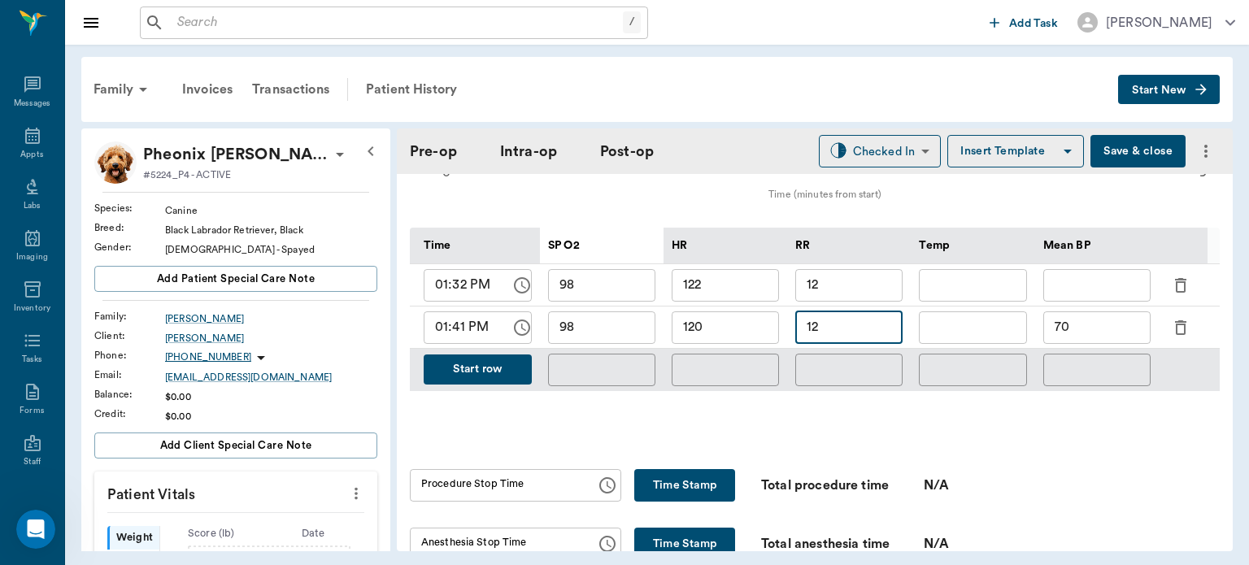
type input "1"
type input "29"
click at [1156, 142] on button "Save & close" at bounding box center [1138, 151] width 95 height 33
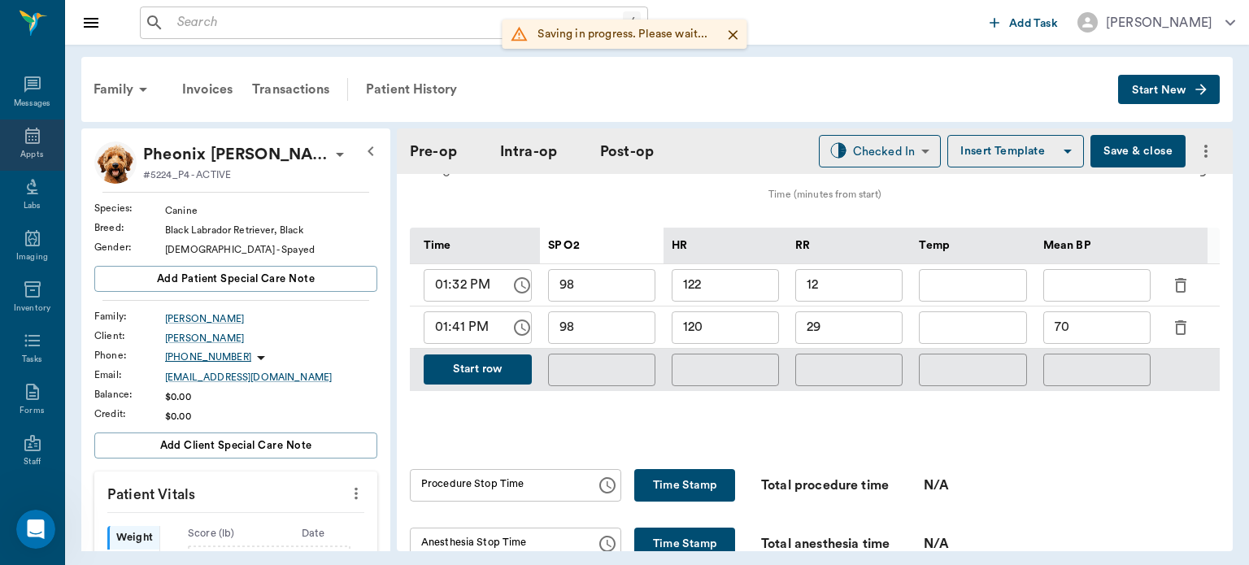
click at [29, 138] on icon at bounding box center [33, 136] width 20 height 20
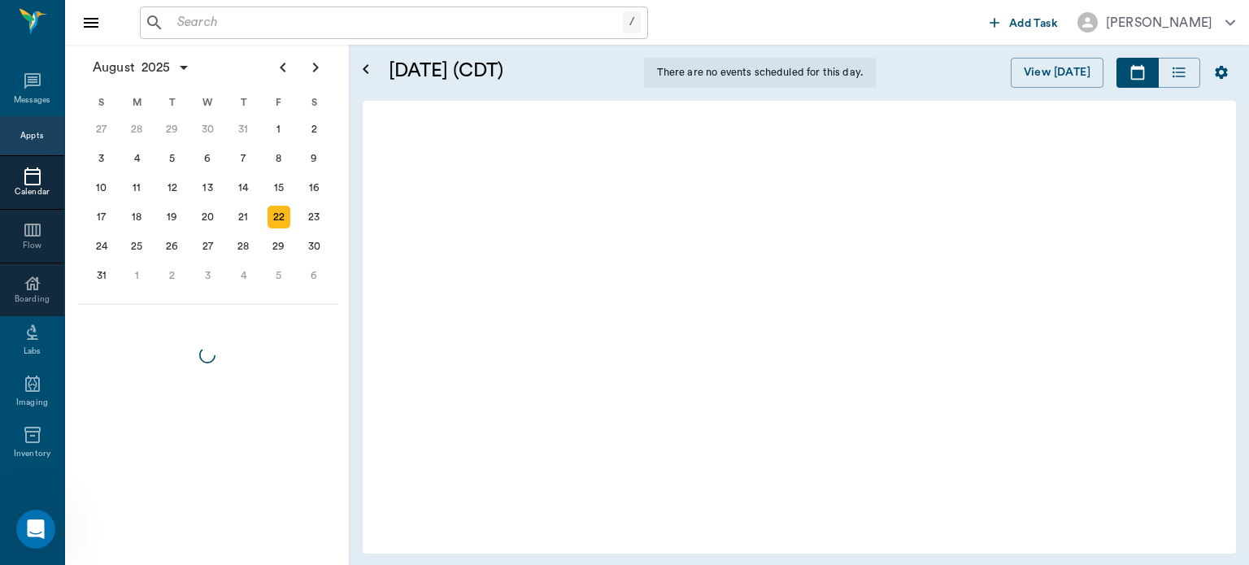
scroll to position [1225, 0]
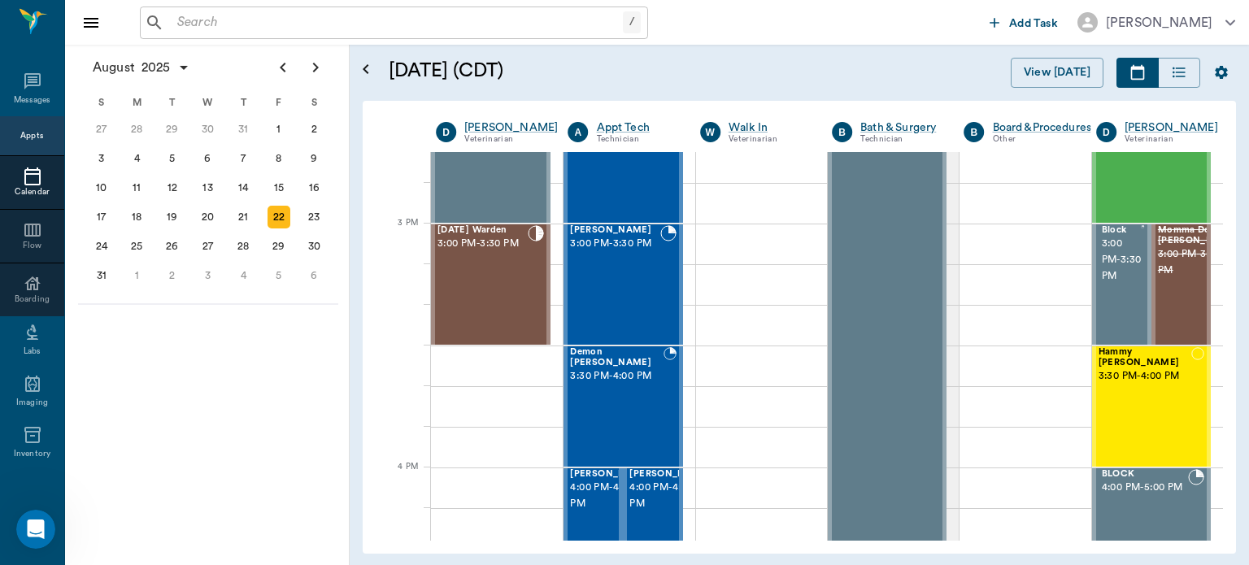
scroll to position [1643, 0]
click at [485, 295] on div "Karma Warden 3:00 PM - 3:30 PM" at bounding box center [483, 284] width 90 height 119
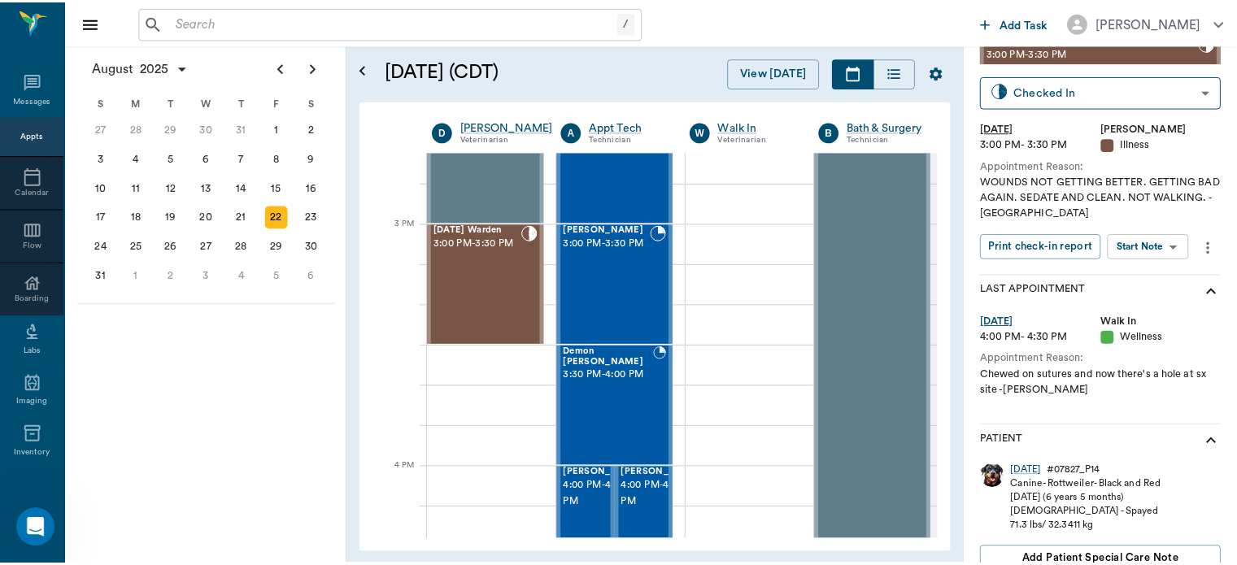
scroll to position [78, 0]
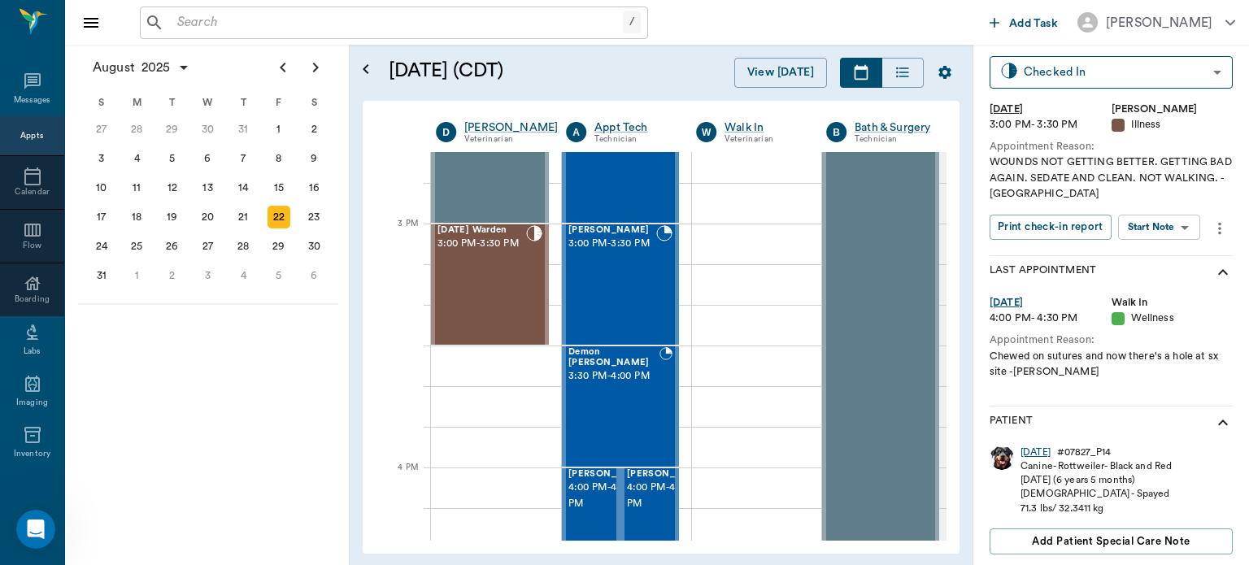
click at [1041, 449] on div "Karma" at bounding box center [1036, 453] width 30 height 14
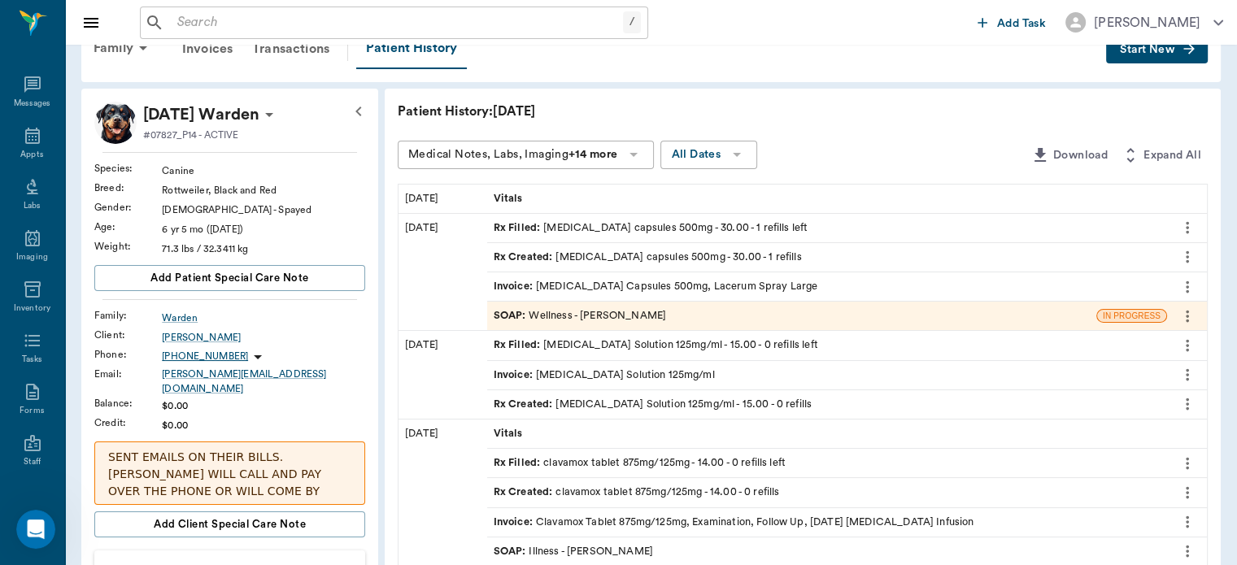
scroll to position [42, 0]
click at [511, 316] on span "SOAP :" at bounding box center [512, 314] width 36 height 15
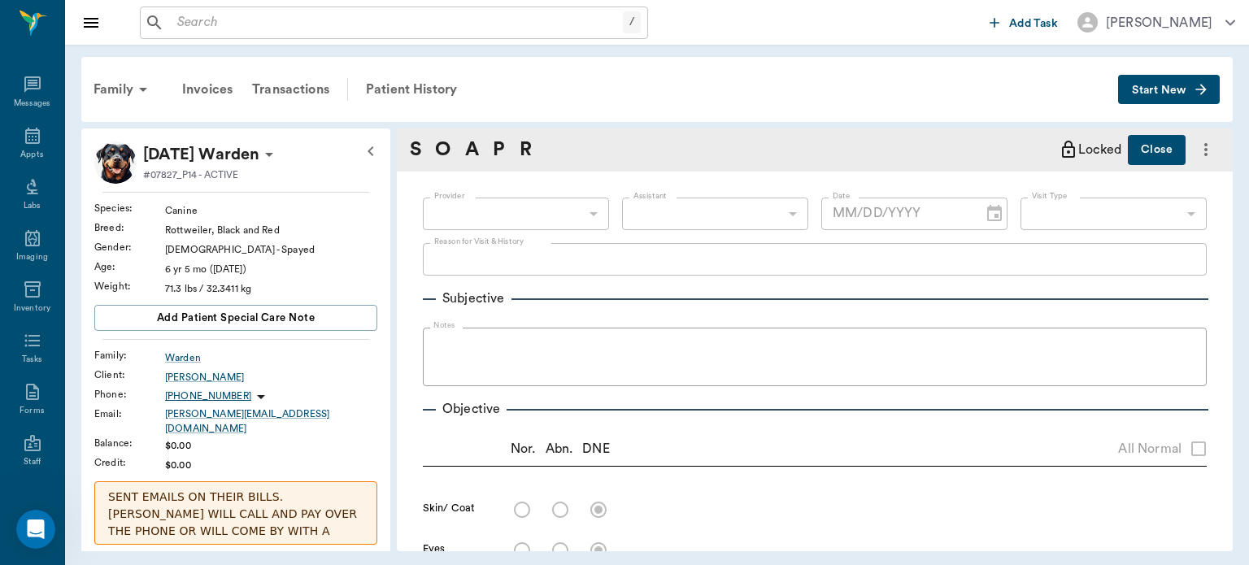
type input "63ec2f075fda476ae8351a4d"
type input "65d2be4f46e3a538d89b8c14"
type textarea "Chewed on sutures and now there's a hole at sx site -Jess"
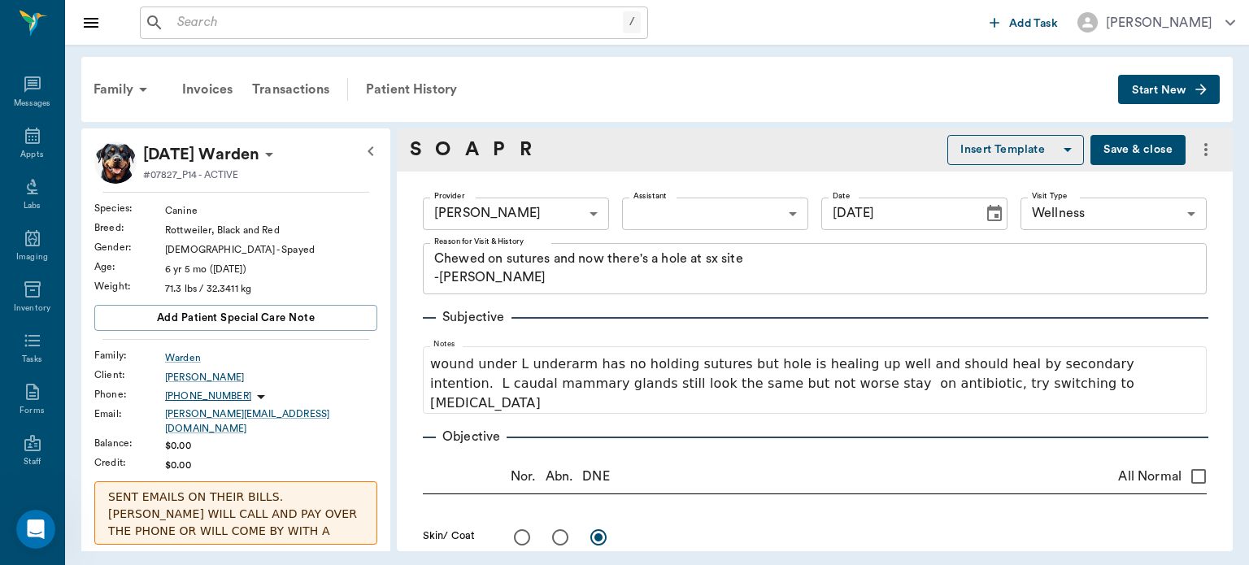
type input "07/30/2025"
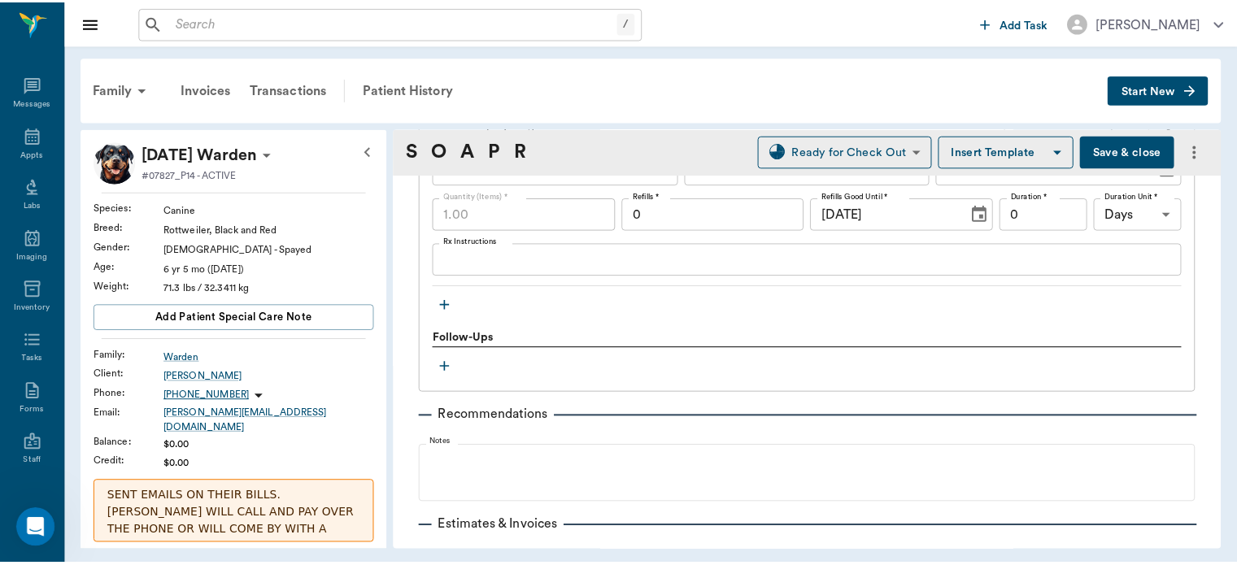
scroll to position [1431, 0]
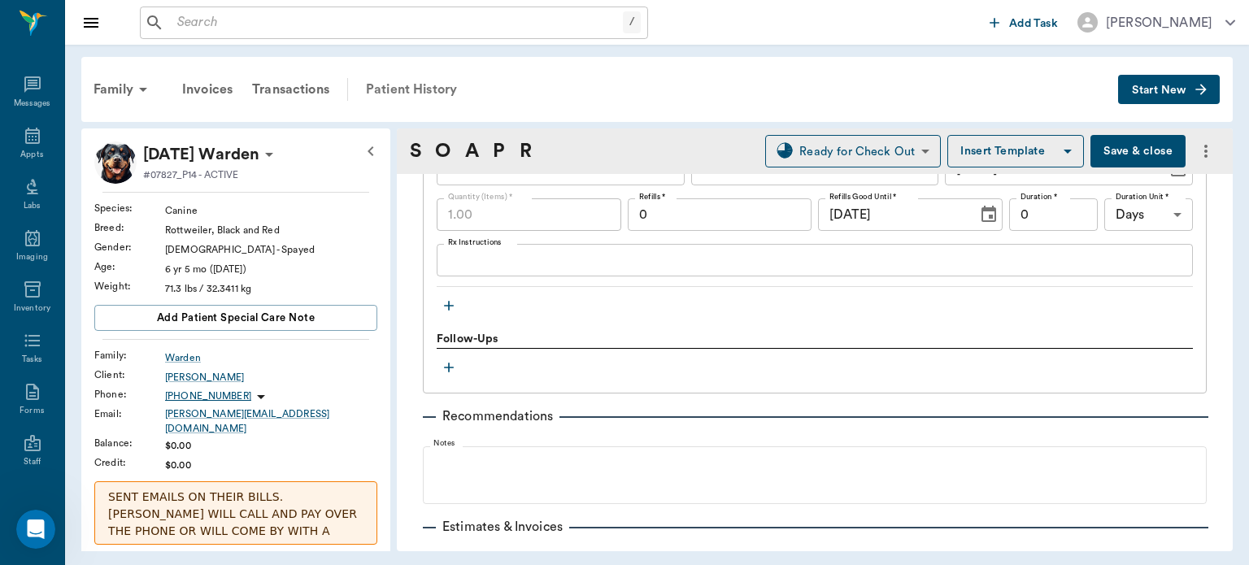
click at [425, 81] on div "Patient History" at bounding box center [411, 89] width 111 height 39
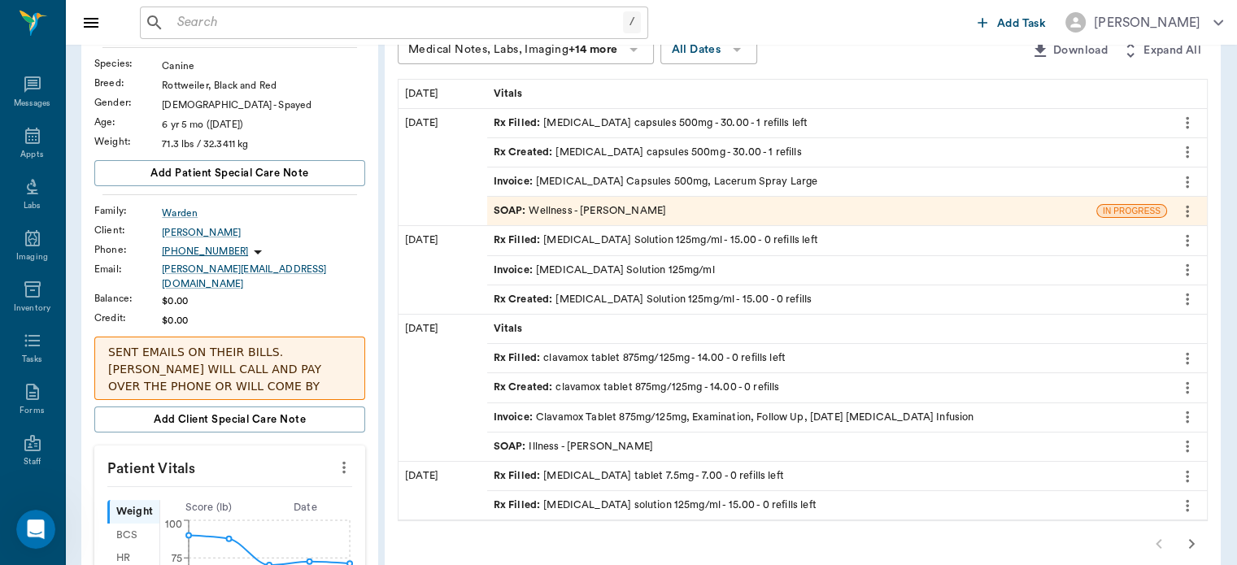
scroll to position [151, 0]
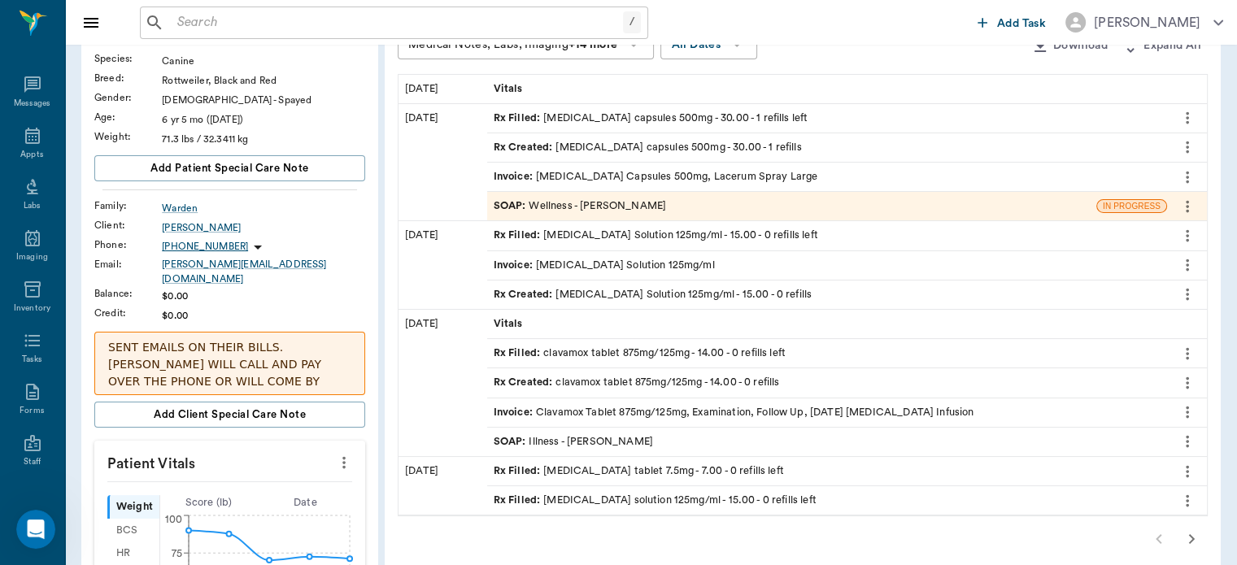
click at [525, 439] on span "SOAP :" at bounding box center [512, 441] width 36 height 15
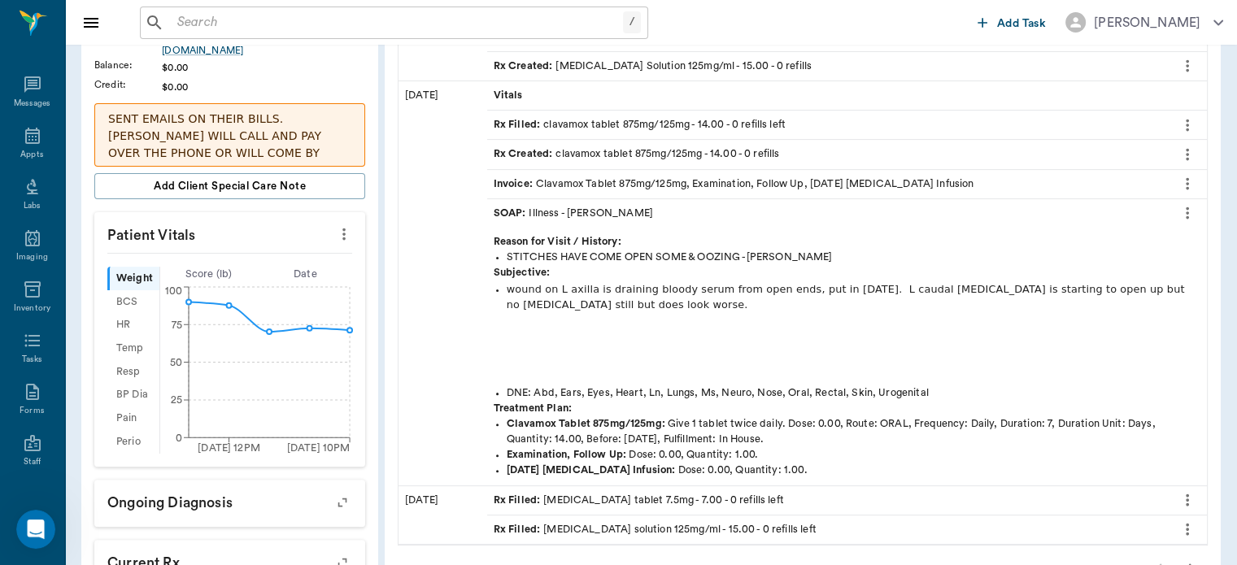
scroll to position [353, 0]
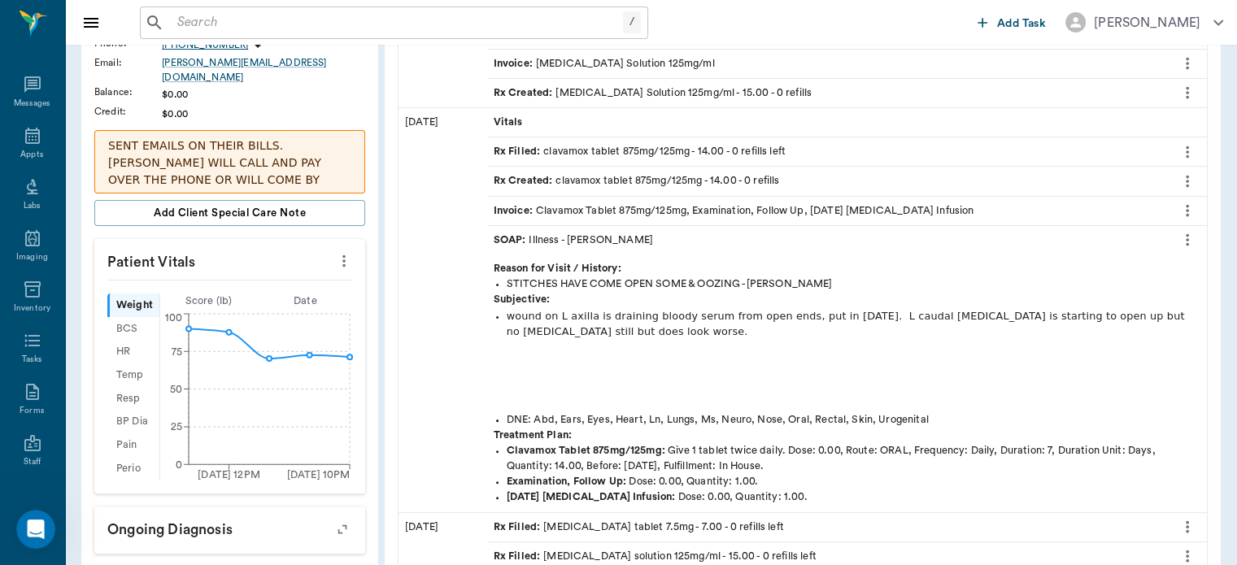
click at [1187, 239] on icon "more" at bounding box center [1188, 240] width 18 height 20
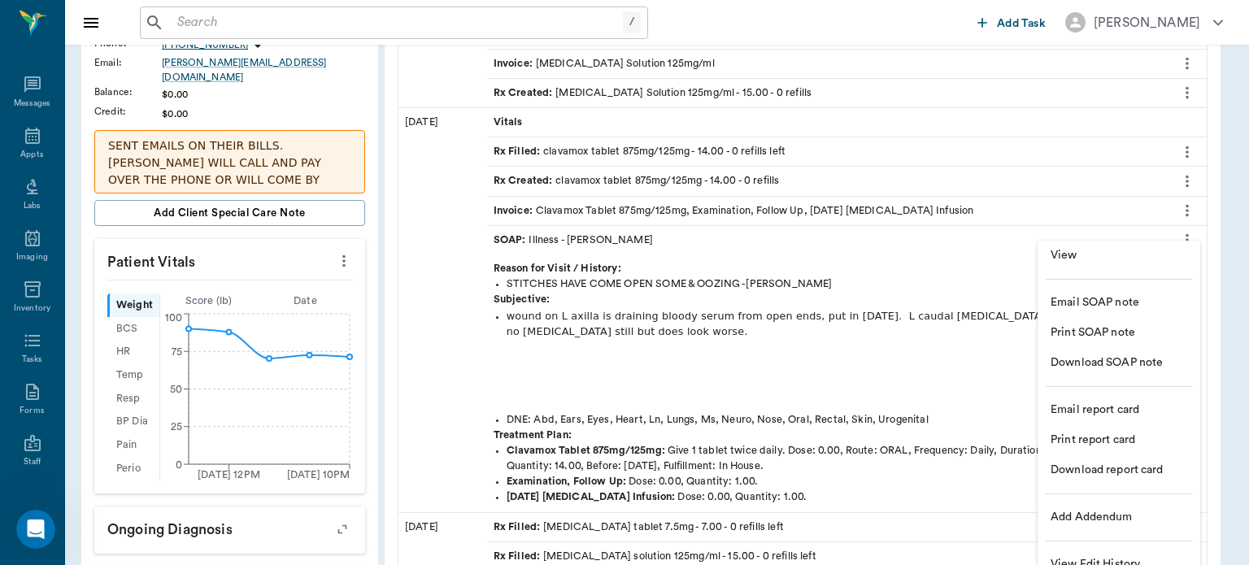
click at [1088, 259] on span "View" at bounding box center [1119, 255] width 137 height 17
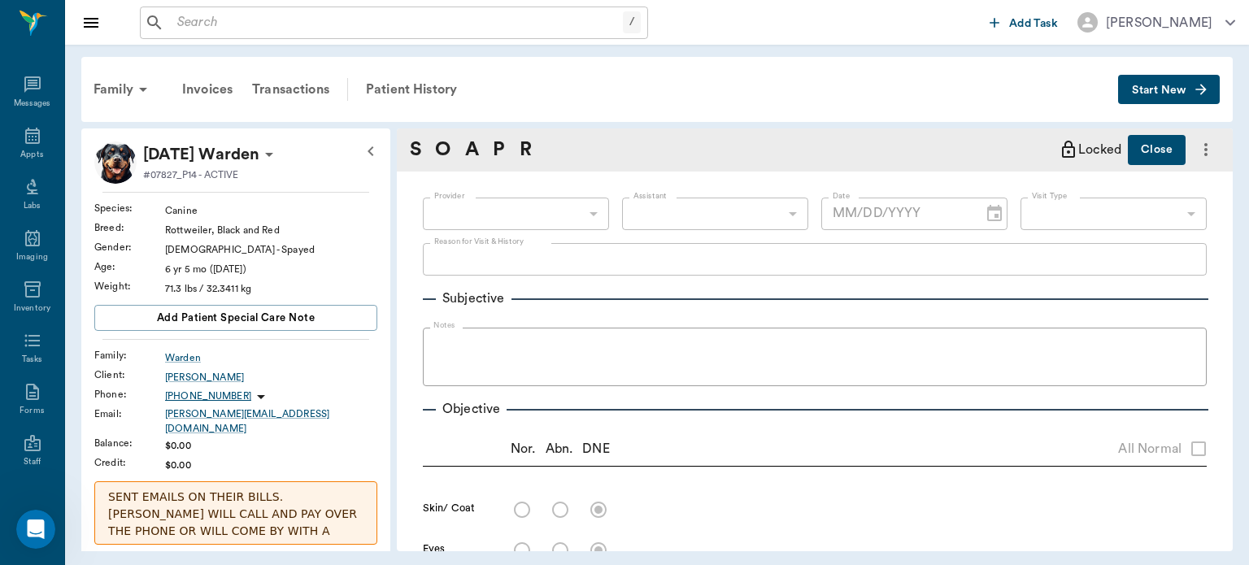
type input "63ec2f075fda476ae8351a4d"
type input "65d2be4f46e3a538d89b8c15"
type textarea "STITCHES HAVE COME OPEN SOME & OOZING -JESS"
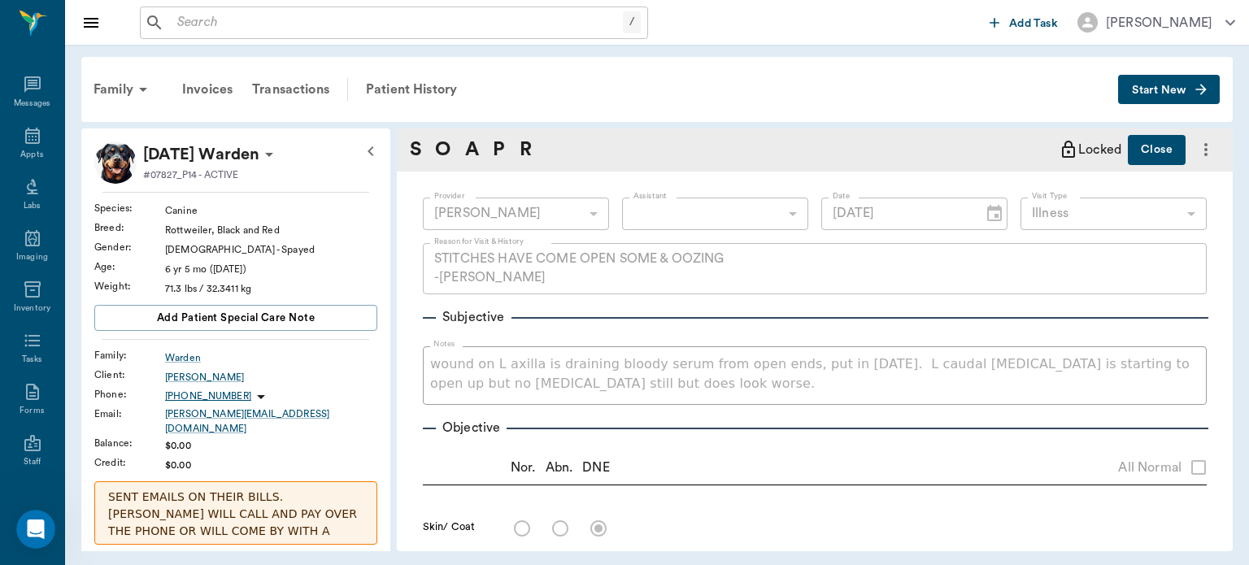
type input "07/22/2025"
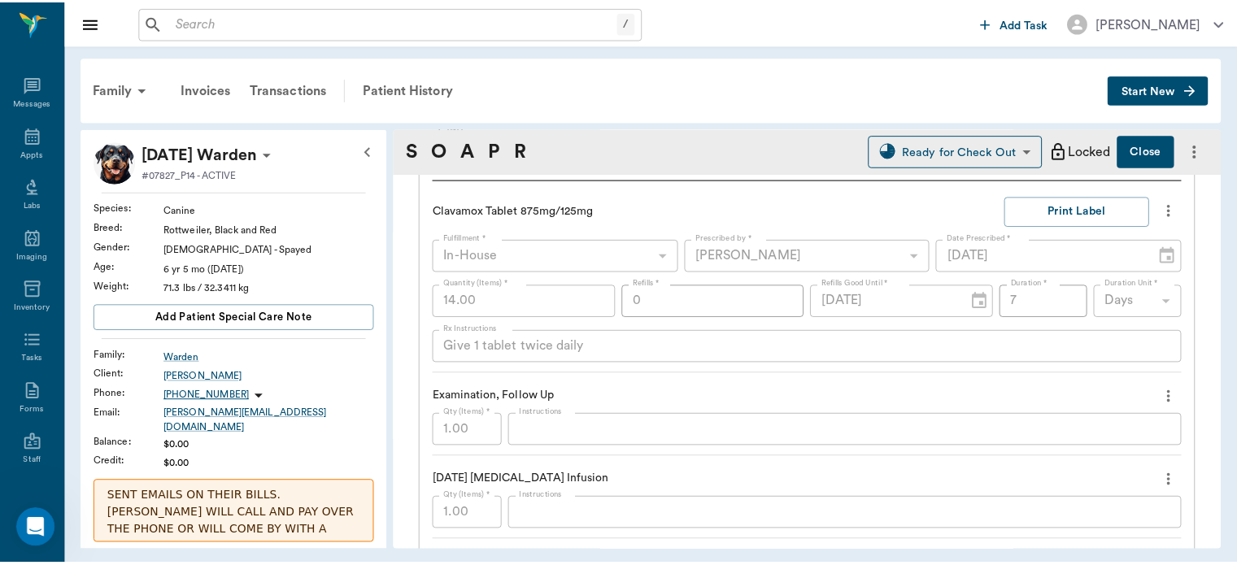
scroll to position [1141, 0]
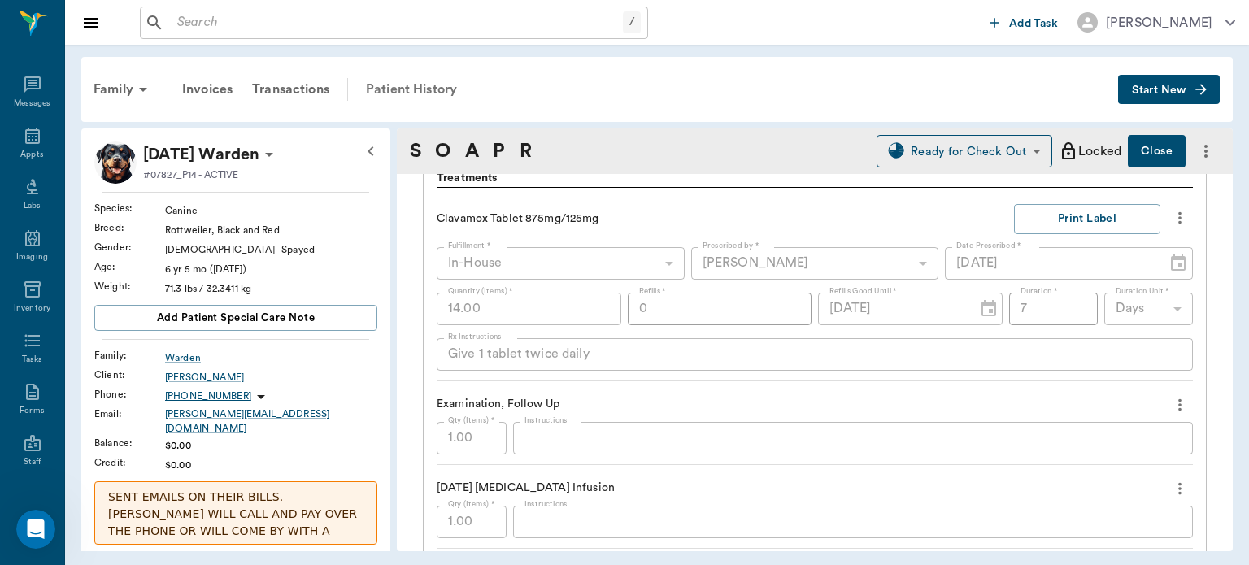
click at [446, 94] on div "Patient History" at bounding box center [411, 89] width 111 height 39
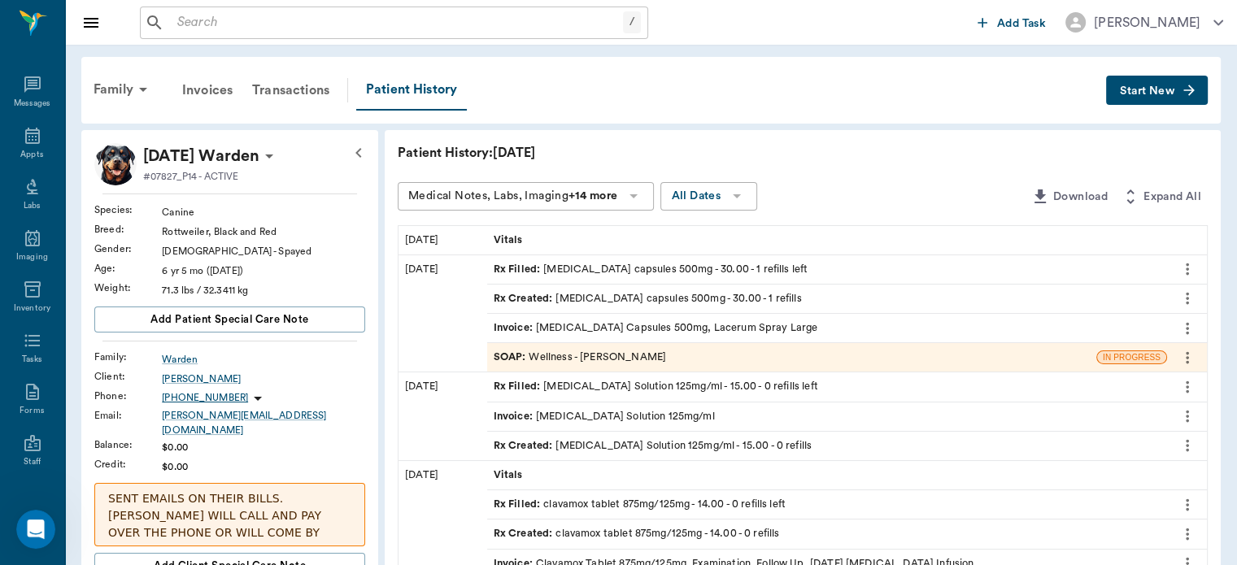
click at [517, 358] on span "SOAP :" at bounding box center [512, 357] width 36 height 15
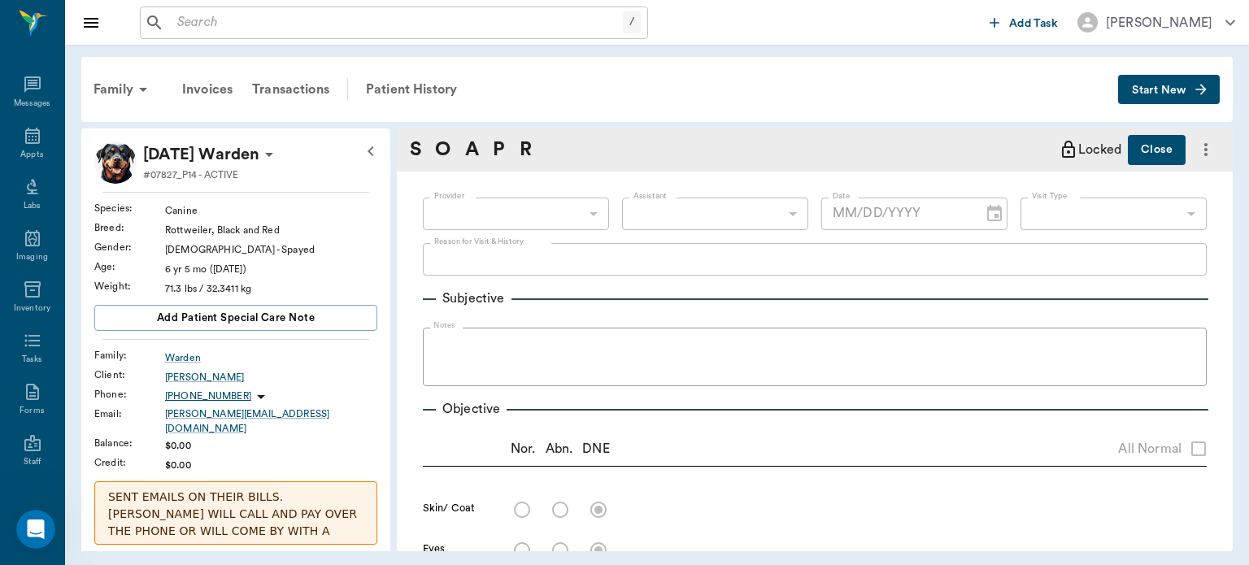
type input "63ec2f075fda476ae8351a4d"
type input "65d2be4f46e3a538d89b8c14"
type textarea "Chewed on sutures and now there's a hole at sx site -Jess"
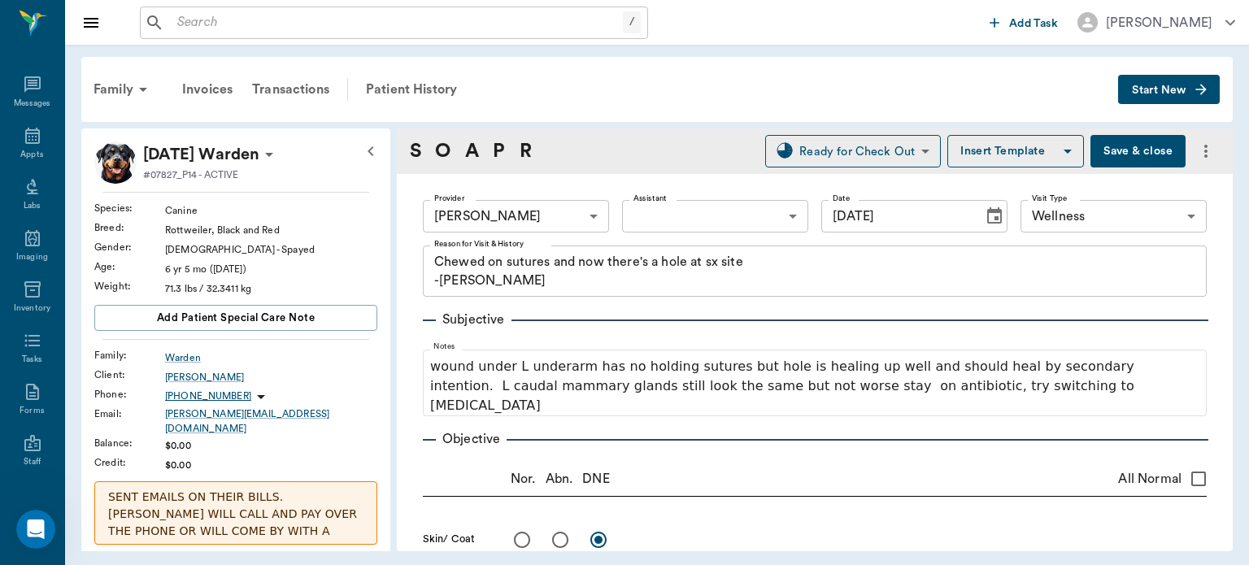
type input "07/30/2025"
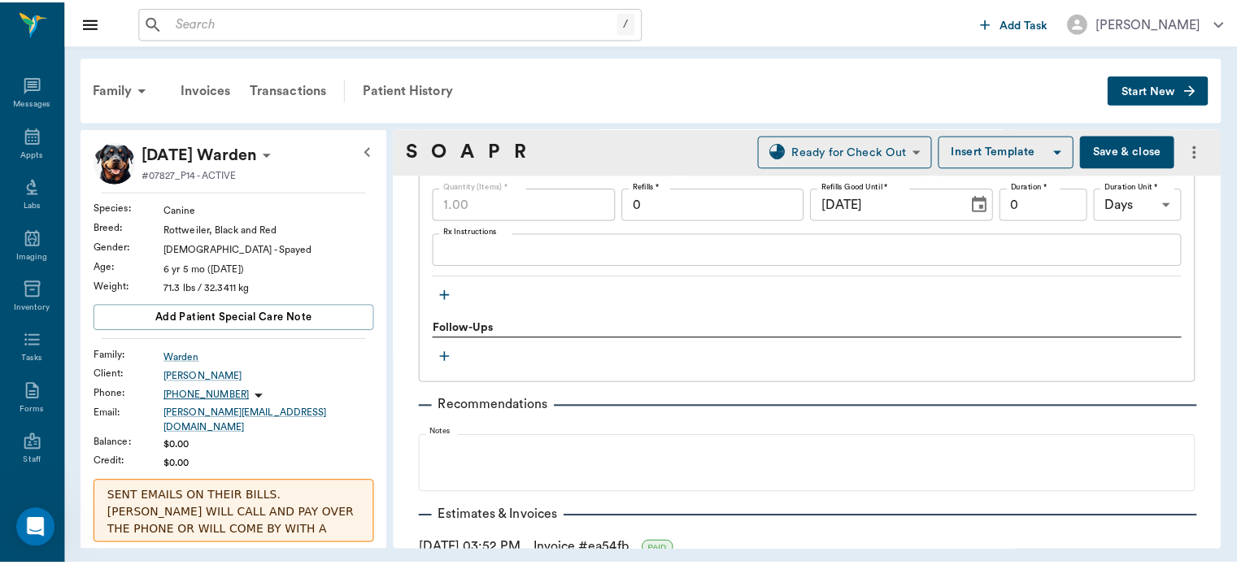
scroll to position [1541, 0]
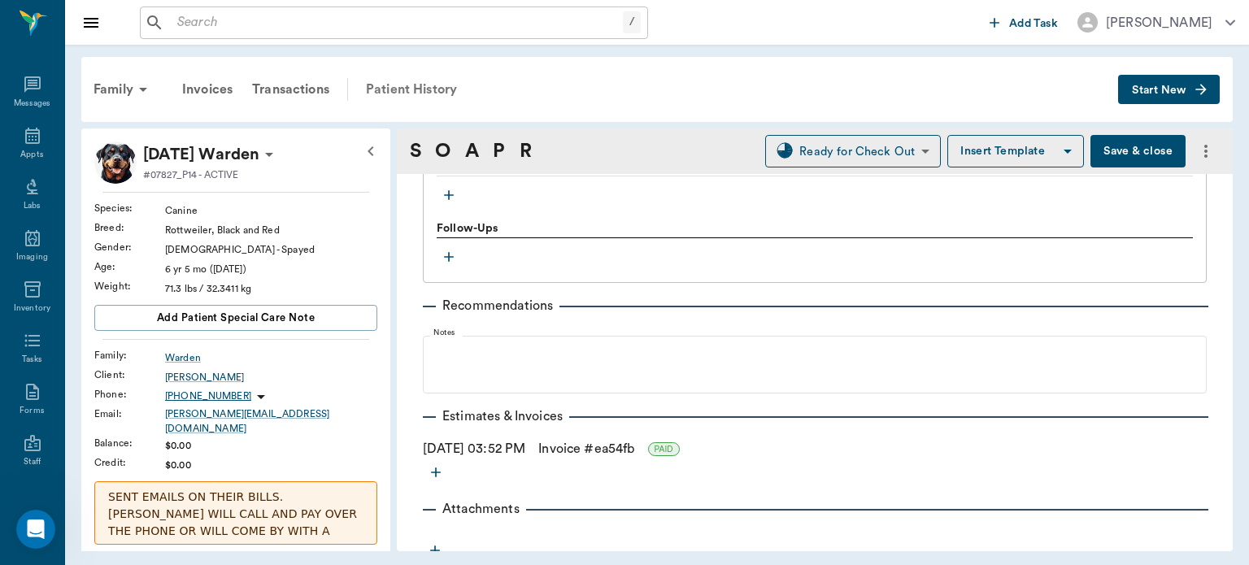
click at [415, 88] on div "Patient History" at bounding box center [411, 89] width 111 height 39
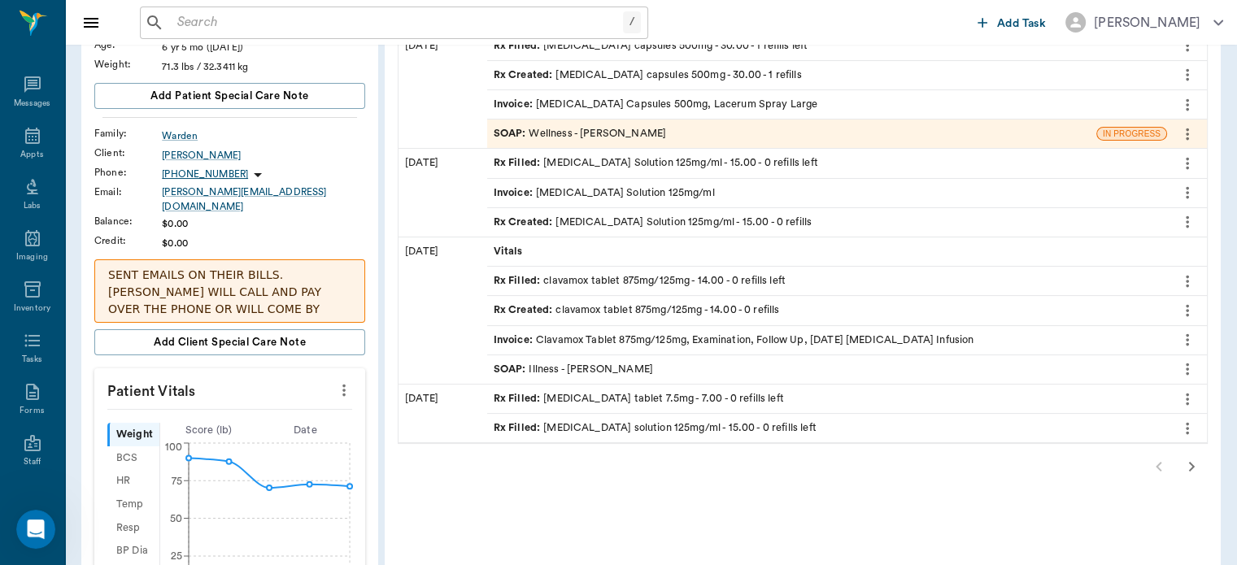
scroll to position [246, 0]
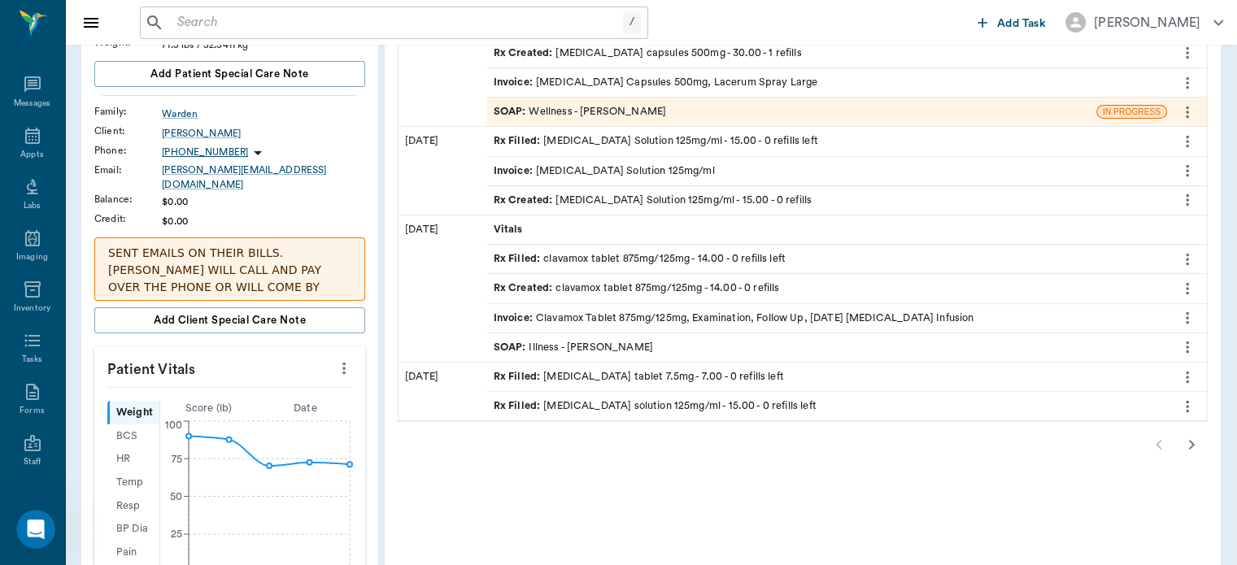
click at [1191, 442] on icon "button" at bounding box center [1192, 445] width 6 height 10
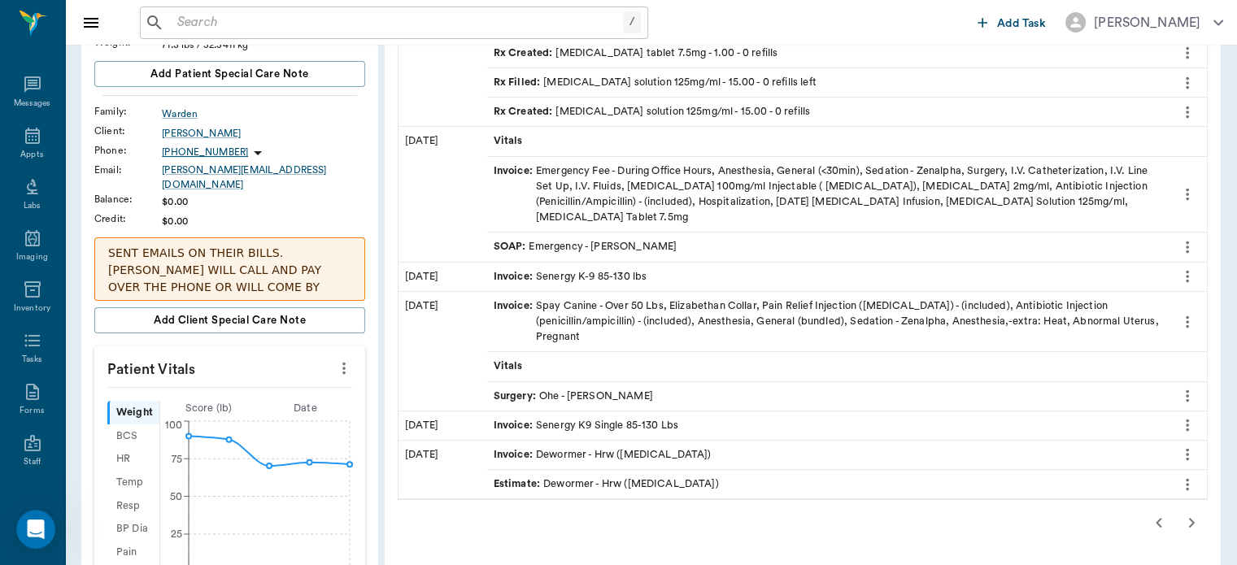
click at [516, 239] on span "SOAP :" at bounding box center [512, 246] width 36 height 15
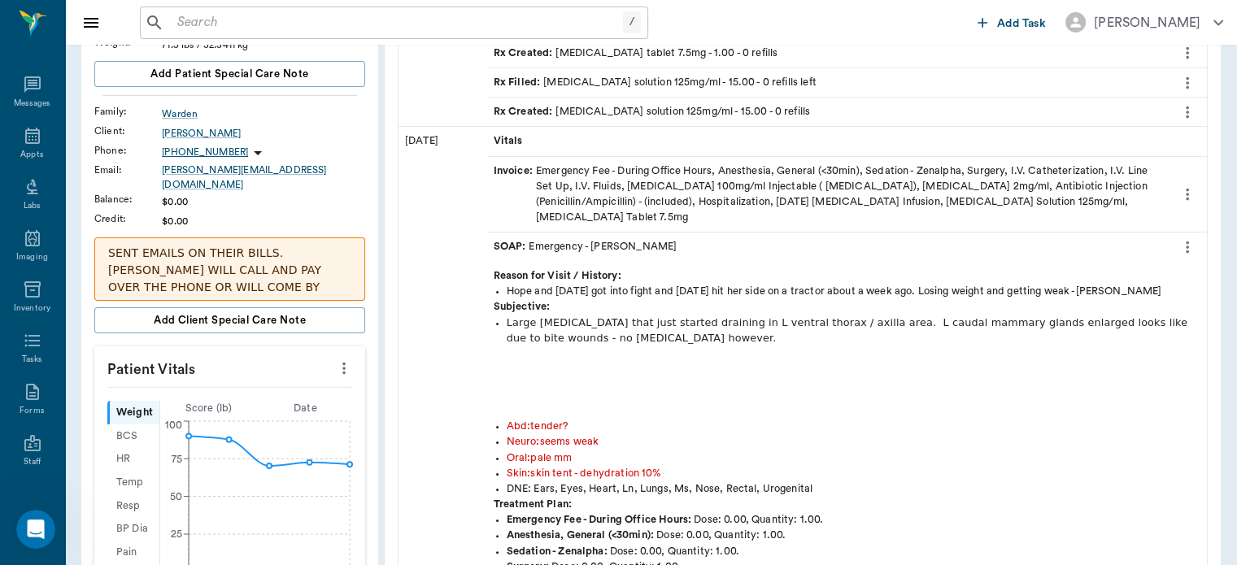
click at [1185, 237] on icon "more" at bounding box center [1188, 247] width 18 height 20
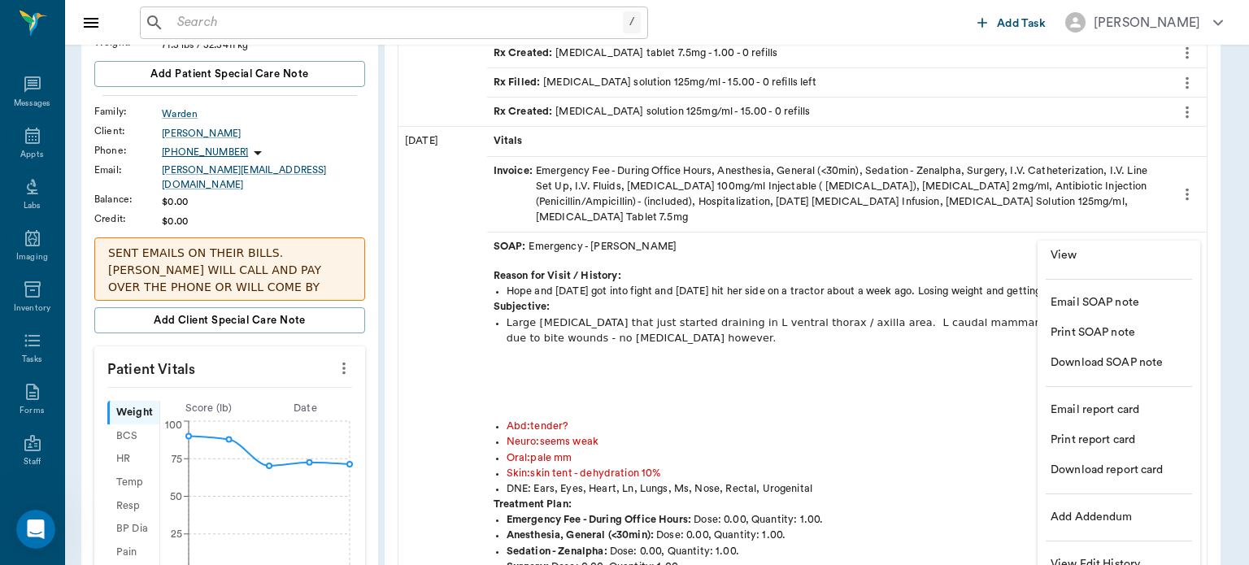
click at [1100, 251] on span "View" at bounding box center [1119, 255] width 137 height 17
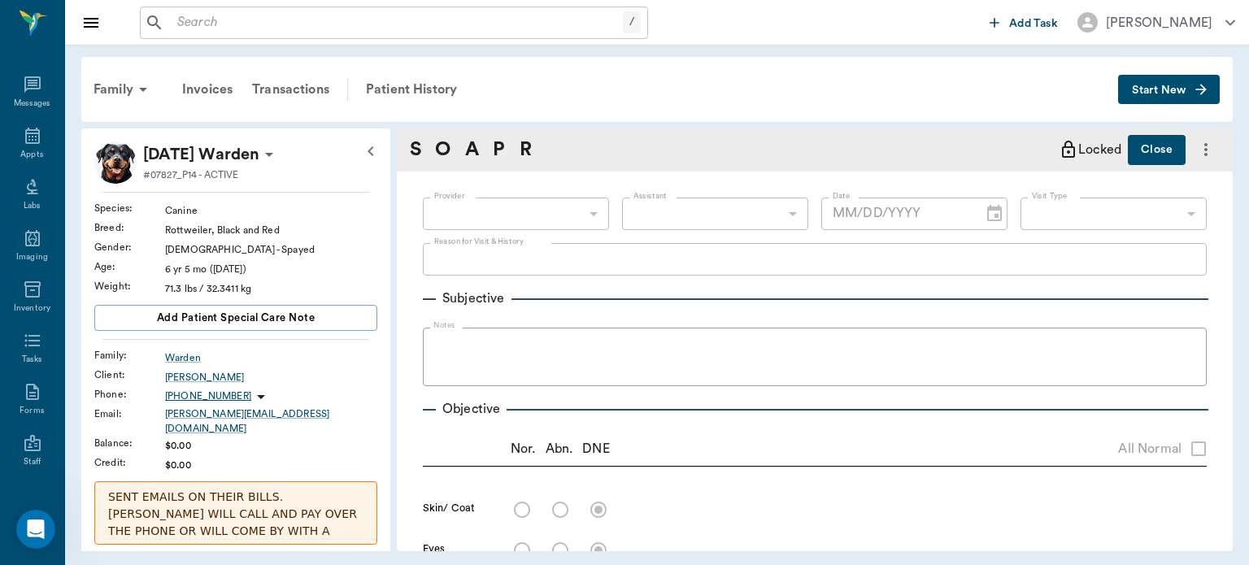
type input "63ec2f075fda476ae8351a4d"
type input "65d2be4f46e3a538d89b8c1c"
type textarea "Hope and Karma got into fight and Karma hit her side on a tractor about a week …"
radio input "true"
type textarea "skin tent - dehydration 10%"
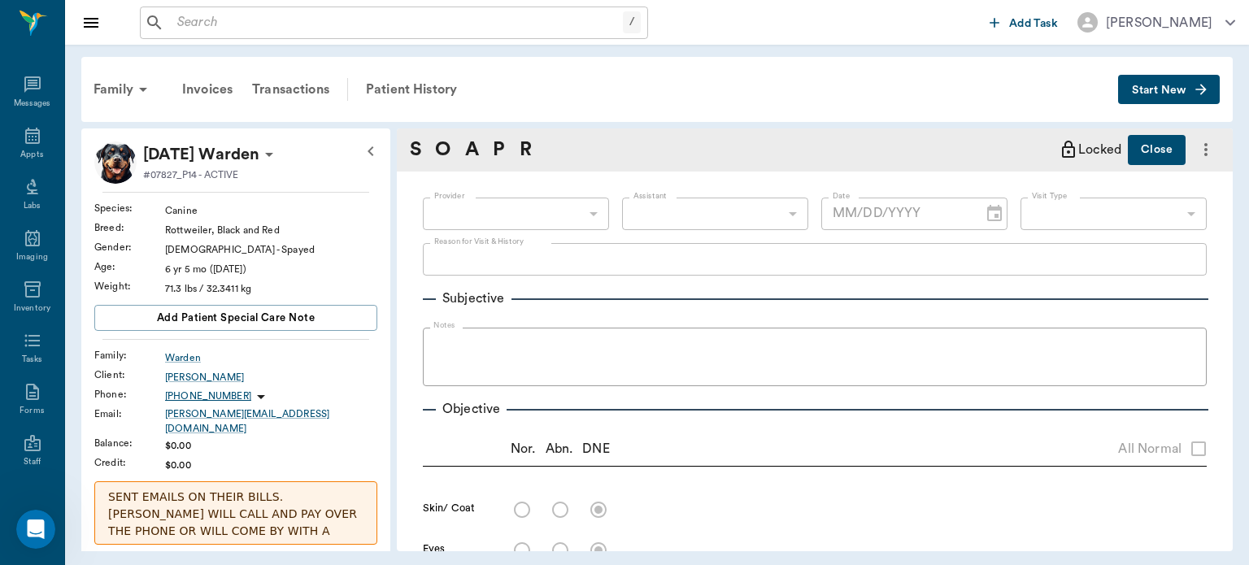
radio input "true"
type textarea "pale mm"
radio input "true"
type textarea "tender?"
radio input "true"
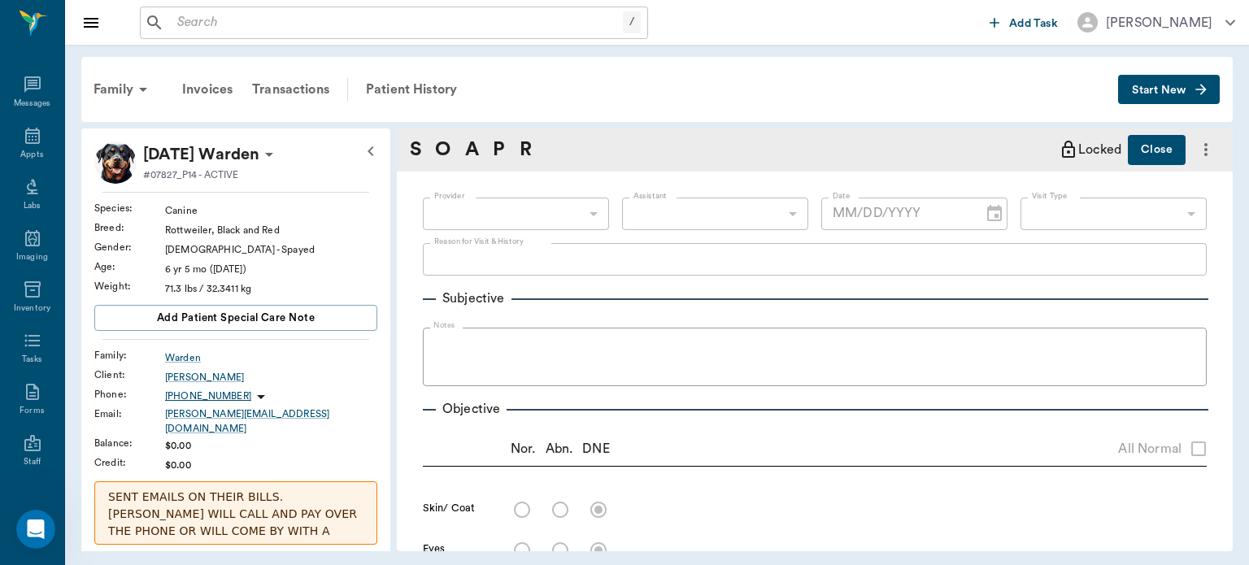
type textarea "seems weak"
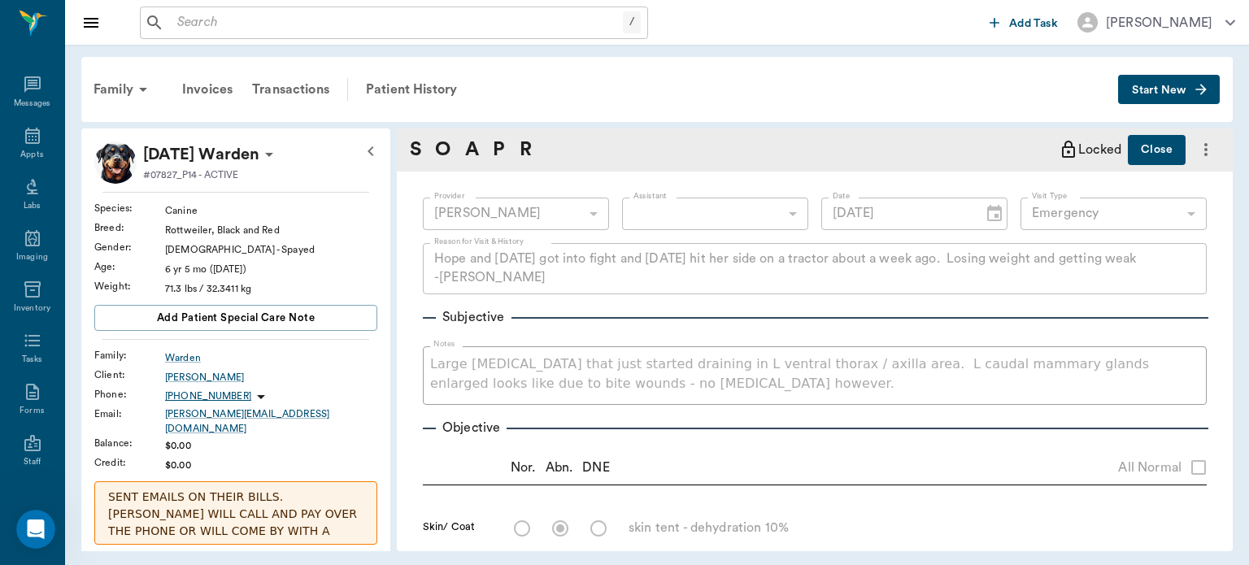
type input "07/16/2025"
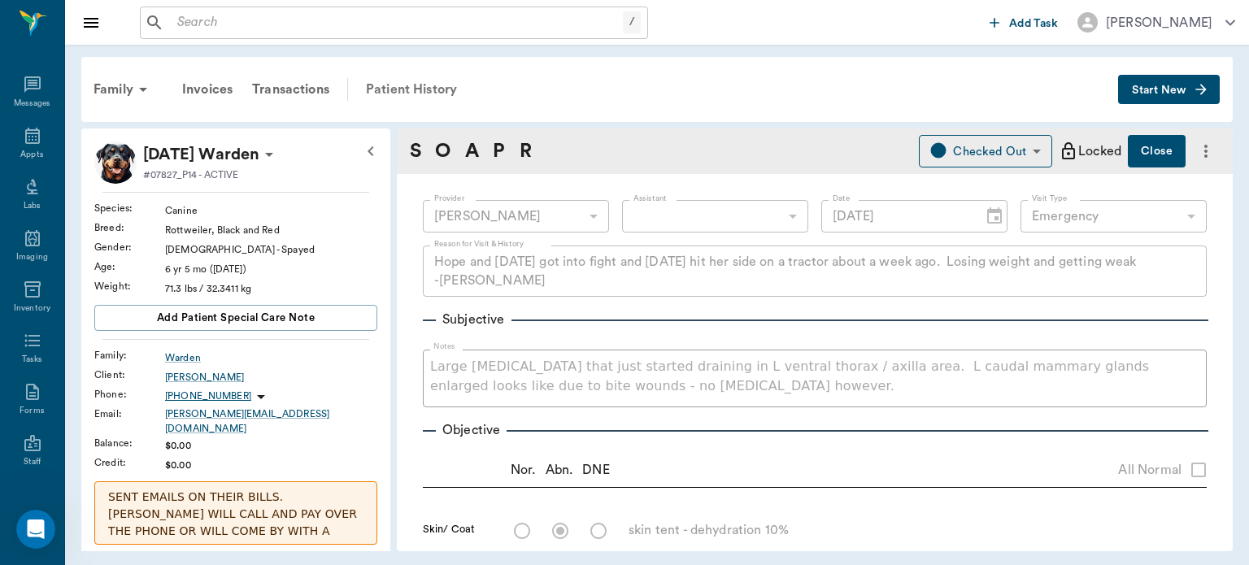
click at [427, 89] on div "Patient History" at bounding box center [411, 89] width 111 height 39
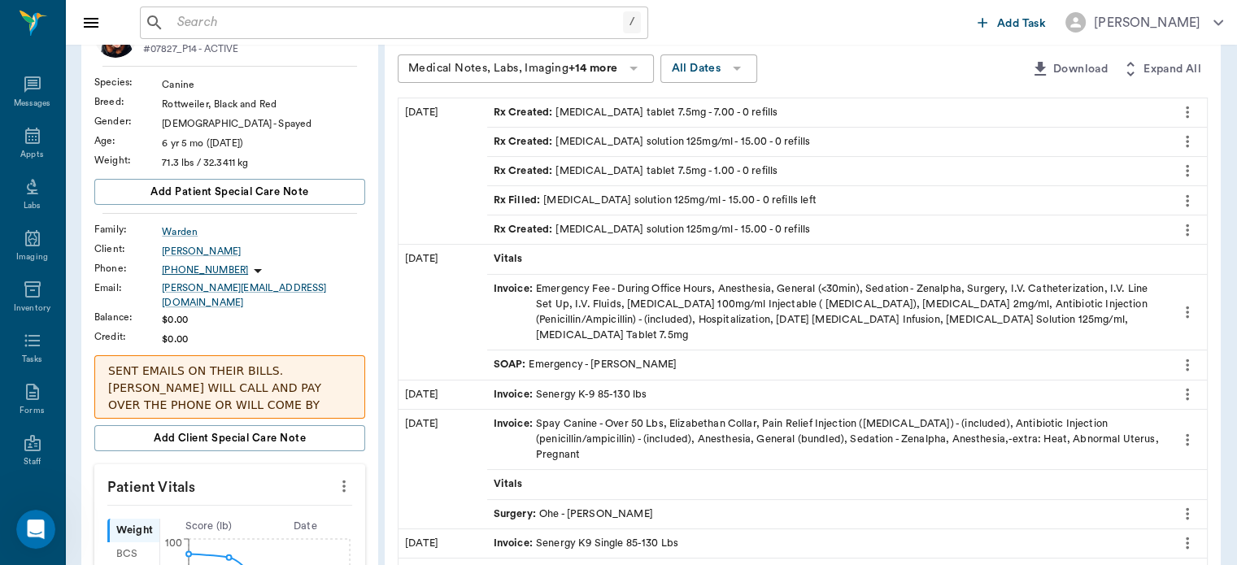
scroll to position [115, 0]
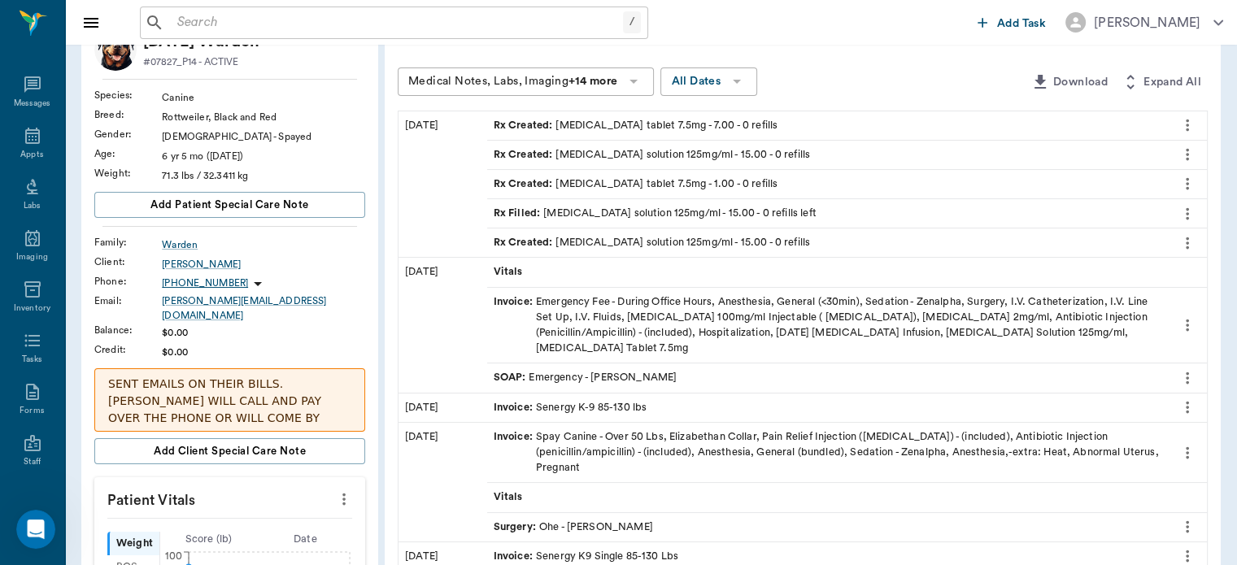
click at [511, 370] on span "SOAP :" at bounding box center [512, 377] width 36 height 15
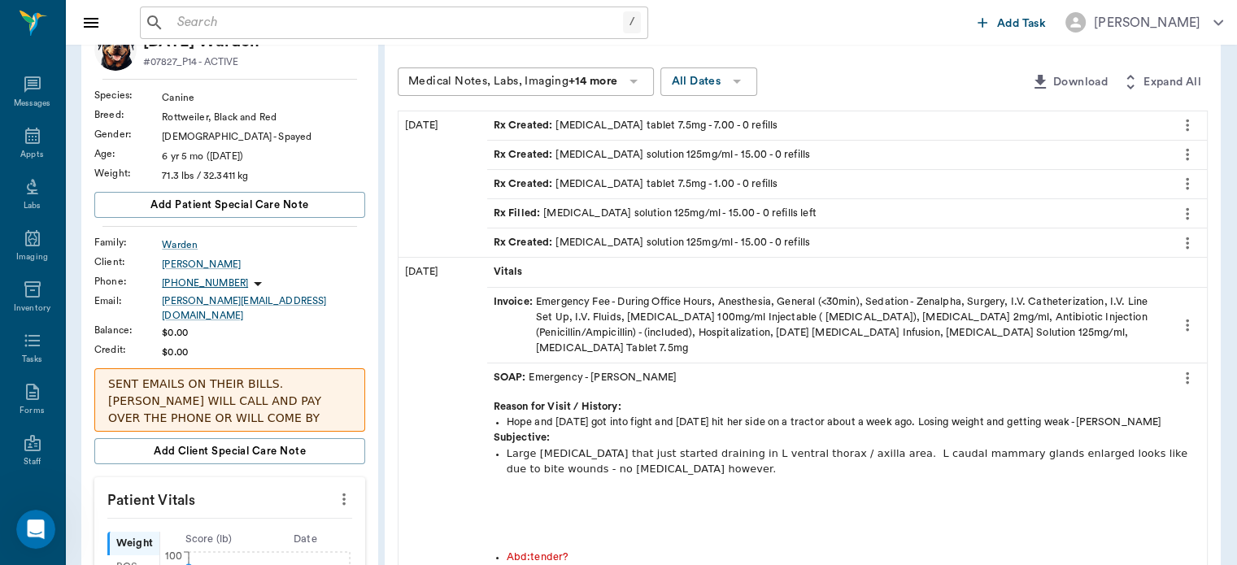
click at [1187, 373] on icon "more" at bounding box center [1187, 379] width 3 height 12
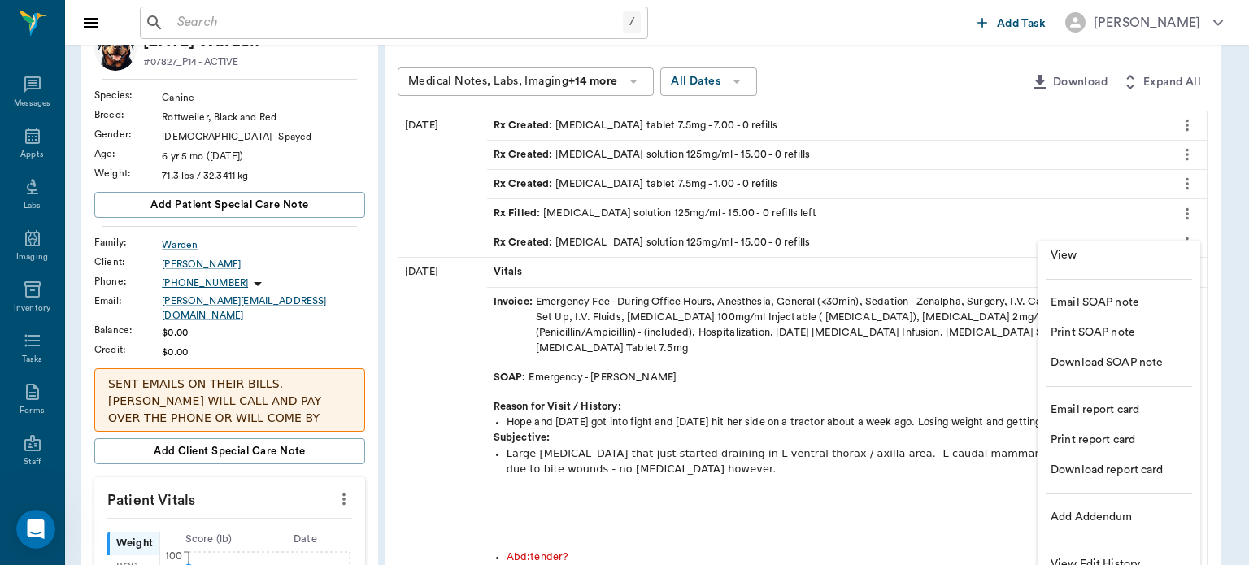
click at [1104, 259] on span "View" at bounding box center [1119, 255] width 137 height 17
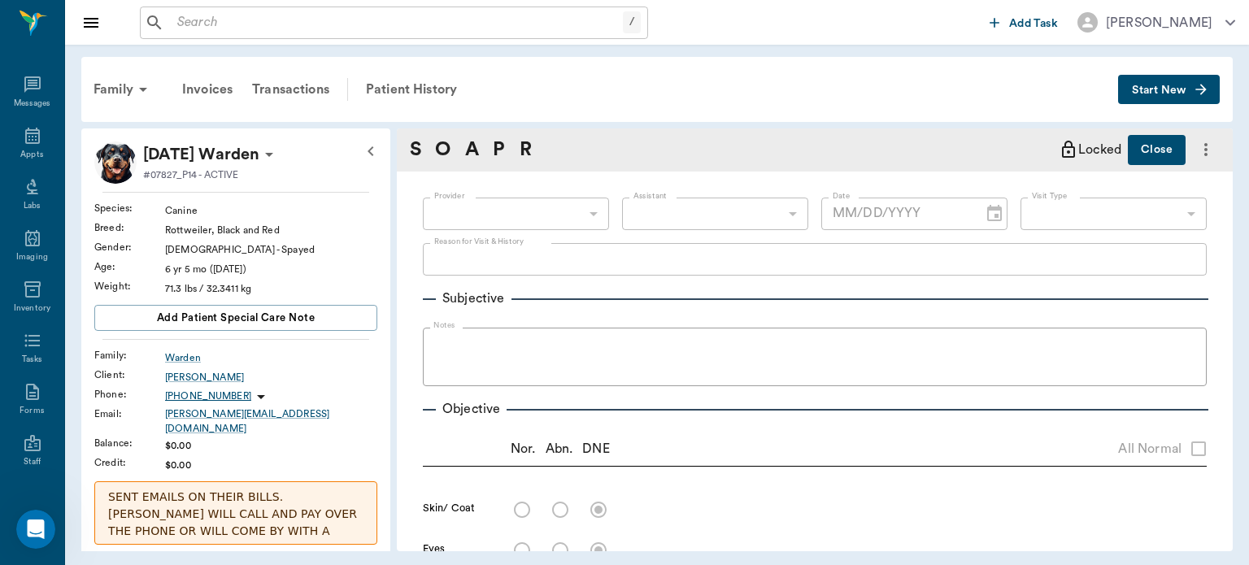
type input "63ec2f075fda476ae8351a4d"
type input "65d2be4f46e3a538d89b8c1c"
type textarea "Hope and Karma got into fight and Karma hit her side on a tractor about a week …"
radio input "true"
type textarea "skin tent - dehydration 10%"
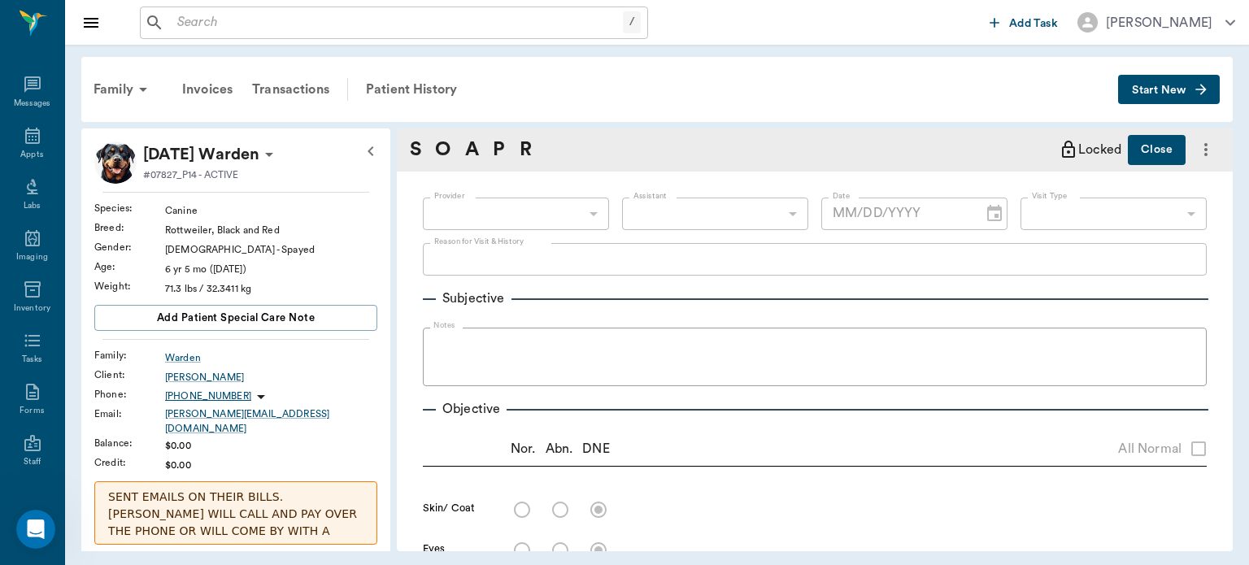
radio input "true"
type textarea "pale mm"
radio input "true"
type textarea "tender?"
radio input "true"
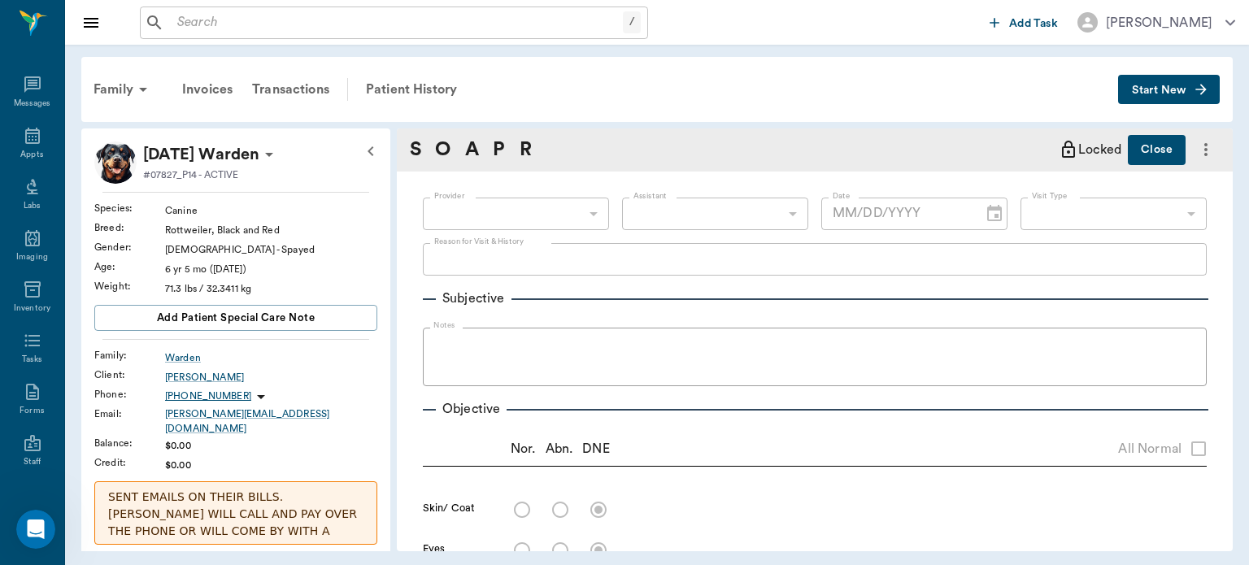
type textarea "seems weak"
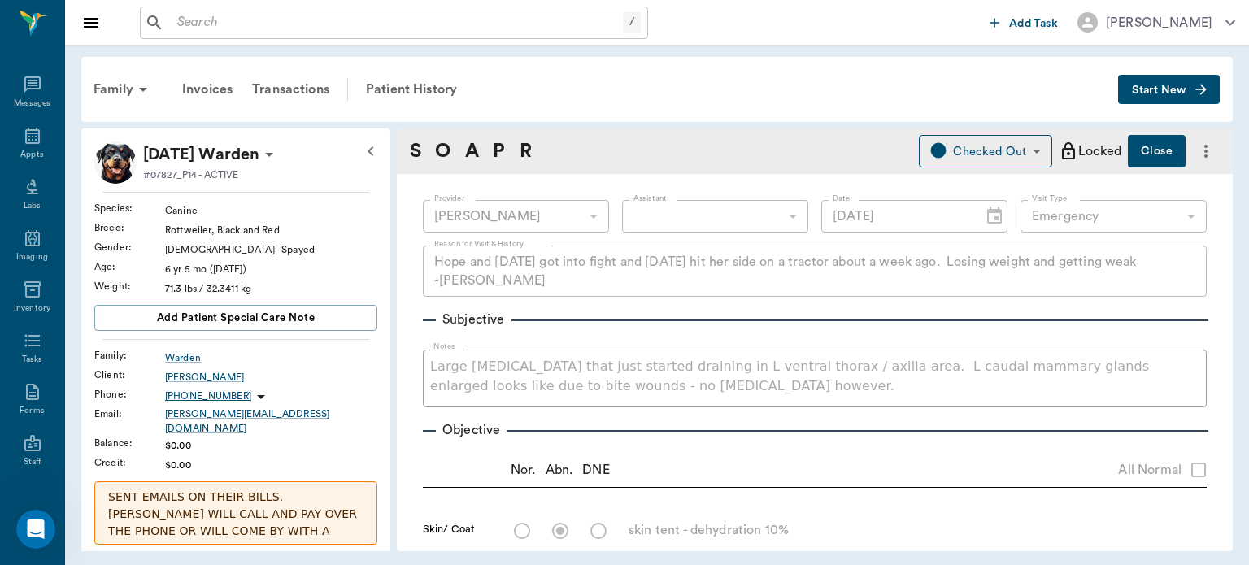
type input "07/16/2025"
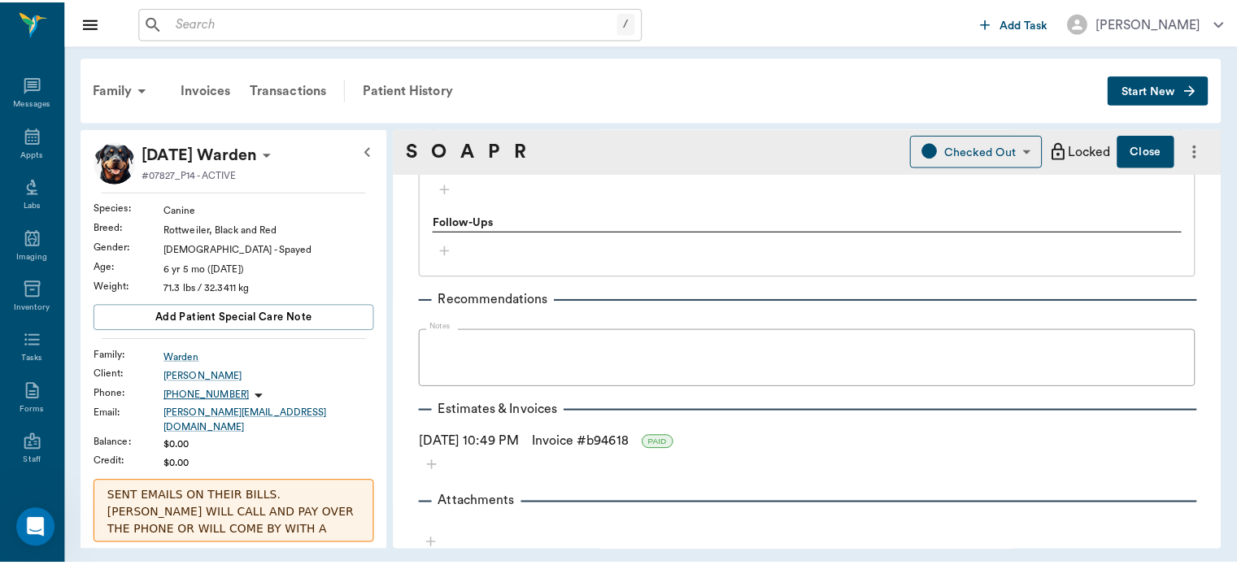
scroll to position [2749, 0]
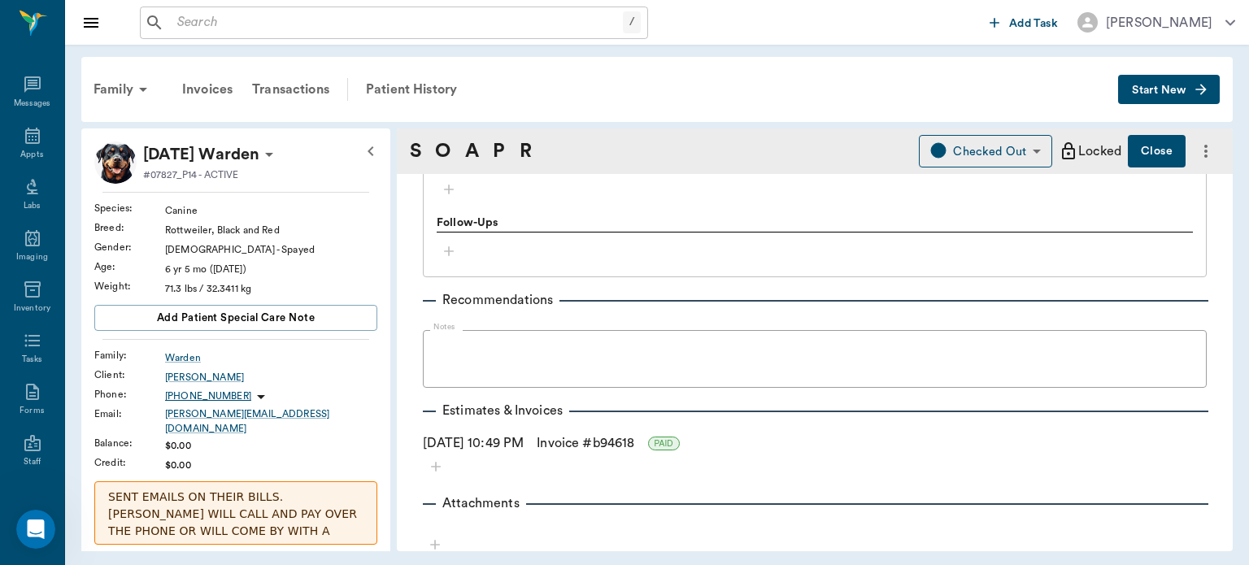
click at [574, 446] on link "Invoice # b94618" at bounding box center [586, 444] width 98 height 20
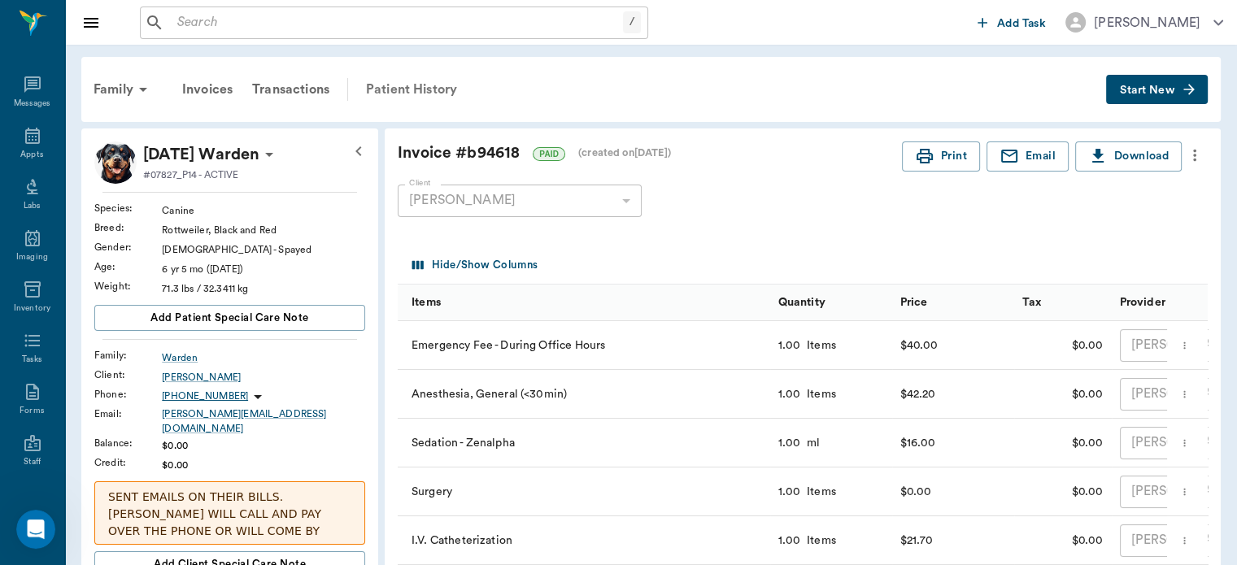
click at [416, 83] on div "Patient History" at bounding box center [411, 89] width 111 height 39
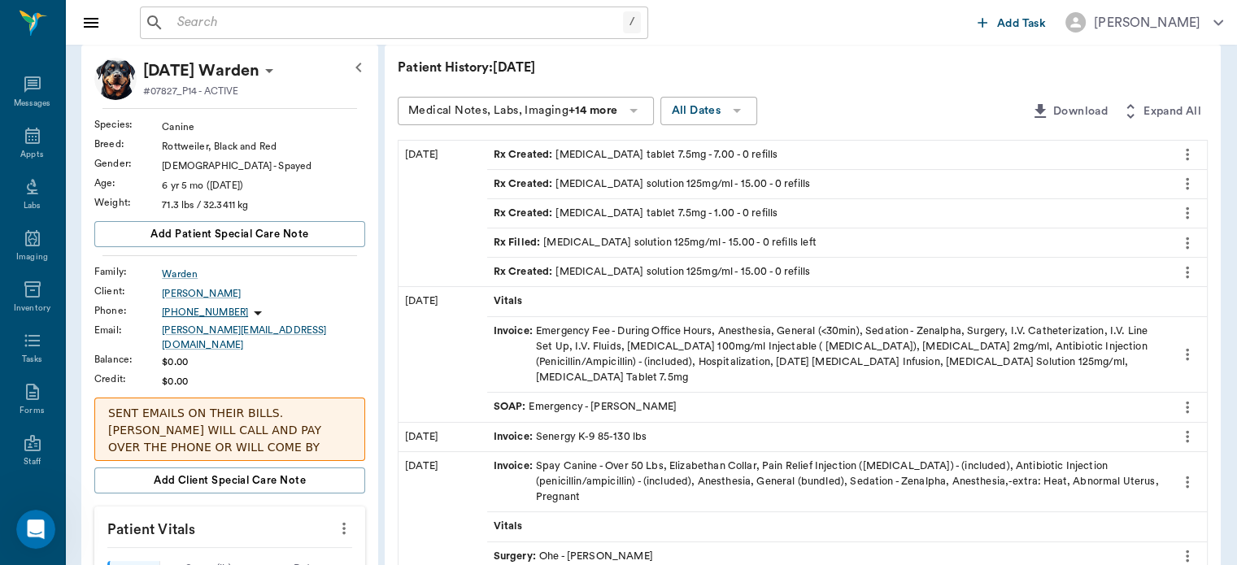
scroll to position [95, 0]
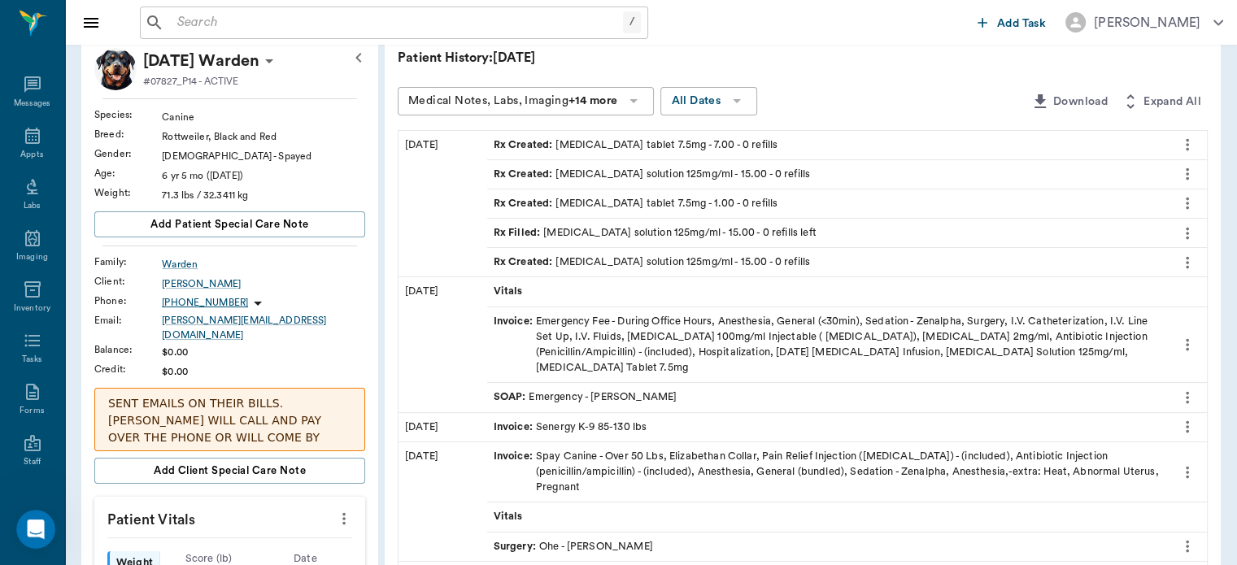
click at [509, 390] on span "SOAP :" at bounding box center [512, 397] width 36 height 15
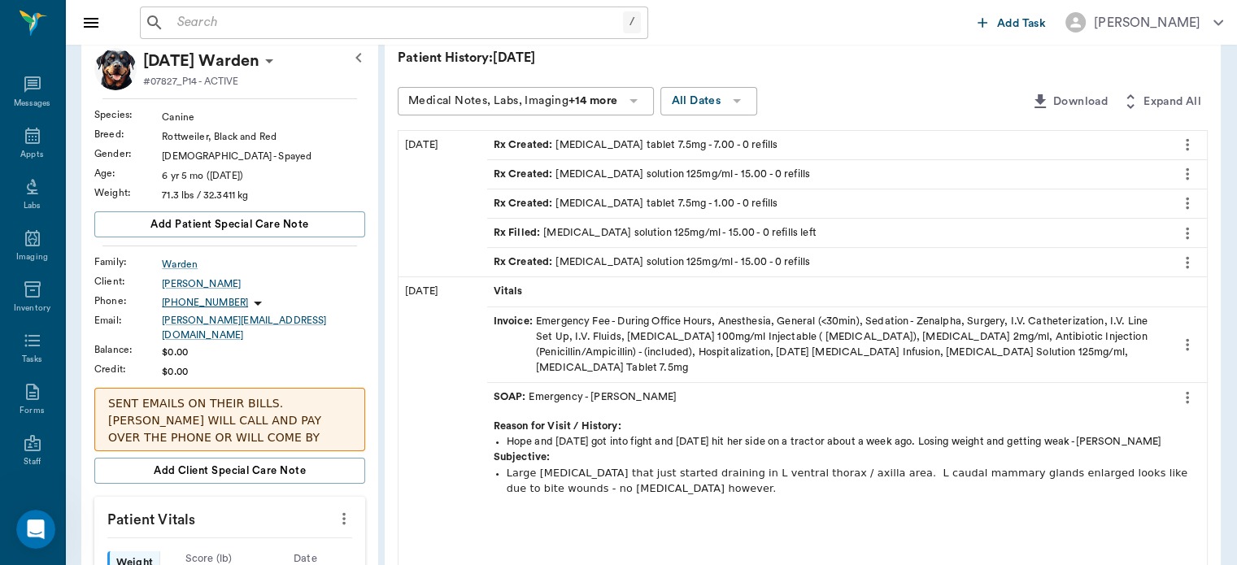
click at [1188, 339] on icon "more" at bounding box center [1187, 345] width 3 height 12
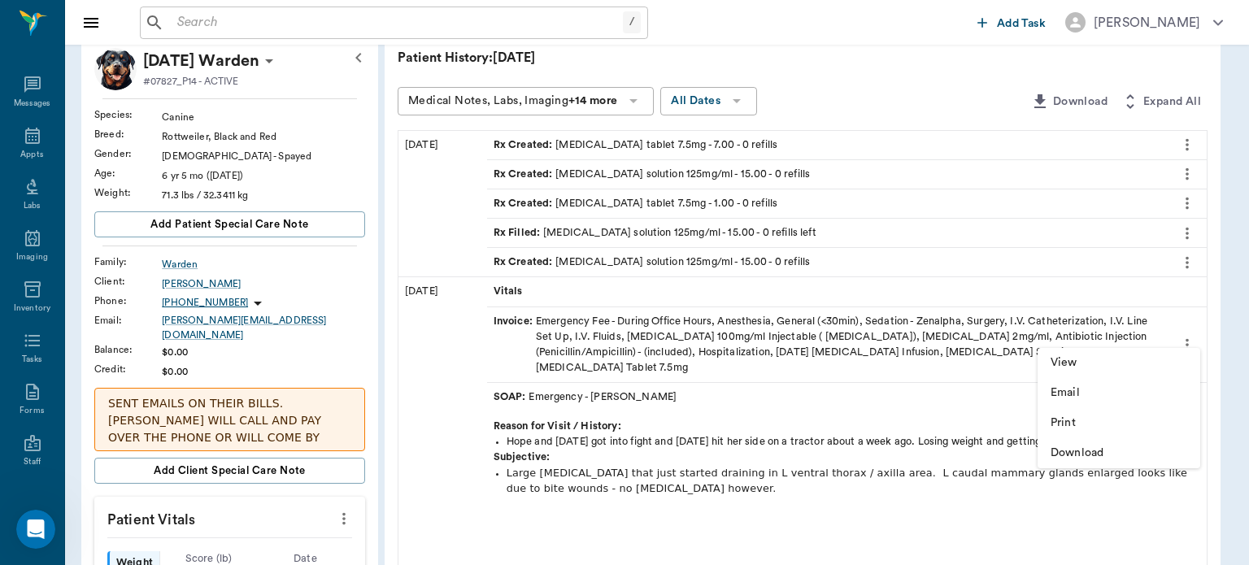
click at [1092, 361] on span "View" at bounding box center [1119, 363] width 137 height 17
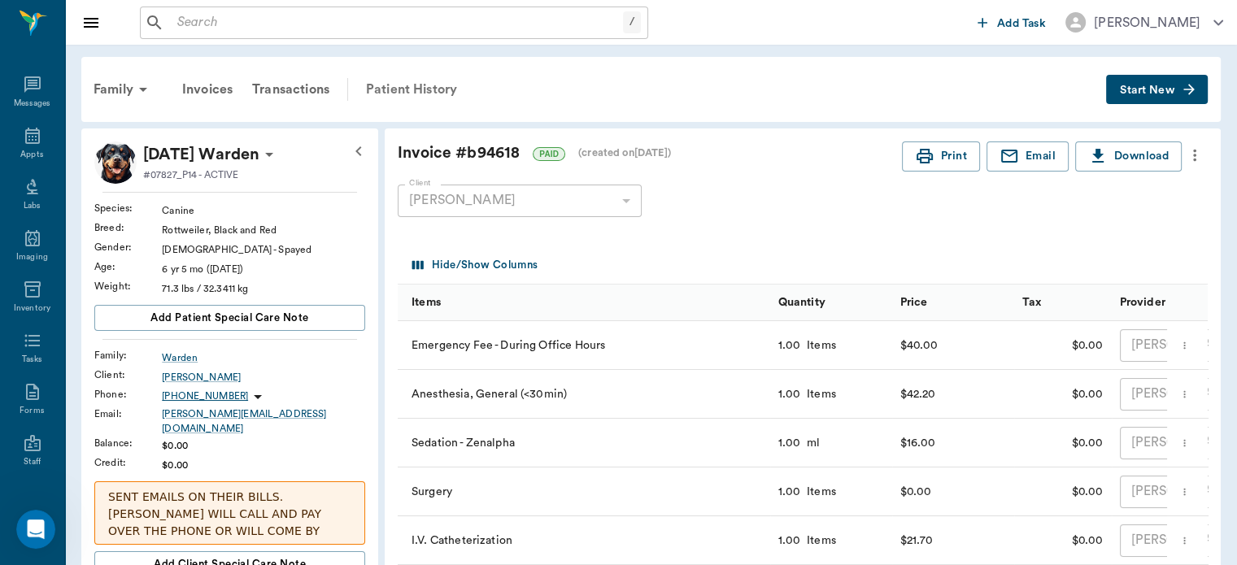
click at [430, 85] on div "Patient History" at bounding box center [411, 89] width 111 height 39
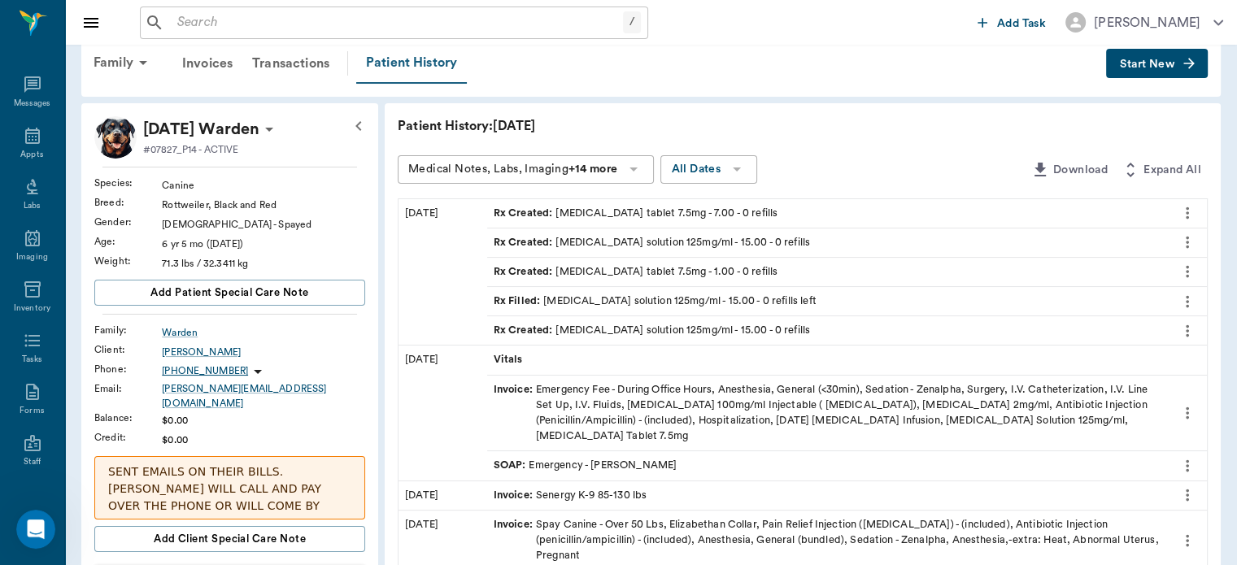
scroll to position [20, 0]
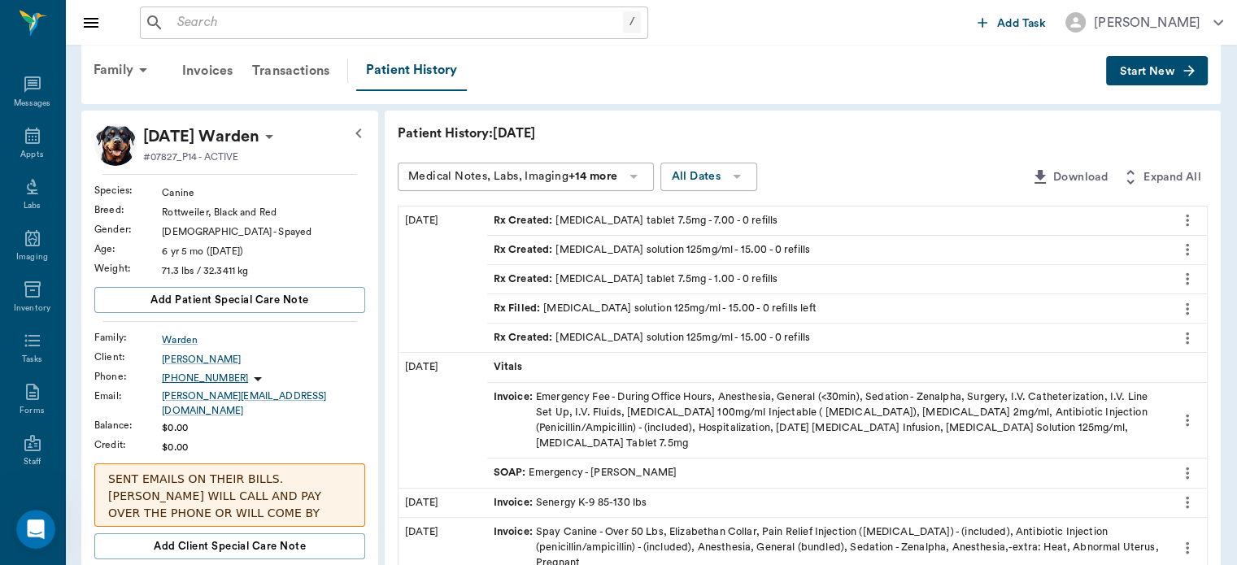
click at [524, 465] on span "SOAP :" at bounding box center [512, 472] width 36 height 15
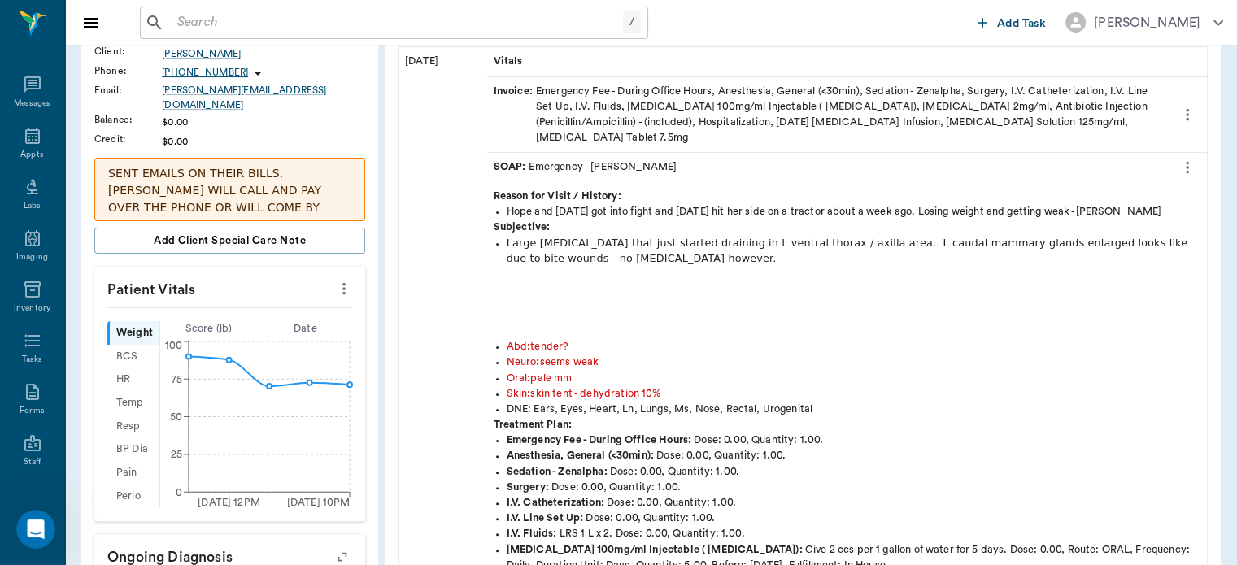
scroll to position [342, 0]
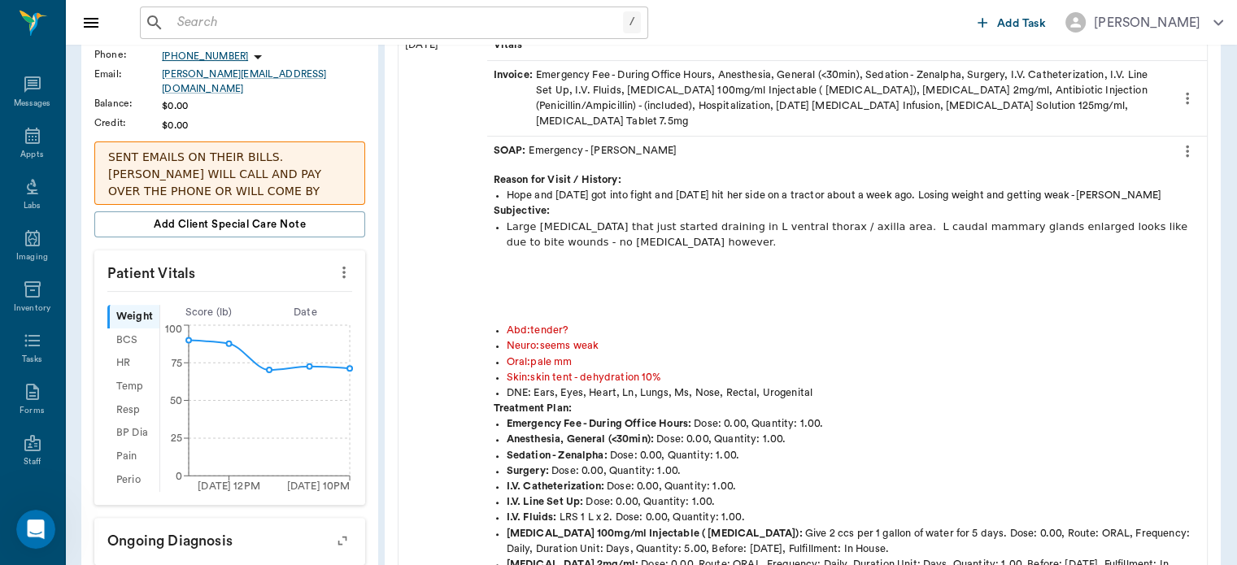
click at [345, 263] on icon "more" at bounding box center [344, 273] width 18 height 20
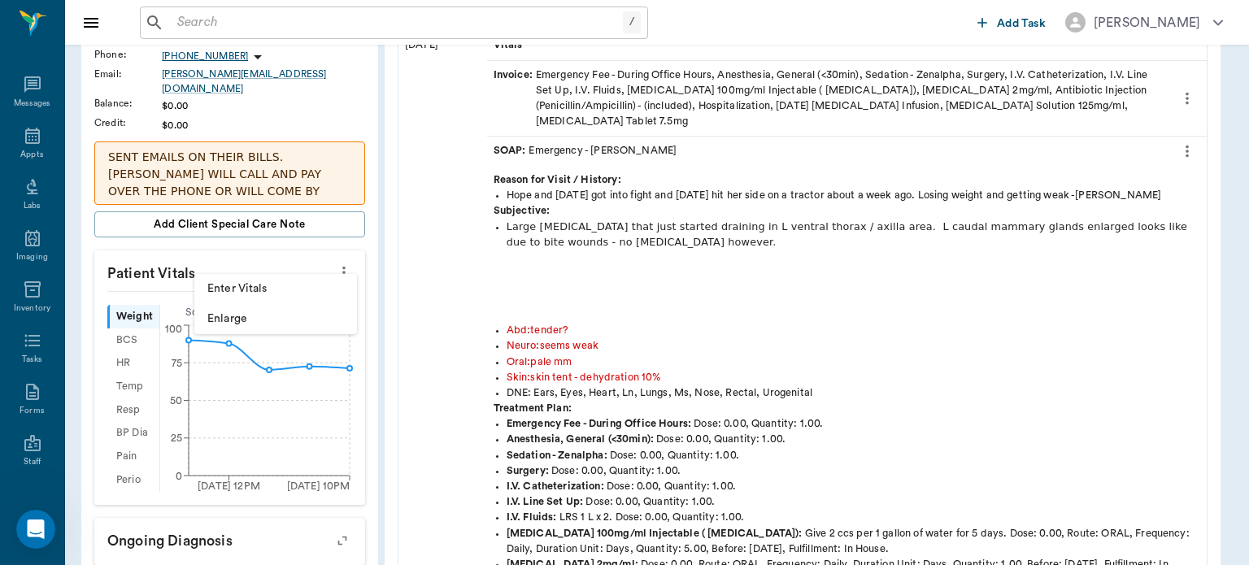
click at [417, 251] on div at bounding box center [624, 282] width 1249 height 565
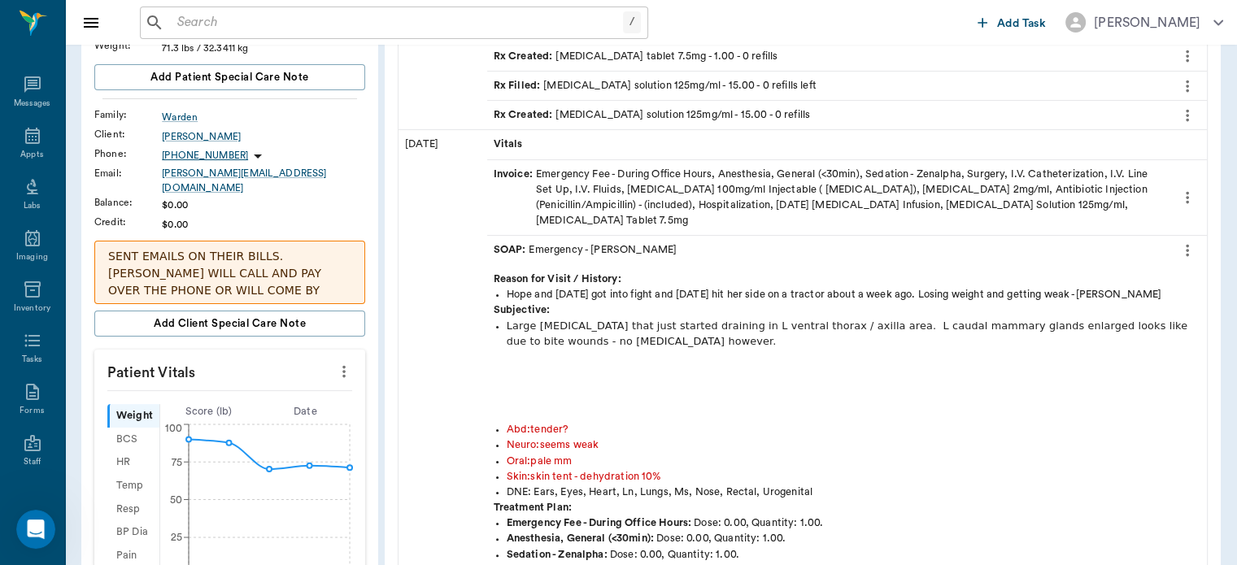
scroll to position [263, 0]
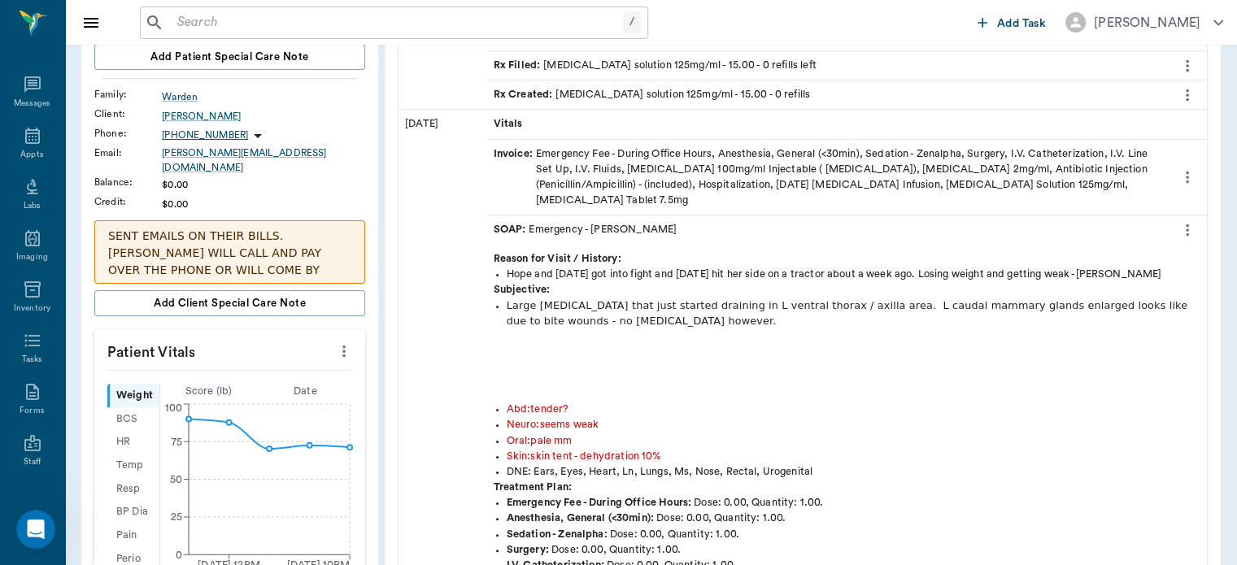
click at [338, 342] on icon "more" at bounding box center [344, 352] width 18 height 20
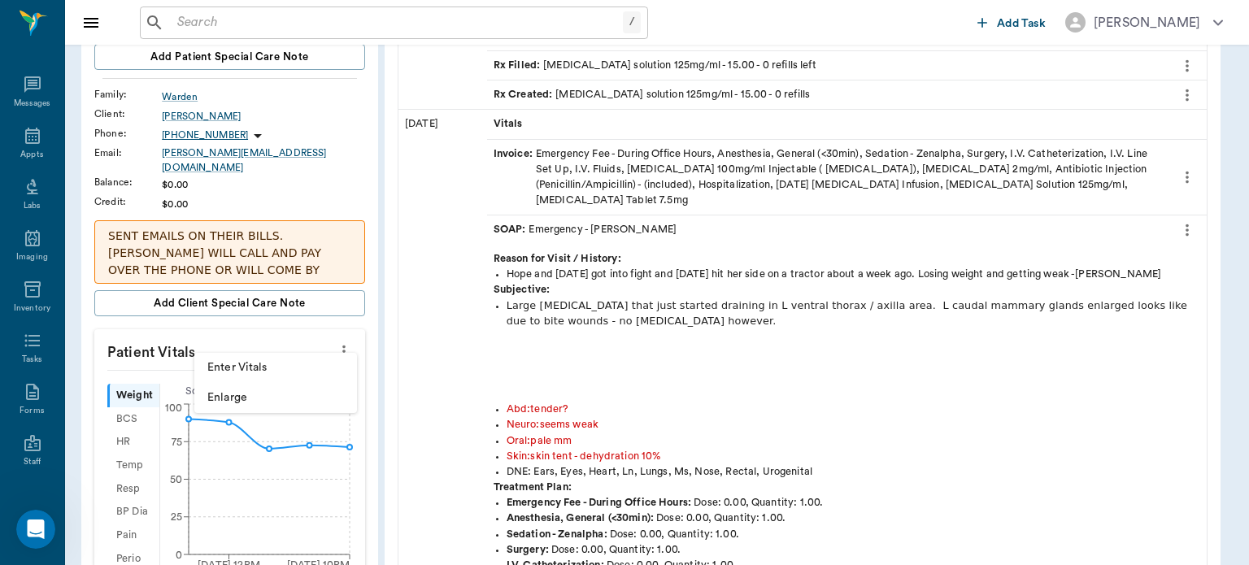
click at [294, 371] on span "Enter Vitals" at bounding box center [275, 367] width 137 height 17
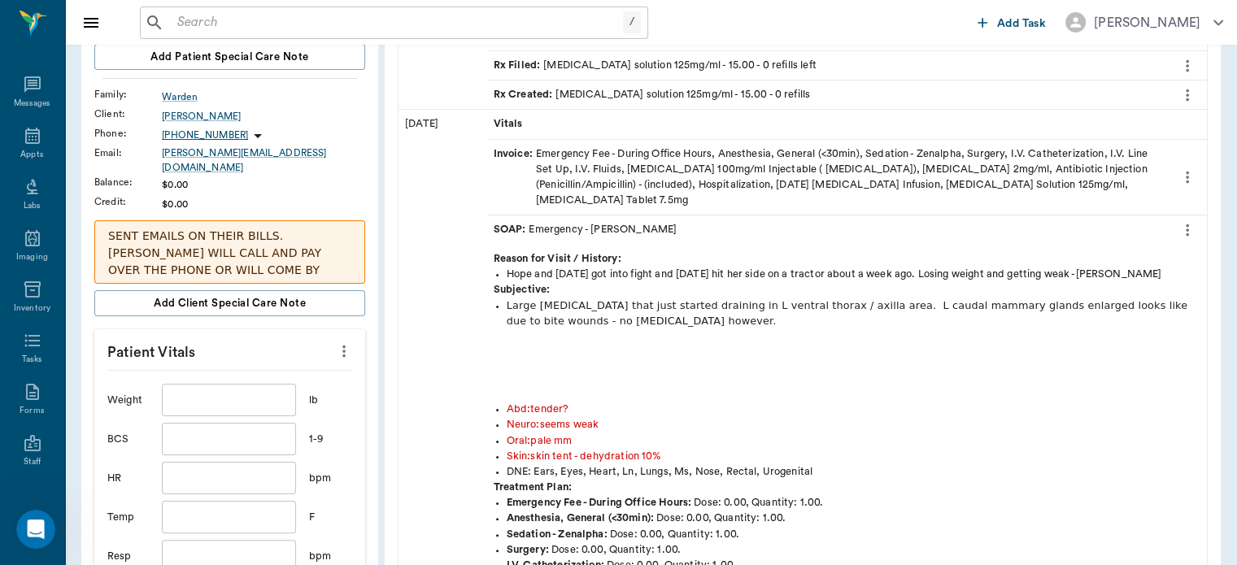
click at [359, 347] on p "Patient Vitals" at bounding box center [229, 349] width 271 height 41
click at [352, 342] on icon "more" at bounding box center [344, 352] width 18 height 20
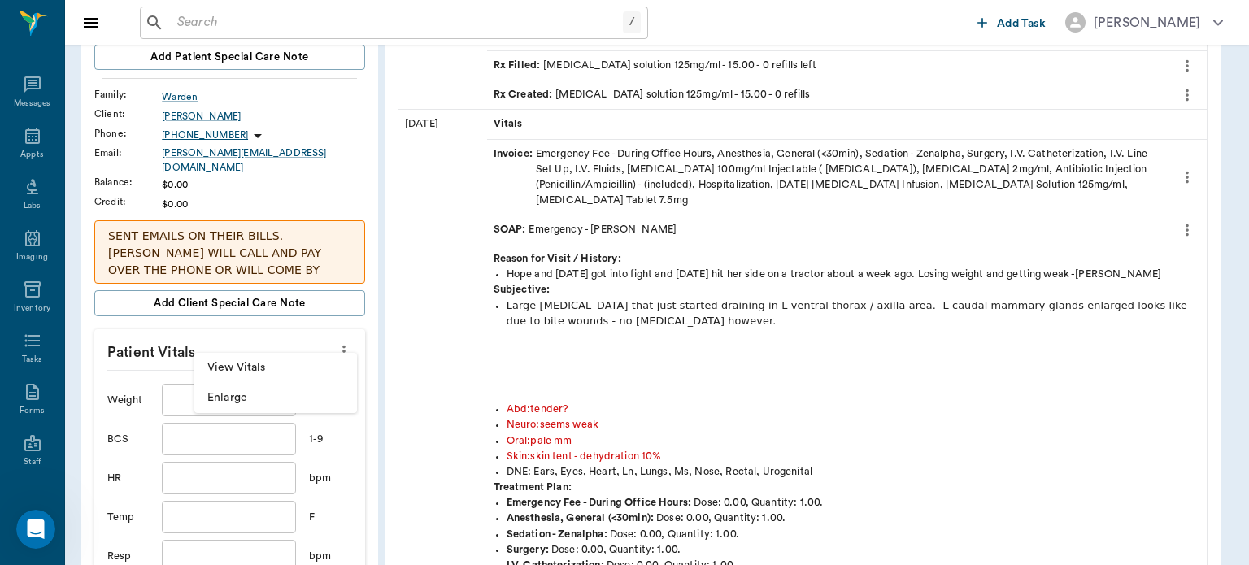
click at [285, 413] on div at bounding box center [624, 282] width 1249 height 565
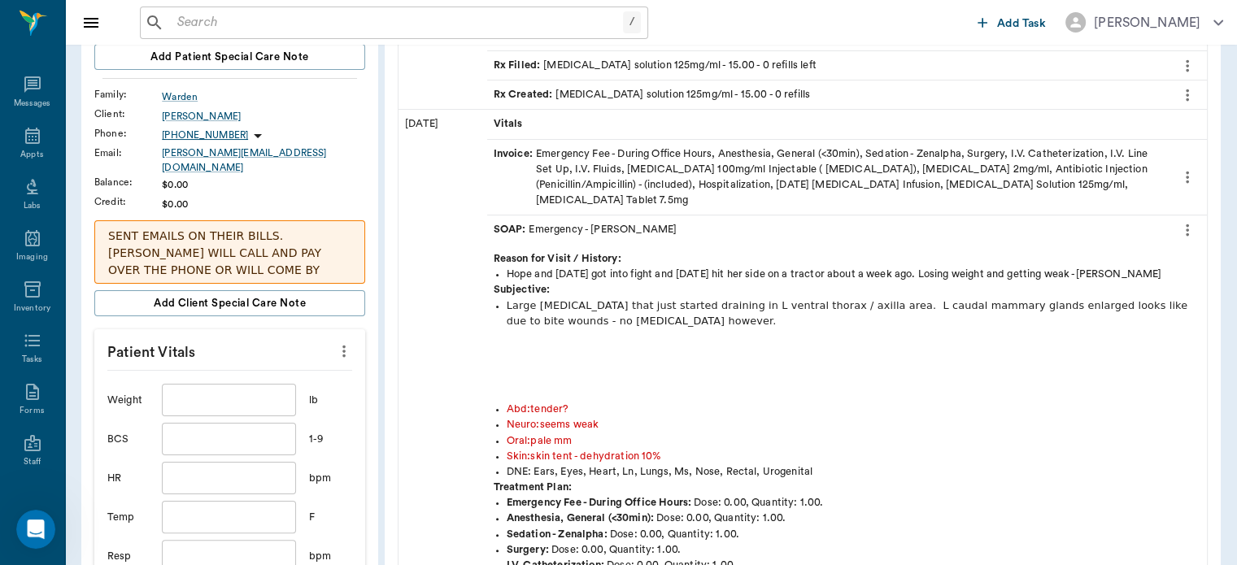
click at [349, 342] on icon "more" at bounding box center [344, 352] width 18 height 20
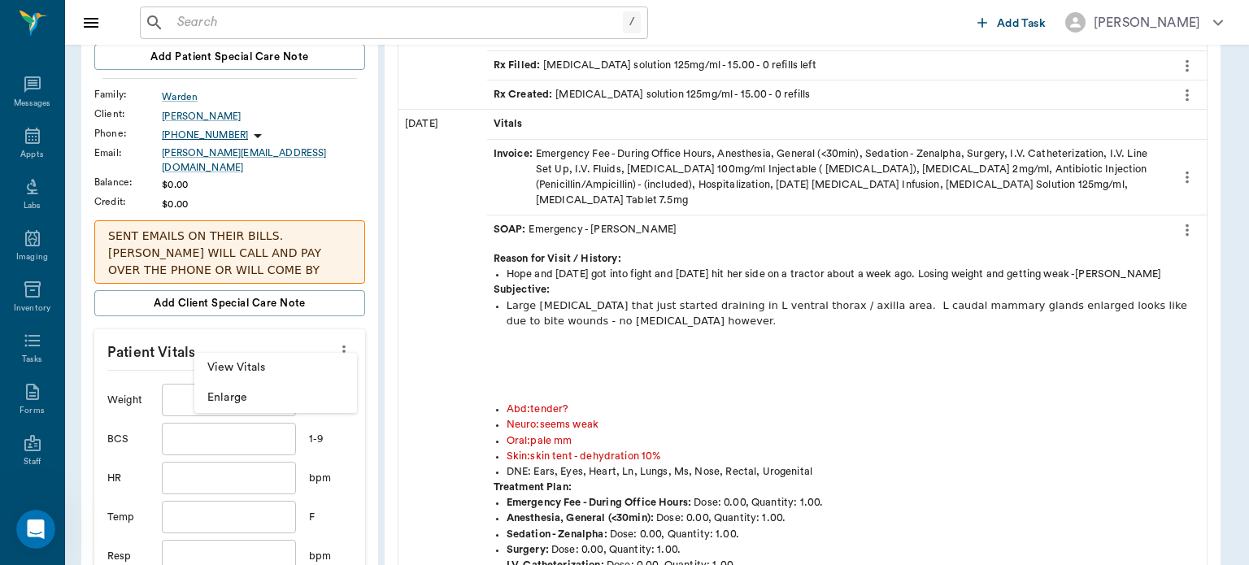
click at [313, 398] on span "Enlarge" at bounding box center [275, 398] width 137 height 17
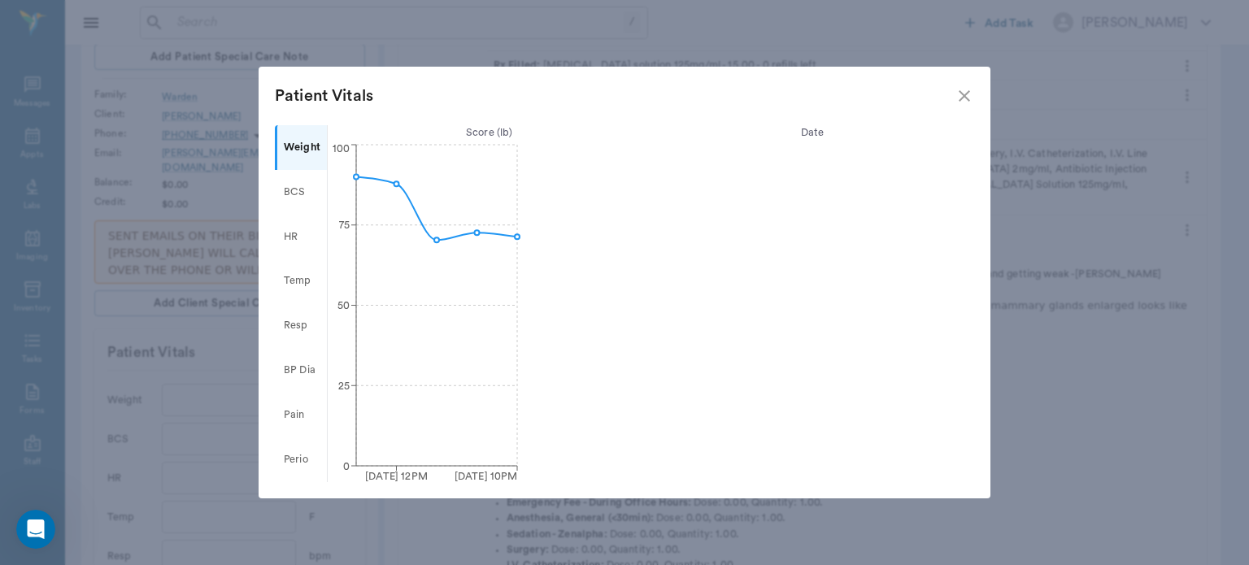
click at [435, 241] on circle at bounding box center [436, 239] width 5 height 5
click at [967, 95] on icon "close" at bounding box center [965, 96] width 20 height 20
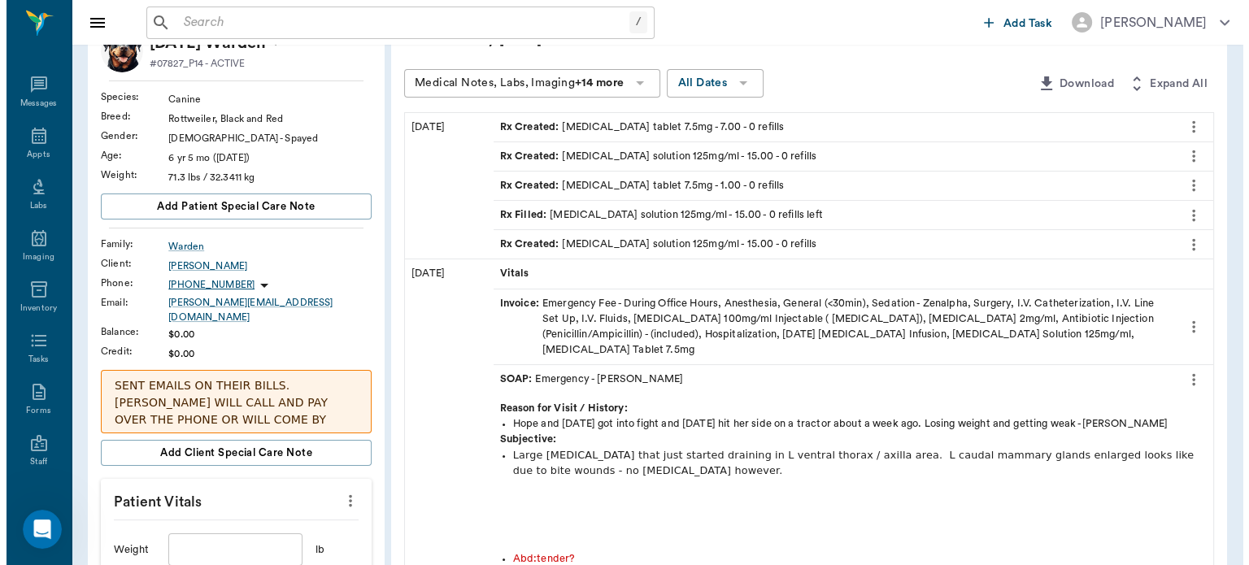
scroll to position [0, 0]
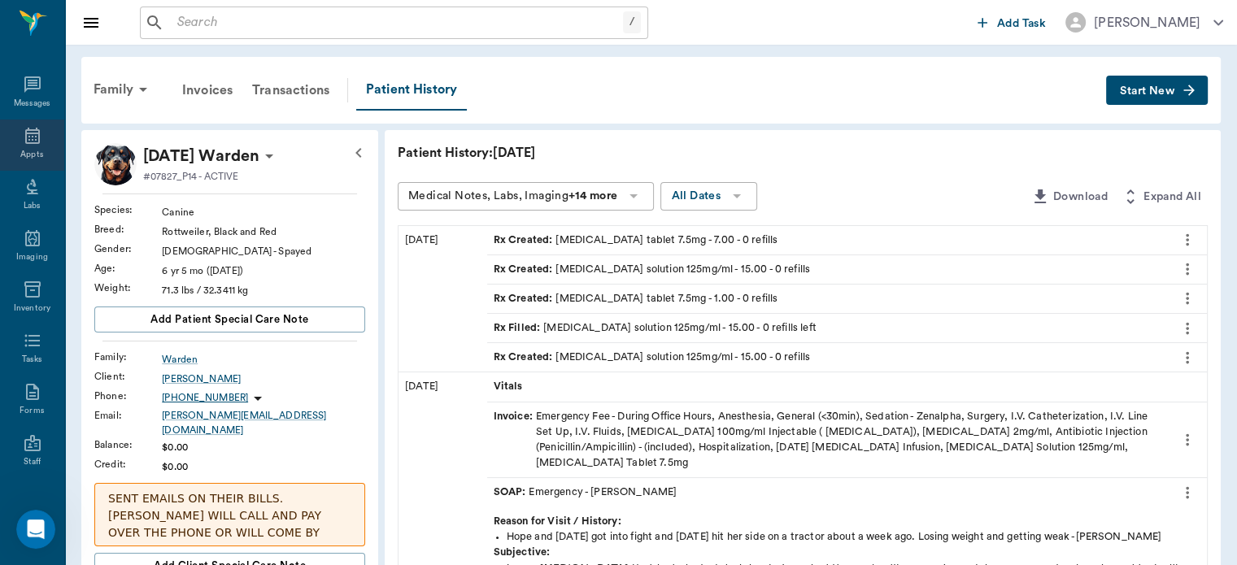
click at [31, 153] on div "Appts" at bounding box center [31, 155] width 23 height 12
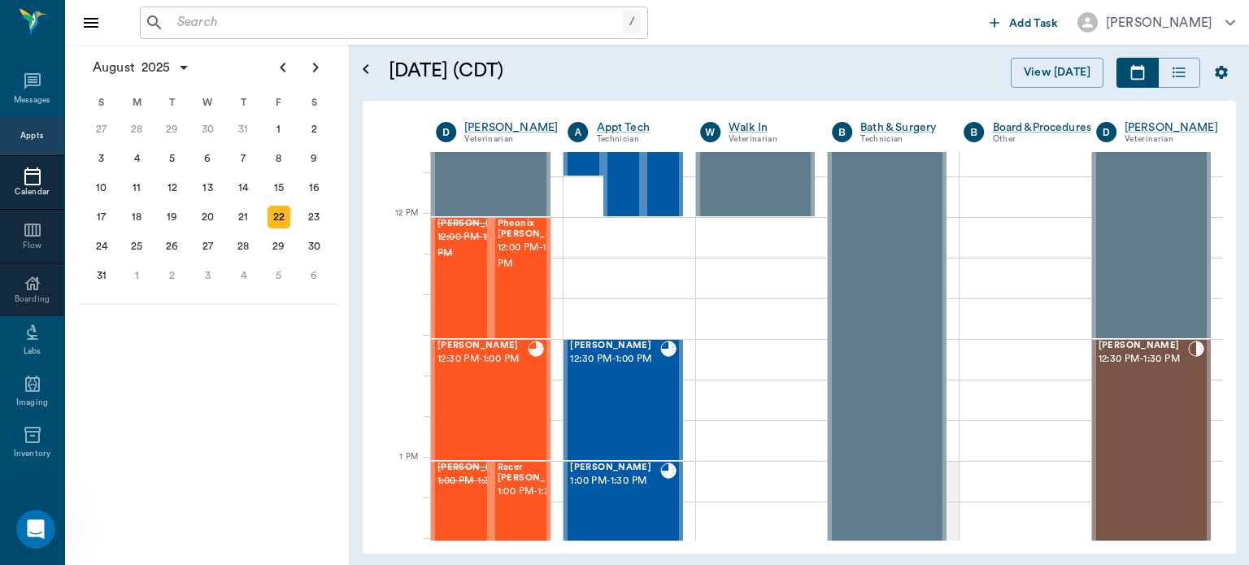
scroll to position [922, 0]
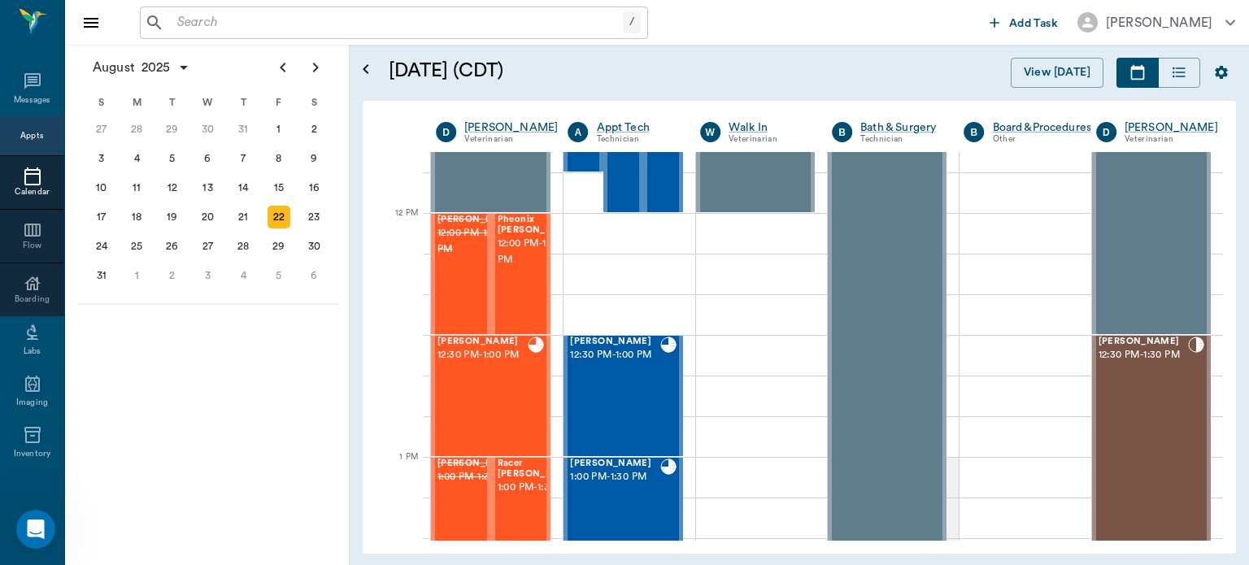
click at [521, 268] on span "12:00 PM - 12:30 PM" at bounding box center [538, 252] width 81 height 33
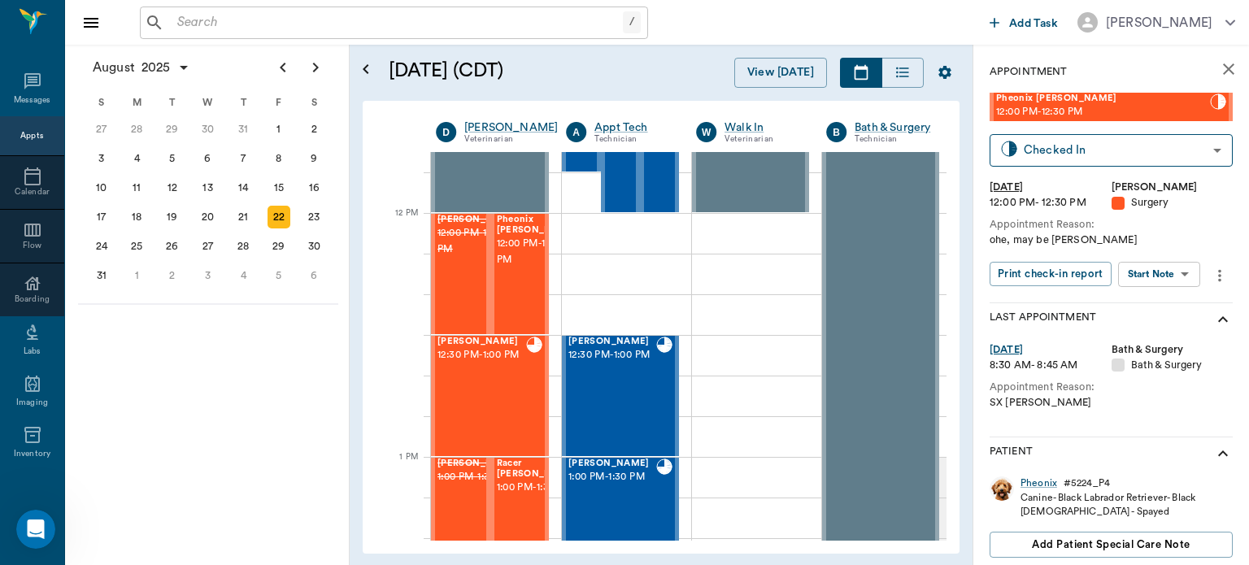
click at [1173, 280] on body "/ ​ Add Task Dr. Bert Ellsworth Nectar Messages Appts Calendar Flow Boarding La…" at bounding box center [624, 282] width 1249 height 565
click at [1161, 336] on button "View Surgery" at bounding box center [1146, 334] width 67 height 19
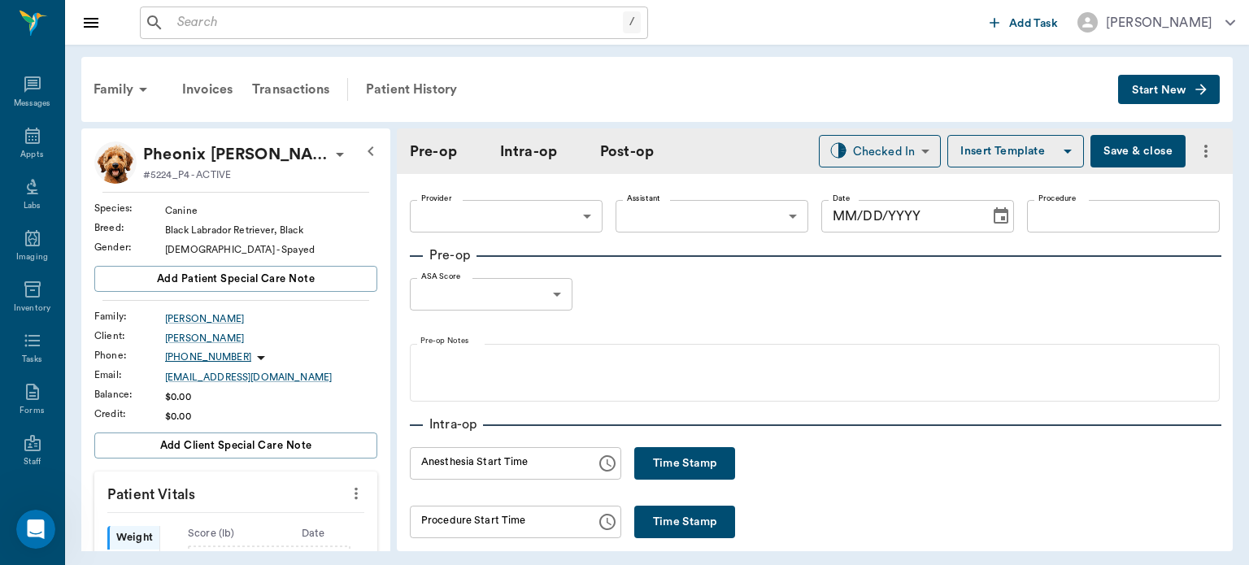
type input "63ec2f075fda476ae8351a4d"
type input "63ec2e7e52e12b0ba117b124"
type input "SPAY"
type input "1"
radio input "true"
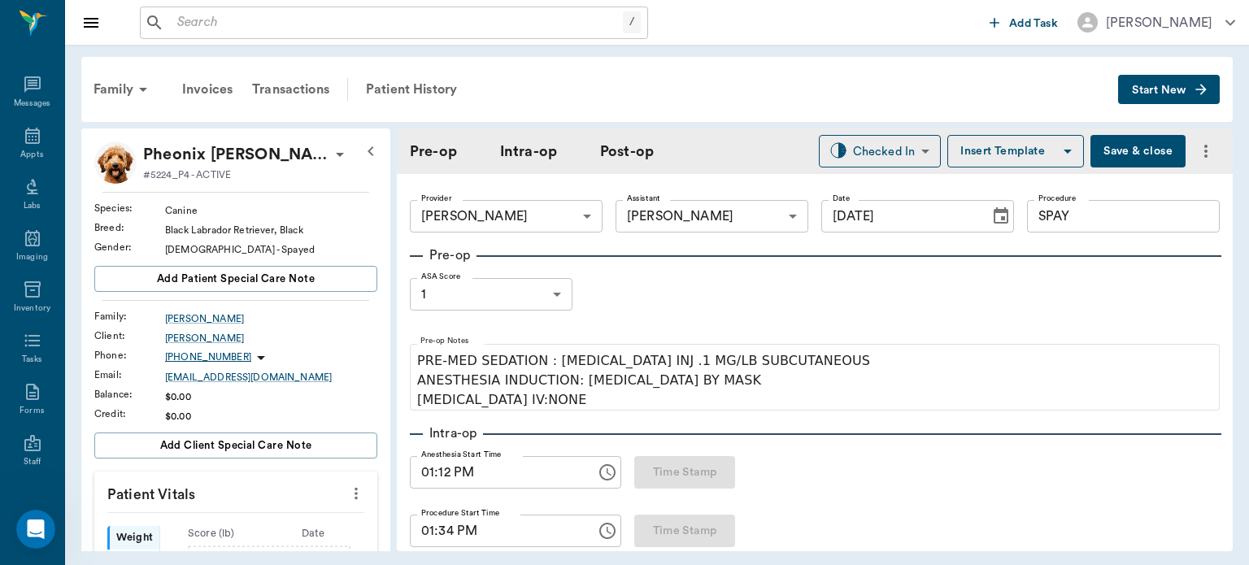
type input "[DATE]"
type input "01:12 PM"
type input "01:34 PM"
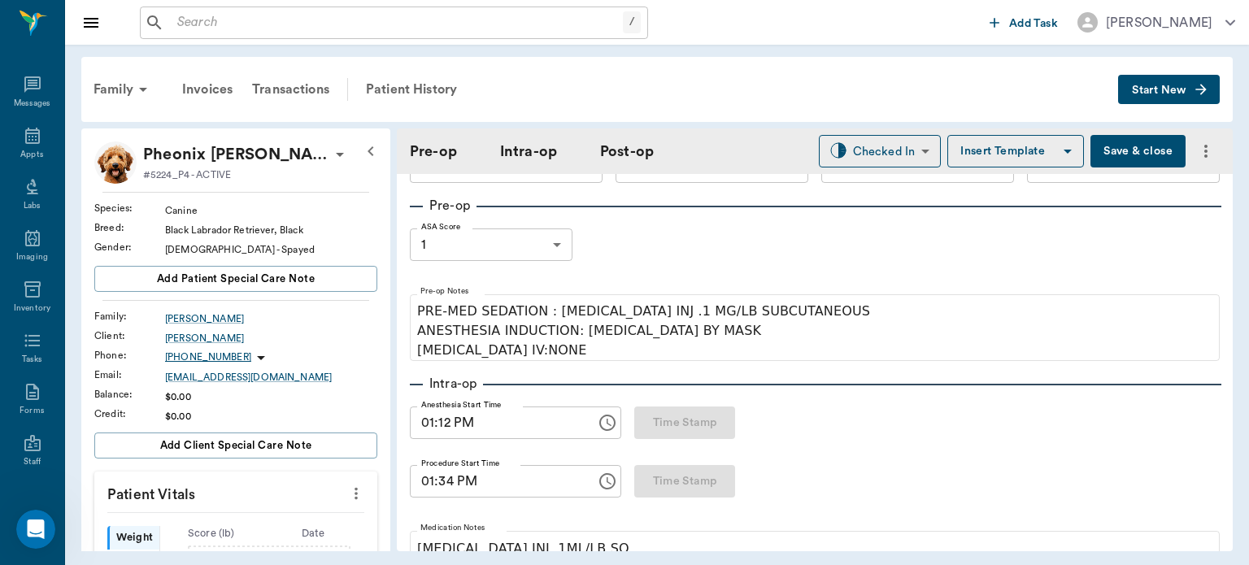
scroll to position [45, 0]
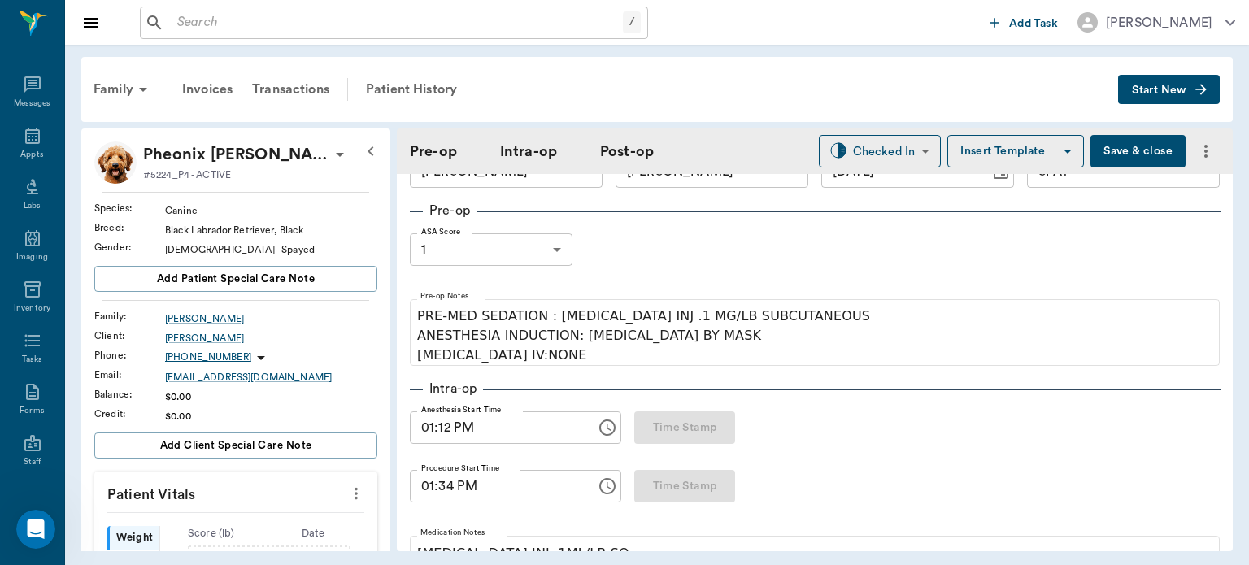
click at [532, 250] on body "/ ​ Add Task Dr. Bert Ellsworth Nectar Messages Appts Labs Imaging Inventory Ta…" at bounding box center [624, 282] width 1249 height 565
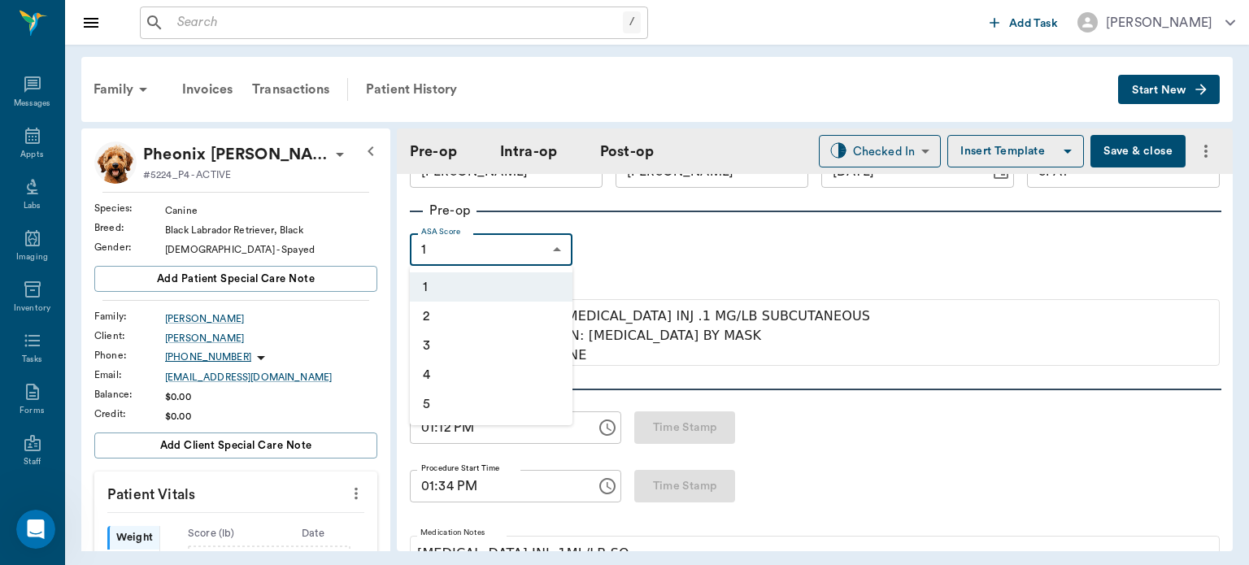
click at [465, 322] on li "2" at bounding box center [491, 316] width 163 height 29
type input "2"
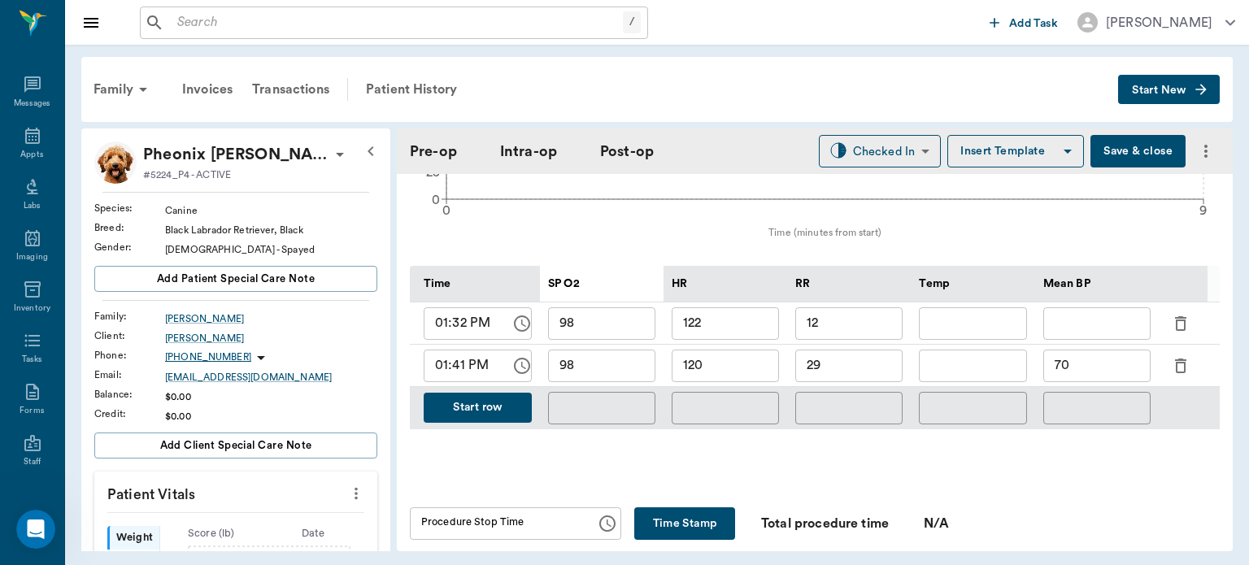
scroll to position [728, 0]
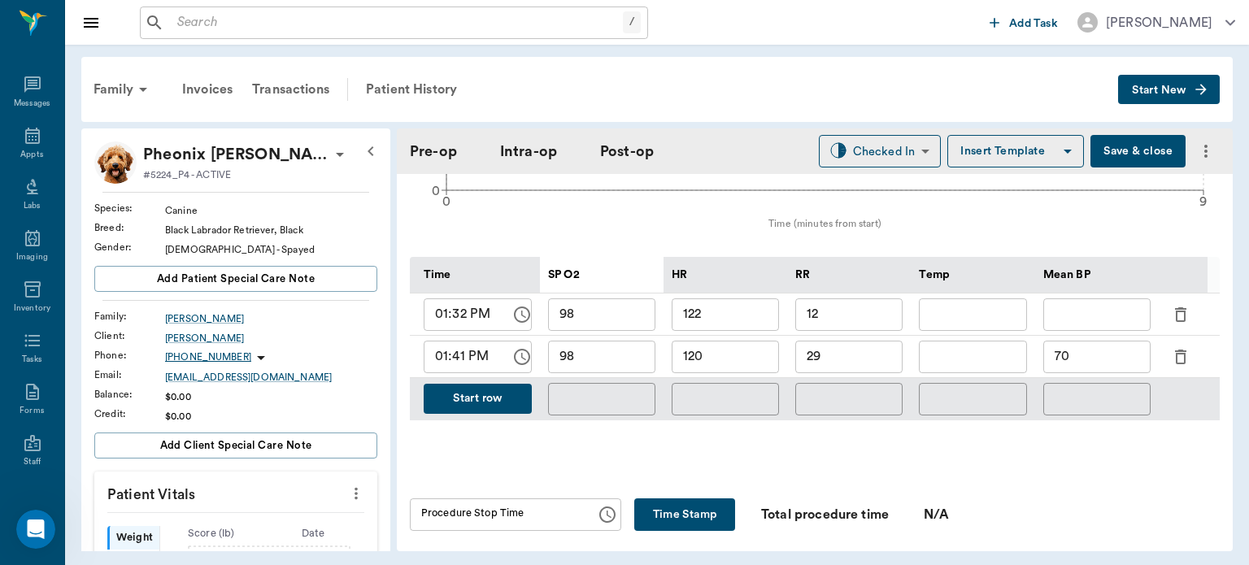
click at [491, 398] on button "Start row" at bounding box center [478, 399] width 108 height 30
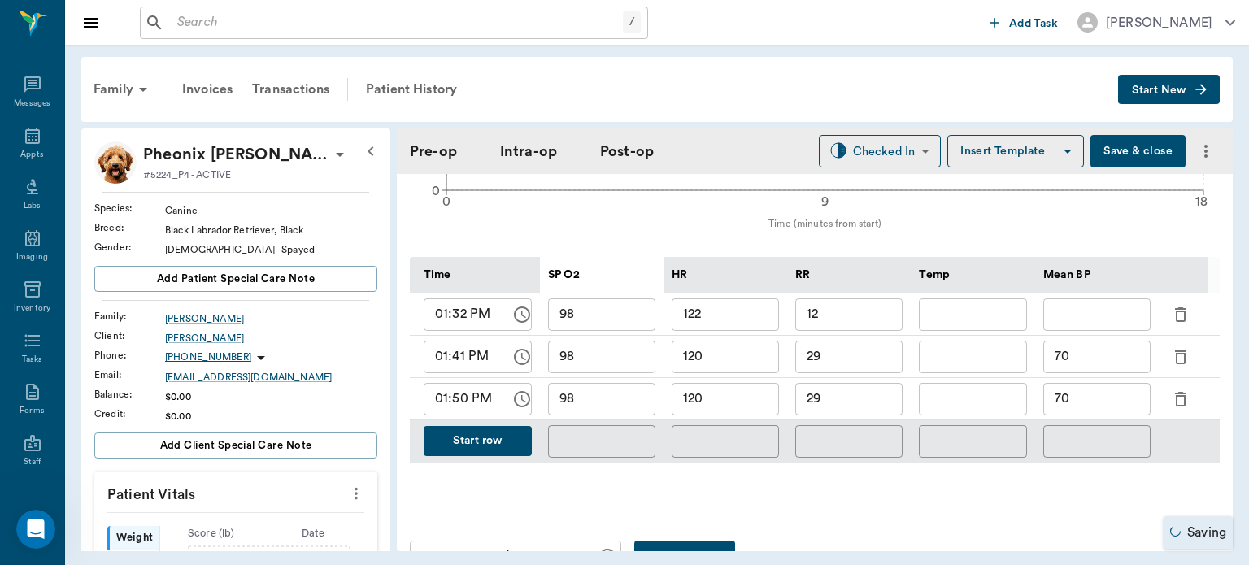
click at [739, 395] on input "120" at bounding box center [725, 399] width 107 height 33
type input "109"
click at [630, 394] on input "98" at bounding box center [601, 399] width 107 height 33
type input "97"
click at [852, 390] on input "29" at bounding box center [848, 399] width 107 height 33
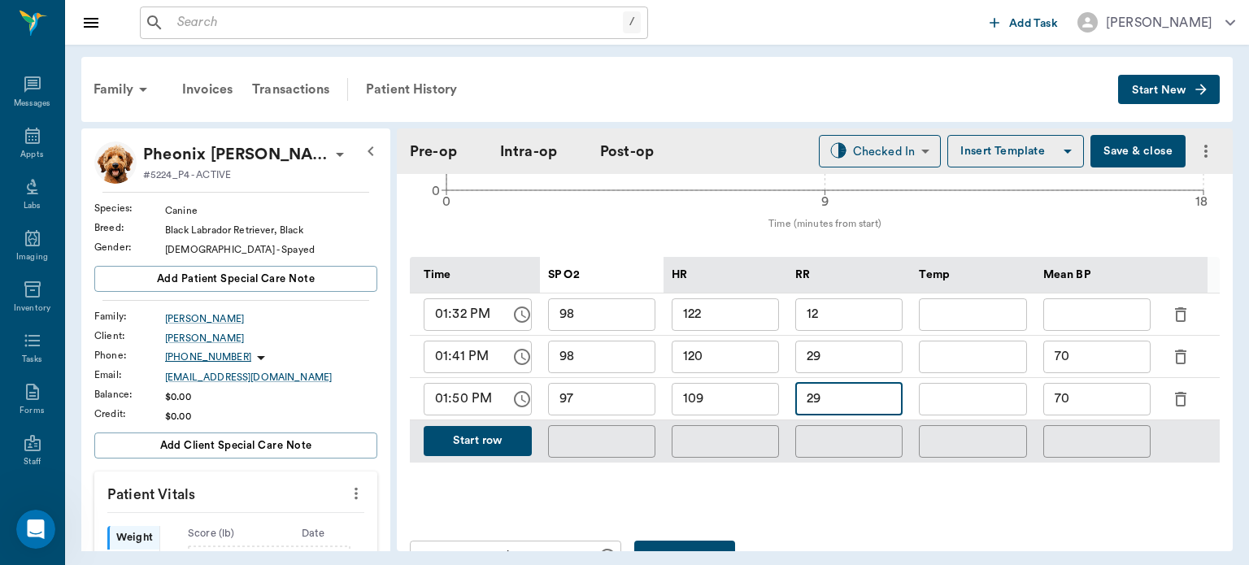
type input "2"
type input "15"
click at [330, 160] on icon at bounding box center [340, 155] width 20 height 20
click at [203, 180] on span "Edit profile" at bounding box center [213, 183] width 137 height 17
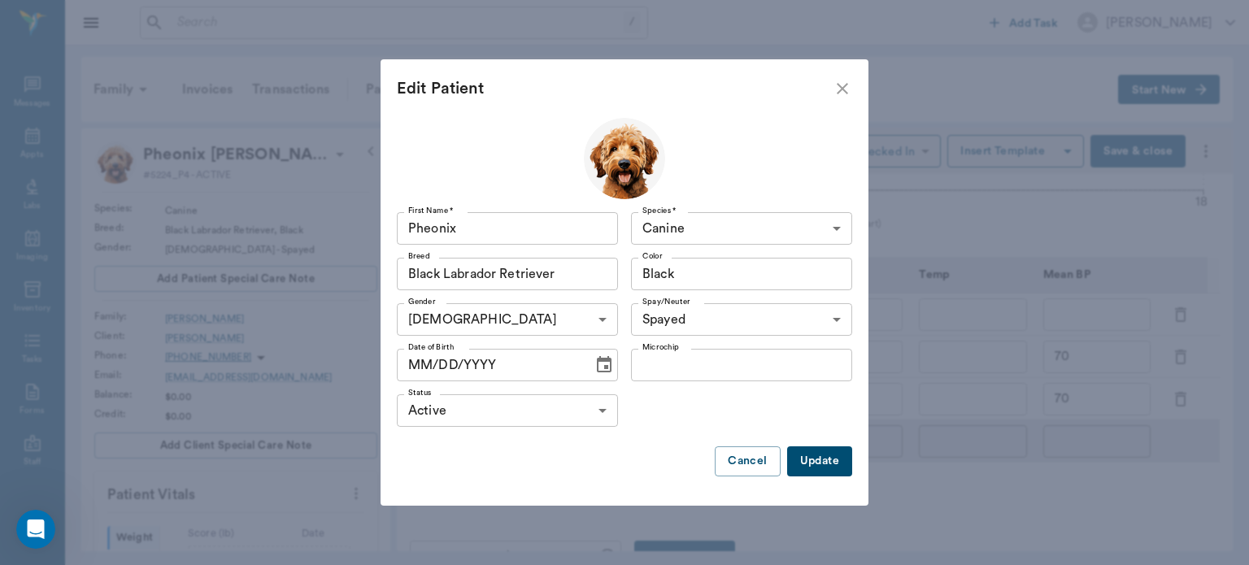
click at [491, 233] on input "Pheonix" at bounding box center [507, 228] width 221 height 33
click at [438, 225] on input "Pheonix" at bounding box center [507, 228] width 221 height 33
type input "Phoenix"
click at [820, 464] on button "Update" at bounding box center [819, 462] width 65 height 30
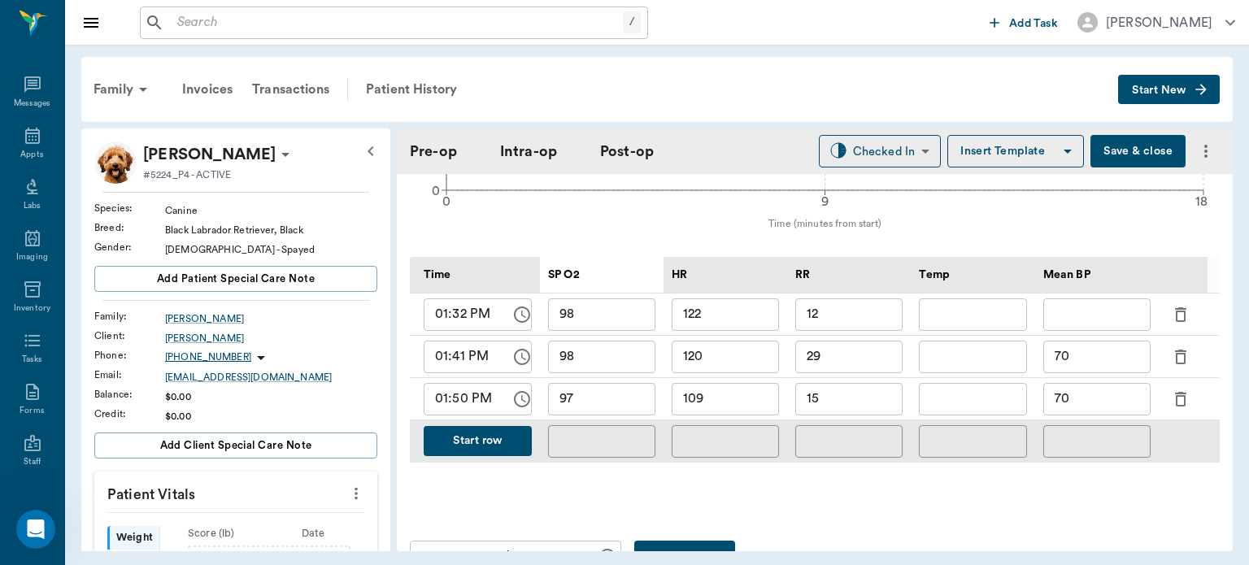
click at [502, 429] on button "Start row" at bounding box center [478, 441] width 108 height 30
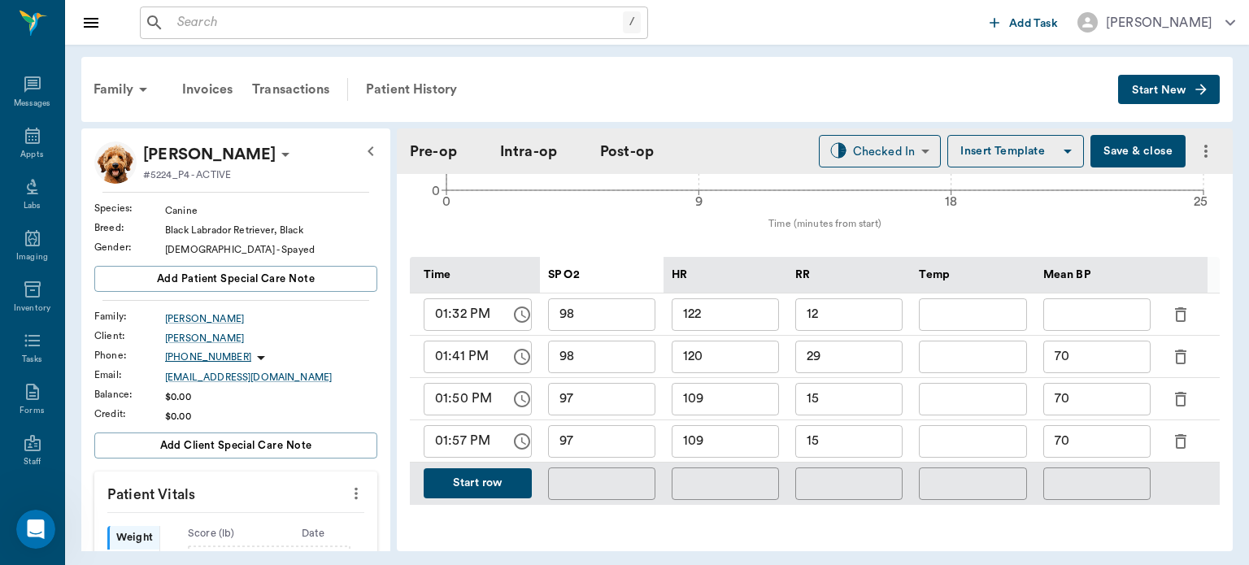
click at [872, 434] on input "15" at bounding box center [848, 441] width 107 height 33
type input "16"
click at [738, 438] on input "109" at bounding box center [725, 441] width 107 height 33
type input "120"
click at [623, 436] on input "97" at bounding box center [601, 441] width 107 height 33
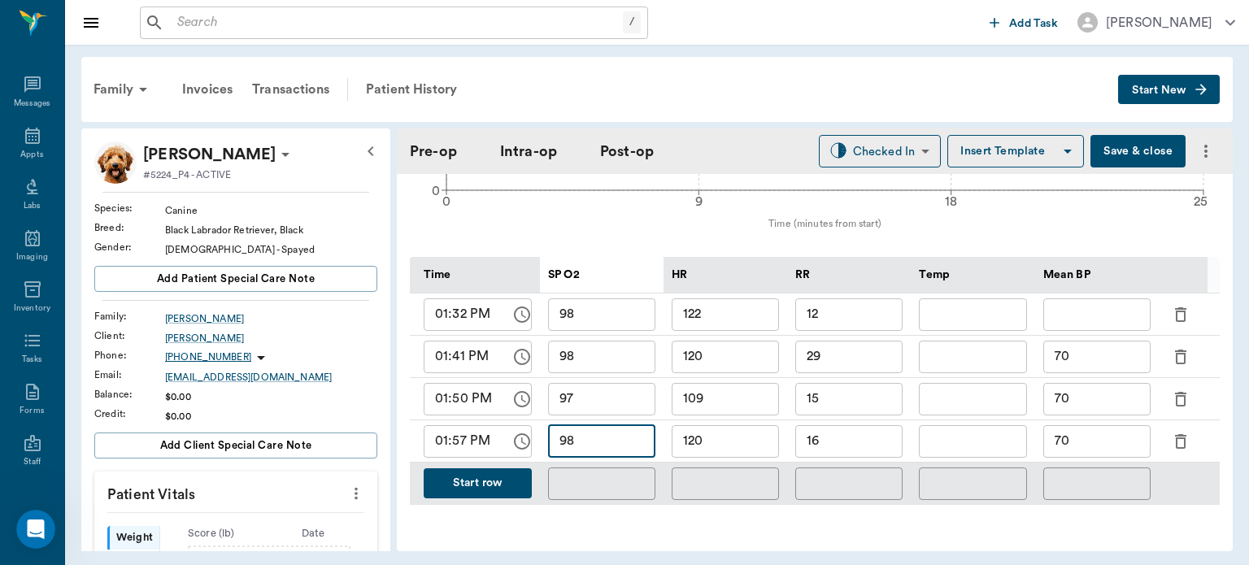
type input "98"
click at [469, 474] on button "Start row" at bounding box center [478, 483] width 108 height 30
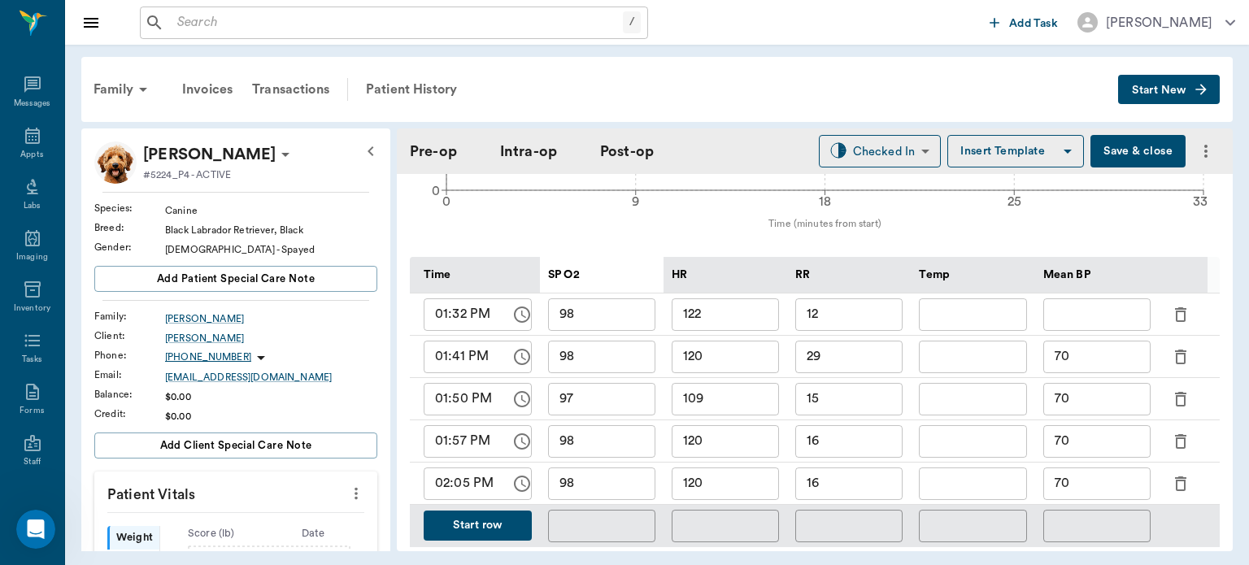
click at [861, 478] on input "16" at bounding box center [848, 484] width 107 height 33
type input "18"
click at [724, 478] on input "120" at bounding box center [725, 484] width 107 height 33
type input "123"
click at [634, 479] on input "98" at bounding box center [601, 484] width 107 height 33
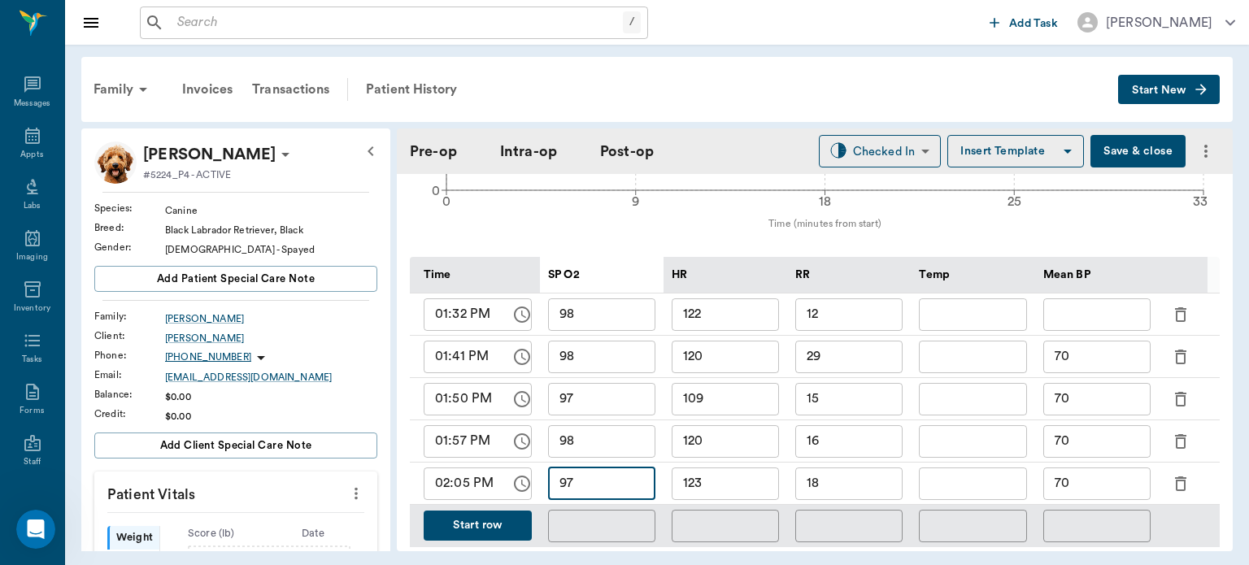
type input "97"
click at [1100, 471] on input "70" at bounding box center [1097, 484] width 107 height 33
type input "7"
type input "110"
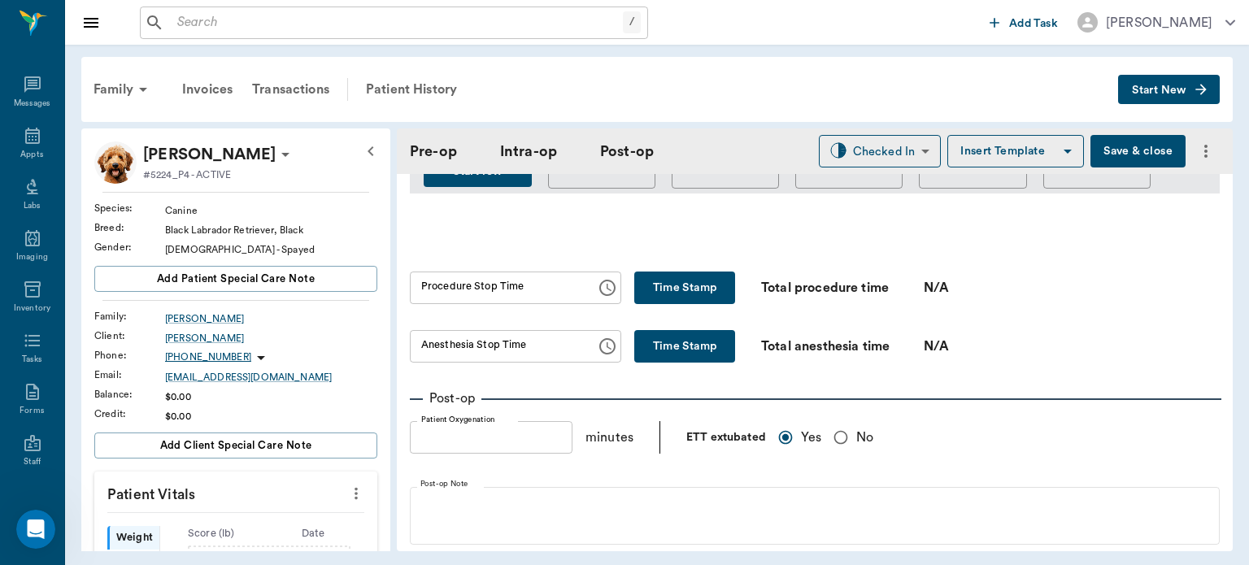
scroll to position [1068, 0]
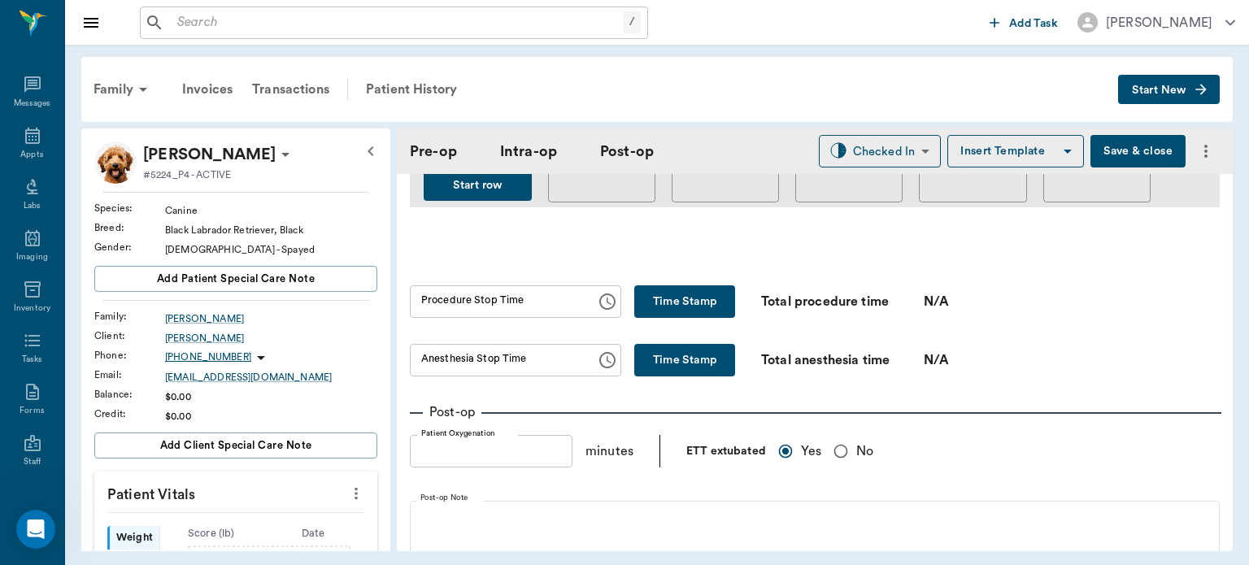
click at [677, 285] on button "Time Stamp" at bounding box center [684, 301] width 101 height 33
type input "02:13 PM"
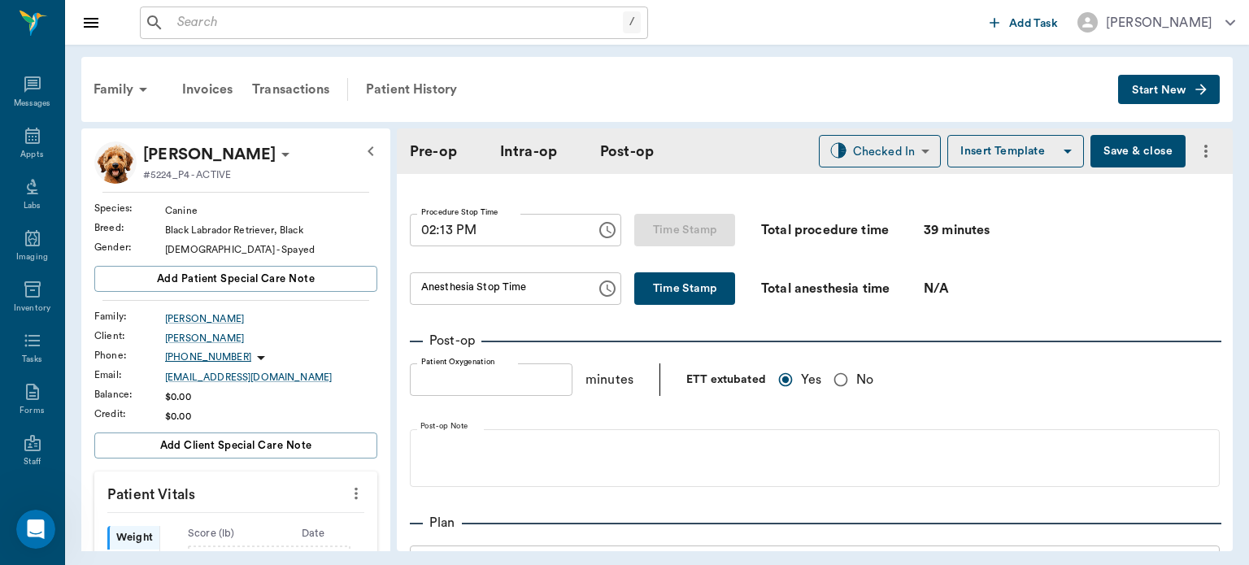
scroll to position [1188, 0]
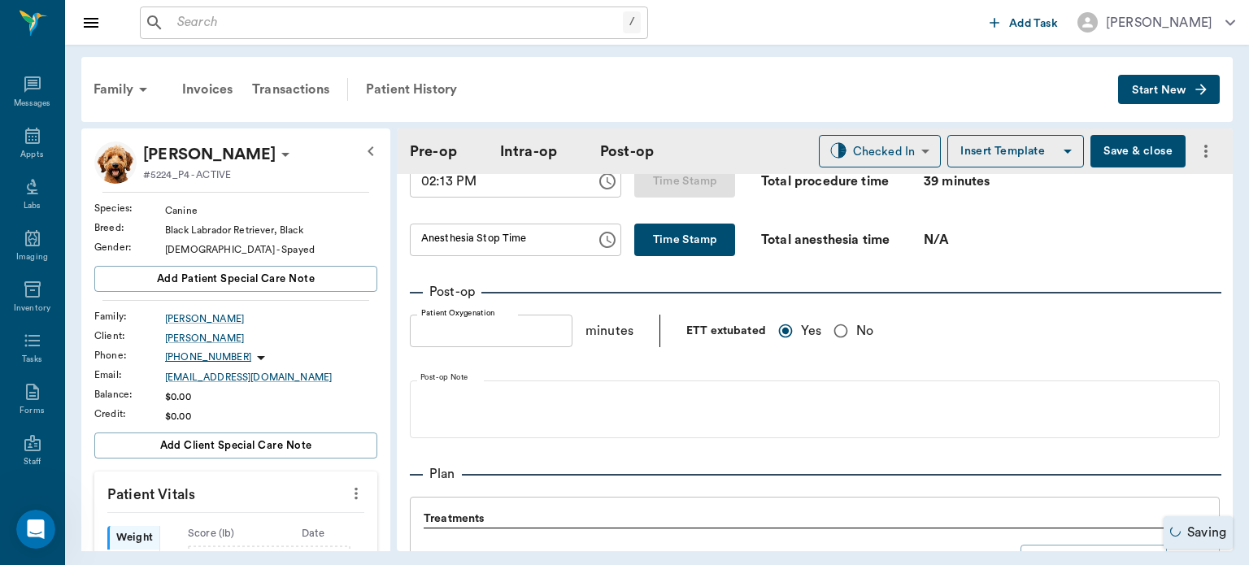
click at [676, 237] on button "Time Stamp" at bounding box center [684, 240] width 101 height 33
type input "02:13 PM"
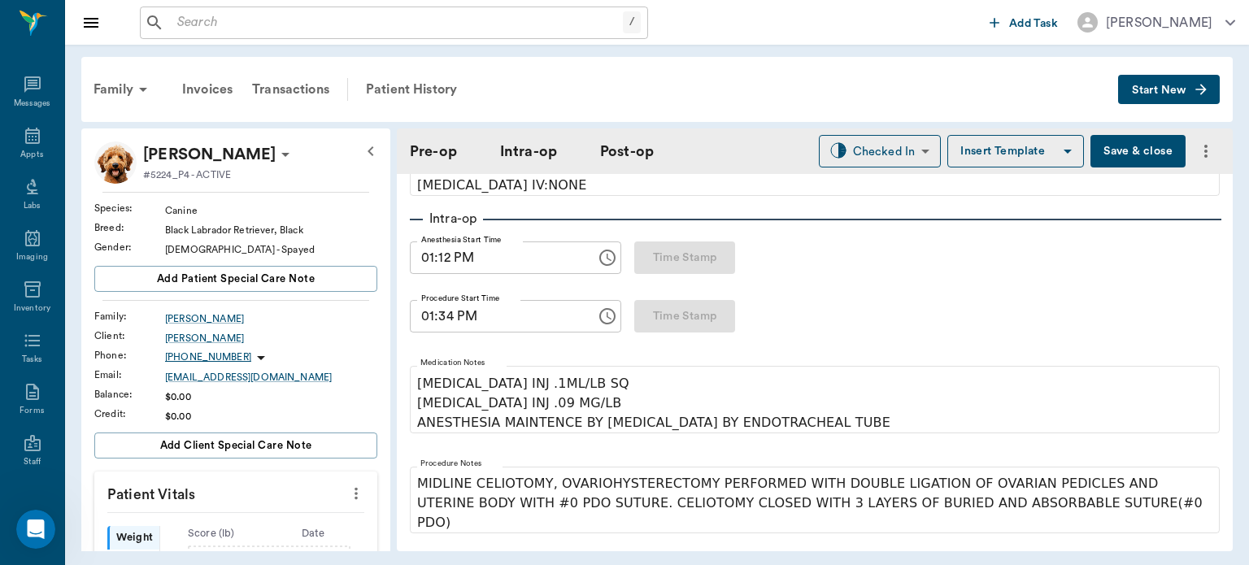
scroll to position [216, 0]
click at [884, 145] on body "/ ​ Add Task Dr. Bert Ellsworth Nectar Messages Appts Labs Imaging Inventory Ta…" at bounding box center [624, 282] width 1249 height 565
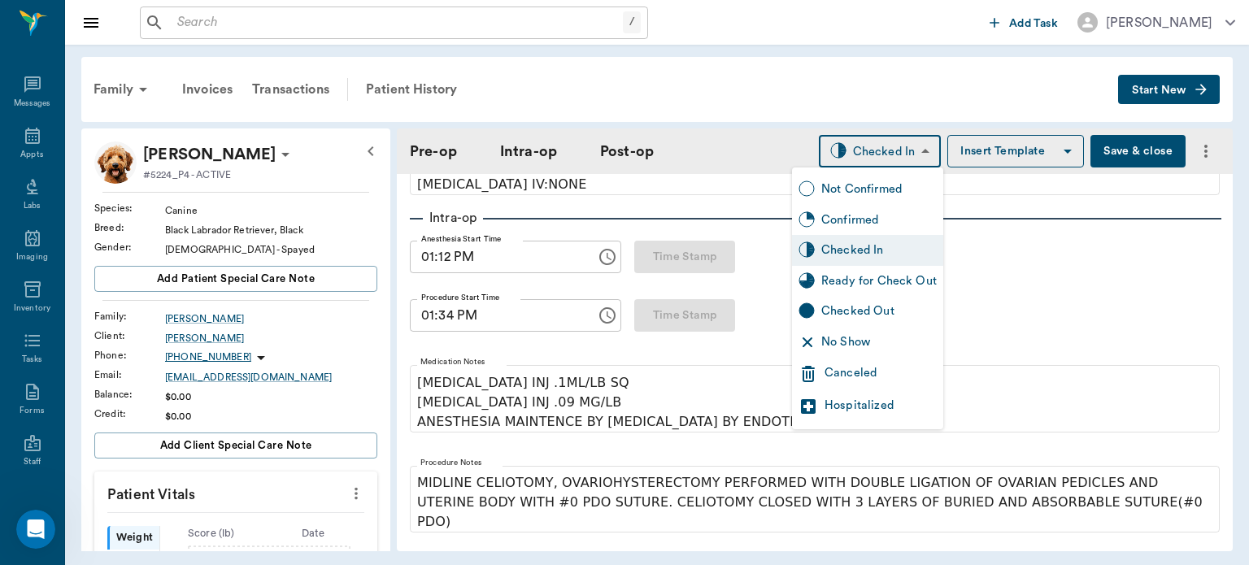
click at [879, 277] on div "Ready for Check Out" at bounding box center [878, 281] width 115 height 18
type input "READY_TO_CHECKOUT"
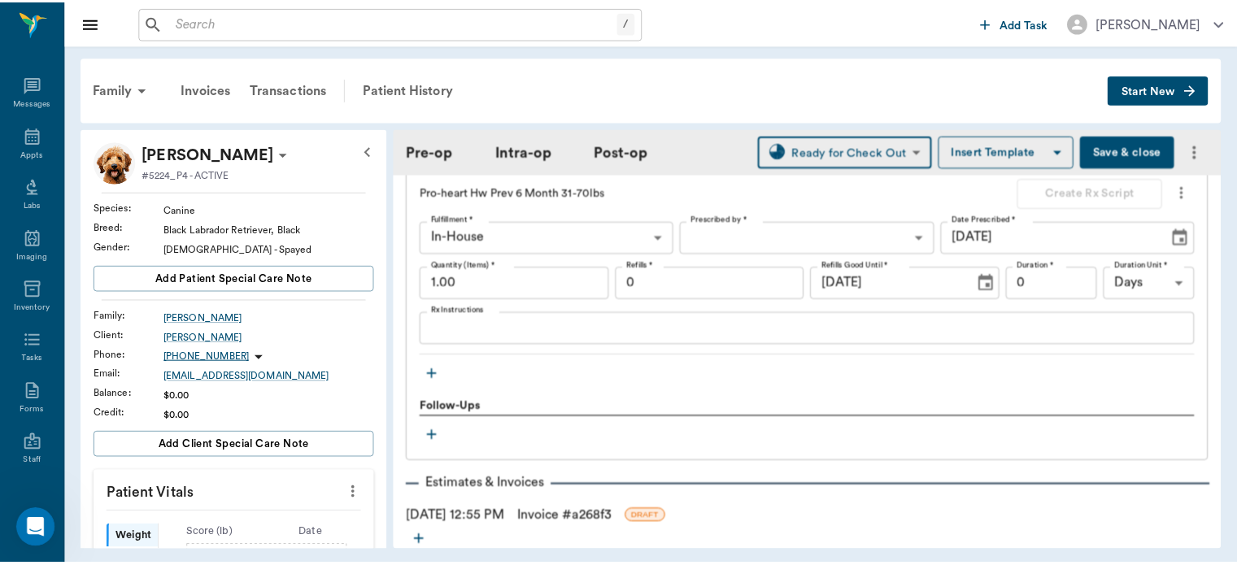
scroll to position [2453, 0]
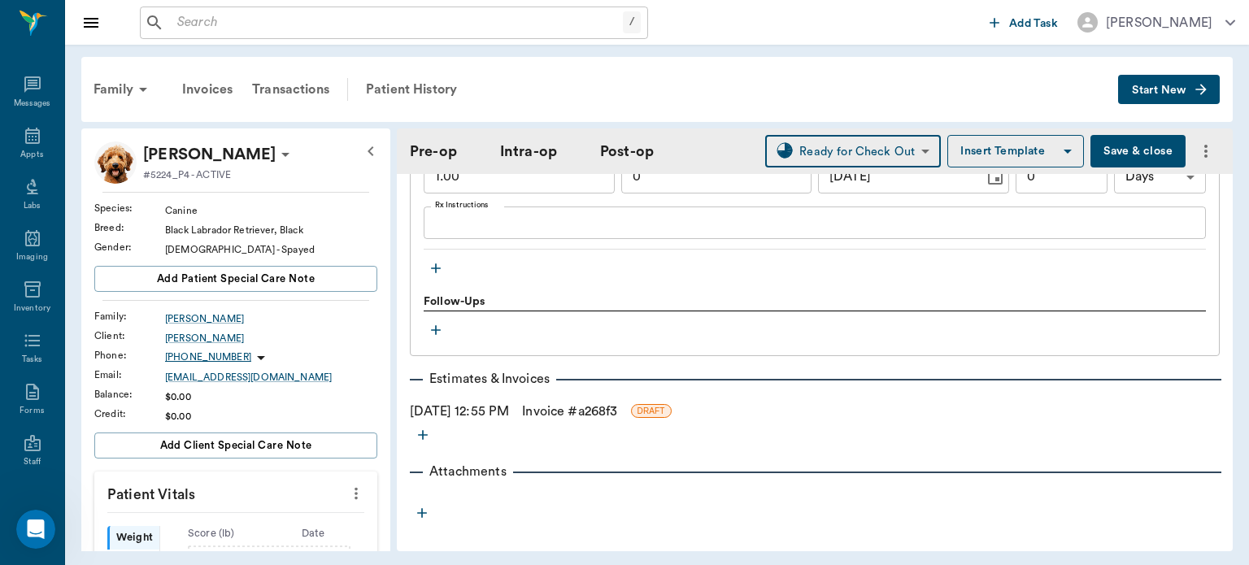
click at [592, 402] on link "Invoice # a268f3" at bounding box center [569, 412] width 95 height 20
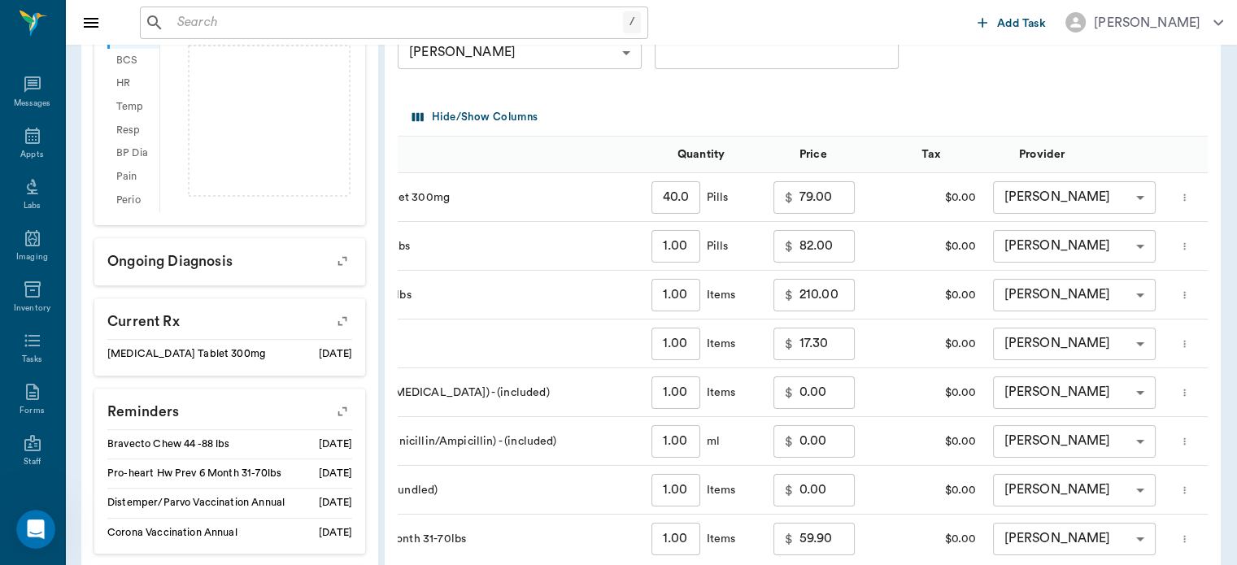
scroll to position [0, 129]
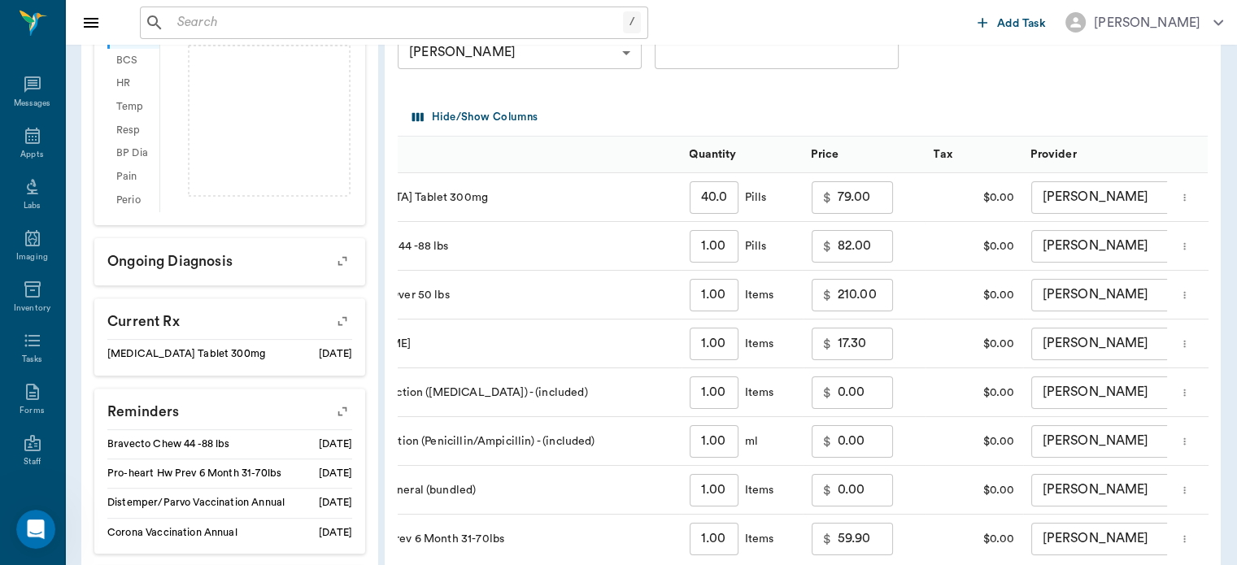
click at [854, 189] on input "79.00" at bounding box center [865, 197] width 55 height 33
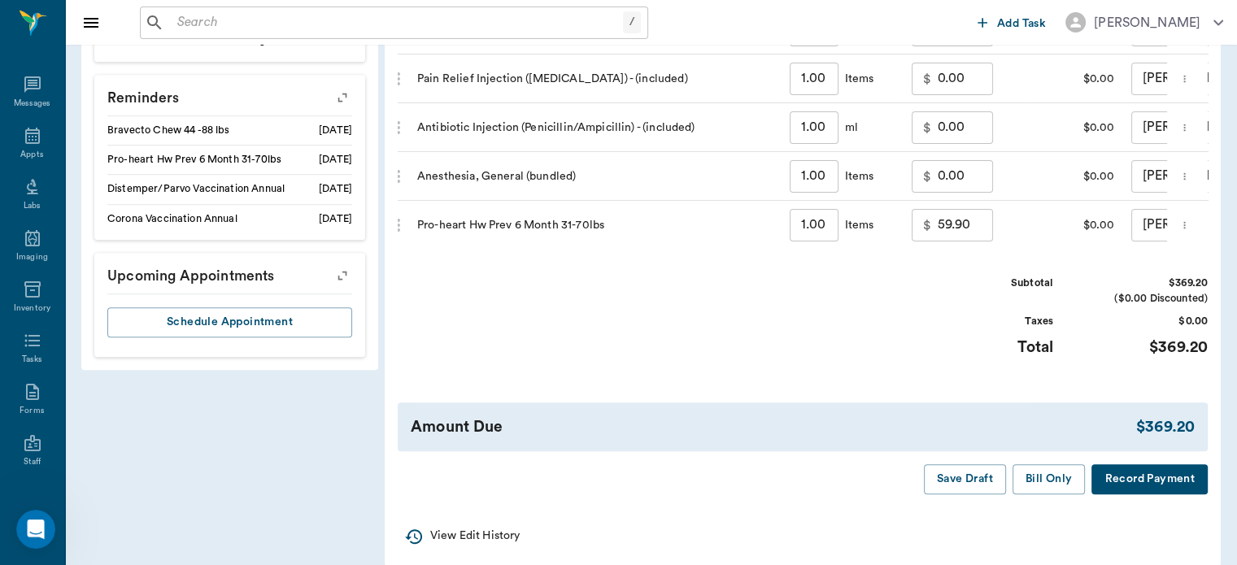
scroll to position [821, 0]
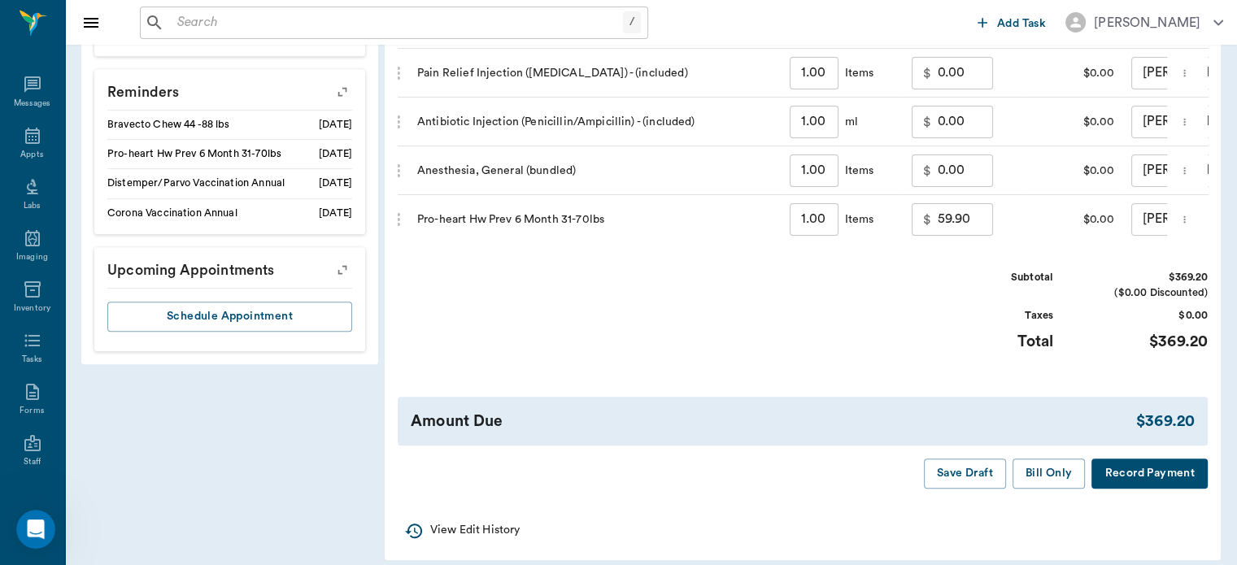
type input "0.00"
click at [1163, 434] on div "$369.20" at bounding box center [1165, 422] width 59 height 24
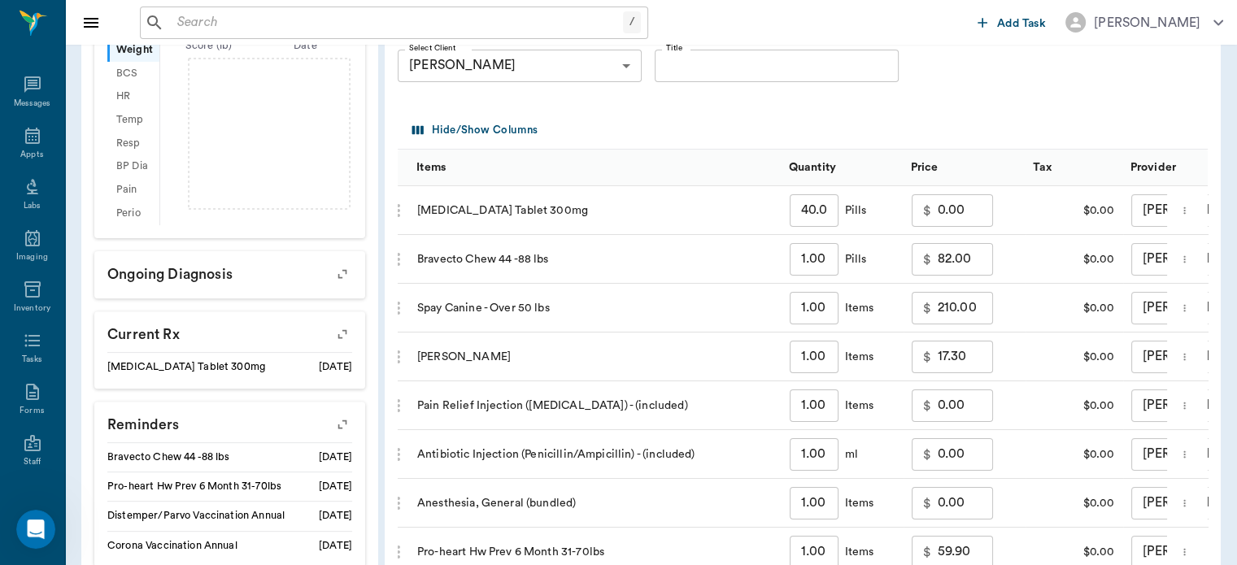
scroll to position [479, 0]
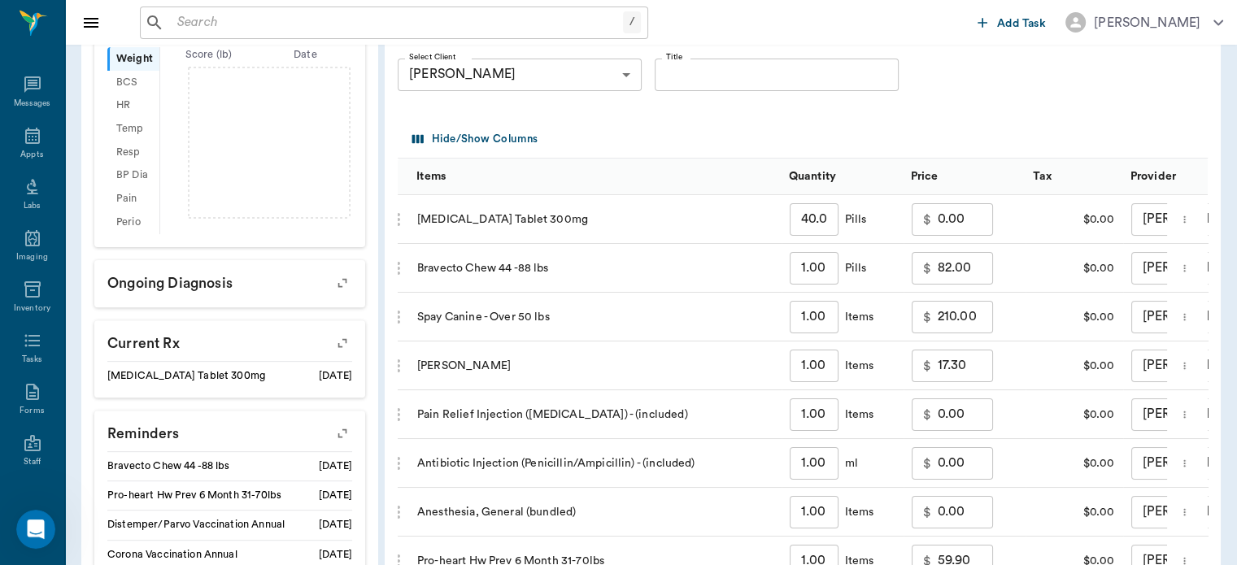
click at [969, 265] on input "82.00" at bounding box center [965, 268] width 55 height 33
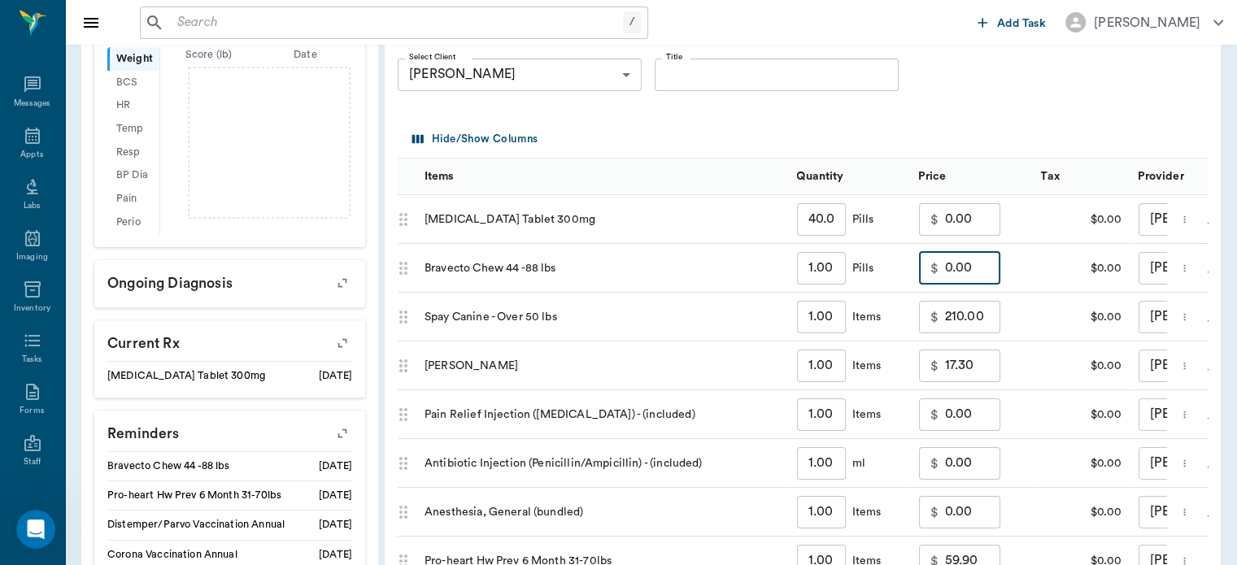
type input "0.00"
click at [970, 320] on input "210.00" at bounding box center [972, 317] width 55 height 33
type input "0.00"
click at [968, 361] on input "17.30" at bounding box center [972, 366] width 55 height 33
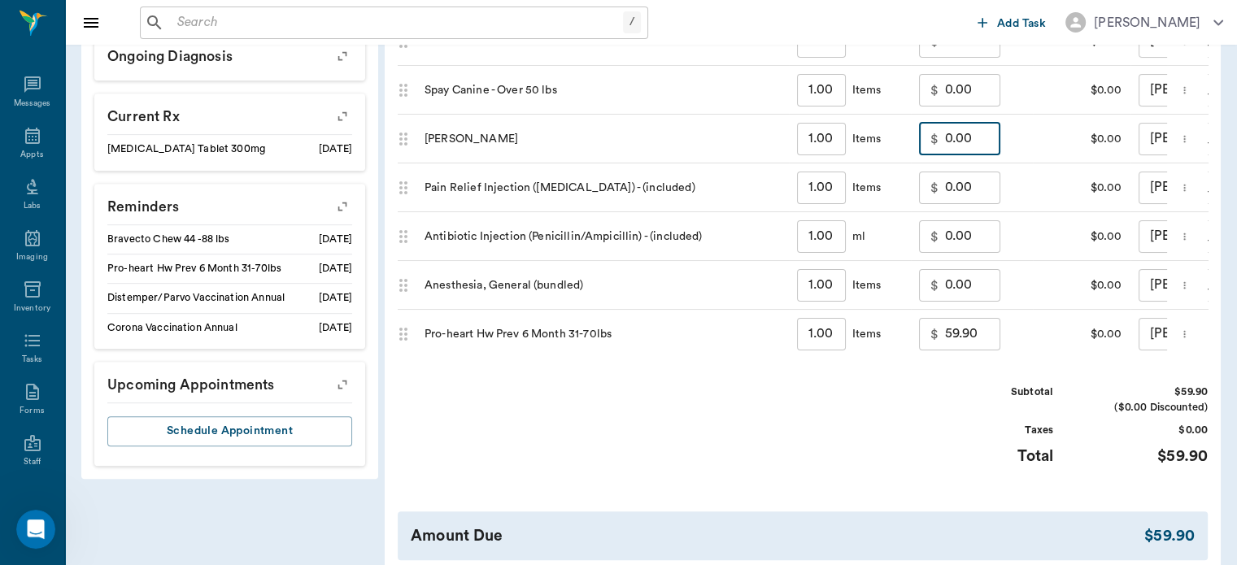
scroll to position [708, 0]
type input "0.00"
click at [968, 346] on input "59.90" at bounding box center [972, 332] width 55 height 33
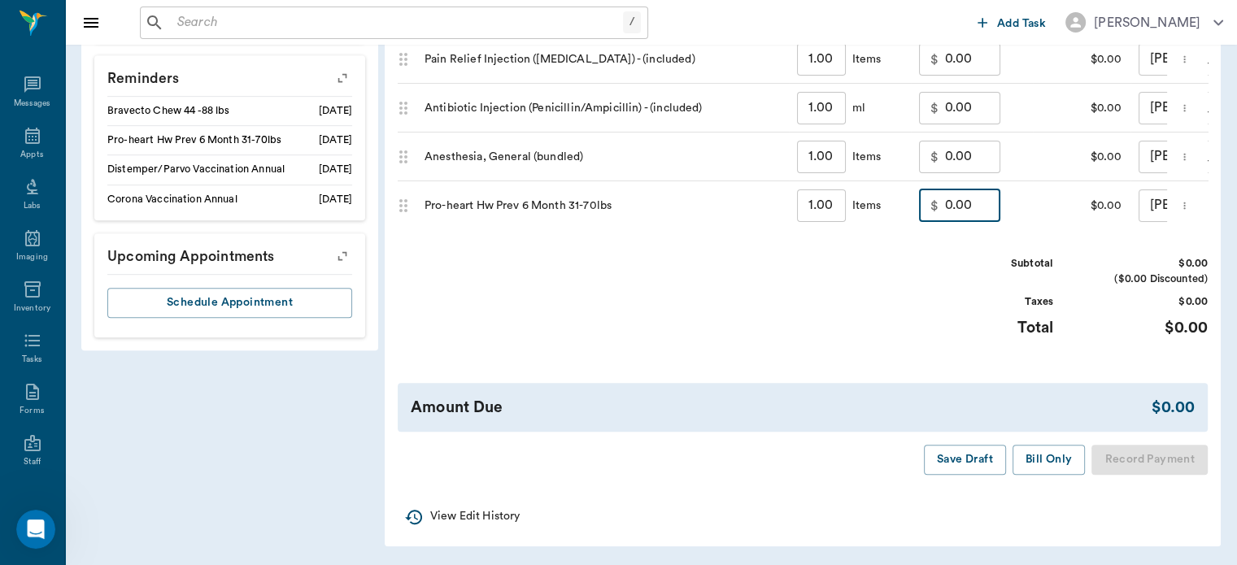
type input "0.00"
click at [973, 459] on button "Save Draft" at bounding box center [965, 460] width 82 height 30
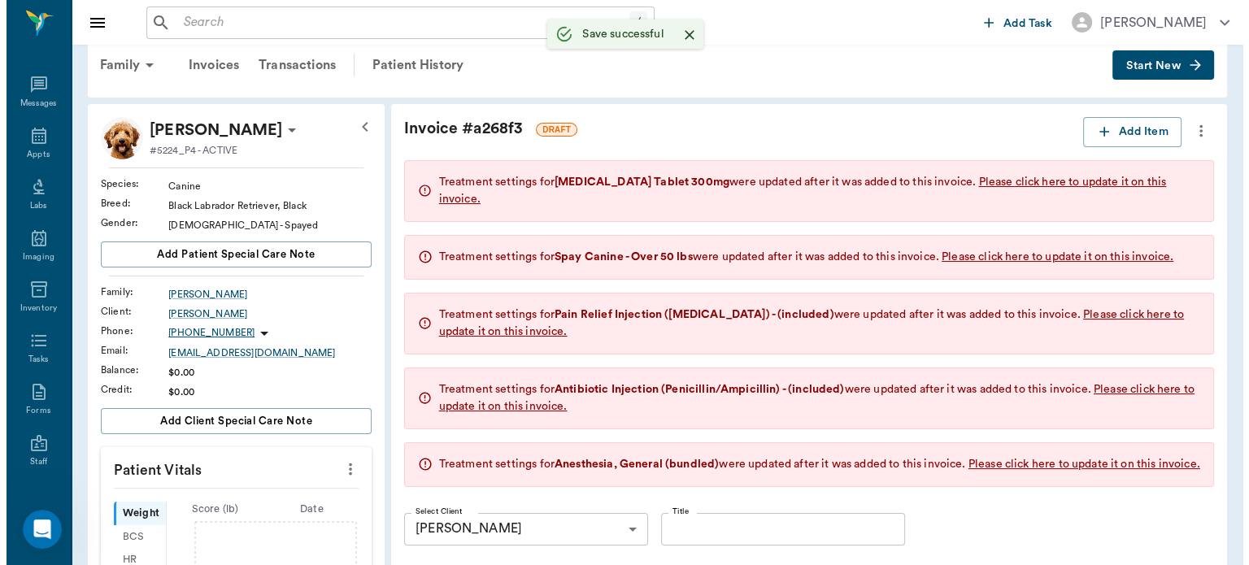
scroll to position [0, 0]
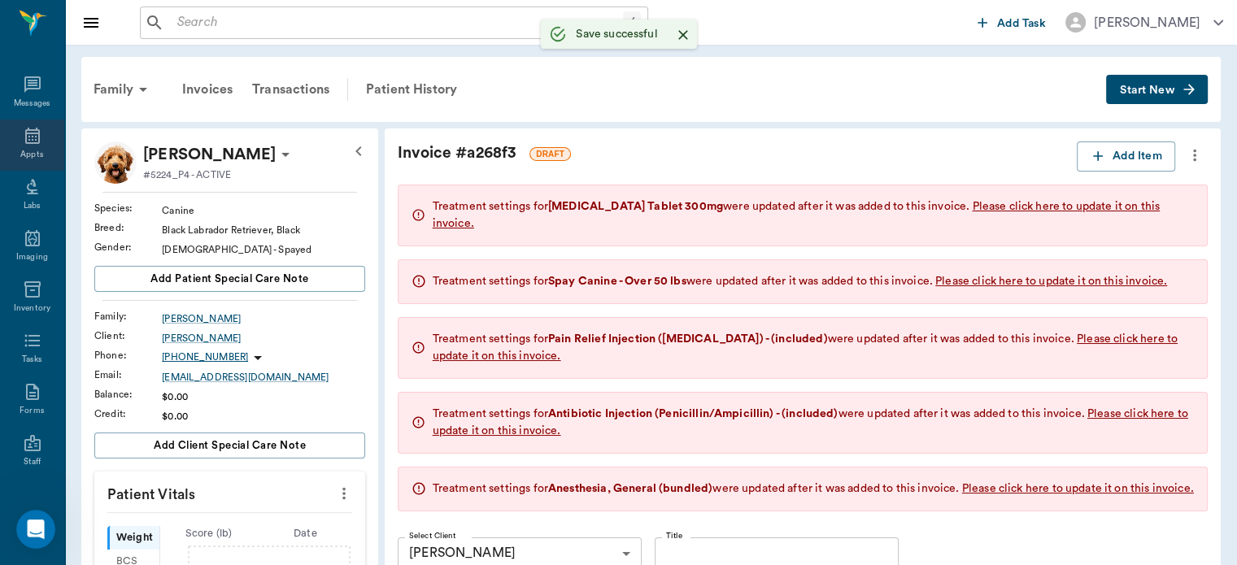
click at [32, 136] on icon at bounding box center [32, 136] width 15 height 16
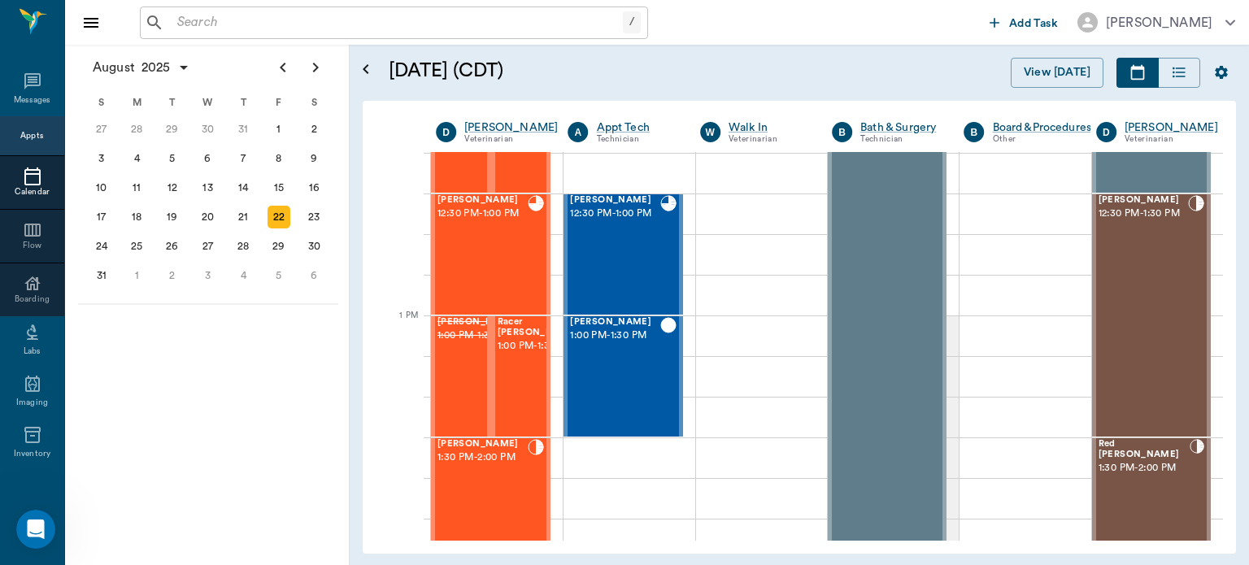
scroll to position [1035, 0]
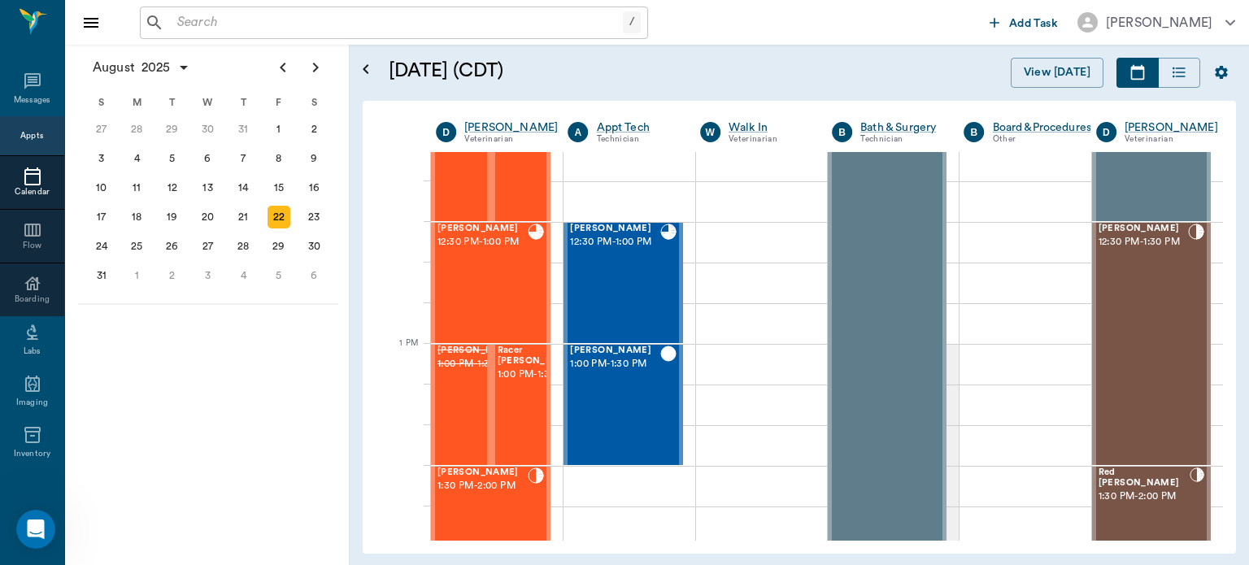
click at [520, 383] on span "1:00 PM - 1:30 PM" at bounding box center [538, 375] width 81 height 16
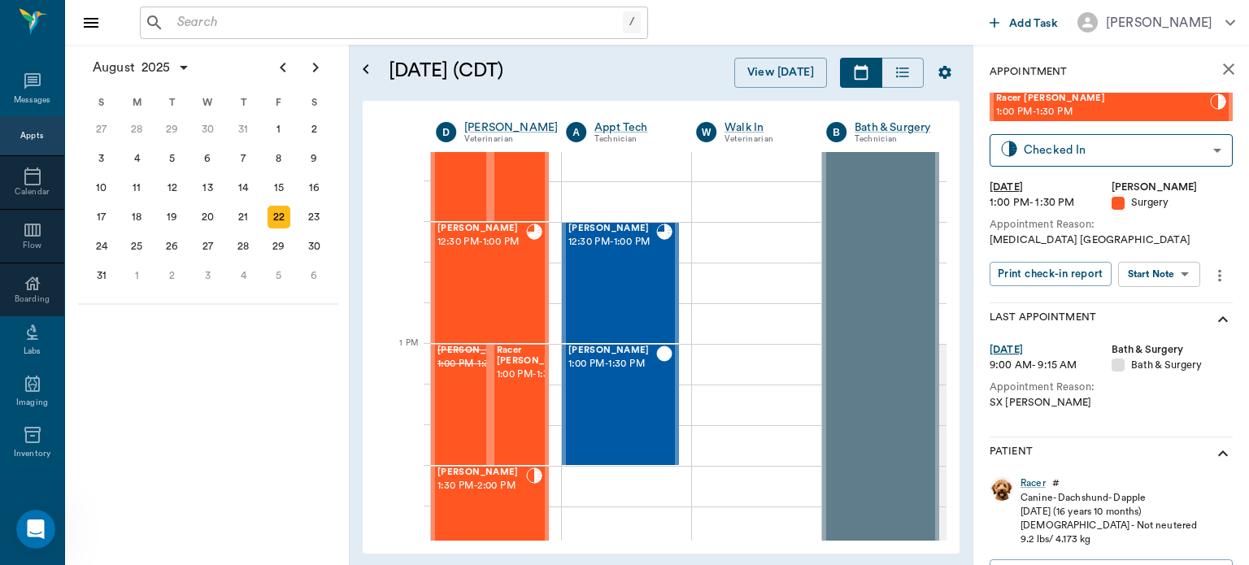
click at [1174, 265] on body "/ ​ Add Task Dr. Bert Ellsworth Nectar Messages Appts Calendar Flow Boarding La…" at bounding box center [624, 282] width 1249 height 565
click at [1156, 337] on button "Start Surgery" at bounding box center [1146, 334] width 67 height 19
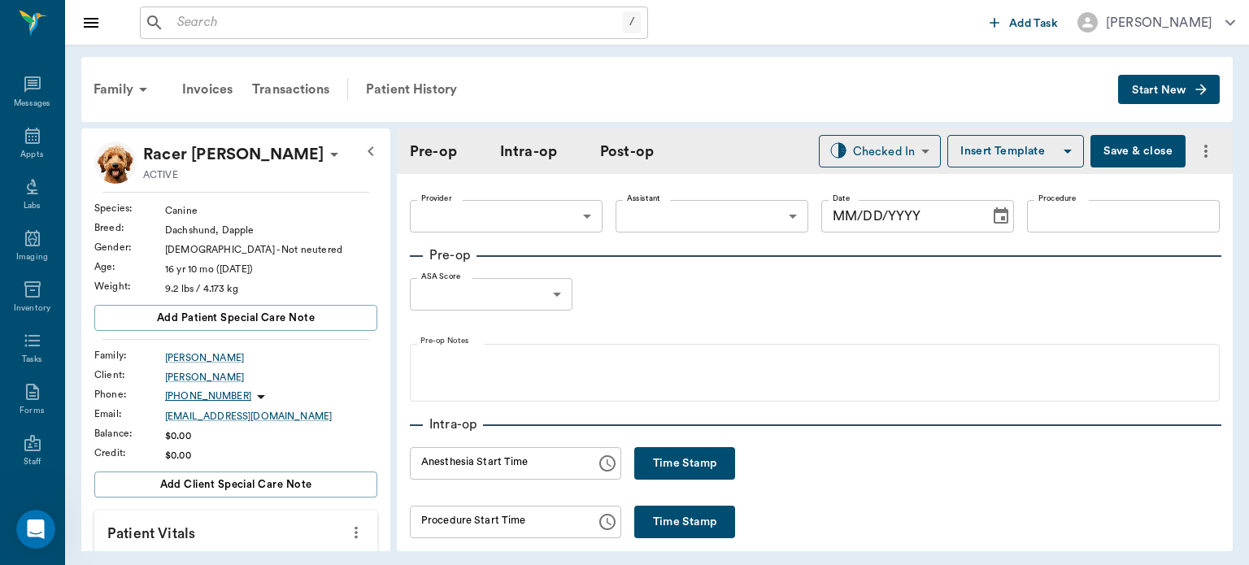
type input "63ec2f075fda476ae8351a4d"
type input "[DATE]"
click at [1102, 159] on button "Save & close" at bounding box center [1138, 151] width 95 height 33
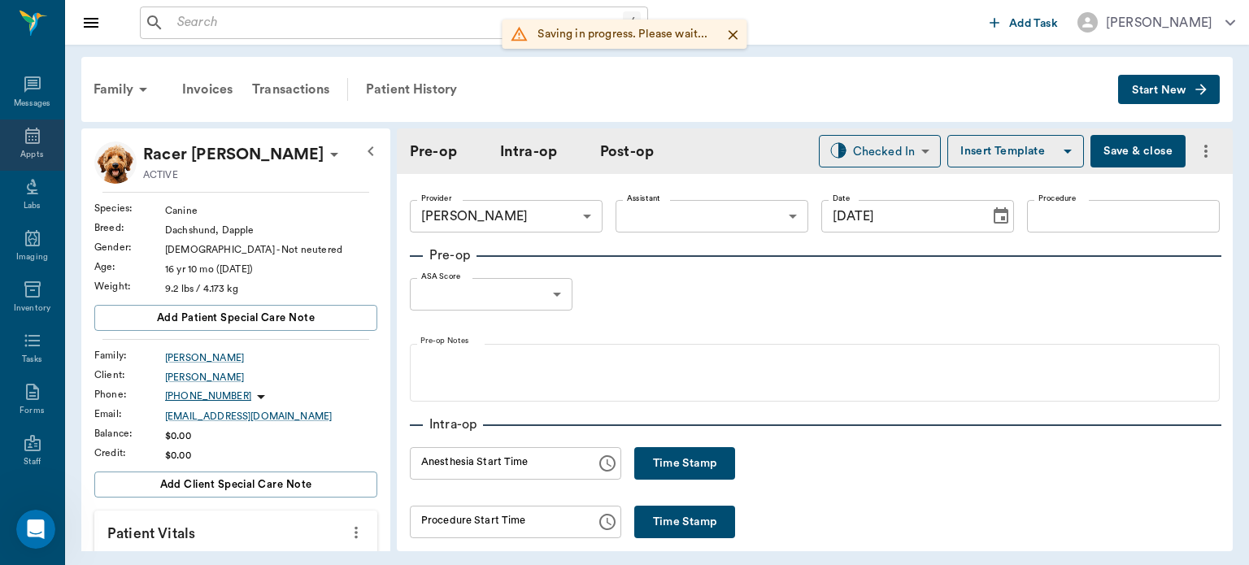
click at [23, 135] on icon at bounding box center [33, 136] width 20 height 20
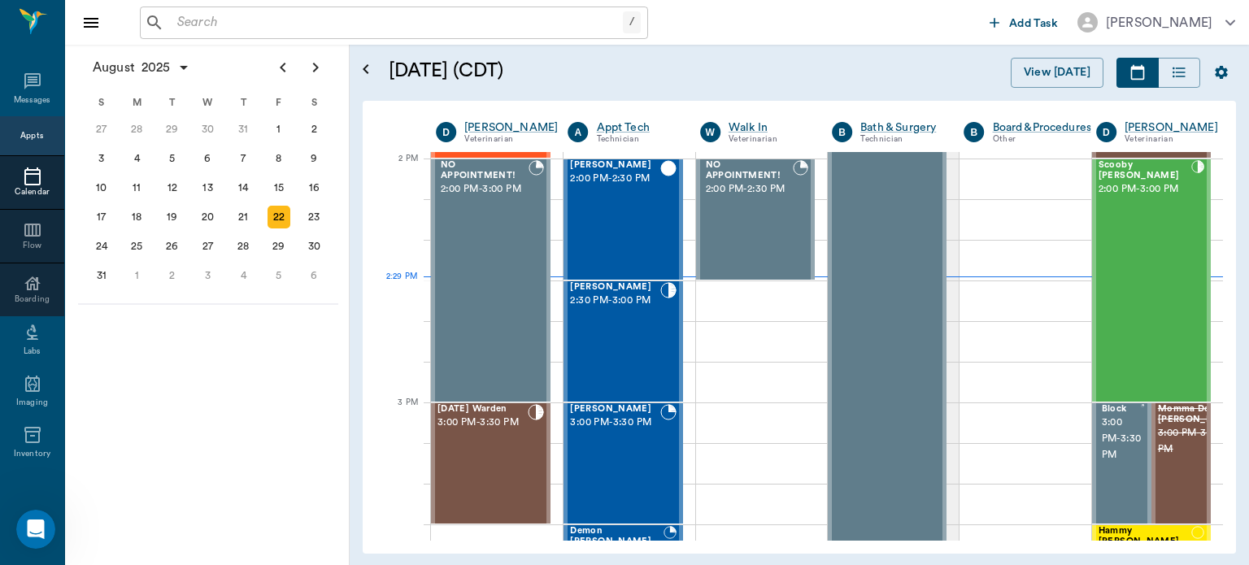
scroll to position [1464, 0]
click at [494, 457] on div "[DATE] Warden 3:00 PM - 3:30 PM" at bounding box center [483, 463] width 90 height 119
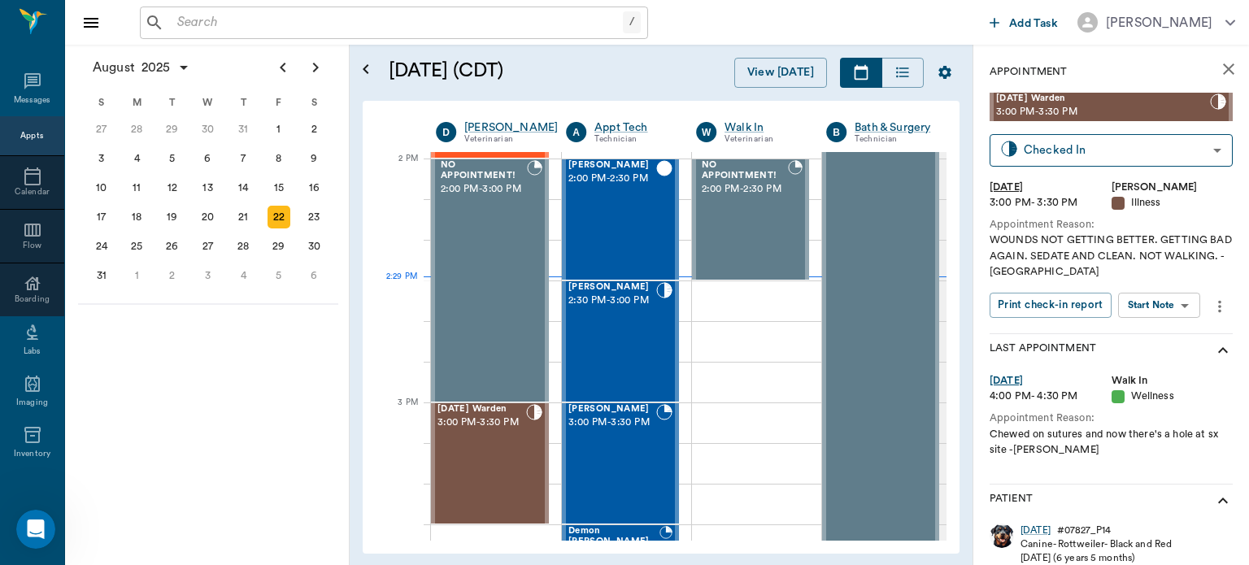
click at [1164, 312] on body "/ ​ Add Task Dr. Bert Ellsworth Nectar Messages Appts Calendar Flow Boarding La…" at bounding box center [624, 282] width 1249 height 565
click at [1161, 365] on button "Start Surgery" at bounding box center [1146, 364] width 67 height 19
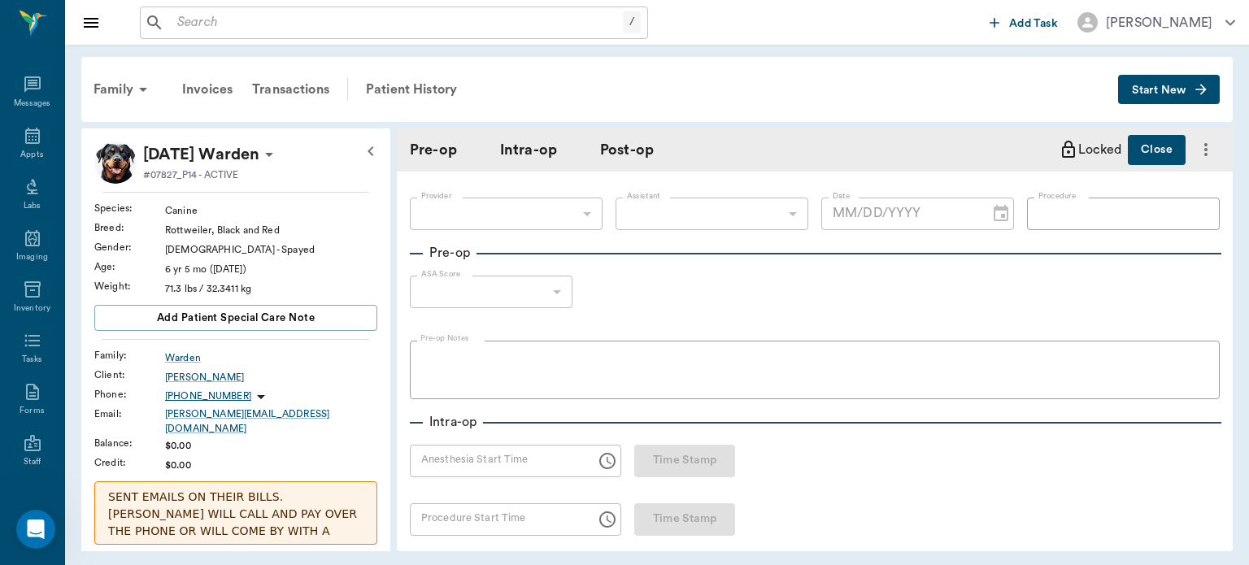
type input "63ec2f075fda476ae8351a4d"
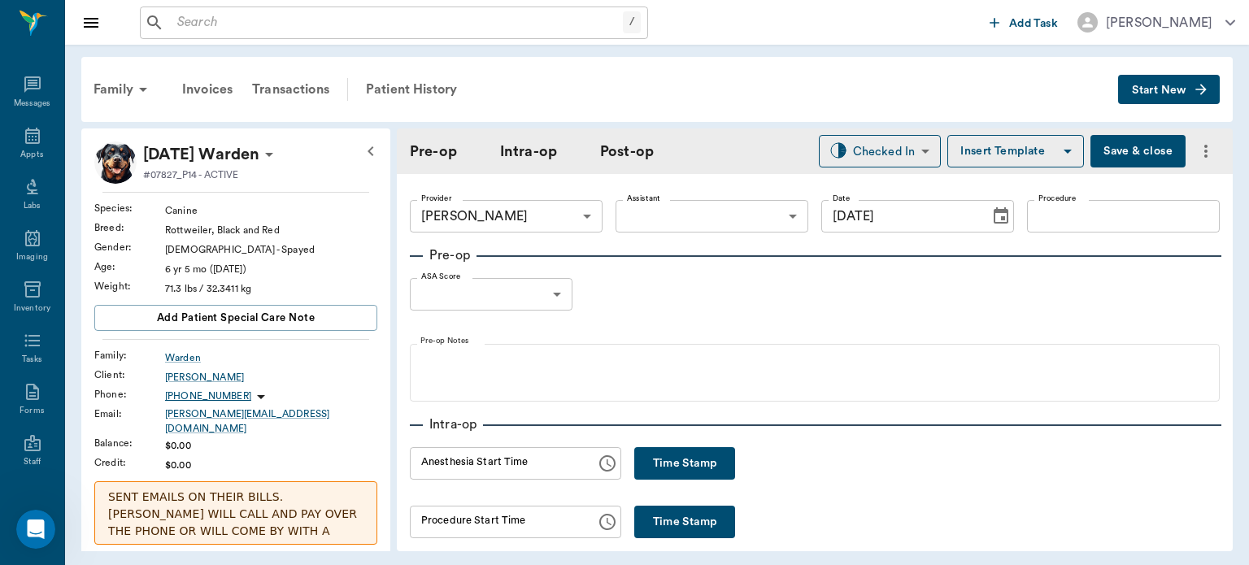
type input "[DATE]"
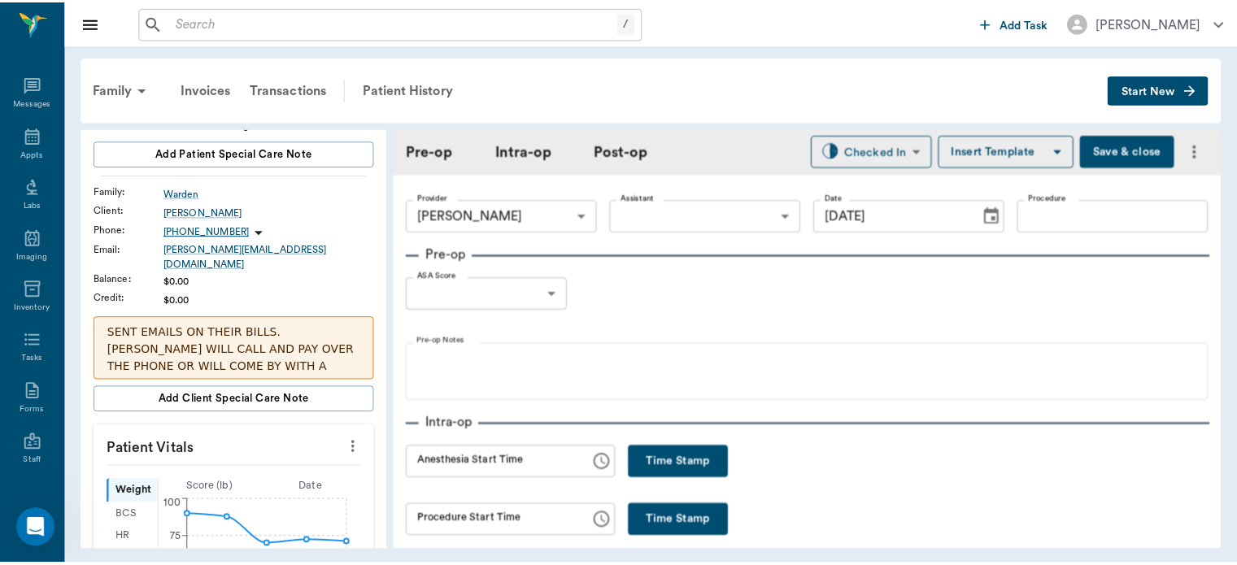
scroll to position [183, 0]
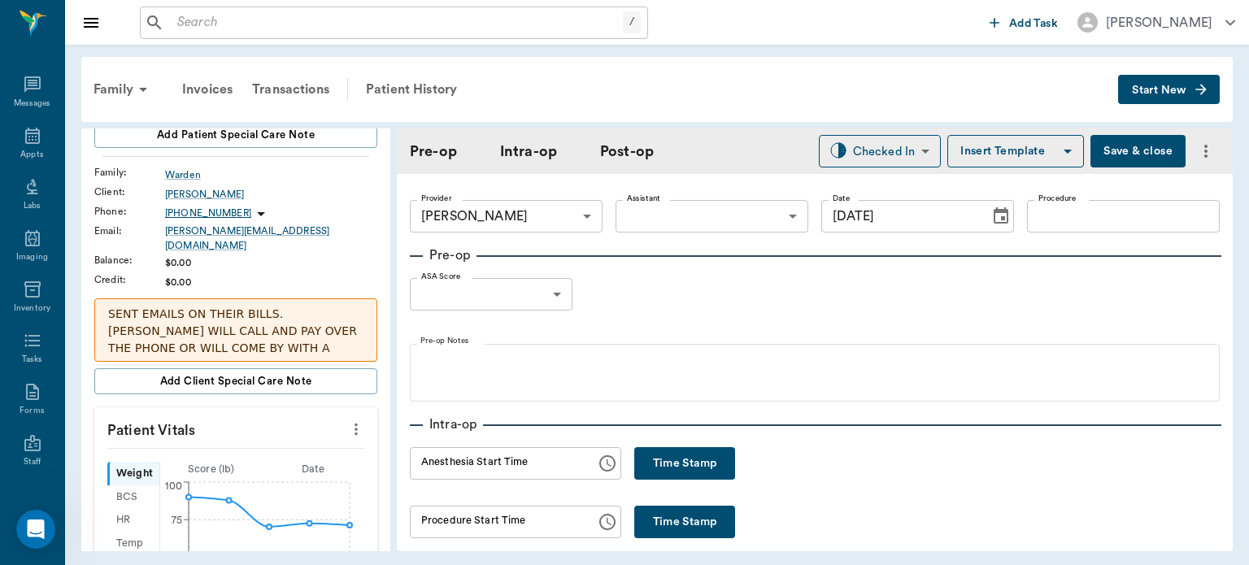
click at [347, 420] on icon "more" at bounding box center [356, 430] width 18 height 20
click at [265, 447] on span "Enter Vitals" at bounding box center [275, 446] width 137 height 17
click at [234, 470] on input "text" at bounding box center [235, 478] width 142 height 33
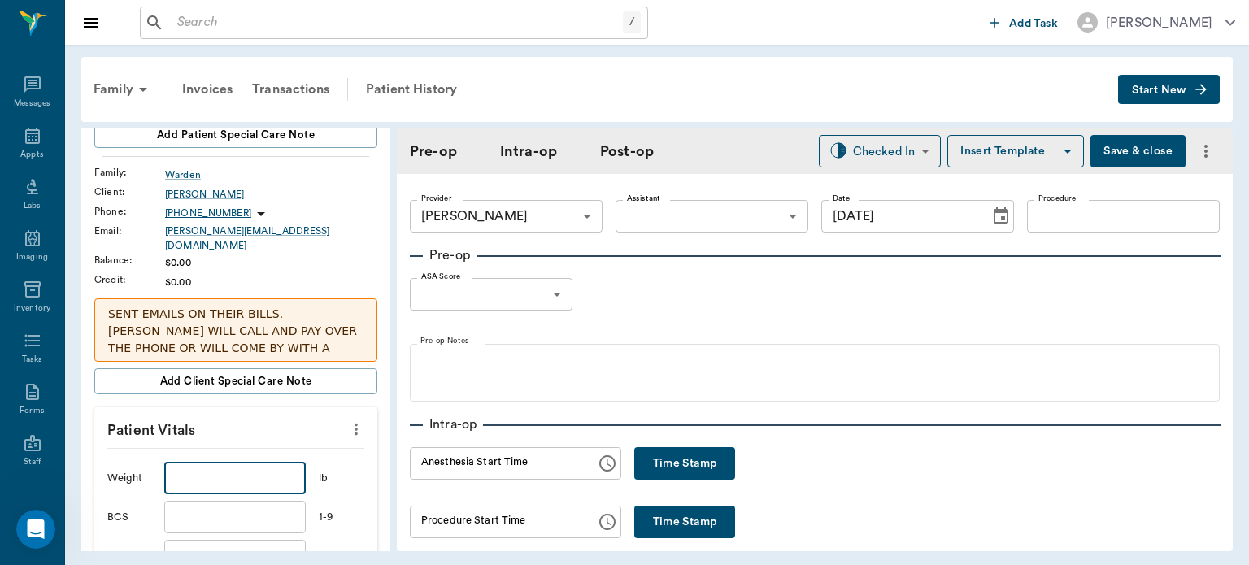
click at [1113, 146] on button "Save & close" at bounding box center [1138, 151] width 95 height 33
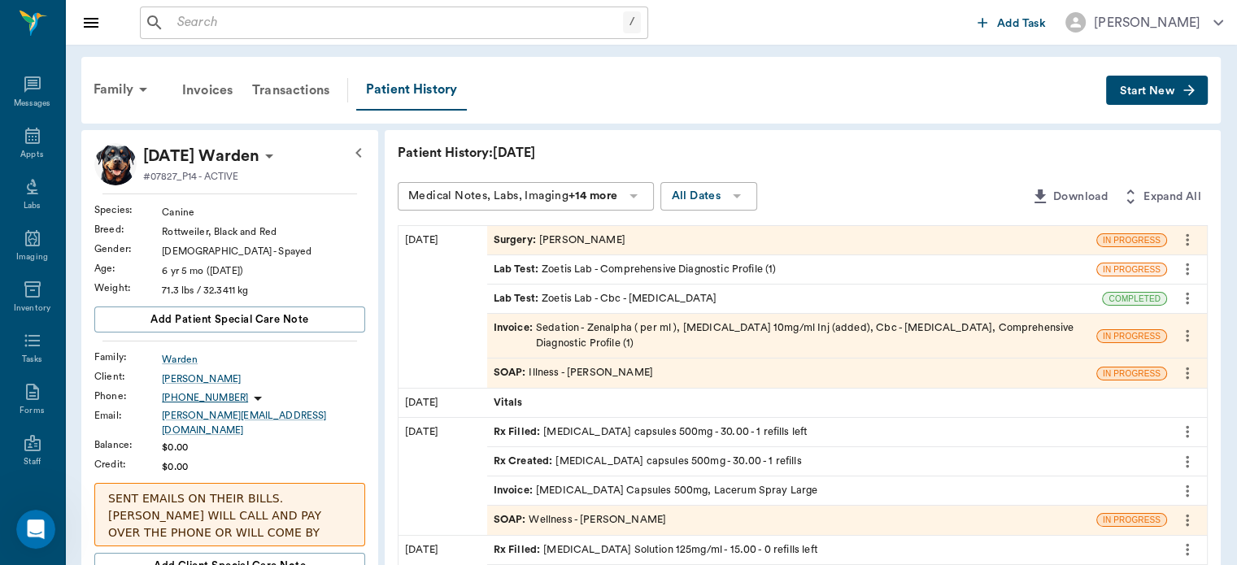
click at [506, 374] on span "SOAP :" at bounding box center [512, 372] width 36 height 15
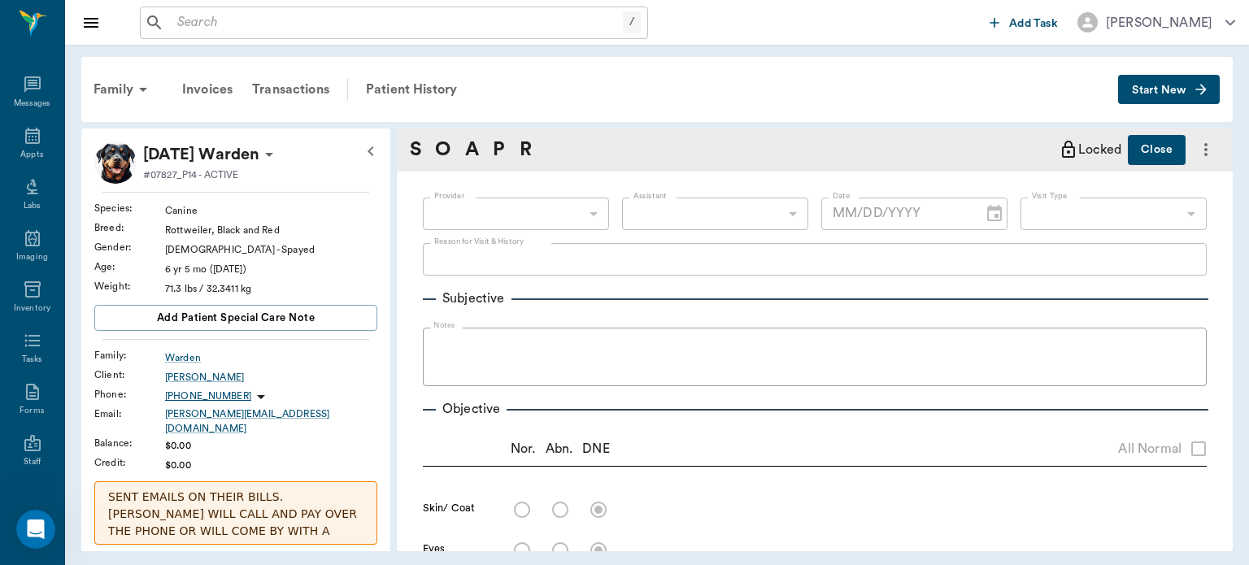
type input "63ec2f075fda476ae8351a4d"
type input "65d2be4f46e3a538d89b8c15"
type textarea "WOUNDS NOT GETTING BETTER. GETTING BAD AGAIN. SEDATE AND CLEAN. NOT WALKING. -[…"
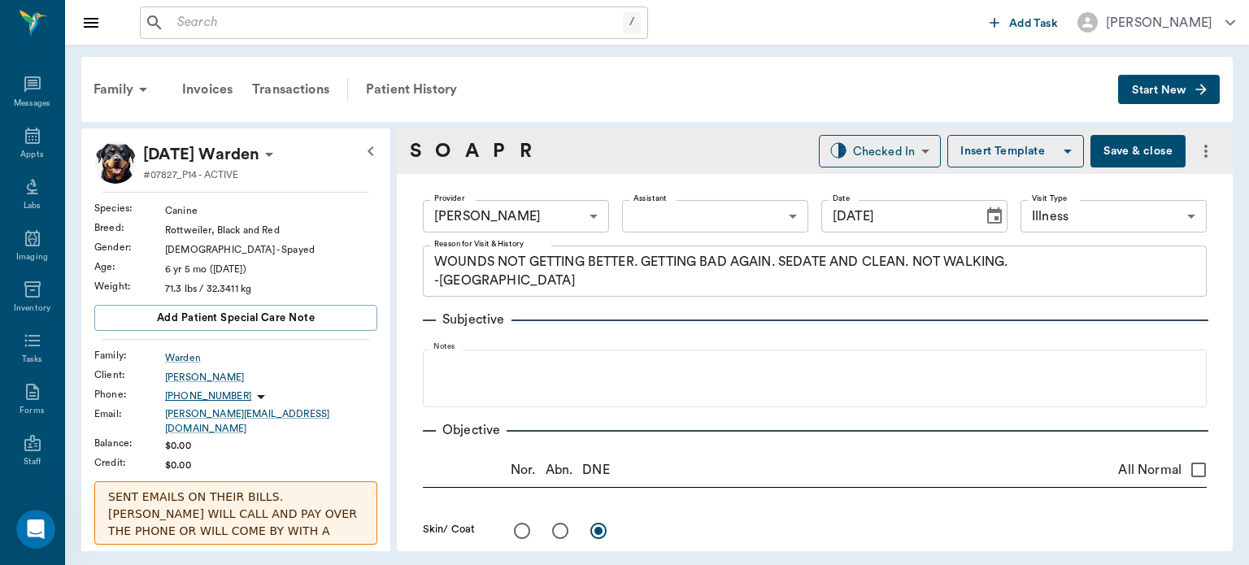
type input "[DATE]"
click at [393, 89] on div "Patient History" at bounding box center [411, 89] width 111 height 39
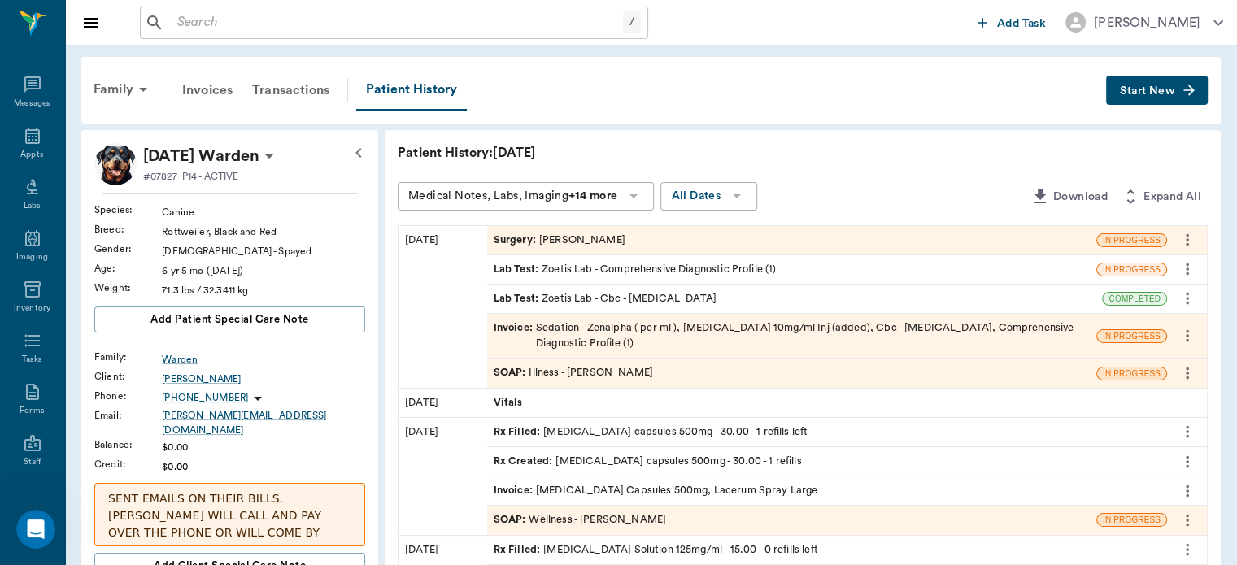
click at [523, 242] on span "Surgery :" at bounding box center [517, 240] width 46 height 15
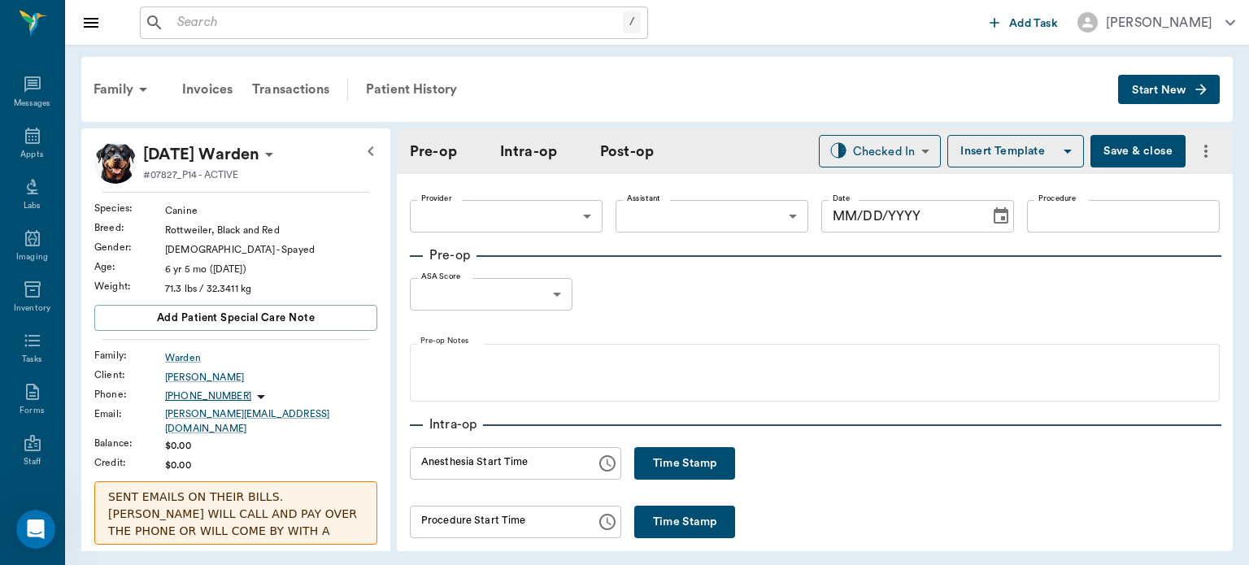
type input "63ec2f075fda476ae8351a4d"
type input "[DATE]"
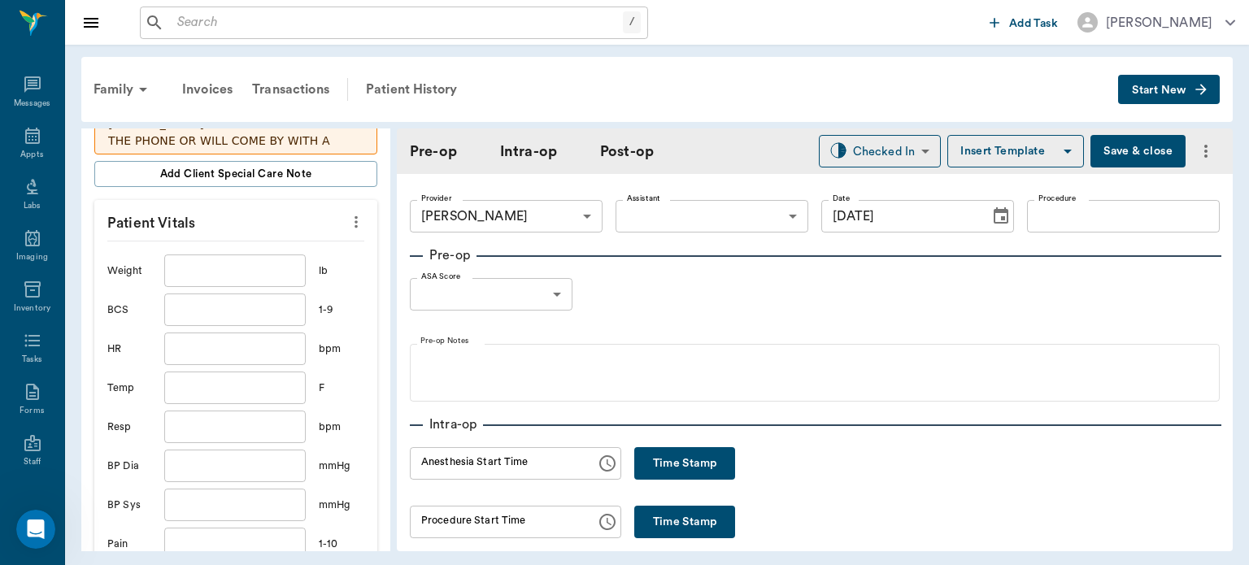
scroll to position [390, 0]
click at [242, 255] on input "text" at bounding box center [235, 271] width 142 height 33
type input "68.7"
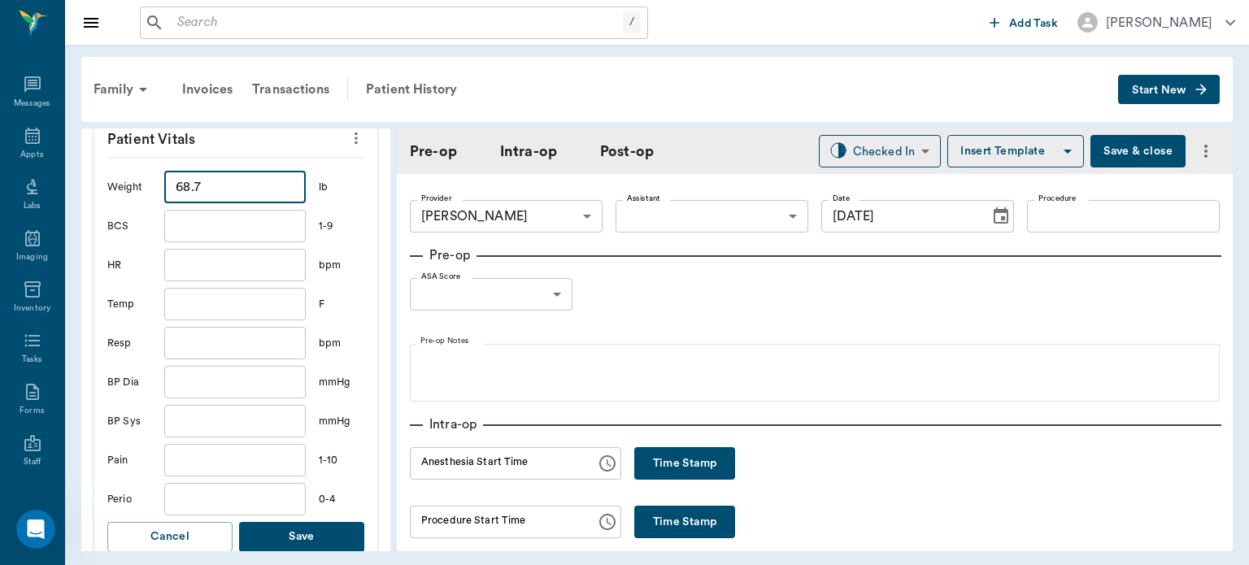
scroll to position [485, 0]
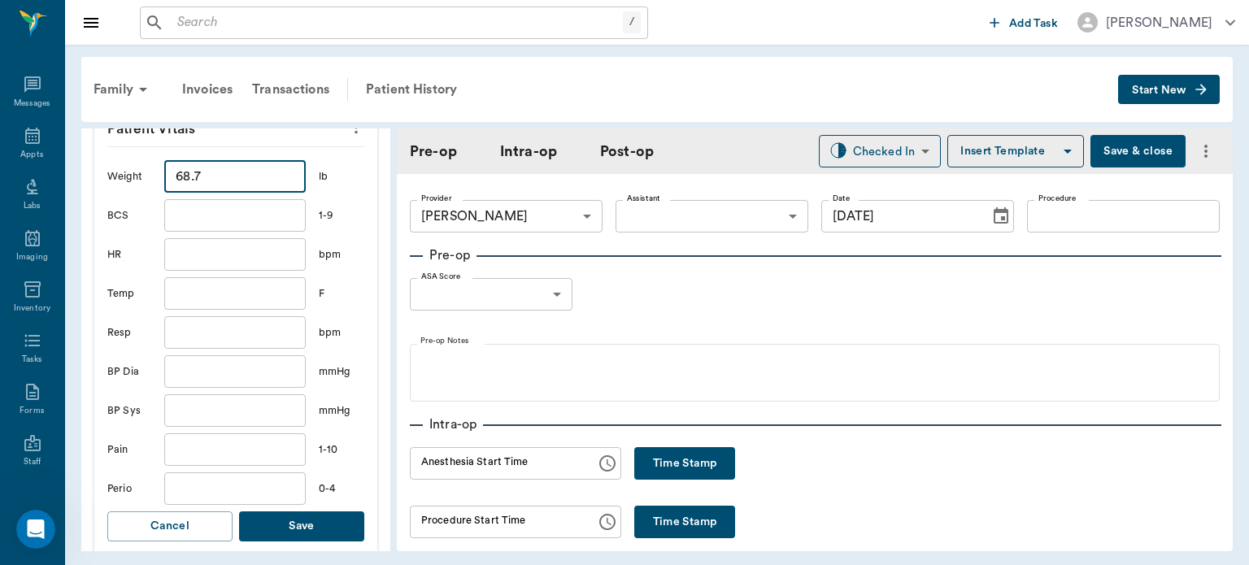
type input "68.7"
click at [233, 277] on input "text" at bounding box center [235, 293] width 142 height 33
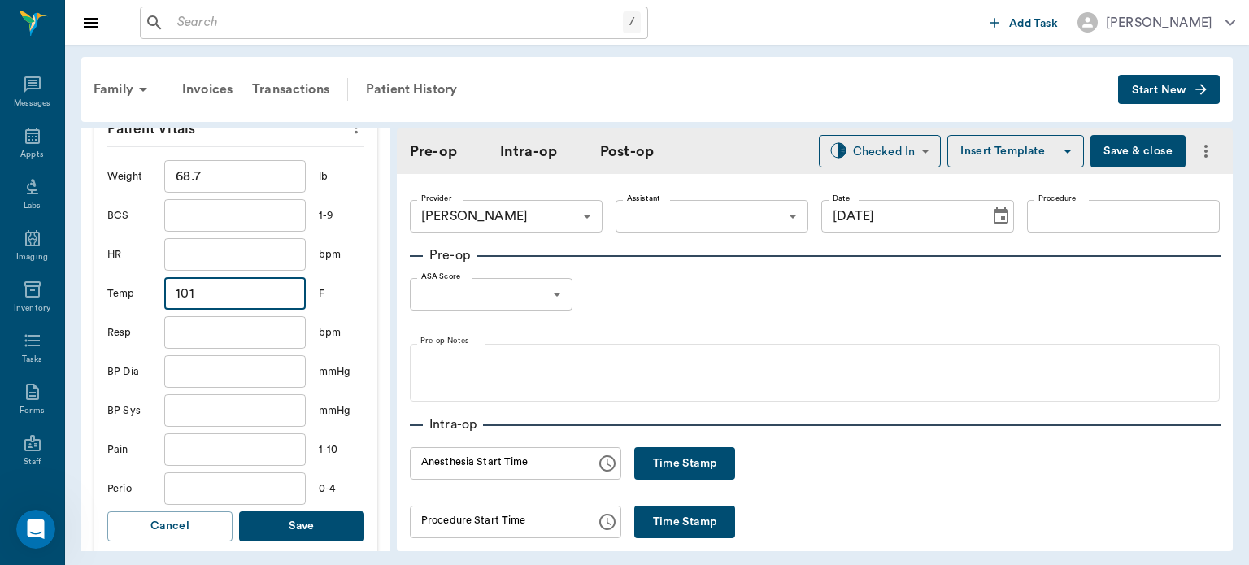
type input "101"
click at [302, 526] on button "Save" at bounding box center [301, 527] width 125 height 30
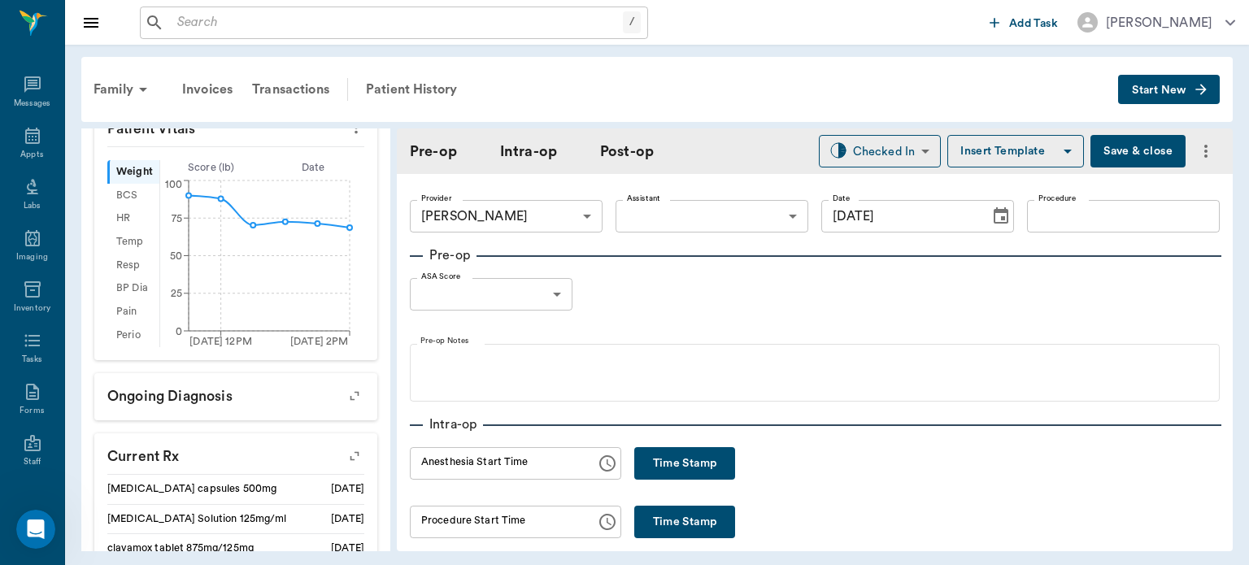
click at [675, 208] on body "/ ​ Add Task Dr. Bert Ellsworth Nectar Messages Appts Labs Imaging Inventory Ta…" at bounding box center [624, 282] width 1249 height 565
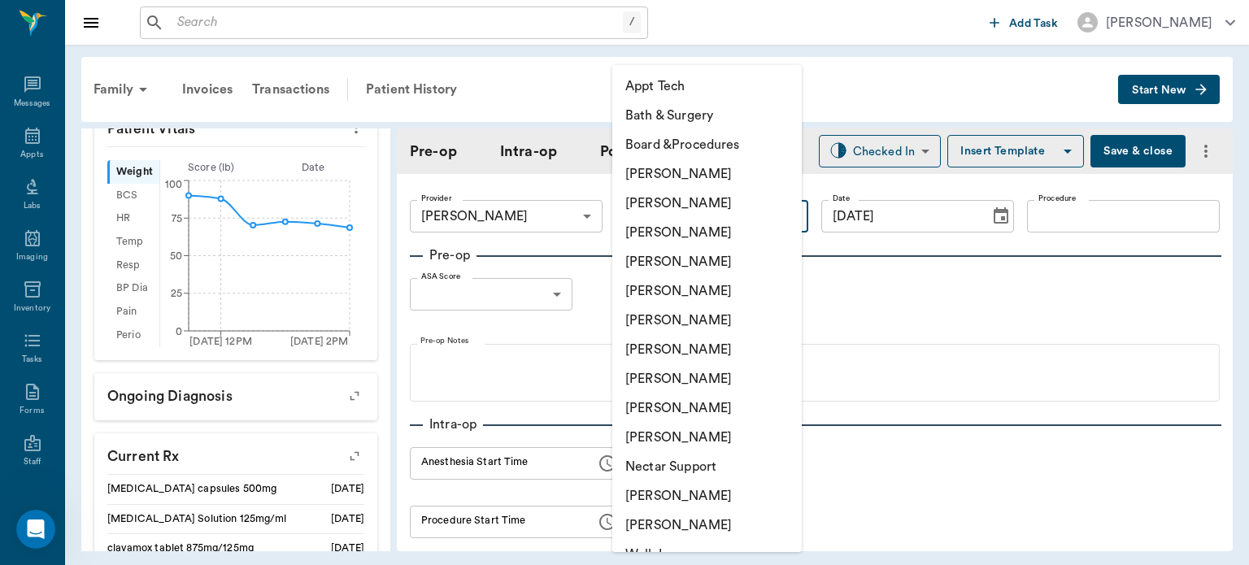
click at [682, 384] on li "[PERSON_NAME]" at bounding box center [707, 378] width 190 height 29
type input "63ec2e7e52e12b0ba117b124"
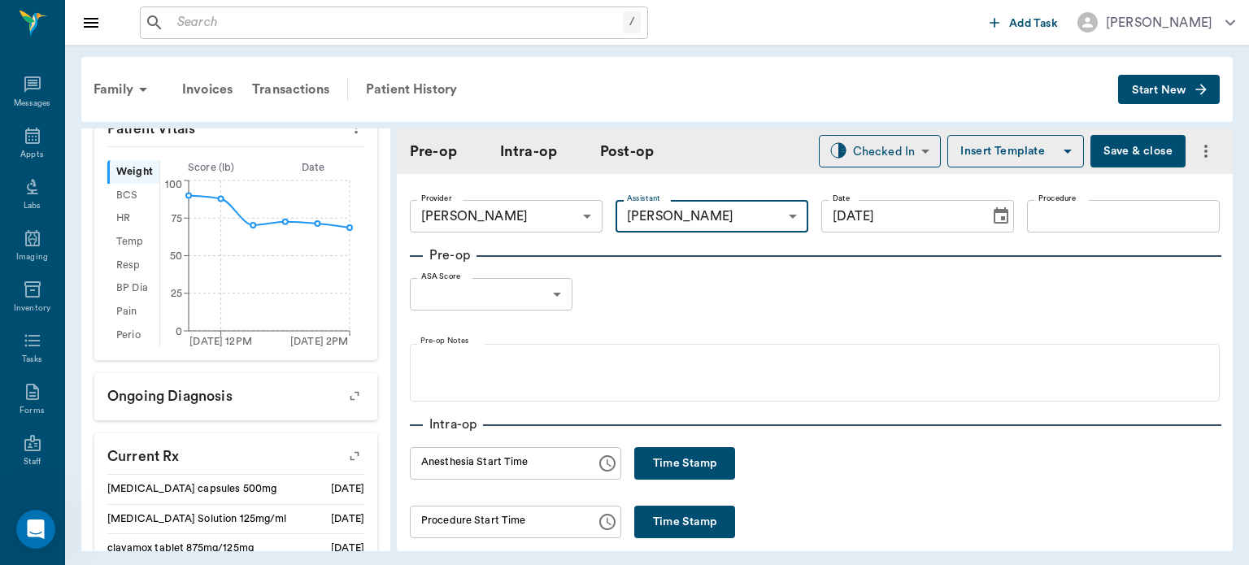
click at [535, 291] on body "/ ​ Add Task Dr. Bert Ellsworth Nectar Messages Appts Labs Imaging Inventory Ta…" at bounding box center [624, 282] width 1249 height 565
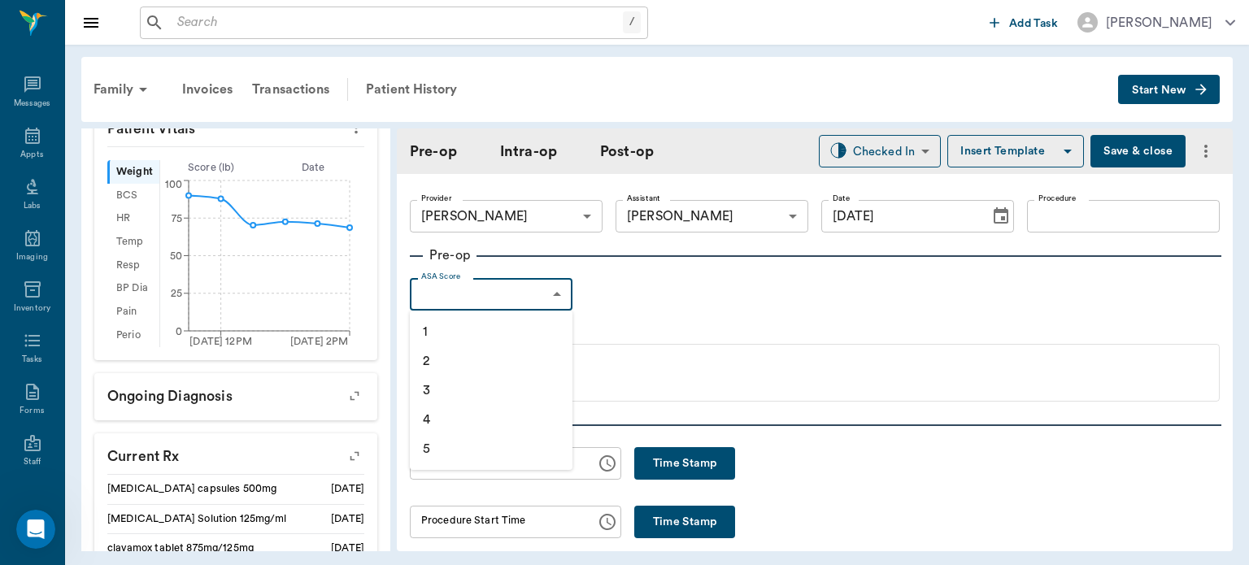
click at [492, 371] on li "2" at bounding box center [491, 360] width 163 height 29
type input "2"
click at [1047, 221] on input "Procedure" at bounding box center [1123, 216] width 193 height 33
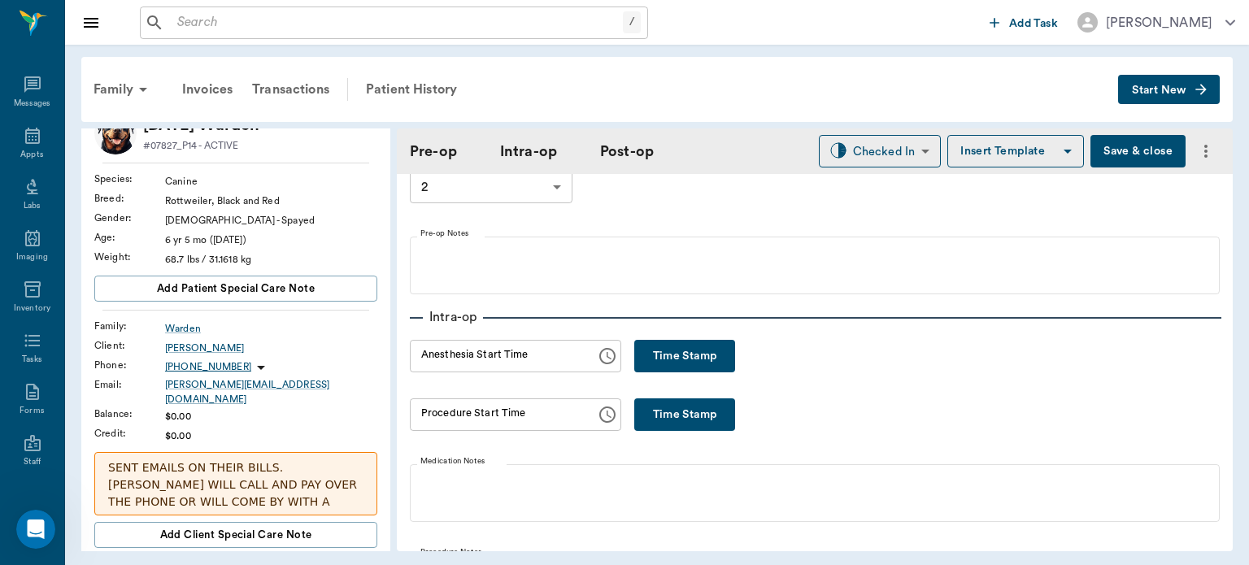
scroll to position [108, 0]
click at [654, 351] on button "Time Stamp" at bounding box center [684, 355] width 101 height 33
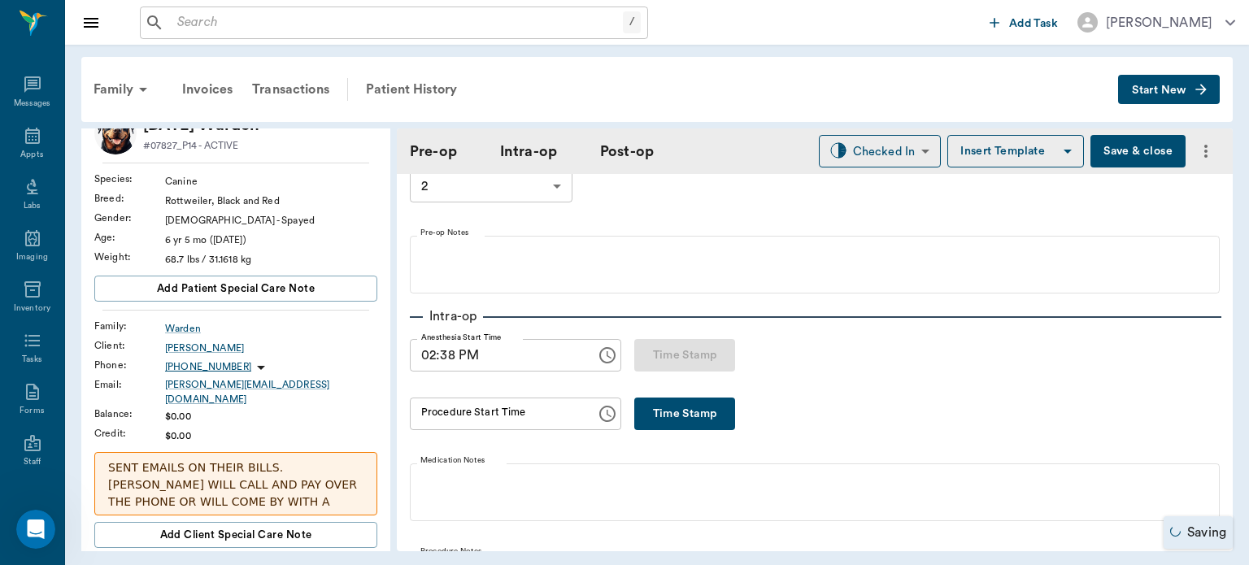
click at [444, 357] on input "02:38 PM" at bounding box center [497, 355] width 175 height 33
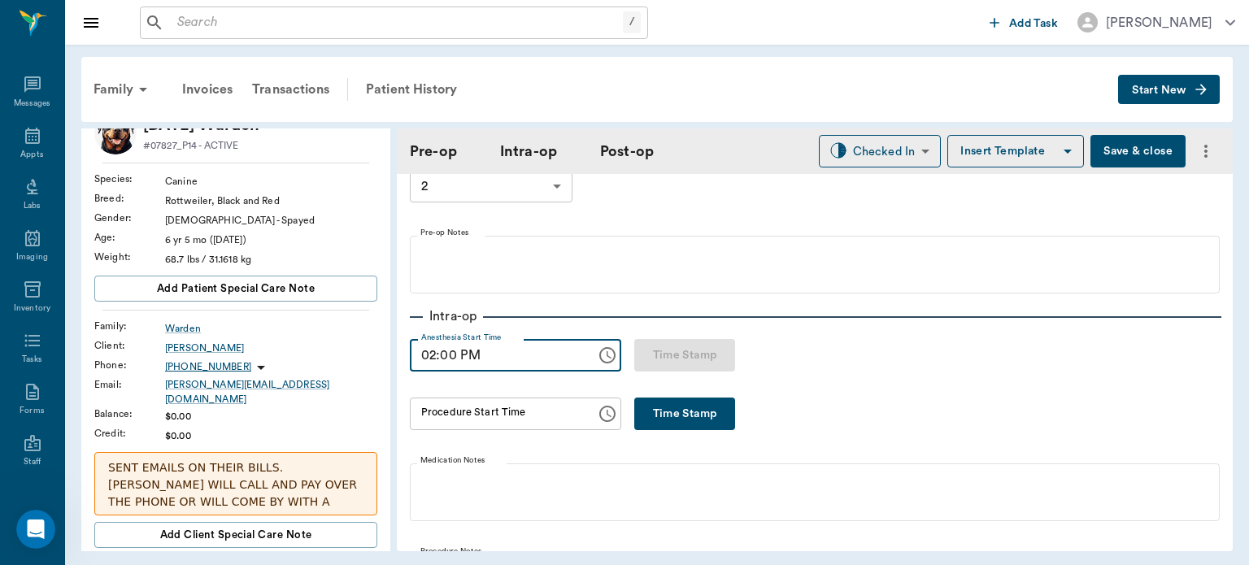
type input "02:00 PM"
click at [660, 415] on button "Time Stamp" at bounding box center [684, 414] width 101 height 33
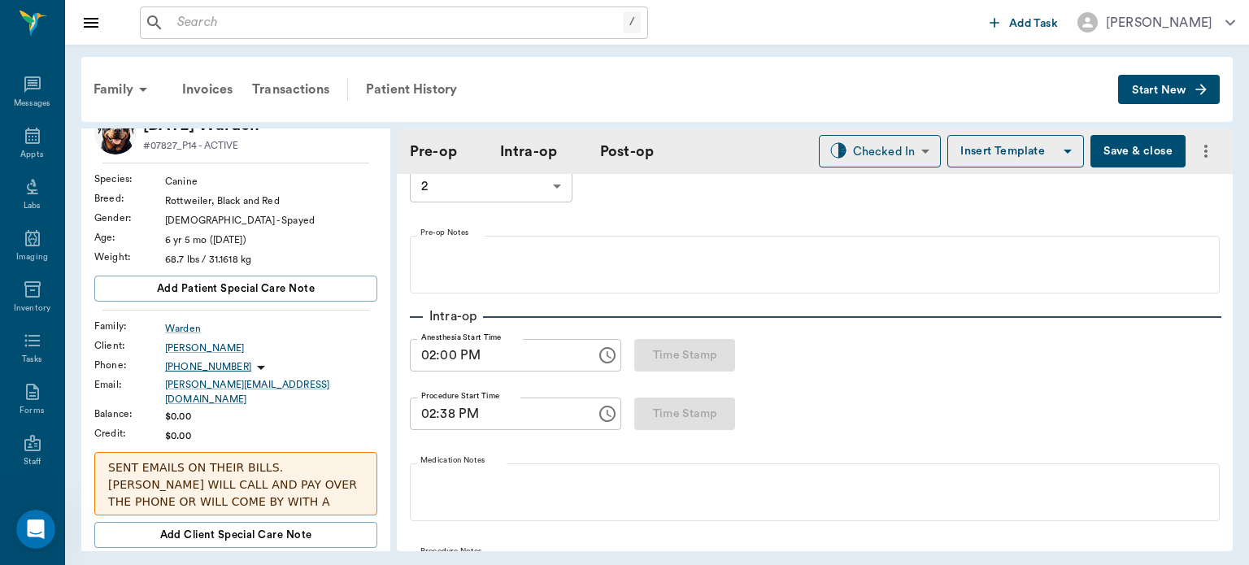
click at [446, 420] on input "02:38 PM" at bounding box center [497, 414] width 175 height 33
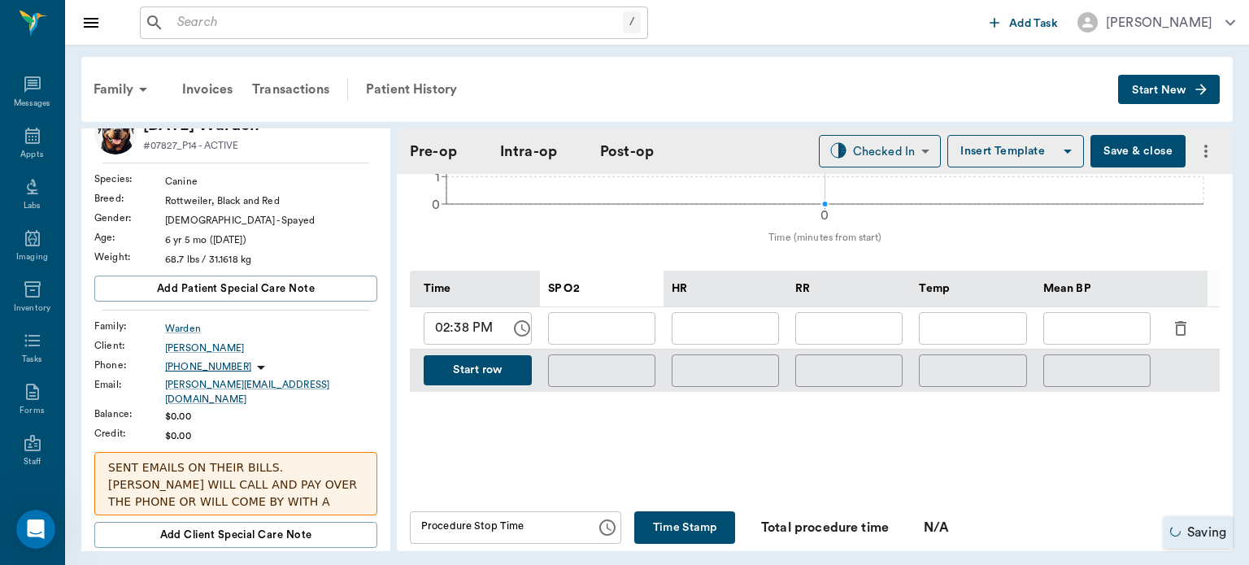
scroll to position [682, 0]
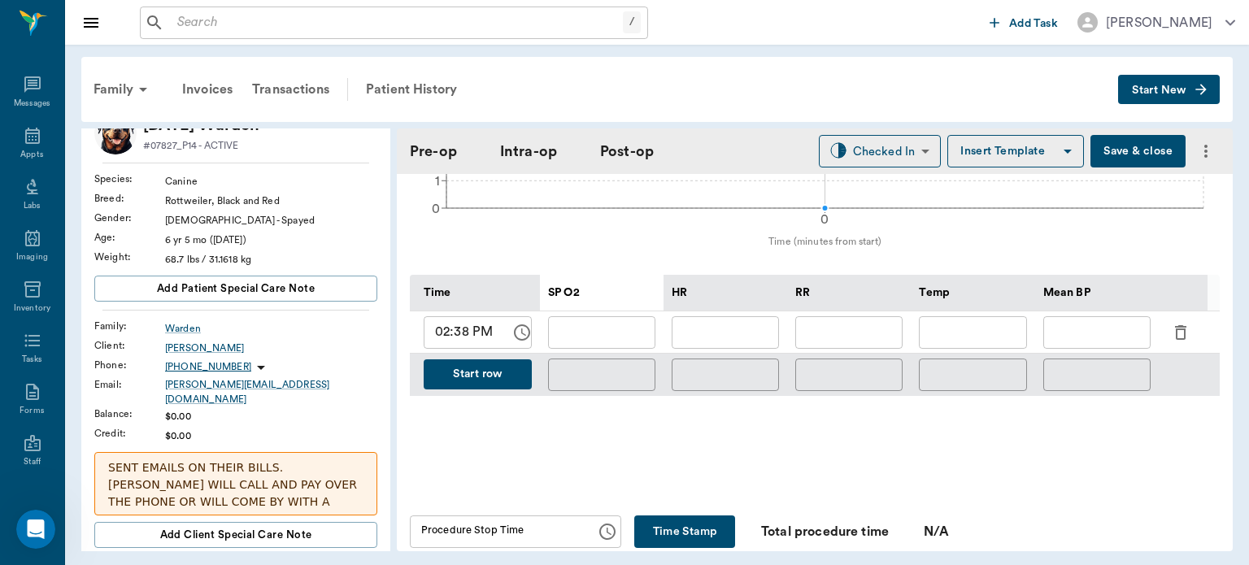
type input "02:30 PM"
click at [1189, 325] on icon "button" at bounding box center [1181, 333] width 20 height 20
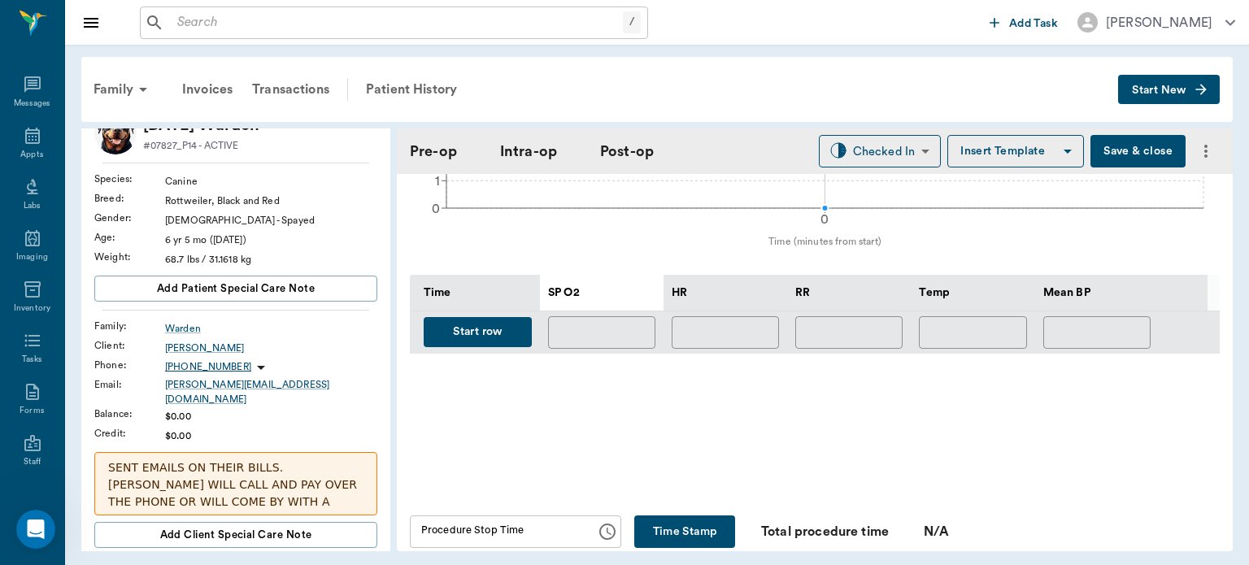
click at [474, 344] on button "Start row" at bounding box center [478, 332] width 108 height 30
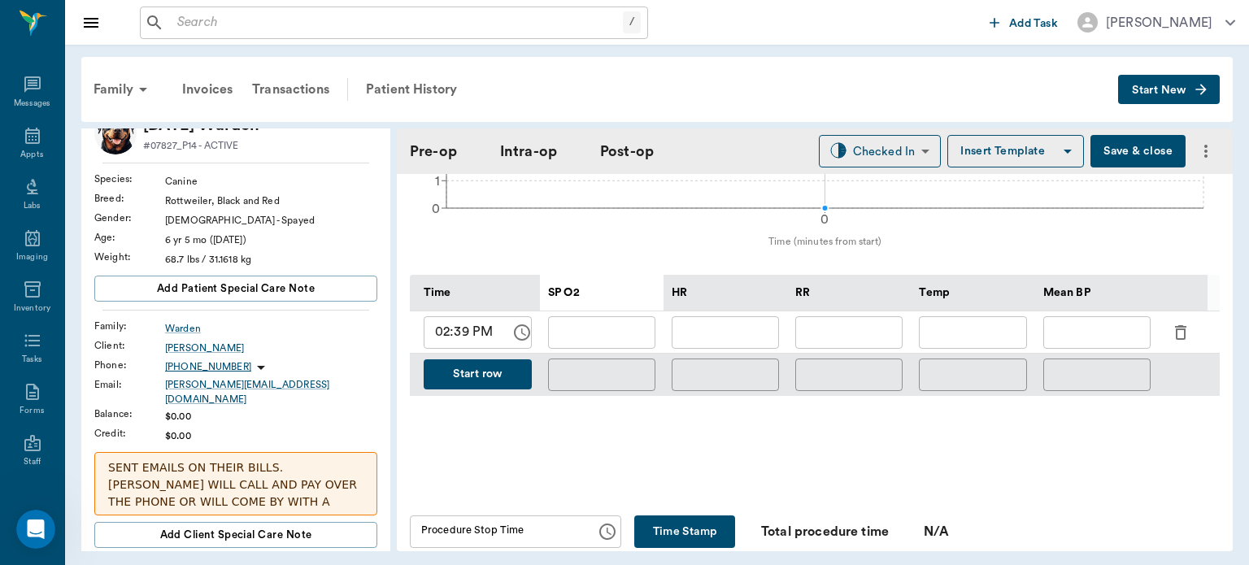
click at [728, 329] on input "text" at bounding box center [725, 332] width 107 height 33
type input "89"
click at [595, 335] on input "text" at bounding box center [601, 332] width 107 height 33
type input "98"
click at [859, 336] on input "text" at bounding box center [848, 332] width 107 height 33
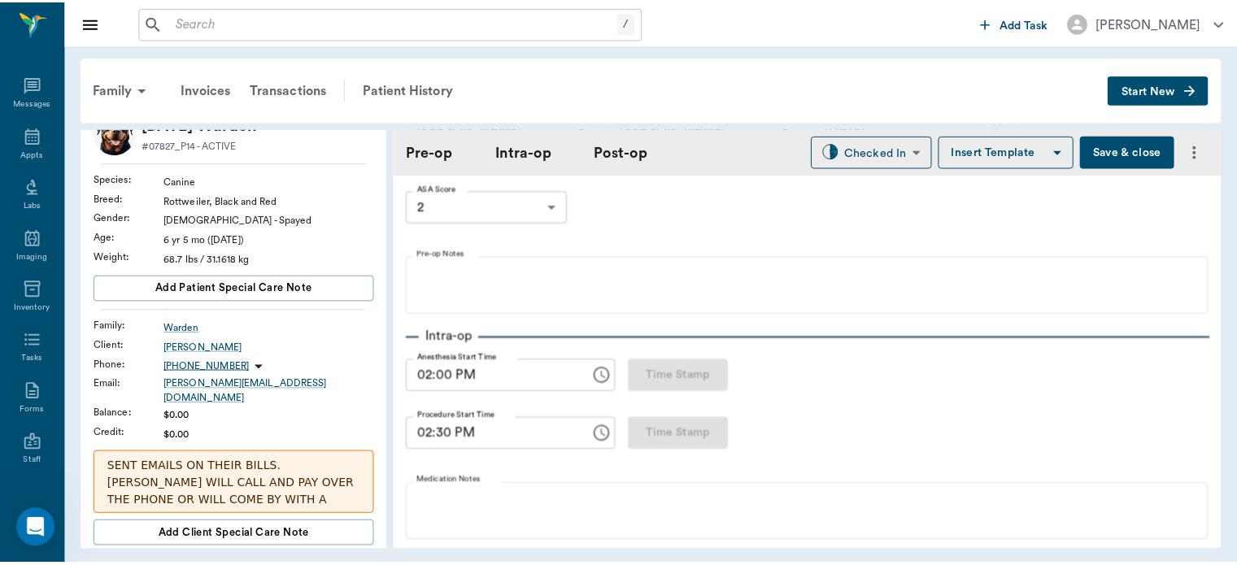
scroll to position [0, 0]
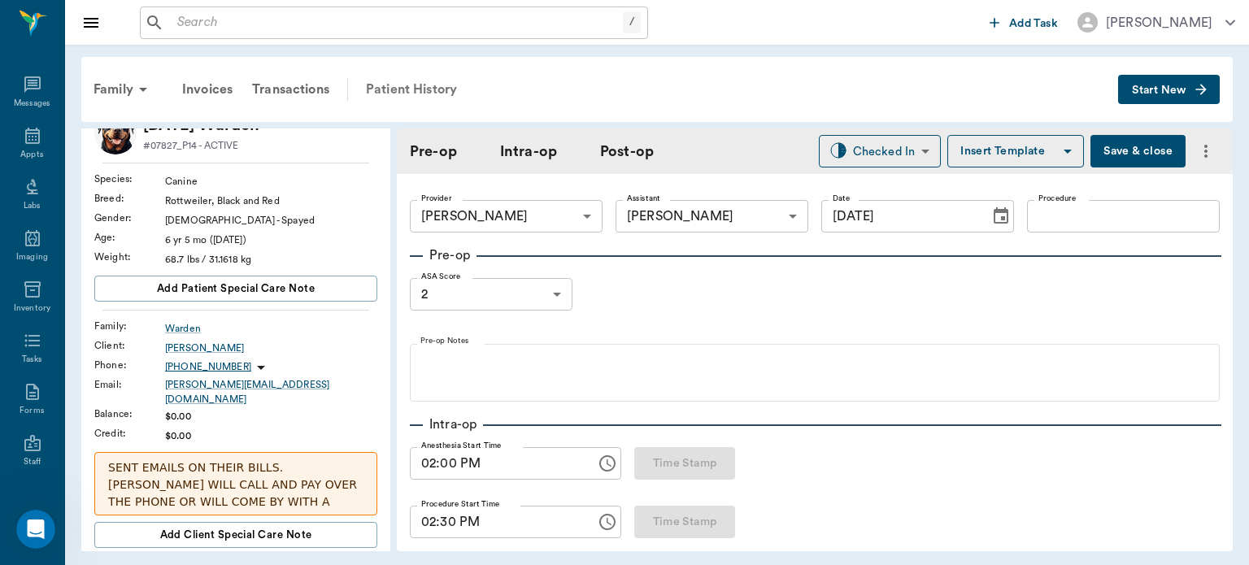
type input "10"
click at [439, 72] on div "Patient History" at bounding box center [411, 89] width 111 height 39
click at [429, 85] on div "Patient History" at bounding box center [411, 89] width 111 height 39
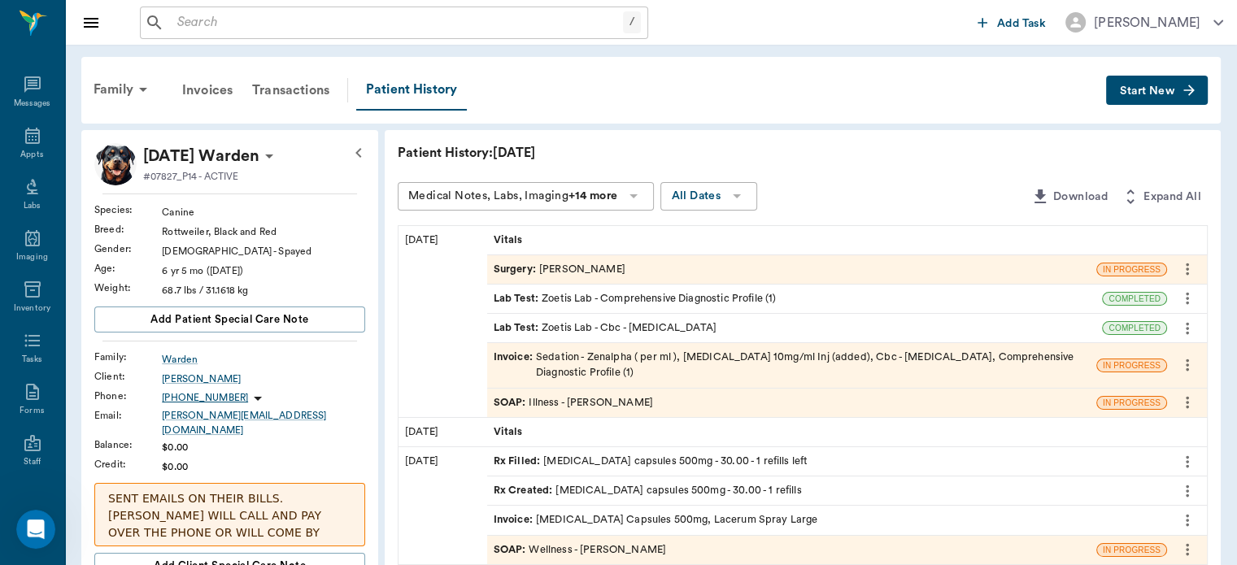
click at [1186, 268] on icon "more" at bounding box center [1187, 270] width 3 height 12
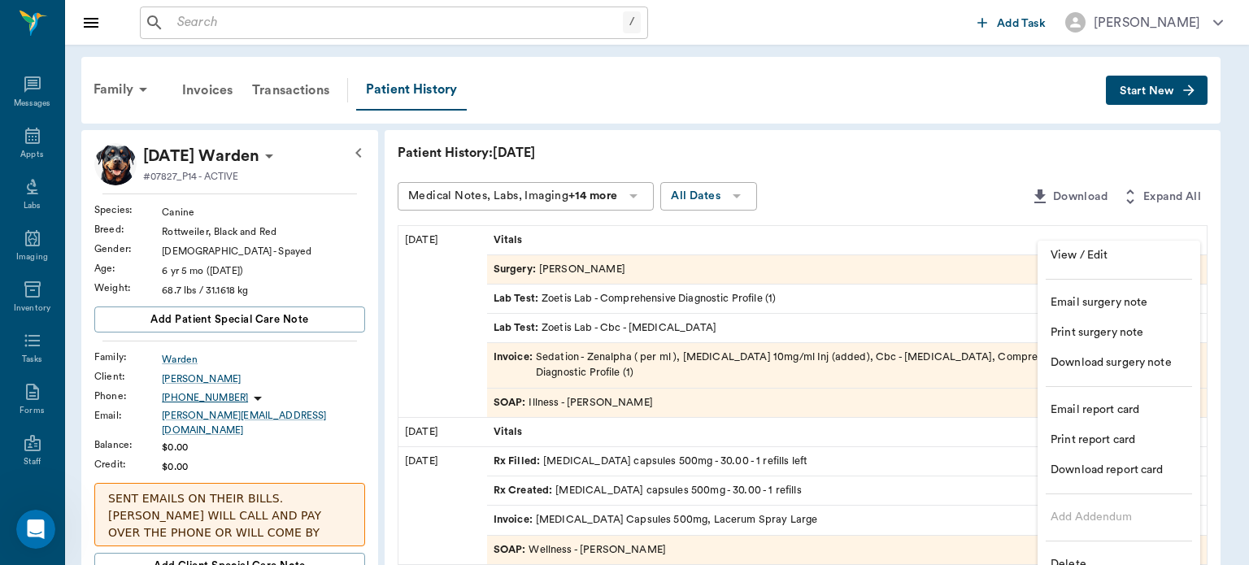
click at [1089, 559] on span "Delete" at bounding box center [1119, 564] width 137 height 17
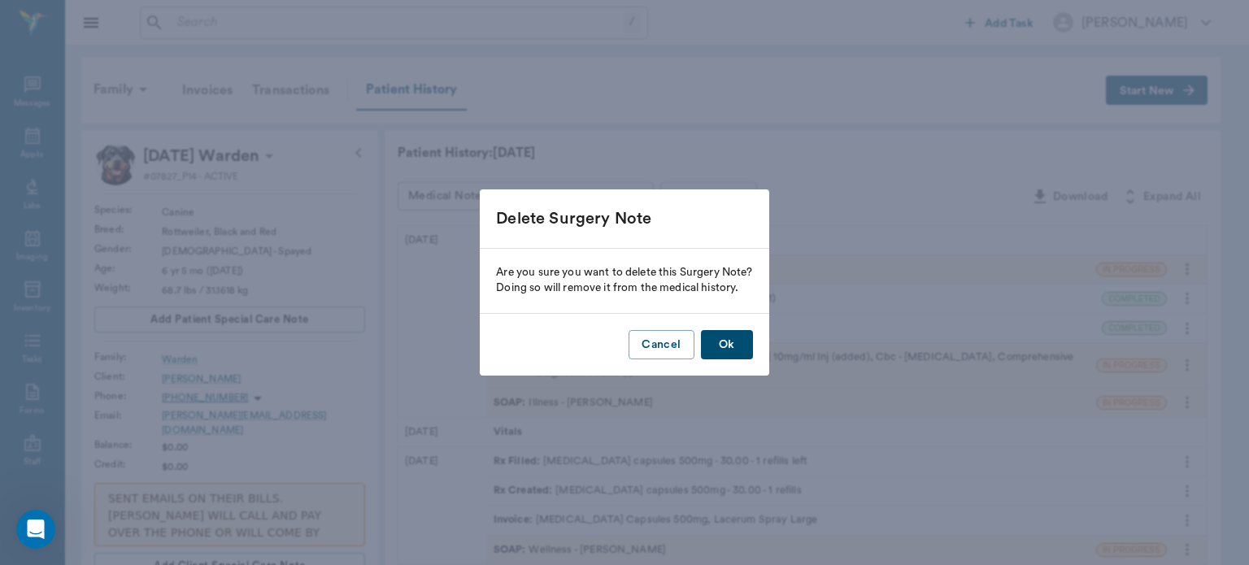
click at [734, 358] on button "Ok" at bounding box center [727, 345] width 52 height 30
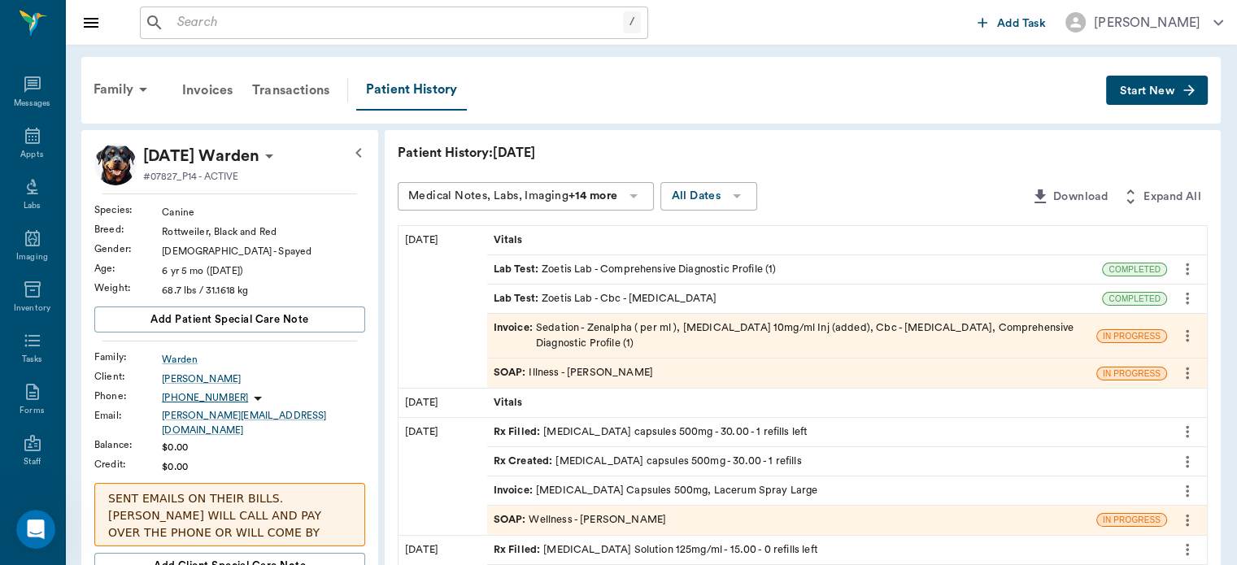
scroll to position [19, 0]
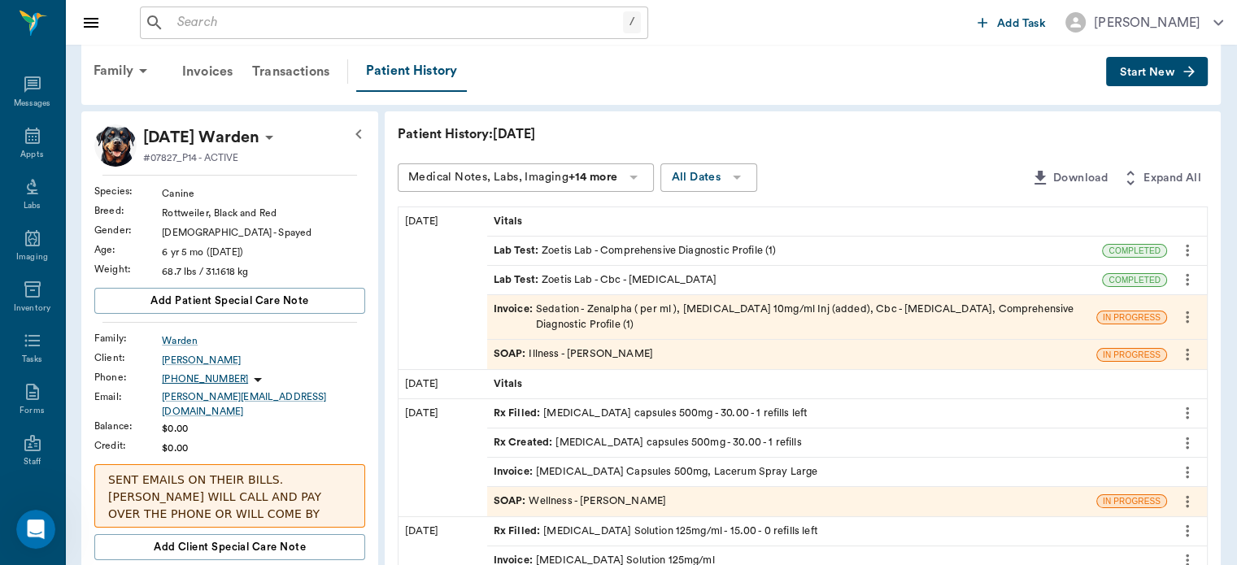
click at [507, 358] on span "SOAP :" at bounding box center [512, 353] width 36 height 15
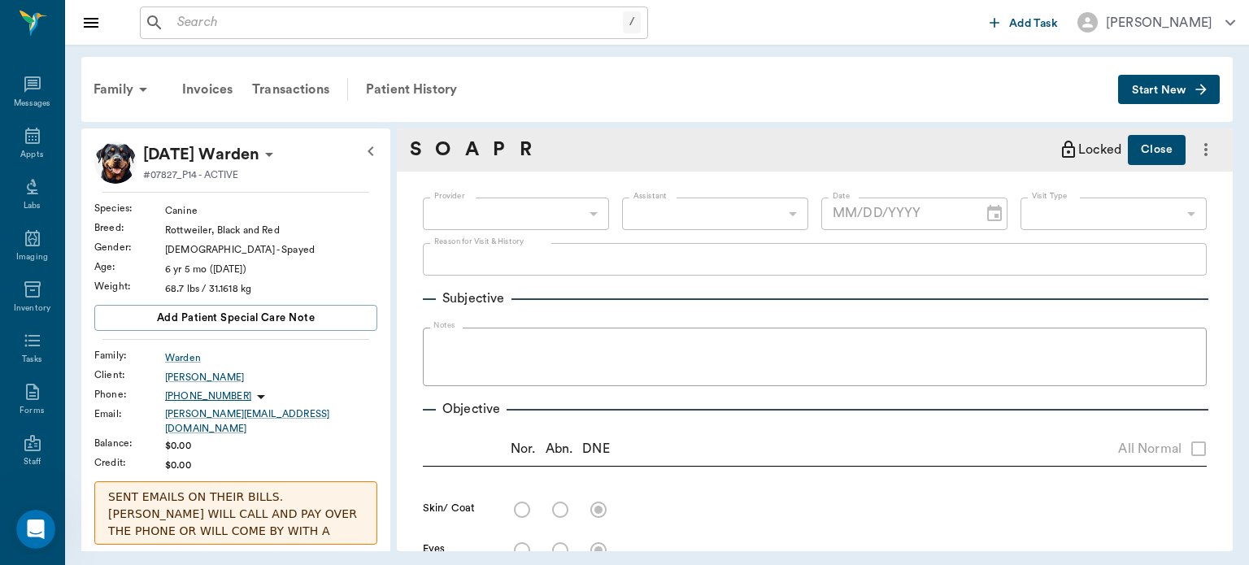
type input "63ec2f075fda476ae8351a4d"
type input "65d2be4f46e3a538d89b8c15"
type textarea "WOUNDS NOT GETTING BETTER. GETTING BAD AGAIN. SEDATE AND CLEAN. NOT WALKING. -L…"
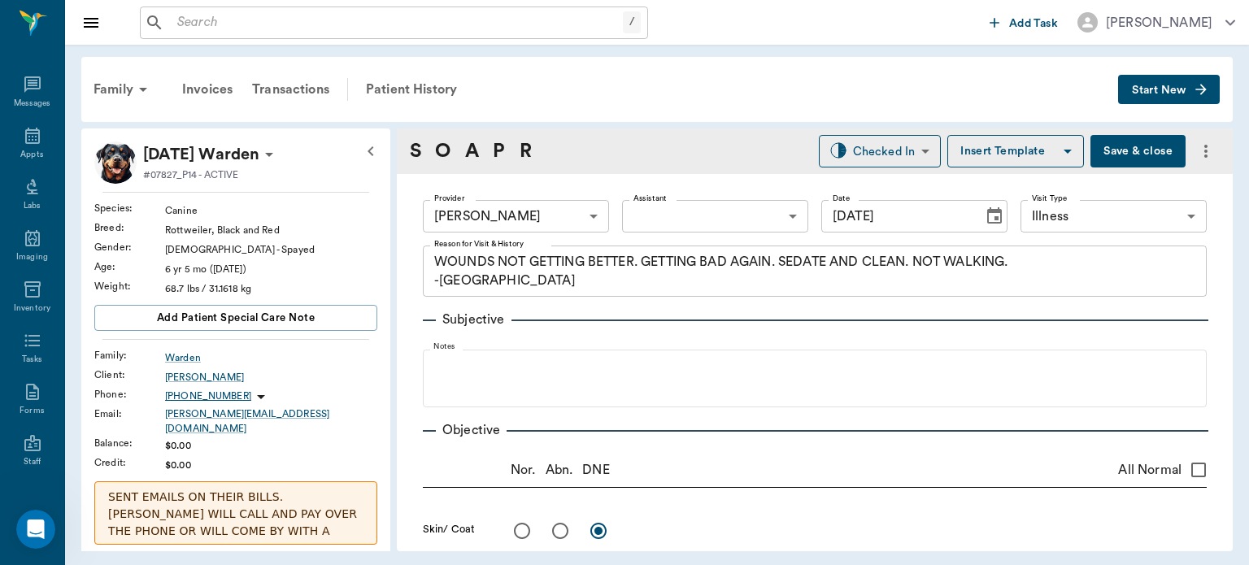
type input "[DATE]"
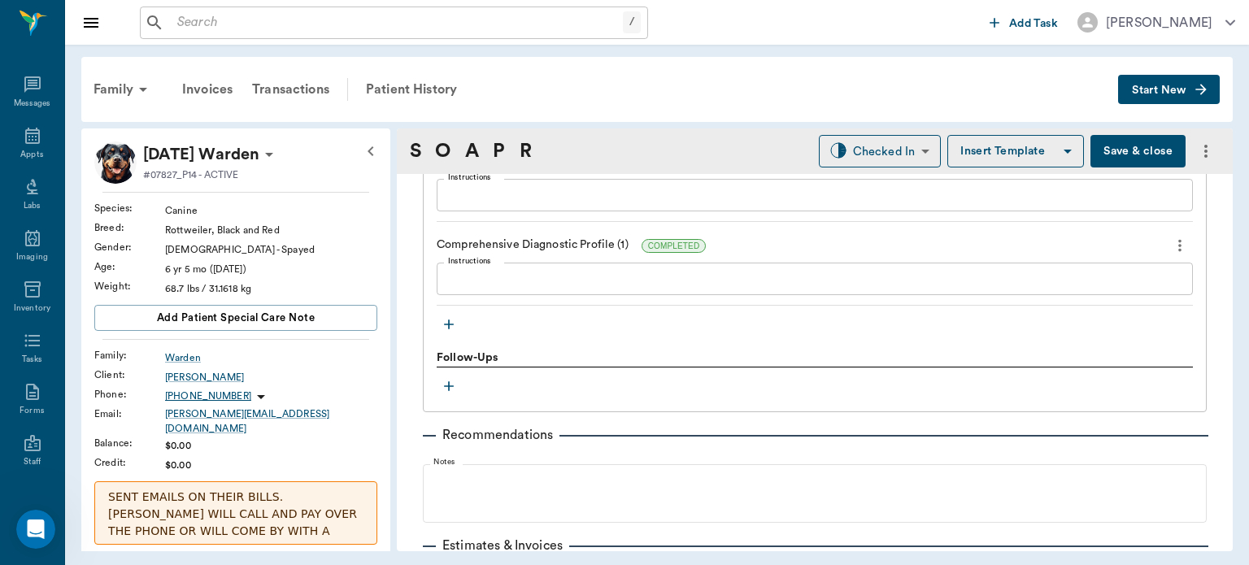
scroll to position [1481, 0]
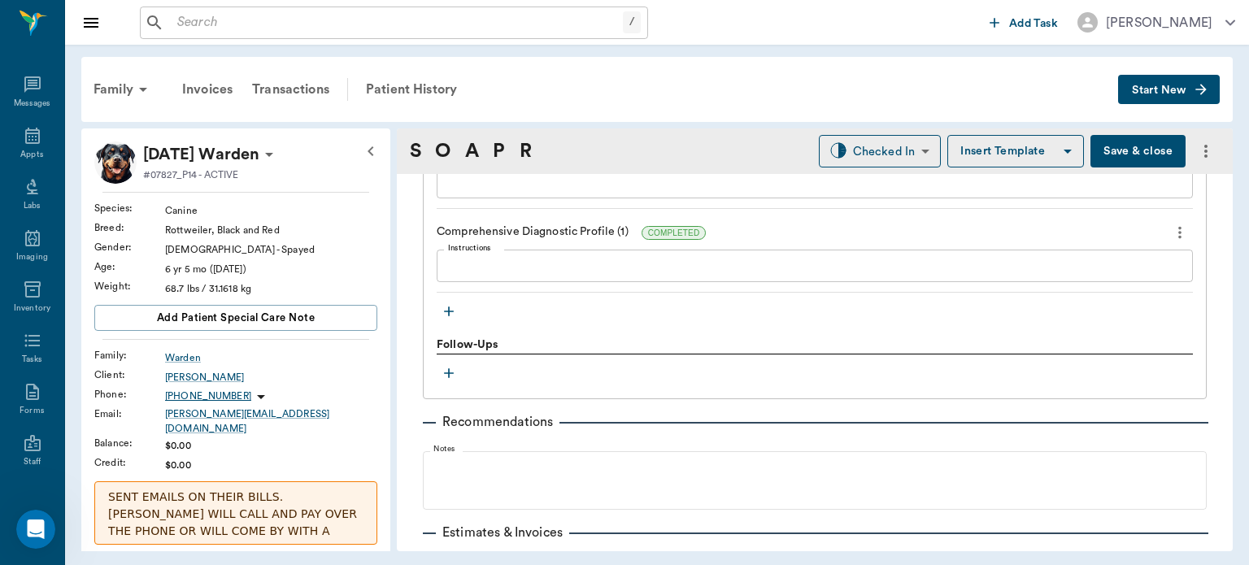
click at [448, 310] on icon "button" at bounding box center [449, 312] width 10 height 10
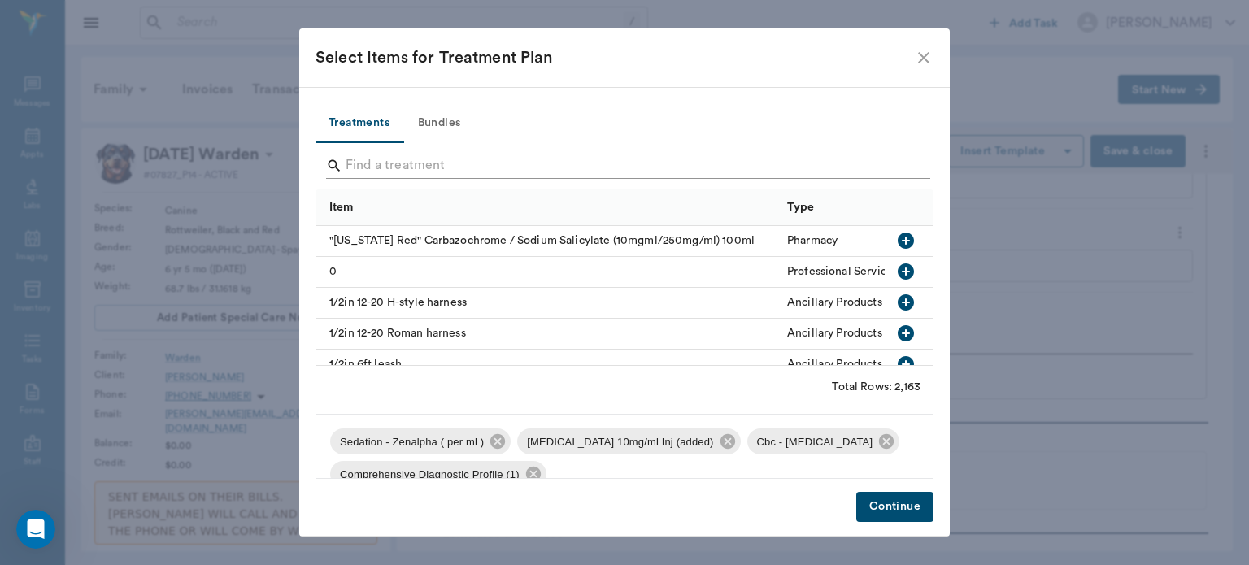
click at [410, 158] on input "Search" at bounding box center [626, 166] width 560 height 26
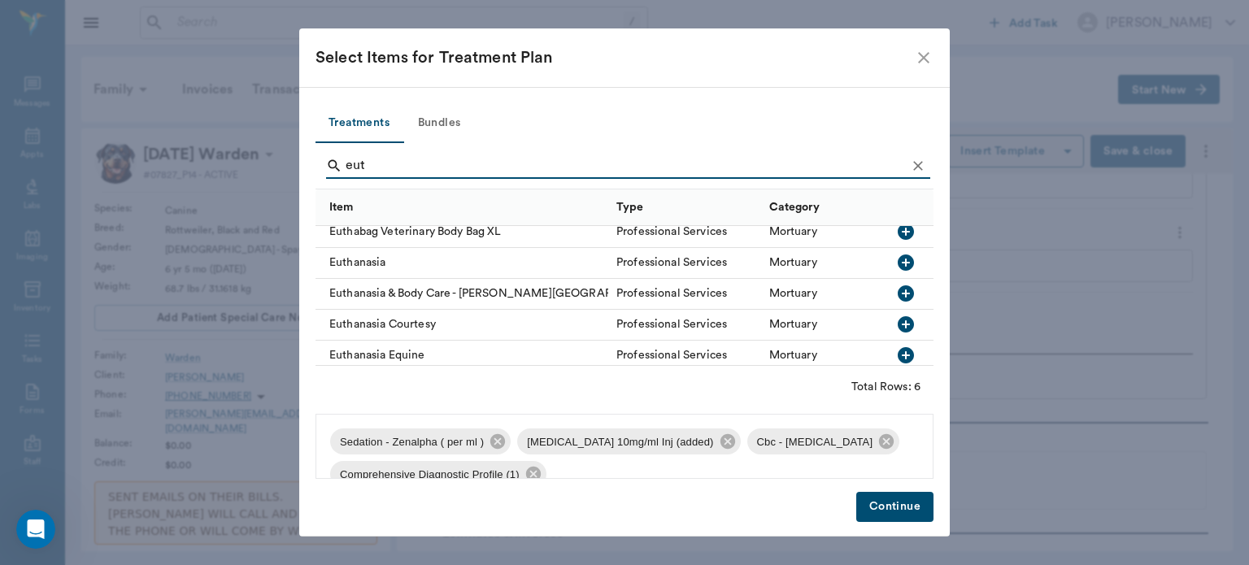
scroll to position [0, 0]
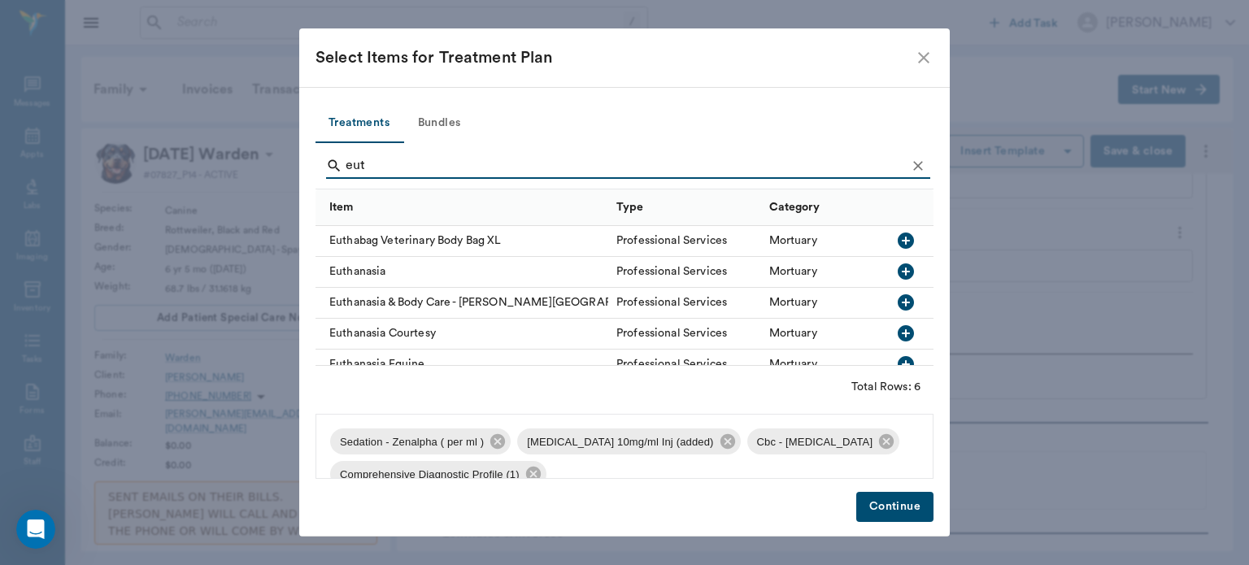
type input "eut"
click at [896, 268] on icon "button" at bounding box center [906, 272] width 20 height 20
click at [905, 512] on button "Continue" at bounding box center [894, 507] width 77 height 30
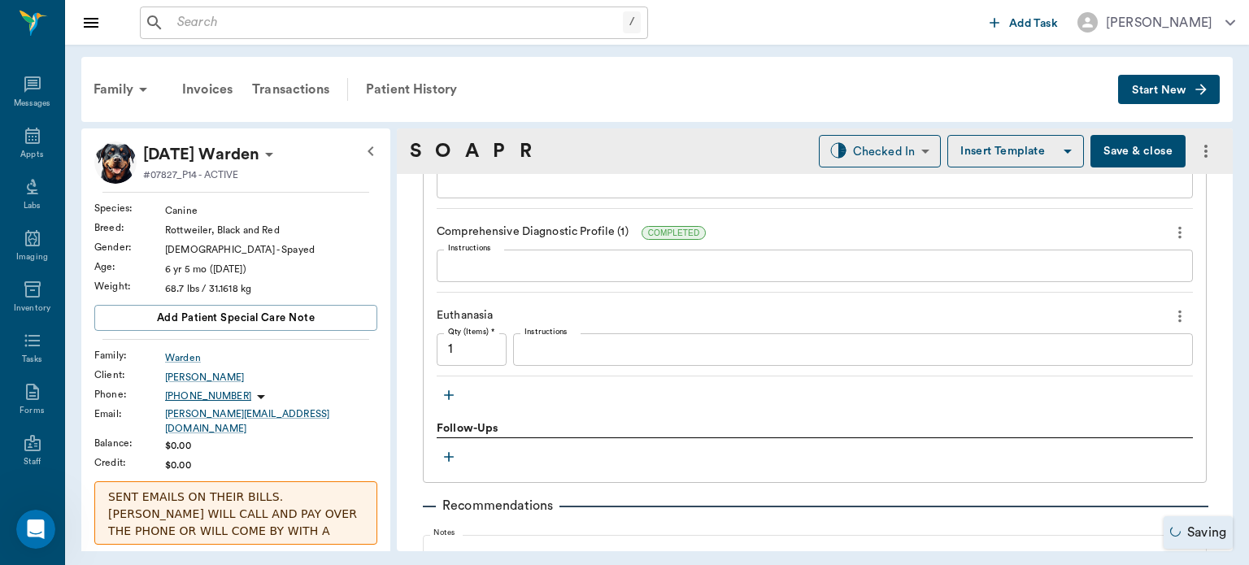
click at [448, 420] on div "Follow-Ups" at bounding box center [815, 429] width 756 height 18
click at [1171, 316] on icon "more" at bounding box center [1180, 317] width 18 height 20
click at [1061, 376] on span "Delete" at bounding box center [1099, 372] width 137 height 17
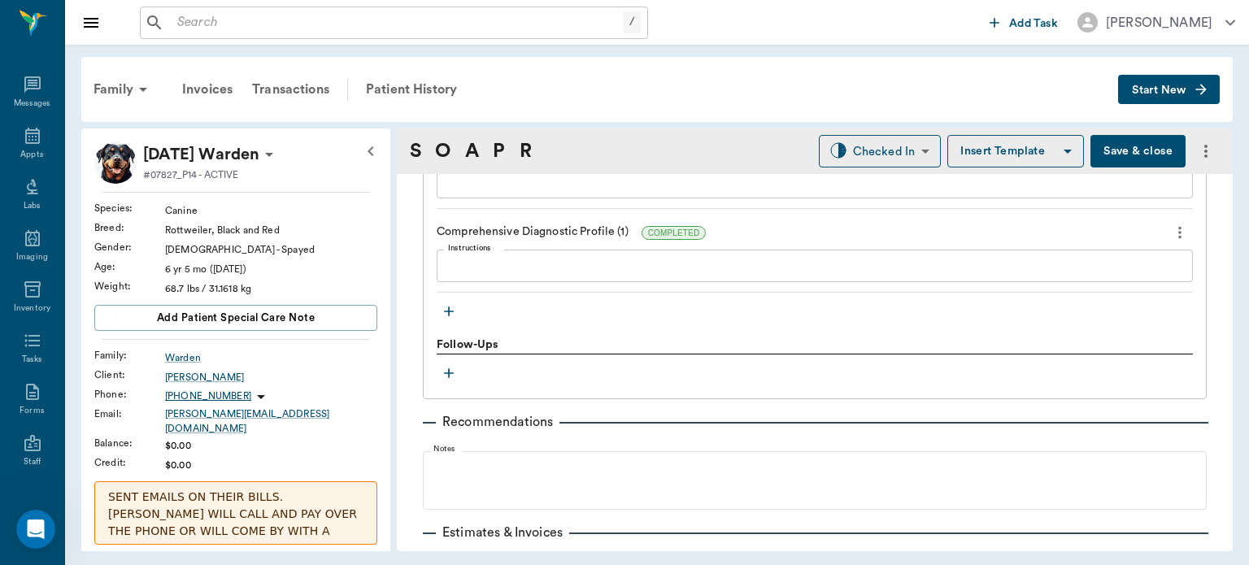
click at [451, 310] on icon "button" at bounding box center [449, 311] width 16 height 16
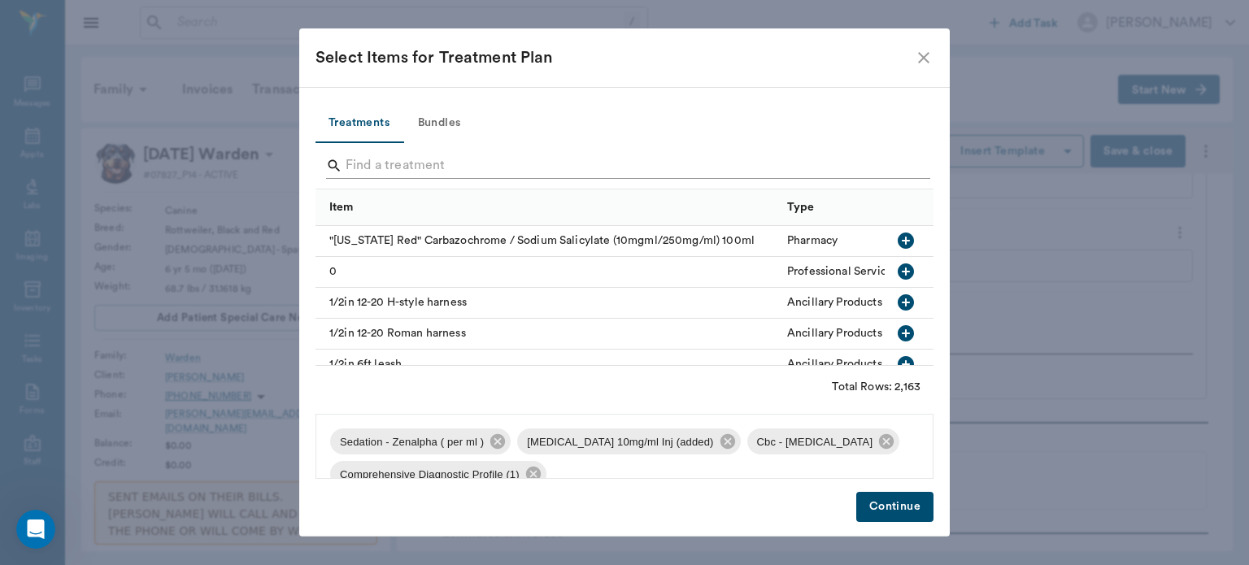
click at [380, 159] on input "Search" at bounding box center [626, 166] width 560 height 26
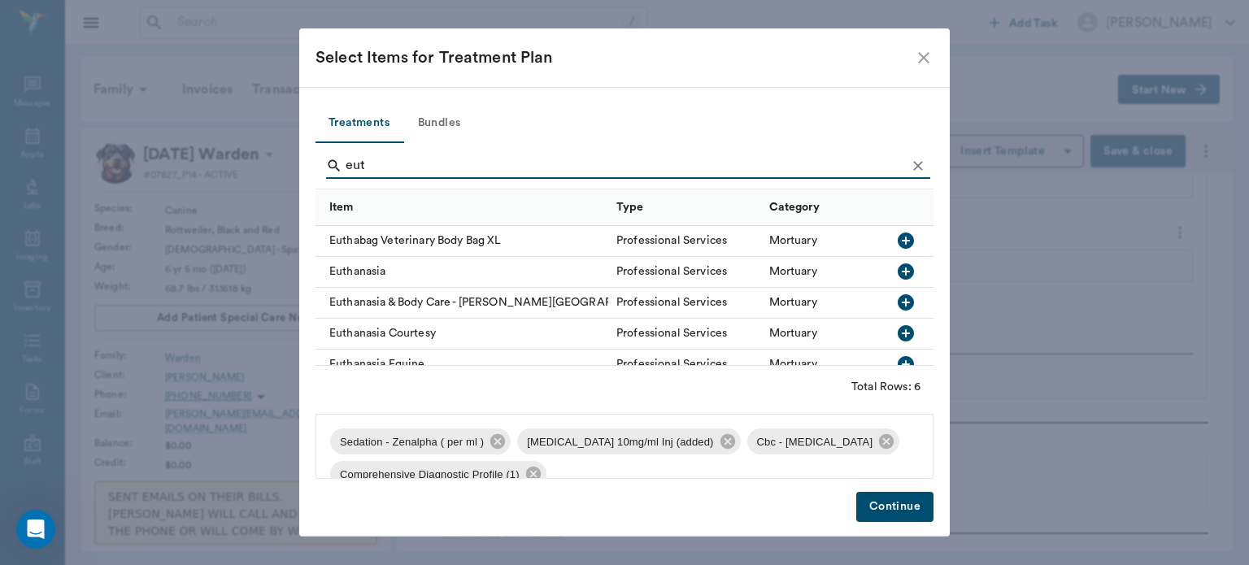
type input "eut"
click at [898, 273] on icon "button" at bounding box center [906, 272] width 16 height 16
click at [898, 497] on button "Continue" at bounding box center [894, 507] width 77 height 30
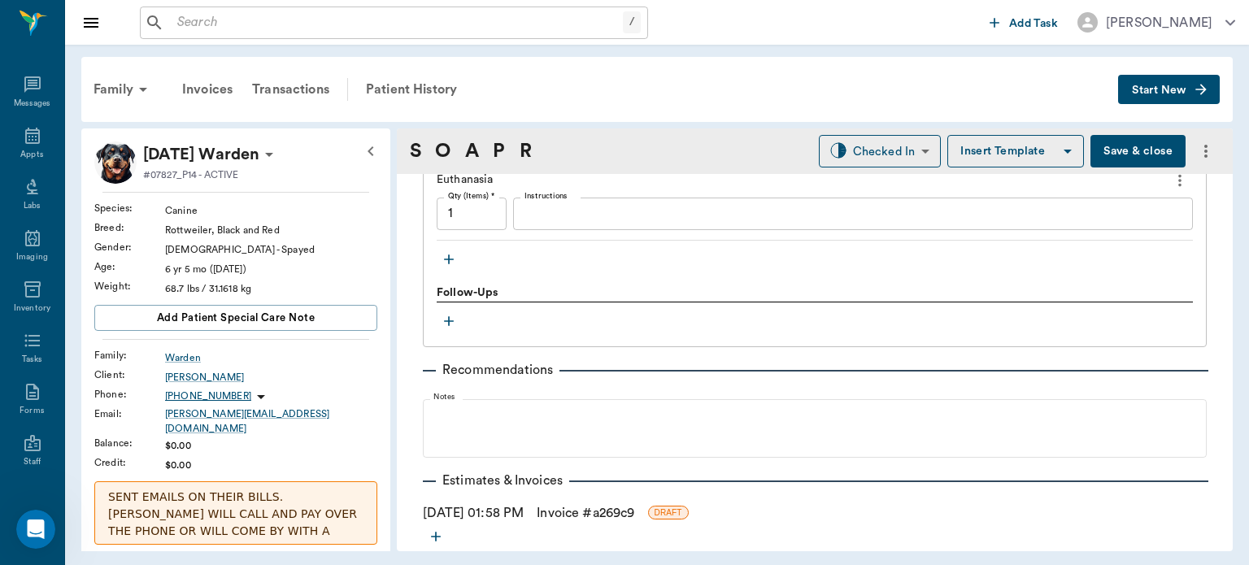
scroll to position [1627, 0]
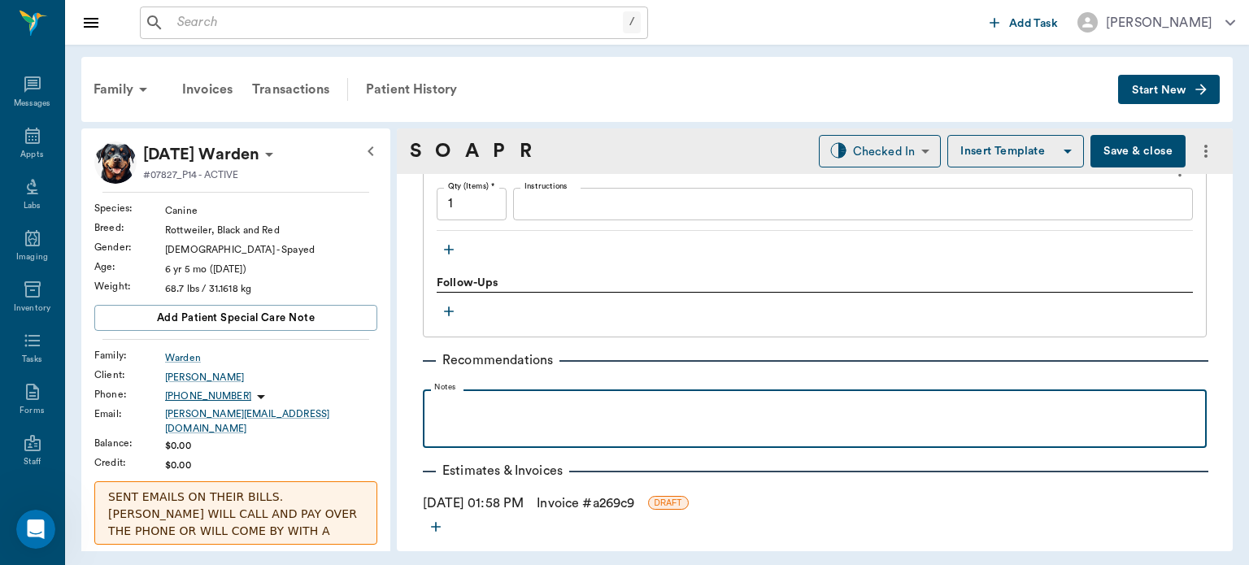
click at [882, 420] on div at bounding box center [815, 418] width 768 height 41
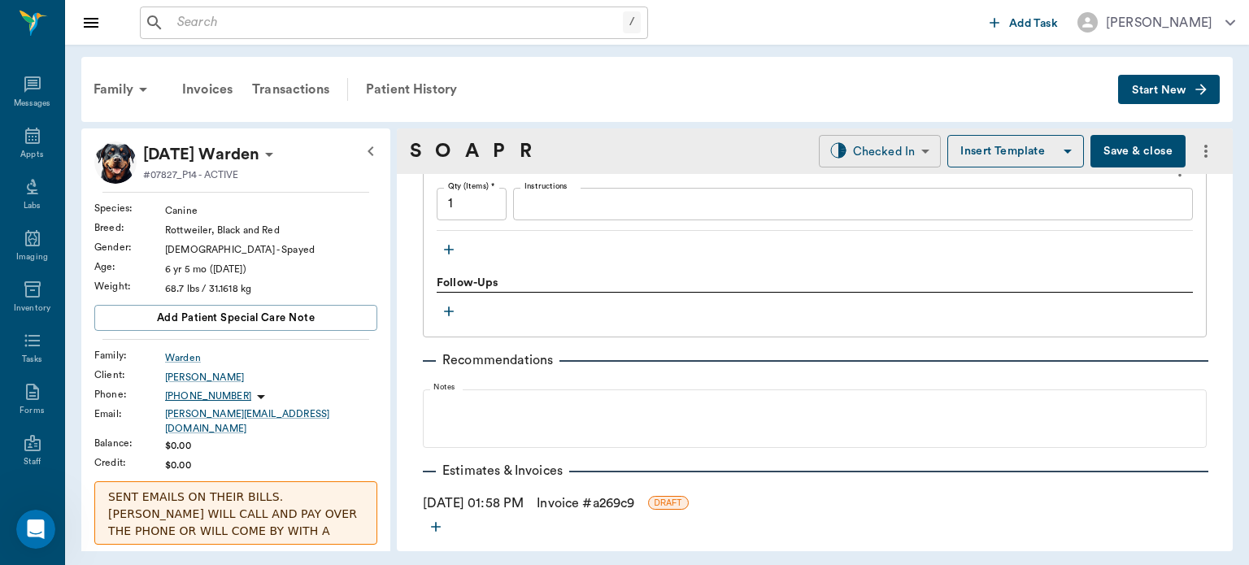
click at [882, 150] on body "/ ​ Add Task Dr. Bert Ellsworth Nectar Messages Appts Labs Imaging Inventory Ta…" at bounding box center [624, 282] width 1249 height 565
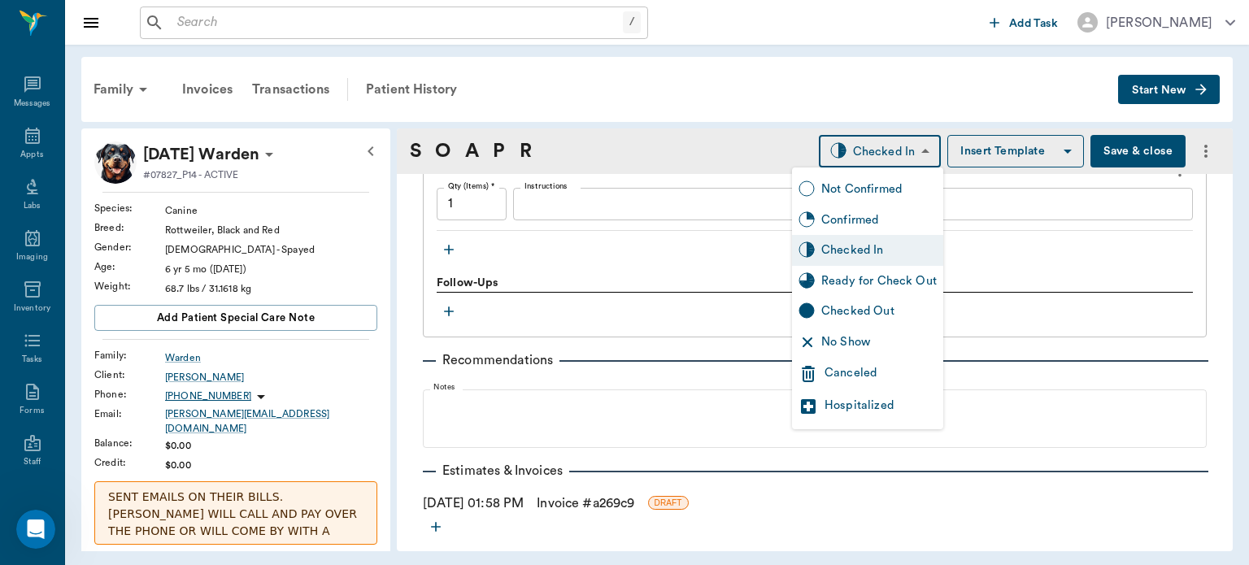
click at [866, 277] on div "Ready for Check Out" at bounding box center [878, 281] width 115 height 18
type input "READY_TO_CHECKOUT"
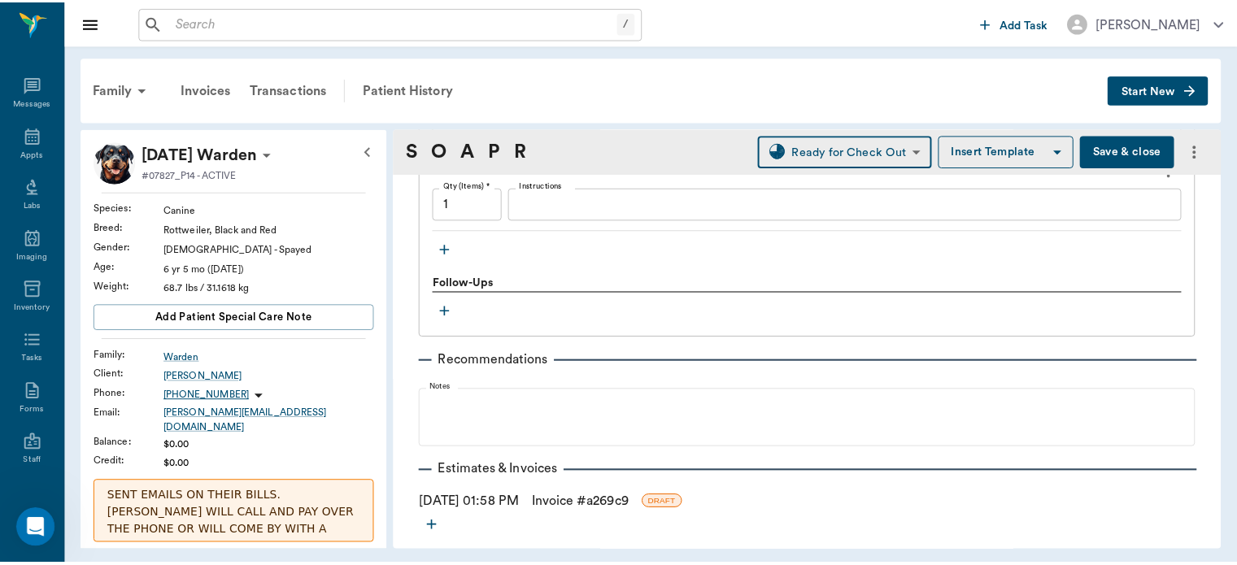
scroll to position [1689, 0]
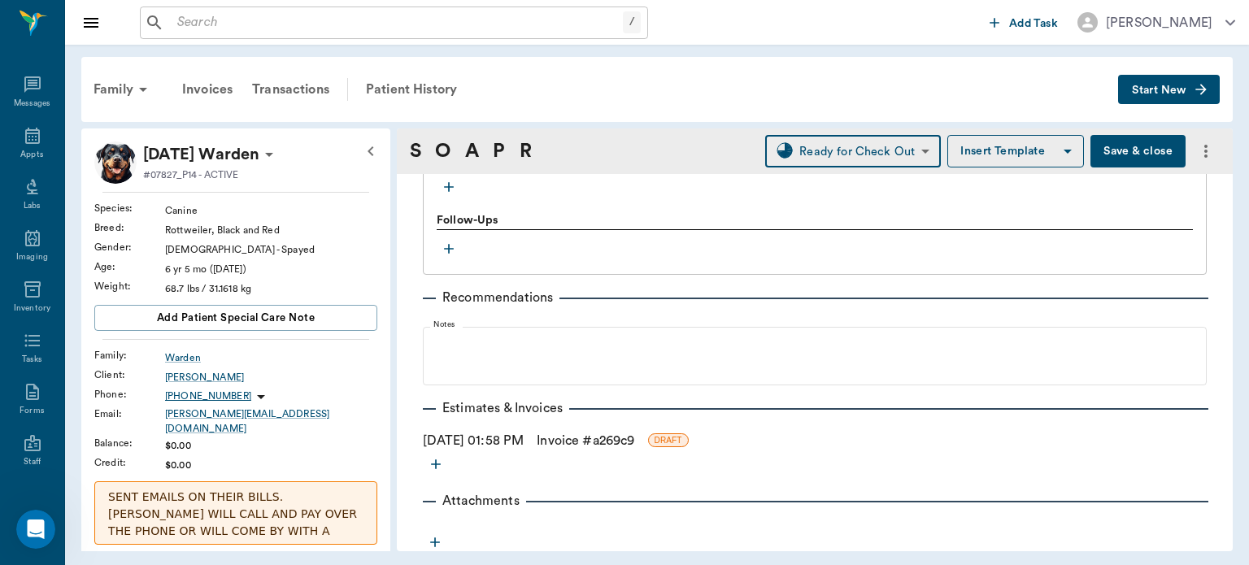
click at [626, 442] on link "Invoice # a269c9" at bounding box center [586, 441] width 98 height 20
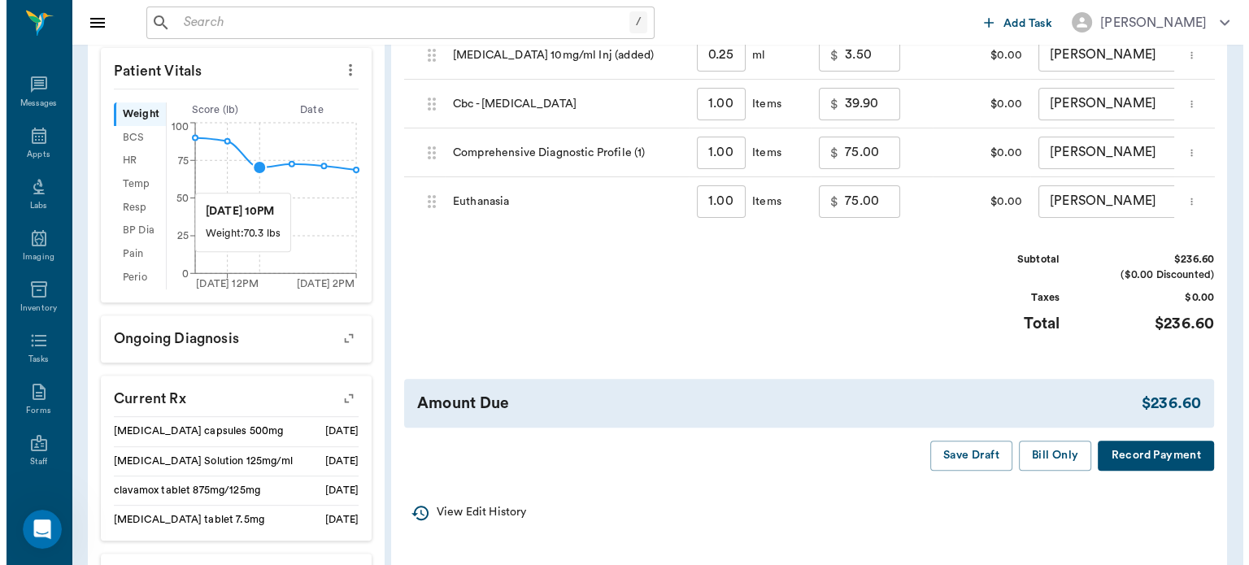
scroll to position [544, 0]
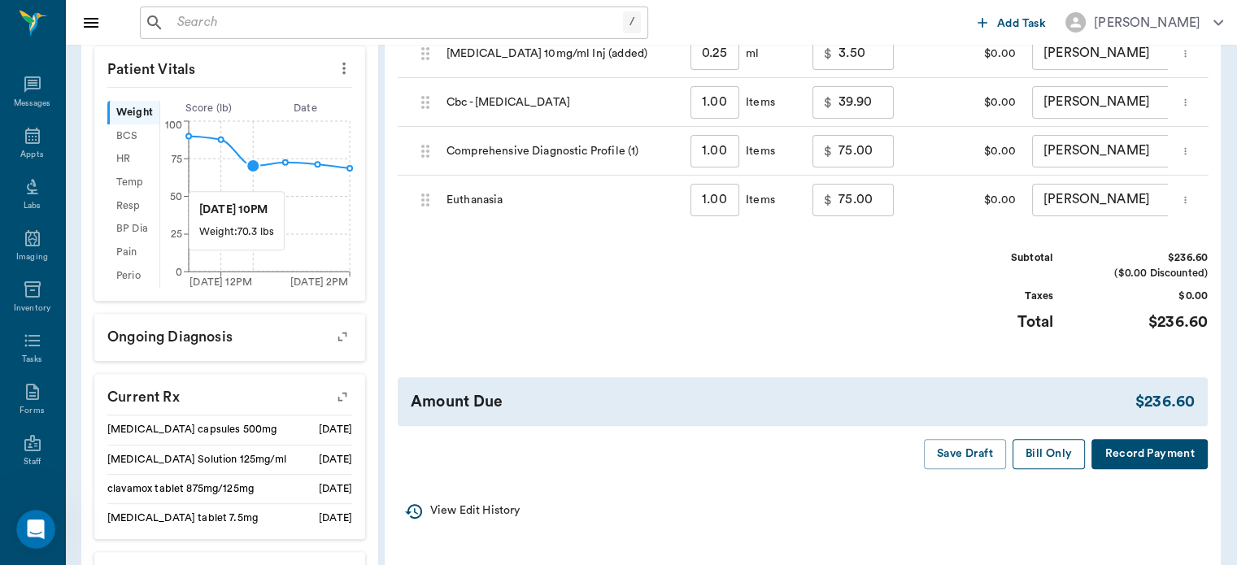
click at [1031, 469] on button "Bill Only" at bounding box center [1049, 454] width 73 height 30
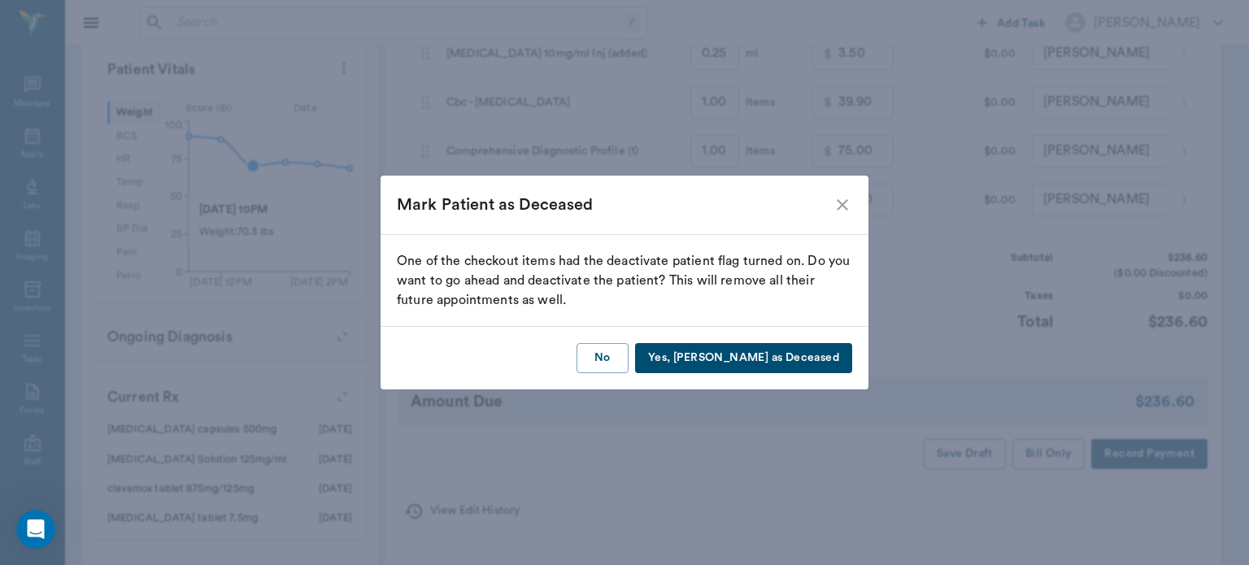
click at [791, 358] on button "Yes, Mark as Deceased" at bounding box center [743, 358] width 217 height 30
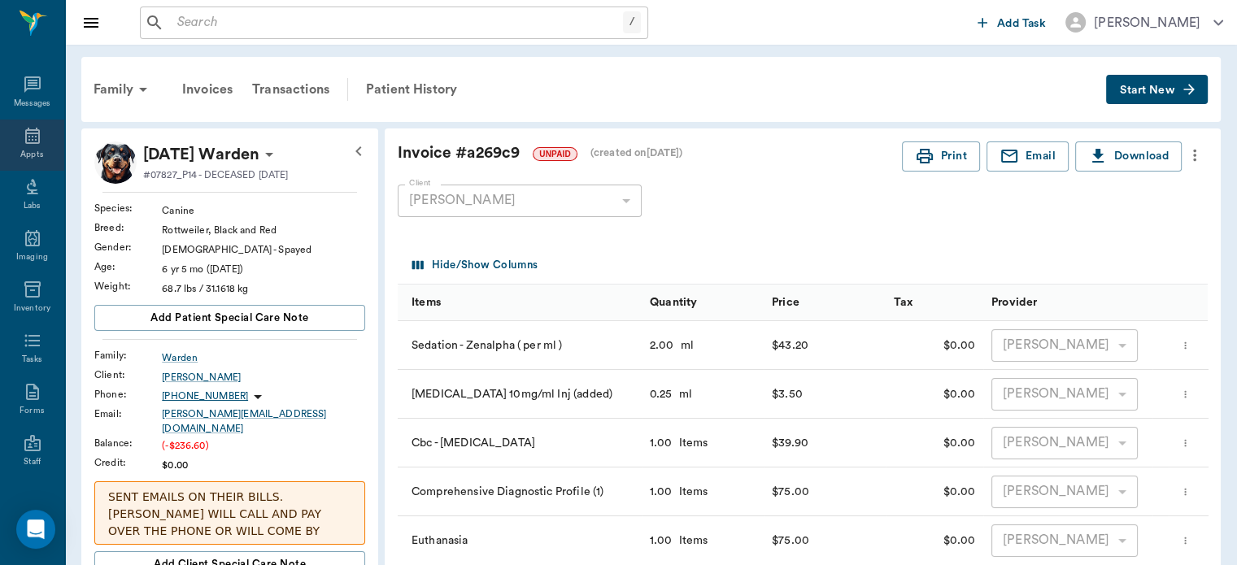
click at [28, 137] on icon at bounding box center [33, 136] width 20 height 20
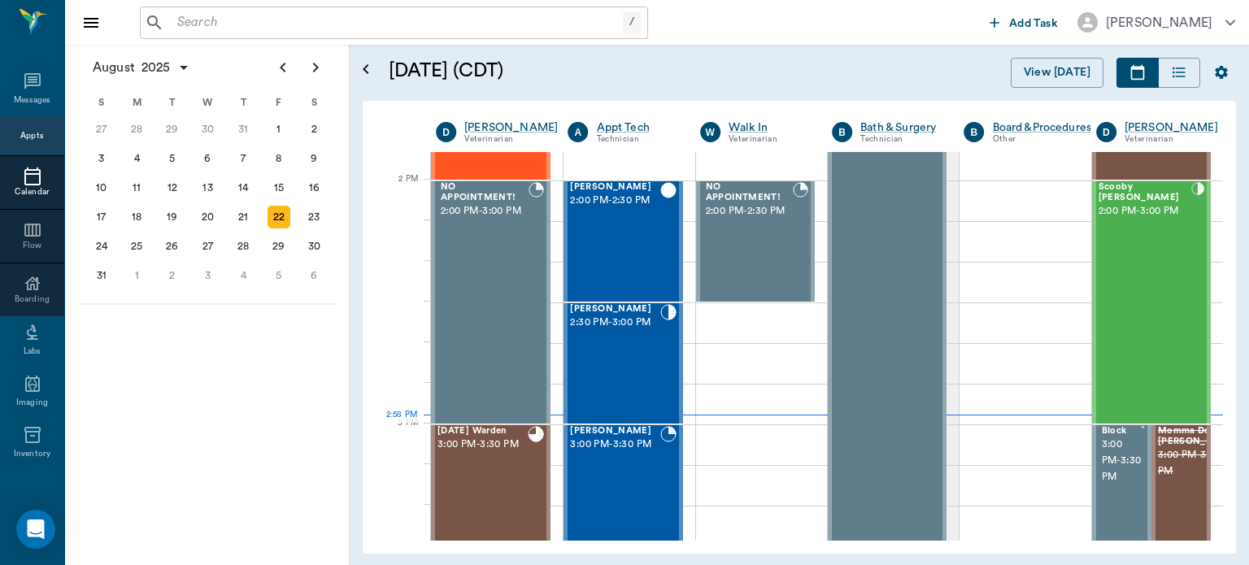
scroll to position [1438, 0]
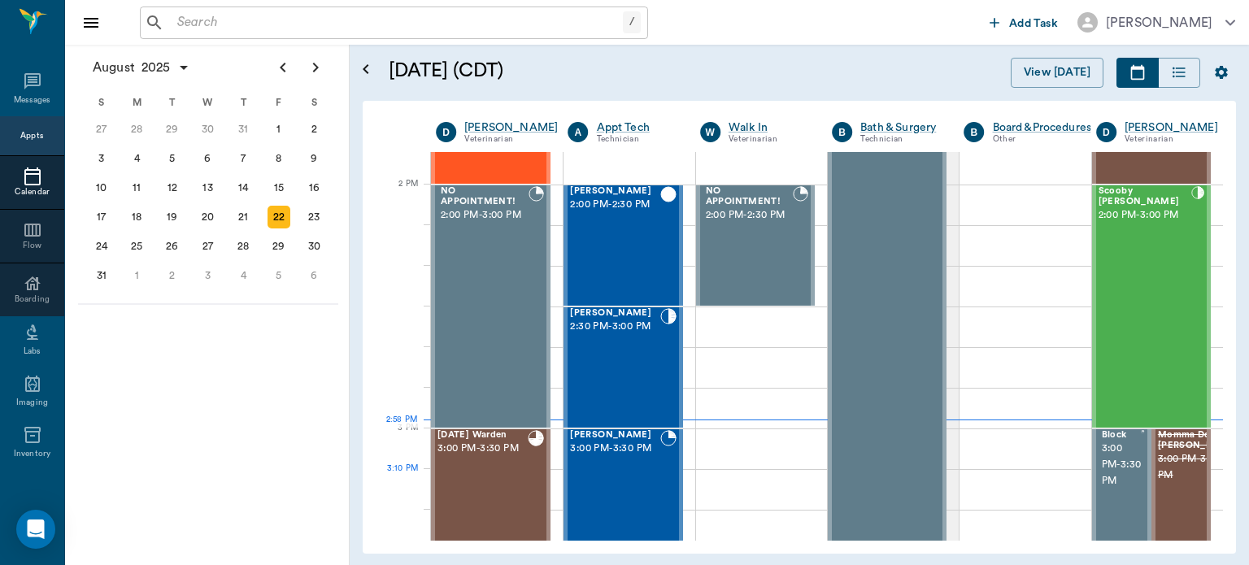
click at [493, 481] on div "[DATE] Warden 3:00 PM - 3:30 PM" at bounding box center [483, 489] width 90 height 119
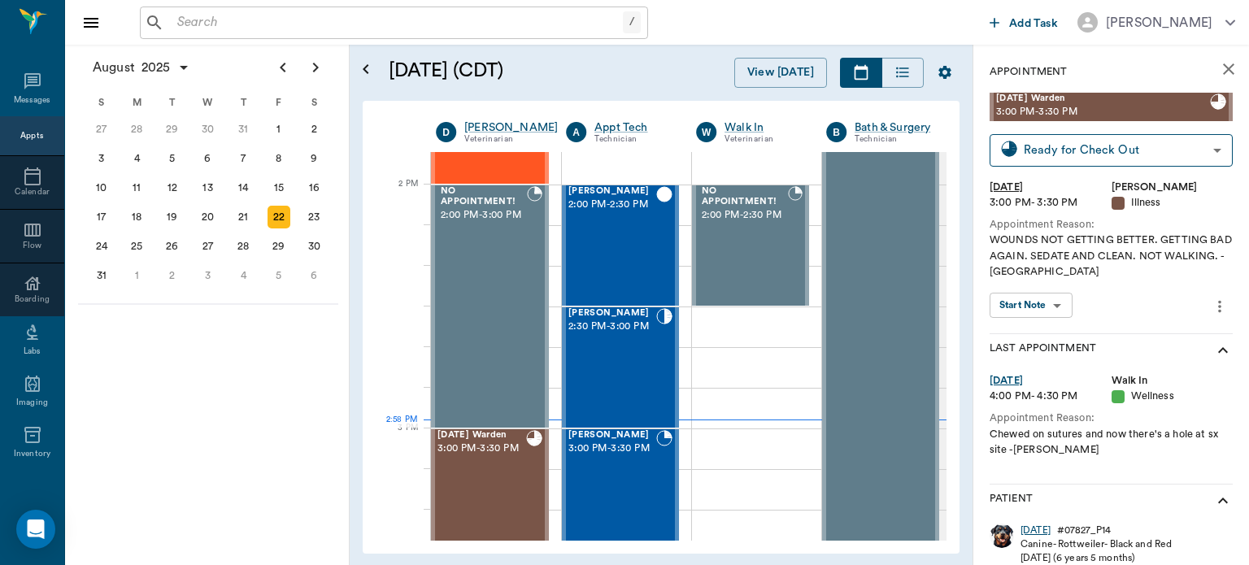
click at [1037, 530] on div "[DATE]" at bounding box center [1036, 531] width 30 height 14
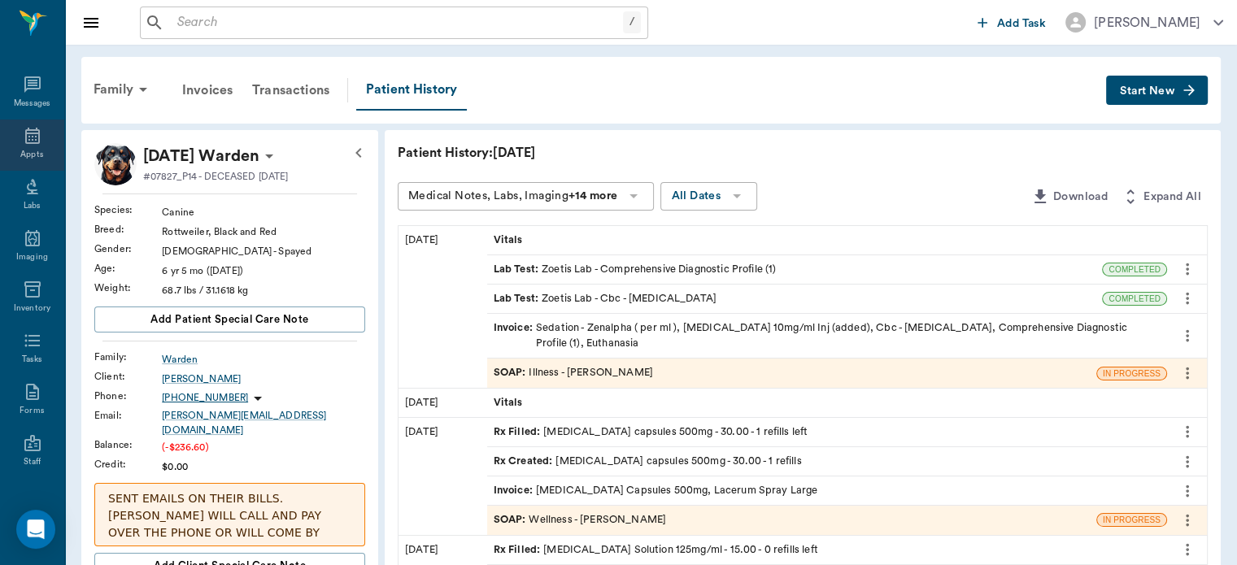
click at [17, 123] on div "Appts" at bounding box center [32, 145] width 64 height 51
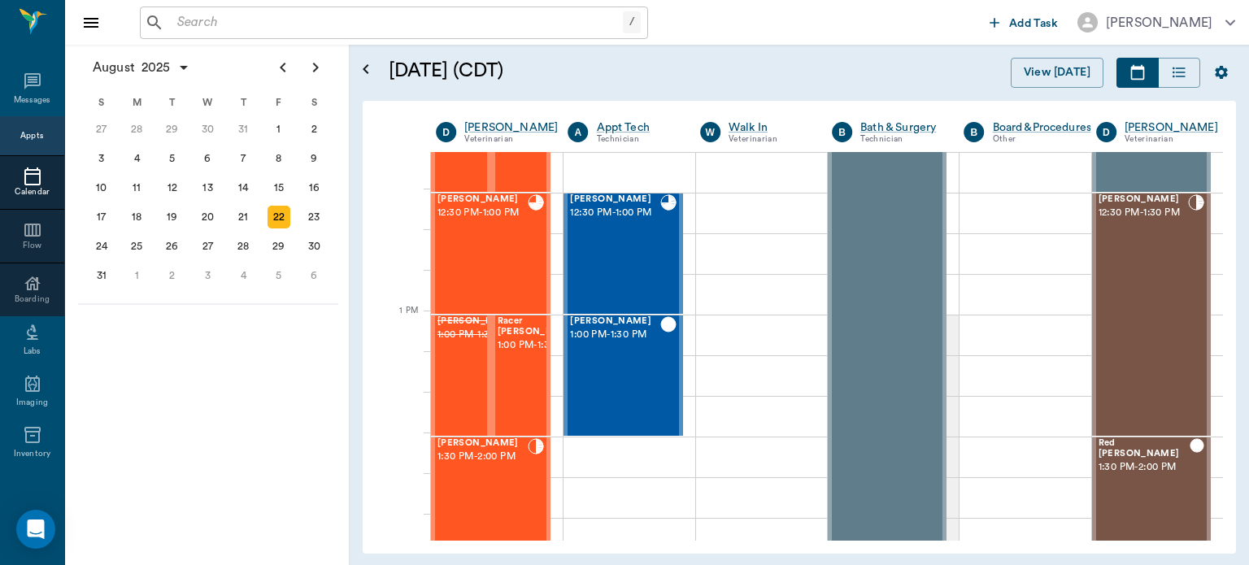
scroll to position [1067, 0]
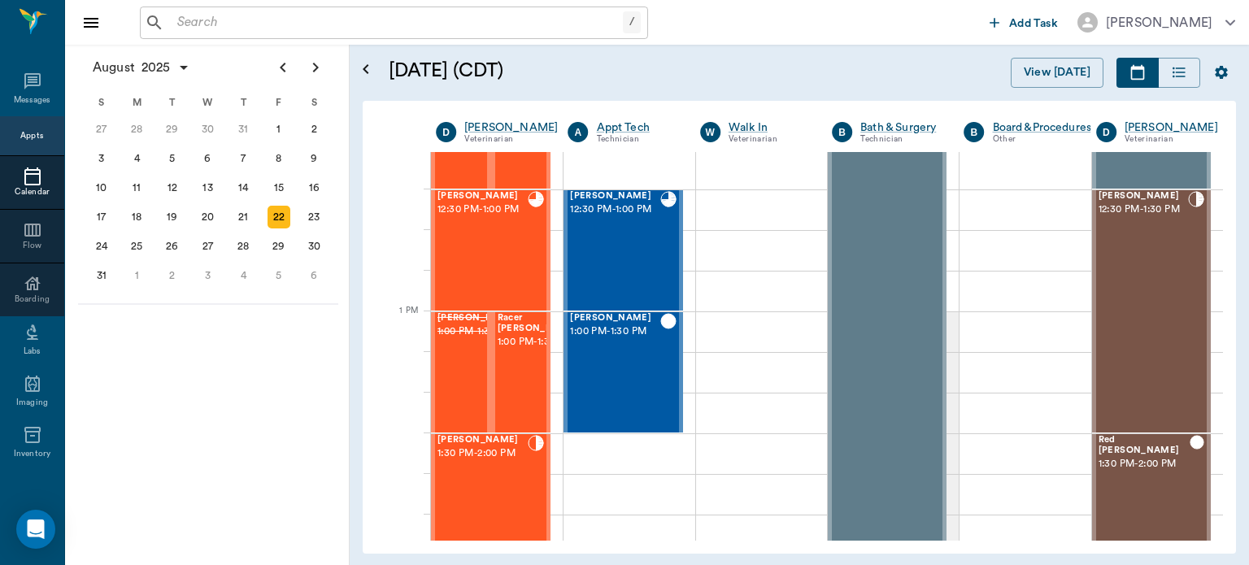
click at [513, 351] on span "1:00 PM - 1:30 PM" at bounding box center [538, 342] width 81 height 16
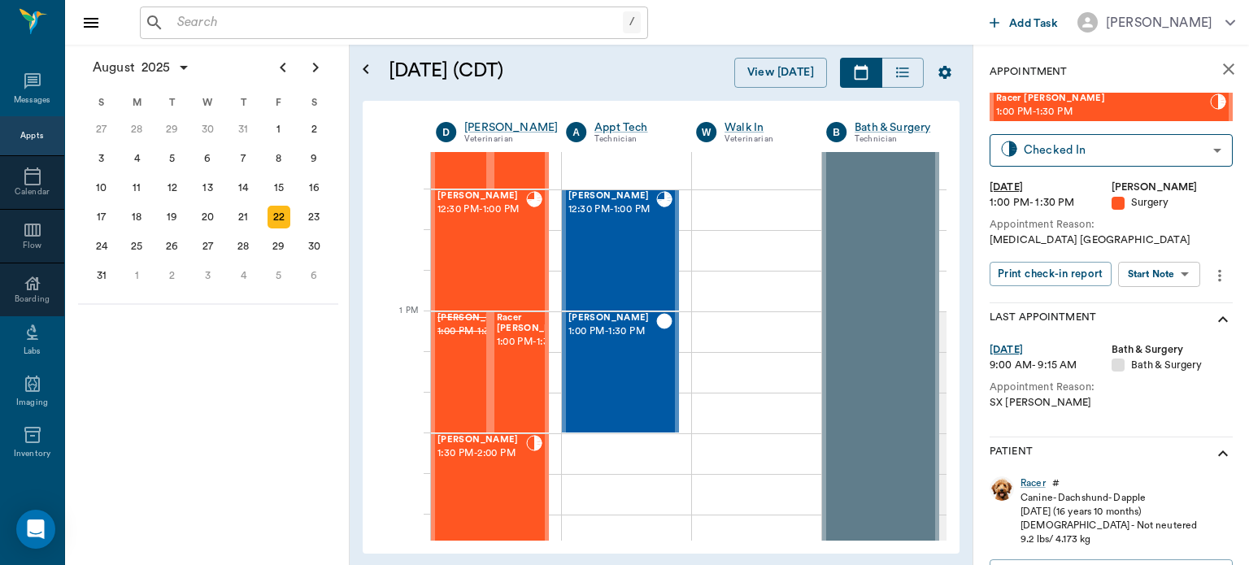
click at [1169, 266] on body "/ ​ Add Task [PERSON_NAME] Nectar Messages Appts Calendar Flow Boarding Labs Im…" at bounding box center [624, 282] width 1249 height 565
click at [1160, 338] on button "View Surgery" at bounding box center [1146, 334] width 67 height 19
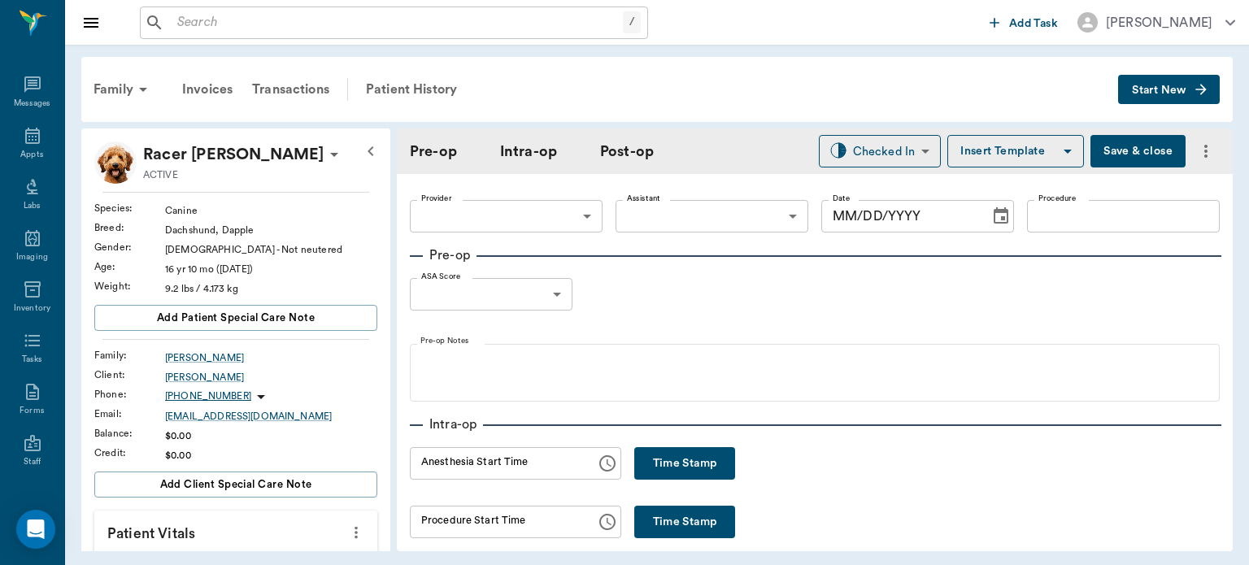
type input "63ec2f075fda476ae8351a4d"
type input "[DATE]"
click at [723, 211] on body "/ ​ Add Task [PERSON_NAME] Nectar Messages Appts Labs Imaging Inventory Tasks F…" at bounding box center [624, 282] width 1249 height 565
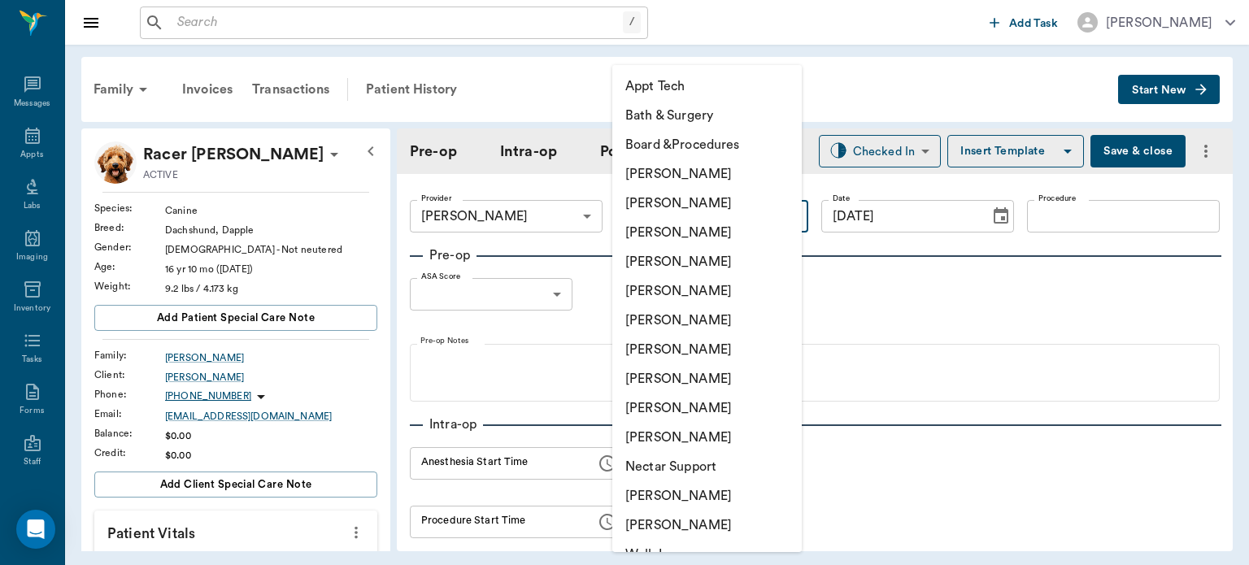
click at [696, 375] on li "[PERSON_NAME]" at bounding box center [707, 378] width 190 height 29
type input "63ec2e7e52e12b0ba117b124"
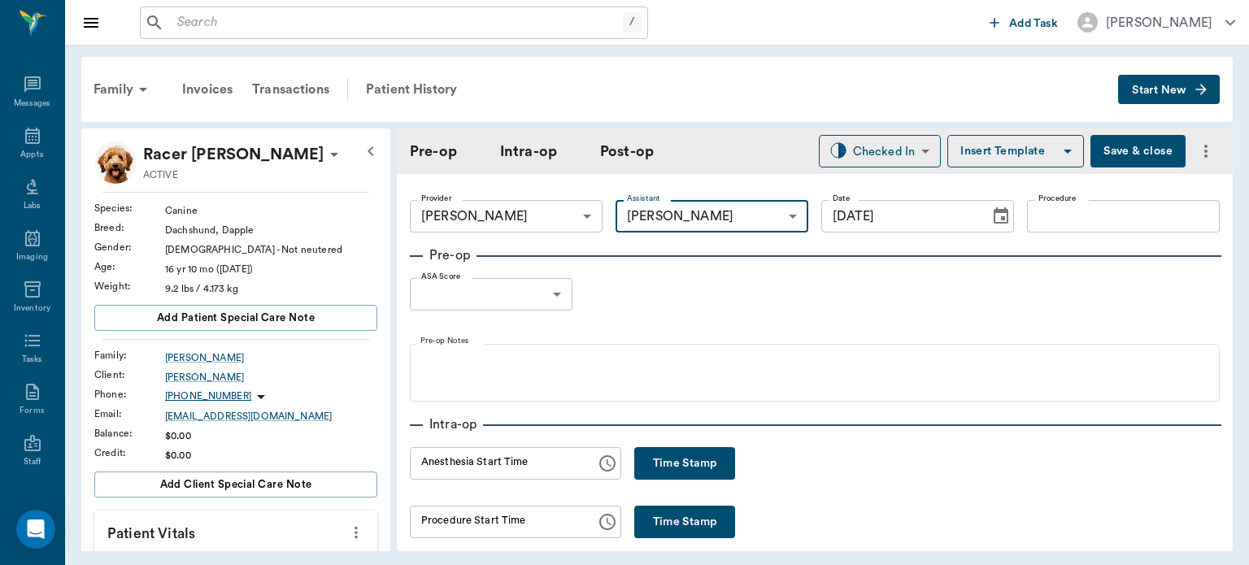
click at [1062, 198] on label "Procedure" at bounding box center [1058, 198] width 38 height 11
click at [1062, 200] on input "Procedure" at bounding box center [1123, 216] width 193 height 33
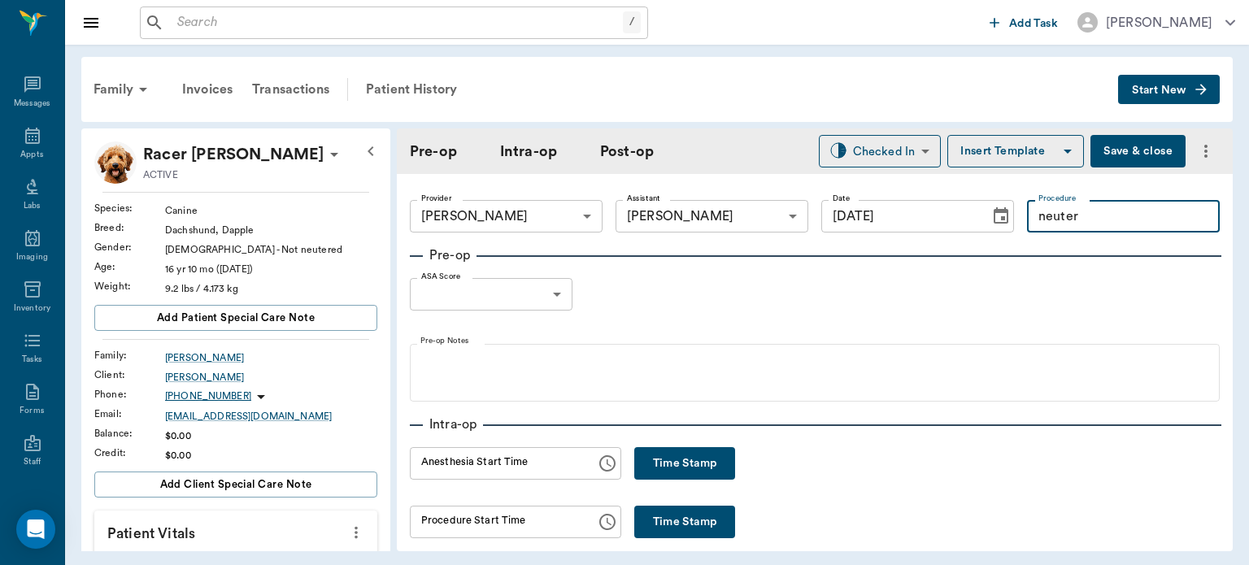
type input "neuter"
click at [1008, 156] on button "Insert Template" at bounding box center [1016, 151] width 137 height 33
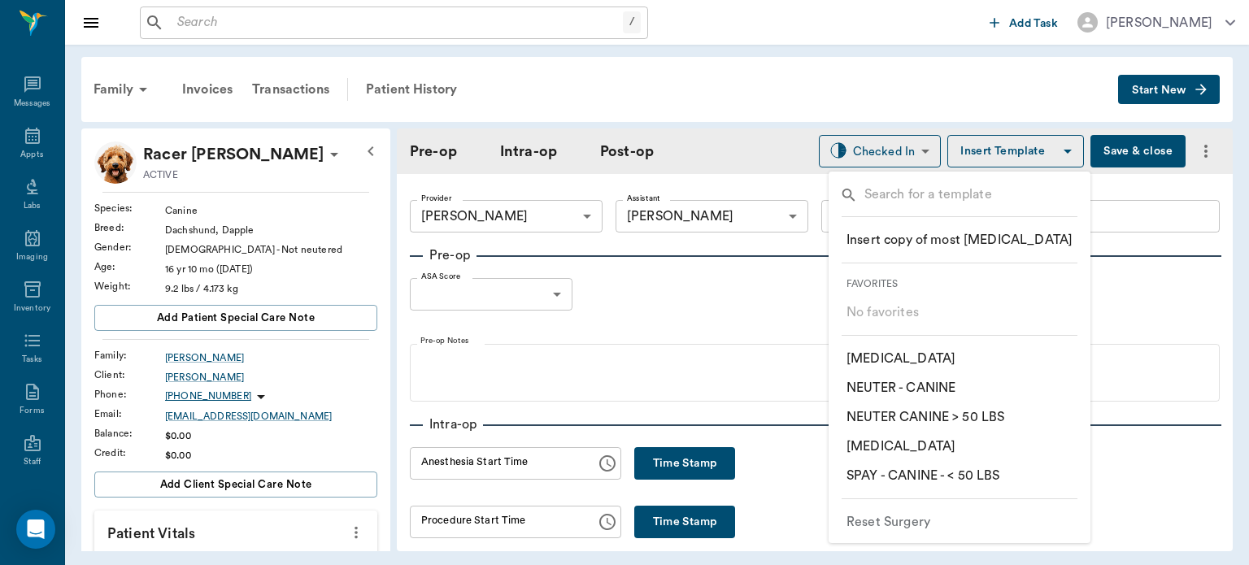
click at [952, 387] on p "​ NEUTER - CANINE" at bounding box center [901, 388] width 109 height 20
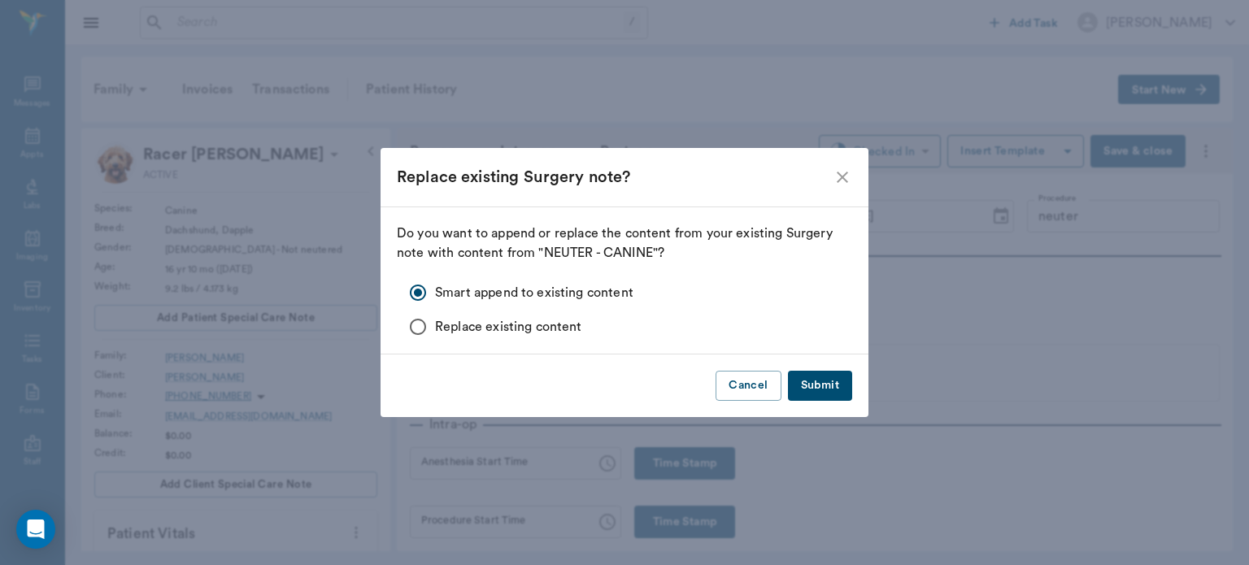
click at [838, 393] on button "Submit" at bounding box center [820, 386] width 64 height 30
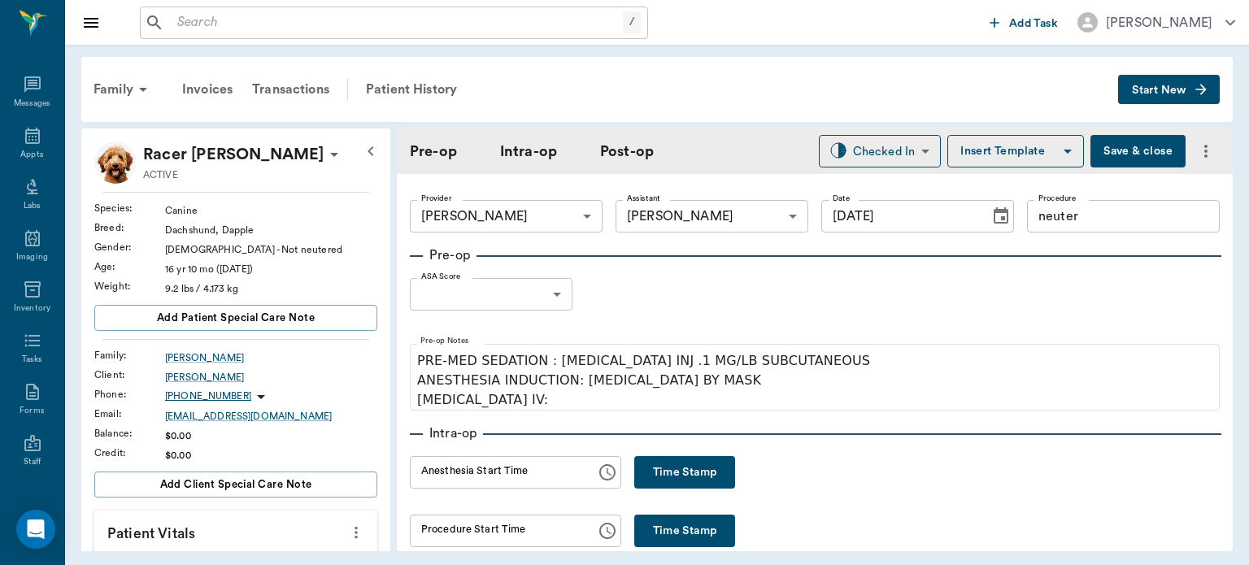
click at [537, 306] on body "/ ​ Add Task [PERSON_NAME] Nectar Messages Appts Labs Imaging Inventory Tasks F…" at bounding box center [624, 282] width 1249 height 565
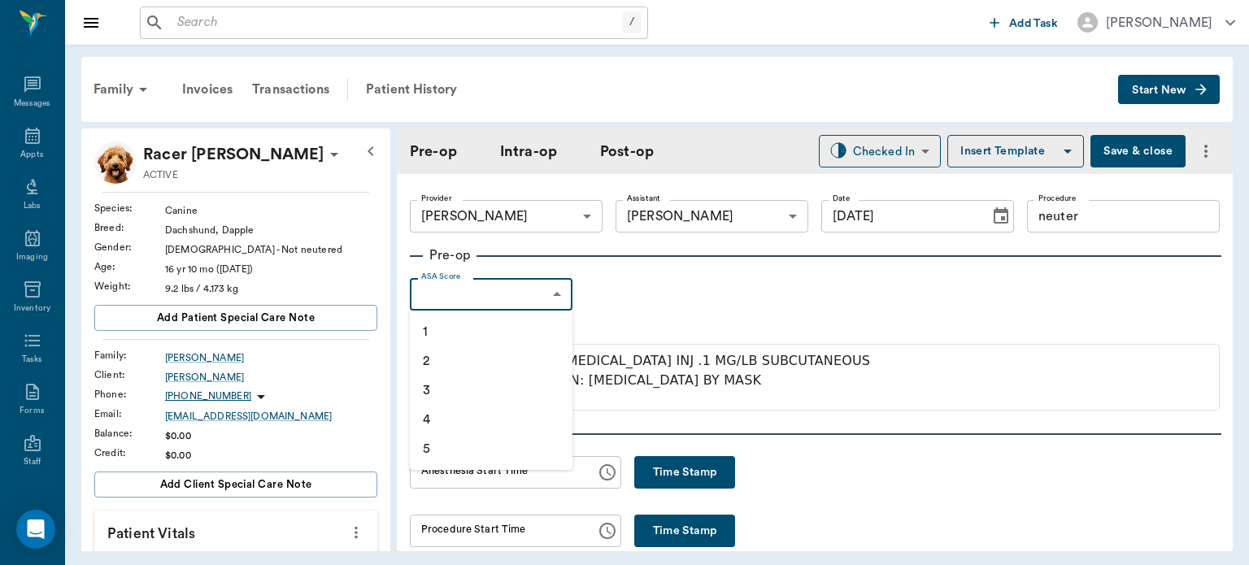
click at [455, 364] on li "2" at bounding box center [491, 360] width 163 height 29
type input "2"
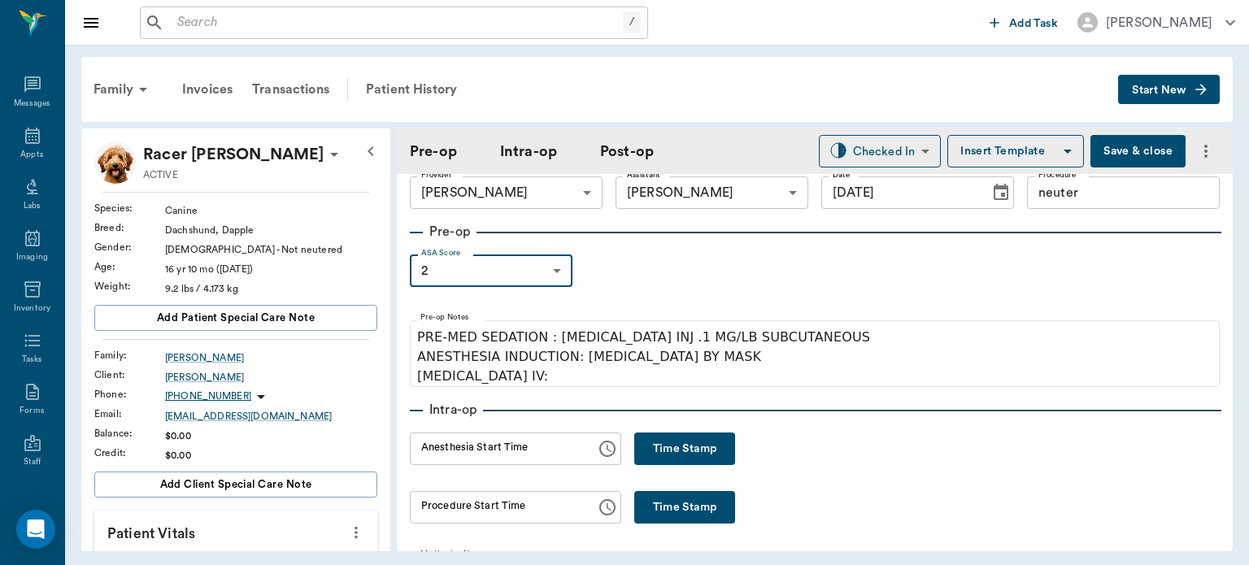
scroll to position [36, 0]
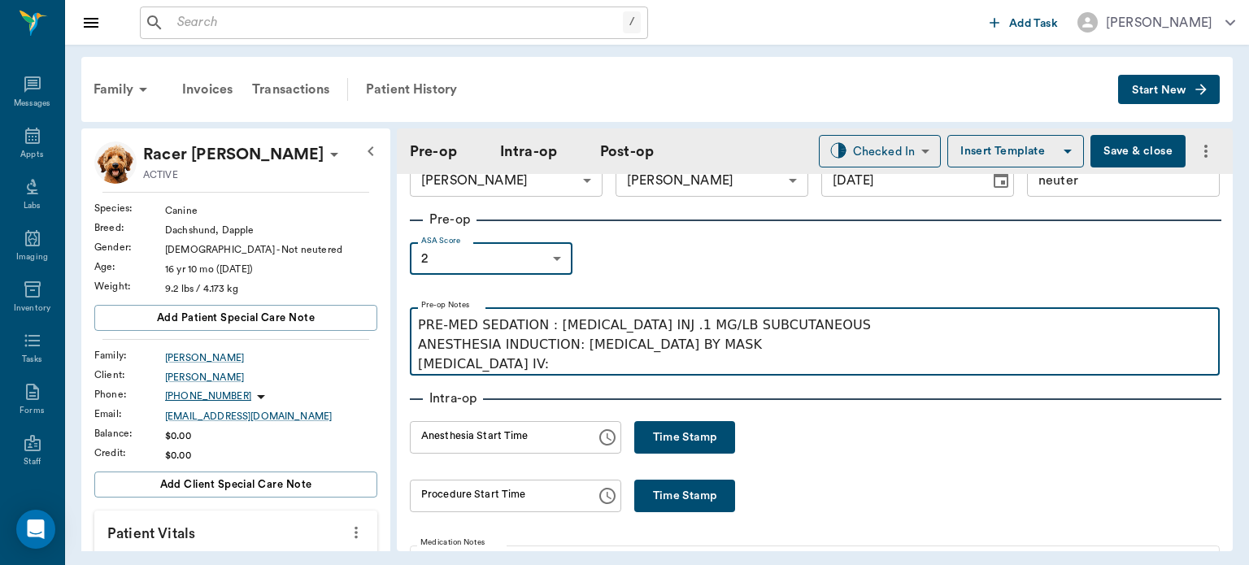
click at [533, 356] on p "PRE-MED SEDATION : [MEDICAL_DATA] INJ .1 MG/LB SUBCUTANEOUS ANESTHESIA INDUCTIO…" at bounding box center [815, 345] width 794 height 59
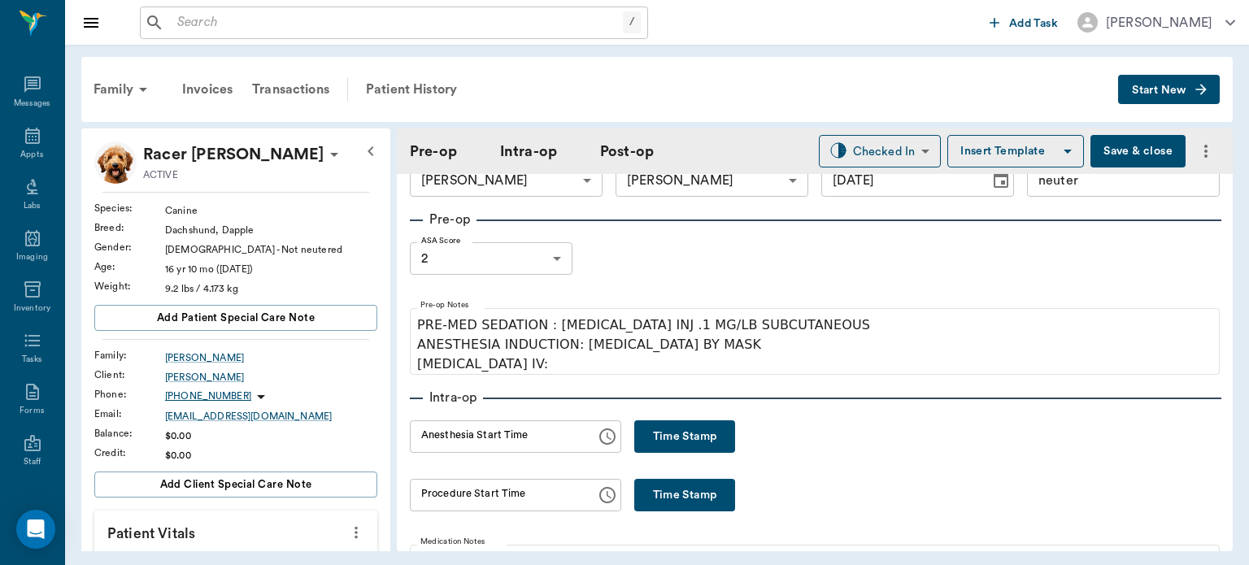
click at [694, 446] on button "Time Stamp" at bounding box center [684, 436] width 101 height 33
click at [446, 440] on input "03:18 PM" at bounding box center [497, 436] width 175 height 33
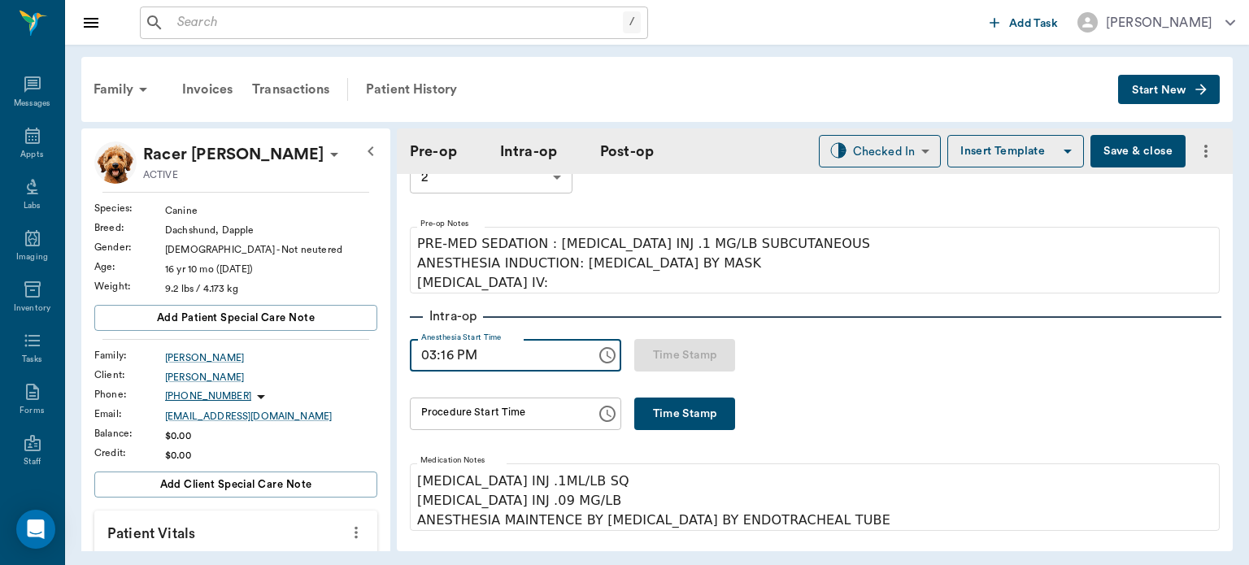
scroll to position [156, 0]
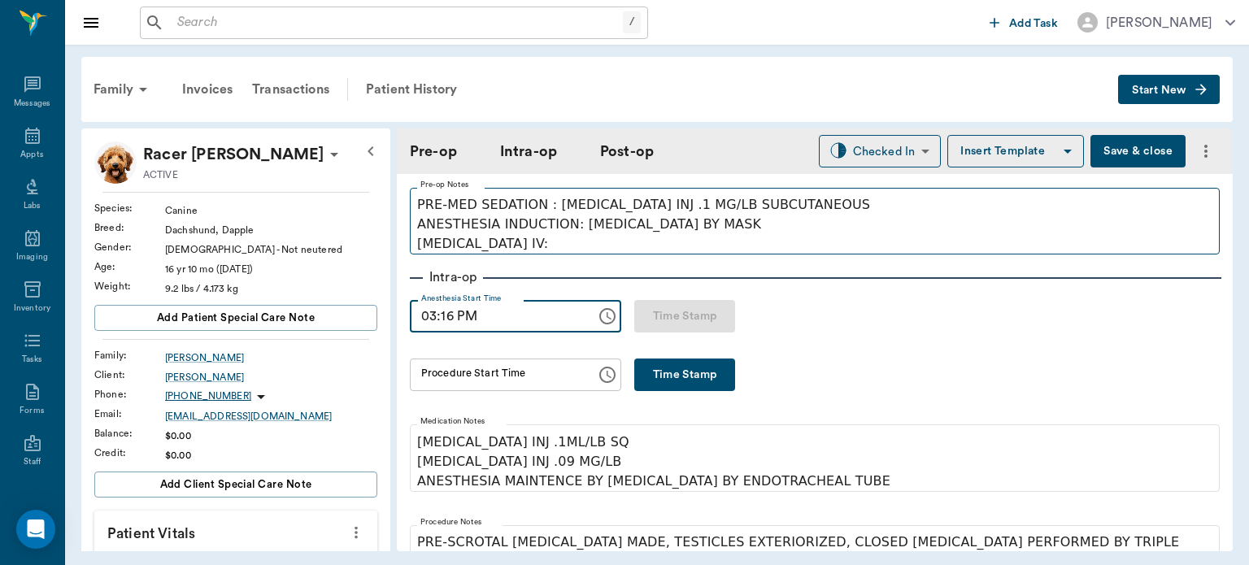
type input "03:16 PM"
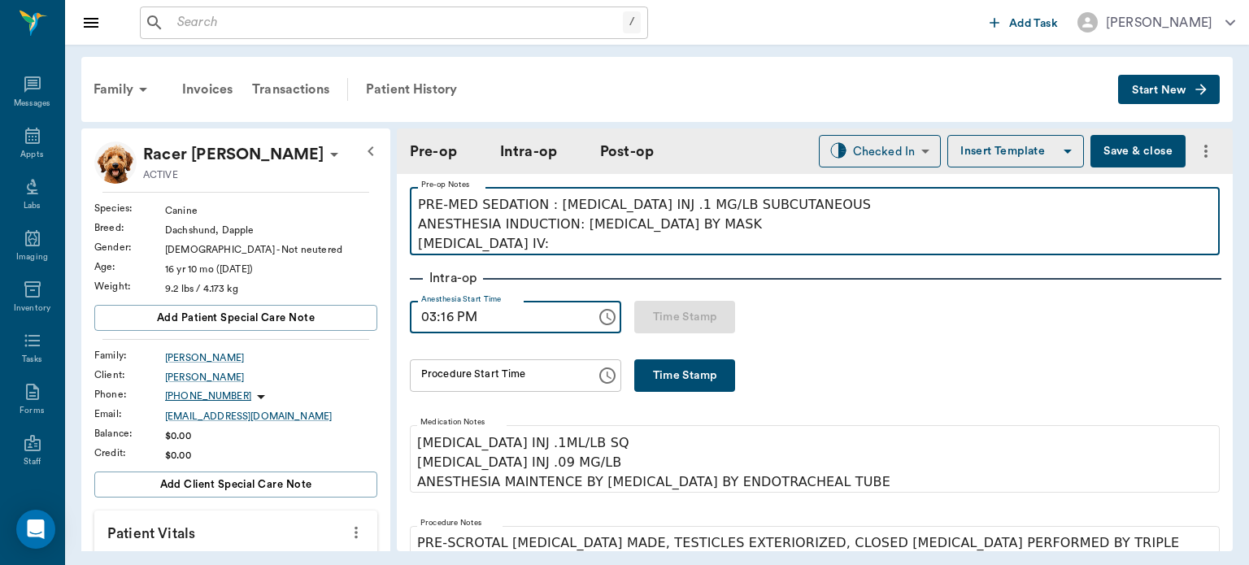
click at [537, 241] on p "PRE-MED SEDATION : [MEDICAL_DATA] INJ .1 MG/LB SUBCUTANEOUS ANESTHESIA INDUCTIO…" at bounding box center [815, 224] width 794 height 59
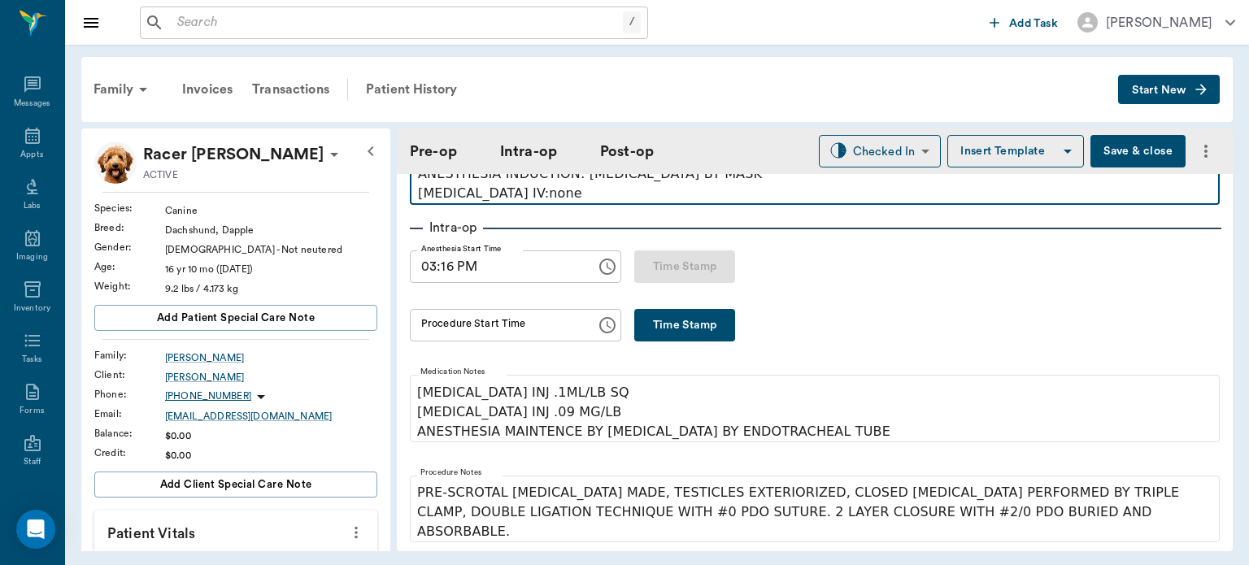
scroll to position [242, 0]
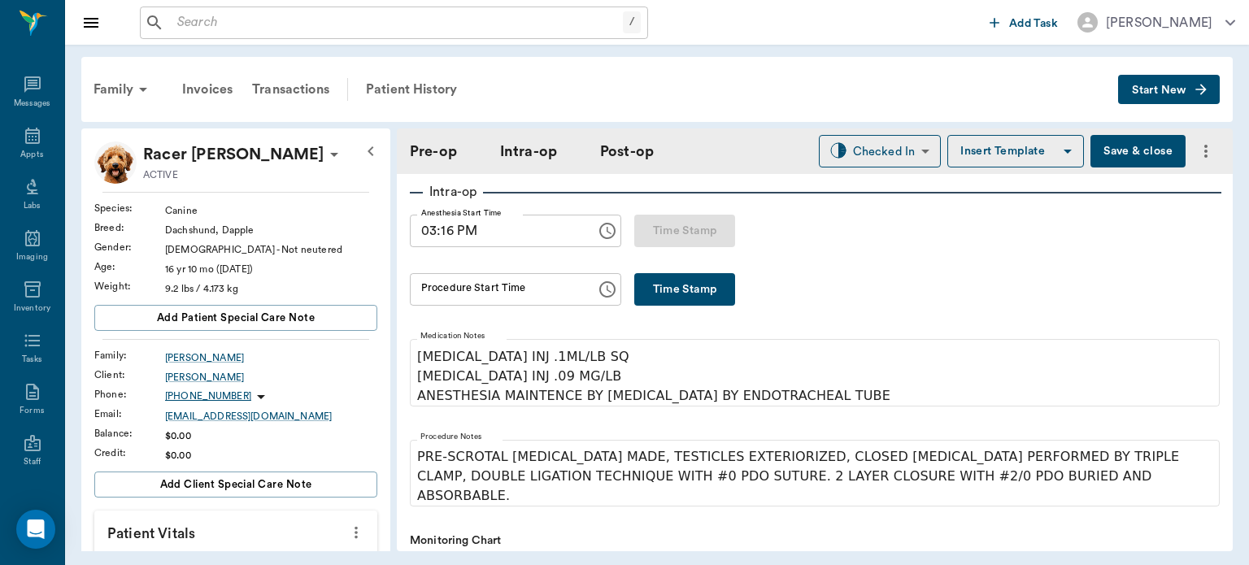
click at [674, 286] on button "Time Stamp" at bounding box center [684, 289] width 101 height 33
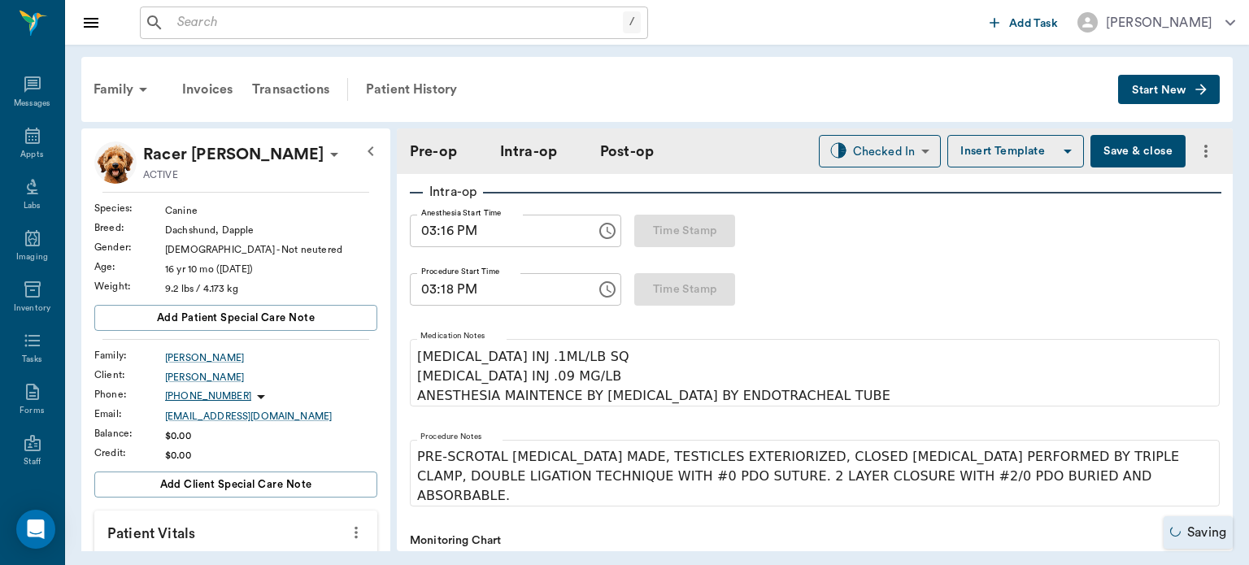
click at [448, 227] on input "03:16 PM" at bounding box center [497, 231] width 175 height 33
click at [446, 283] on input "03:18 PM" at bounding box center [497, 289] width 175 height 33
type input "03:16 PM"
click at [452, 233] on input "03:16 PM" at bounding box center [497, 231] width 175 height 33
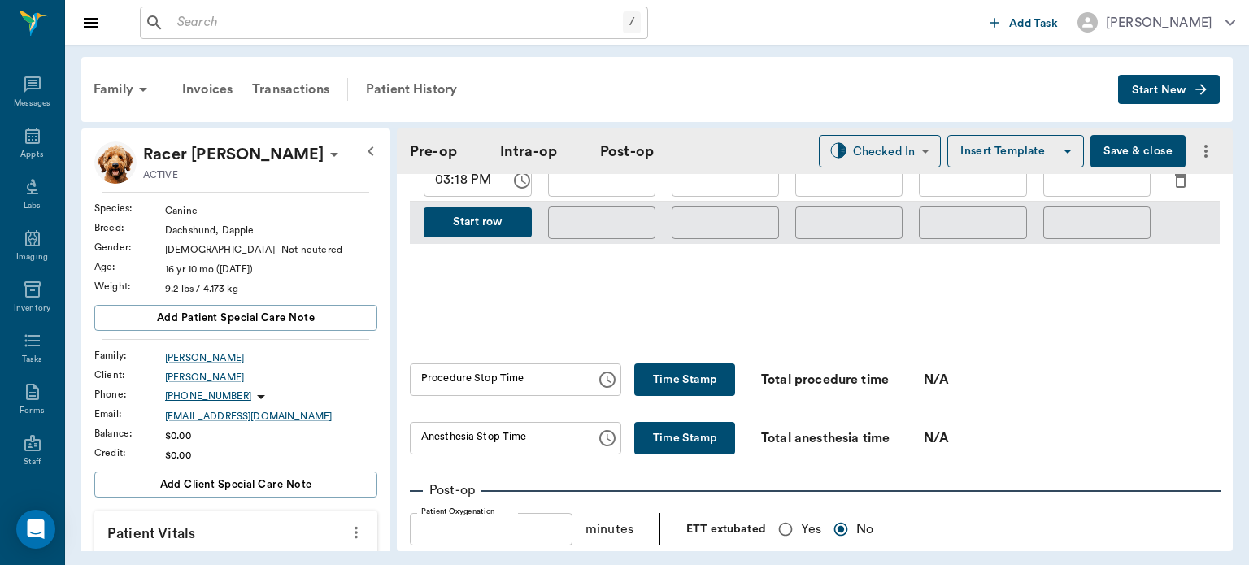
scroll to position [864, 0]
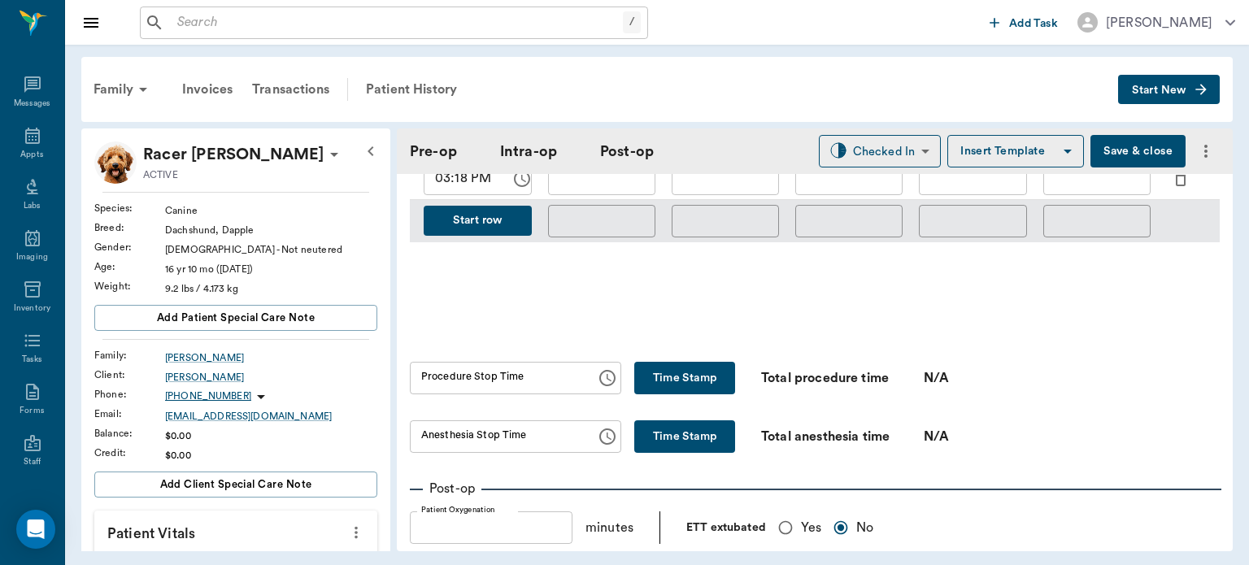
type input "03:08 PM"
click at [783, 525] on input "Yes" at bounding box center [785, 527] width 31 height 31
radio input "true"
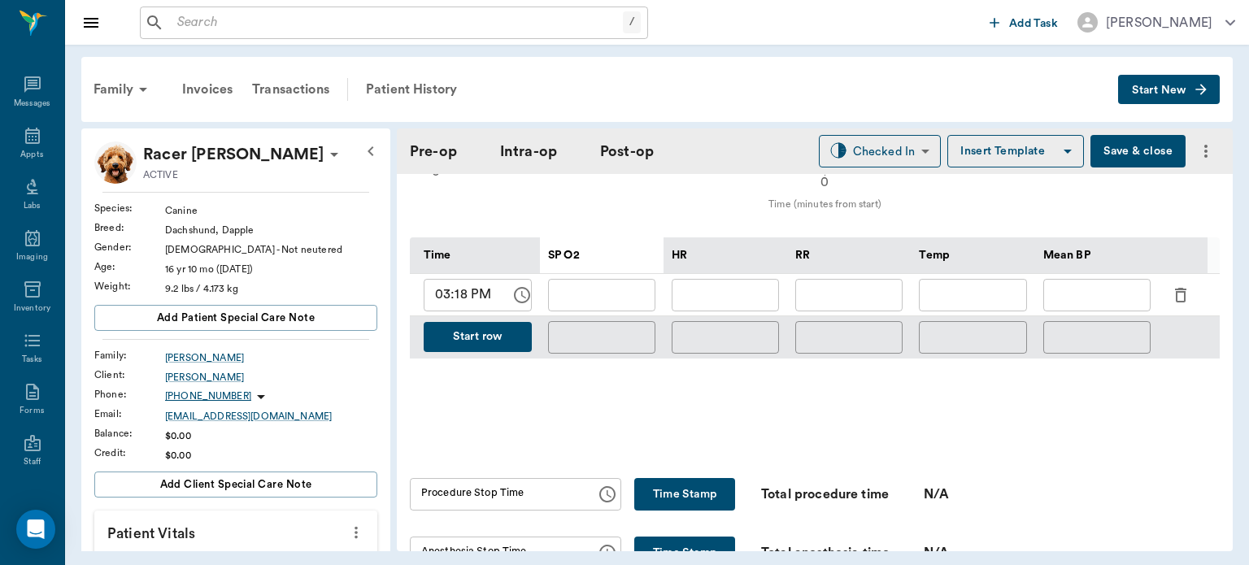
scroll to position [707, 0]
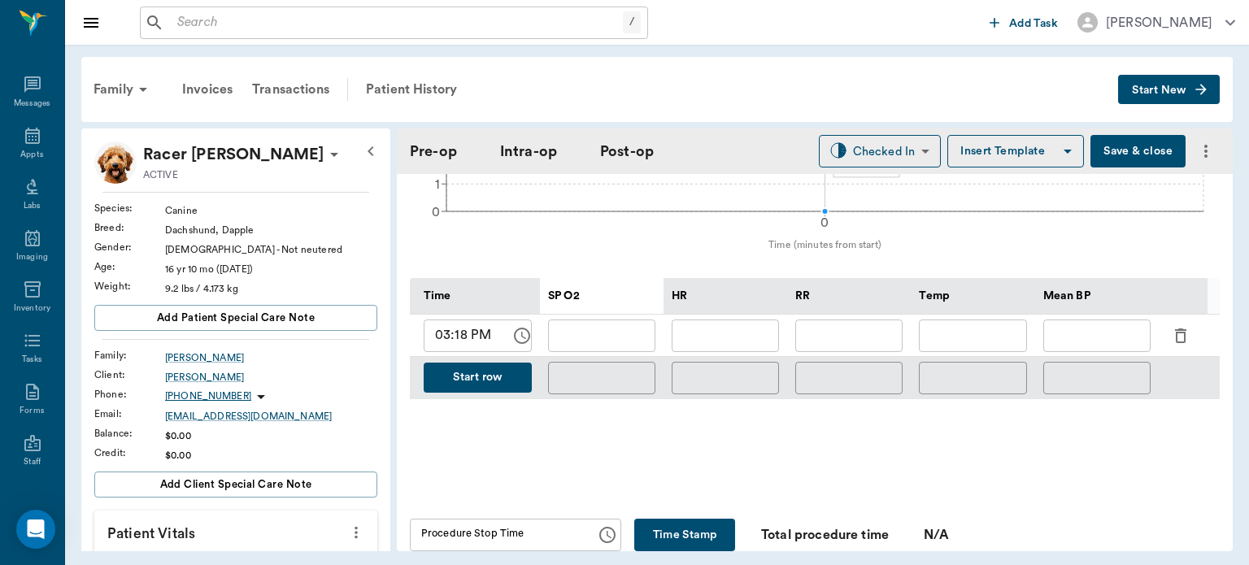
click at [1177, 329] on icon "button" at bounding box center [1180, 336] width 11 height 15
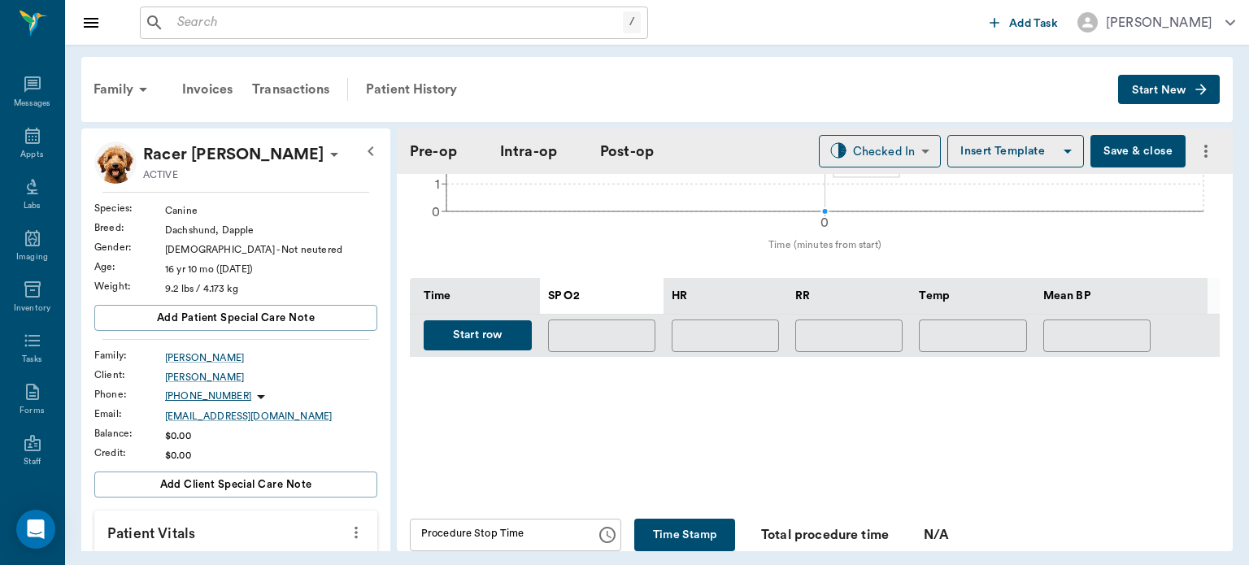
click at [508, 326] on button "Start row" at bounding box center [478, 335] width 108 height 30
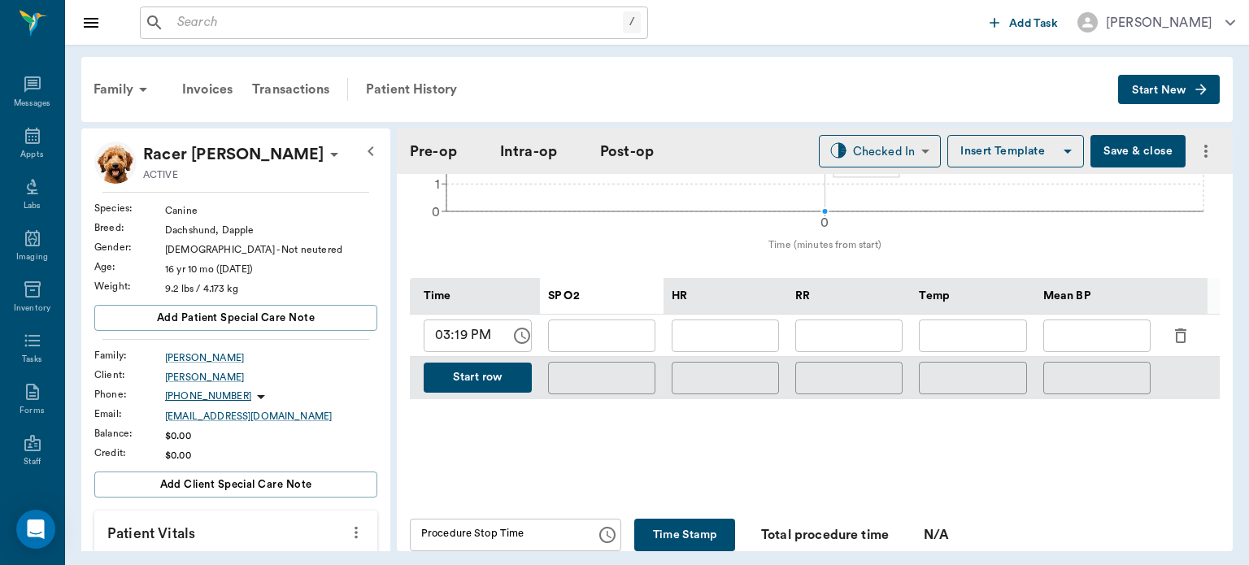
click at [745, 325] on input "text" at bounding box center [725, 336] width 107 height 33
type input "176"
click at [623, 338] on input "text" at bounding box center [601, 336] width 107 height 33
type input "97"
click at [867, 329] on input "text" at bounding box center [848, 336] width 107 height 33
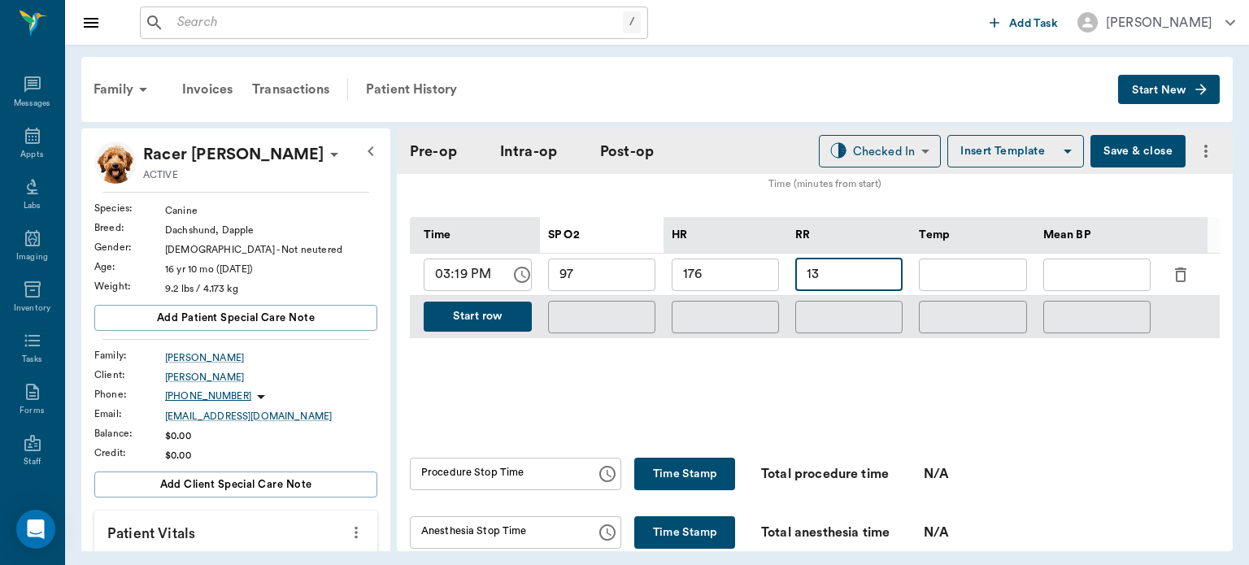
scroll to position [773, 0]
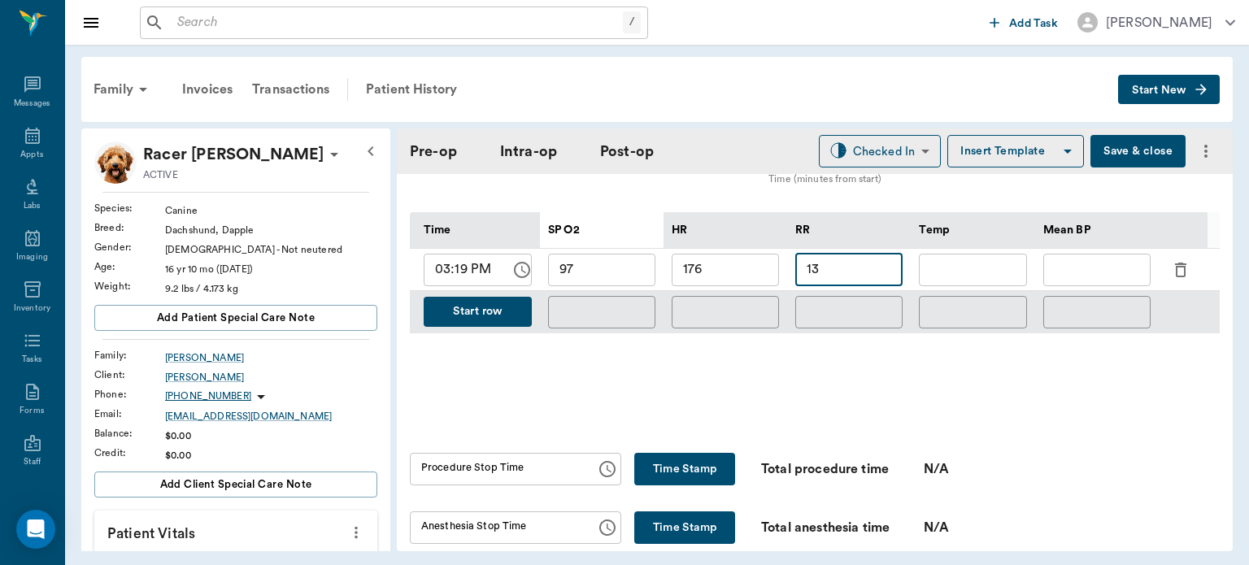
type input "13"
click at [29, 140] on icon at bounding box center [32, 136] width 15 height 16
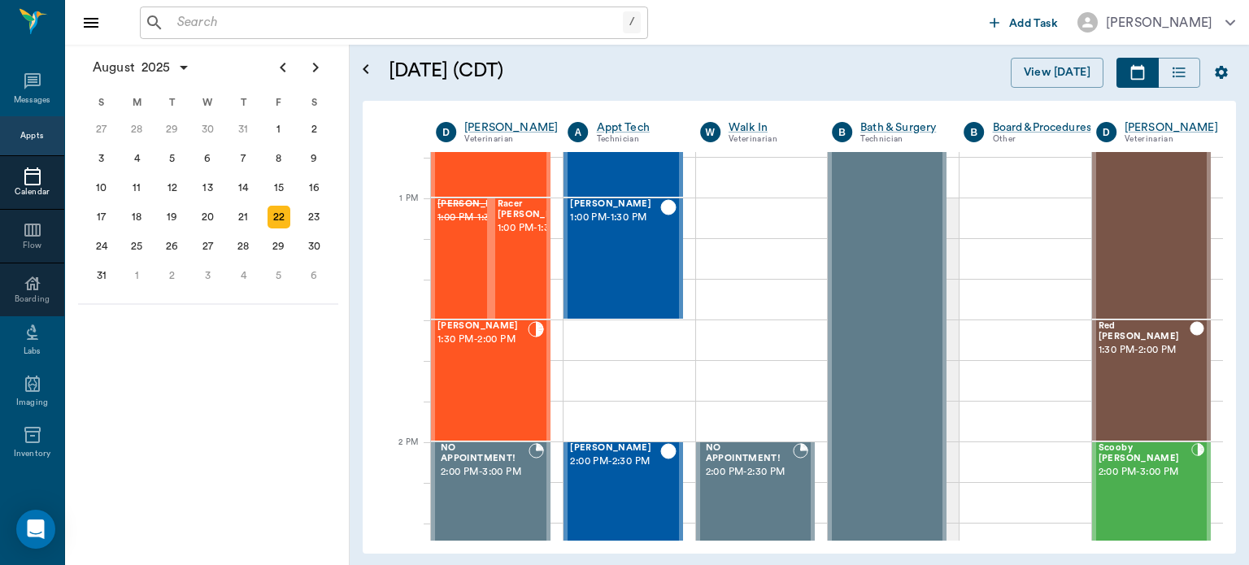
scroll to position [1180, 0]
click at [494, 386] on div "[PERSON_NAME] 1:30 PM - 2:00 PM" at bounding box center [483, 381] width 90 height 119
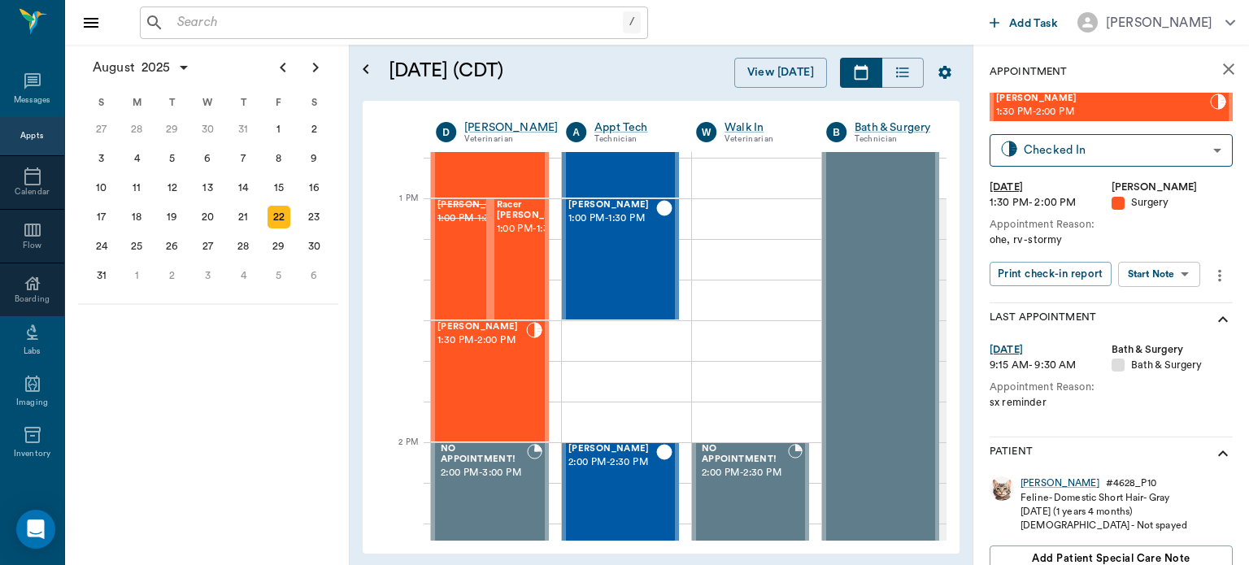
click at [1173, 273] on body "/ ​ Add Task [PERSON_NAME] Nectar Messages Appts Calendar Flow Boarding Labs Im…" at bounding box center [624, 282] width 1249 height 565
click at [1161, 340] on button "Start Surgery" at bounding box center [1146, 334] width 67 height 19
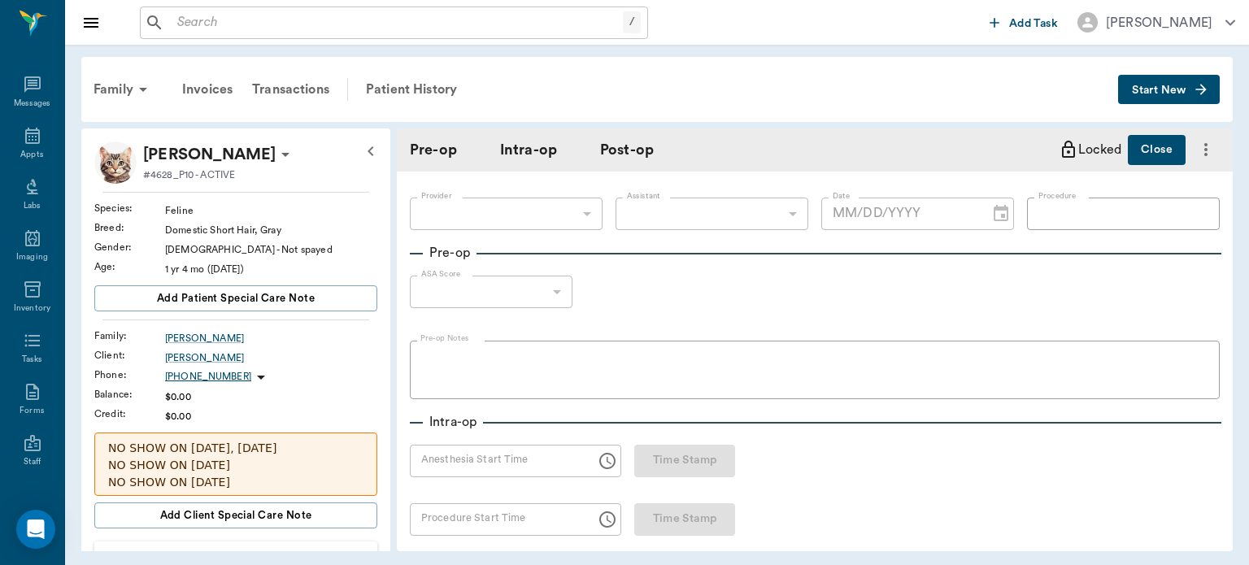
type input "63ec2f075fda476ae8351a4d"
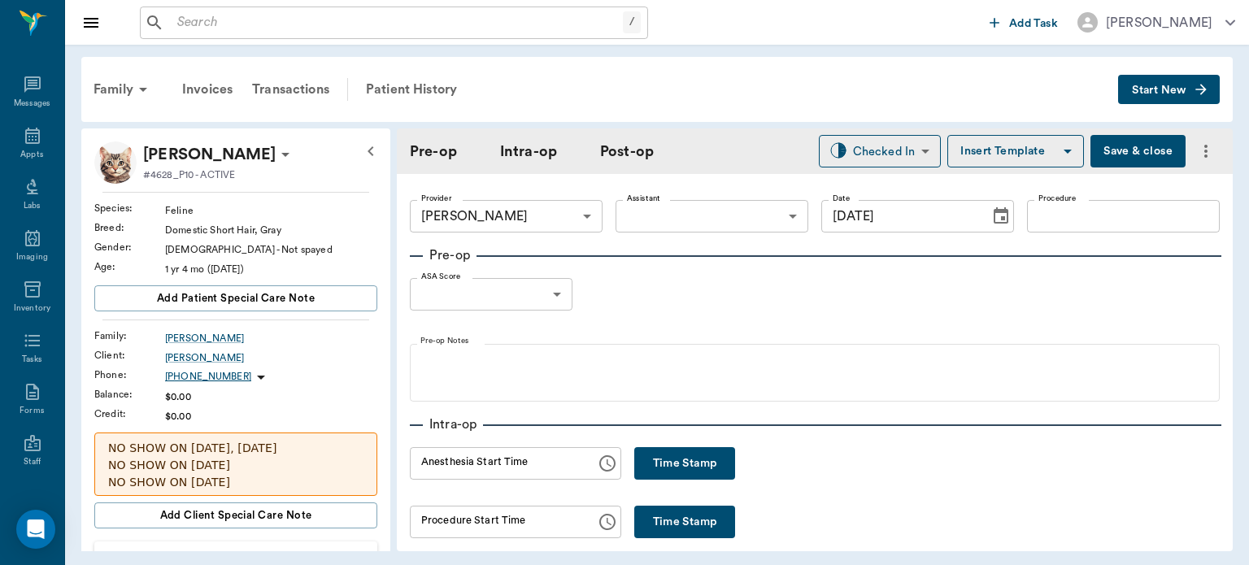
type input "[DATE]"
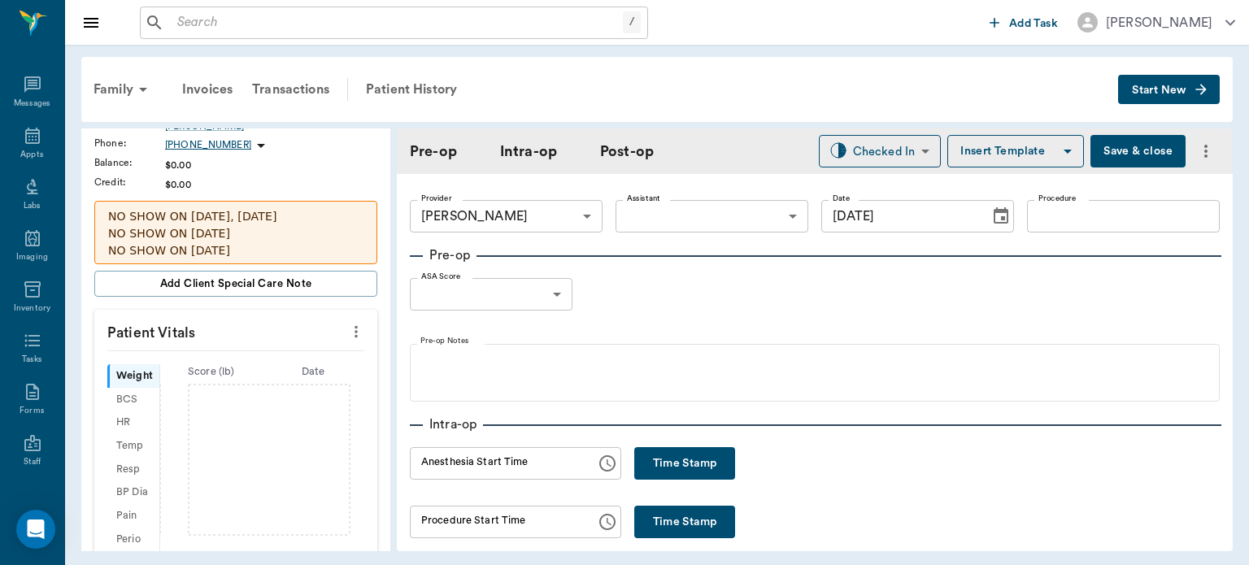
scroll to position [222, 0]
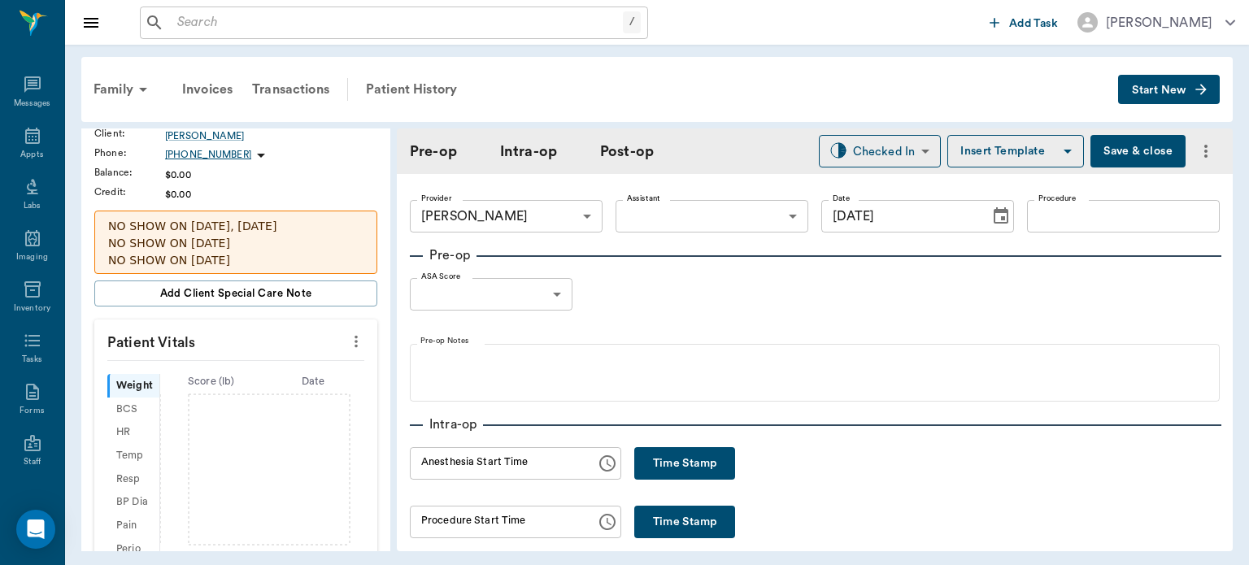
click at [355, 341] on button "more" at bounding box center [356, 342] width 26 height 28
click at [269, 376] on span "Enter Vitals" at bounding box center [275, 367] width 137 height 17
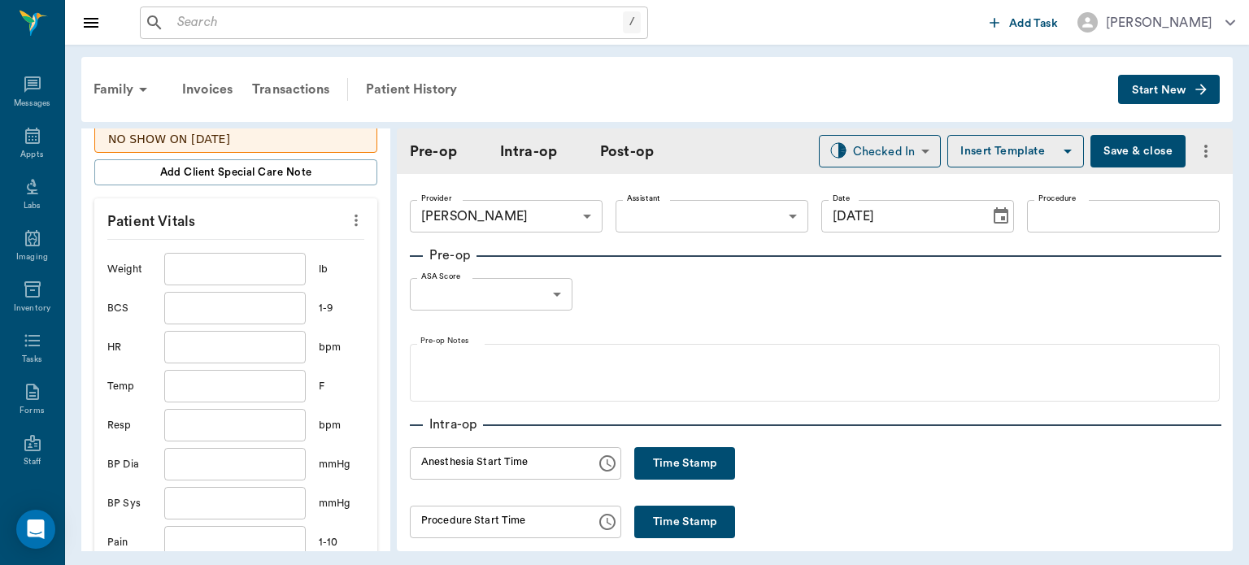
scroll to position [342, 0]
click at [232, 274] on input "text" at bounding box center [235, 271] width 142 height 33
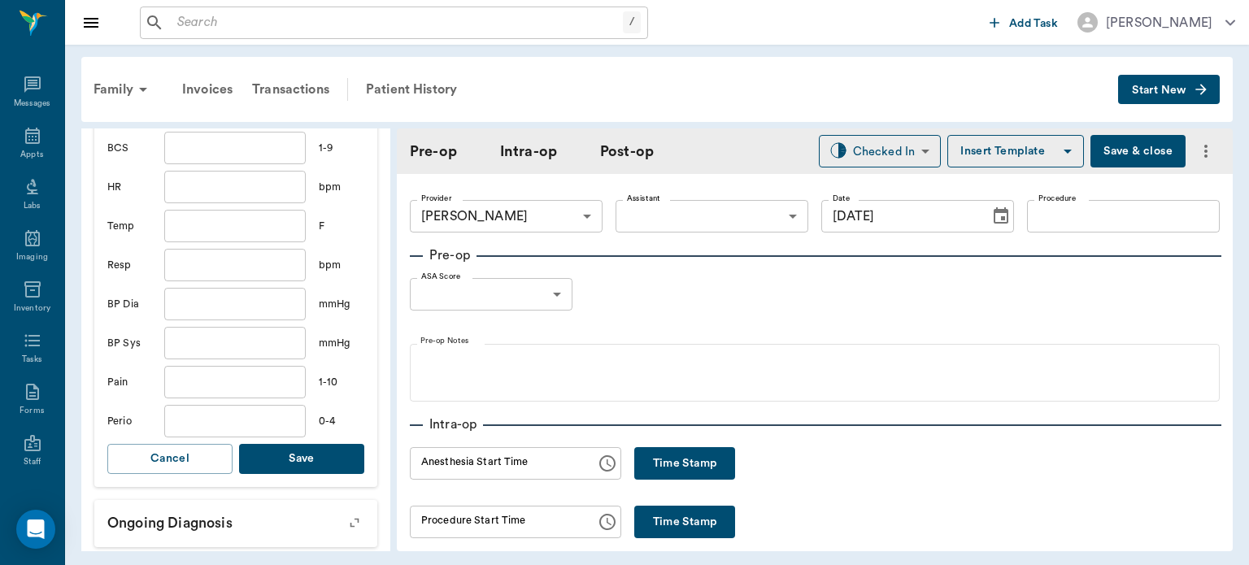
type input "6.6"
click at [280, 452] on button "Save" at bounding box center [301, 459] width 125 height 30
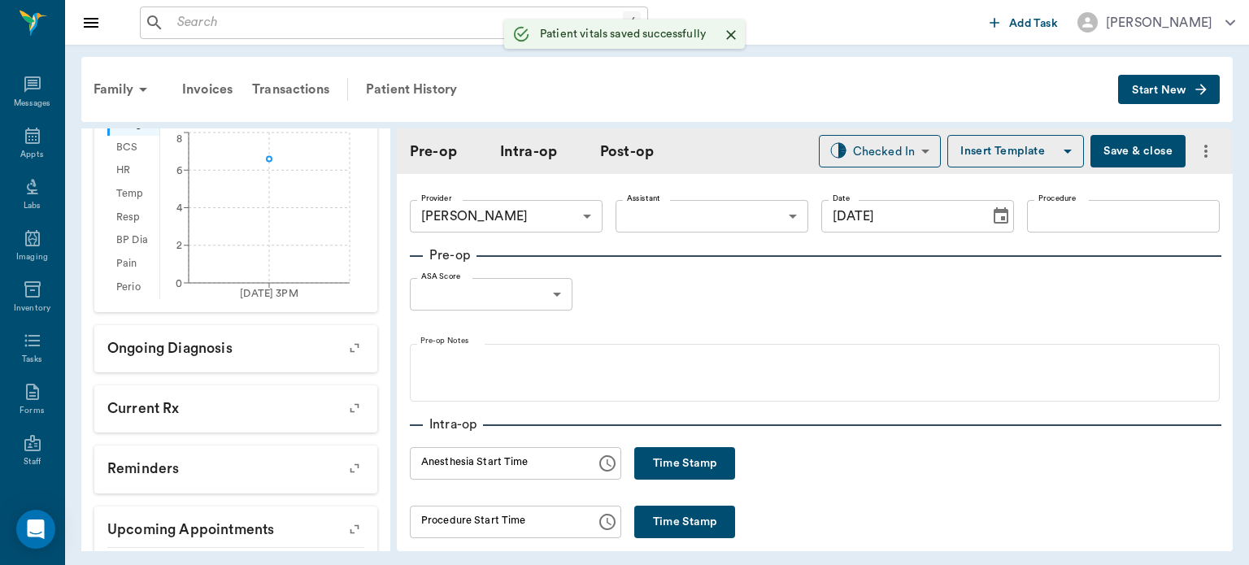
scroll to position [523, 0]
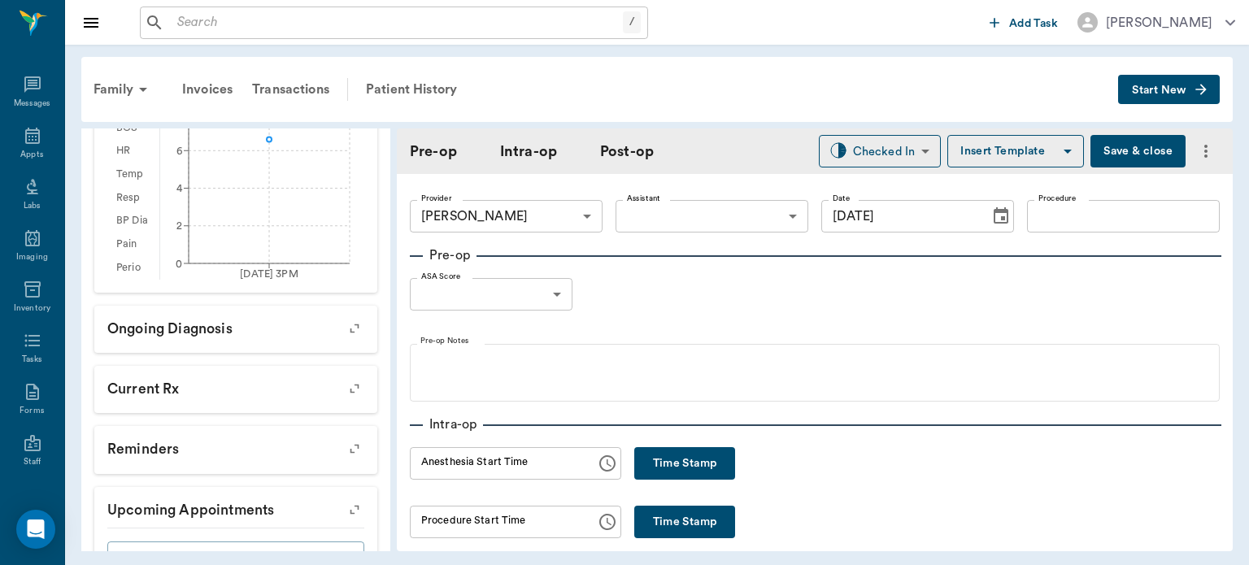
click at [707, 205] on body "/ ​ Add Task [PERSON_NAME] Nectar Messages Appts Labs Imaging Inventory Tasks F…" at bounding box center [624, 282] width 1249 height 565
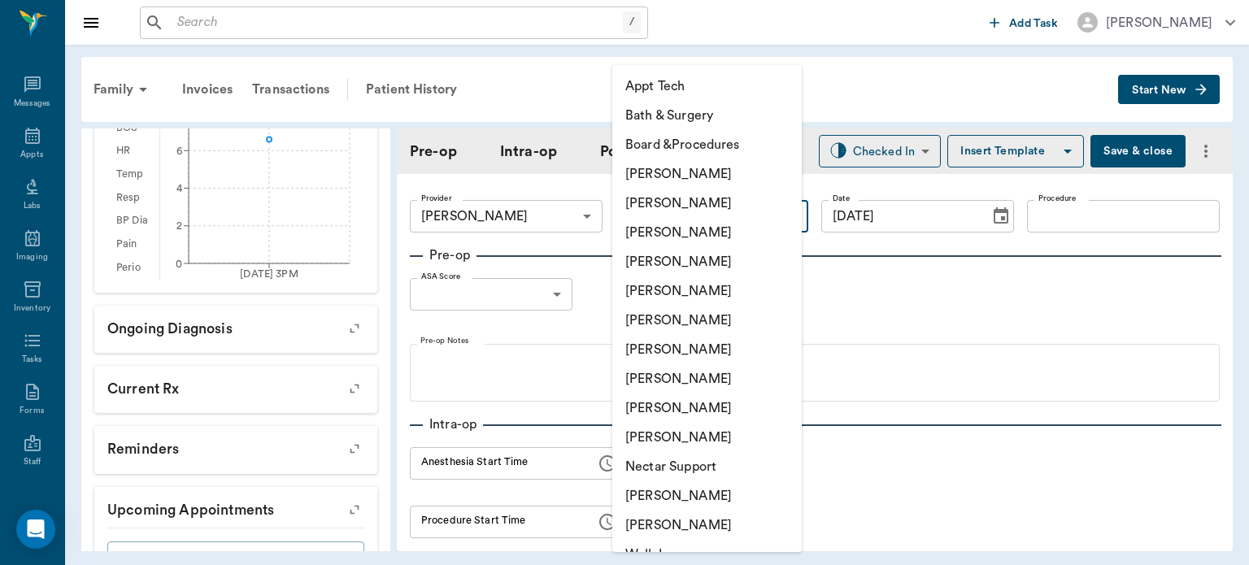
click at [706, 386] on li "[PERSON_NAME]" at bounding box center [707, 378] width 190 height 29
type input "63ec2e7e52e12b0ba117b124"
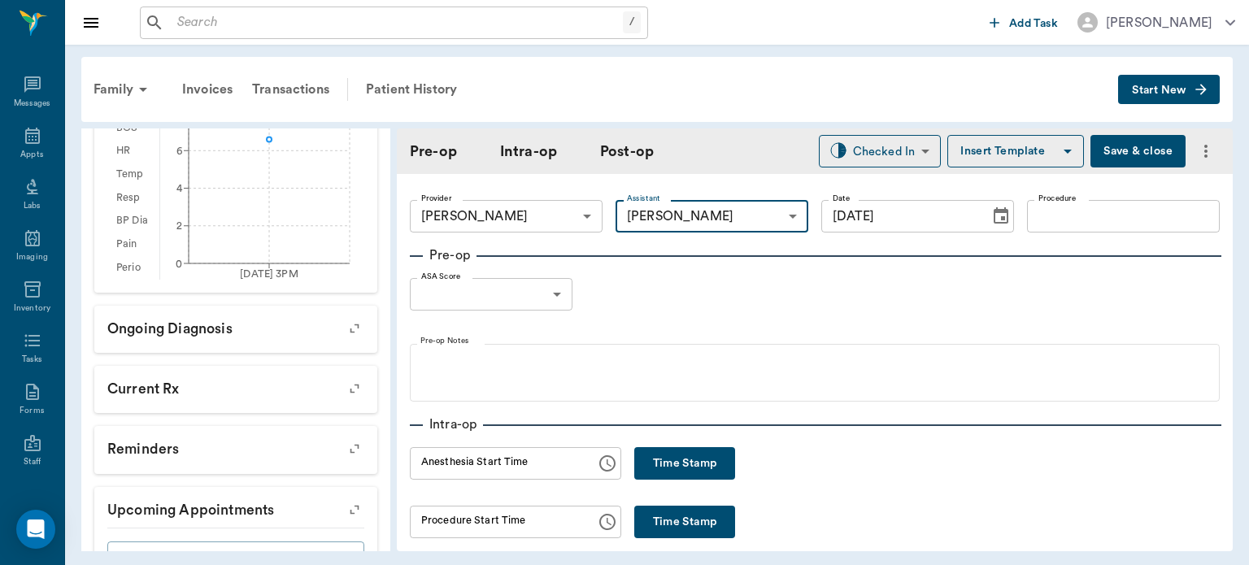
click at [1123, 218] on input "Procedure" at bounding box center [1123, 216] width 193 height 33
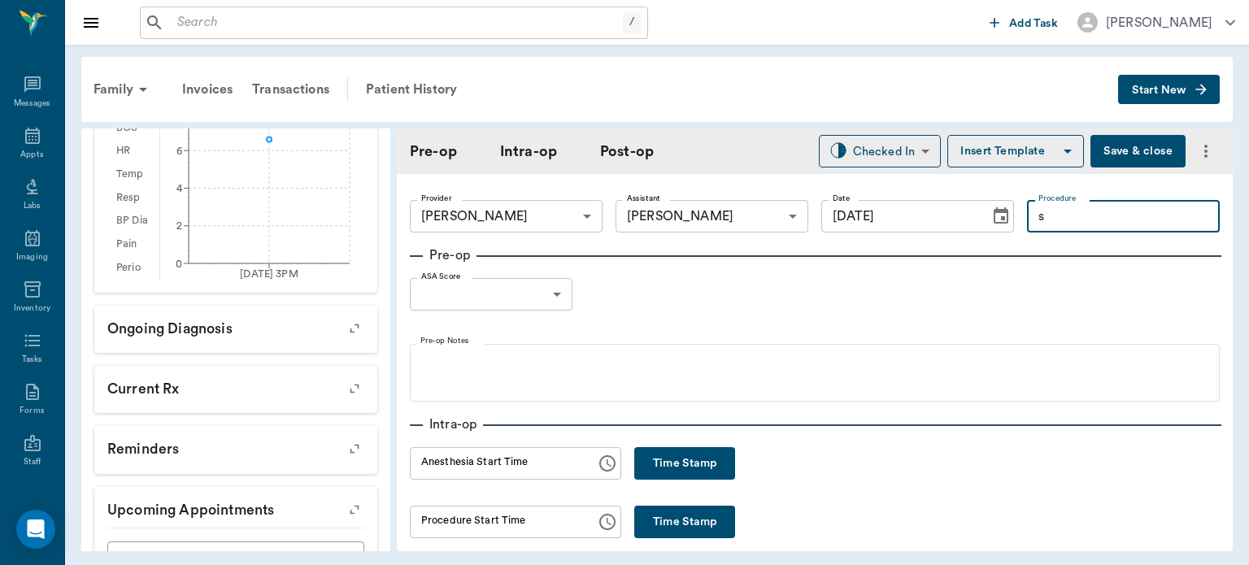
type input "s"
click at [687, 473] on button "Time Stamp" at bounding box center [684, 463] width 101 height 33
type input "03:26 PM"
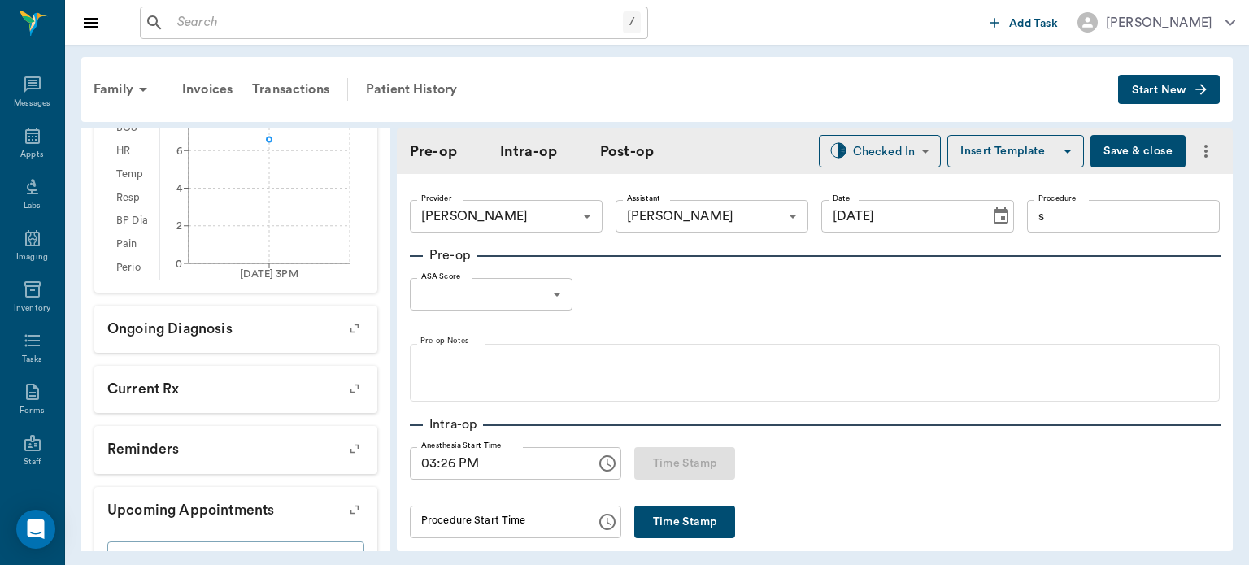
click at [1064, 220] on input "s" at bounding box center [1123, 216] width 193 height 33
type input "SPAY"
click at [996, 155] on button "Insert Template" at bounding box center [1016, 151] width 137 height 33
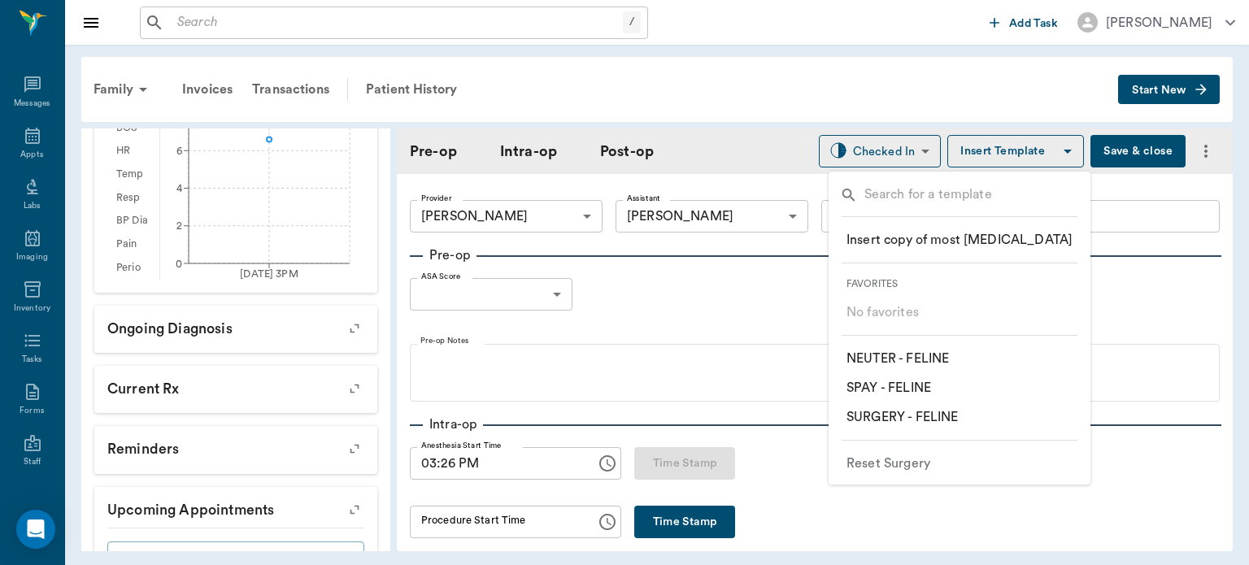
click at [921, 391] on p "​ SPAY - FELINE" at bounding box center [889, 388] width 85 height 20
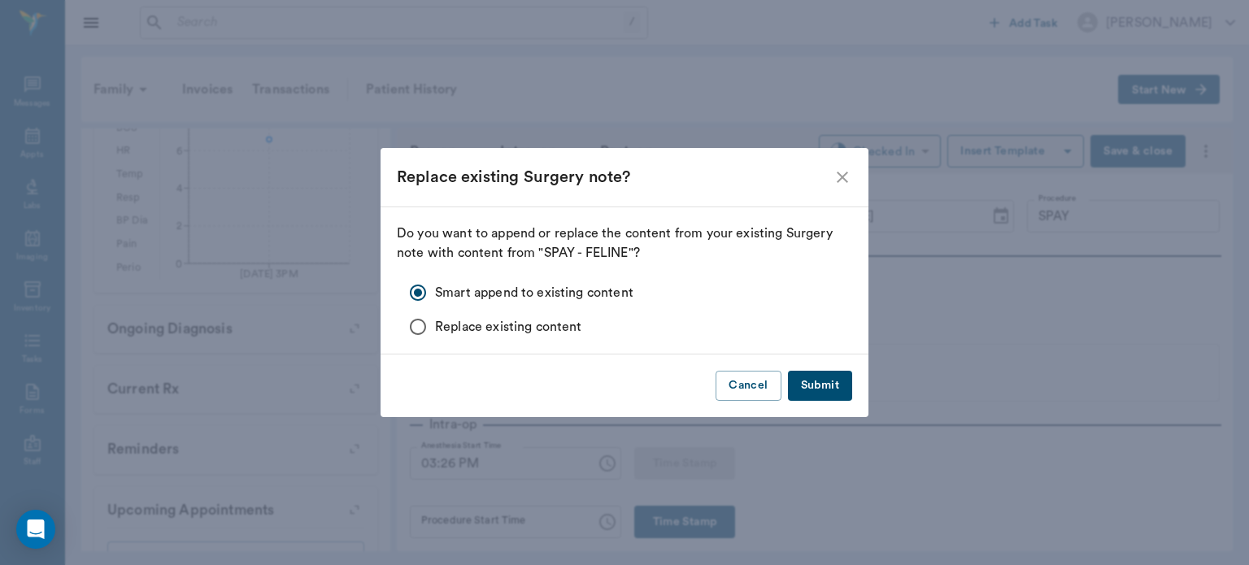
click at [818, 387] on button "Submit" at bounding box center [820, 386] width 64 height 30
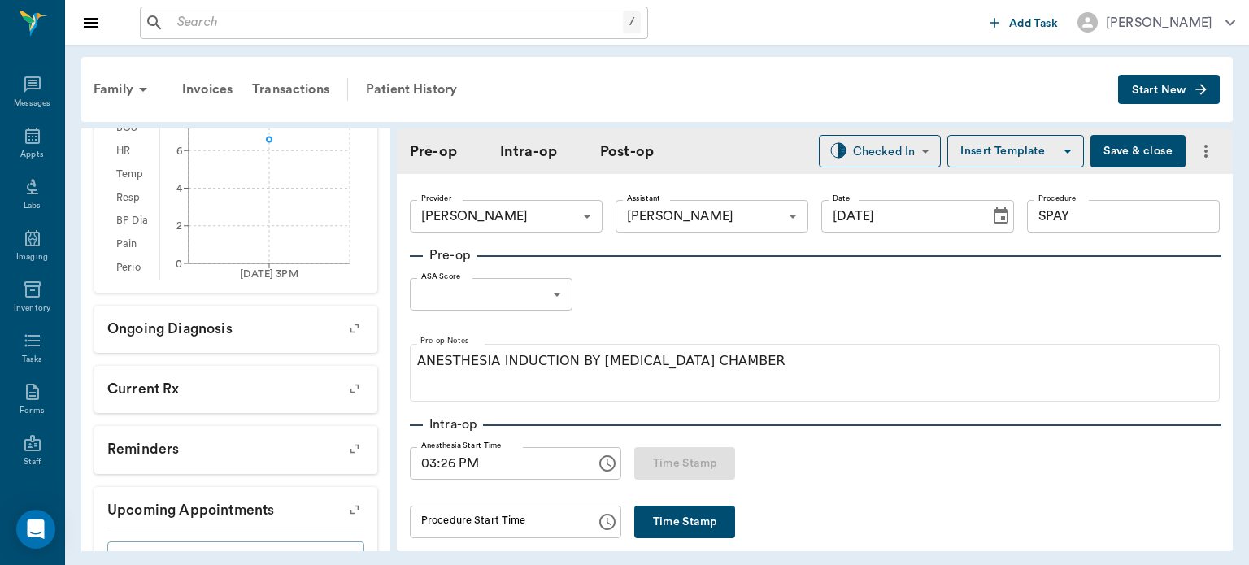
click at [525, 301] on body "/ ​ Add Task [PERSON_NAME] Nectar Messages Appts Labs Imaging Inventory Tasks F…" at bounding box center [624, 282] width 1249 height 565
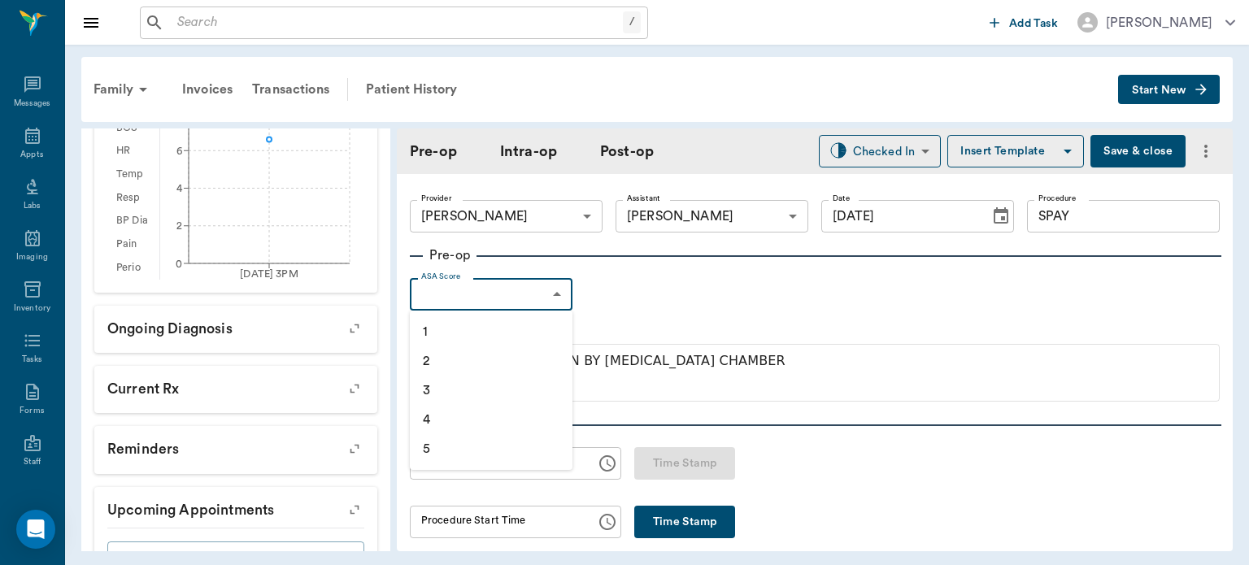
click at [534, 331] on li "1" at bounding box center [491, 331] width 163 height 29
type input "1"
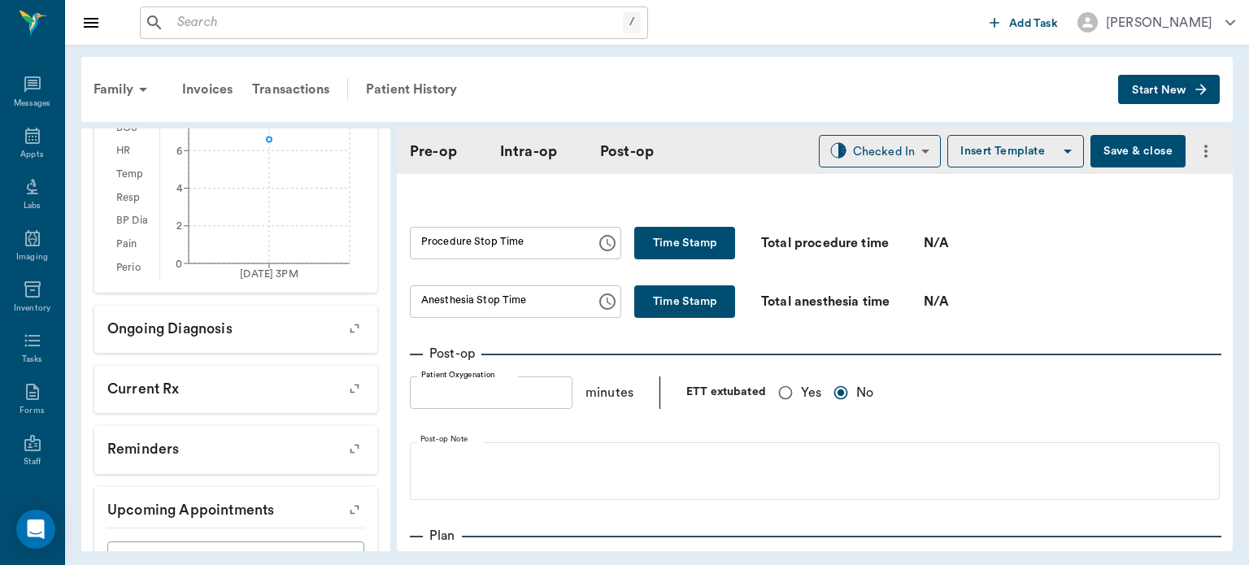
scroll to position [992, 0]
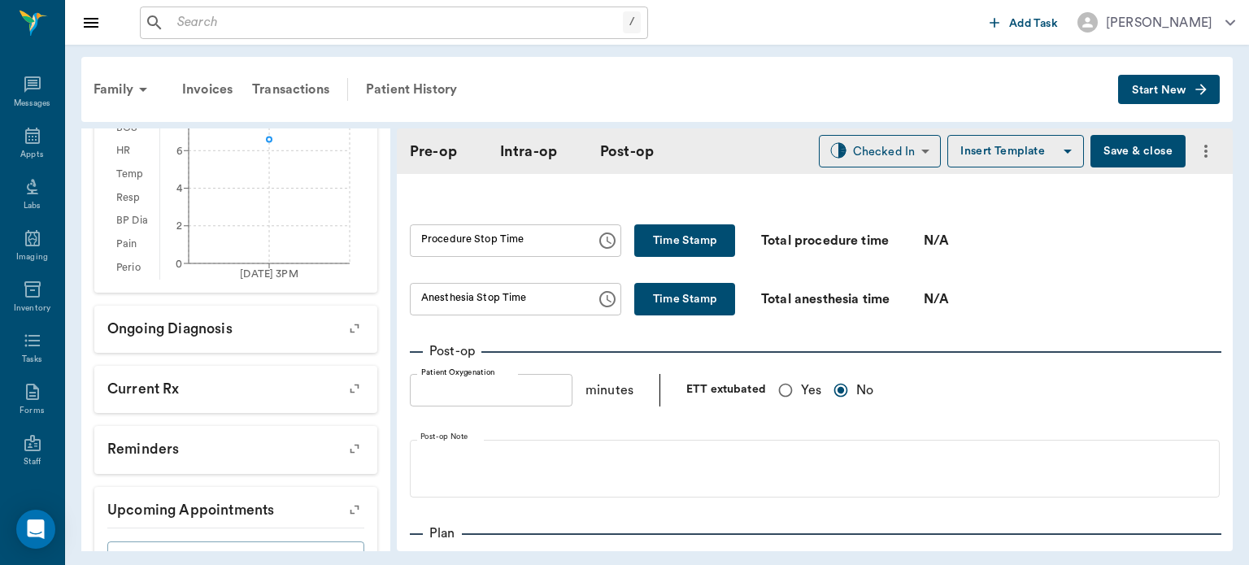
click at [809, 387] on span "Yes" at bounding box center [811, 391] width 20 height 20
click at [801, 387] on input "Yes" at bounding box center [785, 390] width 31 height 31
radio input "true"
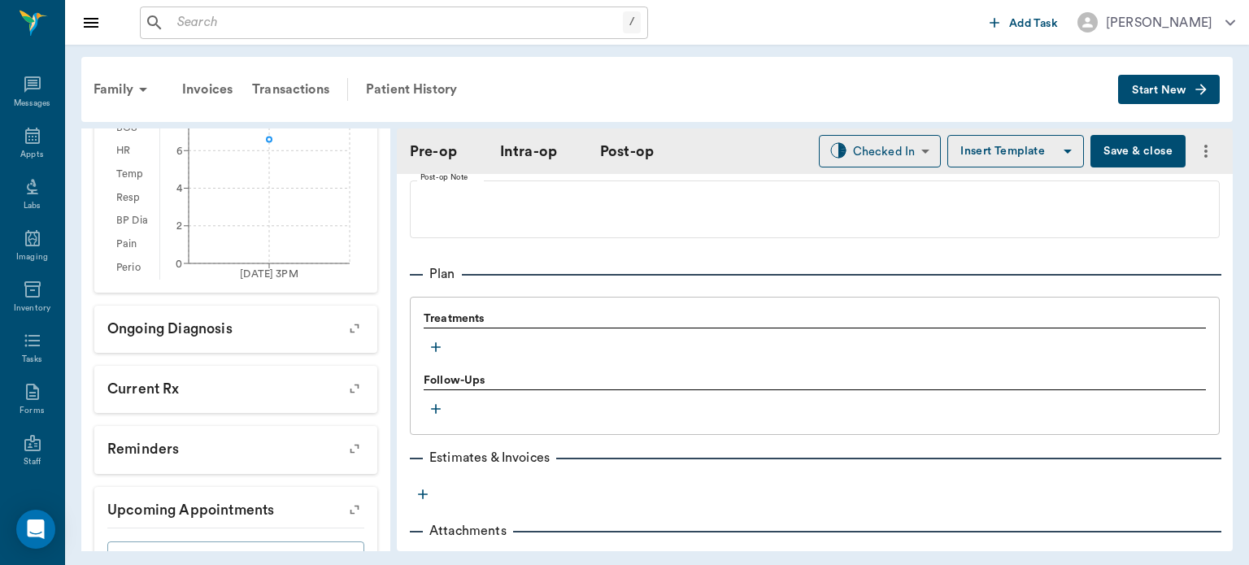
scroll to position [1242, 0]
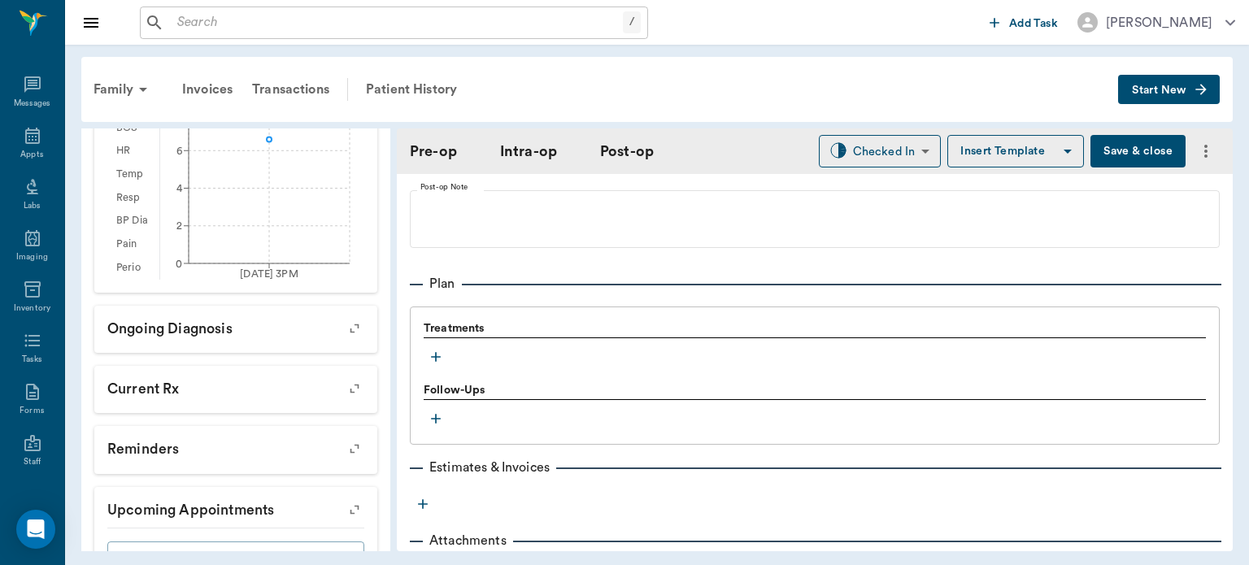
click at [436, 352] on icon "button" at bounding box center [436, 357] width 10 height 10
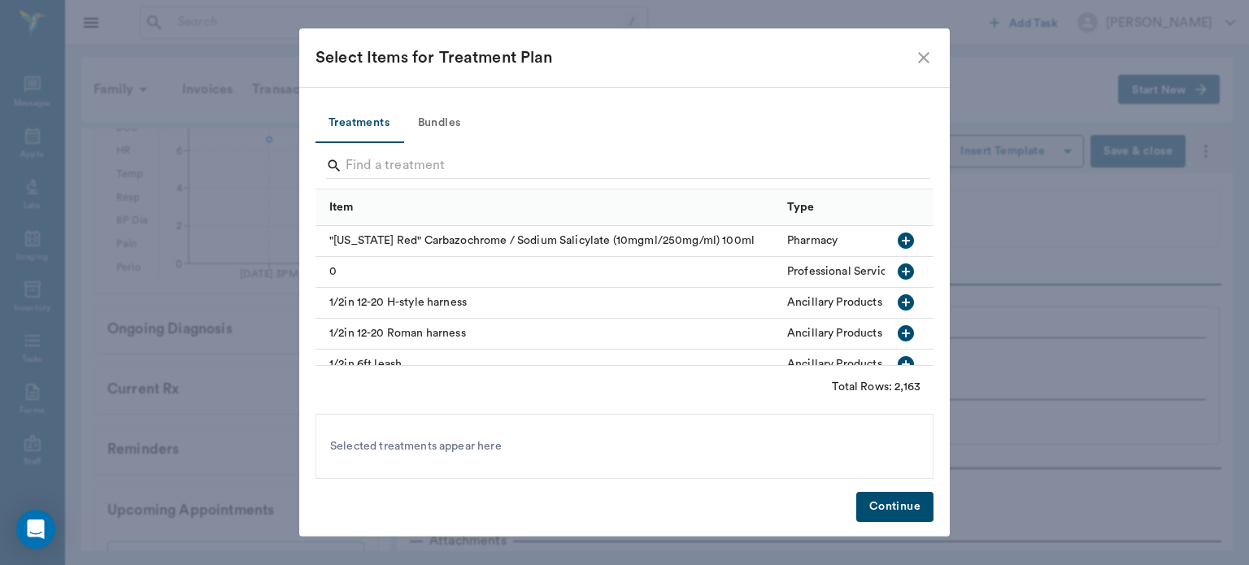
click at [451, 113] on button "Bundles" at bounding box center [439, 123] width 73 height 39
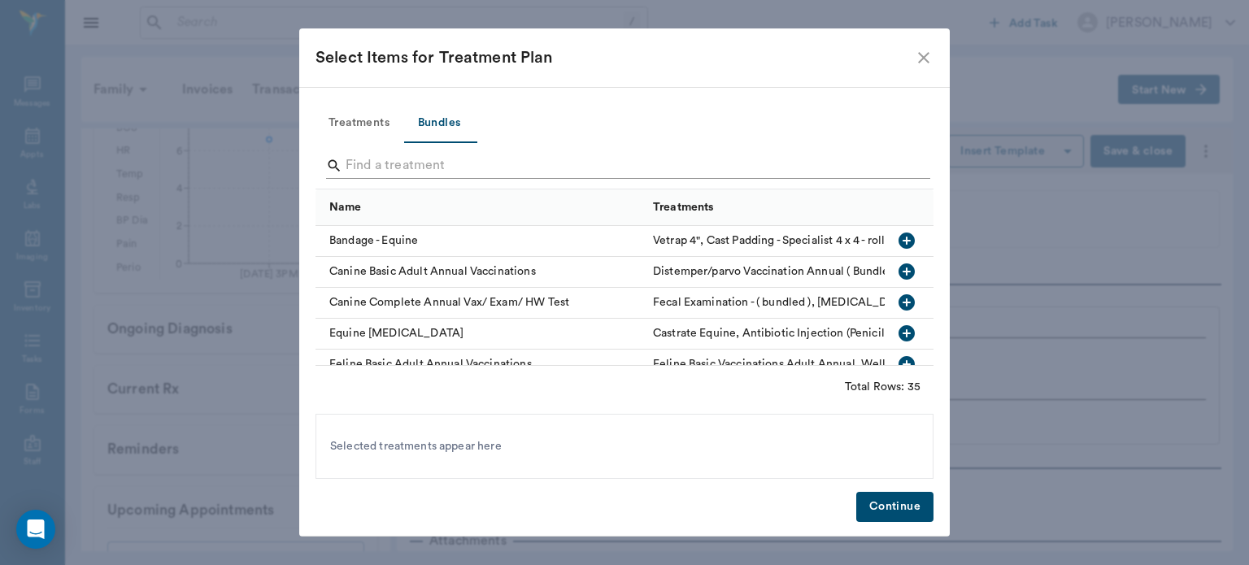
click at [393, 160] on input "Search" at bounding box center [626, 166] width 560 height 26
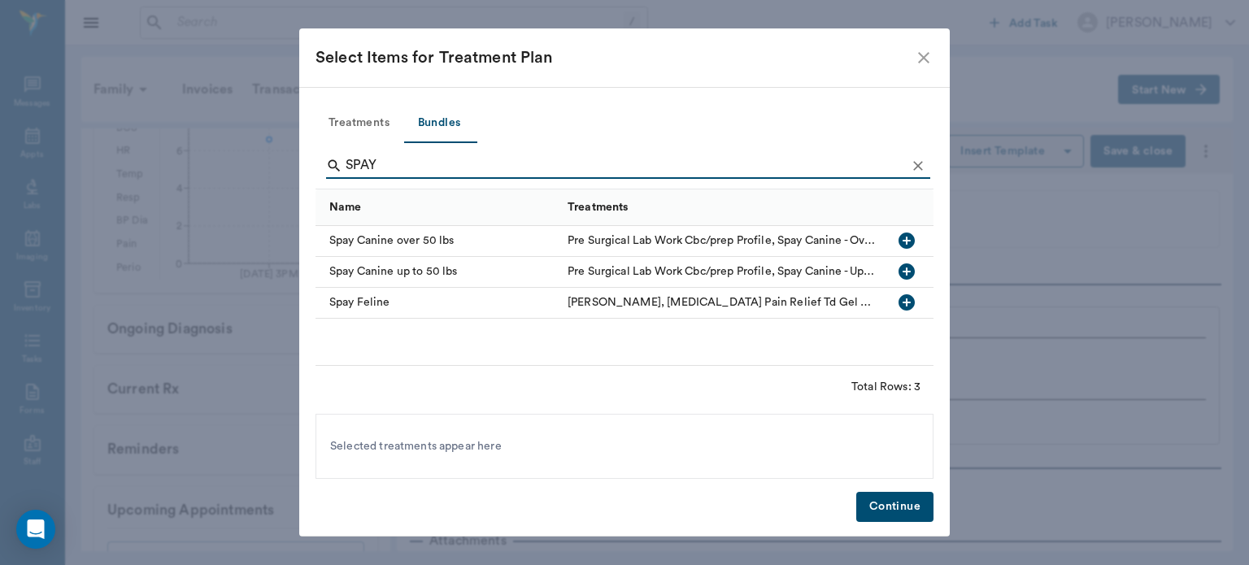
type input "SPAY"
click at [906, 299] on icon "button" at bounding box center [907, 303] width 20 height 20
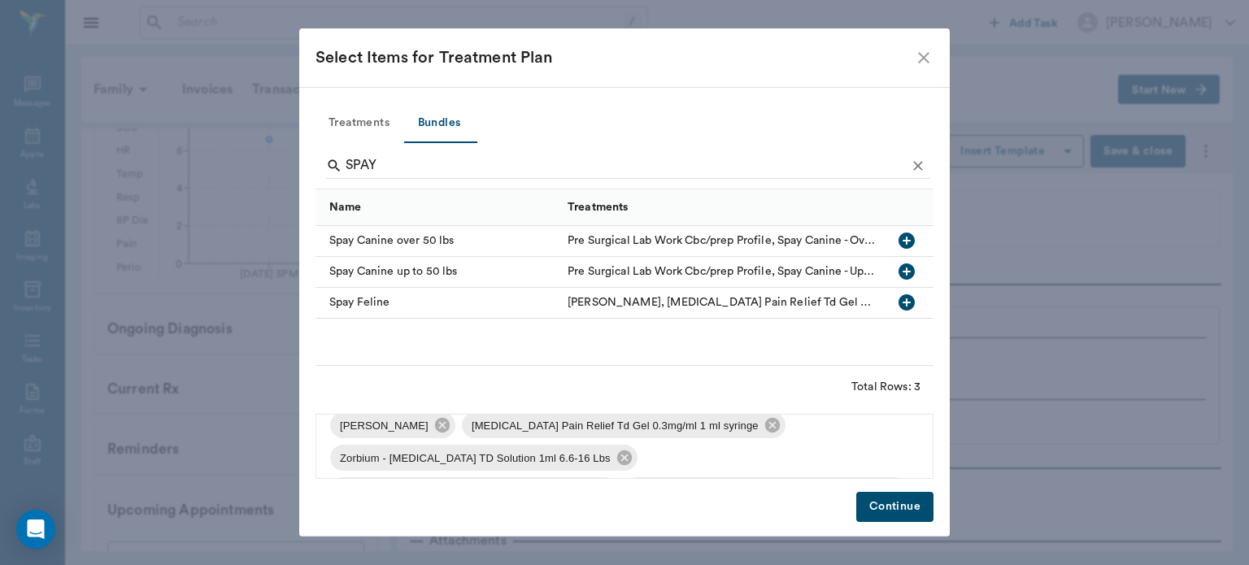
scroll to position [17, 0]
click at [438, 428] on icon at bounding box center [442, 424] width 15 height 15
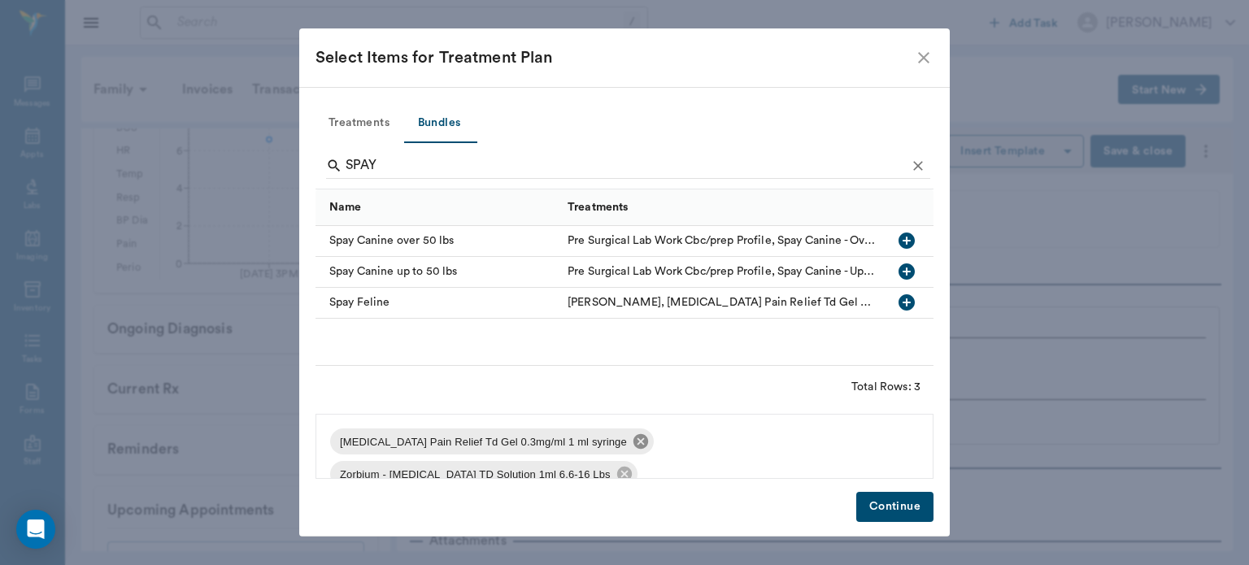
click at [634, 441] on icon at bounding box center [641, 441] width 15 height 15
click at [617, 438] on icon at bounding box center [624, 441] width 15 height 15
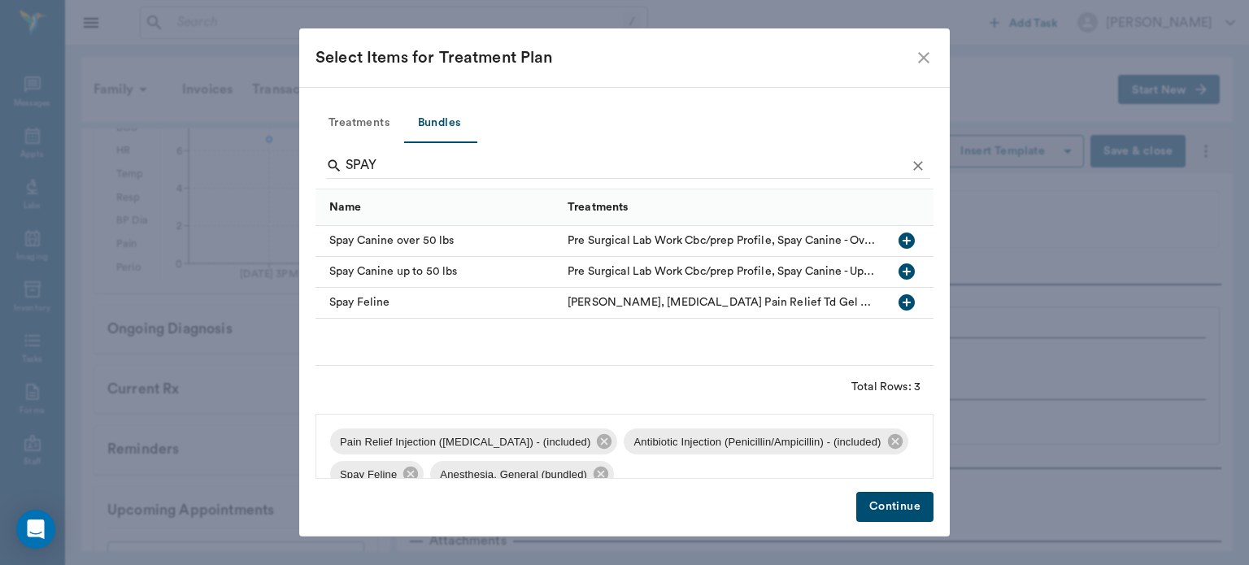
click at [880, 503] on button "Continue" at bounding box center [894, 507] width 77 height 30
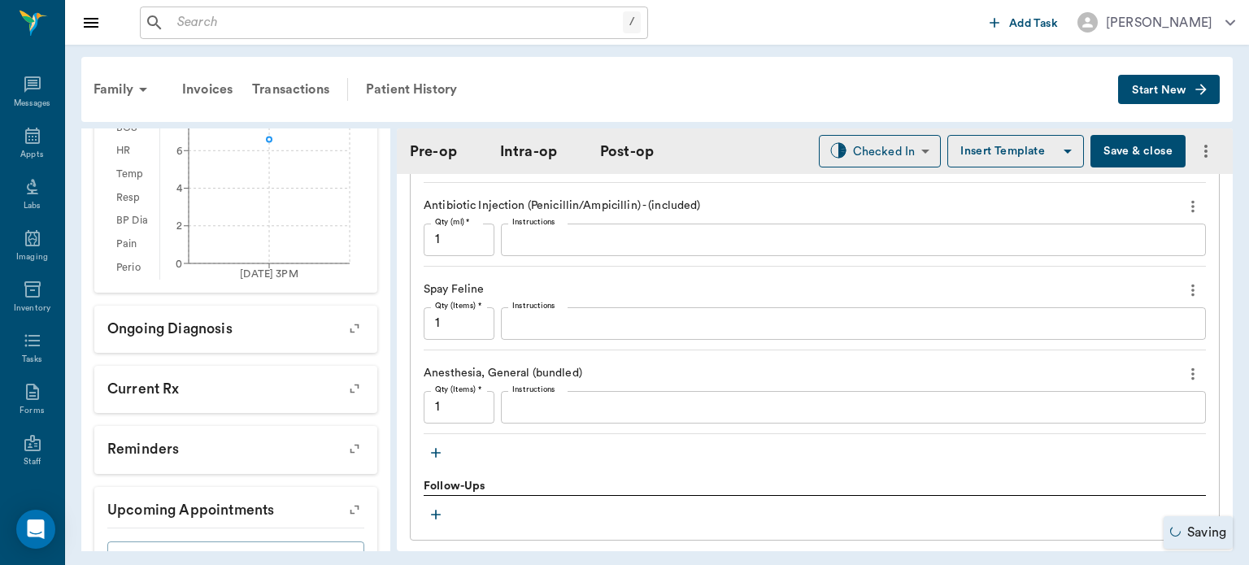
scroll to position [1485, 0]
click at [436, 447] on icon "button" at bounding box center [436, 455] width 16 height 16
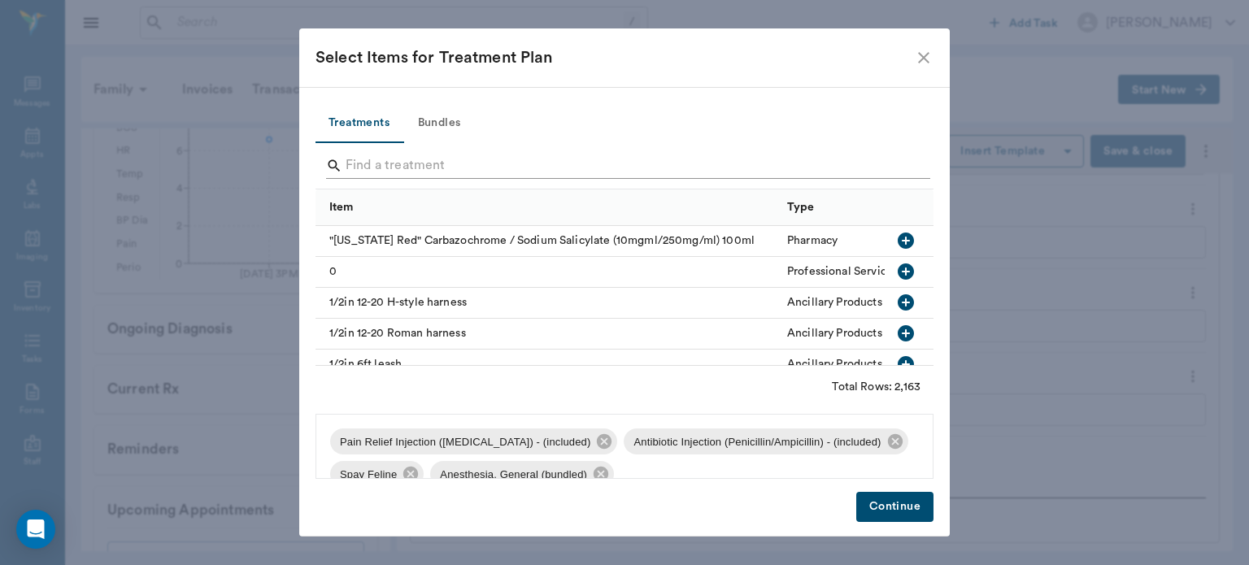
click at [419, 158] on input "Search" at bounding box center [626, 166] width 560 height 26
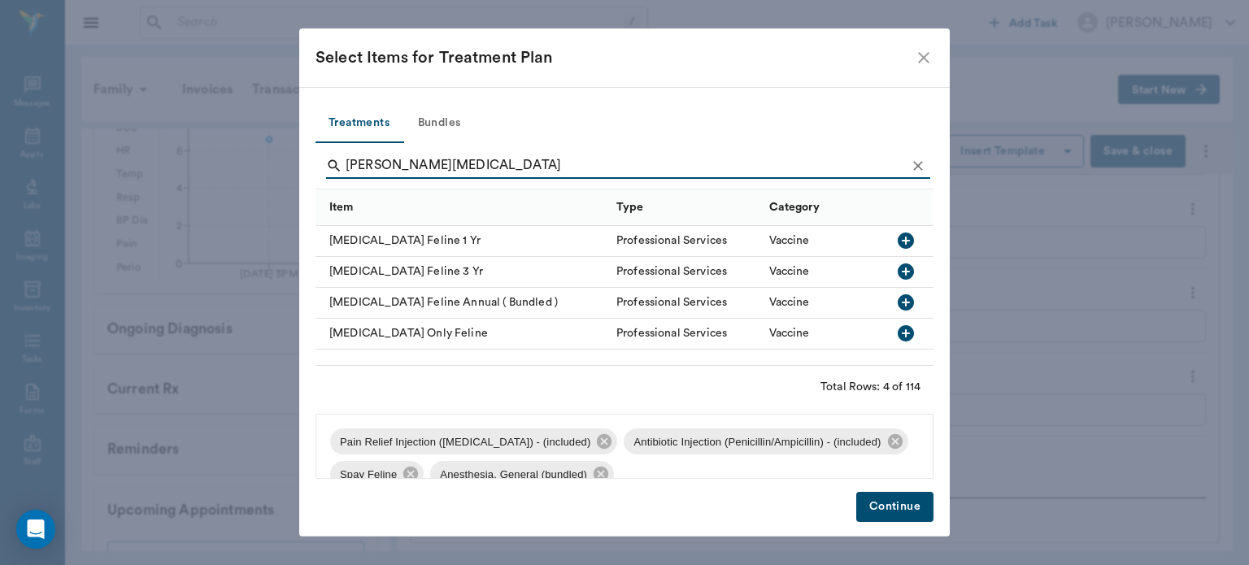
type input "[PERSON_NAME][MEDICAL_DATA]"
click at [908, 244] on icon "button" at bounding box center [906, 241] width 16 height 16
click at [915, 508] on button "Continue" at bounding box center [894, 507] width 77 height 30
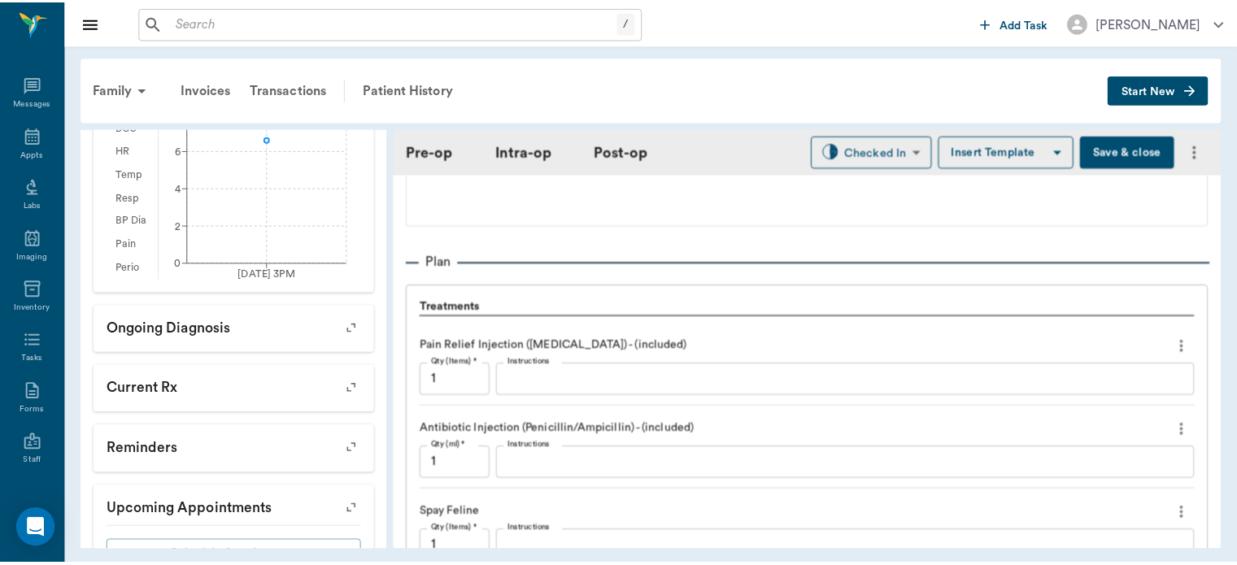
scroll to position [1261, 0]
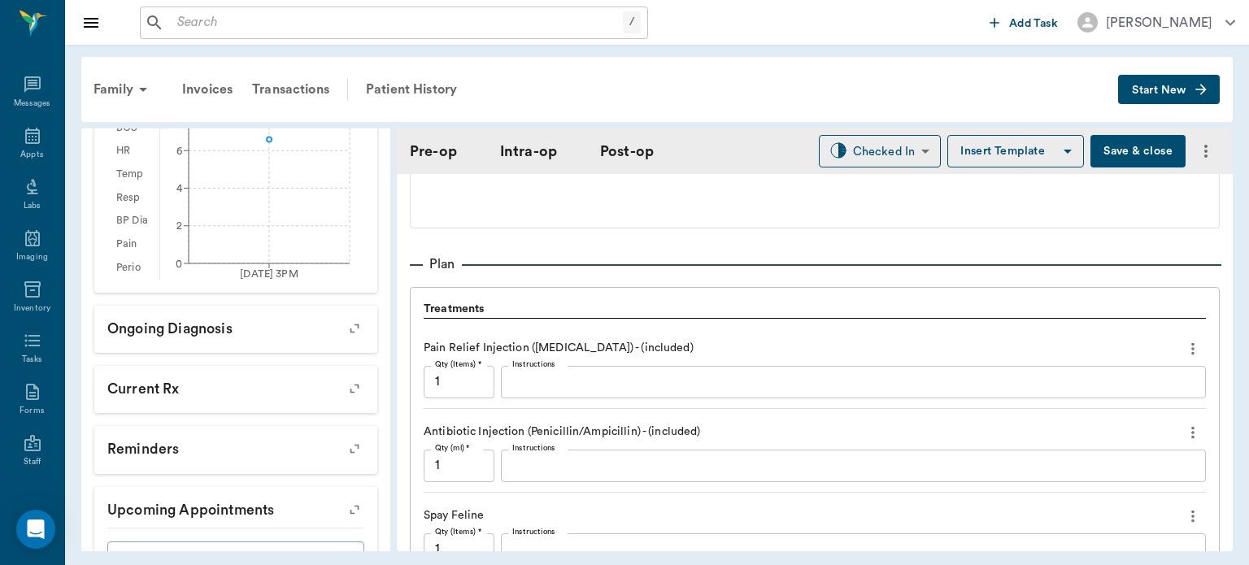
click at [1118, 154] on button "Save & close" at bounding box center [1138, 151] width 95 height 33
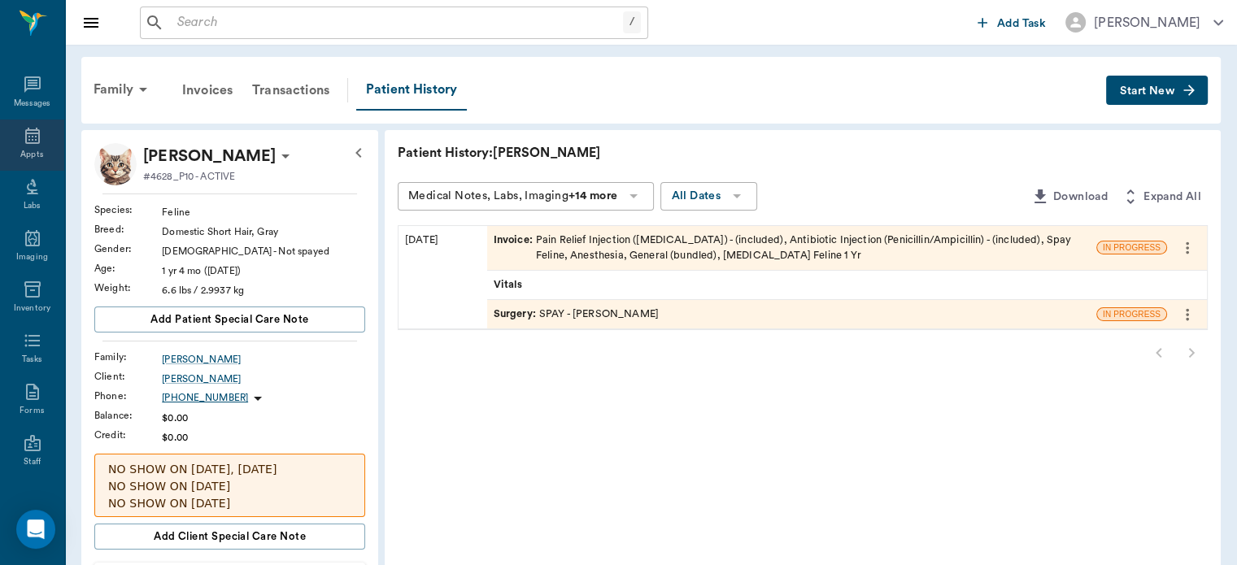
click at [25, 142] on icon at bounding box center [32, 136] width 15 height 16
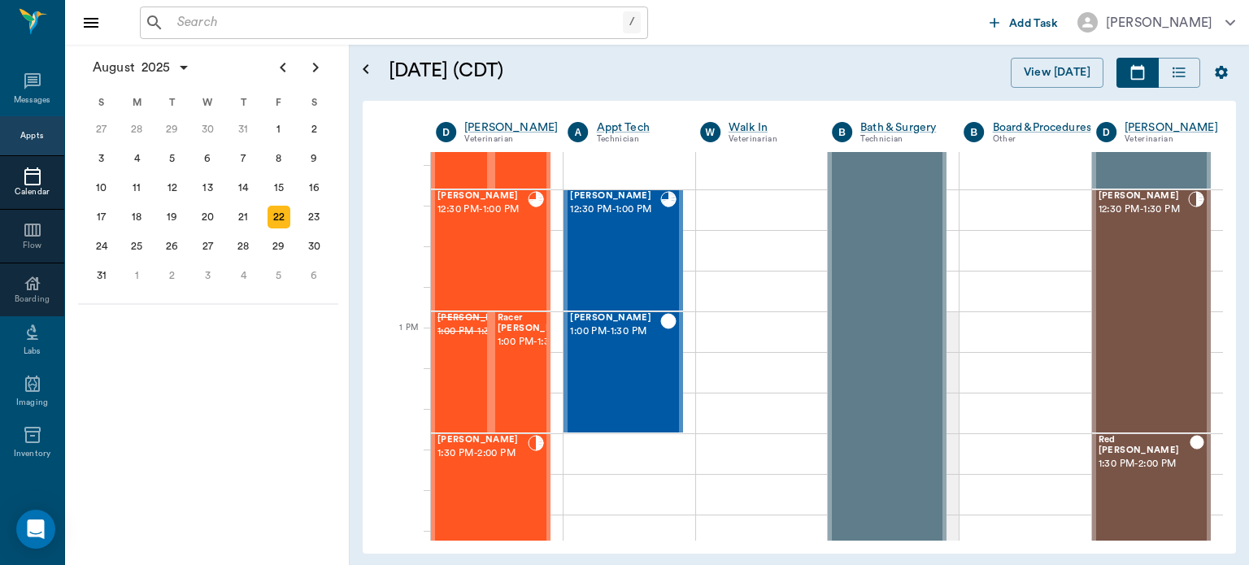
scroll to position [1051, 0]
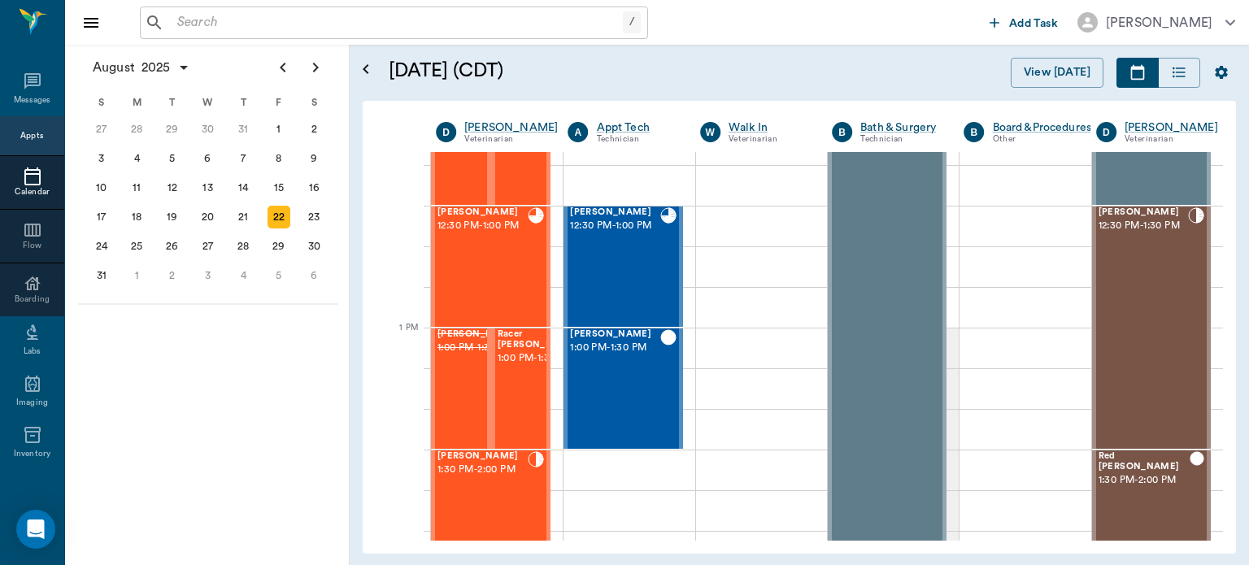
click at [517, 364] on span "1:00 PM - 1:30 PM" at bounding box center [538, 359] width 81 height 16
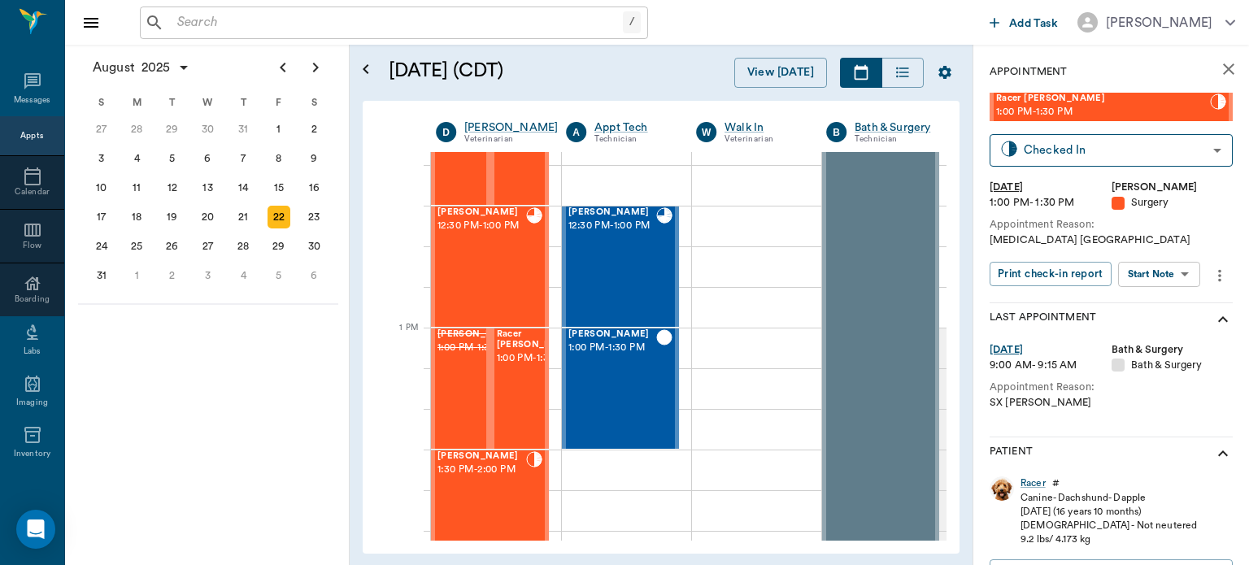
click at [1174, 276] on body "/ ​ Add Task [PERSON_NAME] Nectar Messages Appts Calendar Flow Boarding Labs Im…" at bounding box center [624, 282] width 1249 height 565
click at [1154, 334] on button "View Surgery" at bounding box center [1146, 334] width 67 height 19
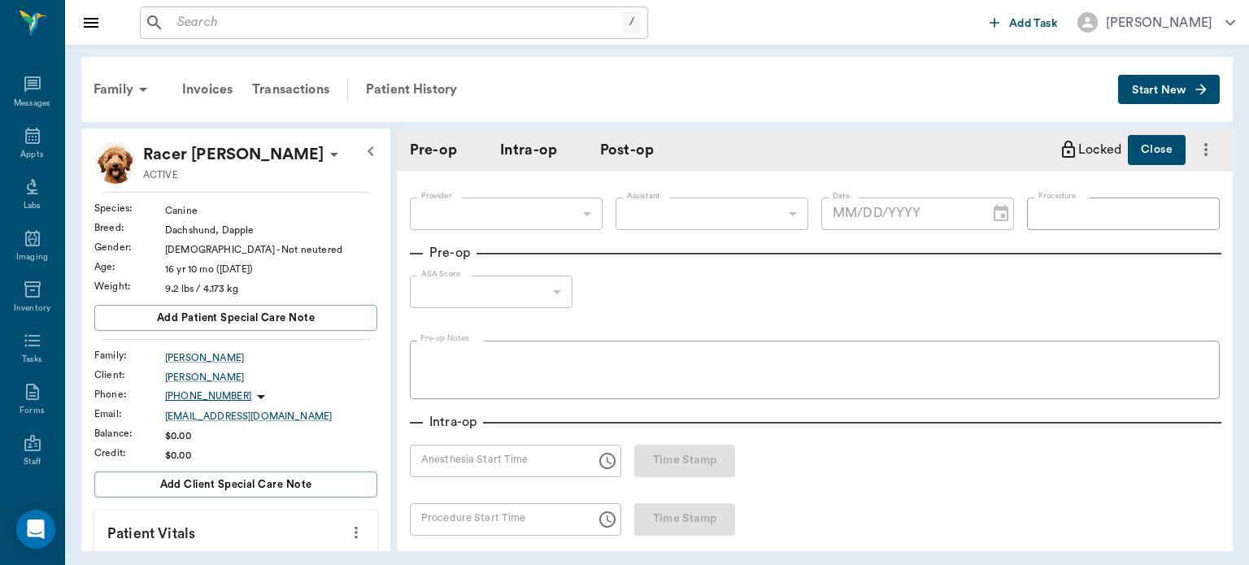
type input "63ec2f075fda476ae8351a4d"
type input "63ec2e7e52e12b0ba117b124"
type input "neuter"
type input "2"
radio input "true"
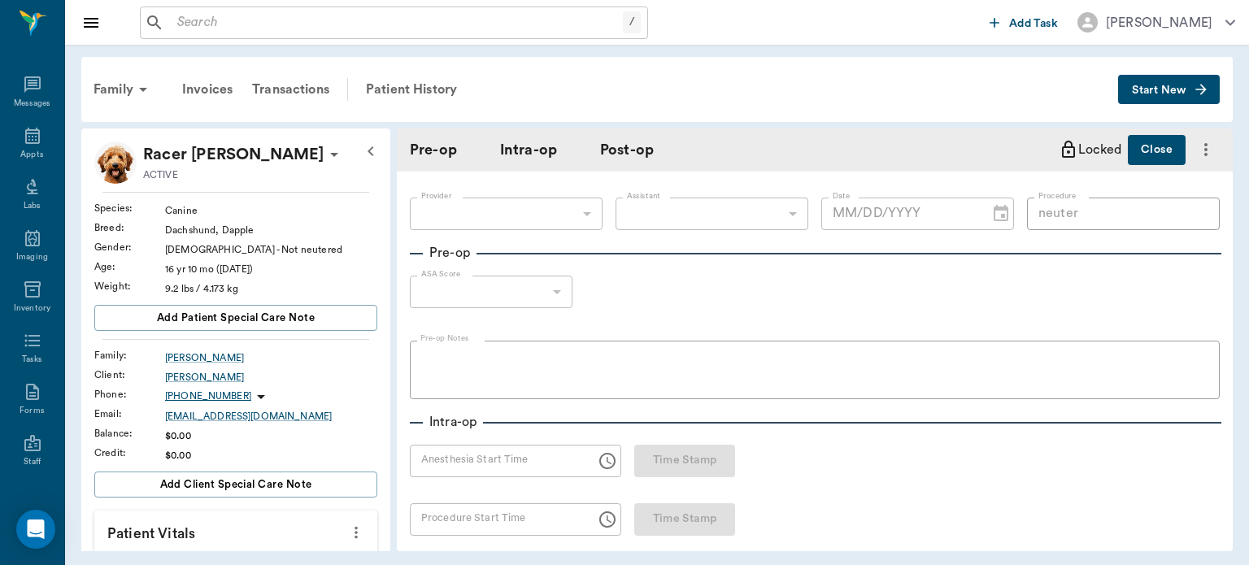
type input "[DATE]"
type input "03:08 PM"
type input "03:16 PM"
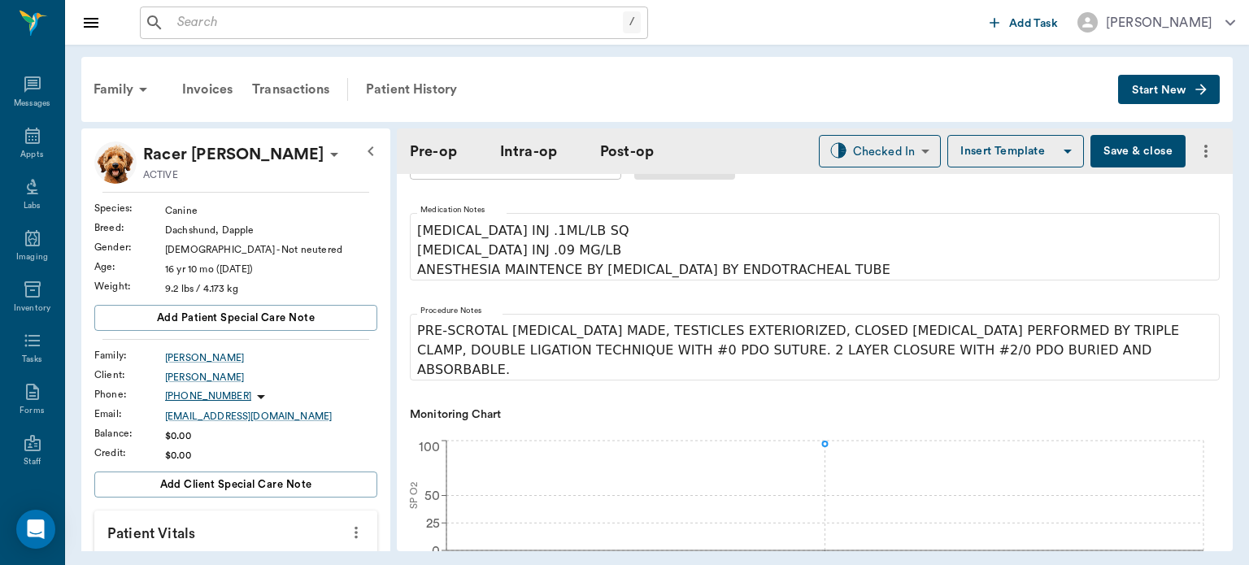
scroll to position [737, 0]
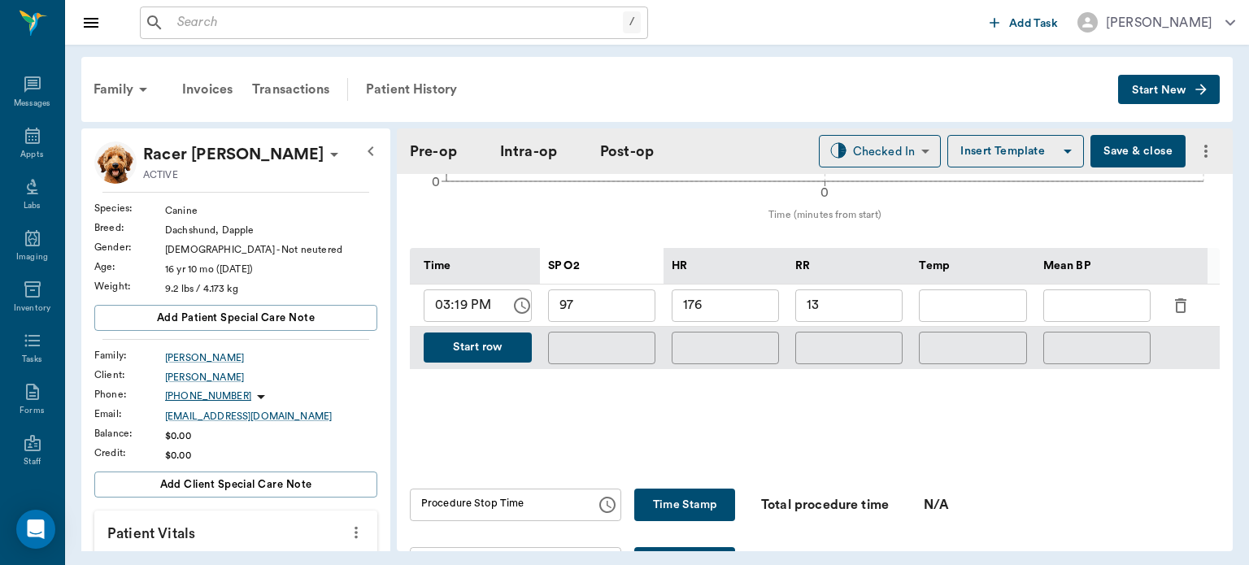
type input "hh:mm aa"
click at [514, 494] on input "hh:mm aa" at bounding box center [497, 505] width 175 height 33
click at [665, 489] on button "Time Stamp" at bounding box center [684, 505] width 101 height 33
type input "03:35 PM"
click at [690, 547] on button "Time Stamp" at bounding box center [684, 563] width 101 height 33
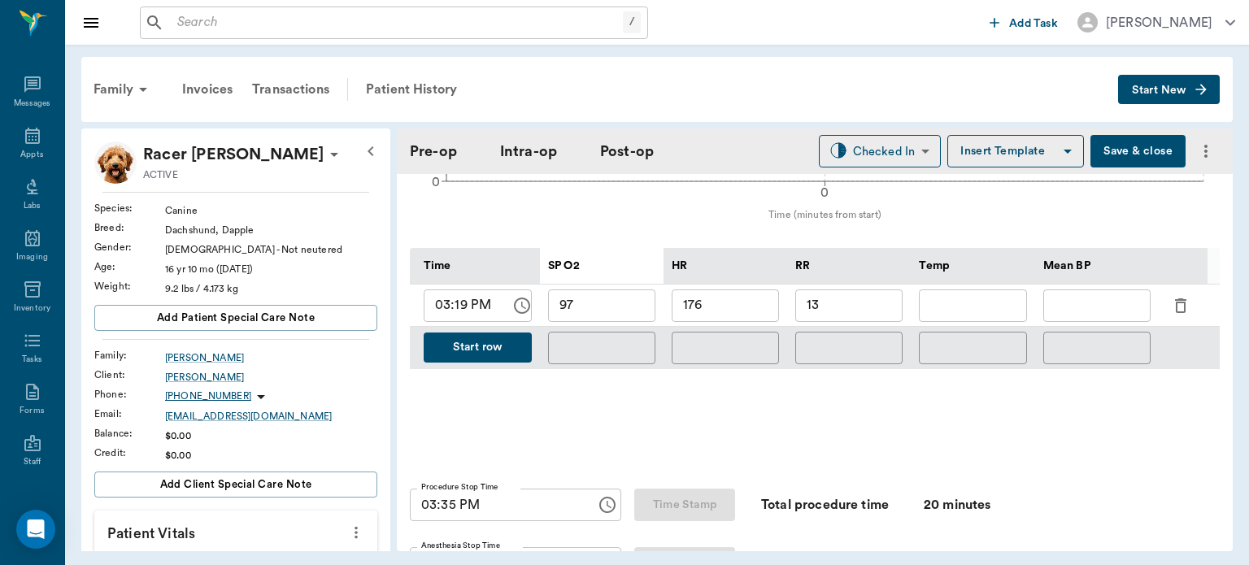
type input "03:36 PM"
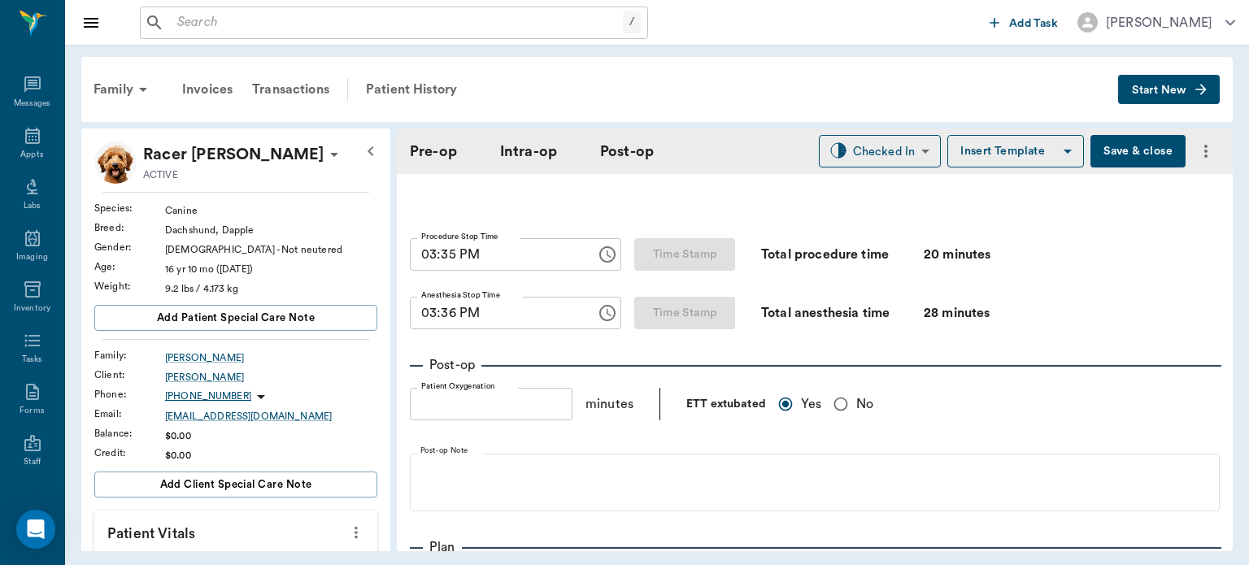
scroll to position [976, 0]
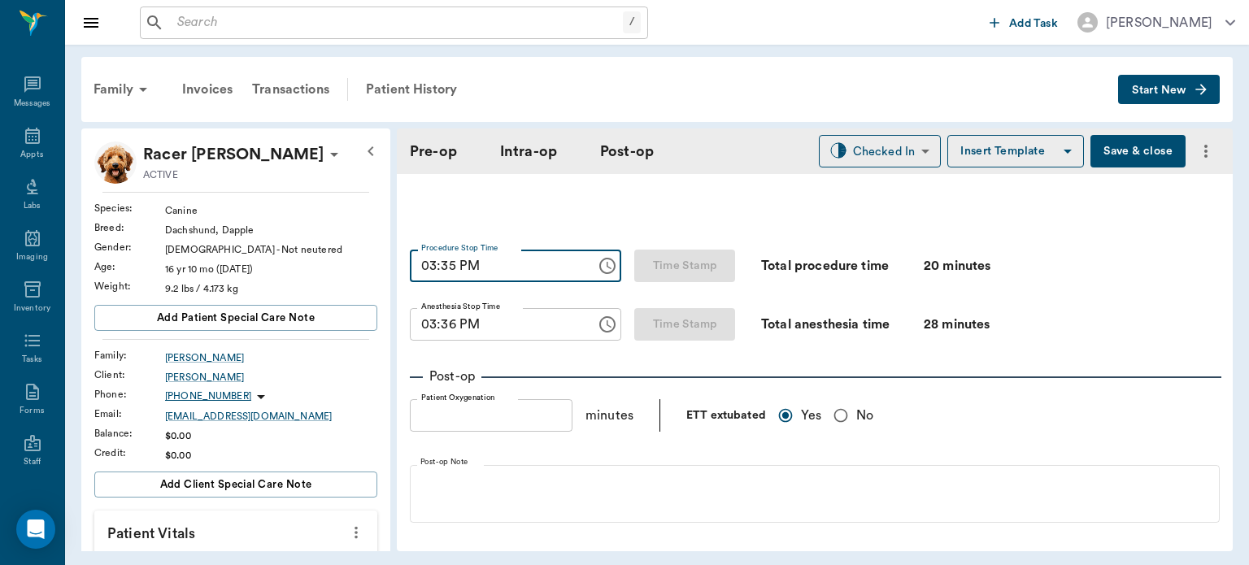
click at [454, 253] on input "03:35 PM" at bounding box center [497, 266] width 175 height 33
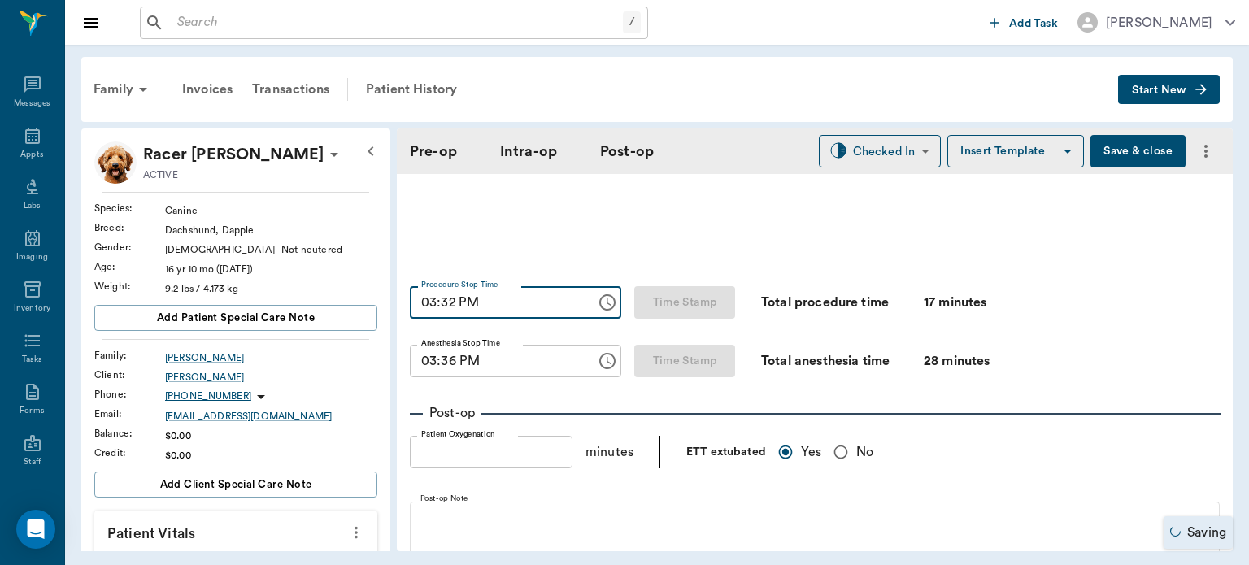
type input "03:32 PM"
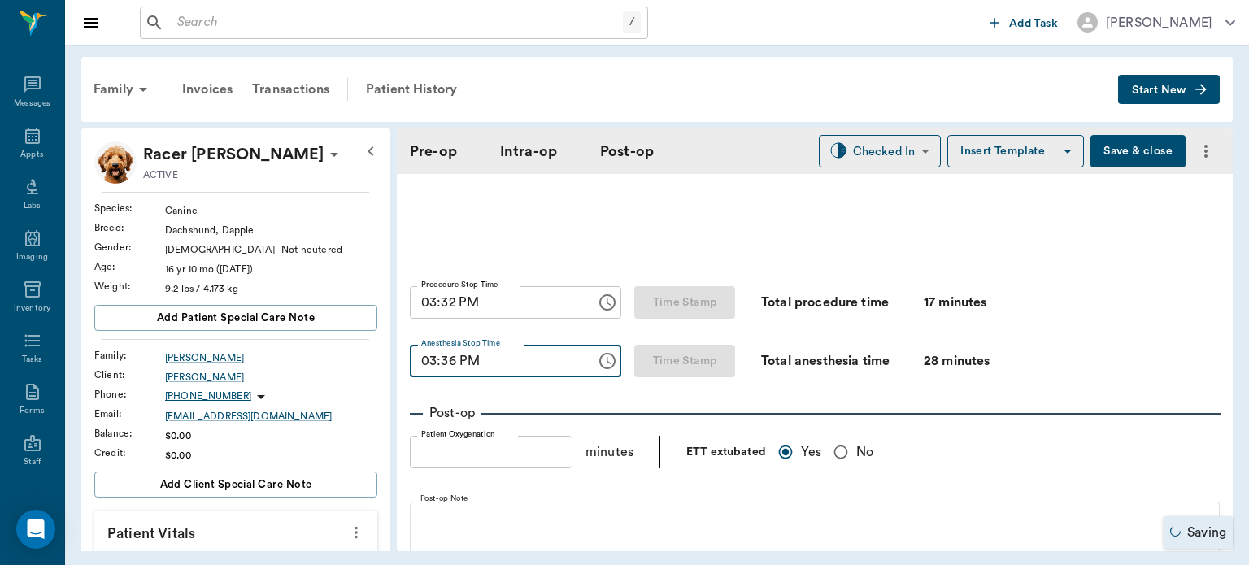
click at [449, 362] on input "03:36 PM" at bounding box center [497, 361] width 175 height 33
type input "03:31 PM"
click at [1219, 458] on div "Provider [PERSON_NAME] 63ec2f075fda476ae8351a4d Provider Assistant [PERSON_NAME…" at bounding box center [815, 90] width 836 height 1710
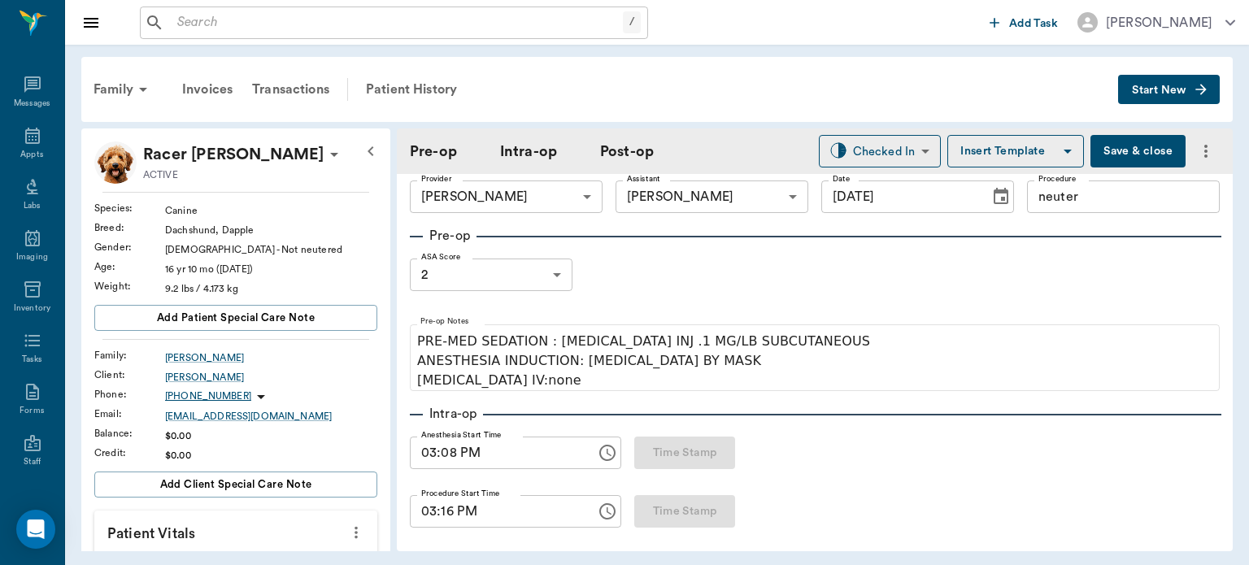
scroll to position [0, 0]
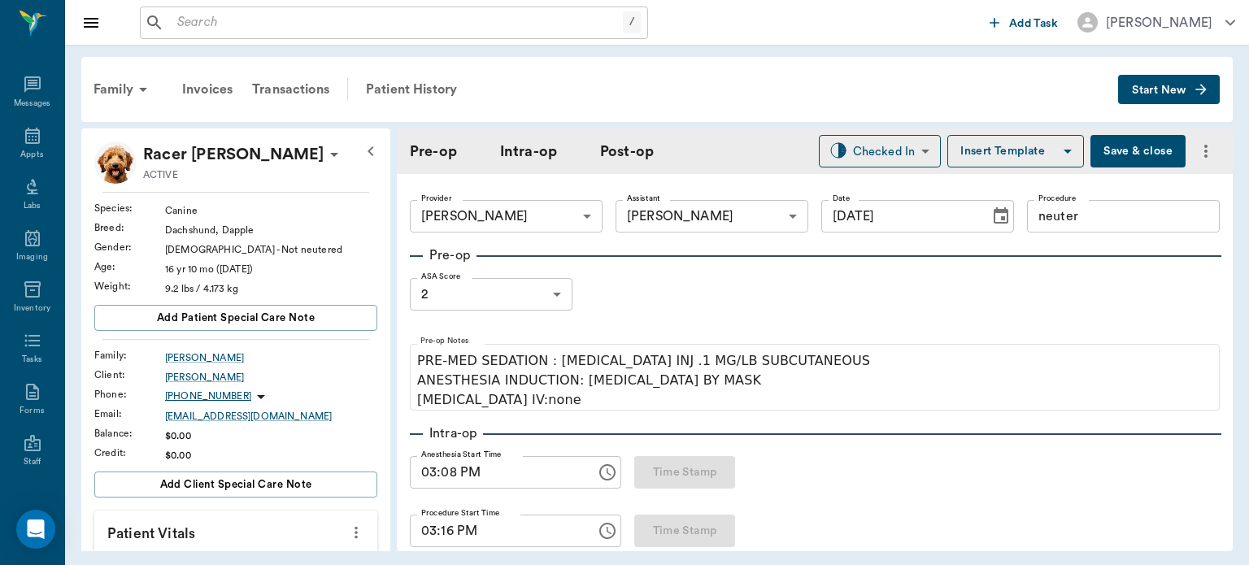
click at [1112, 159] on button "Save & close" at bounding box center [1138, 151] width 95 height 33
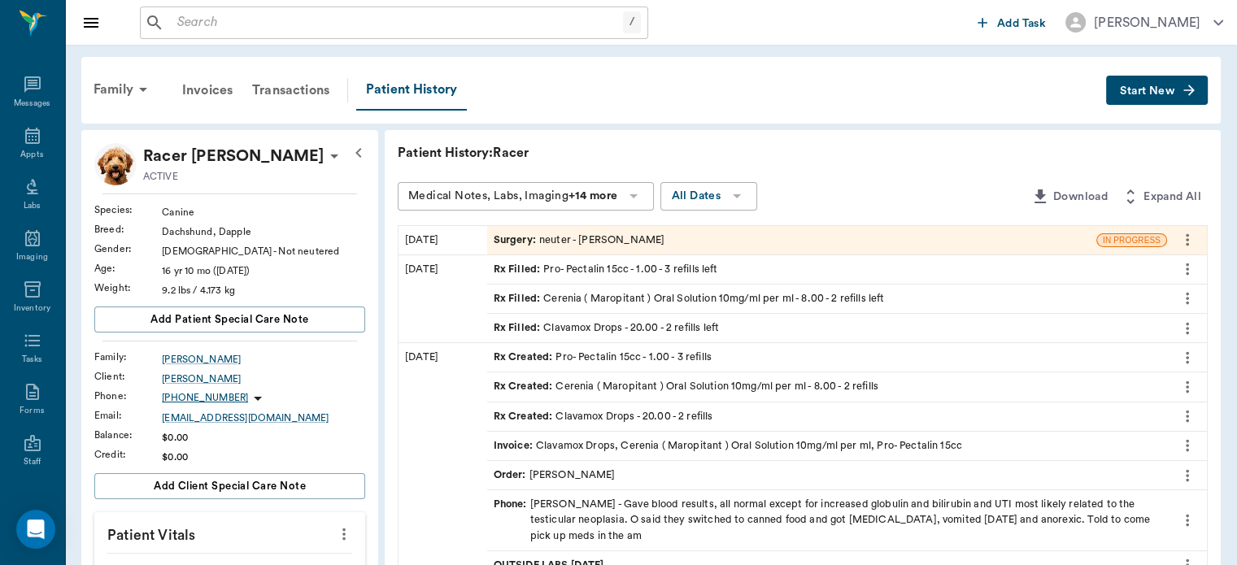
click at [1112, 159] on div "Patient History: Racer" at bounding box center [803, 153] width 810 height 20
click at [599, 239] on div "Surgery : neuter - [PERSON_NAME]" at bounding box center [580, 240] width 172 height 15
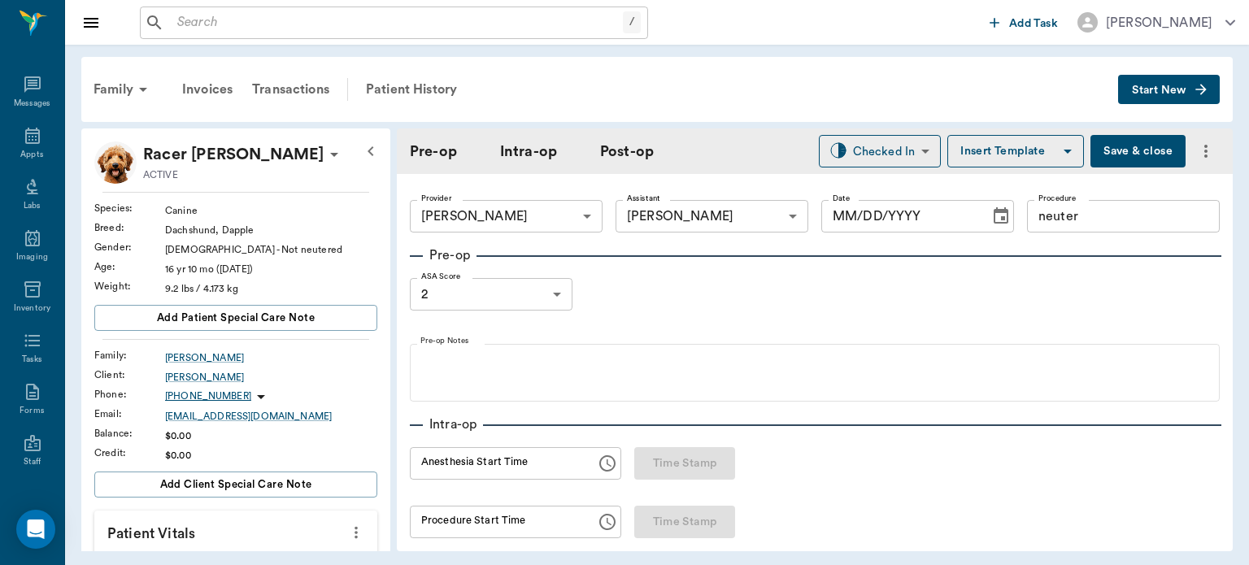
type input "63ec2f075fda476ae8351a4d"
type input "63ec2e7e52e12b0ba117b124"
type input "neuter"
type input "2"
radio input "true"
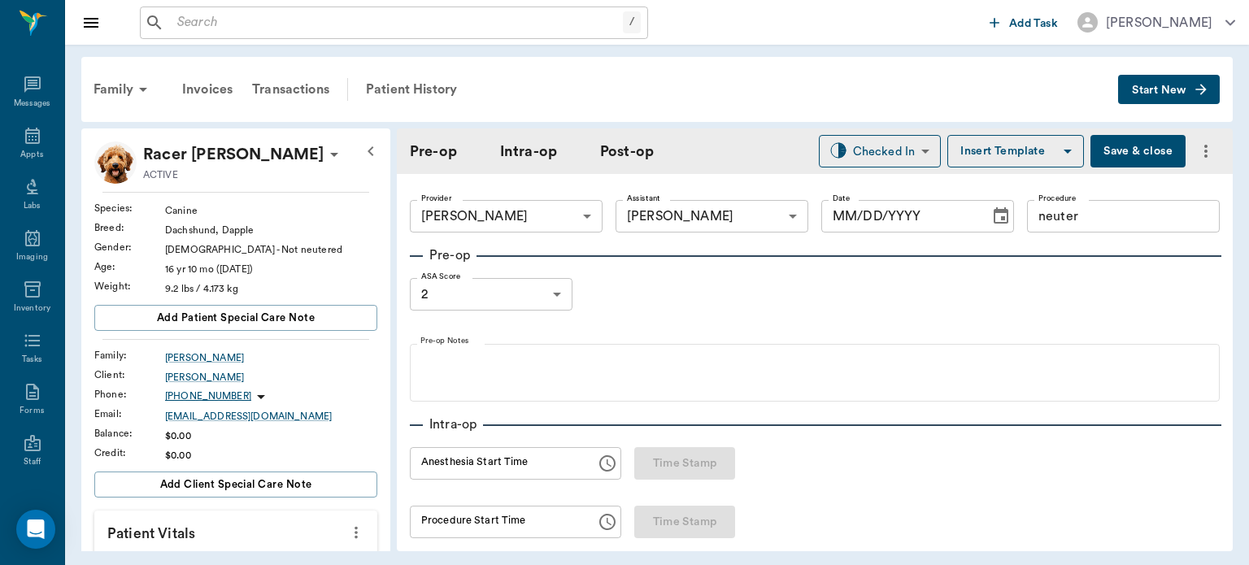
type input "[DATE]"
type input "03:08 PM"
type input "03:16 PM"
type input "03:32 PM"
type input "03:31 PM"
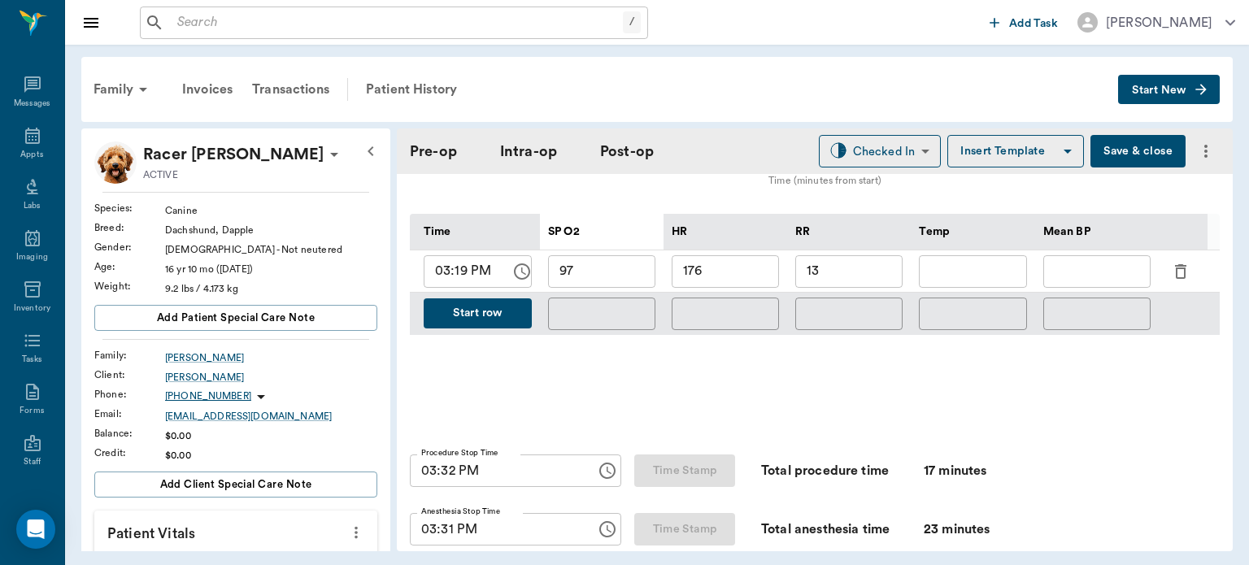
scroll to position [1141, 0]
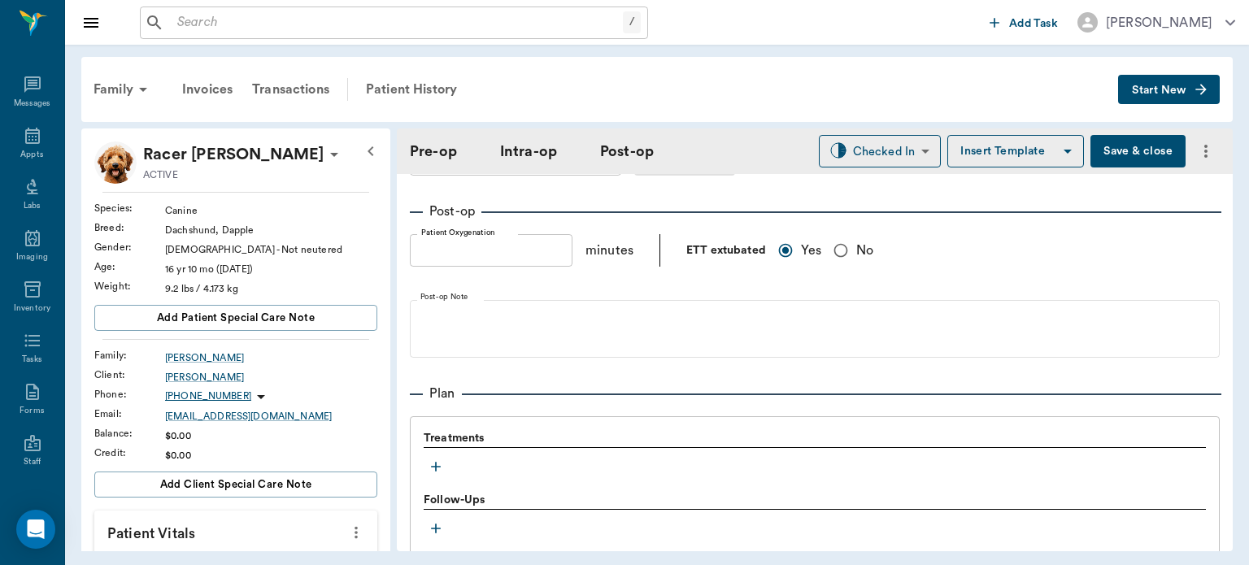
drag, startPoint x: 434, startPoint y: 457, endPoint x: 670, endPoint y: 483, distance: 238.1
click at [670, 492] on div "Follow-Ups" at bounding box center [815, 501] width 782 height 18
click at [432, 459] on icon "button" at bounding box center [436, 467] width 16 height 16
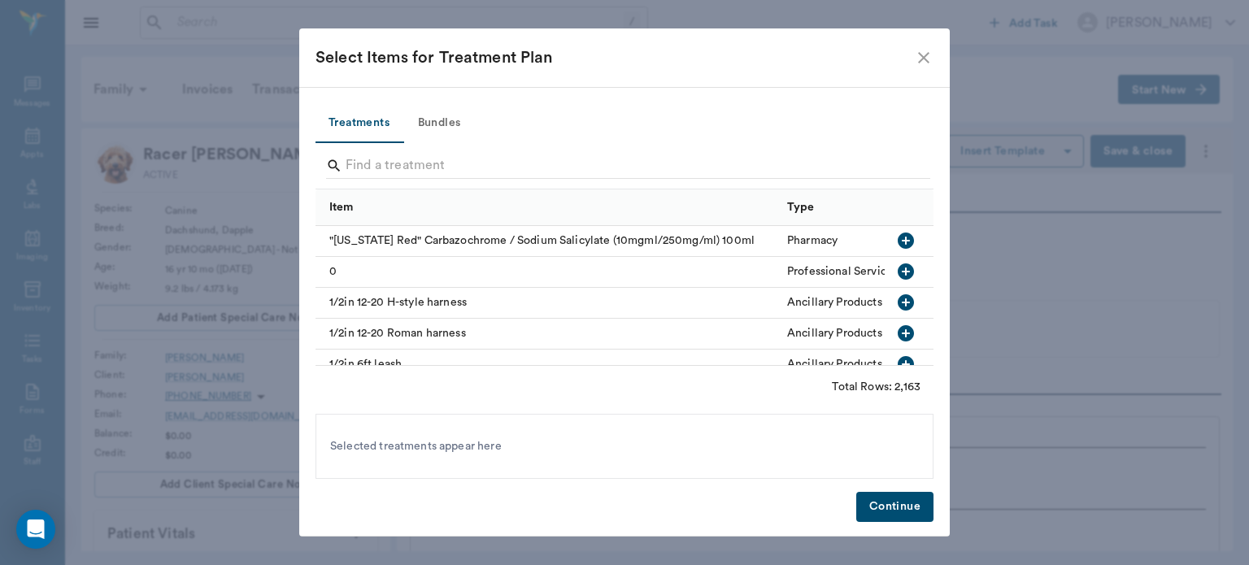
click at [439, 119] on button "Bundles" at bounding box center [439, 123] width 73 height 39
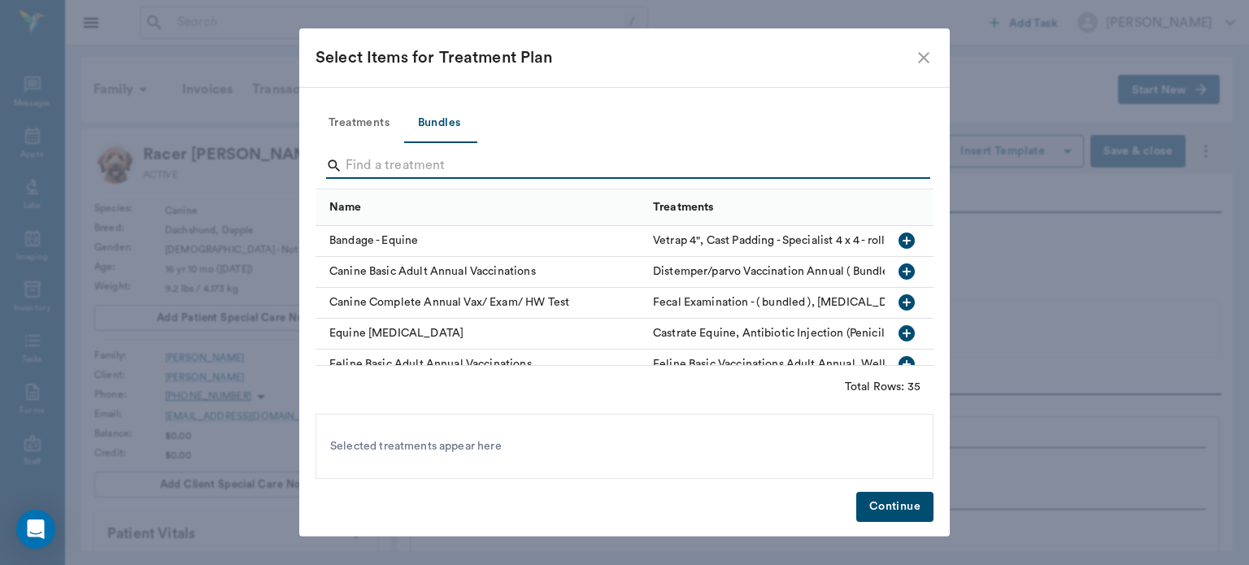
click at [421, 162] on input "Search" at bounding box center [626, 166] width 560 height 26
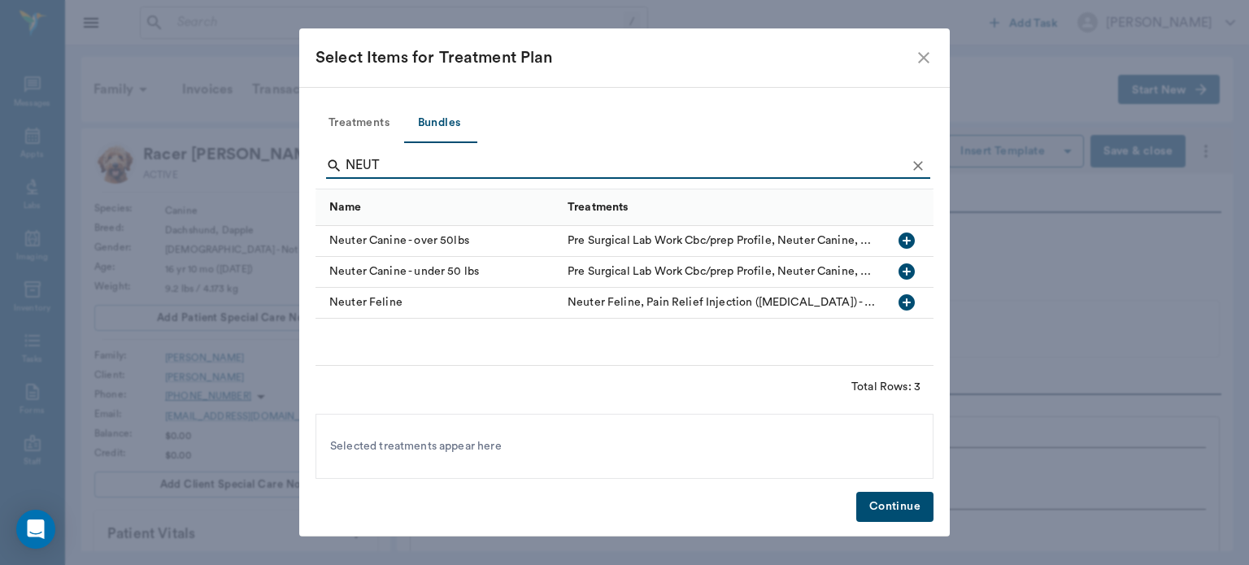
type input "NEUT"
click at [907, 265] on icon "button" at bounding box center [907, 272] width 16 height 16
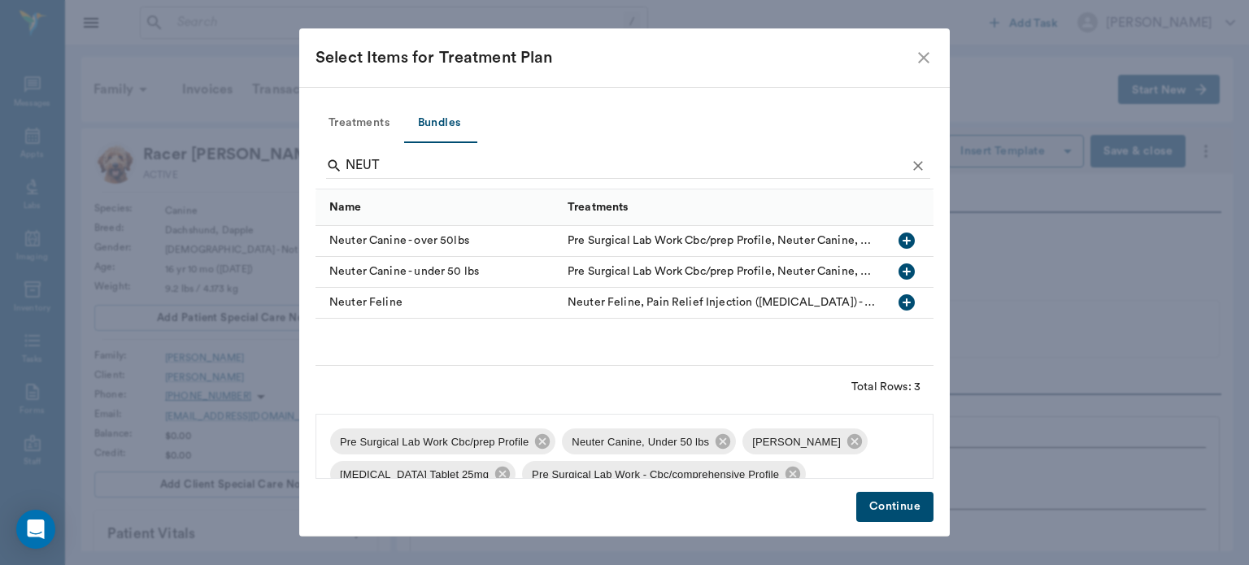
click at [896, 507] on button "Continue" at bounding box center [894, 507] width 77 height 30
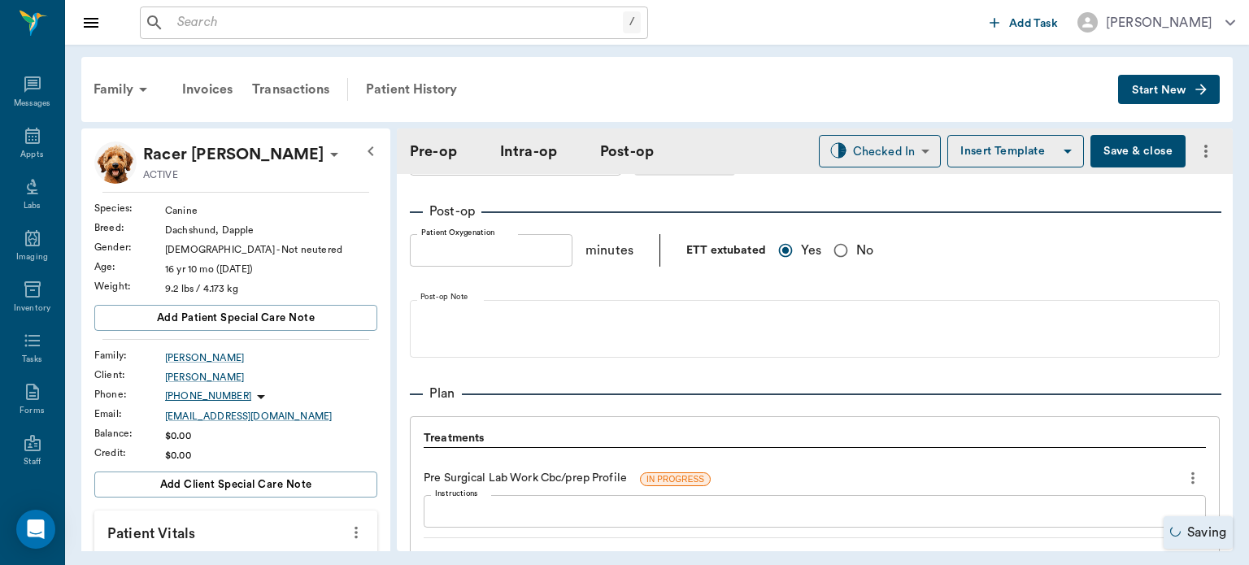
click at [1184, 468] on icon "more" at bounding box center [1193, 478] width 18 height 20
click at [1087, 520] on span "Delete" at bounding box center [1112, 526] width 137 height 17
click at [1185, 468] on icon "more" at bounding box center [1193, 478] width 18 height 20
click at [1185, 461] on div at bounding box center [624, 282] width 1249 height 565
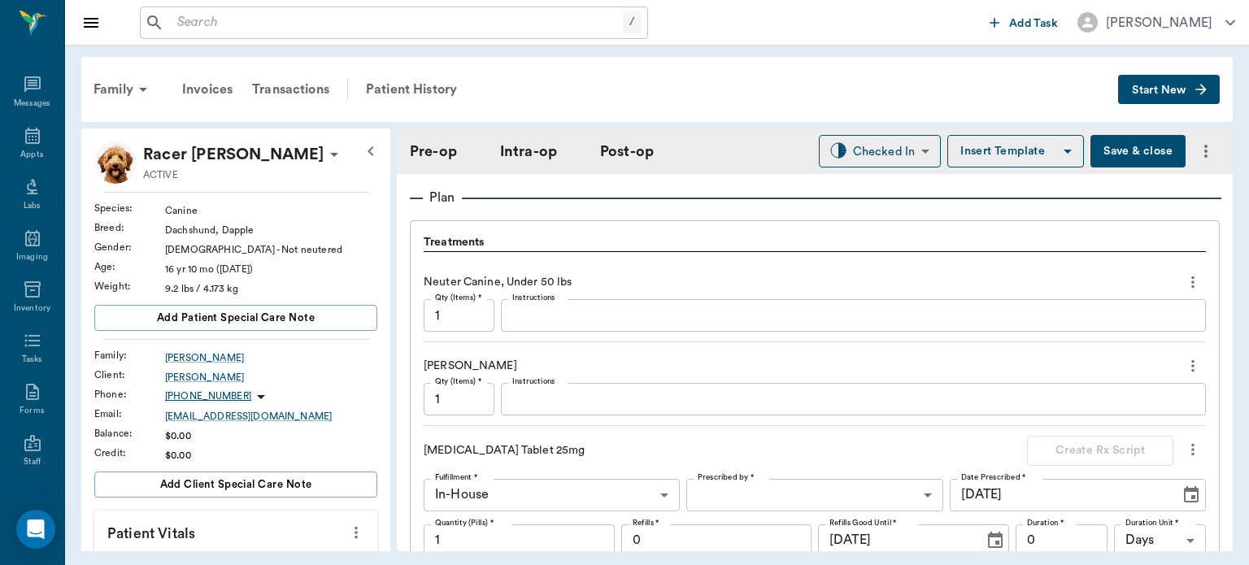
scroll to position [1340, 0]
click at [1192, 358] on icon "more" at bounding box center [1193, 364] width 3 height 12
click at [940, 62] on div at bounding box center [624, 282] width 1249 height 565
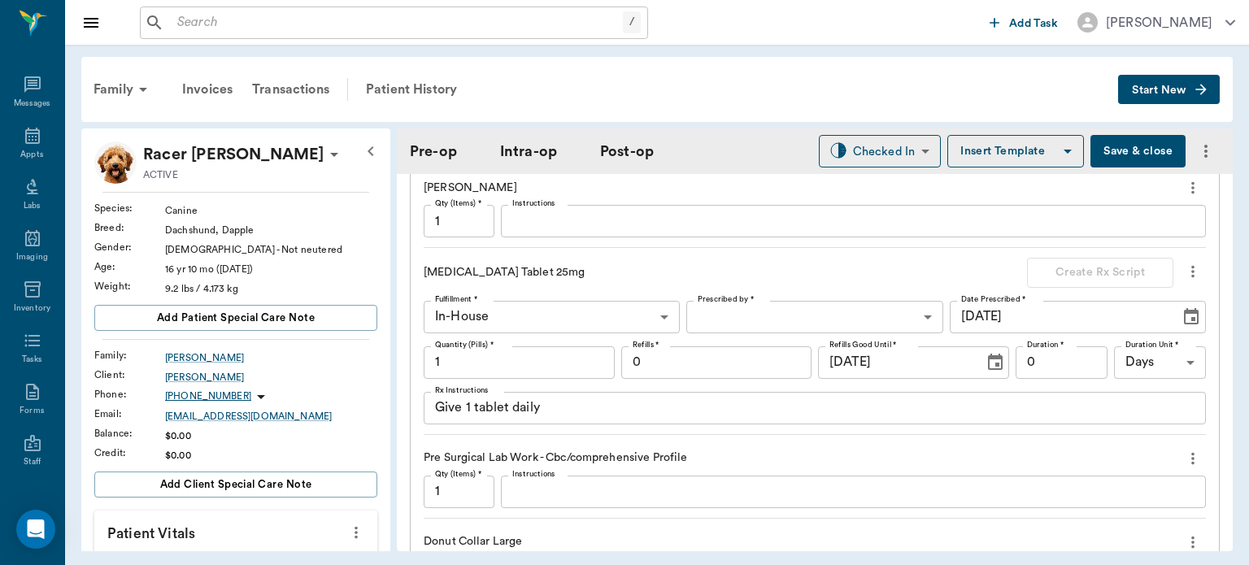
scroll to position [1506, 0]
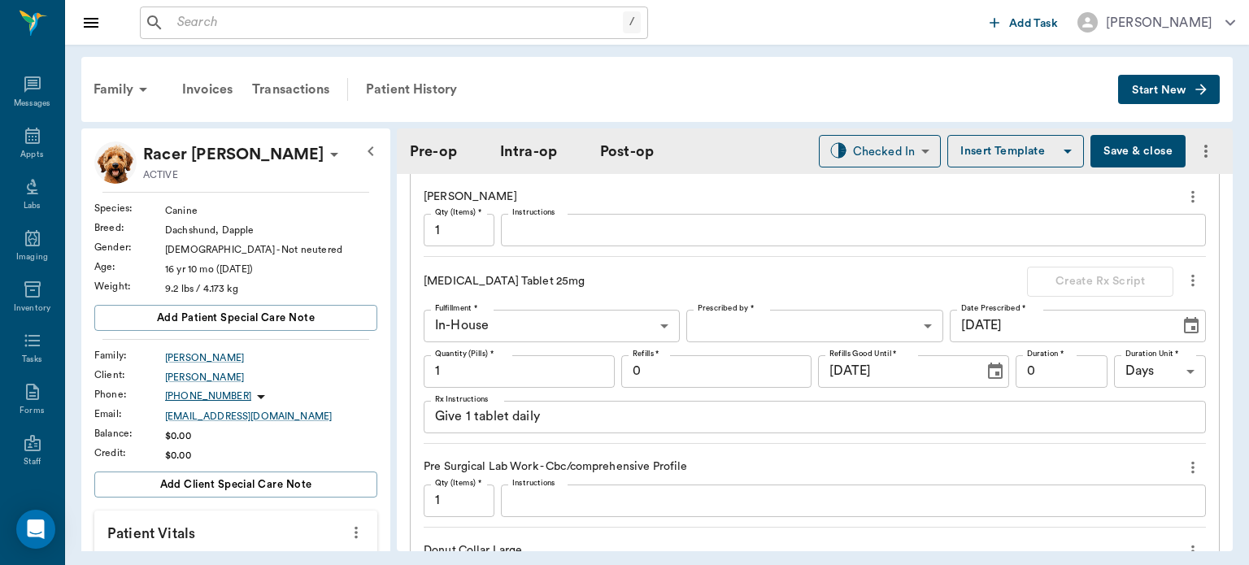
click at [1204, 269] on div "Treatments Neuter Canine, Under 50 lbs Qty (Items) * 1 Qty (Items) * Instructio…" at bounding box center [815, 510] width 810 height 918
click at [1184, 272] on icon "more" at bounding box center [1193, 281] width 18 height 20
click at [1090, 329] on span "Delete" at bounding box center [1112, 328] width 137 height 17
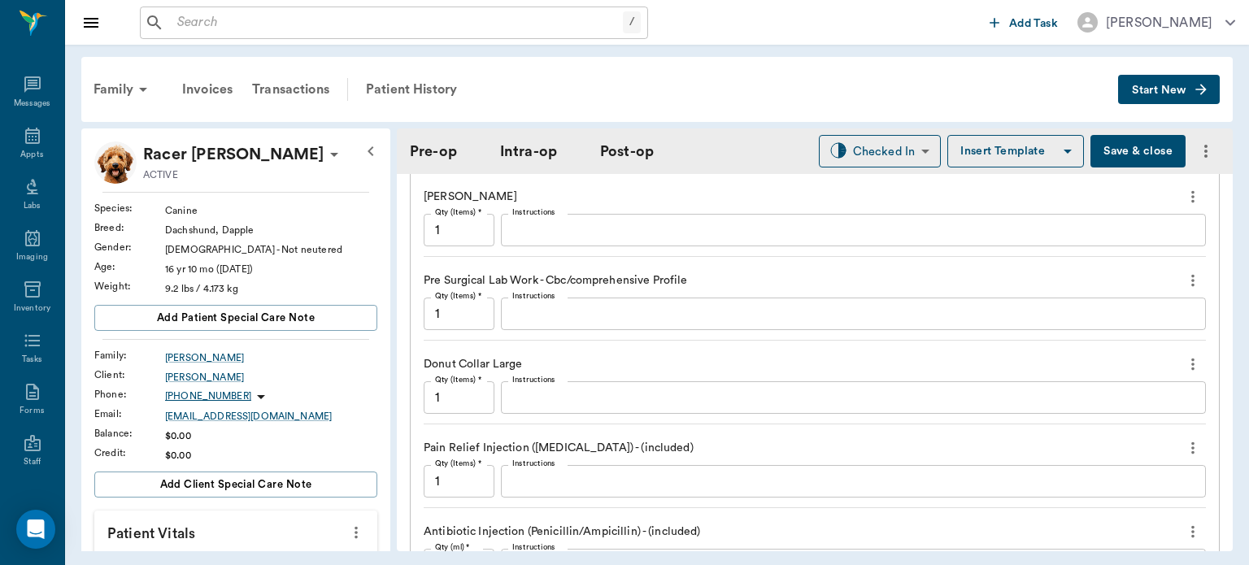
click at [1192, 275] on icon "more" at bounding box center [1193, 281] width 3 height 12
click at [1117, 333] on span "Delete" at bounding box center [1112, 328] width 137 height 17
click at [1184, 271] on icon "more" at bounding box center [1193, 281] width 18 height 20
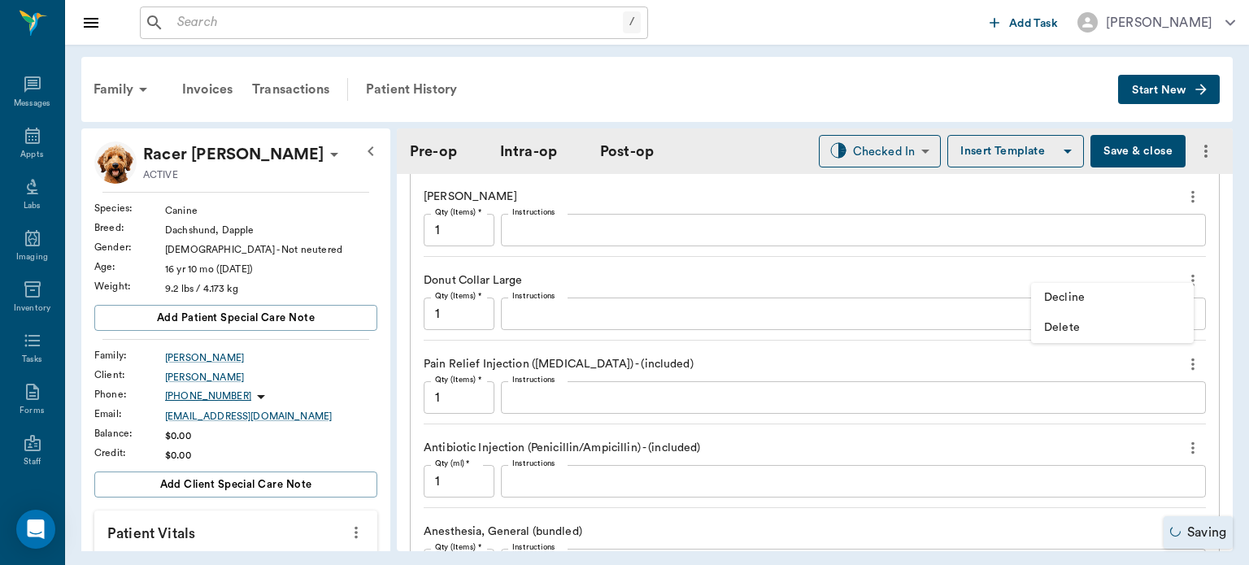
click at [1125, 329] on span "Delete" at bounding box center [1112, 328] width 137 height 17
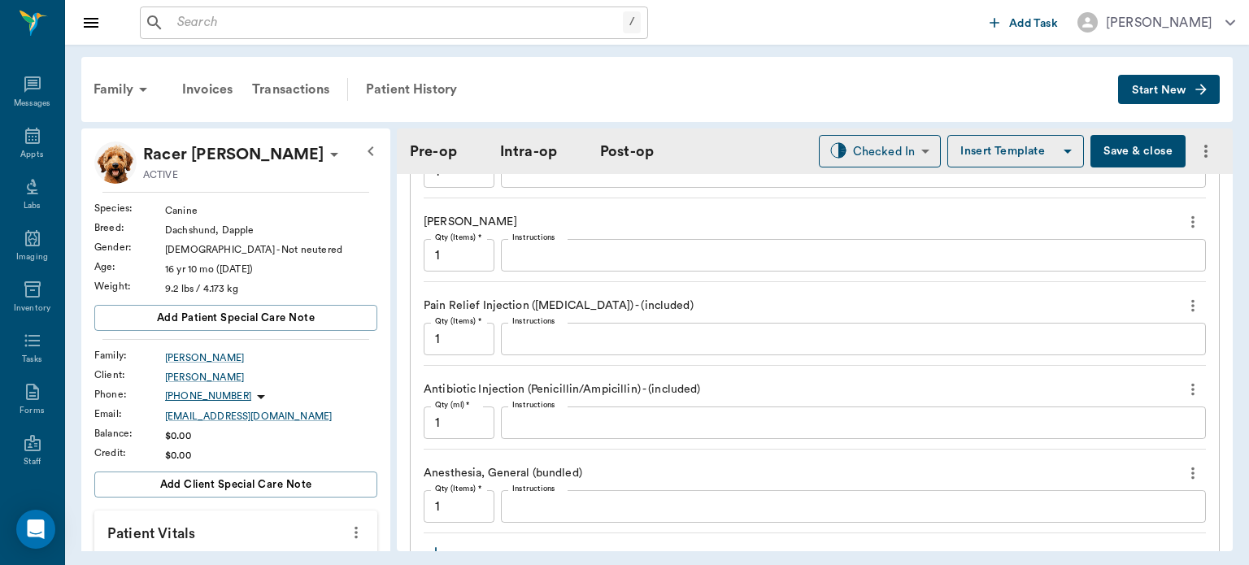
scroll to position [1467, 0]
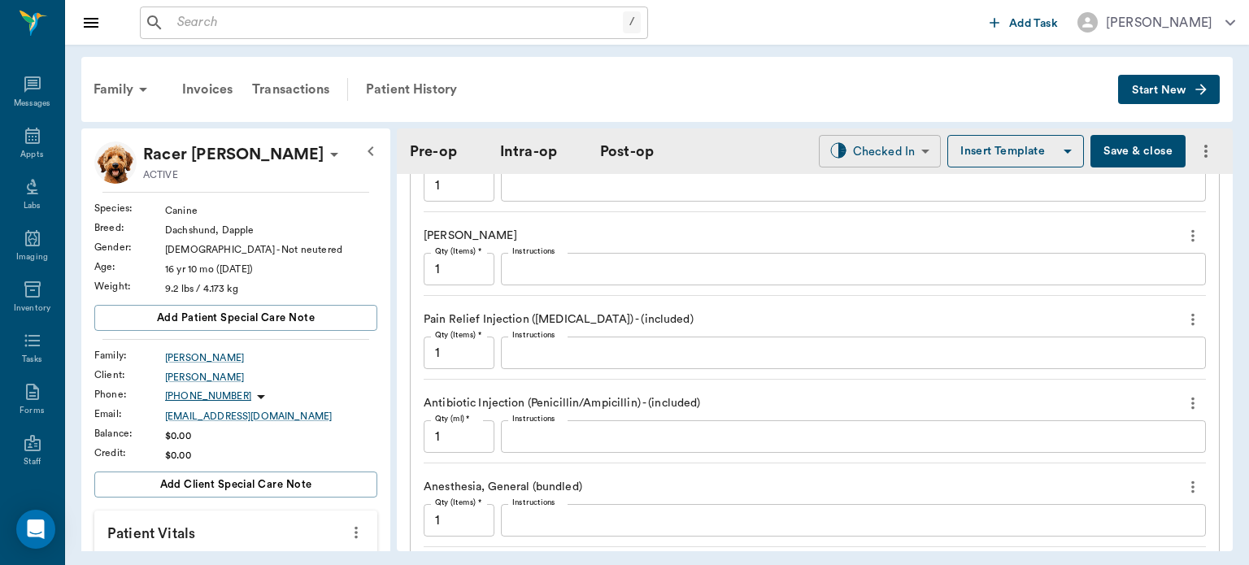
click at [868, 146] on body "/ ​ Add Task [PERSON_NAME] Nectar Messages Appts Labs Imaging Inventory Tasks F…" at bounding box center [624, 282] width 1249 height 565
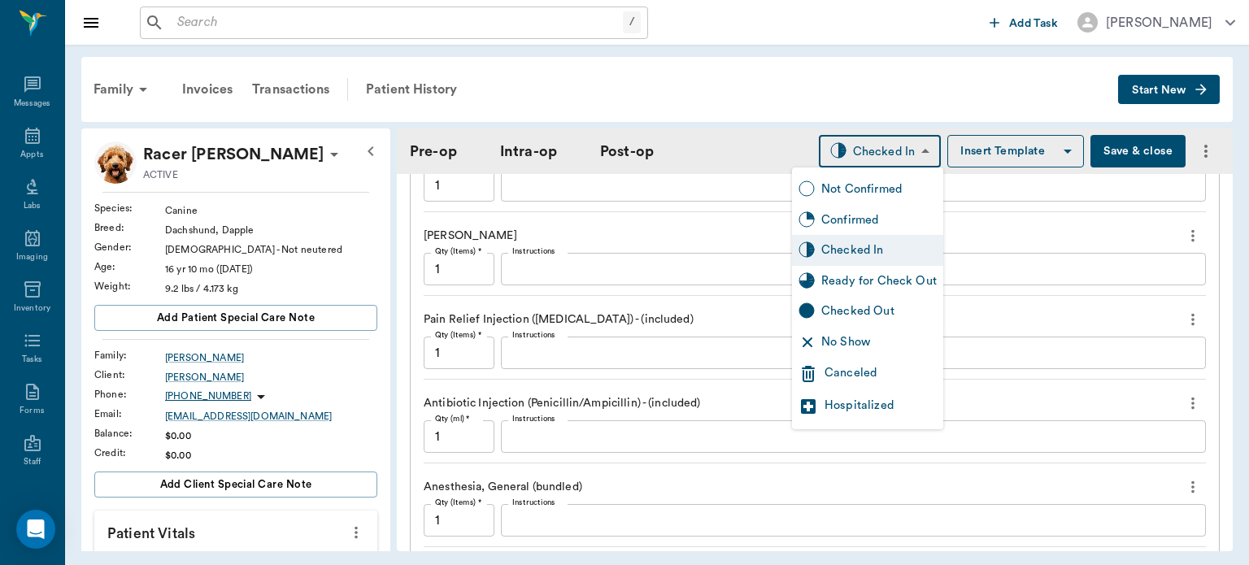
click at [882, 285] on div "Ready for Check Out" at bounding box center [878, 281] width 115 height 18
type input "READY_TO_CHECKOUT"
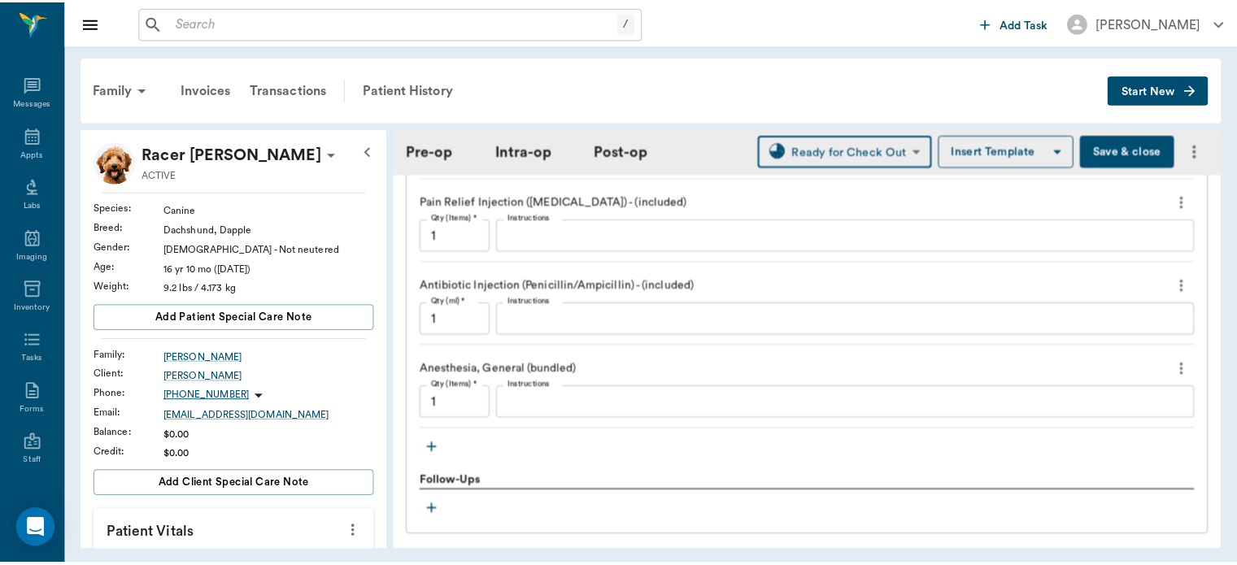
scroll to position [1767, 0]
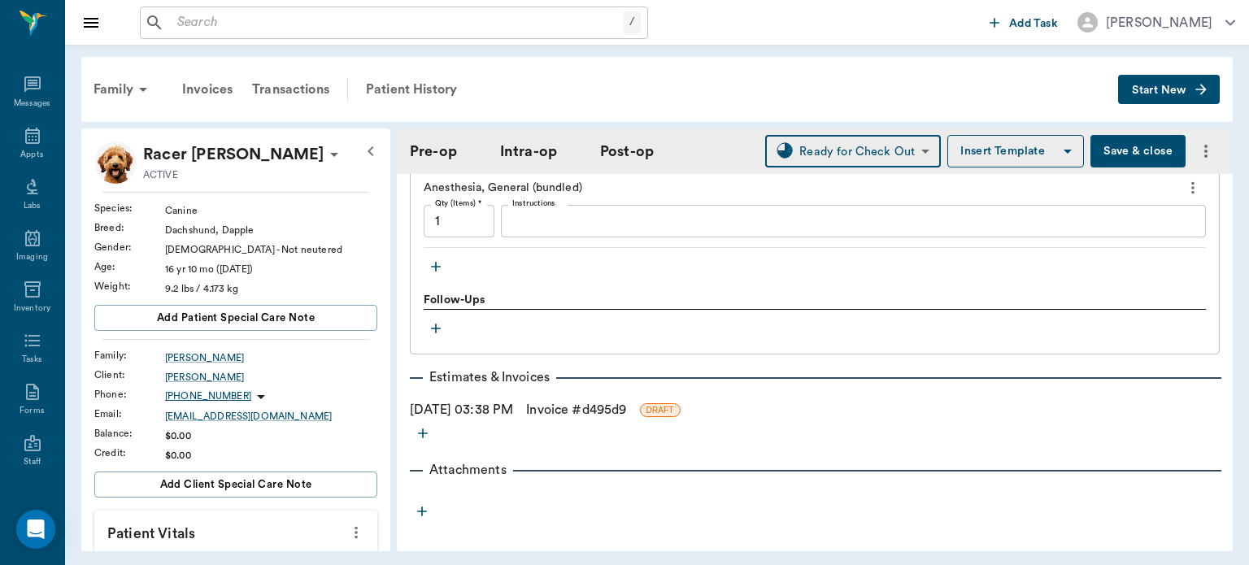
click at [564, 402] on link "Invoice # d495d9" at bounding box center [576, 410] width 100 height 20
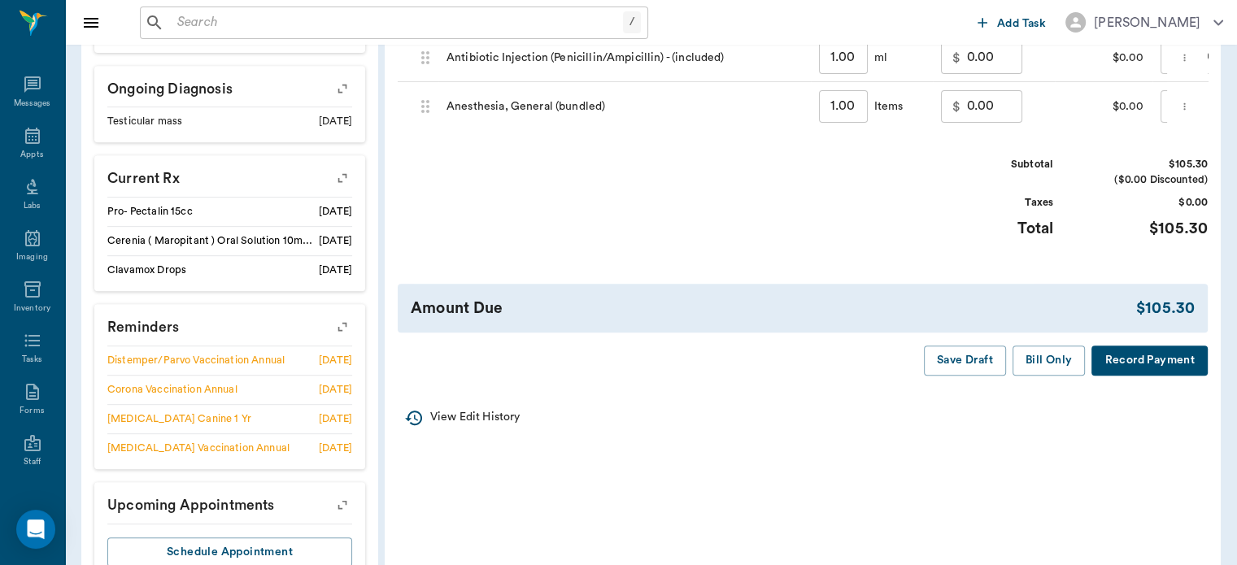
scroll to position [743, 0]
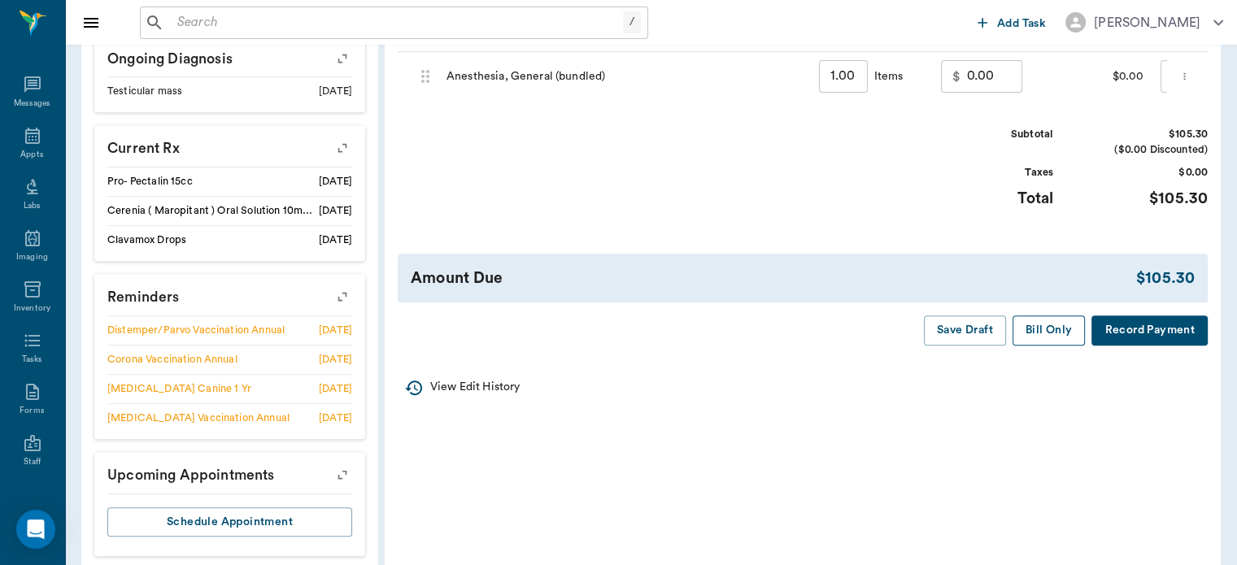
click at [1045, 346] on button "Bill Only" at bounding box center [1049, 331] width 73 height 30
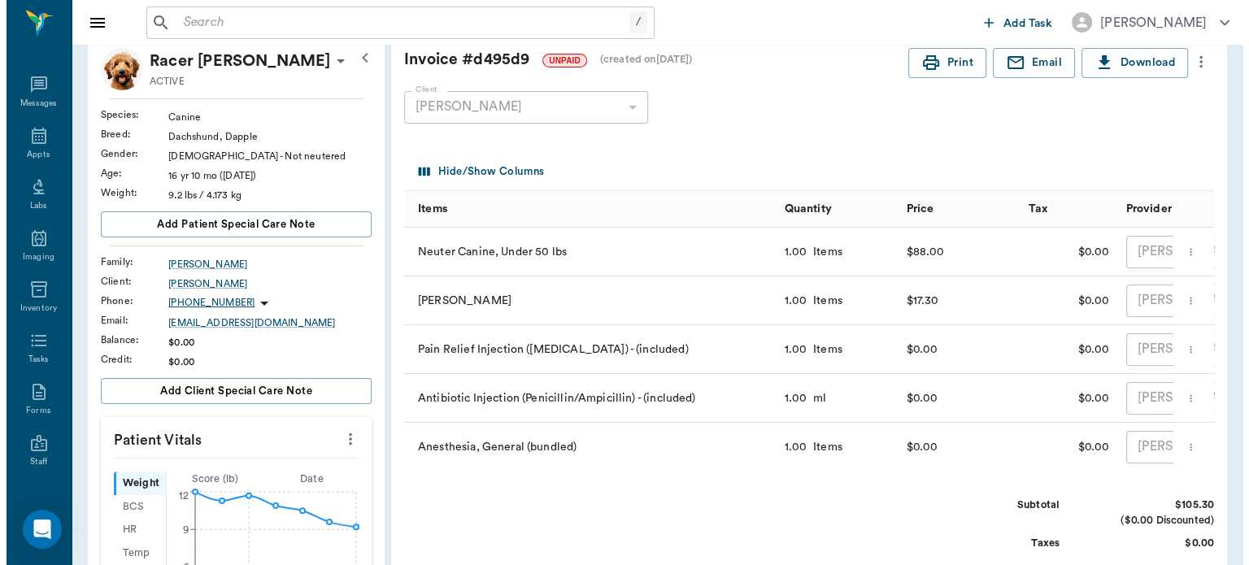
scroll to position [0, 0]
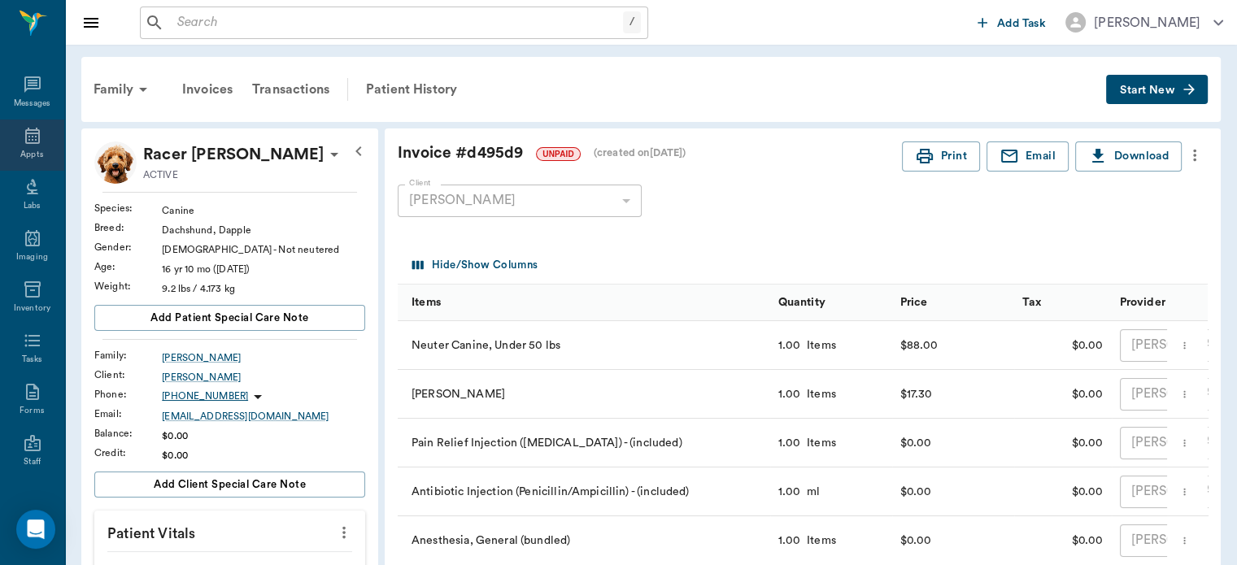
click at [23, 137] on icon at bounding box center [33, 136] width 20 height 20
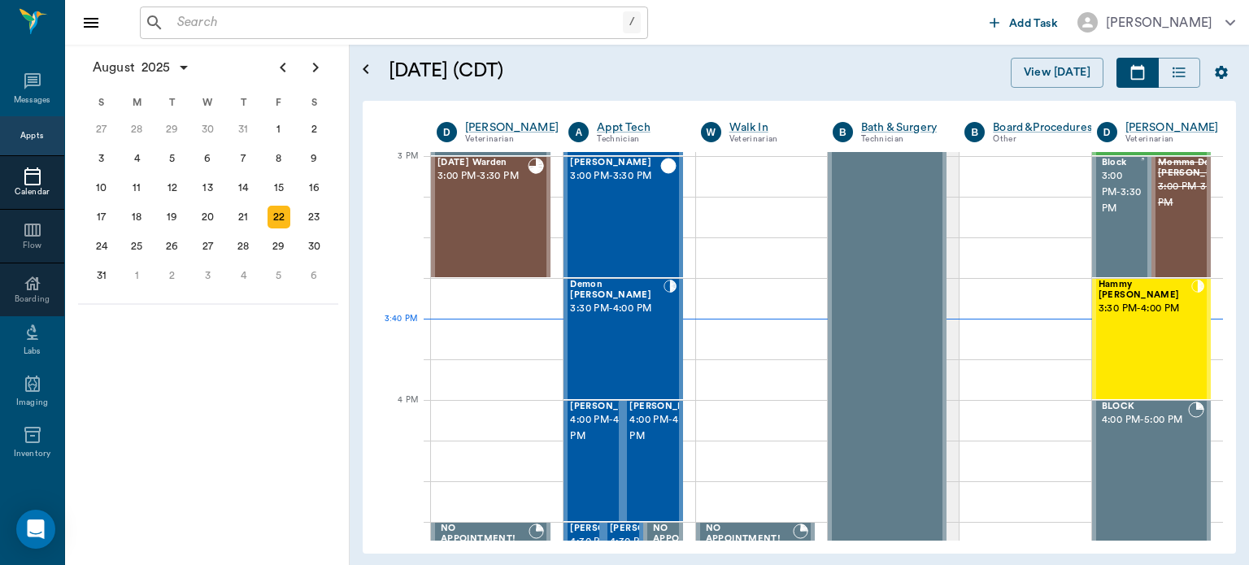
scroll to position [1710, 0]
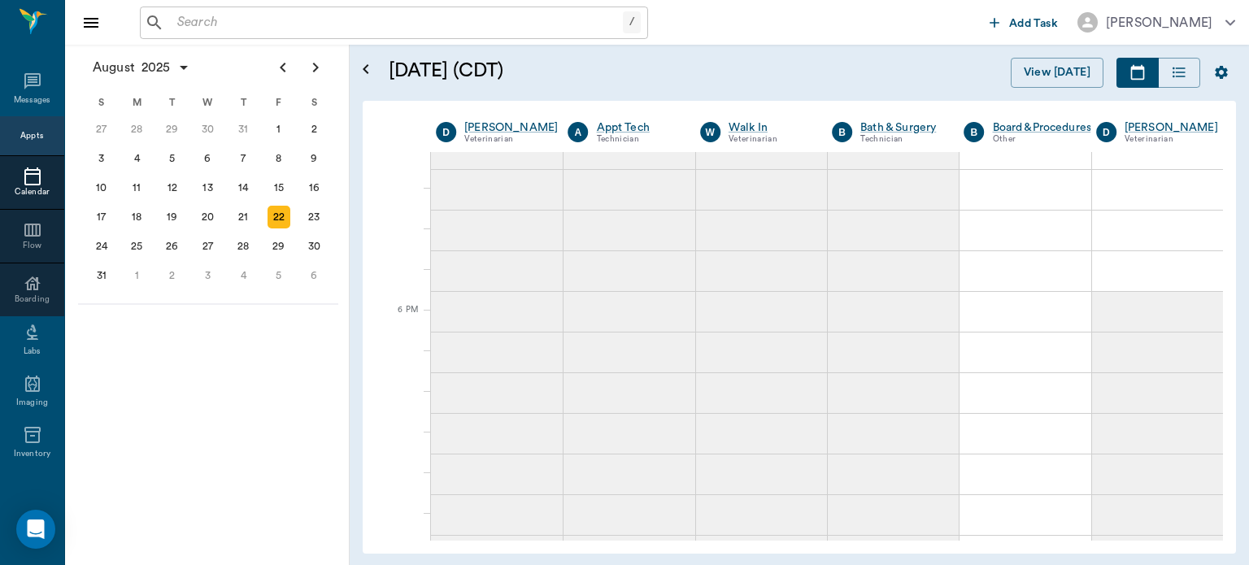
click at [576, 228] on div at bounding box center [629, 230] width 131 height 41
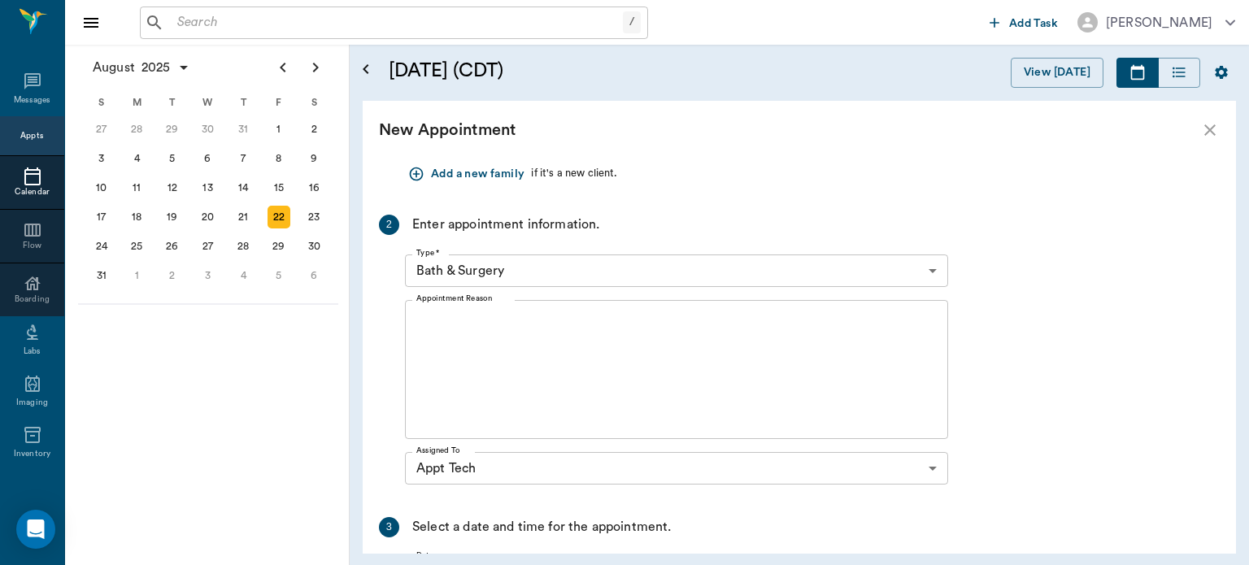
scroll to position [0, 0]
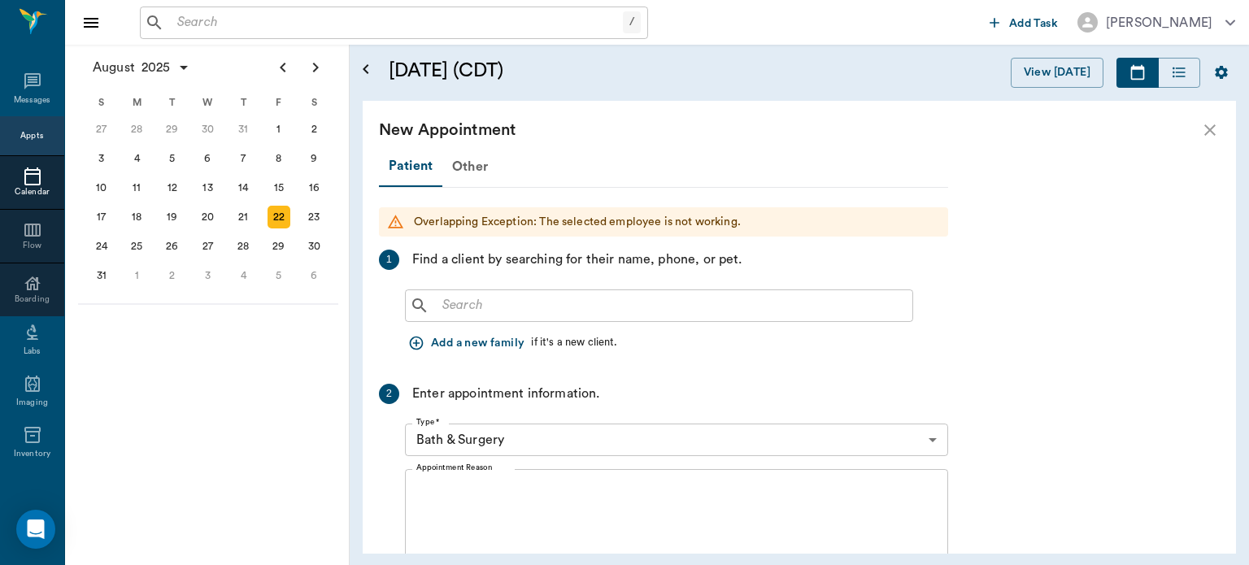
click at [247, 214] on div "21" at bounding box center [243, 217] width 23 height 23
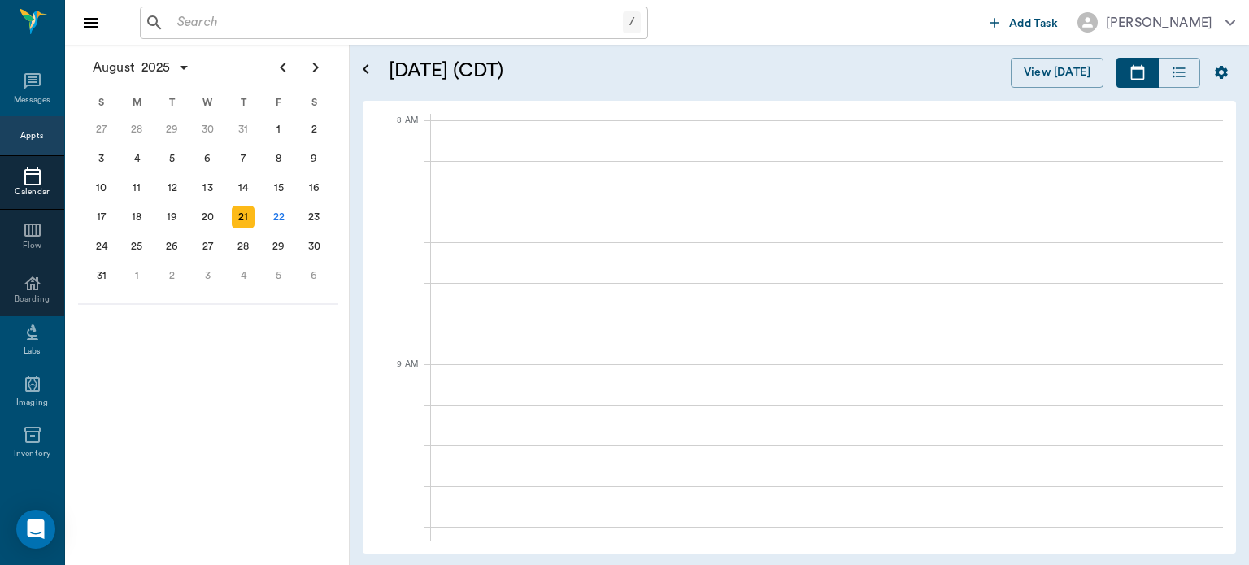
click at [282, 215] on div "22" at bounding box center [279, 217] width 23 height 23
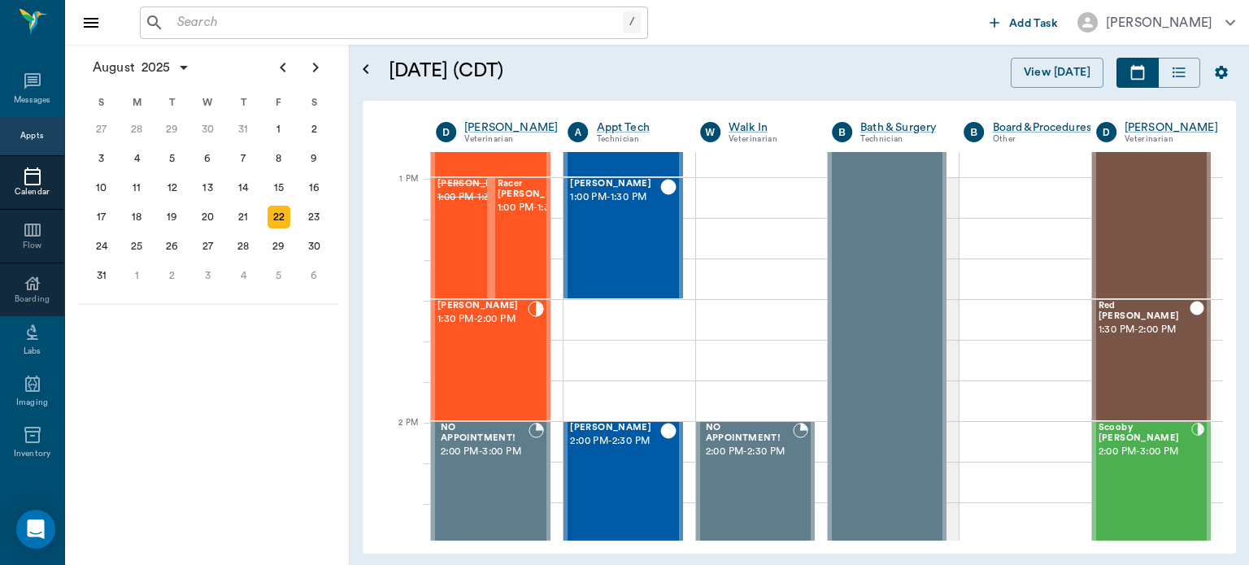
scroll to position [1203, 0]
click at [499, 355] on div "[PERSON_NAME] 1:30 PM - 2:00 PM" at bounding box center [483, 358] width 90 height 119
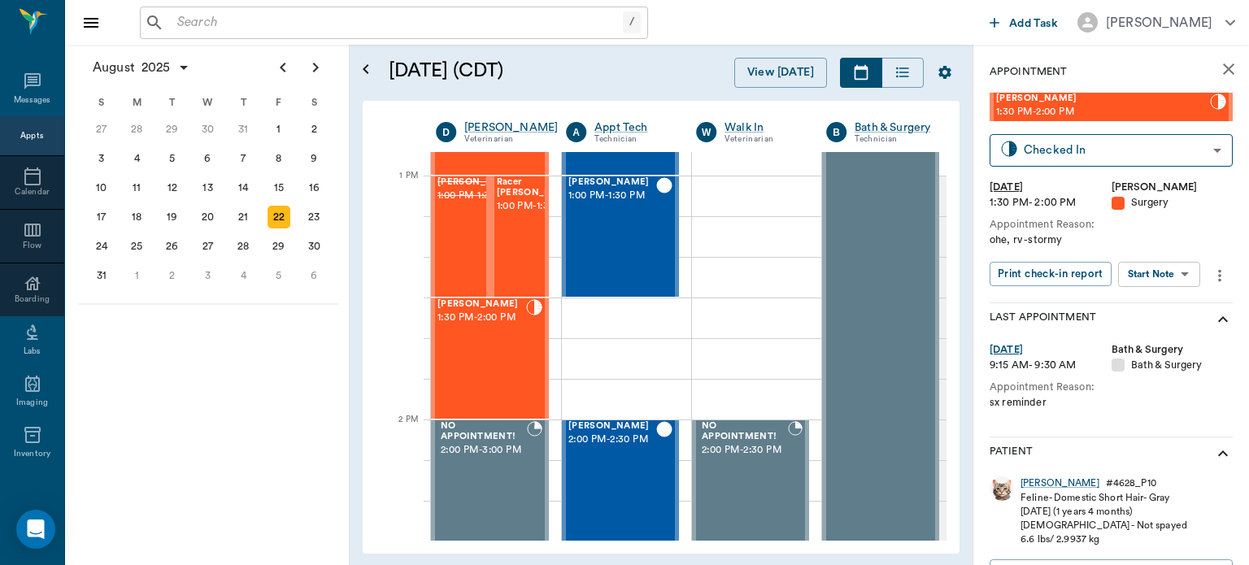
click at [1174, 267] on body "/ ​ Add Task [PERSON_NAME] Nectar Messages Appts Calendar Flow Boarding Labs Im…" at bounding box center [624, 282] width 1249 height 565
click at [1156, 328] on button "View Surgery" at bounding box center [1146, 334] width 67 height 19
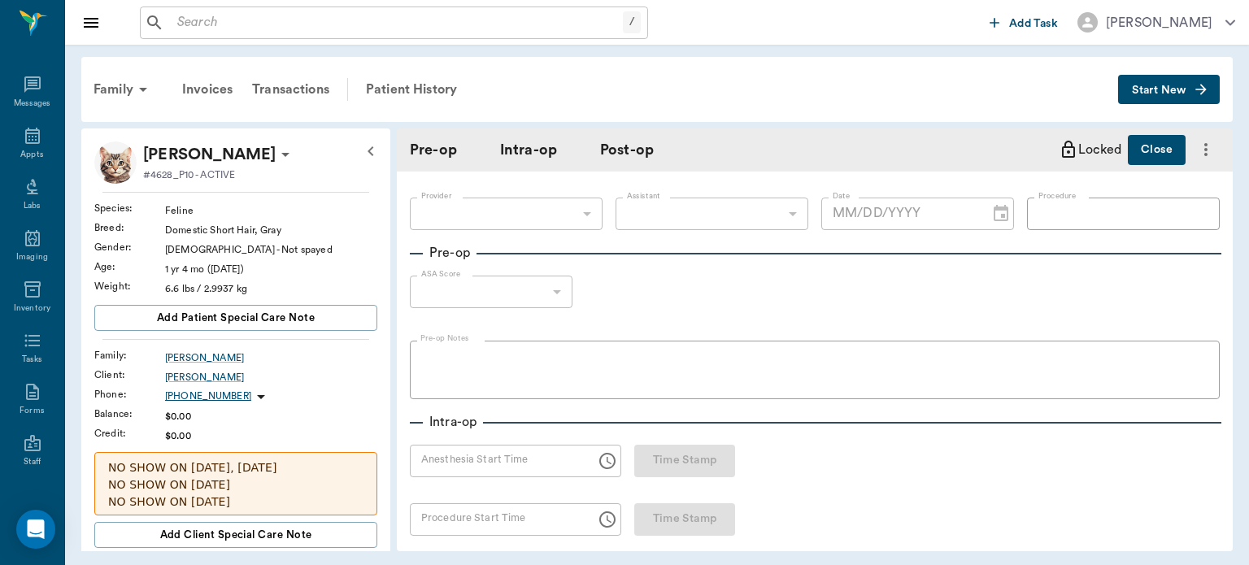
type input "63ec2f075fda476ae8351a4d"
type input "63ec2e7e52e12b0ba117b124"
type input "SPAY"
type input "1"
radio input "true"
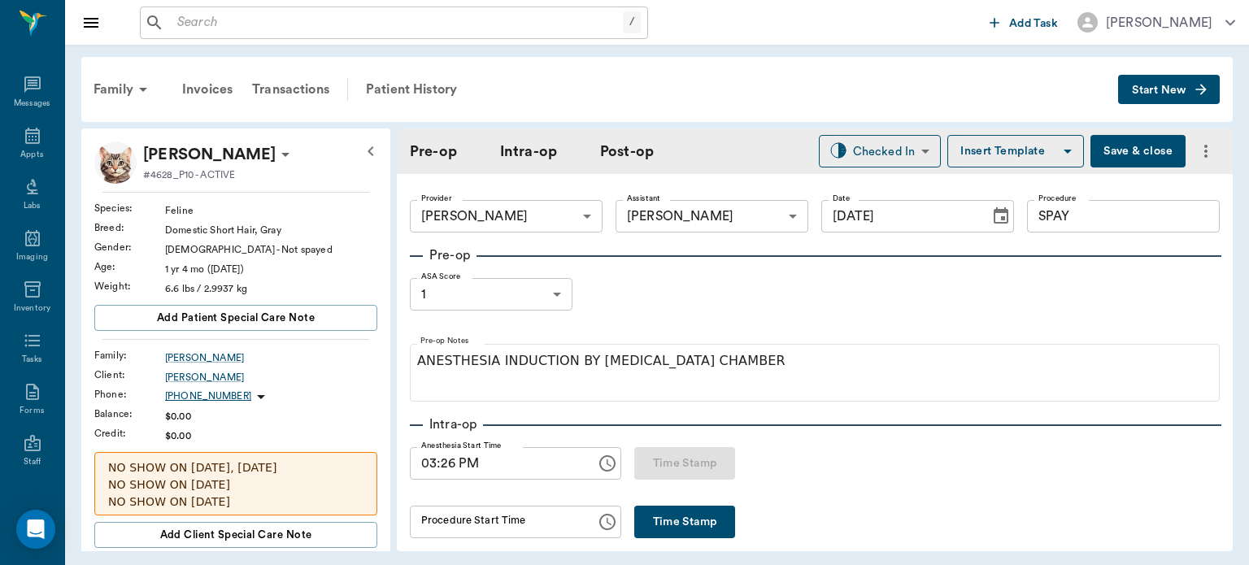
type input "[DATE]"
type input "03:26 PM"
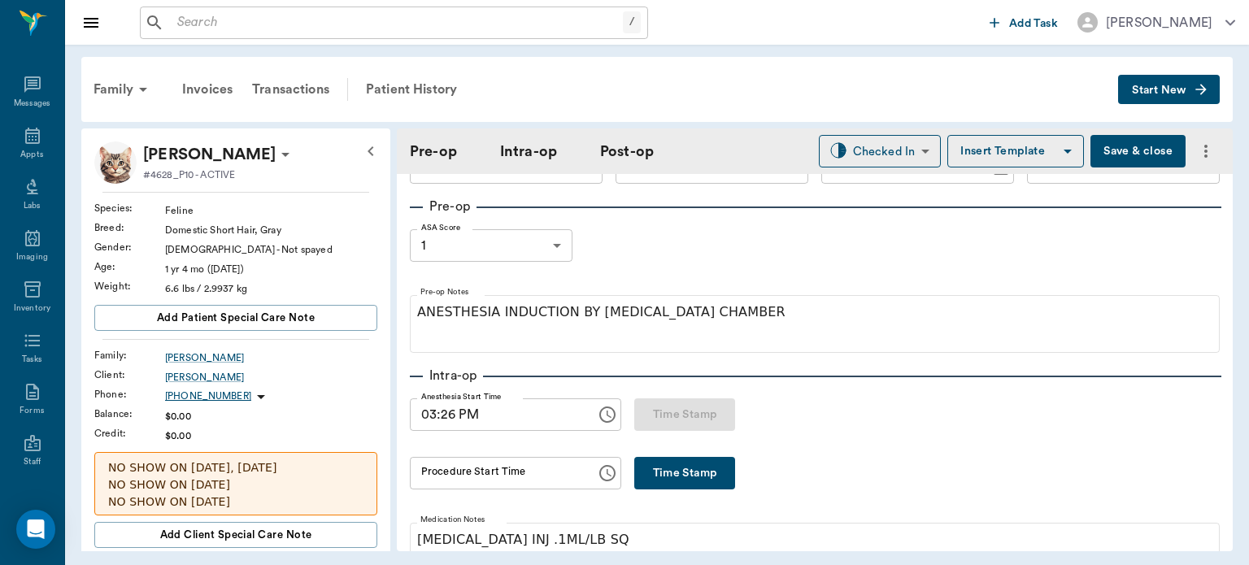
scroll to position [55, 0]
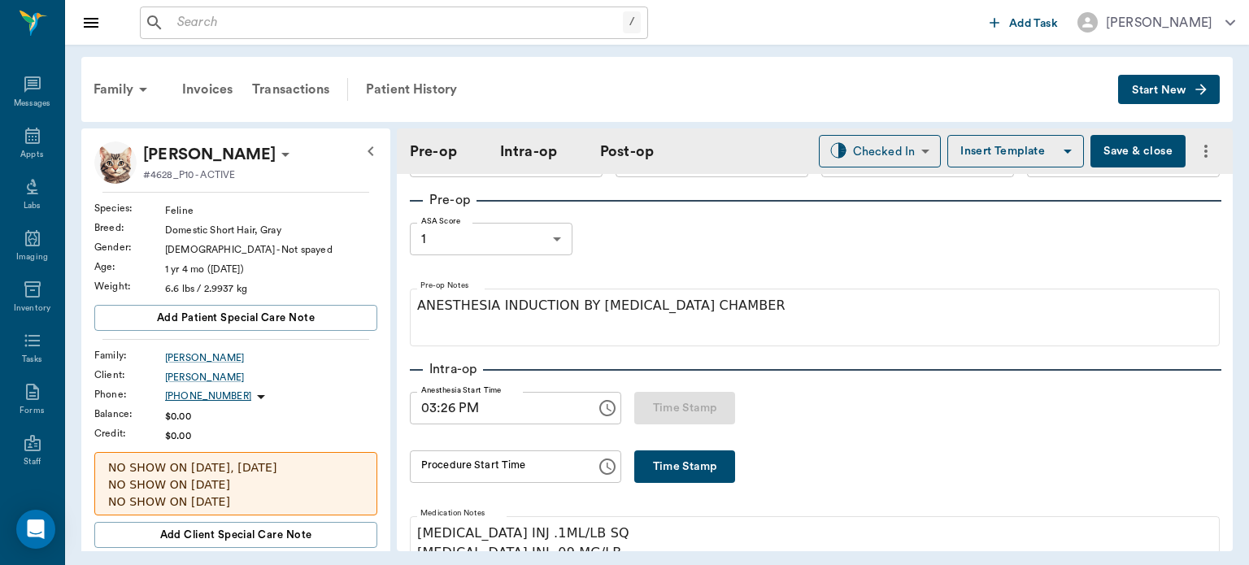
click at [643, 479] on button "Time Stamp" at bounding box center [684, 467] width 101 height 33
type input "03:40 PM"
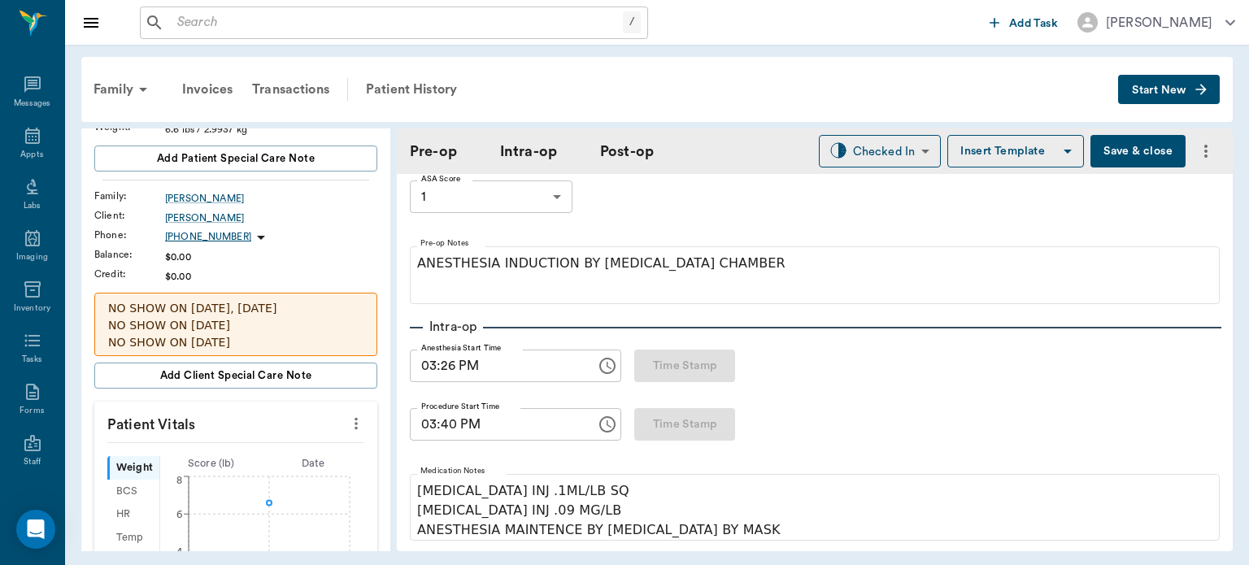
scroll to position [207, 0]
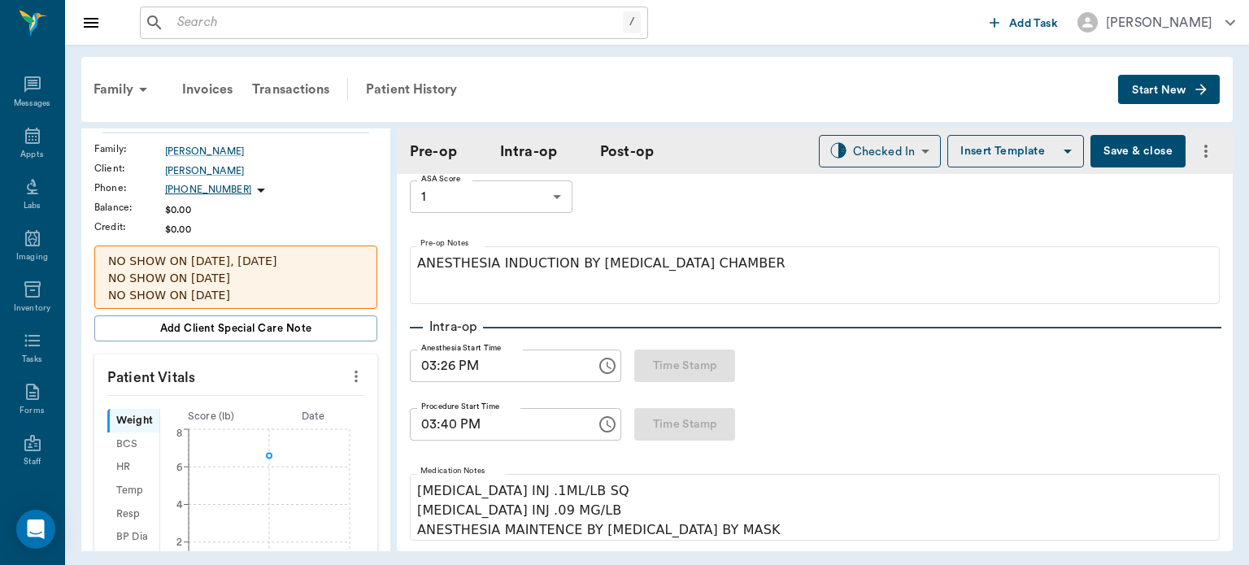
click at [352, 368] on icon "more" at bounding box center [356, 377] width 18 height 20
click at [288, 410] on span "Enter Vitals" at bounding box center [275, 402] width 137 height 17
click at [277, 426] on input "text" at bounding box center [235, 425] width 142 height 33
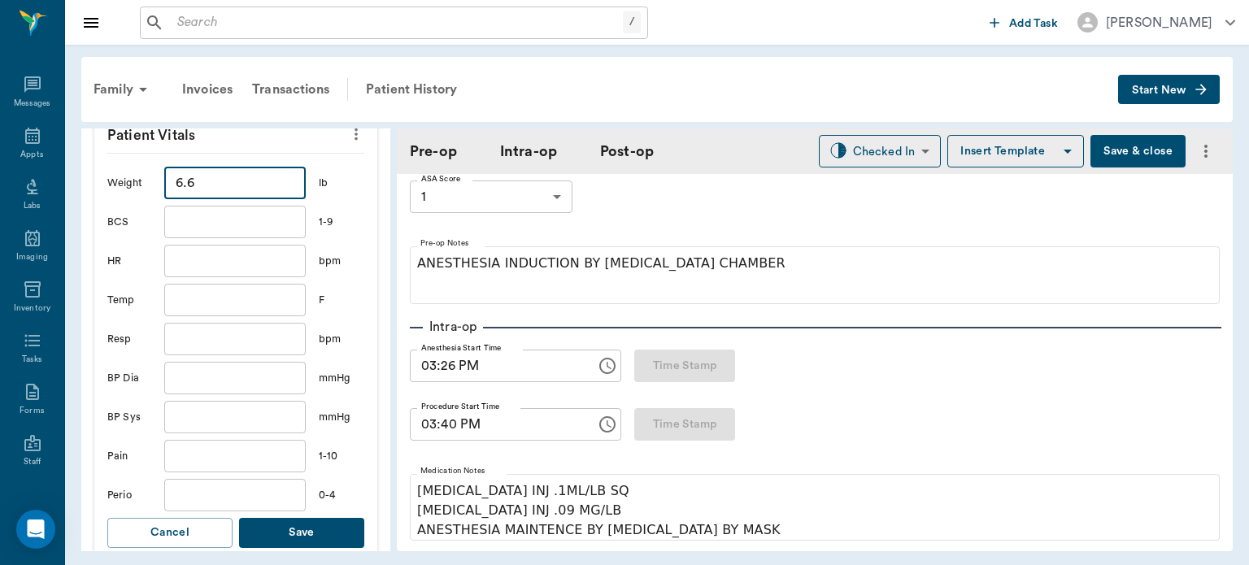
scroll to position [445, 0]
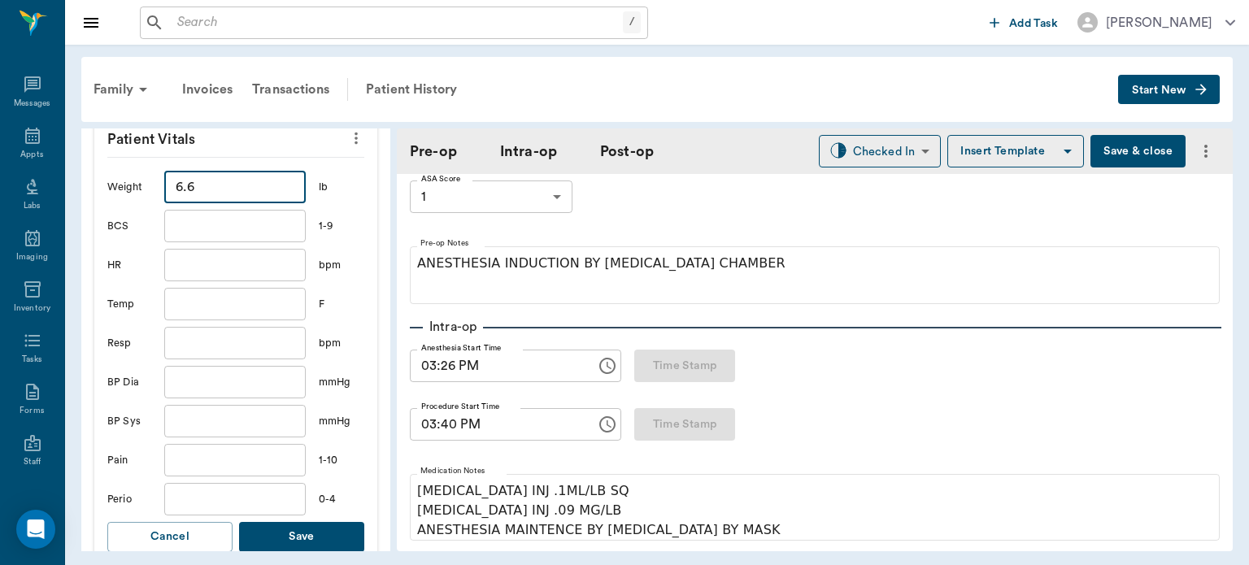
type input "6.6"
click at [320, 543] on button "Save" at bounding box center [301, 537] width 125 height 30
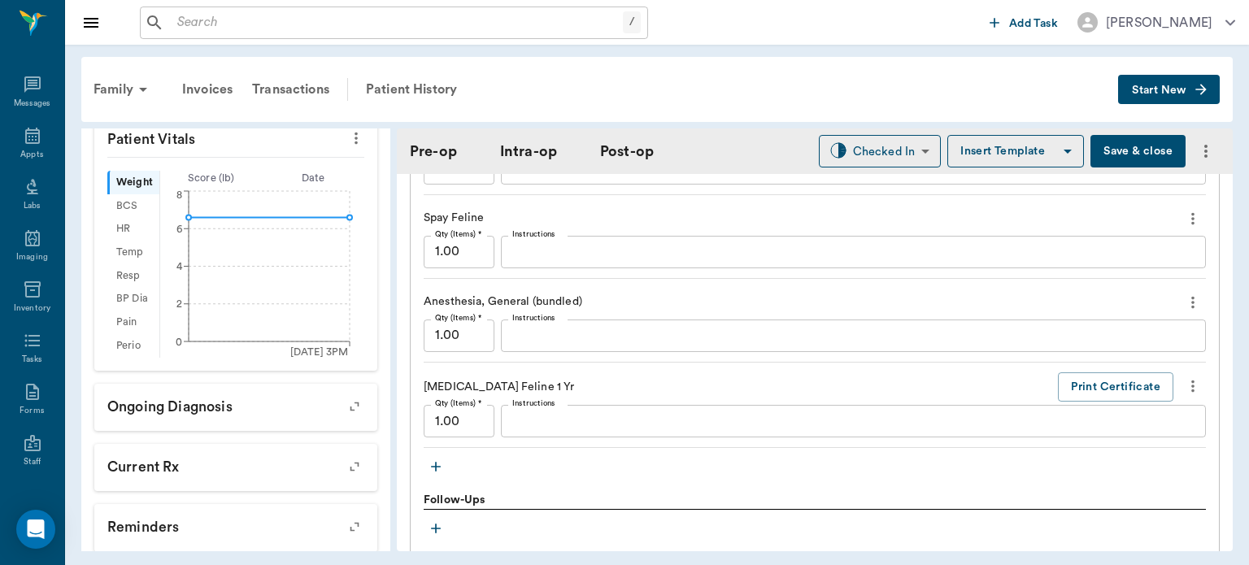
scroll to position [1549, 0]
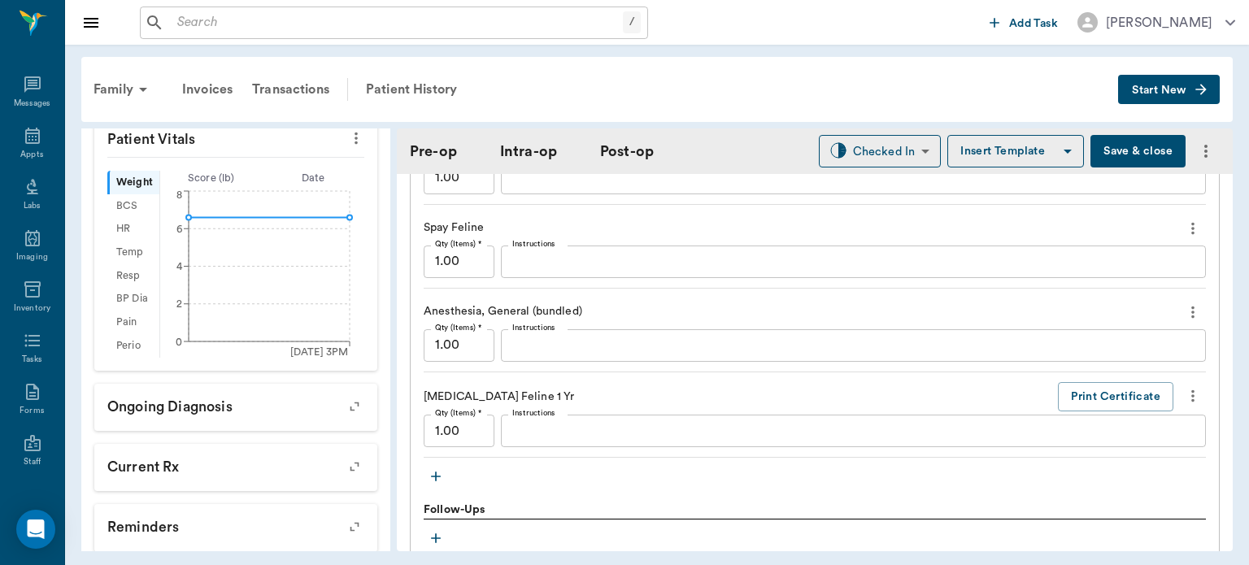
click at [434, 468] on icon "button" at bounding box center [436, 476] width 16 height 16
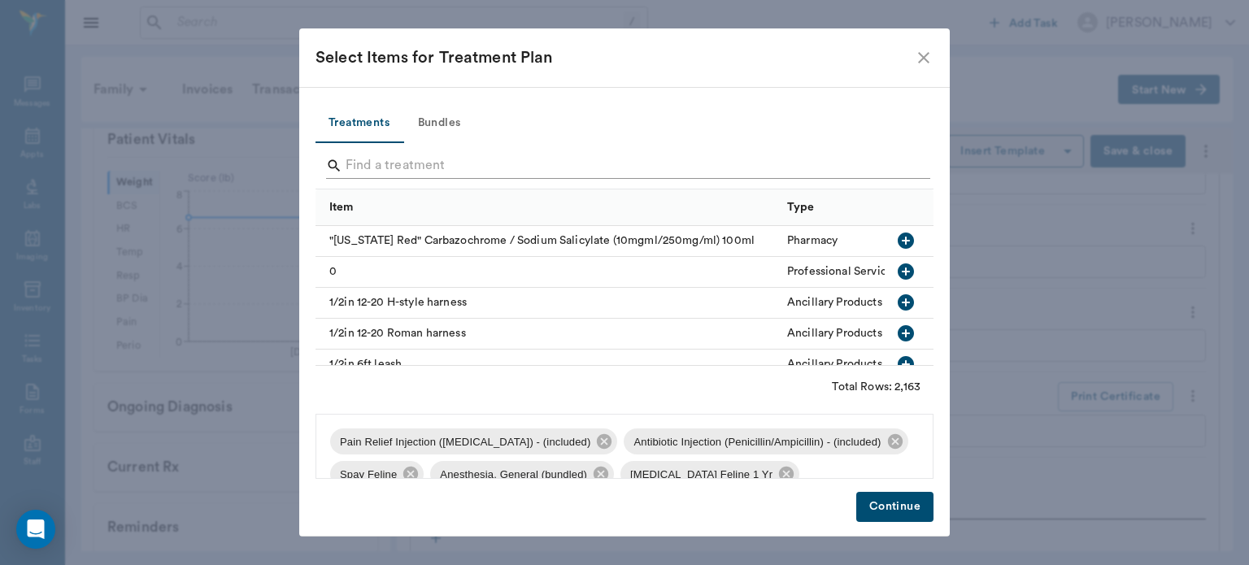
click at [382, 159] on input "Search" at bounding box center [626, 166] width 560 height 26
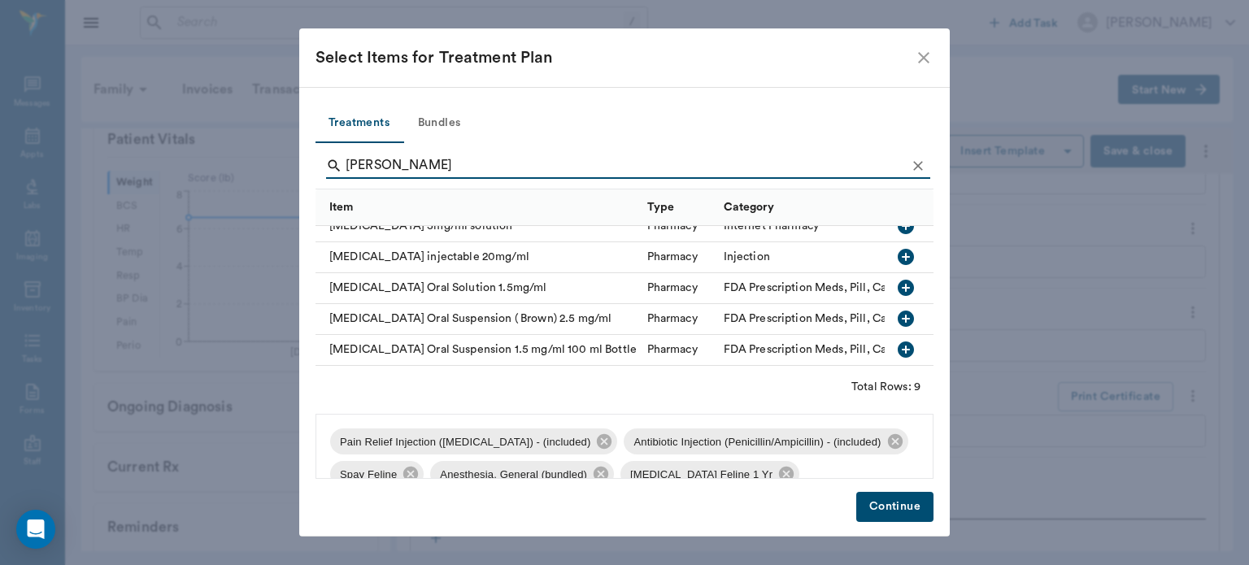
scroll to position [79, 0]
type input "[PERSON_NAME]"
click at [898, 290] on icon "button" at bounding box center [906, 285] width 16 height 16
click at [889, 506] on button "Continue" at bounding box center [894, 507] width 77 height 30
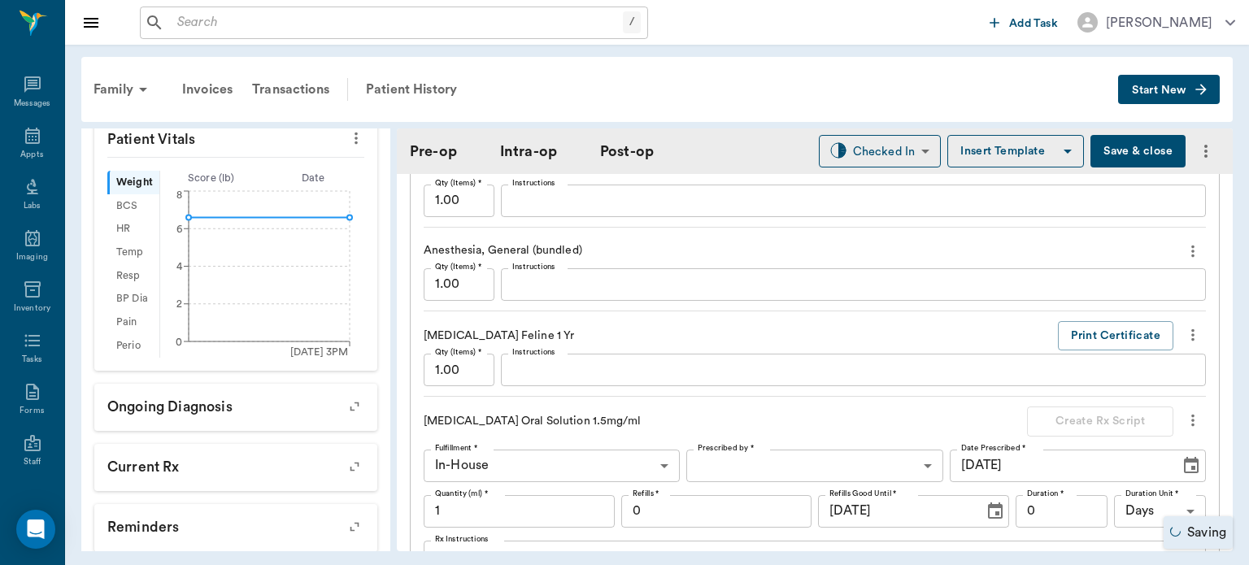
scroll to position [1616, 0]
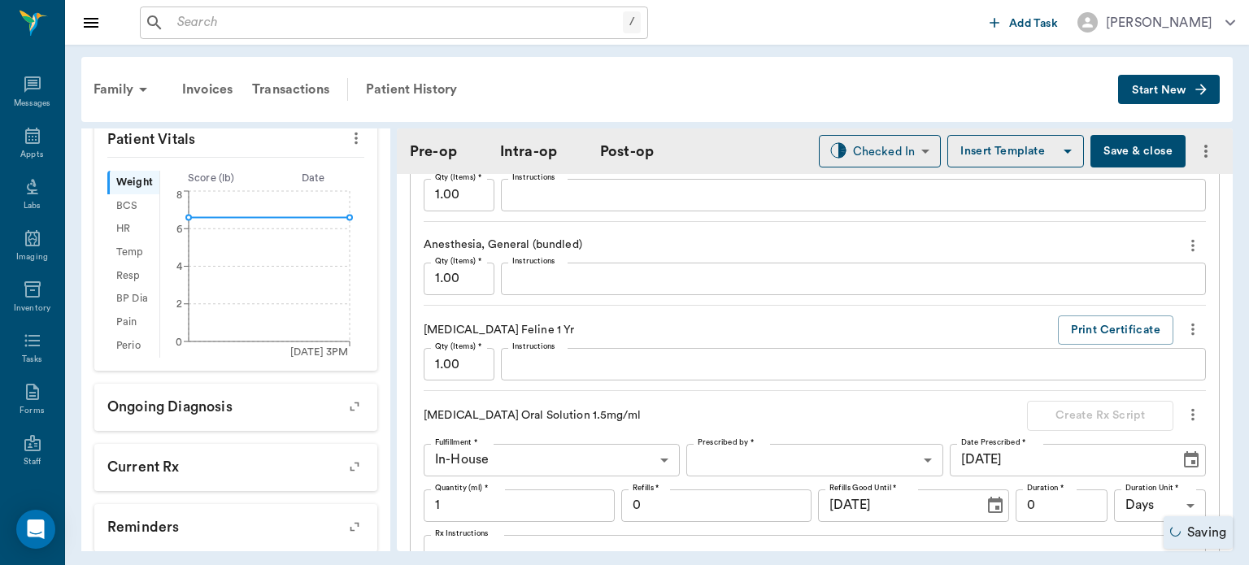
click at [761, 452] on body "/ ​ Add Task [PERSON_NAME] Nectar Messages Appts Labs Imaging Inventory Tasks F…" at bounding box center [624, 282] width 1249 height 565
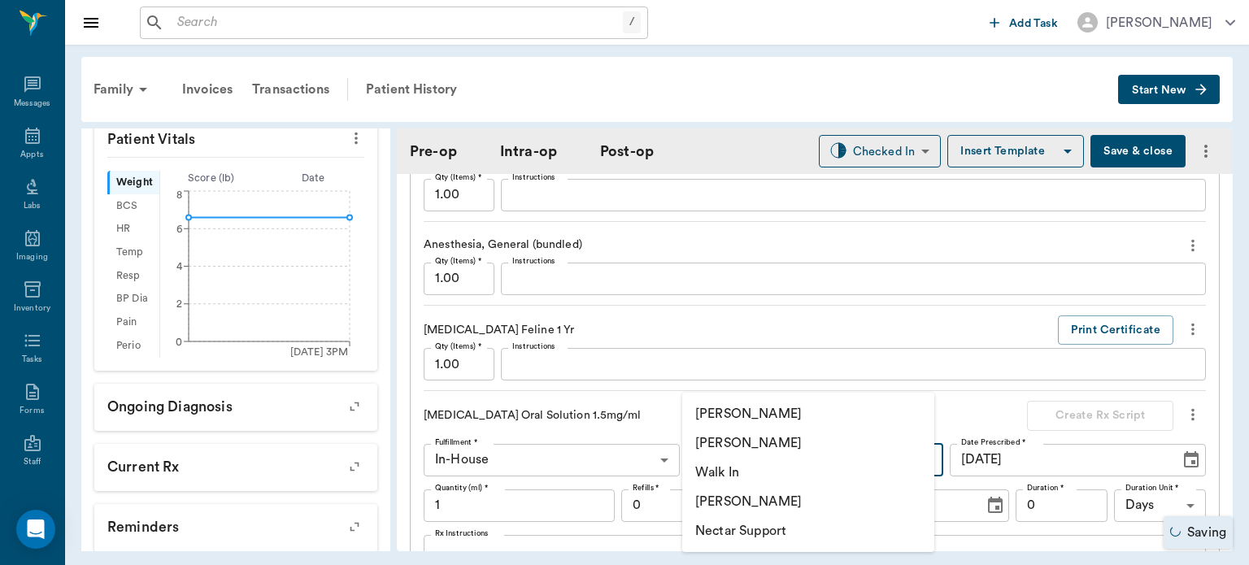
click at [784, 449] on li "[PERSON_NAME]" at bounding box center [808, 443] width 252 height 29
type input "63ec2f075fda476ae8351a4d"
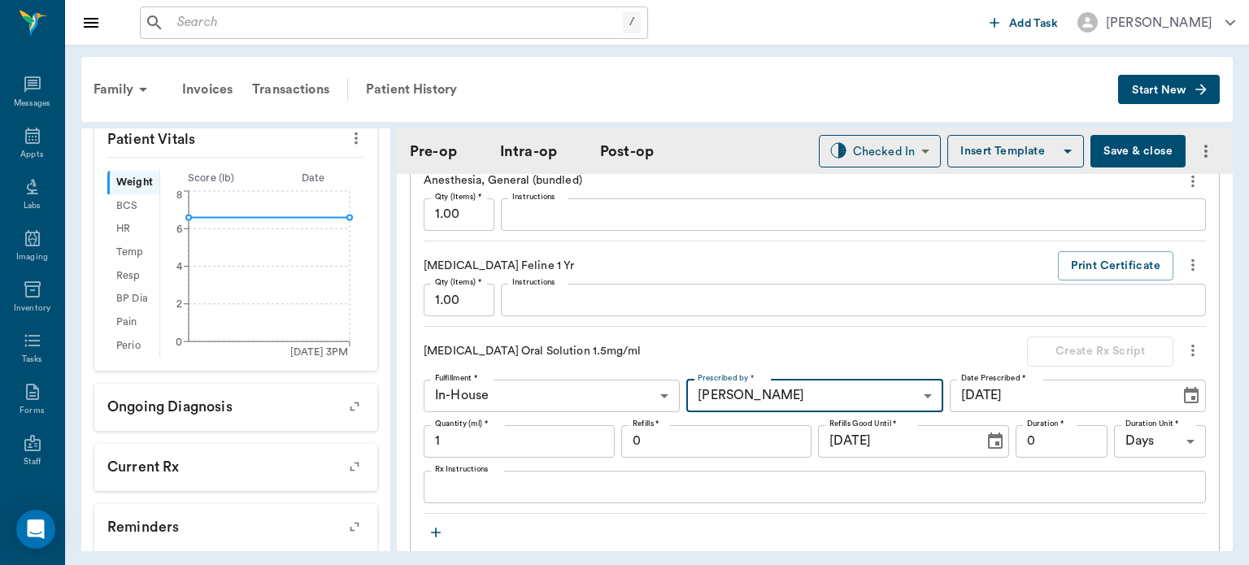
scroll to position [1715, 0]
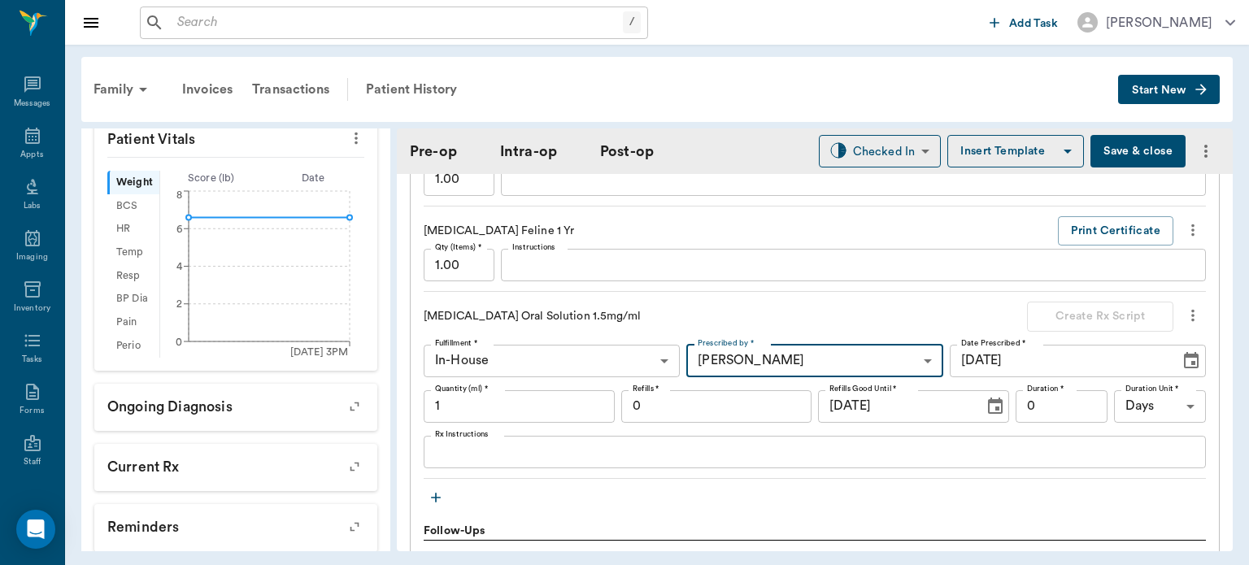
click at [517, 447] on textarea "Rx Instructions" at bounding box center [815, 451] width 760 height 19
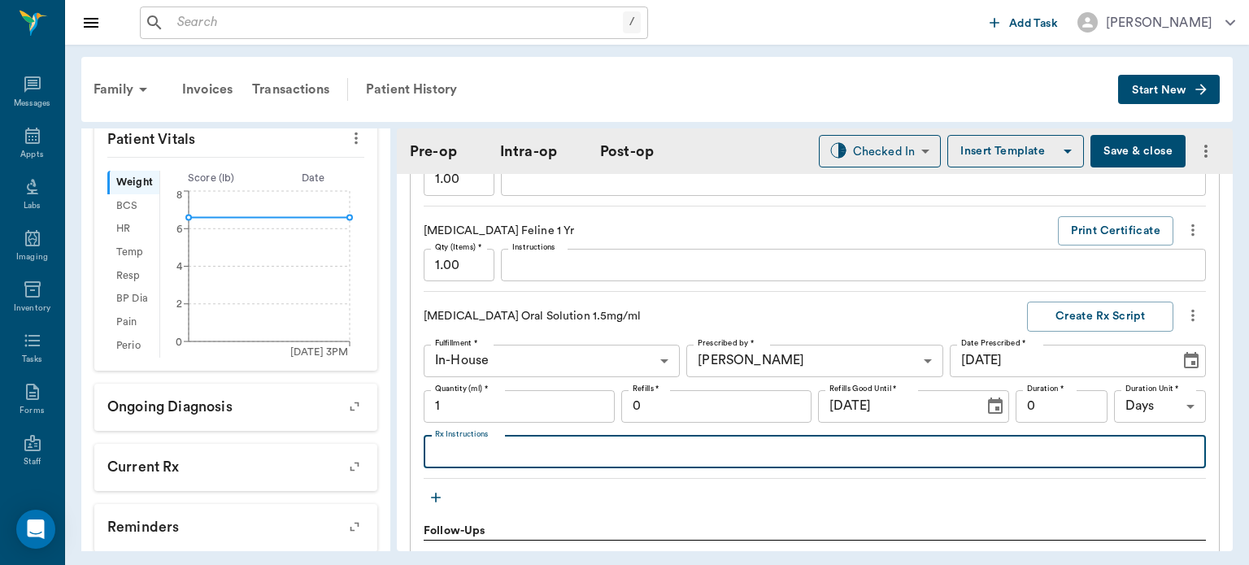
click at [484, 445] on textarea "Rx Instructions" at bounding box center [815, 451] width 760 height 19
type textarea "GIVE 1 [PERSON_NAME] A DAY BY MOUTH"
click at [478, 429] on label "Rx Instructions" at bounding box center [462, 434] width 54 height 11
click at [478, 442] on textarea "GIVE 1 [PERSON_NAME] A DAY BY MOUTH" at bounding box center [815, 451] width 760 height 19
click at [494, 390] on input "1" at bounding box center [519, 406] width 191 height 33
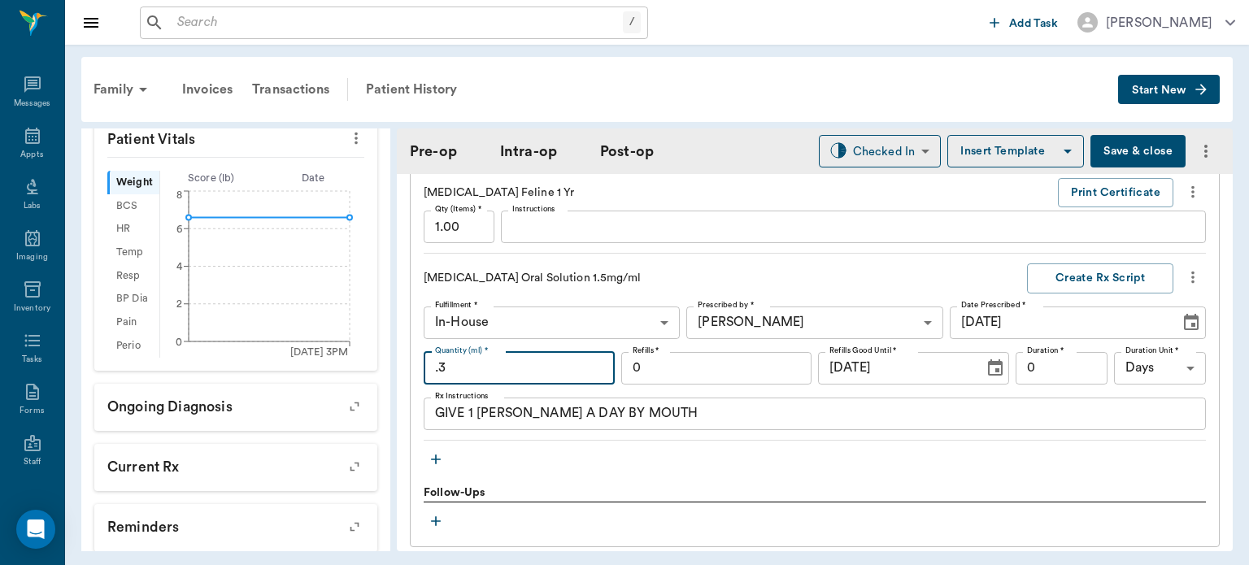
scroll to position [1757, 0]
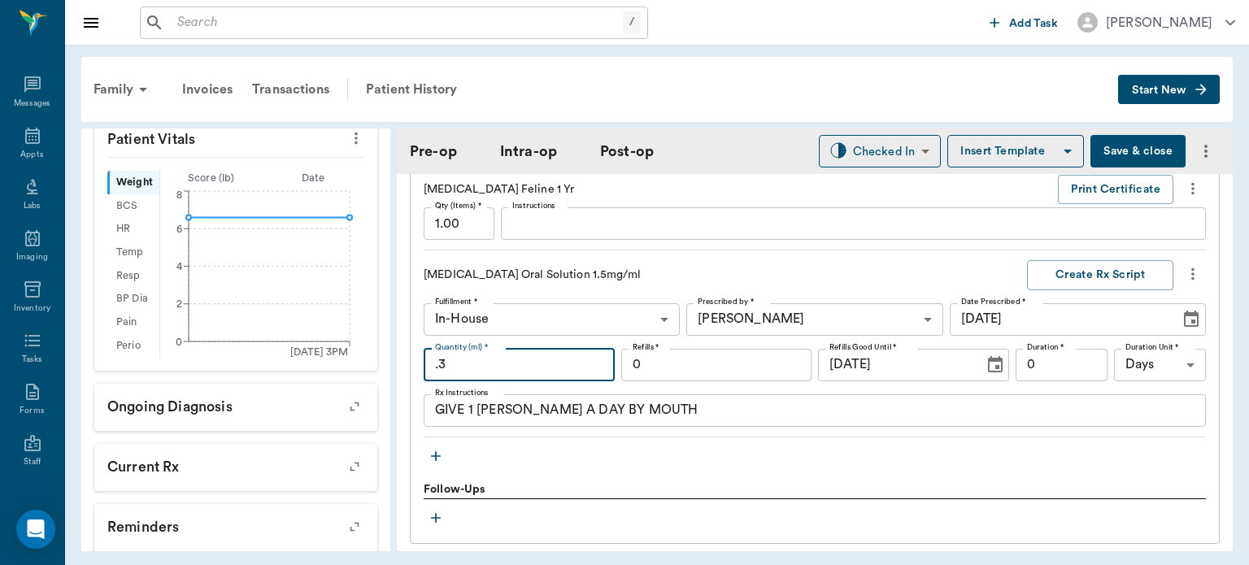
type input ".3"
click at [1035, 351] on input "0" at bounding box center [1062, 365] width 92 height 33
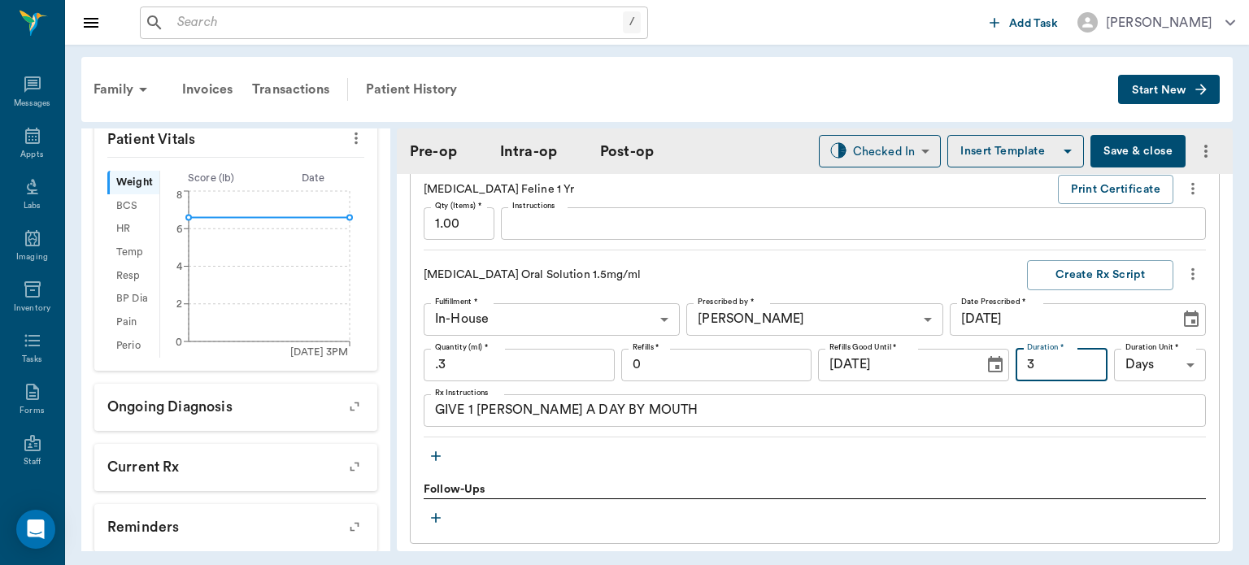
type input "3"
